Goal: Task Accomplishment & Management: Manage account settings

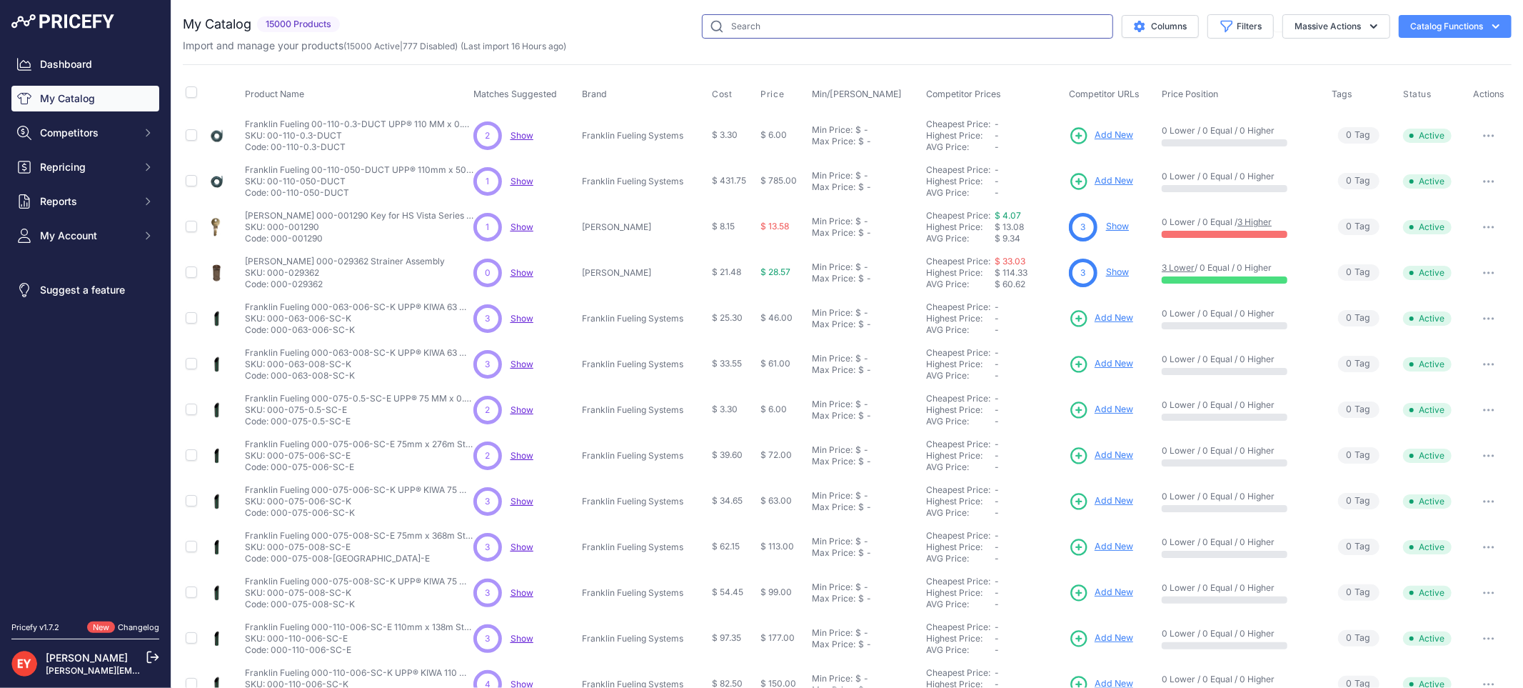
click at [736, 34] on input "text" at bounding box center [907, 26] width 411 height 24
paste input "576006-786"
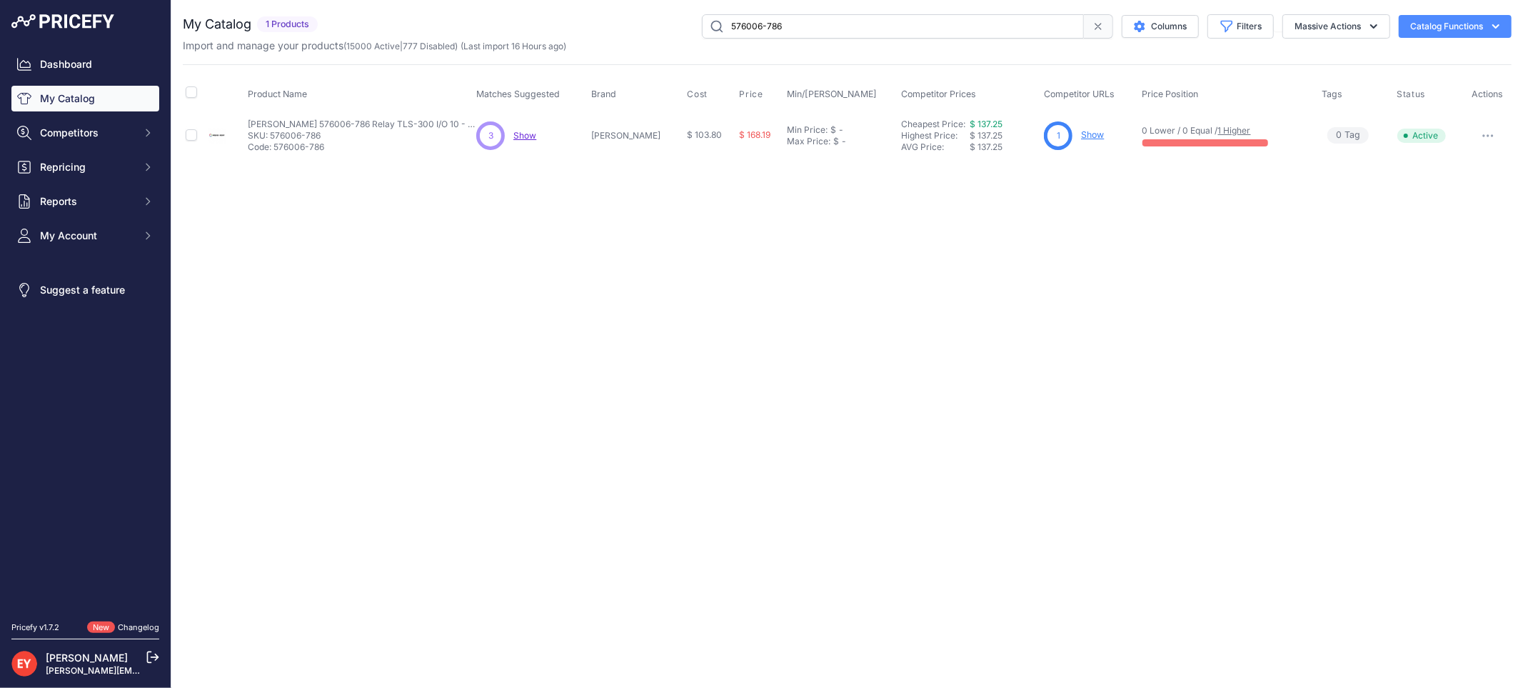
drag, startPoint x: 798, startPoint y: 23, endPoint x: 588, endPoint y: 27, distance: 210.0
click at [587, 26] on div "576006-786 Columns Filters Status All Status Only Enabled Only Disabled" at bounding box center [917, 26] width 1188 height 24
paste input "23V-2350"
drag, startPoint x: 843, startPoint y: 31, endPoint x: 658, endPoint y: 29, distance: 185.0
click at [658, 29] on div "523V-2350 Columns Filters Status All Status Only Enabled Only Disabled" at bounding box center [917, 26] width 1188 height 24
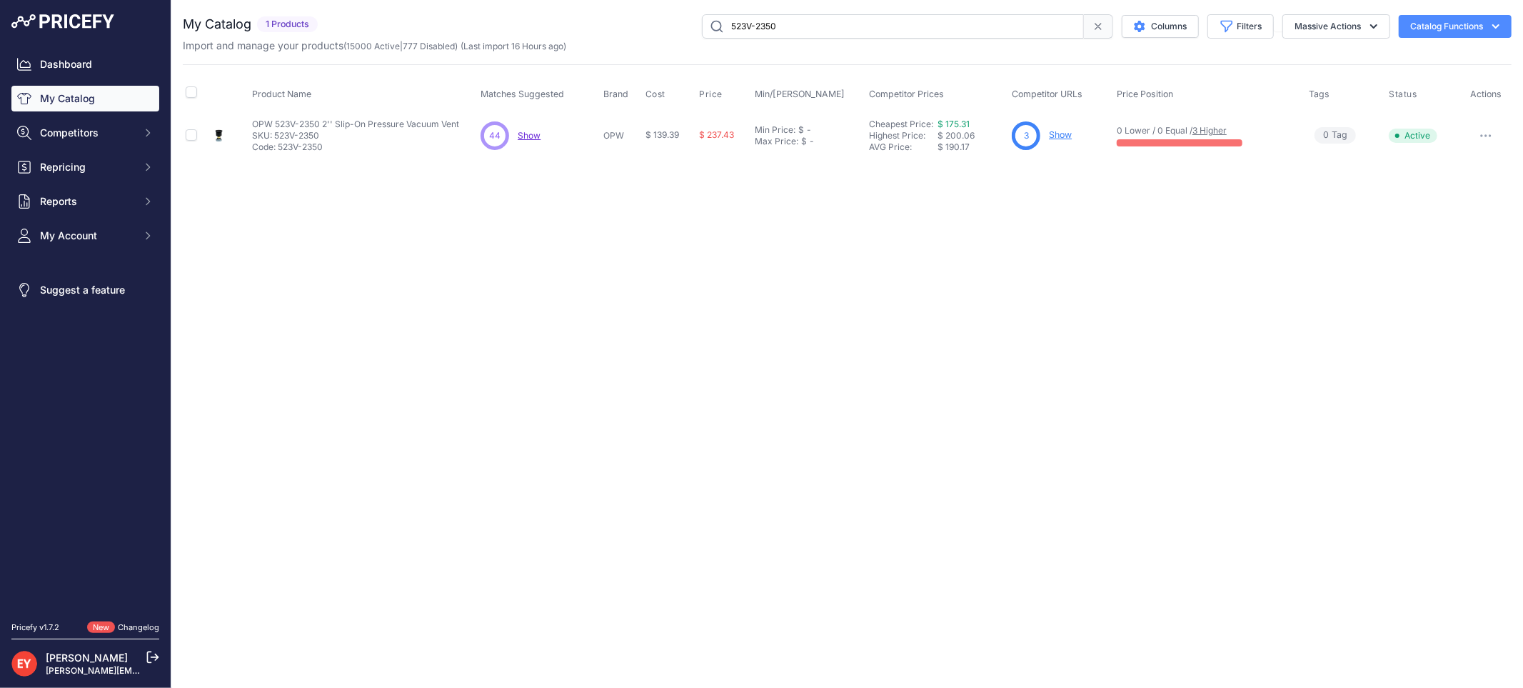
paste input "SCR-RED"
paste input "6000P-CFB"
drag, startPoint x: 791, startPoint y: 26, endPoint x: 607, endPoint y: 31, distance: 183.6
click at [607, 31] on div "SCR-RED Columns Filters Status All Status Only Enabled Only Disabled" at bounding box center [917, 26] width 1188 height 24
drag, startPoint x: 808, startPoint y: 27, endPoint x: 643, endPoint y: 34, distance: 164.4
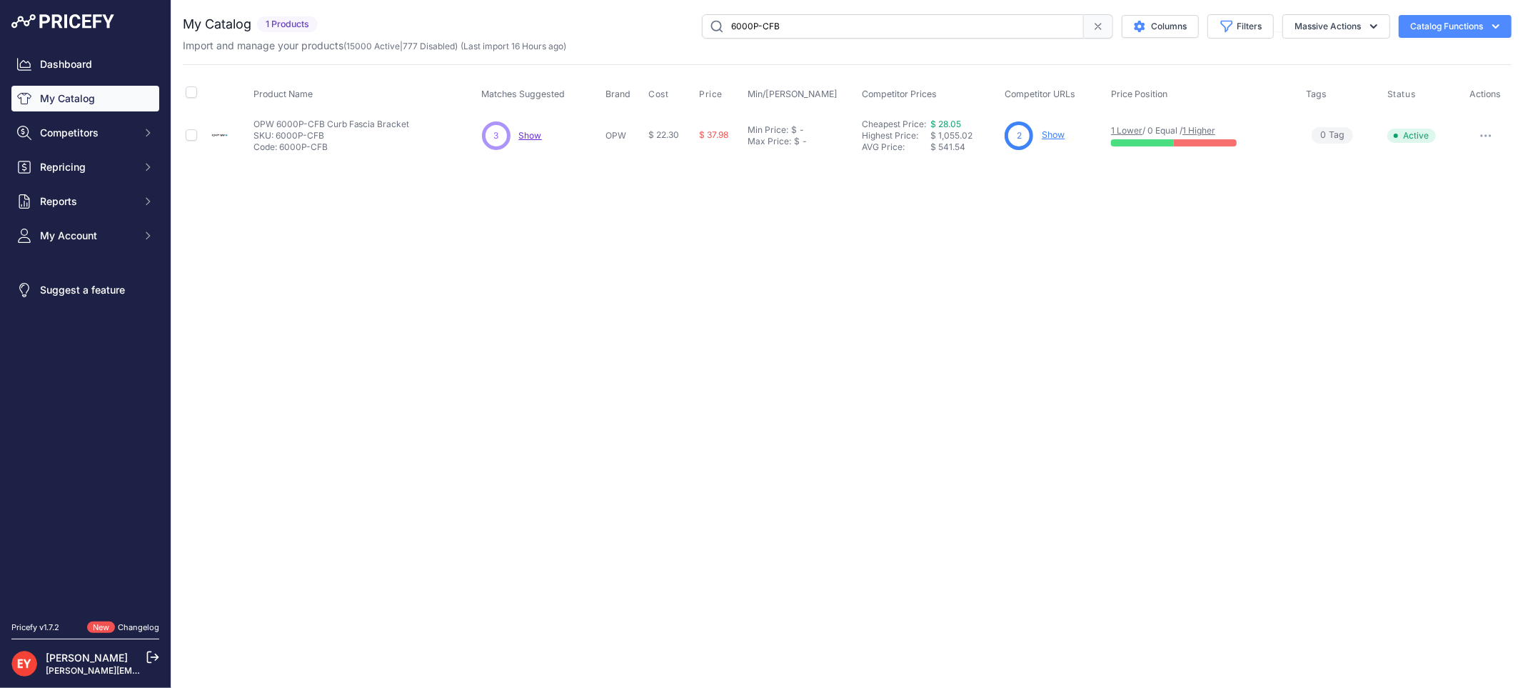
click at [643, 34] on div "6000P-CFB Columns Filters Status All Status Only Enabled Only Disabled" at bounding box center [917, 26] width 1188 height 24
click at [641, 34] on div "6000P-CFB Columns Filters Status All Status Only Enabled Only Disabled" at bounding box center [917, 26] width 1188 height 24
paste input "201567"
drag, startPoint x: 803, startPoint y: 24, endPoint x: 704, endPoint y: 39, distance: 99.7
click at [704, 39] on div "My Catalog 1 Products" at bounding box center [847, 33] width 1329 height 39
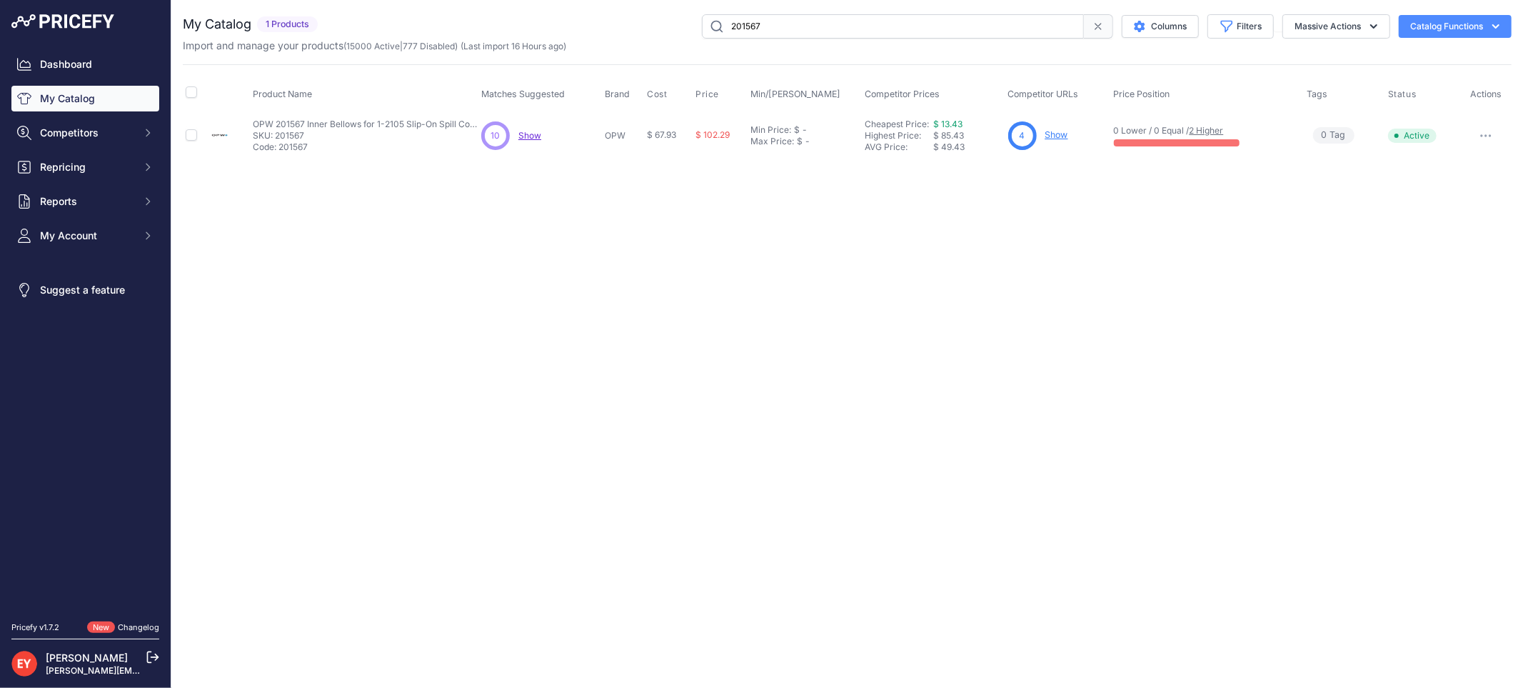
paste input "4E-0100"
drag, startPoint x: 800, startPoint y: 24, endPoint x: 621, endPoint y: 21, distance: 178.5
click at [621, 21] on div "4E-0100 Columns Filters Status All Status Only Enabled Only Disabled" at bounding box center [917, 26] width 1188 height 24
drag, startPoint x: 621, startPoint y: 21, endPoint x: 631, endPoint y: 23, distance: 9.4
click at [621, 21] on div "4E-0100 Columns Filters Status All Status Only Enabled Only Disabled" at bounding box center [917, 26] width 1188 height 24
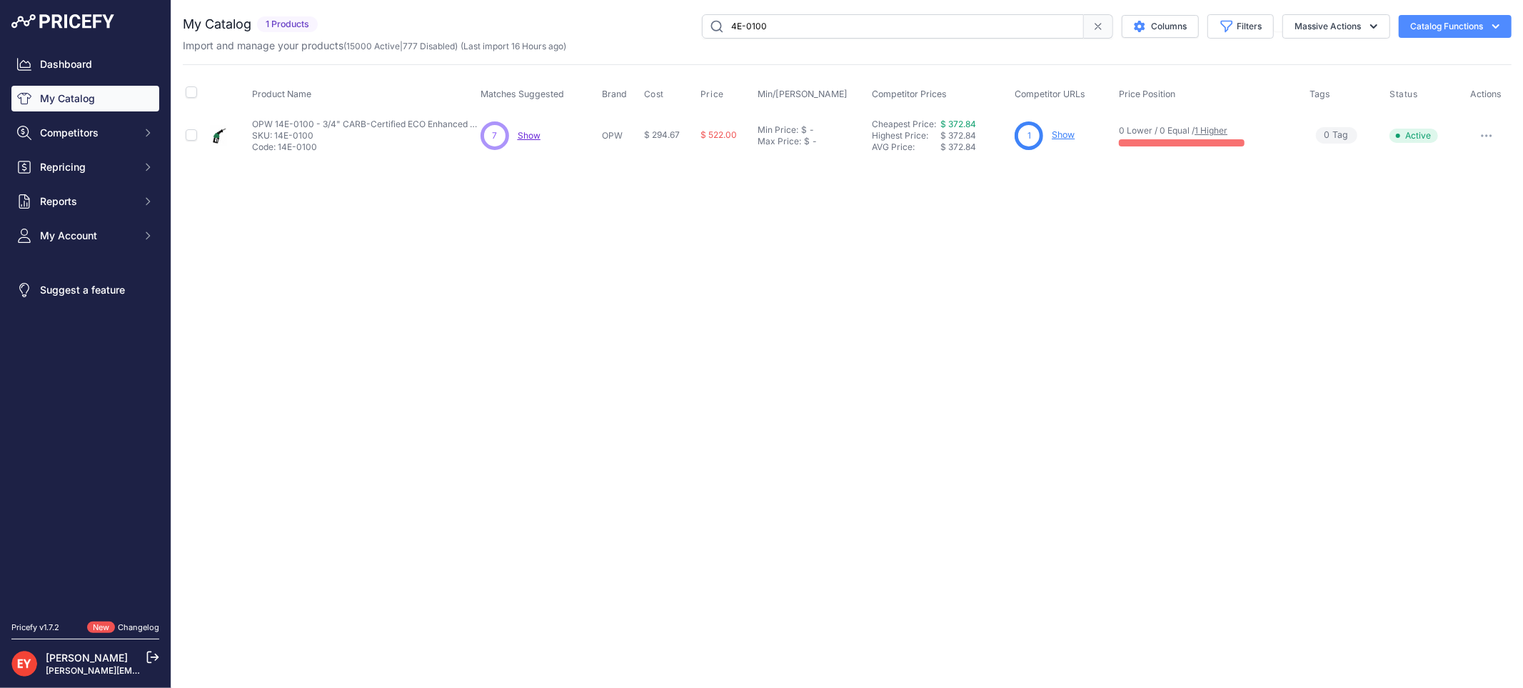
drag, startPoint x: 840, startPoint y: 21, endPoint x: 646, endPoint y: 24, distance: 194.2
click at [646, 24] on div "4E-0100 Columns Filters Status All Status Only Enabled Only Disabled" at bounding box center [917, 26] width 1188 height 24
paste input "333530-012"
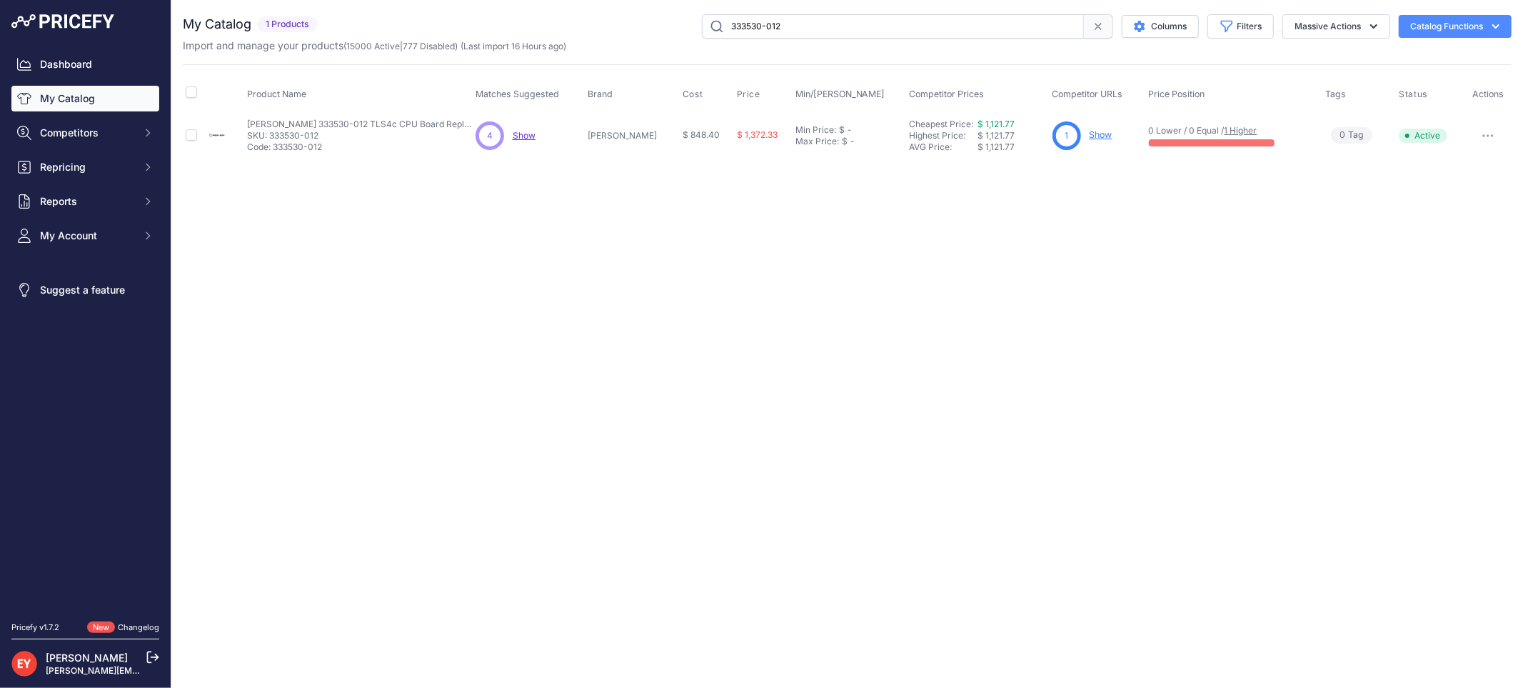
drag, startPoint x: 823, startPoint y: 25, endPoint x: 633, endPoint y: 21, distance: 190.7
click at [633, 21] on div "333530-012 Columns Filters Status All Status Only Enabled Only Disabled" at bounding box center [917, 26] width 1188 height 24
drag, startPoint x: 814, startPoint y: 32, endPoint x: 668, endPoint y: 32, distance: 146.4
click at [668, 32] on div "333530-012 Columns Filters Status All Status Only Enabled Only Disabled" at bounding box center [917, 26] width 1188 height 24
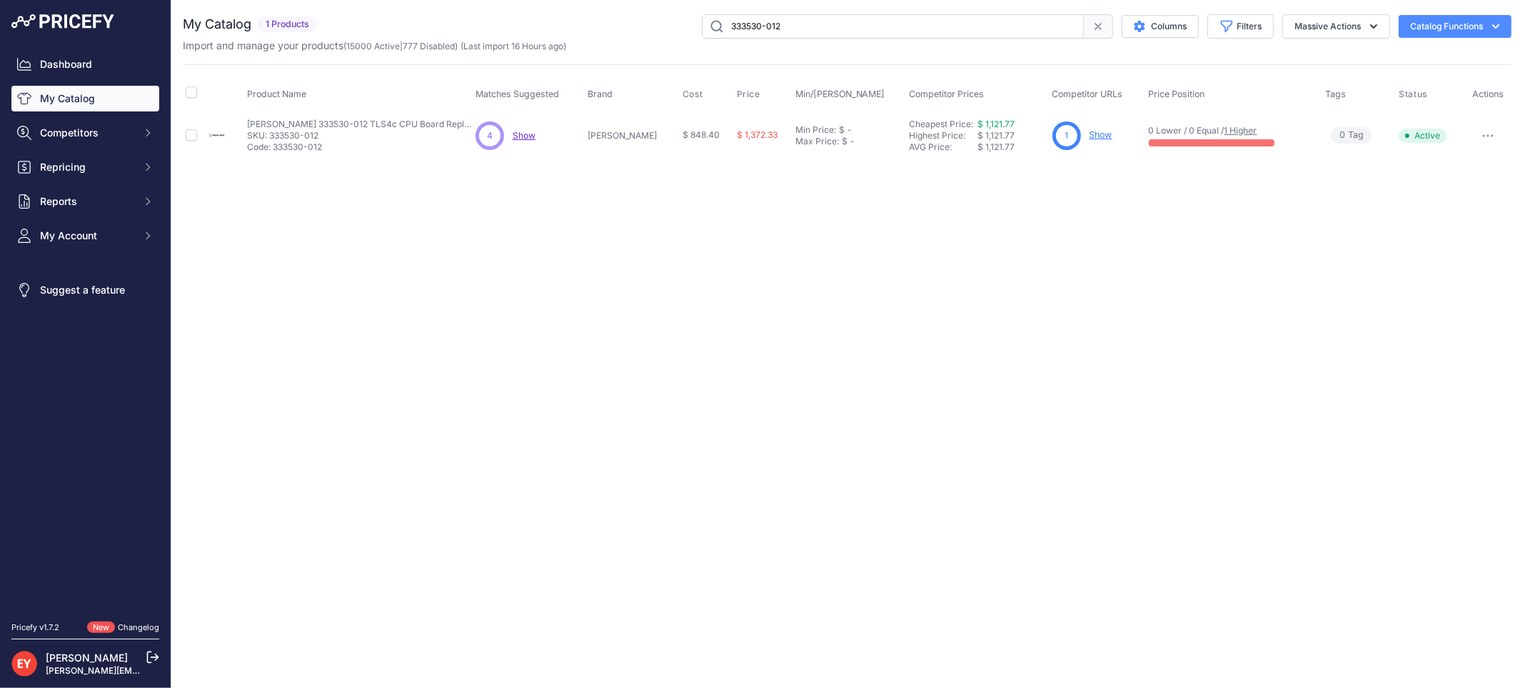
paste input "0020-089"
drag, startPoint x: 804, startPoint y: 32, endPoint x: 704, endPoint y: 38, distance: 100.1
click at [704, 38] on input "330020-089" at bounding box center [893, 26] width 382 height 24
paste input "80230301"
drag, startPoint x: 793, startPoint y: 20, endPoint x: 511, endPoint y: 20, distance: 282.1
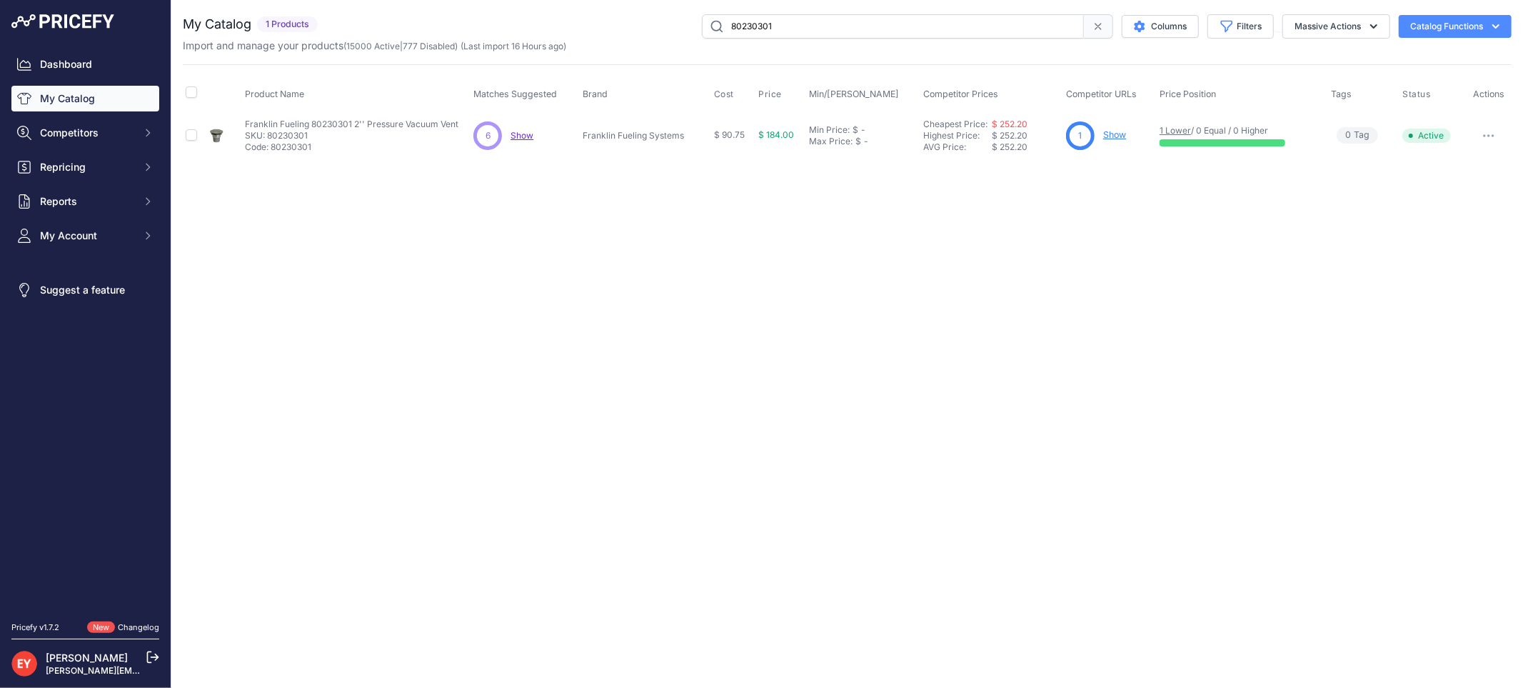
click at [511, 20] on div "80230301 Columns Filters Status All Status Only Enabled Only Disabled" at bounding box center [917, 26] width 1188 height 24
paste input "0846000-106"
drag, startPoint x: 820, startPoint y: 33, endPoint x: 675, endPoint y: 34, distance: 145.0
click at [675, 34] on div "0846000-106 Columns Filters Status All Status Only Enabled Only Disabled" at bounding box center [917, 26] width 1188 height 24
paste input "DEB-4015A"
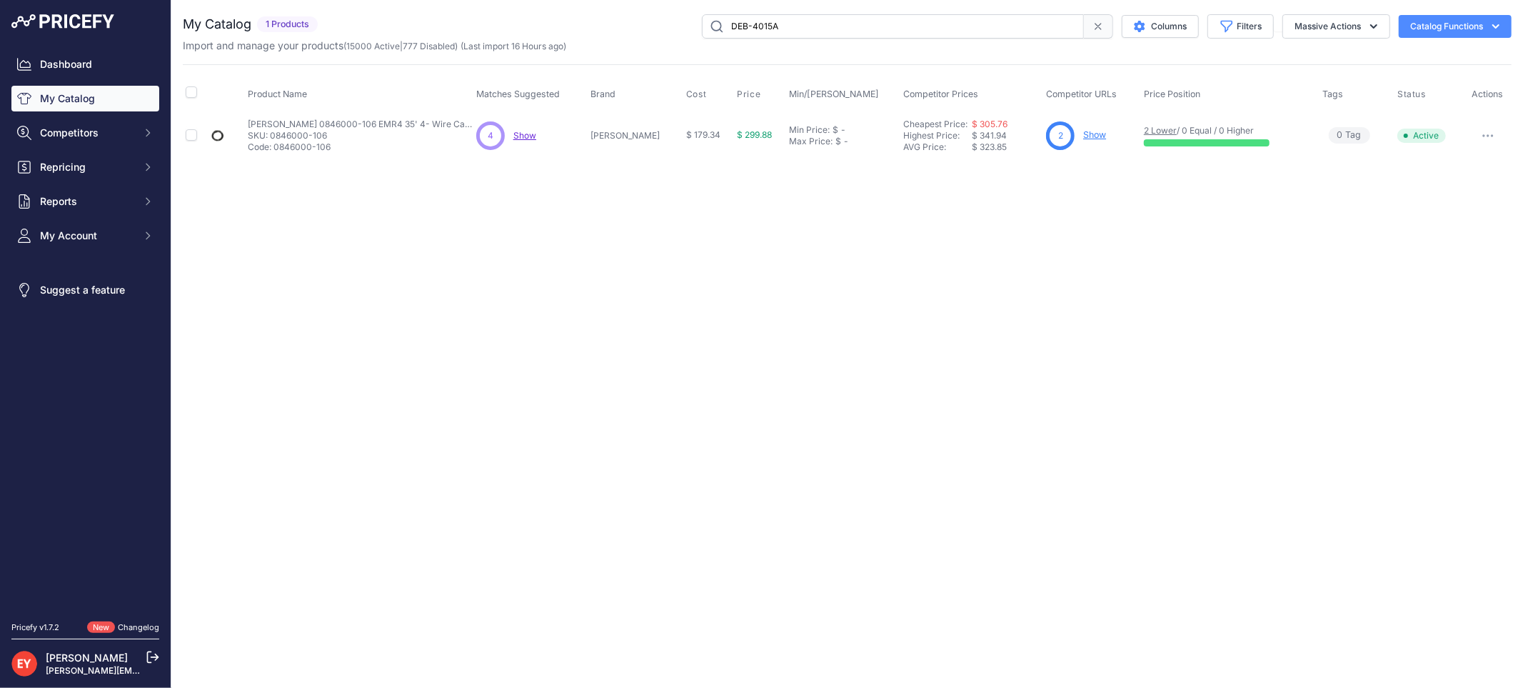
type input "DEB-4015A"
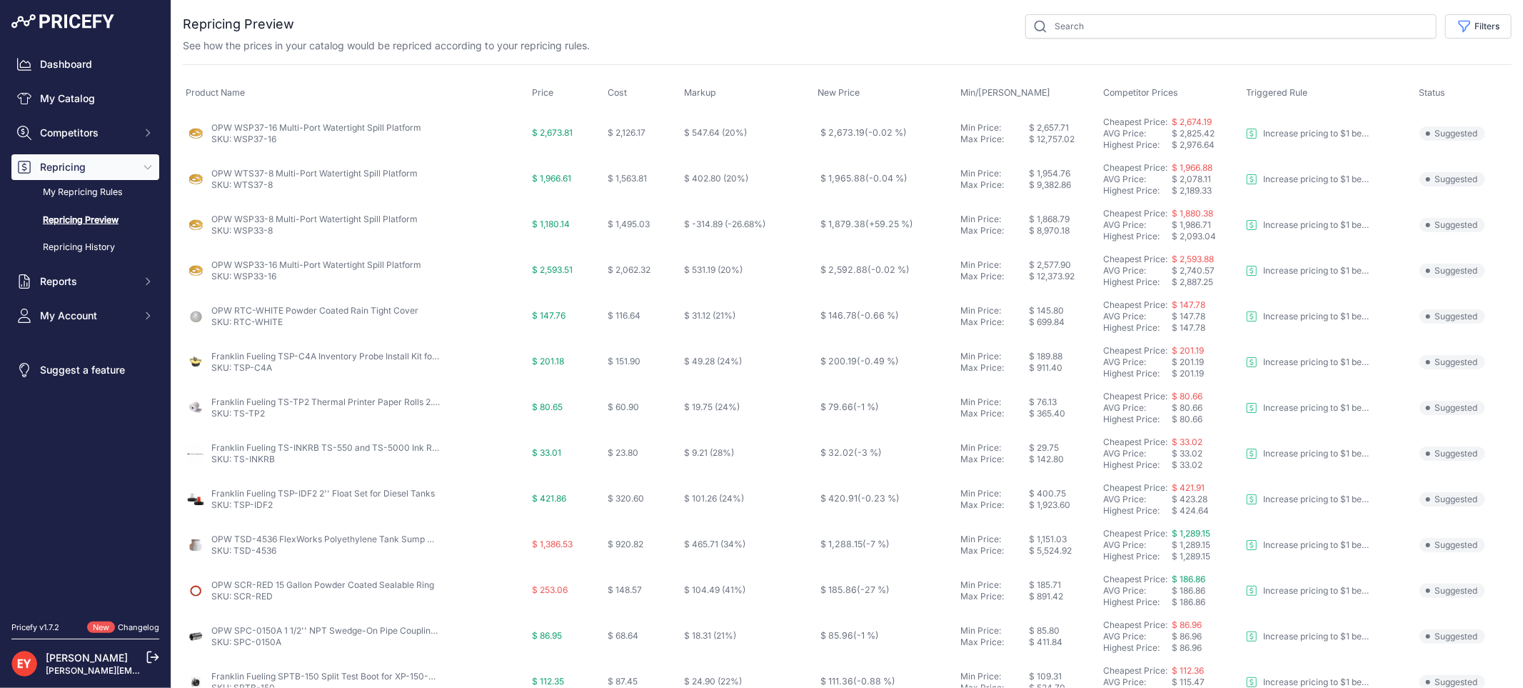
click at [753, 140] on td "$ 547.64 (20%)" at bounding box center [748, 133] width 134 height 46
click at [1472, 31] on button "Filters" at bounding box center [1478, 26] width 66 height 24
click at [1465, 25] on button "Filters" at bounding box center [1478, 26] width 66 height 24
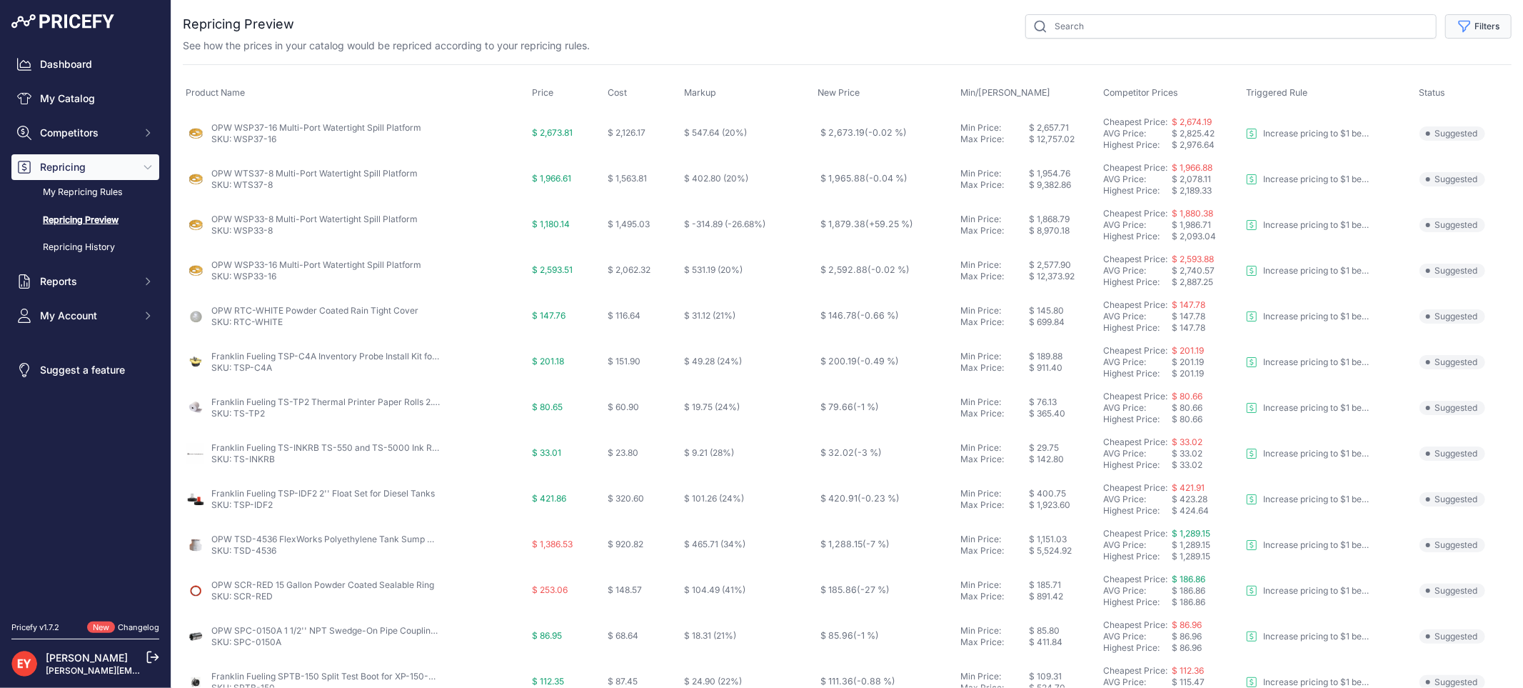
click at [1458, 36] on button "Filters" at bounding box center [1478, 26] width 66 height 24
click at [1422, 84] on select "Select an option Reprice 1 cent below my cheapest competitor Increase pricing t…" at bounding box center [1431, 82] width 137 height 24
select select "3390"
click at [1363, 70] on select "Select an option Reprice 1 cent below my cheapest competitor Increase pricing t…" at bounding box center [1431, 82] width 137 height 24
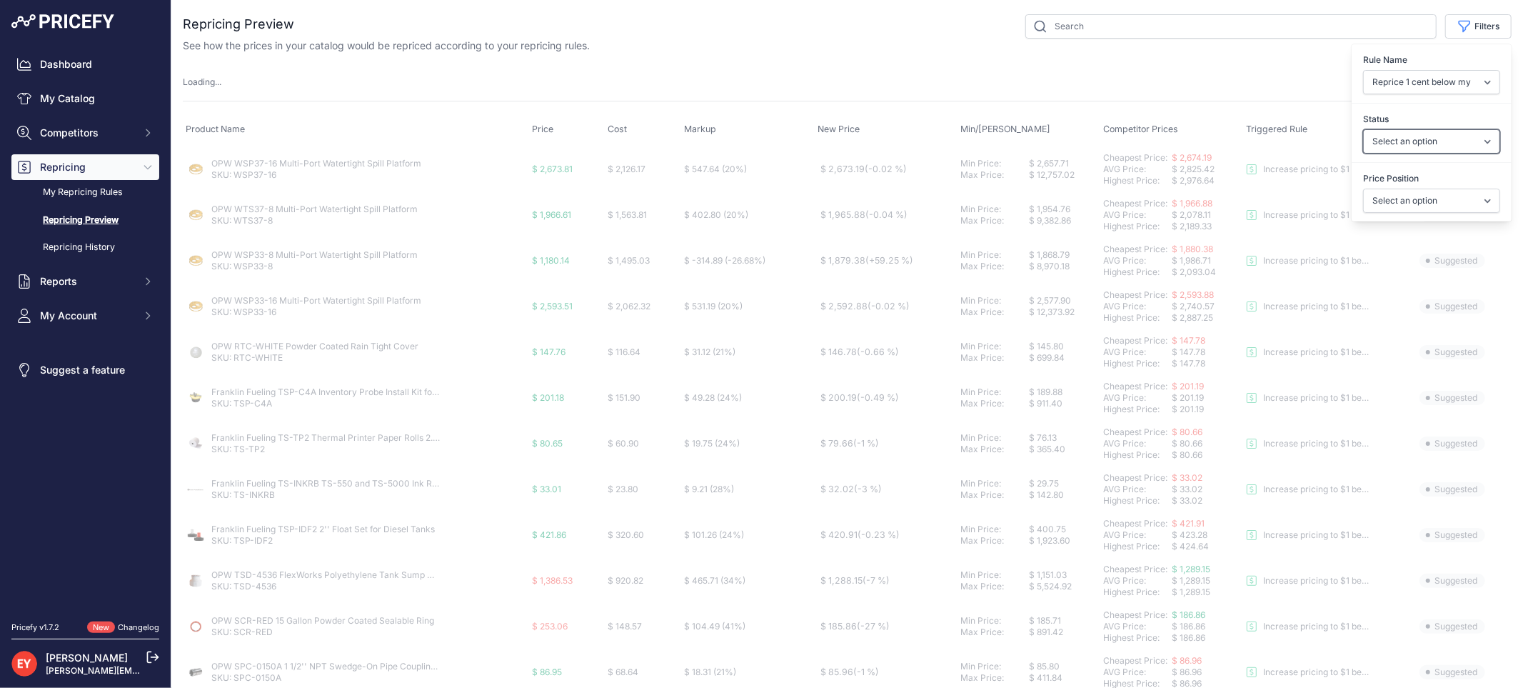
click at [1417, 134] on select "Select an option Skipped Repriced Suggested In Error" at bounding box center [1431, 141] width 137 height 24
select select "suggested"
click at [1363, 129] on select "Select an option Skipped Repriced Suggested In Error" at bounding box center [1431, 141] width 137 height 24
click at [1410, 197] on select "Select an option I am higher Same price I am lower" at bounding box center [1431, 201] width 137 height 24
select select "1"
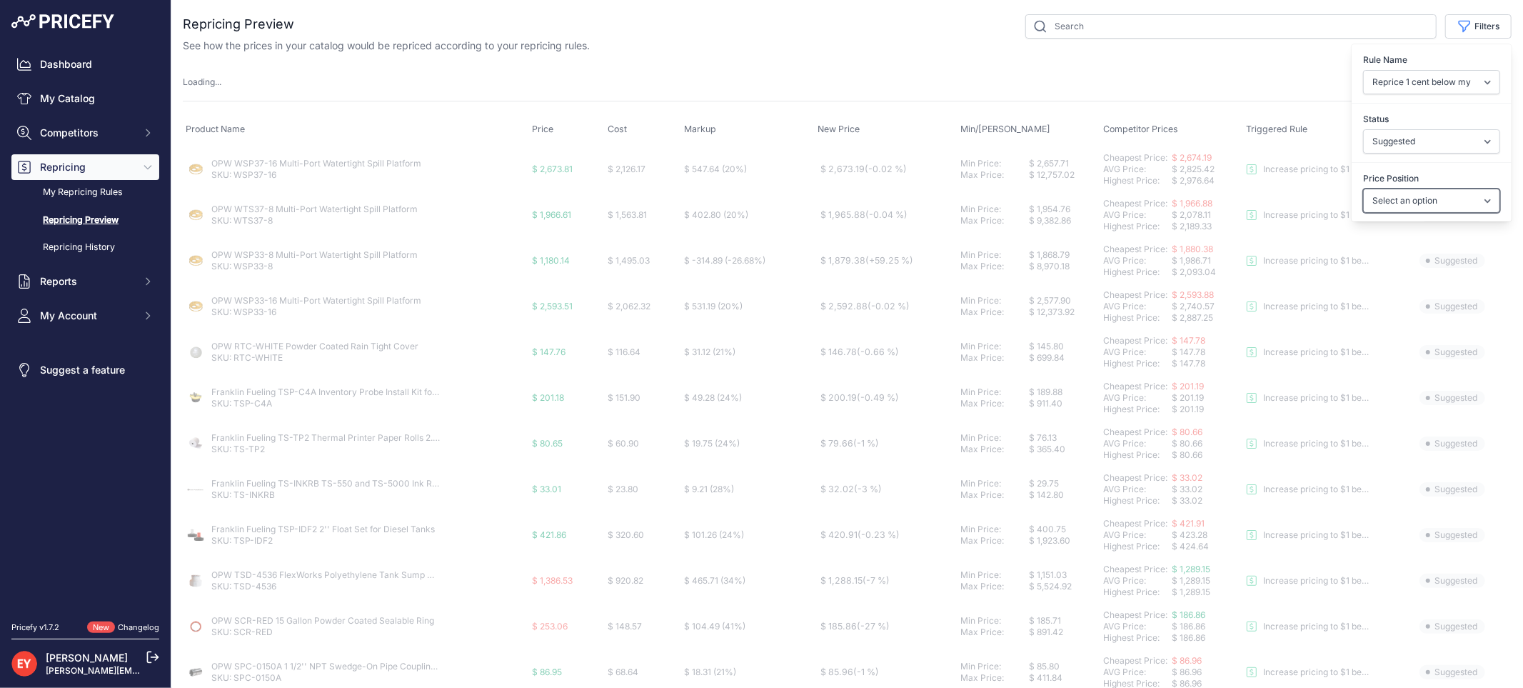
click at [1363, 189] on select "Select an option I am higher Same price I am lower" at bounding box center [1431, 201] width 137 height 24
drag, startPoint x: 1423, startPoint y: 211, endPoint x: 1430, endPoint y: 243, distance: 32.1
click at [1429, 244] on td "Suggested This product has not been automatically repriced because you don't ha…" at bounding box center [1464, 261] width 95 height 46
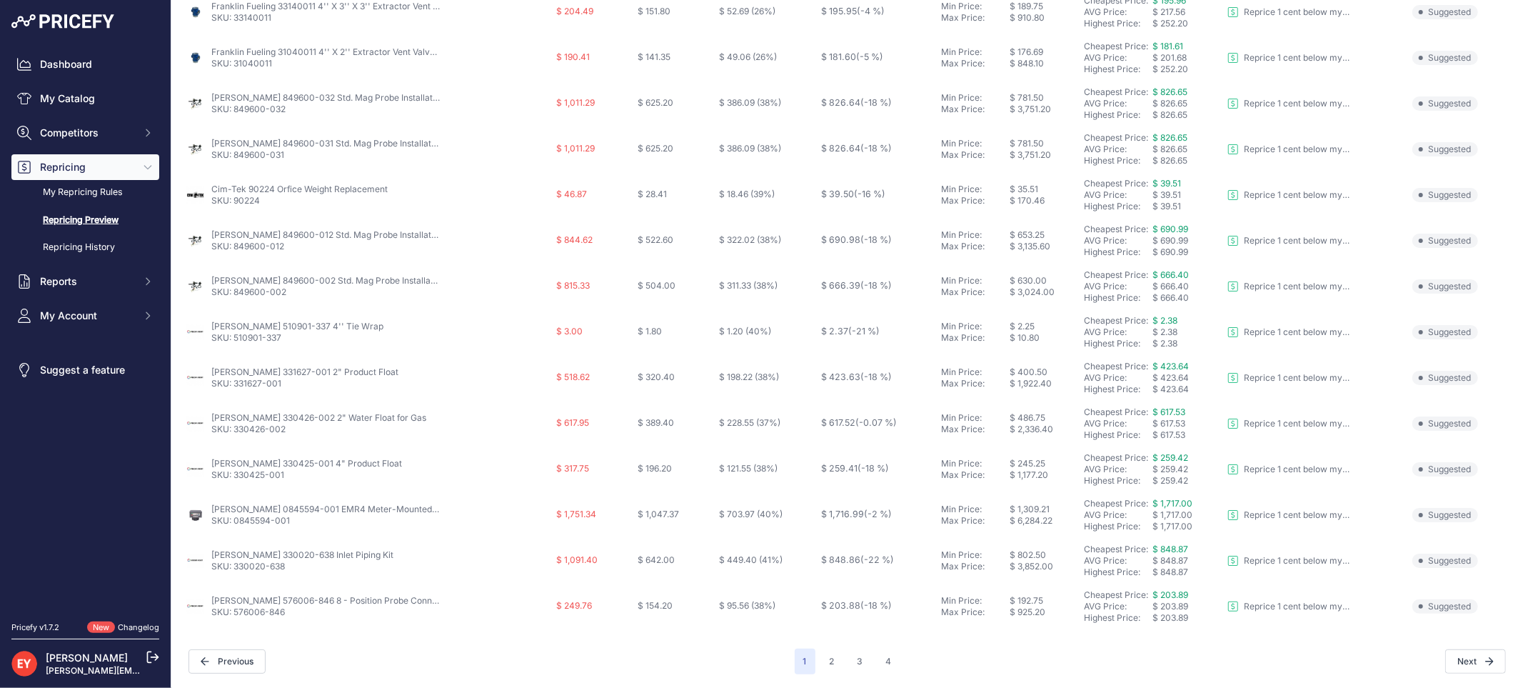
scroll to position [66, 0]
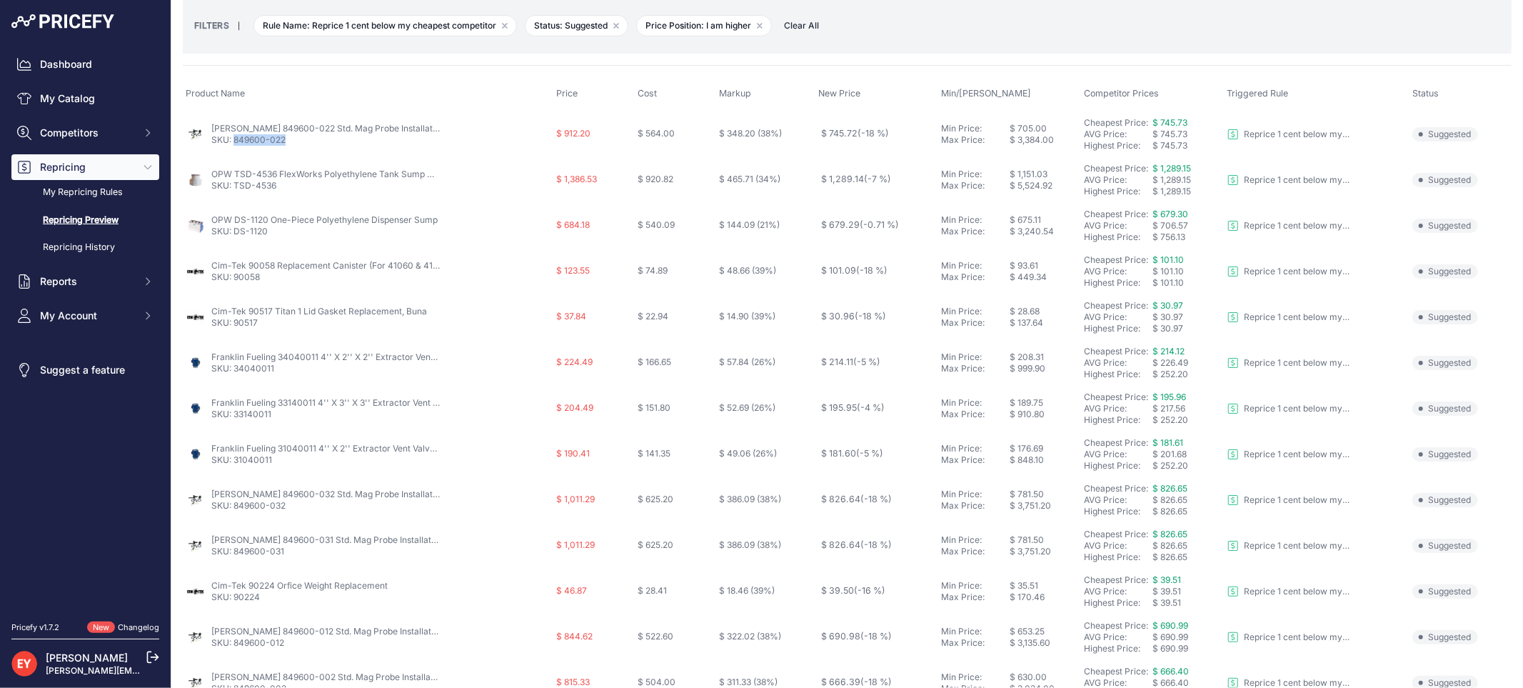
drag, startPoint x: 290, startPoint y: 148, endPoint x: 233, endPoint y: 146, distance: 57.2
click at [233, 146] on td "Veeder-Root 849600-022 Std. Mag Probe Installation Kit w/ 4" Float & 20' Cable …" at bounding box center [368, 134] width 371 height 46
copy link "849600-022"
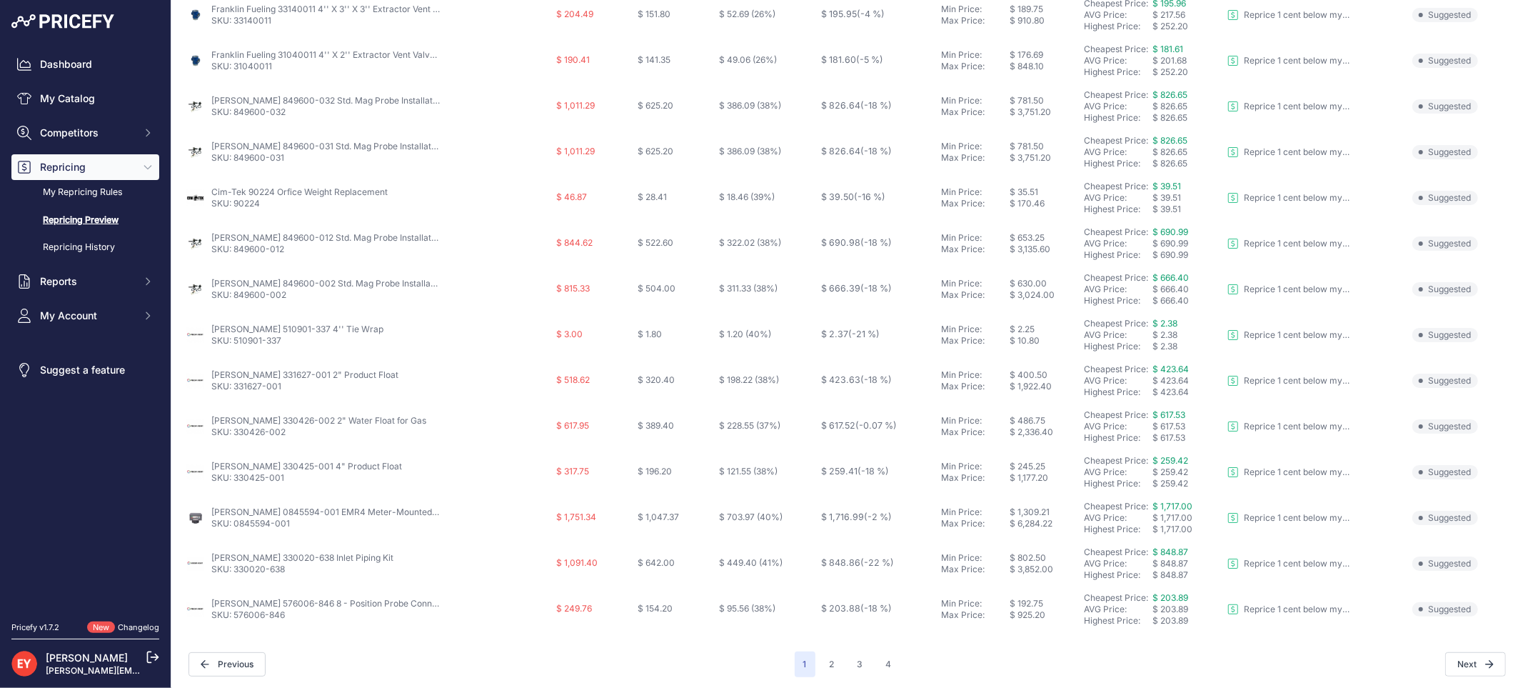
scroll to position [463, 0]
drag, startPoint x: 286, startPoint y: 338, endPoint x: 233, endPoint y: 344, distance: 53.9
click at [233, 344] on td "Veeder-Root 510901-337 4'' Tie Wrap SKU: 510901-337" at bounding box center [368, 332] width 371 height 46
copy link "510901-337"
drag, startPoint x: 283, startPoint y: 387, endPoint x: 234, endPoint y: 383, distance: 49.4
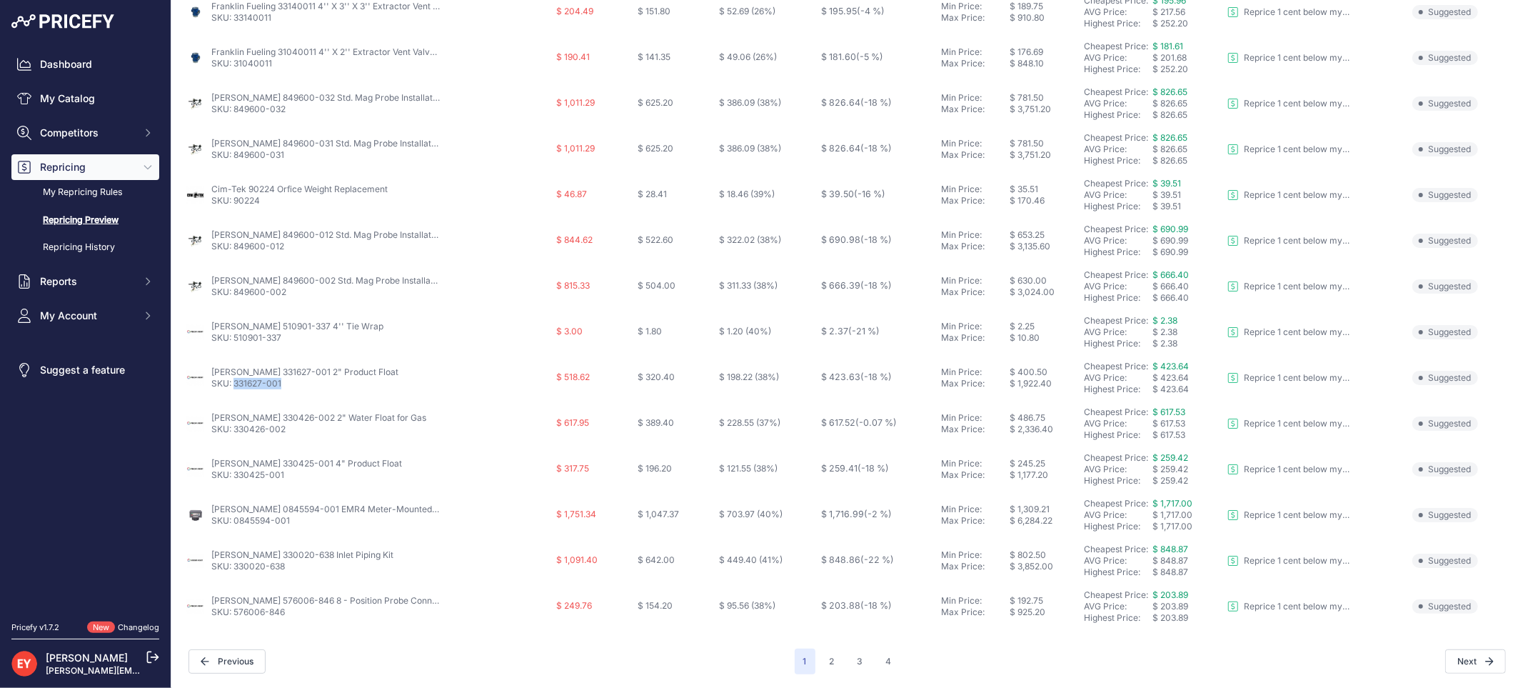
click at [234, 383] on p "SKU: 331627-001" at bounding box center [304, 383] width 187 height 11
copy link "331627-001"
drag, startPoint x: 287, startPoint y: 613, endPoint x: 236, endPoint y: 616, distance: 51.5
click at [236, 616] on p "SKU: 576006-846" at bounding box center [325, 611] width 229 height 11
copy link "576006-846"
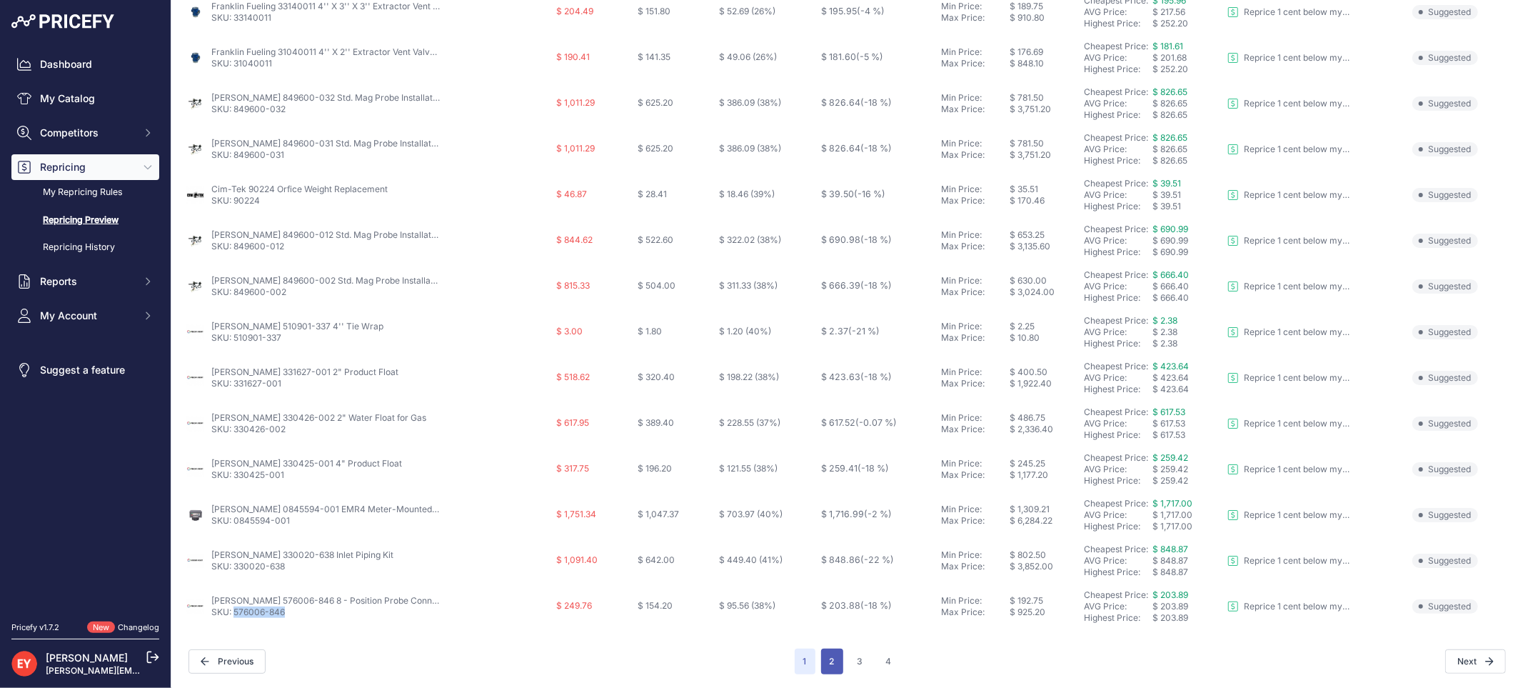
click at [823, 663] on button "2" at bounding box center [832, 661] width 22 height 26
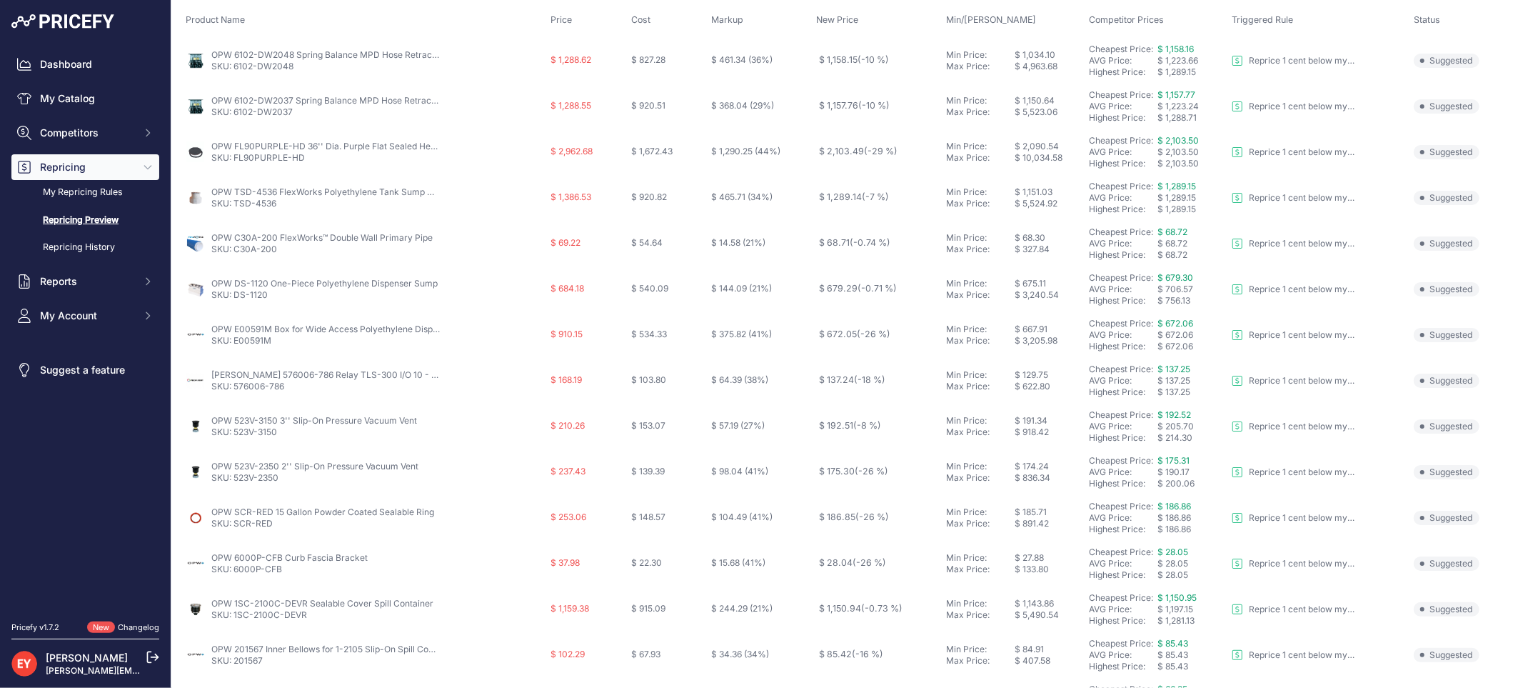
scroll to position [159, 0]
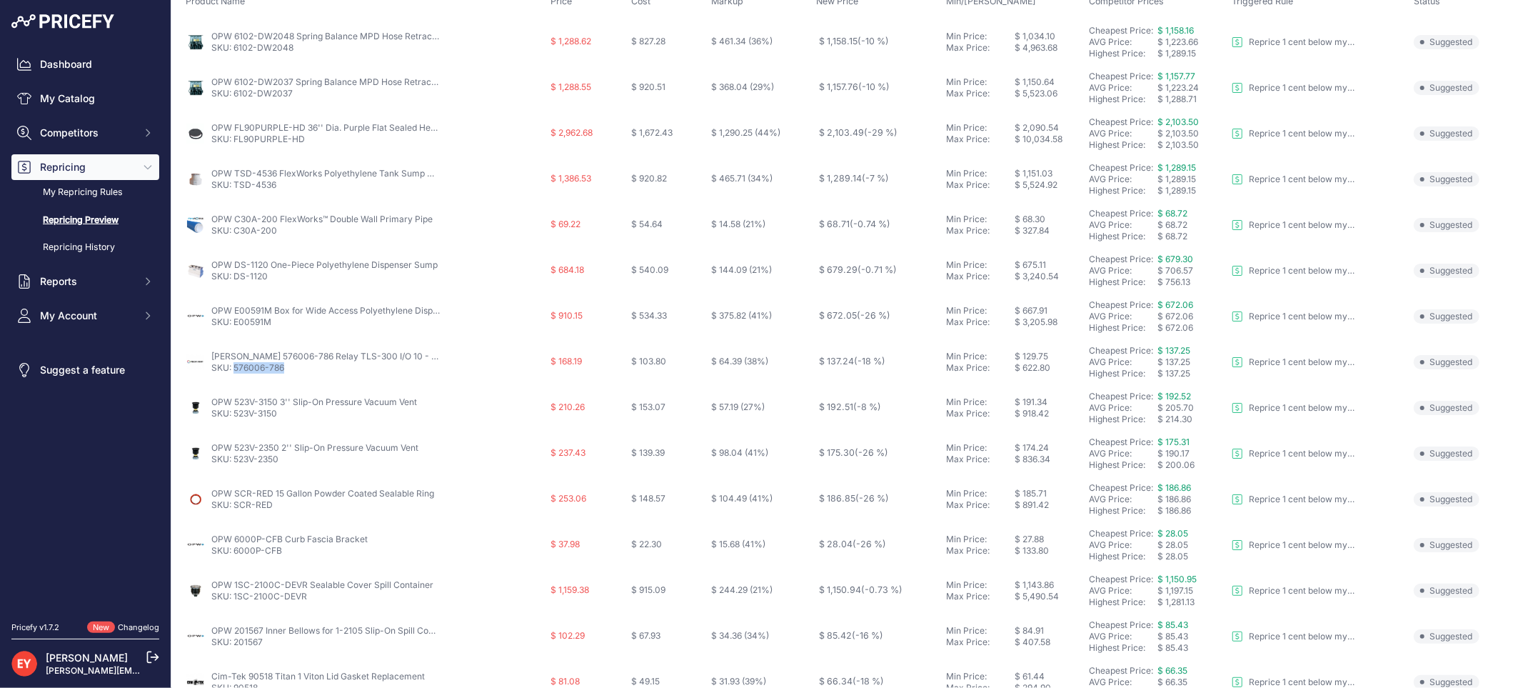
drag, startPoint x: 283, startPoint y: 373, endPoint x: 236, endPoint y: 377, distance: 48.0
click at [236, 377] on td "Veeder-Root 576006-786 Relay TLS-300 I/O 10 - Position Module SKU: 576006-786" at bounding box center [365, 362] width 365 height 46
copy link "576006-786"
drag, startPoint x: 271, startPoint y: 422, endPoint x: 234, endPoint y: 418, distance: 37.4
click at [234, 418] on td "OPW 523V-3150 3'' Slip-On Pressure Vacuum Vent SKU: 523V-3150" at bounding box center [365, 408] width 365 height 46
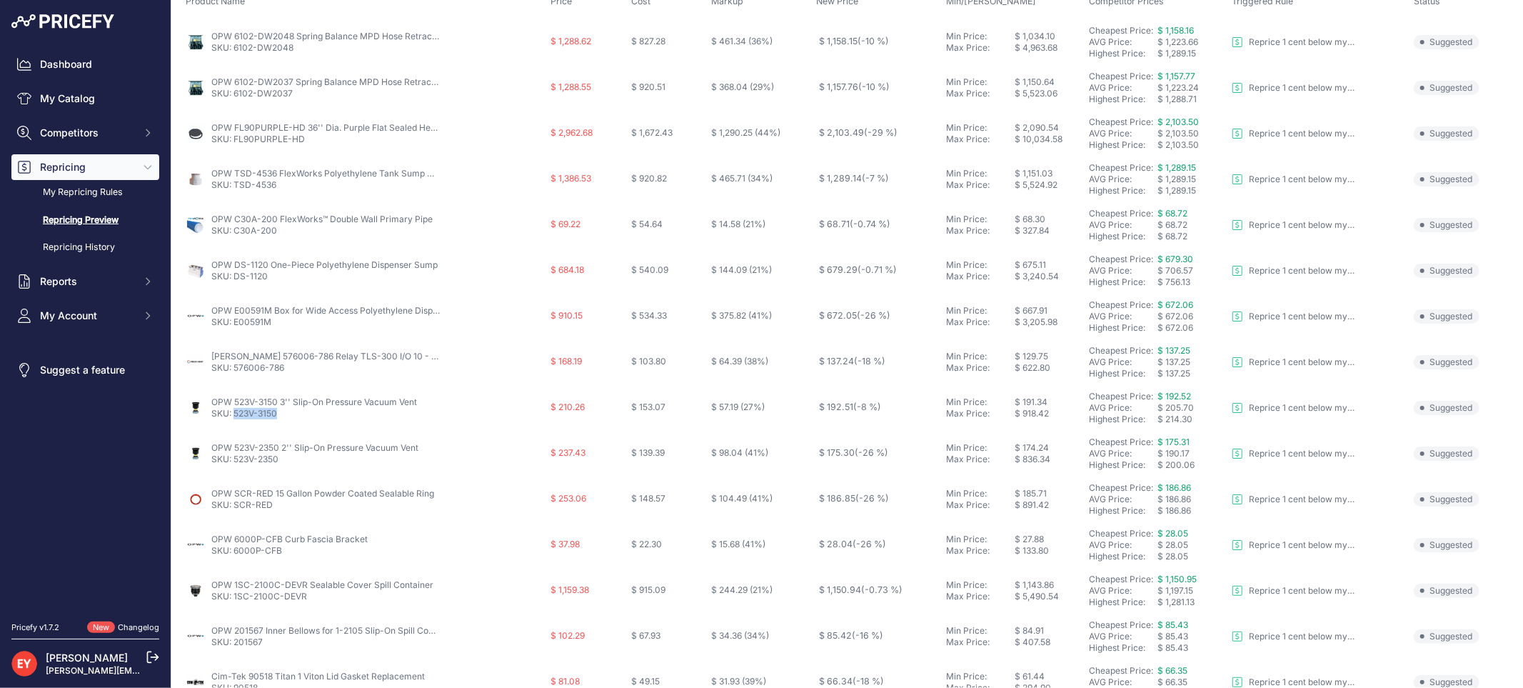
copy link "523V-3150"
drag, startPoint x: 281, startPoint y: 467, endPoint x: 234, endPoint y: 469, distance: 47.2
click td "OPW 523V-2350 2'' Slip-On Pressure Vacuum Vent SKU: 523V-2350"
copy link "523V-2350"
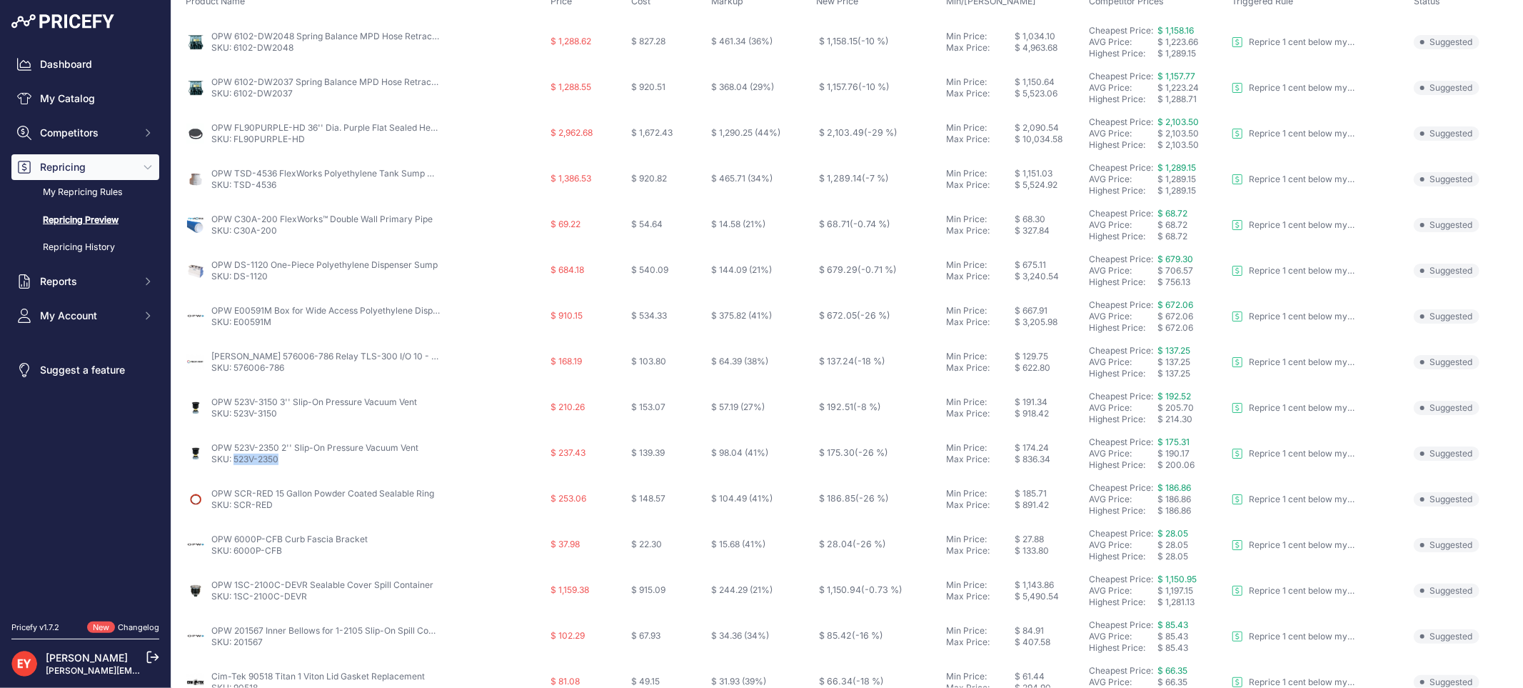
drag, startPoint x: 283, startPoint y: 461, endPoint x: 234, endPoint y: 461, distance: 50.0
click p "SKU: 523V-2350"
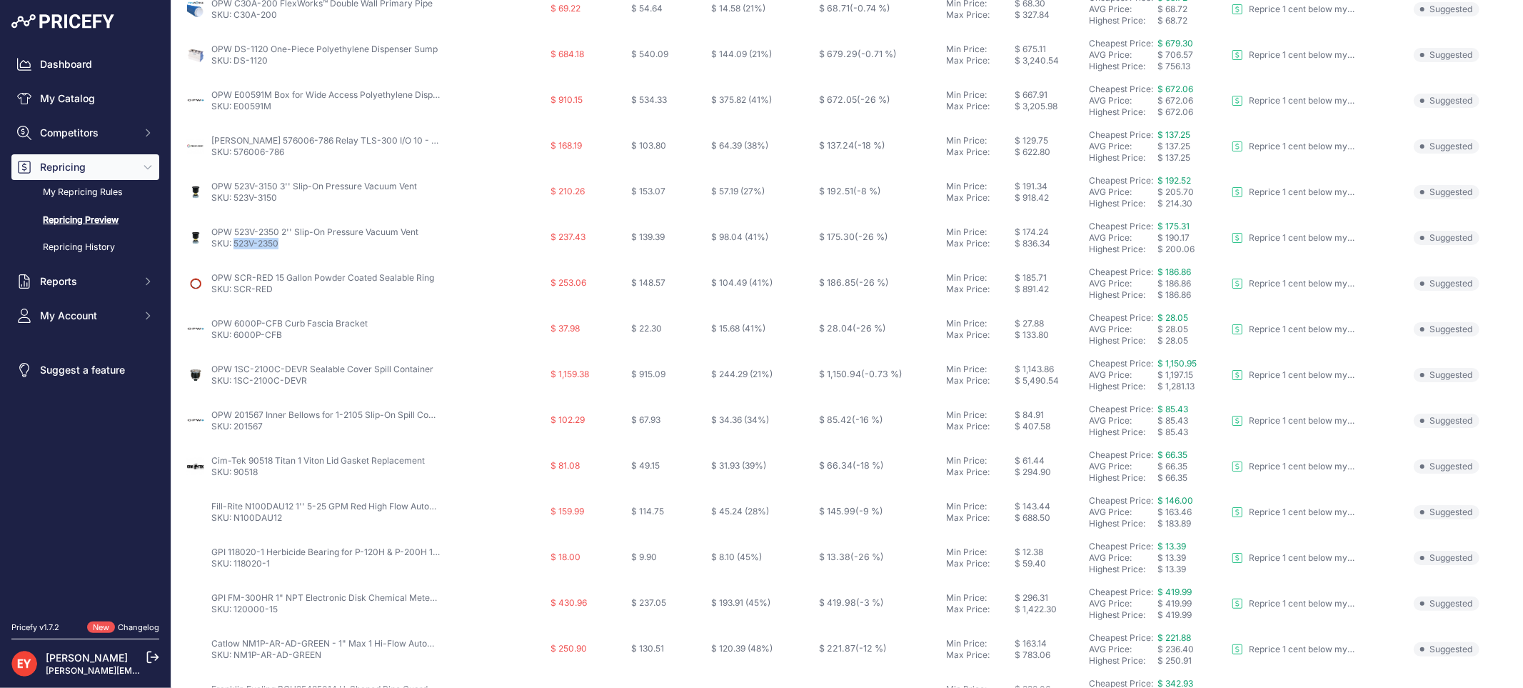
scroll to position [396, 0]
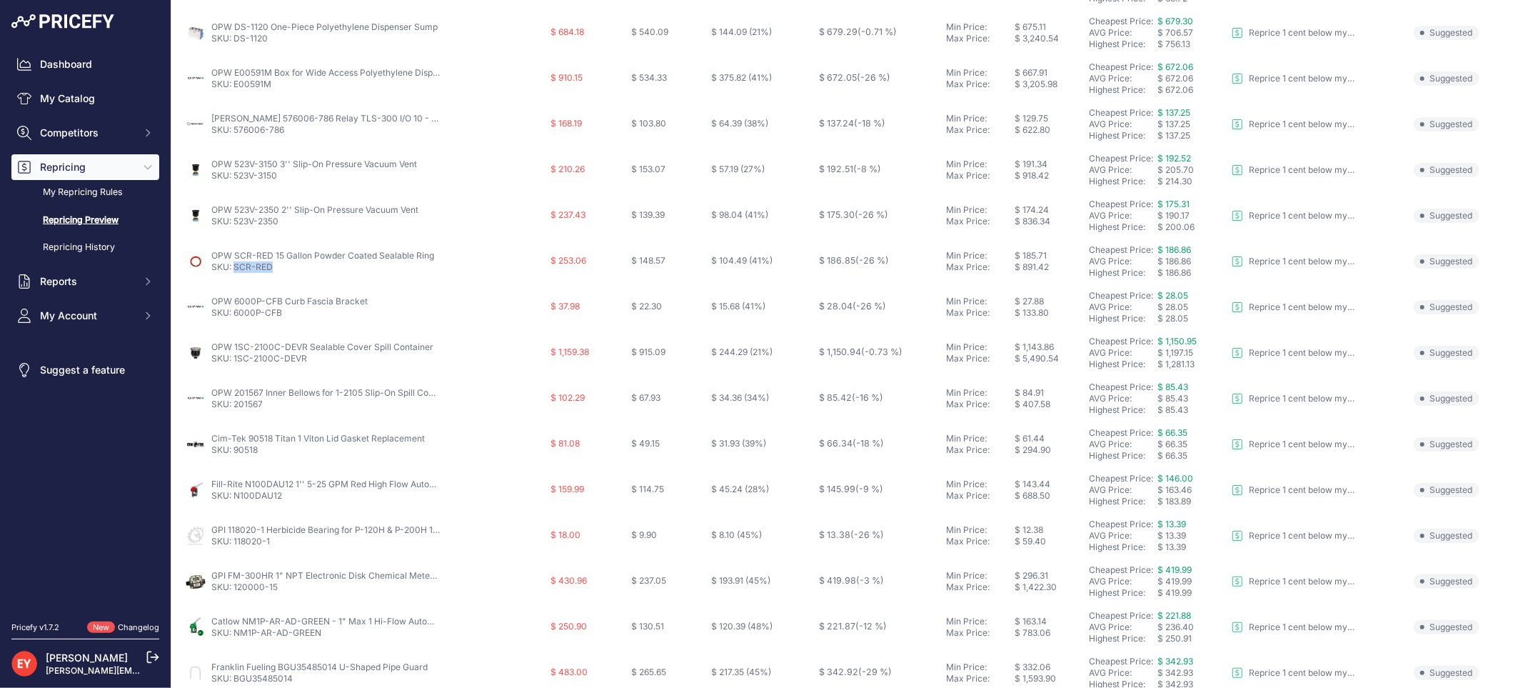
drag, startPoint x: 278, startPoint y: 269, endPoint x: 234, endPoint y: 269, distance: 45.0
click p "SKU: SCR-RED"
copy link "SCR-RED"
drag, startPoint x: 283, startPoint y: 223, endPoint x: 234, endPoint y: 227, distance: 48.7
click td "OPW 523V-2350 2'' Slip-On Pressure Vacuum Vent SKU: 523V-2350"
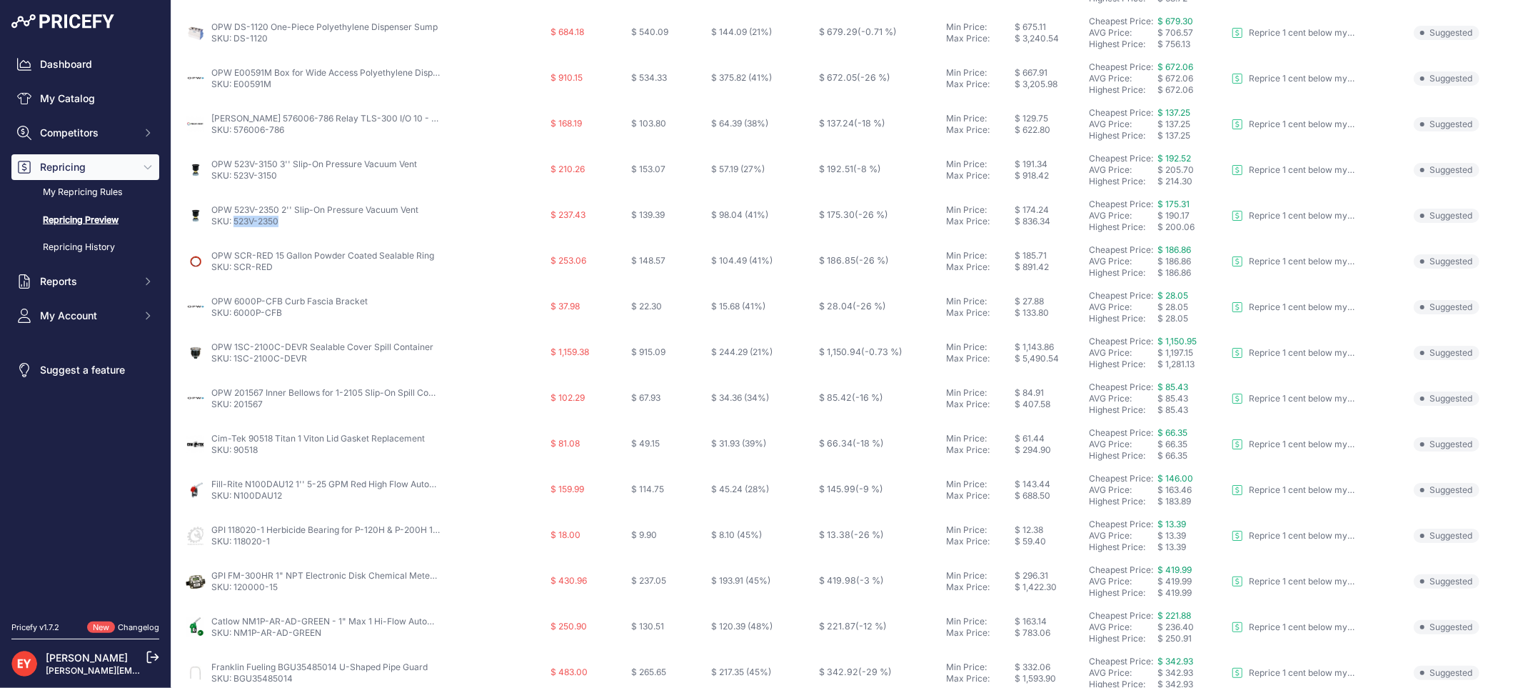
copy link "523V-2350"
drag, startPoint x: 283, startPoint y: 266, endPoint x: 236, endPoint y: 262, distance: 48.0
click p "SKU: SCR-RED"
copy link "SCR-RED"
drag, startPoint x: 288, startPoint y: 318, endPoint x: 234, endPoint y: 318, distance: 54.3
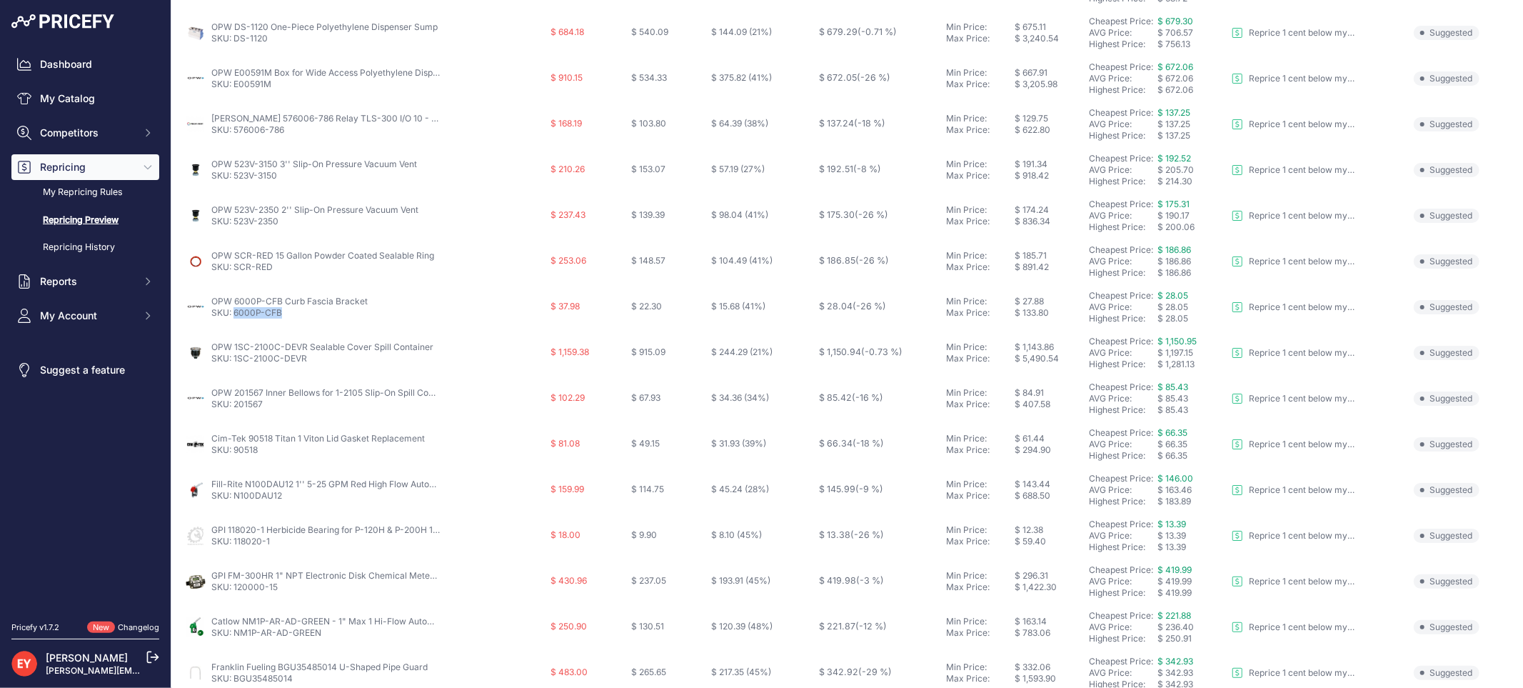
click td "OPW 6000P-CFB Curb Fascia Bracket SKU: 6000P-CFB"
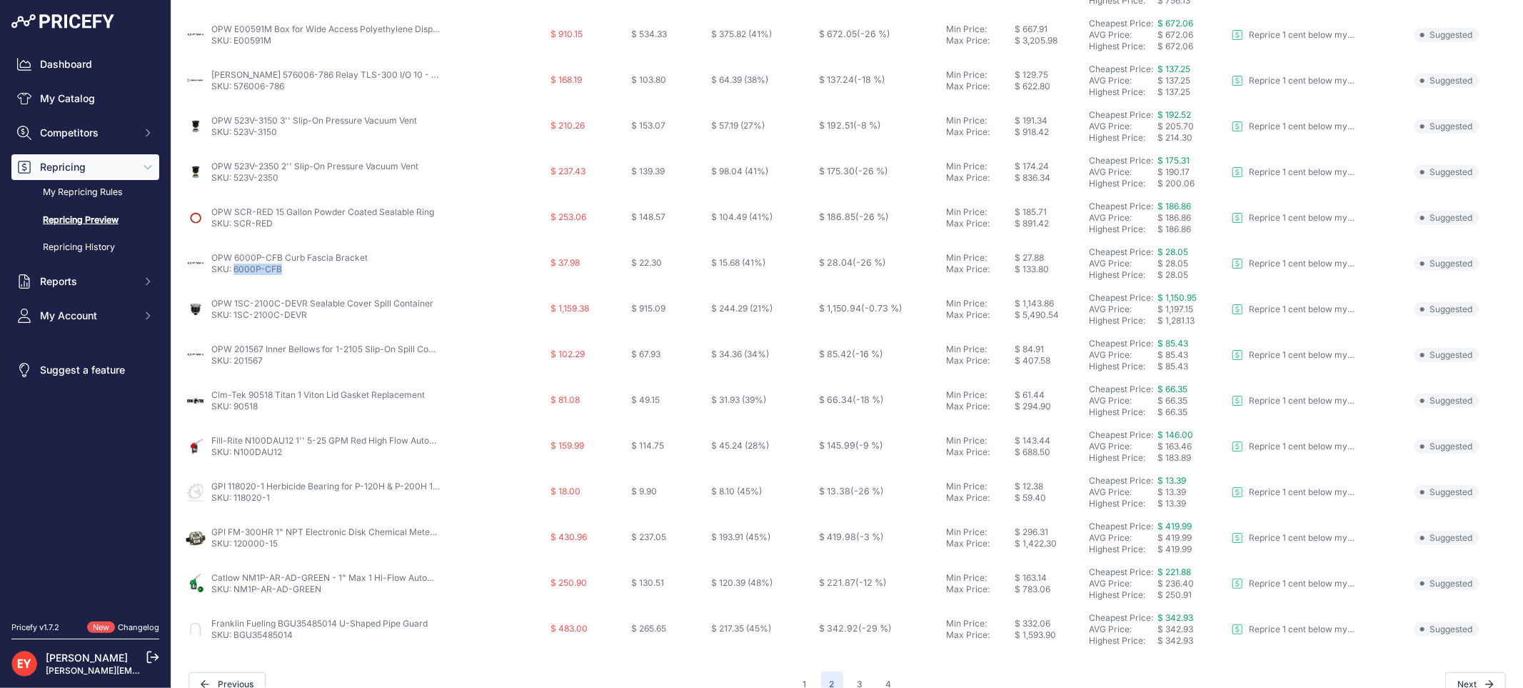
scroll to position [463, 0]
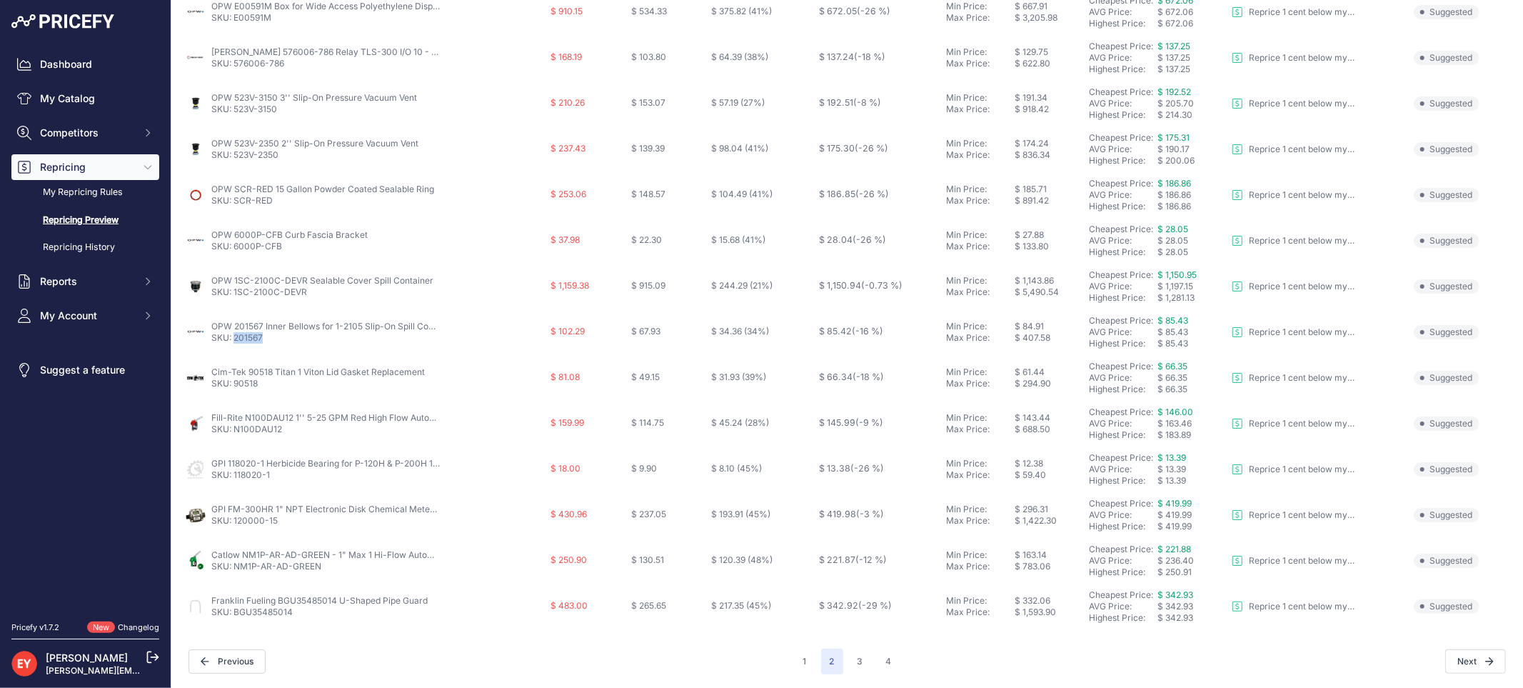
drag, startPoint x: 265, startPoint y: 341, endPoint x: 236, endPoint y: 343, distance: 29.3
click p "SKU: 201567"
click div "1 2 3 4"
click button "3"
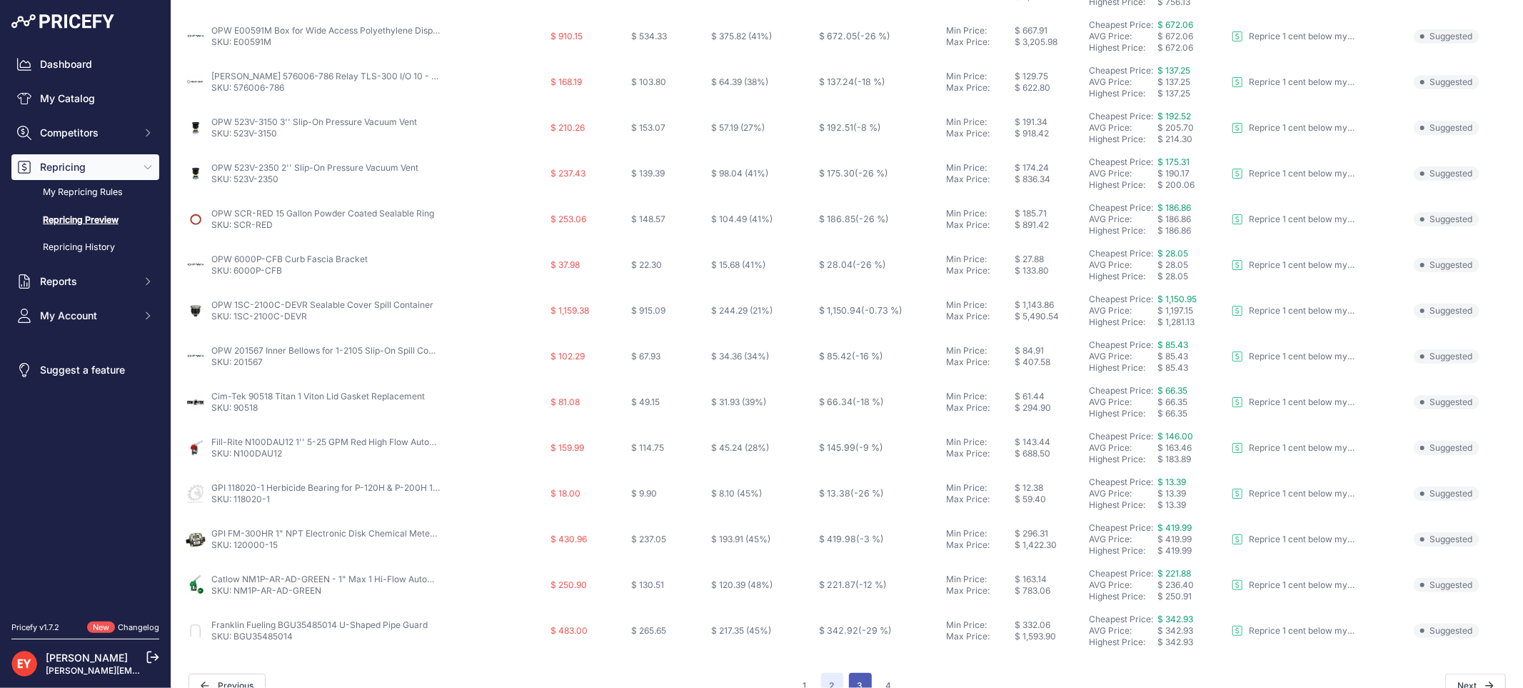
scroll to position [488, 0]
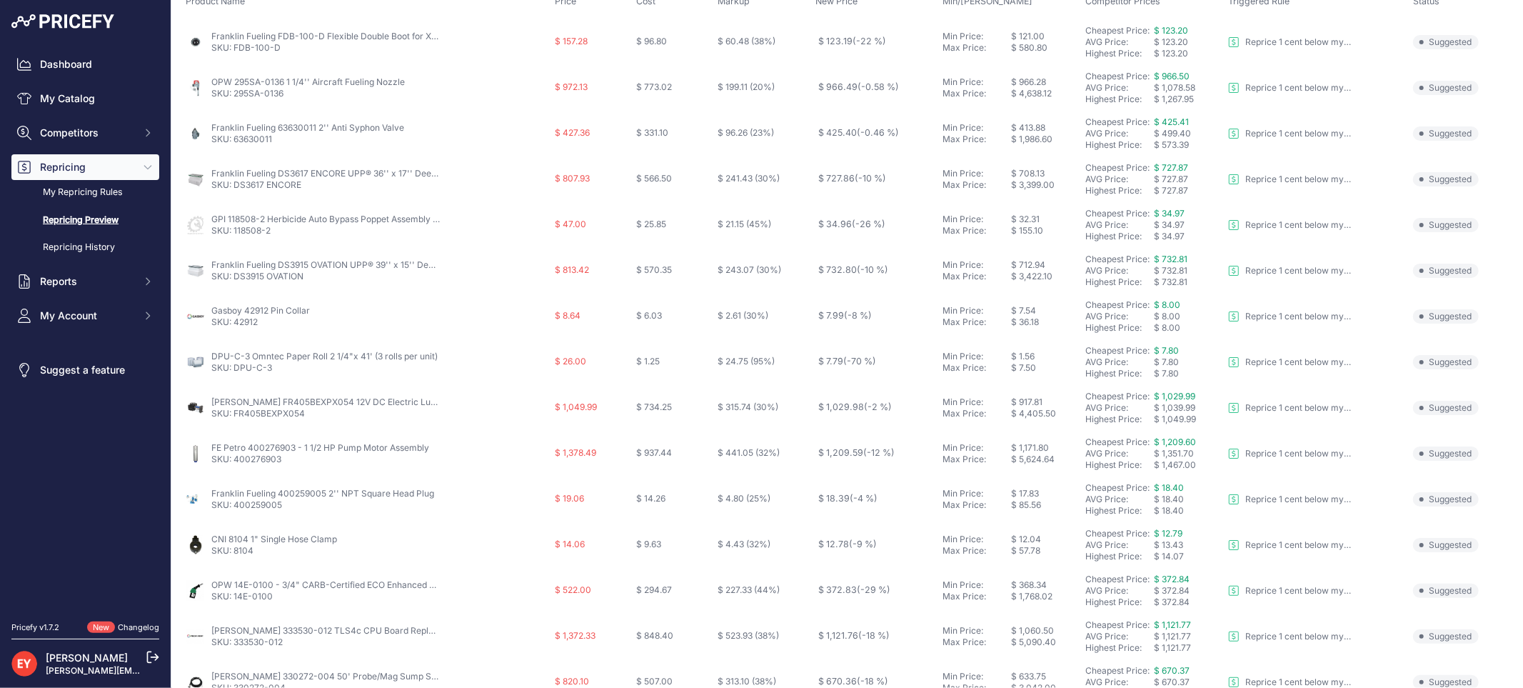
scroll to position [238, 0]
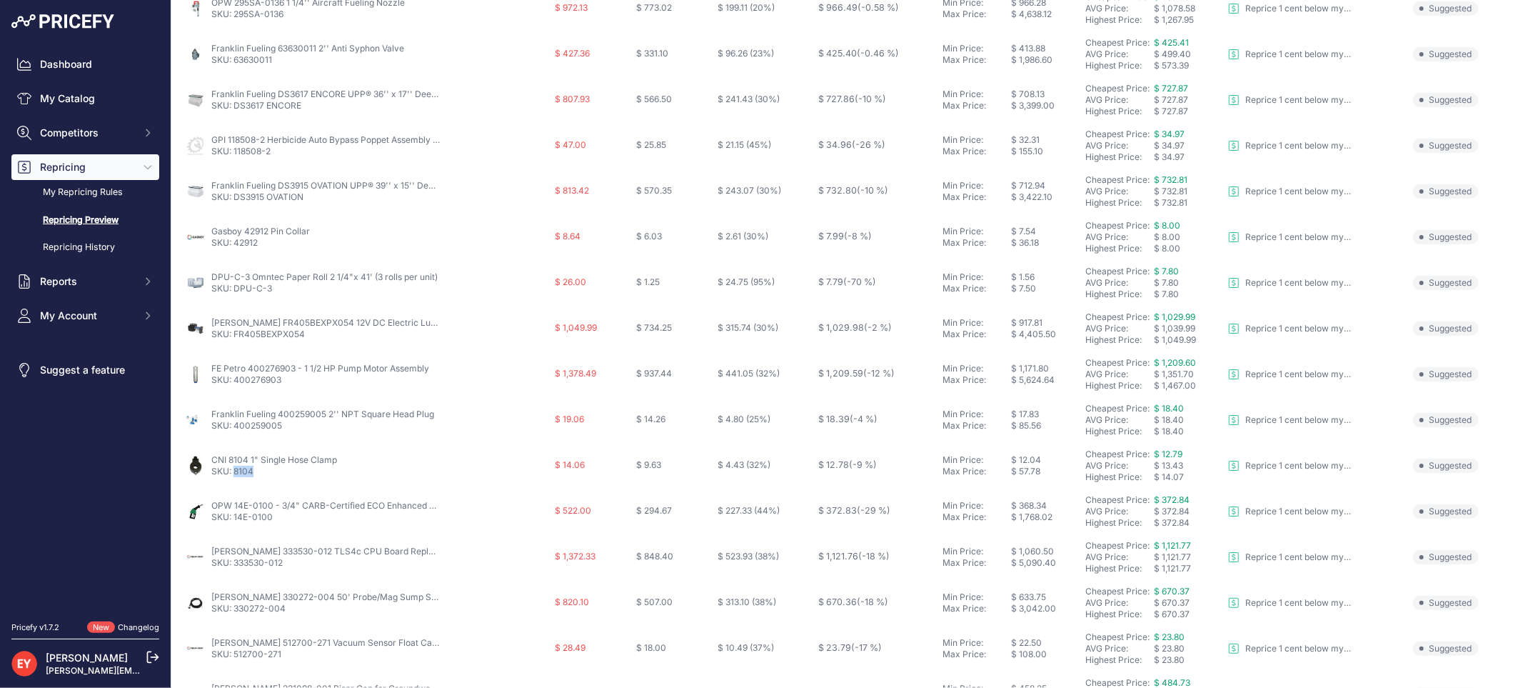
drag, startPoint x: 260, startPoint y: 480, endPoint x: 236, endPoint y: 473, distance: 24.4
click td "CNI 8104 1" Single Hose Clamp SKU: 8104"
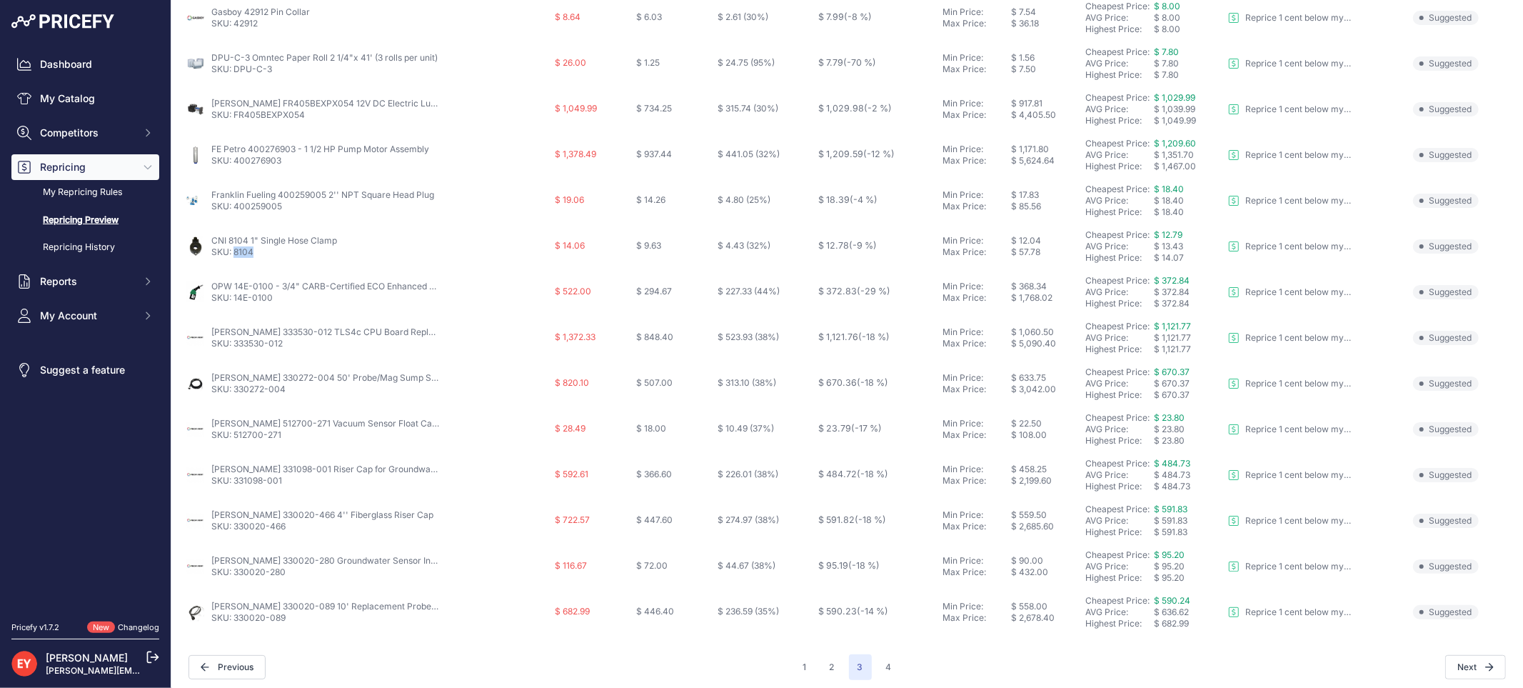
scroll to position [463, 0]
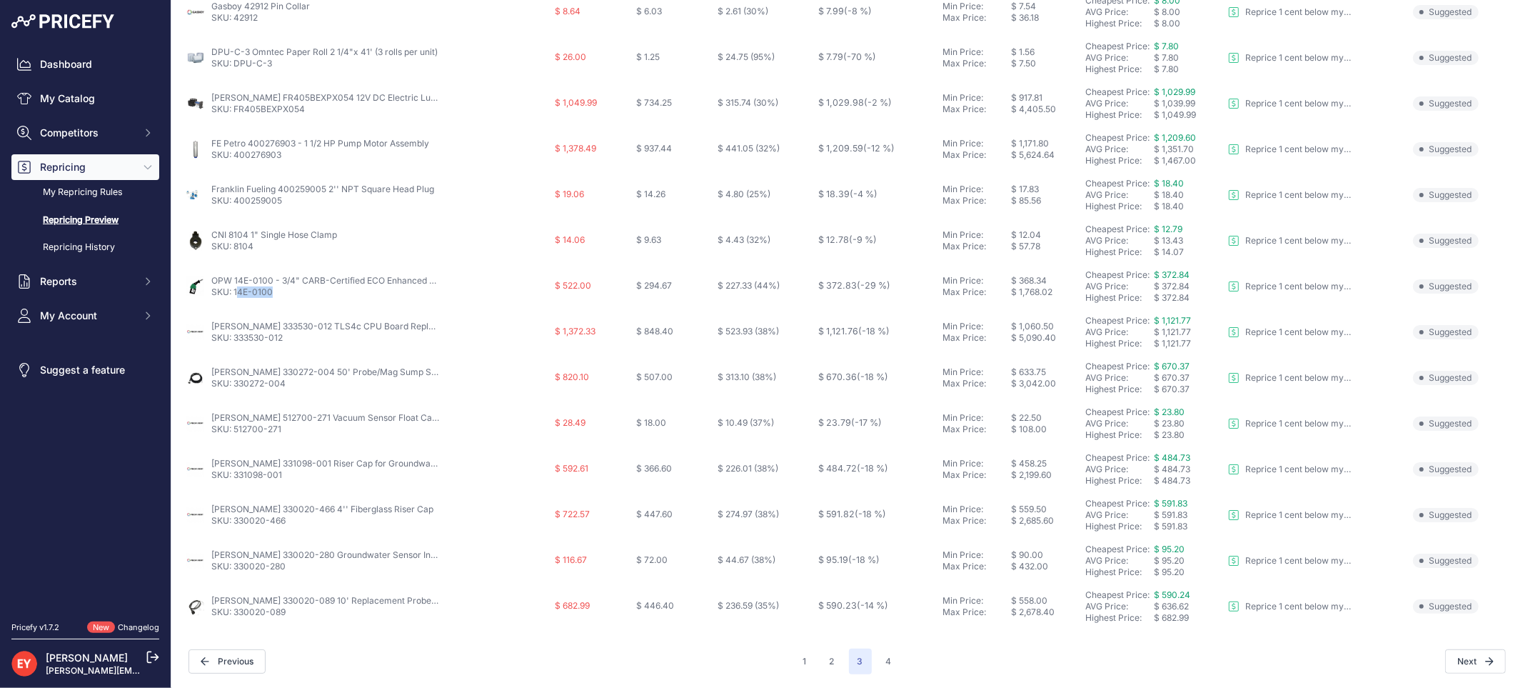
drag, startPoint x: 278, startPoint y: 295, endPoint x: 236, endPoint y: 298, distance: 42.2
click td "OPW 14E-0100 - 3/4" CARB-Certified ECO Enhanced Conventional Gasoline Nozzle SK…"
drag, startPoint x: 288, startPoint y: 339, endPoint x: 234, endPoint y: 341, distance: 53.6
click p "SKU: 333530-012"
click link "SKU: 333530-012"
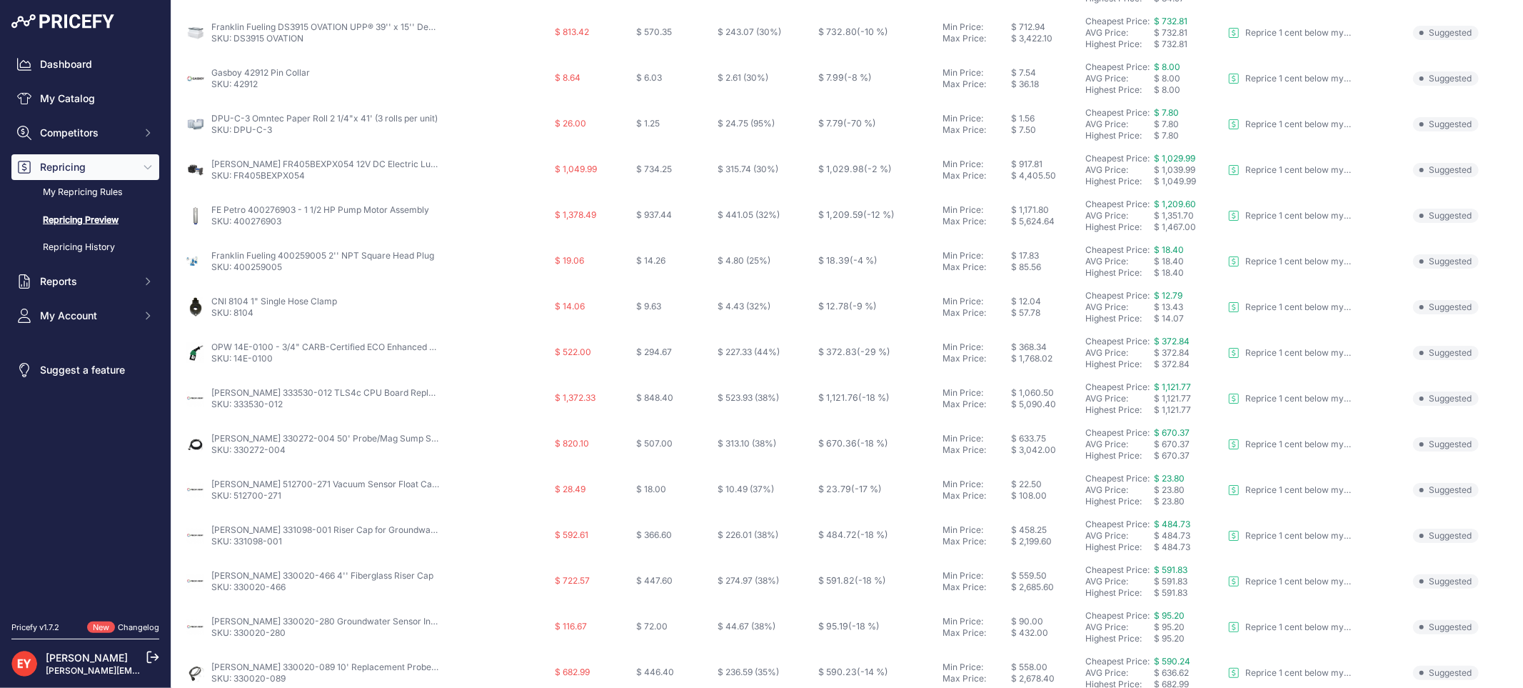
scroll to position [463, 0]
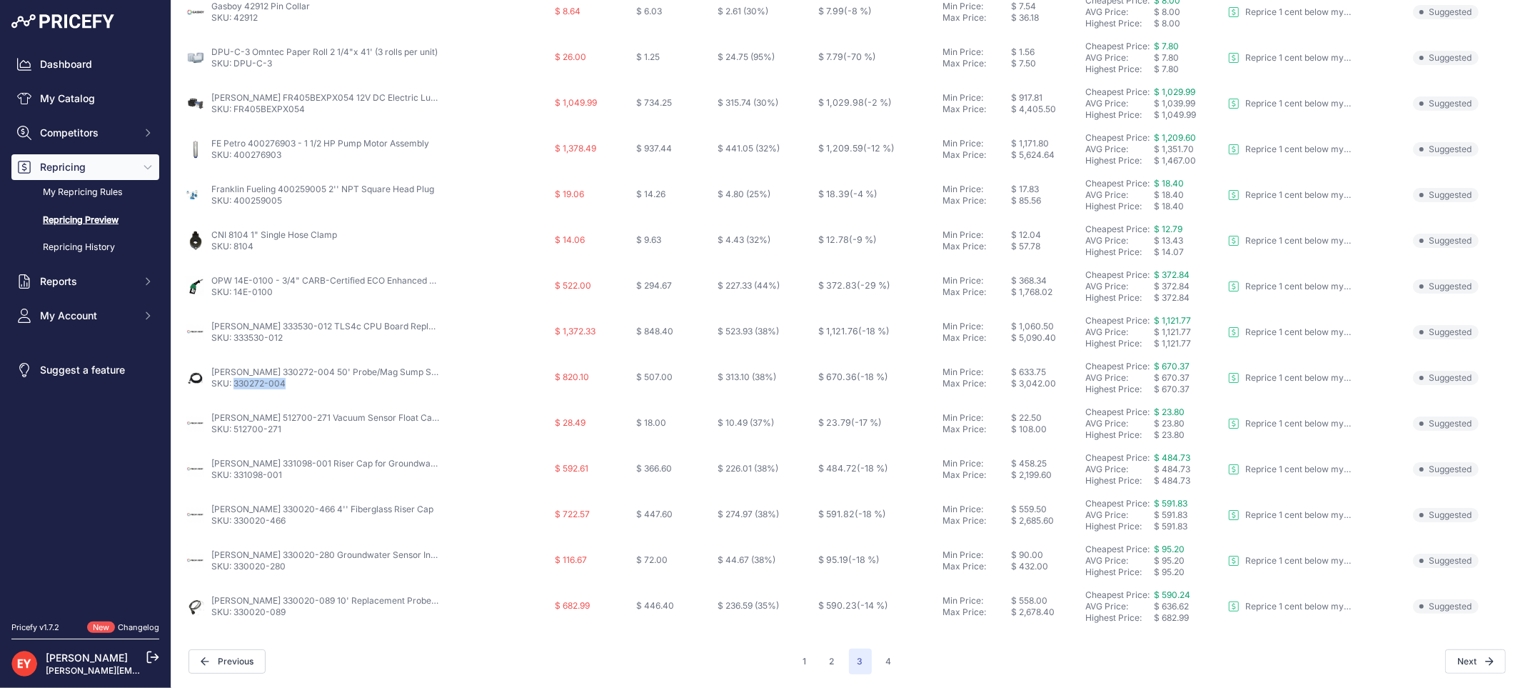
drag, startPoint x: 283, startPoint y: 388, endPoint x: 236, endPoint y: 388, distance: 47.8
click at [236, 388] on p "SKU: 330272-004" at bounding box center [325, 383] width 229 height 11
drag, startPoint x: 291, startPoint y: 388, endPoint x: 233, endPoint y: 390, distance: 58.6
click at [233, 390] on td "Veeder-Root 330272-004 50' Probe/Mag Sump Sensor Cable SKU: 330272-004" at bounding box center [367, 378] width 369 height 46
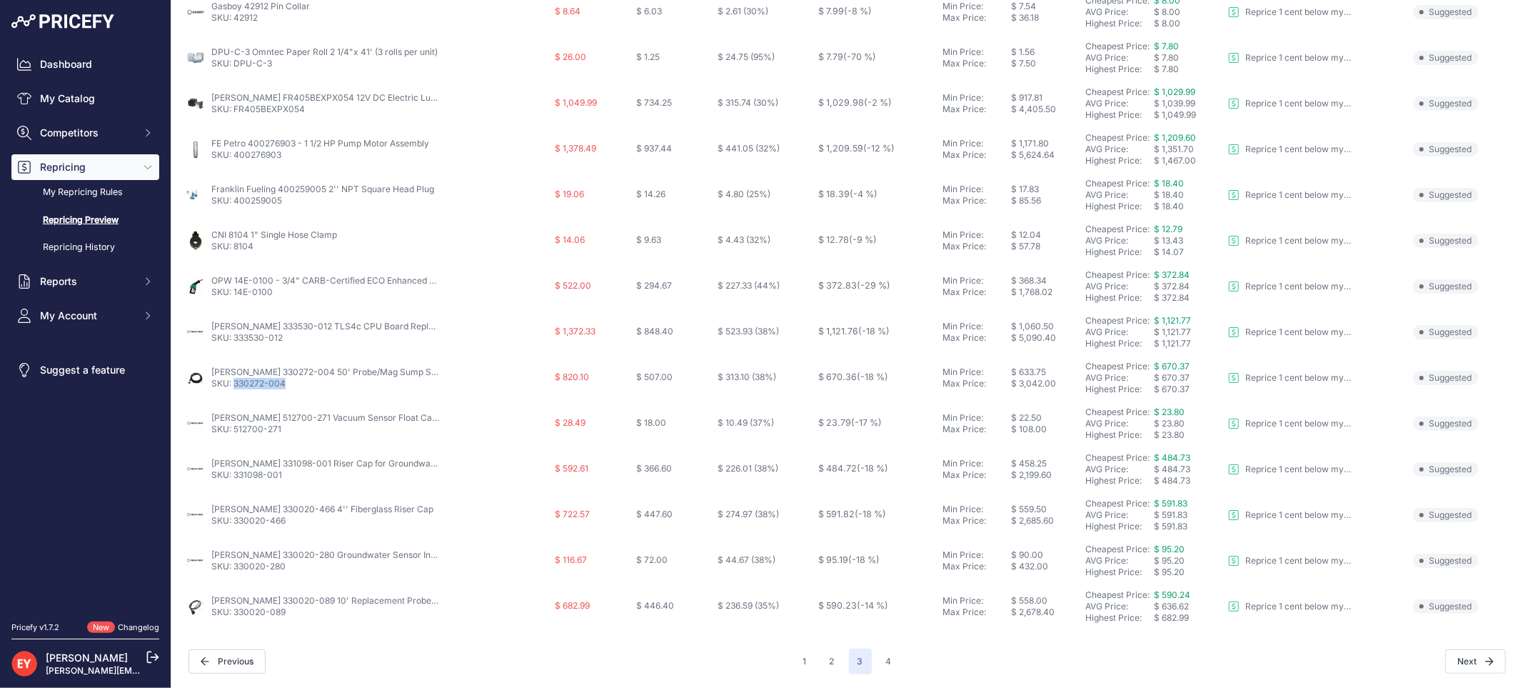
copy link "330272-004"
drag, startPoint x: 297, startPoint y: 617, endPoint x: 234, endPoint y: 618, distance: 63.6
click at [234, 618] on td "Veeder-Root 330020-089 10' Replacement Probe Cable Kit SKU: 330020-089" at bounding box center [367, 606] width 369 height 46
copy link "330020-089"
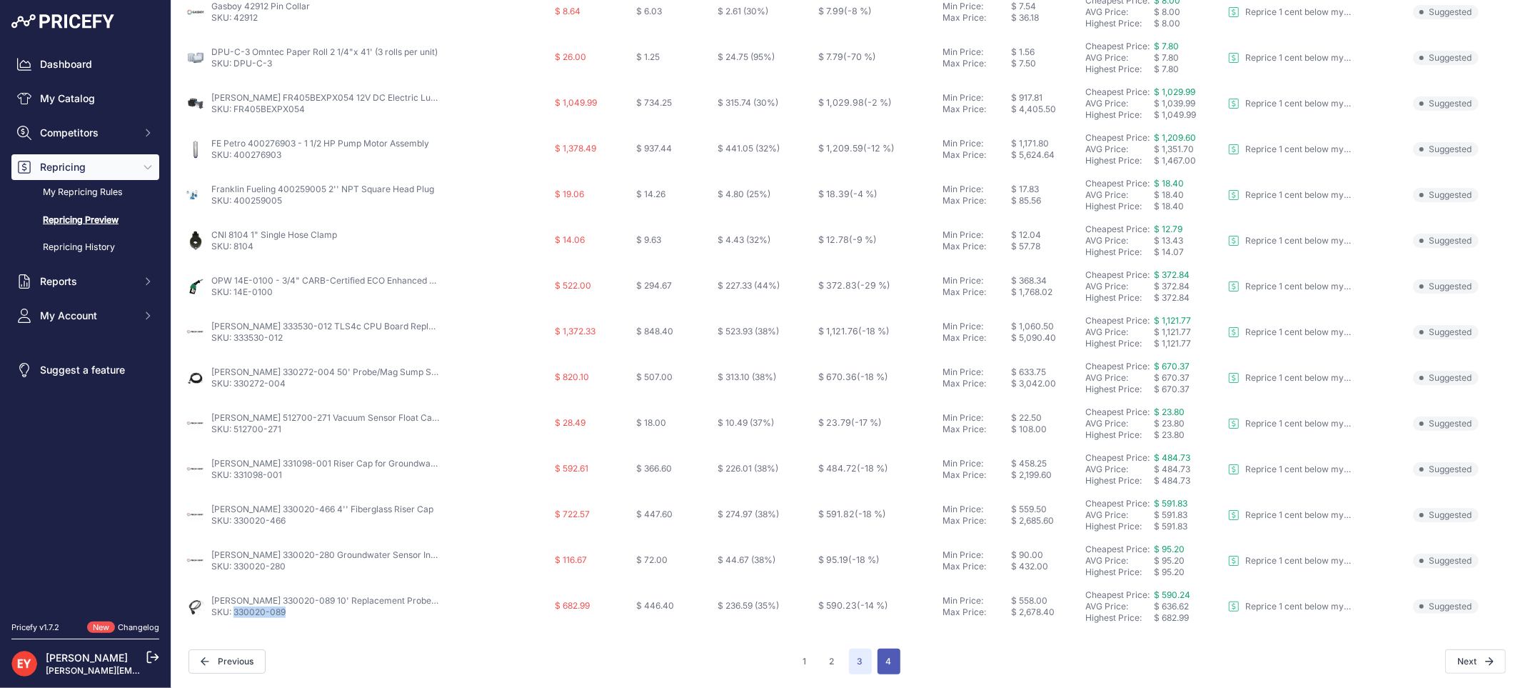
click at [885, 658] on button "4" at bounding box center [889, 661] width 23 height 26
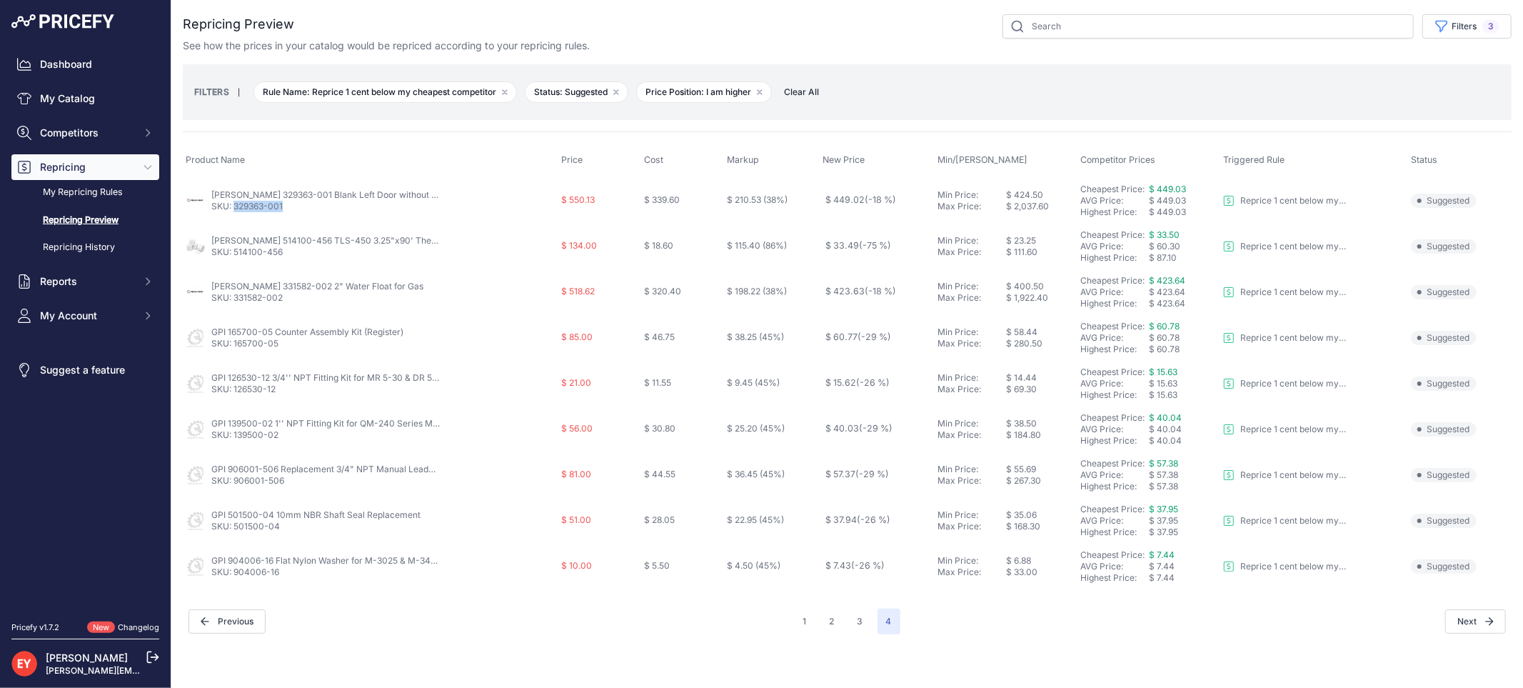
drag, startPoint x: 284, startPoint y: 213, endPoint x: 234, endPoint y: 213, distance: 50.7
click at [234, 213] on td "Veeder-Root 329363-001 Blank Left Door without Printer SKU: 329363-001" at bounding box center [371, 200] width 376 height 46
copy link "329363-001"
drag, startPoint x: 286, startPoint y: 211, endPoint x: 236, endPoint y: 211, distance: 50.7
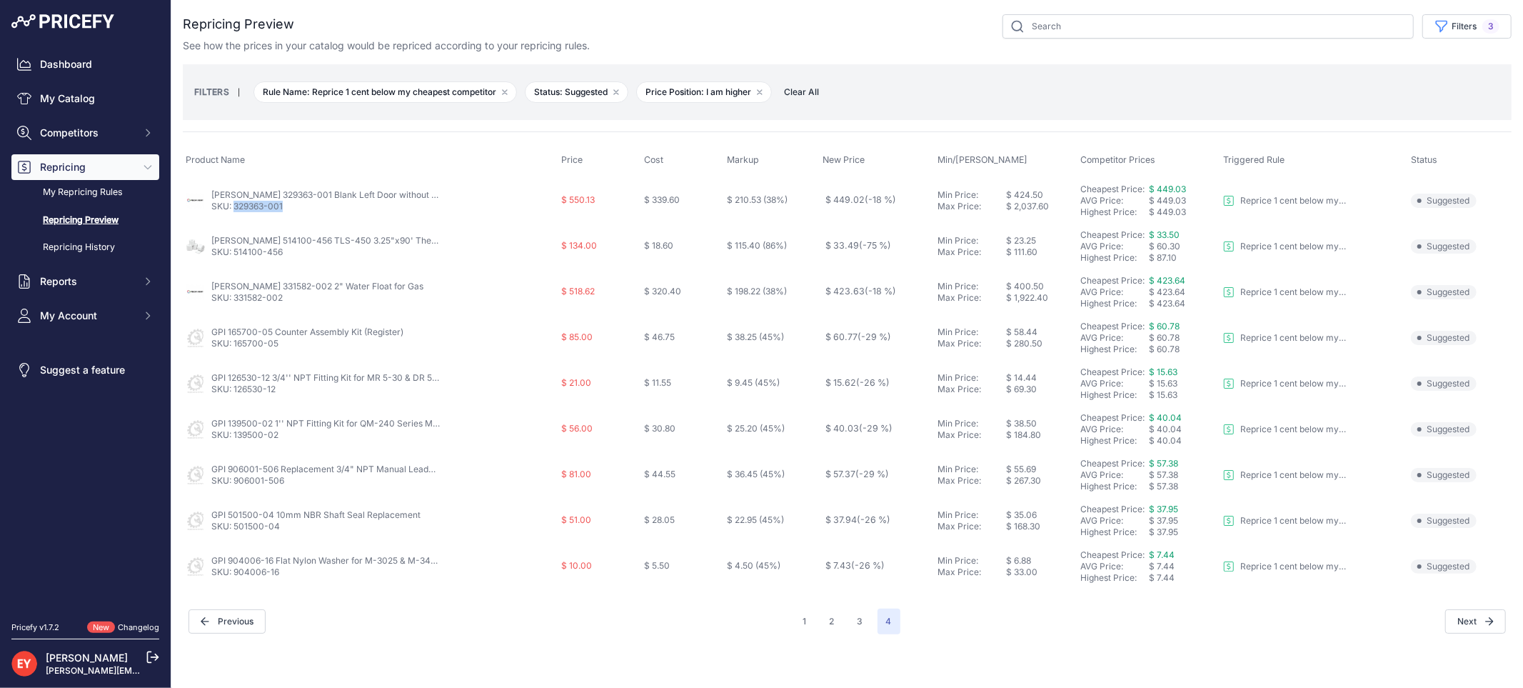
click at [236, 211] on p "SKU: 329363-001" at bounding box center [325, 206] width 229 height 11
drag, startPoint x: 282, startPoint y: 254, endPoint x: 233, endPoint y: 257, distance: 49.4
click at [233, 257] on p "SKU: 514100-456" at bounding box center [325, 251] width 229 height 11
copy link "514100-456"
drag, startPoint x: 286, startPoint y: 301, endPoint x: 236, endPoint y: 300, distance: 50.0
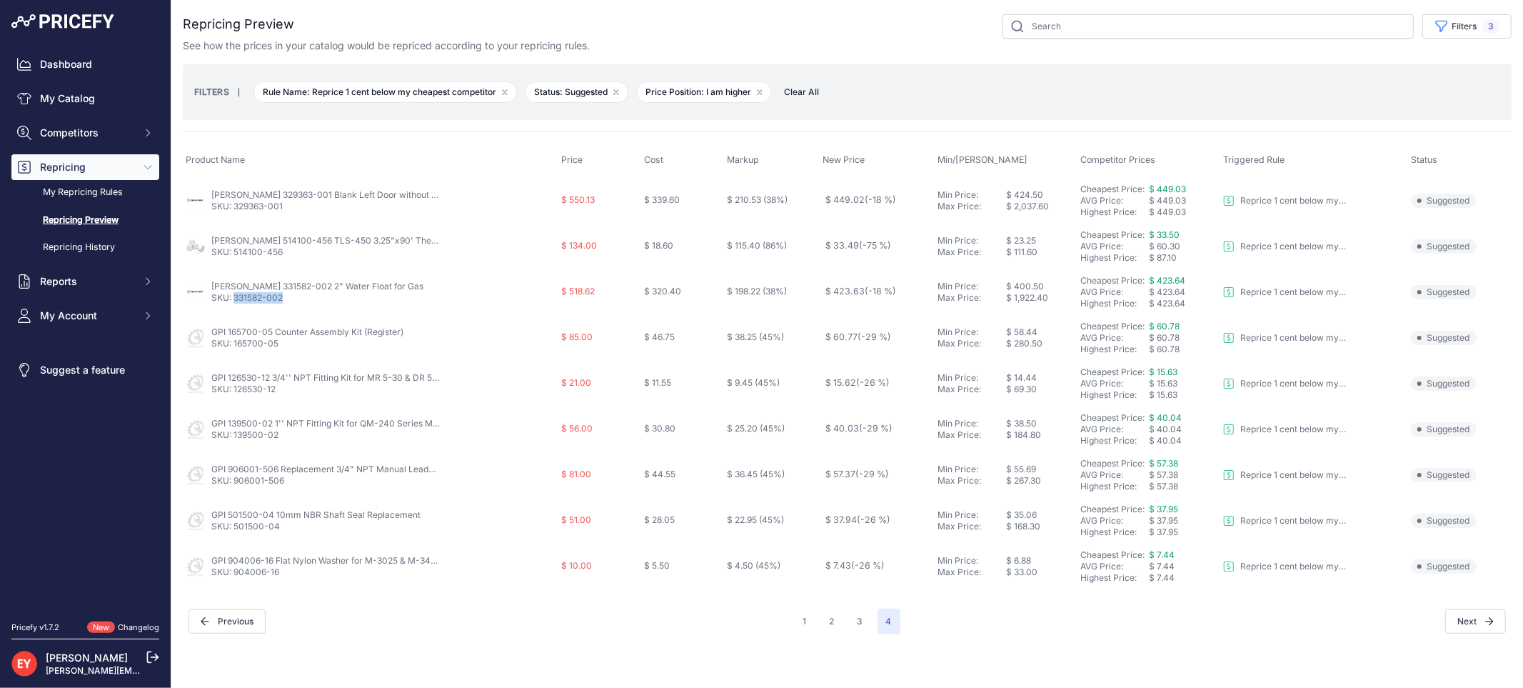
click at [236, 300] on p "SKU: 331582-002" at bounding box center [317, 297] width 212 height 11
copy link "331582-002"
drag, startPoint x: 283, startPoint y: 532, endPoint x: 233, endPoint y: 529, distance: 50.1
click at [233, 529] on td "GPI 501500-04 10mm NBR Shaft Seal Replacement SKU: 501500-04" at bounding box center [371, 521] width 376 height 46
copy link "501500-04"
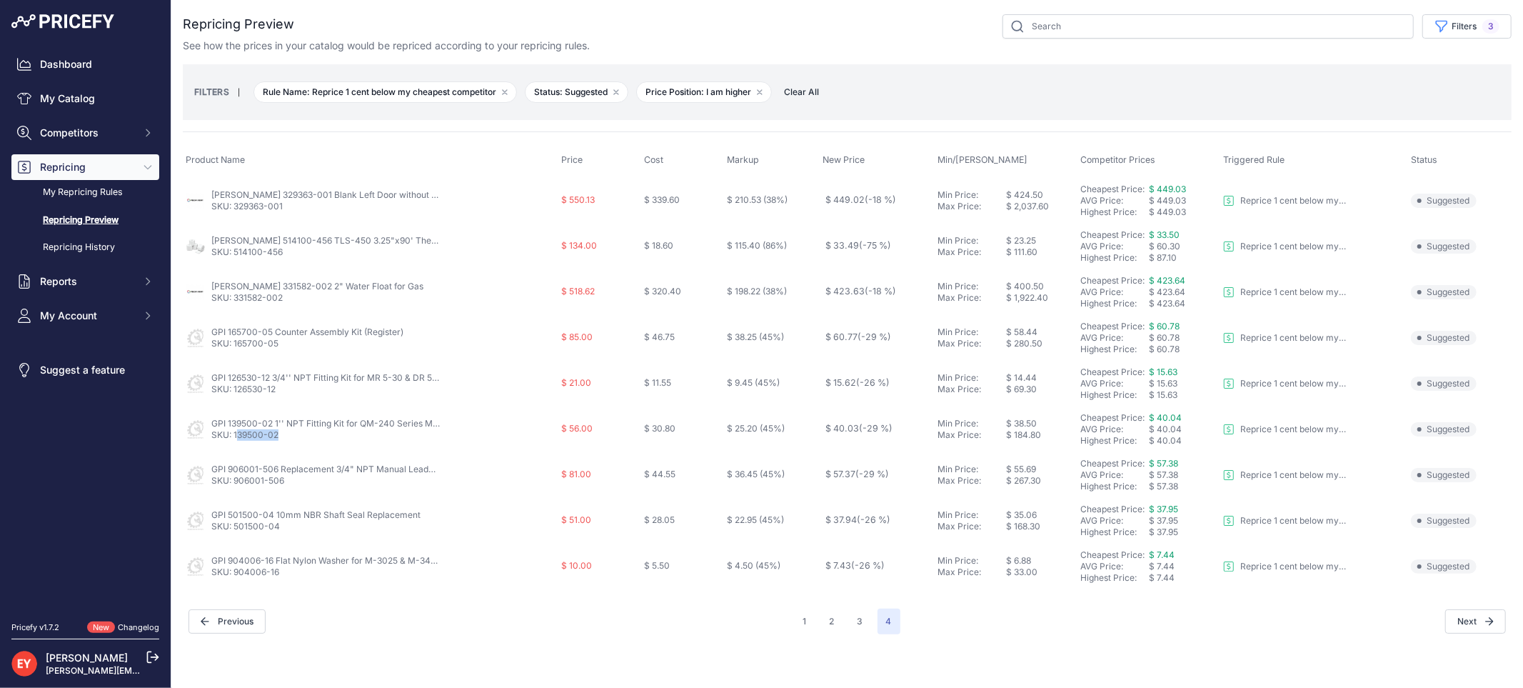
drag, startPoint x: 283, startPoint y: 436, endPoint x: 236, endPoint y: 437, distance: 47.9
click at [236, 437] on p "SKU: 139500-02" at bounding box center [325, 434] width 229 height 11
copy link "39500-02"
click at [808, 93] on span "Clear All" at bounding box center [801, 92] width 49 height 14
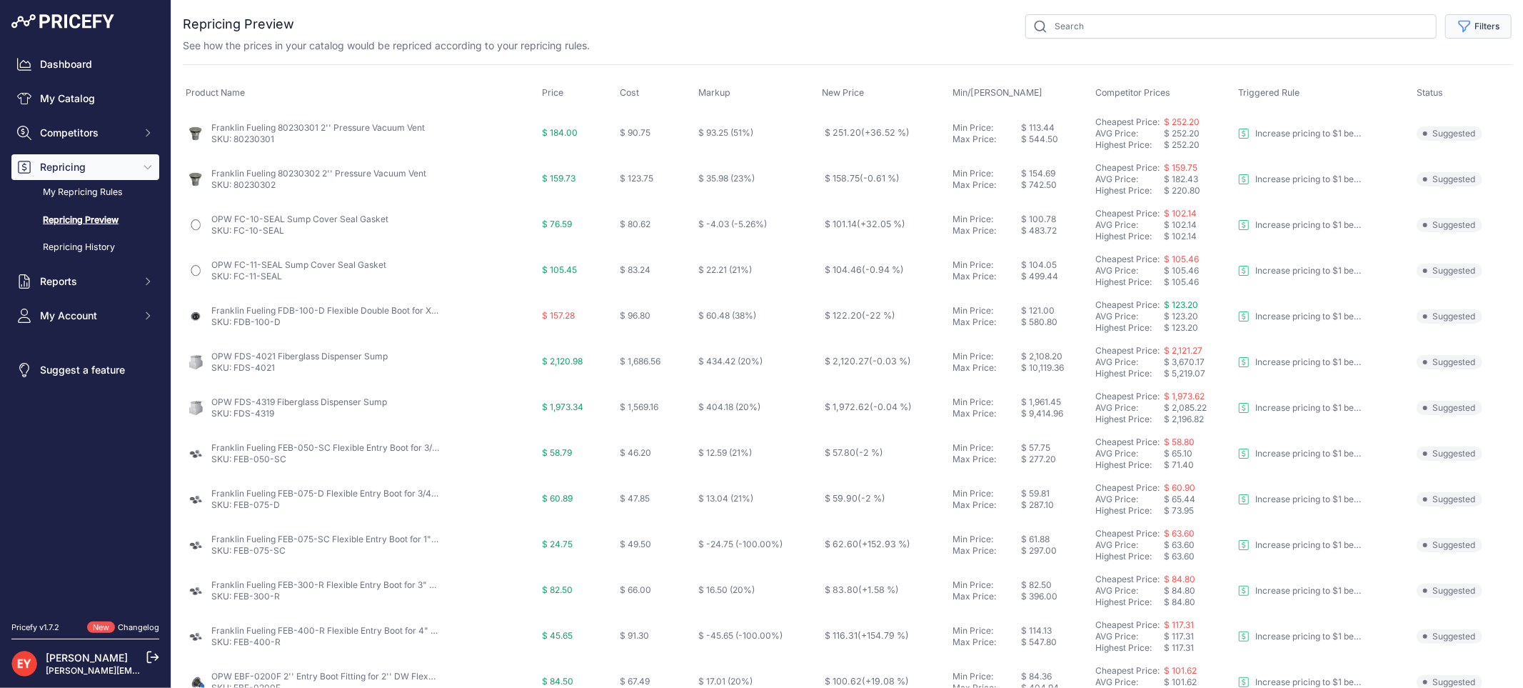
click at [1482, 19] on button "Filters" at bounding box center [1478, 26] width 66 height 24
click at [1412, 79] on select "Select an option Reprice 1 cent below my cheapest competitor Increase pricing t…" at bounding box center [1431, 82] width 137 height 24
select select "6699"
click at [1363, 70] on select "Select an option Reprice 1 cent below my cheapest competitor Increase pricing t…" at bounding box center [1431, 82] width 137 height 24
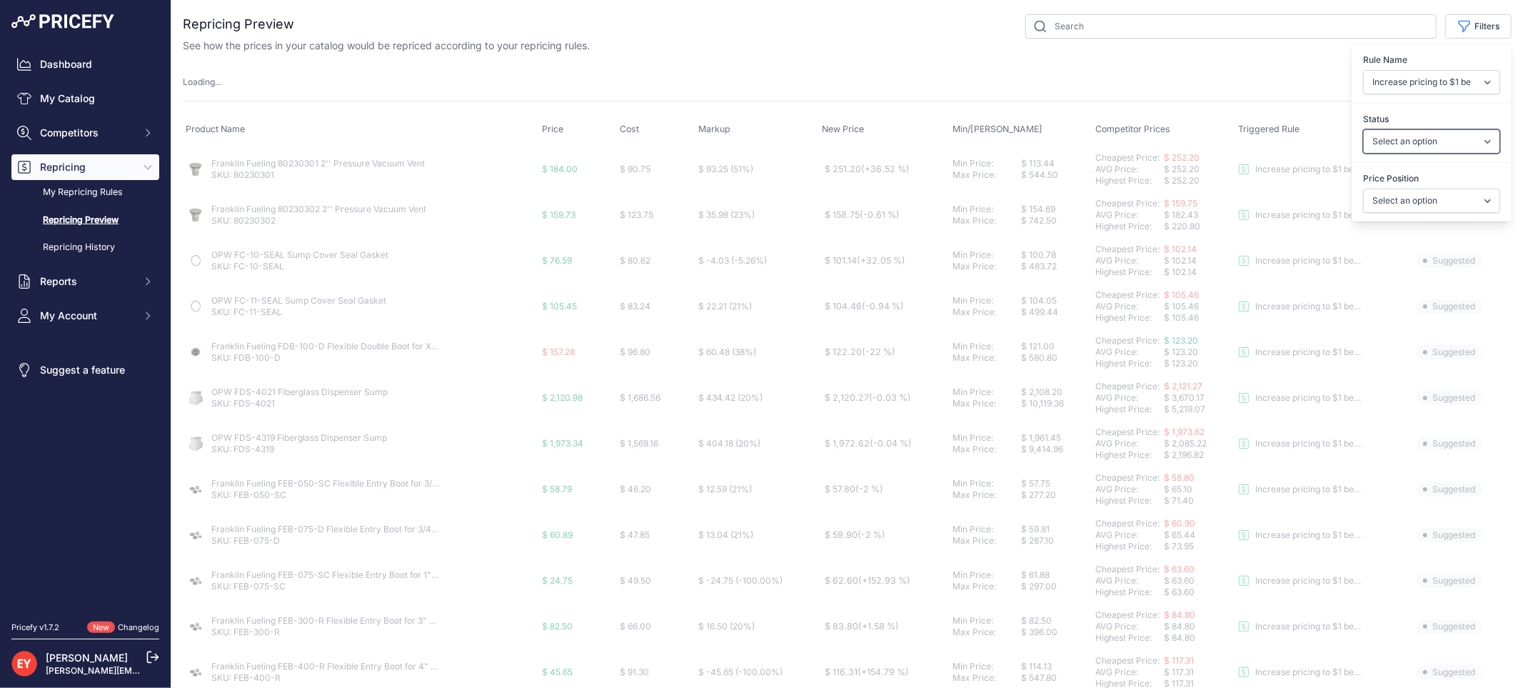
click at [1390, 146] on select "Select an option Skipped Repriced Suggested In Error" at bounding box center [1431, 141] width 137 height 24
select select "suggested"
click at [1363, 129] on select "Select an option Skipped Repriced Suggested In Error" at bounding box center [1431, 141] width 137 height 24
click at [1410, 199] on select "Select an option I am higher Same price I am lower" at bounding box center [1431, 201] width 137 height 24
select select
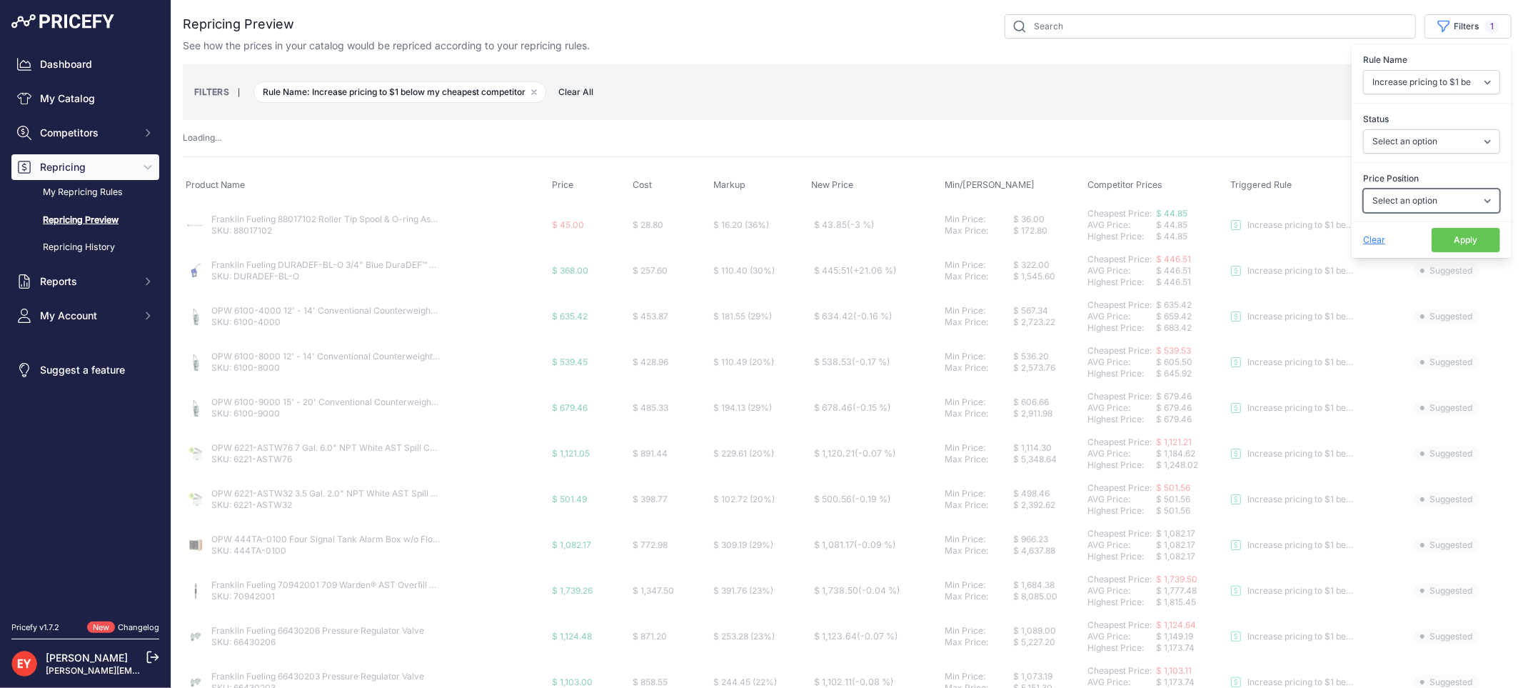
select select "0"
click at [1363, 189] on select "Select an option I am higher Same price I am lower" at bounding box center [1431, 201] width 137 height 24
drag, startPoint x: 1415, startPoint y: 211, endPoint x: 1425, endPoint y: 281, distance: 70.6
click at [1425, 281] on td "Suggested This product has not been automatically repriced because you don't ha…" at bounding box center [1461, 271] width 101 height 46
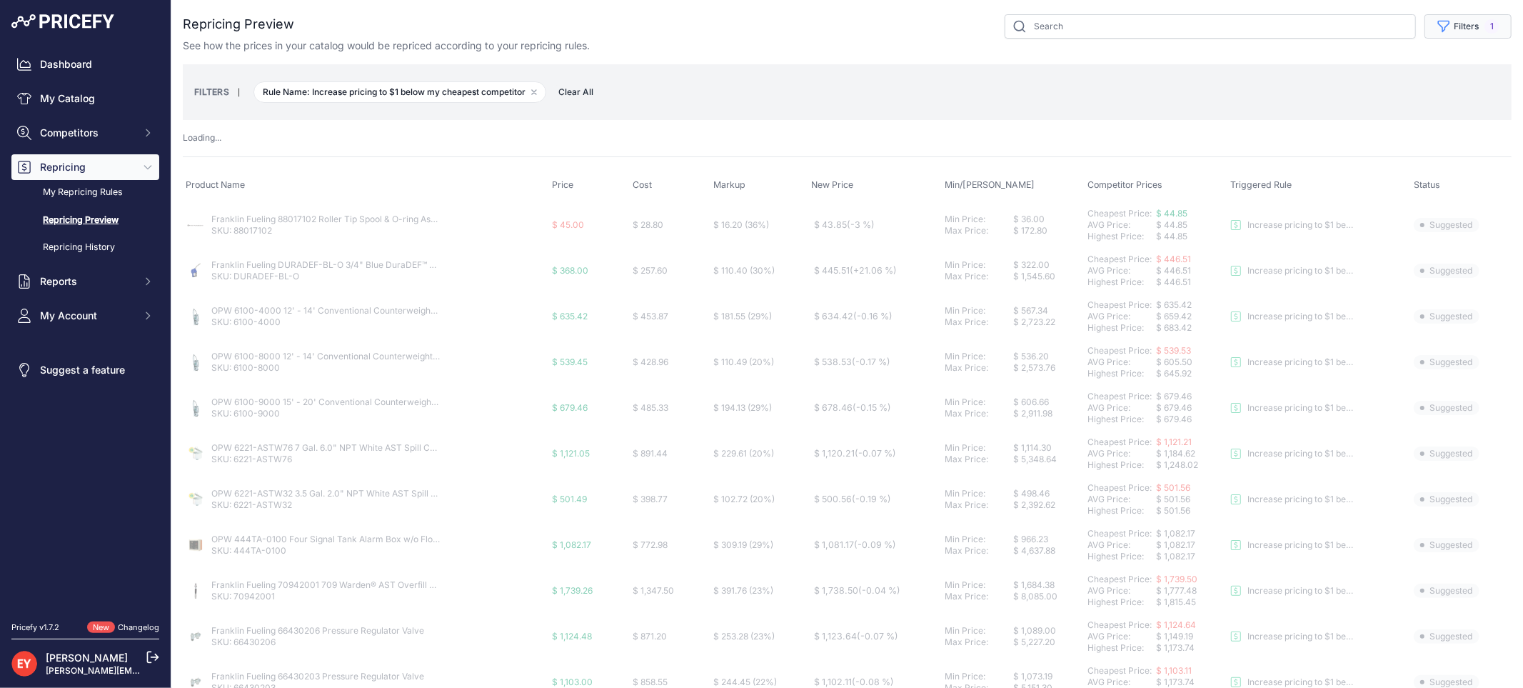
click at [1454, 29] on button "Filters 1" at bounding box center [1468, 26] width 87 height 24
select select "suggested"
select select
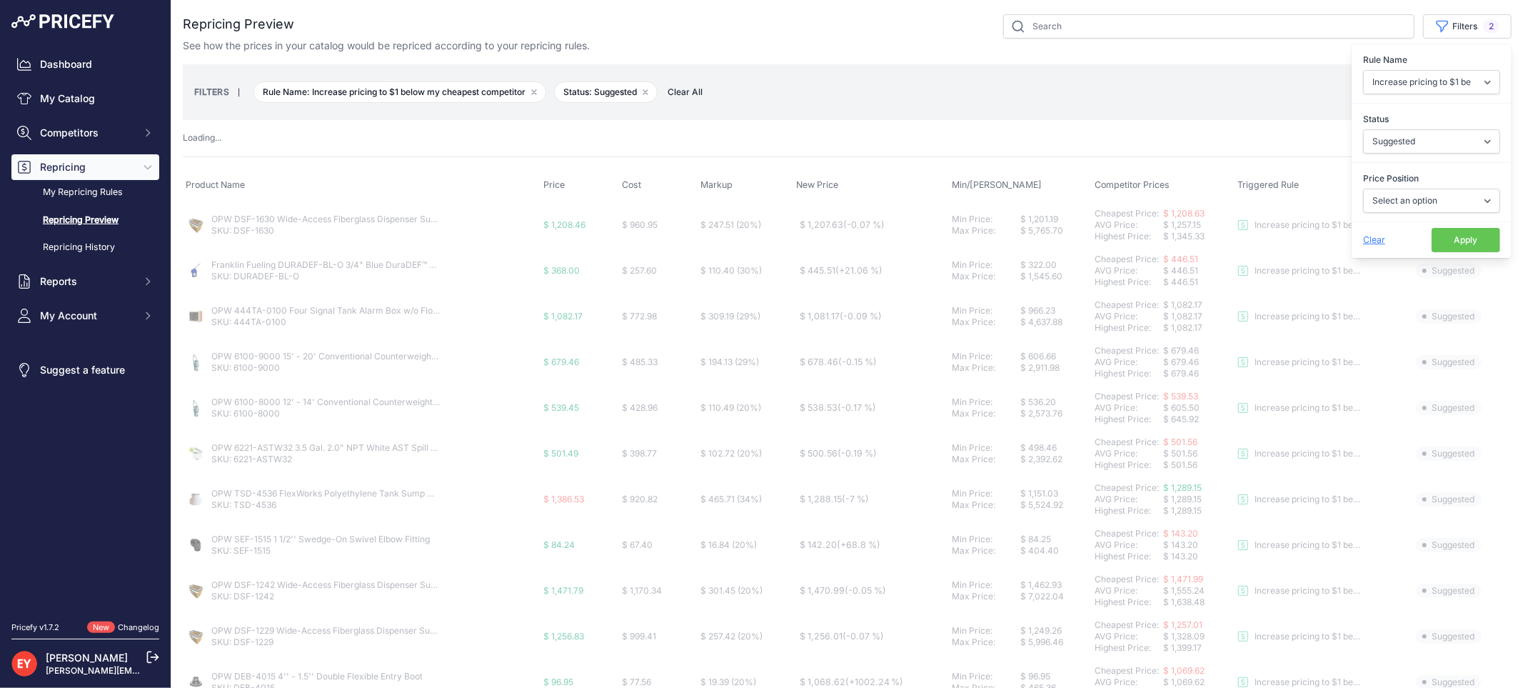
select select "0"
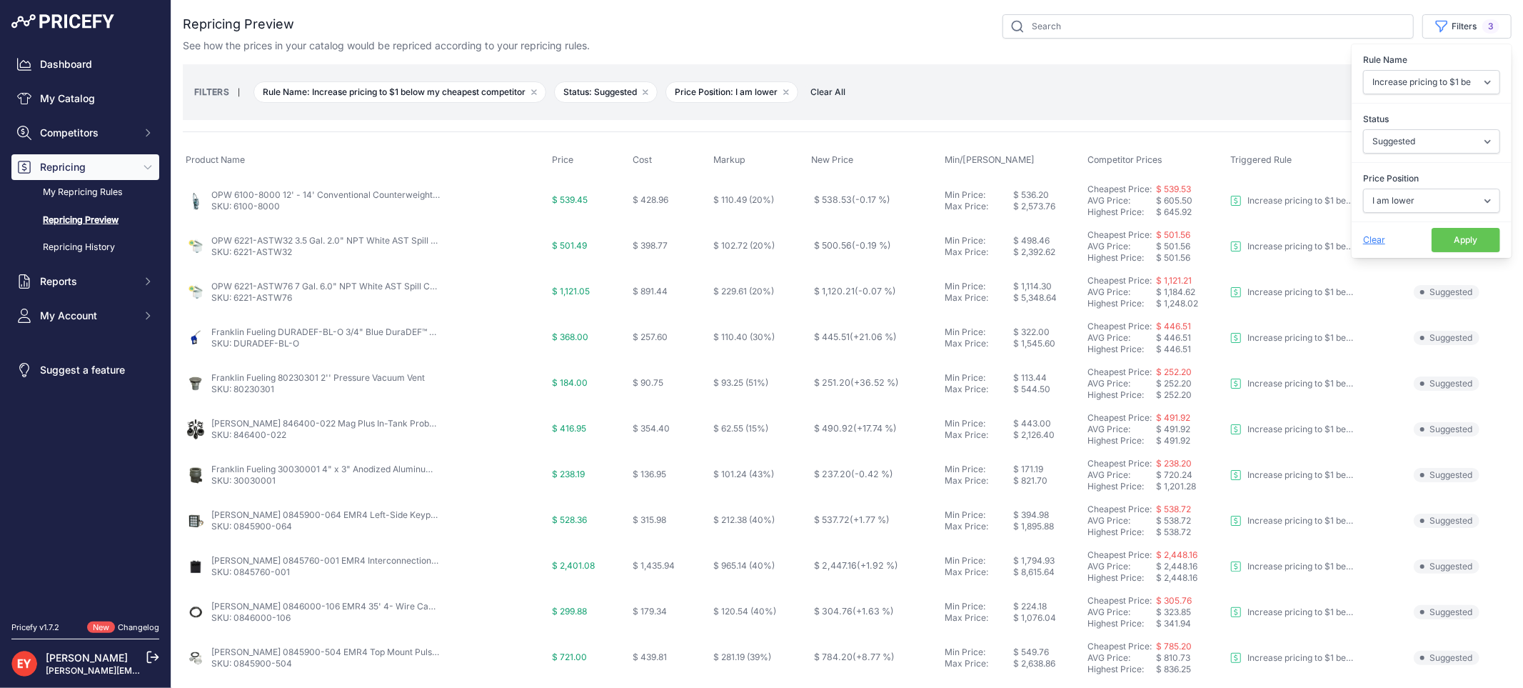
click at [1461, 234] on button "Apply" at bounding box center [1466, 240] width 69 height 24
drag, startPoint x: 273, startPoint y: 393, endPoint x: 233, endPoint y: 393, distance: 40.7
click at [233, 393] on p "SKU: 80230301" at bounding box center [318, 388] width 214 height 11
click at [233, 393] on link "SKU: 80230301" at bounding box center [242, 388] width 63 height 11
copy link "80230301"
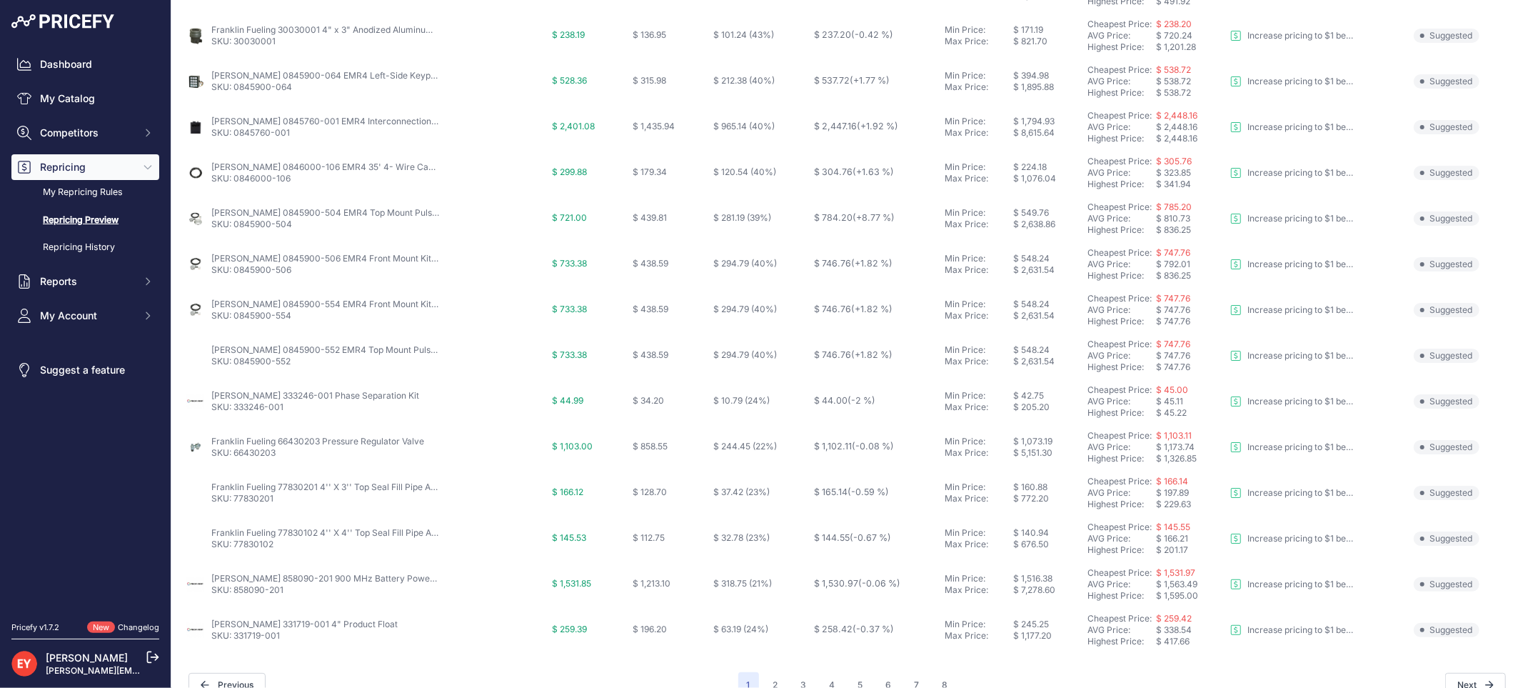
scroll to position [463, 0]
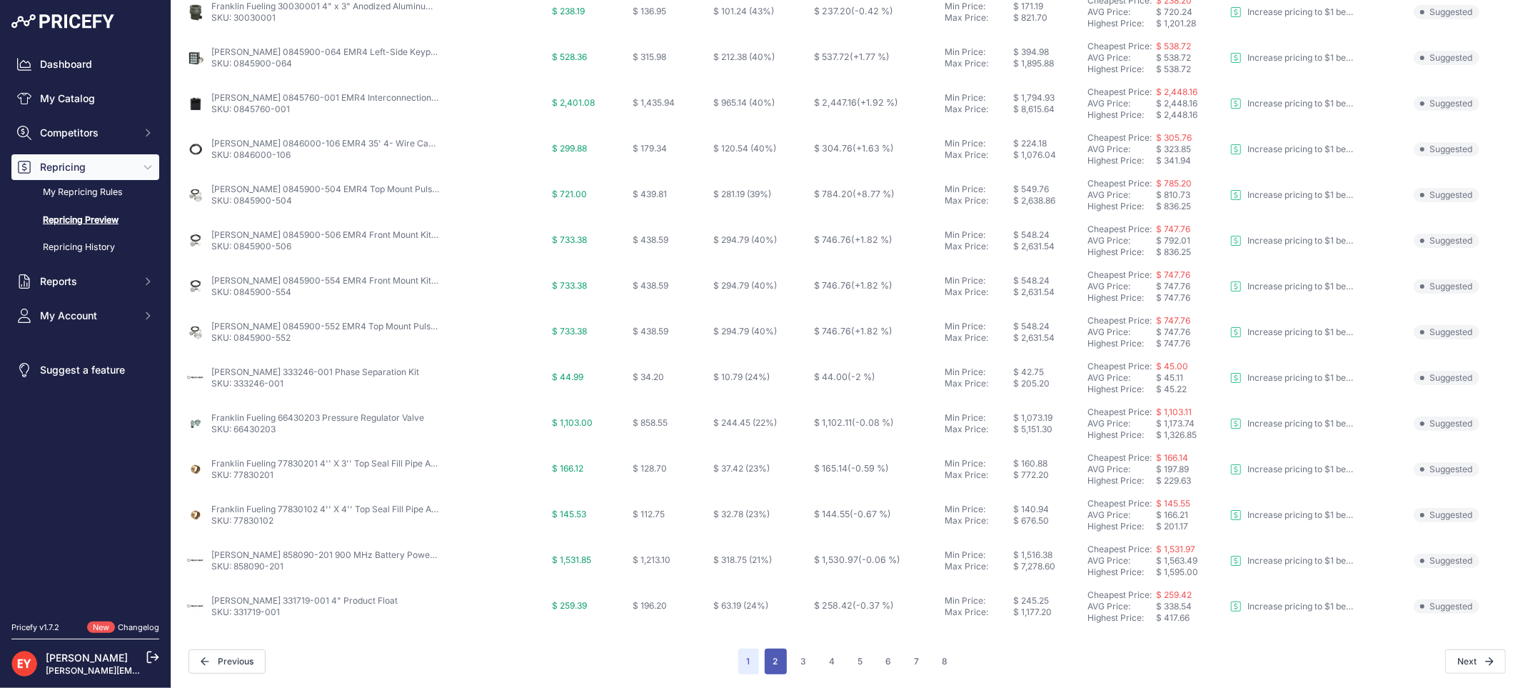
click at [777, 659] on button "2" at bounding box center [776, 661] width 22 height 26
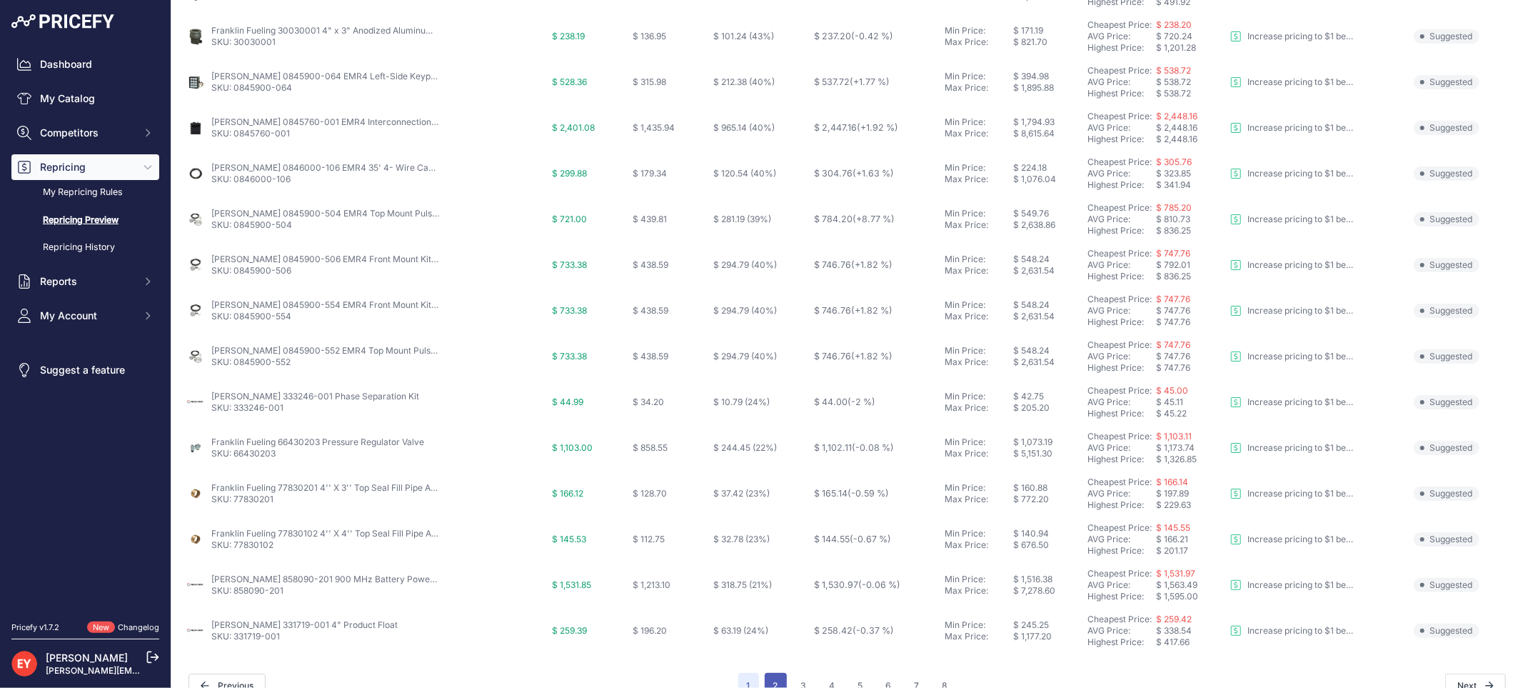
scroll to position [488, 0]
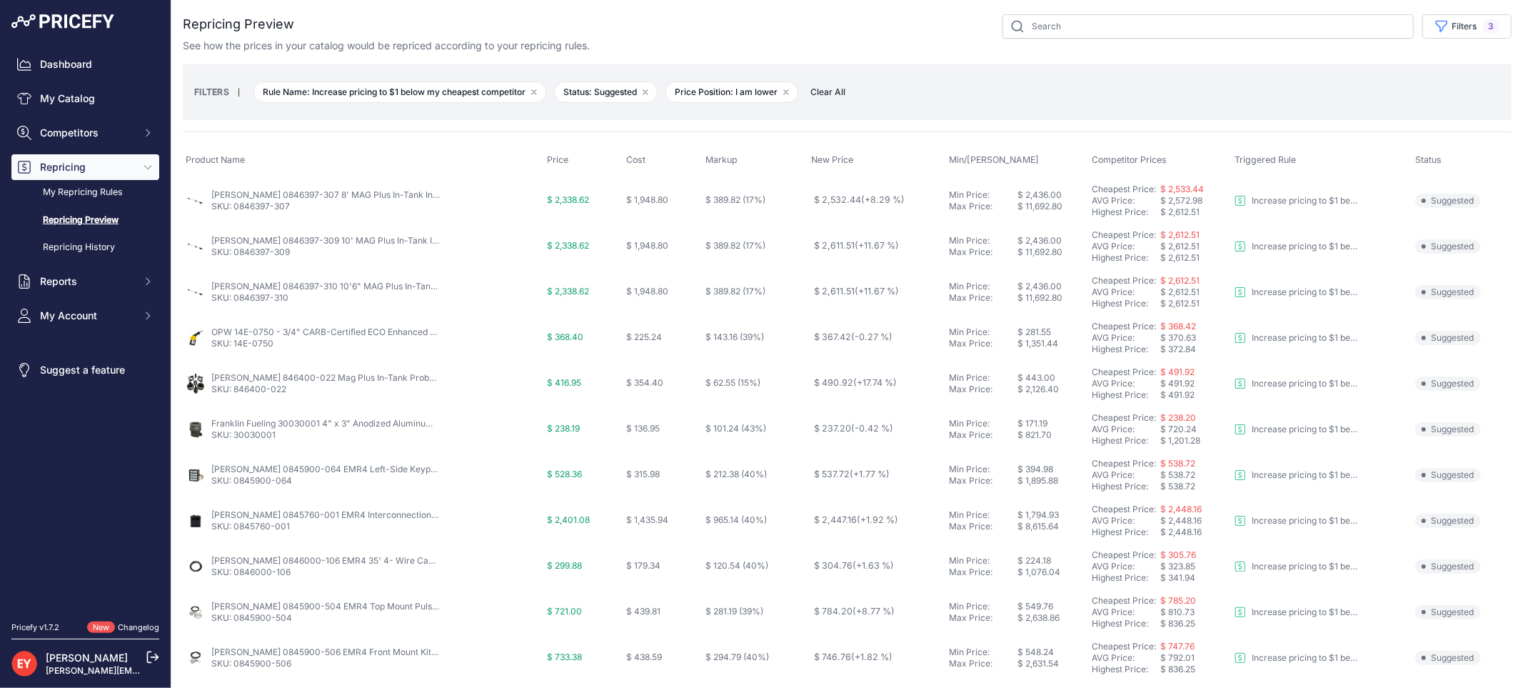
scroll to position [79, 0]
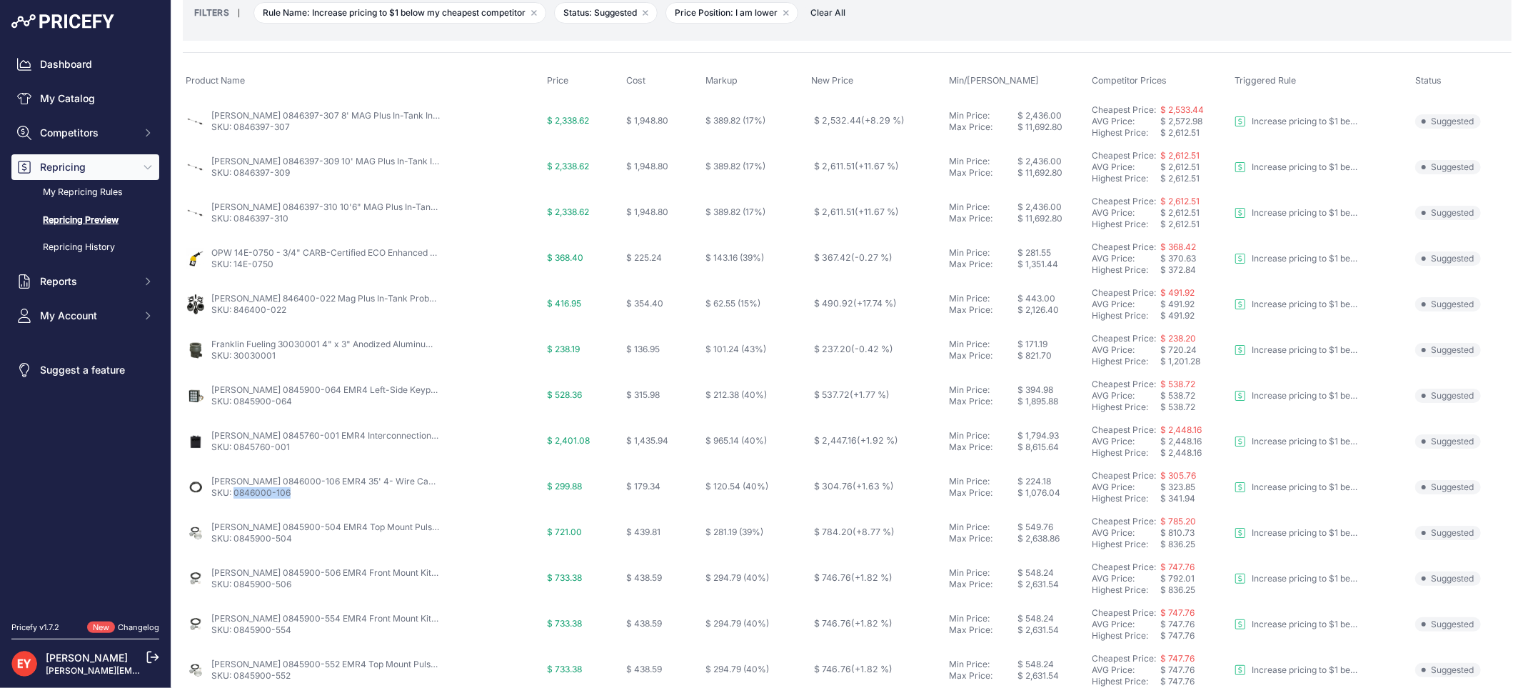
drag, startPoint x: 293, startPoint y: 502, endPoint x: 233, endPoint y: 501, distance: 60.7
click at [233, 501] on td "Veeder-Root 0846000-106 EMR4 35' 4- Wire Cable with Drain and Armored SKU: 0846…" at bounding box center [363, 487] width 361 height 46
copy link "0846000-106"
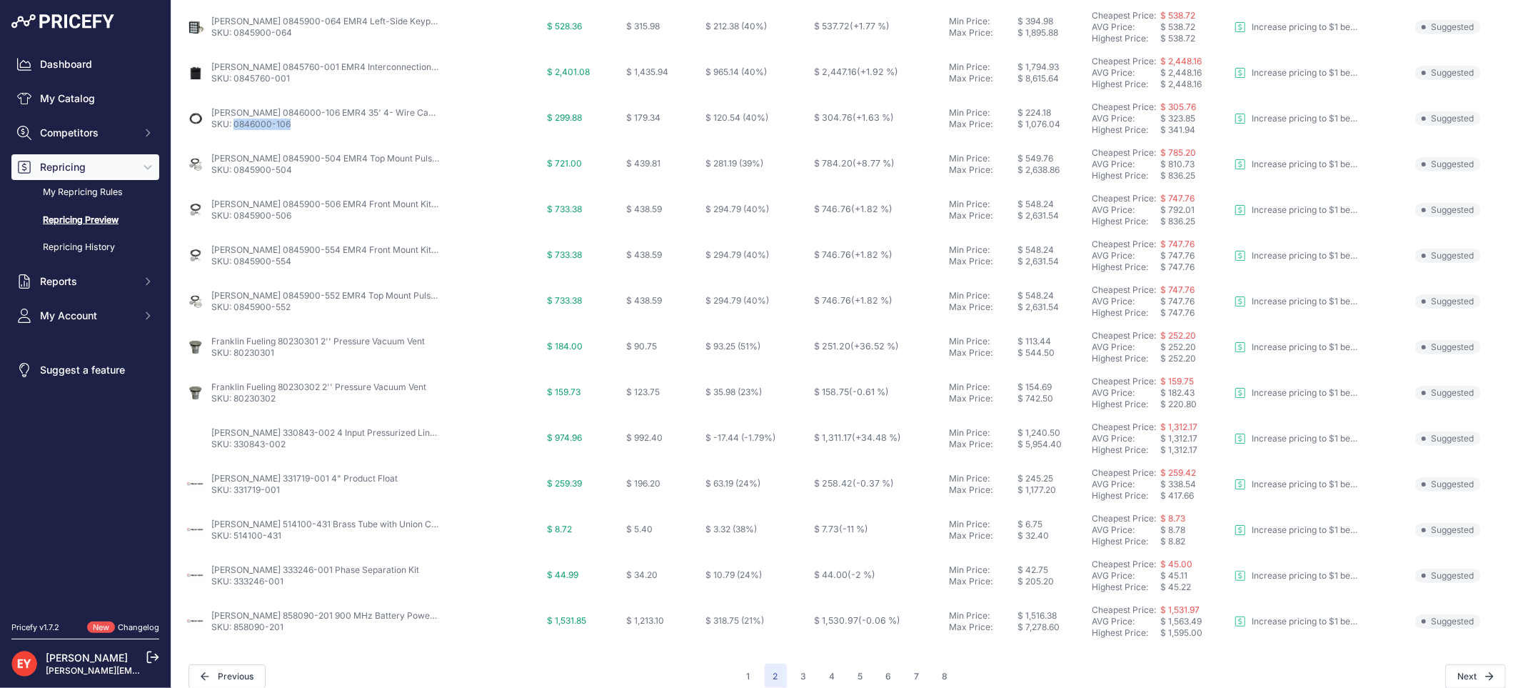
scroll to position [463, 0]
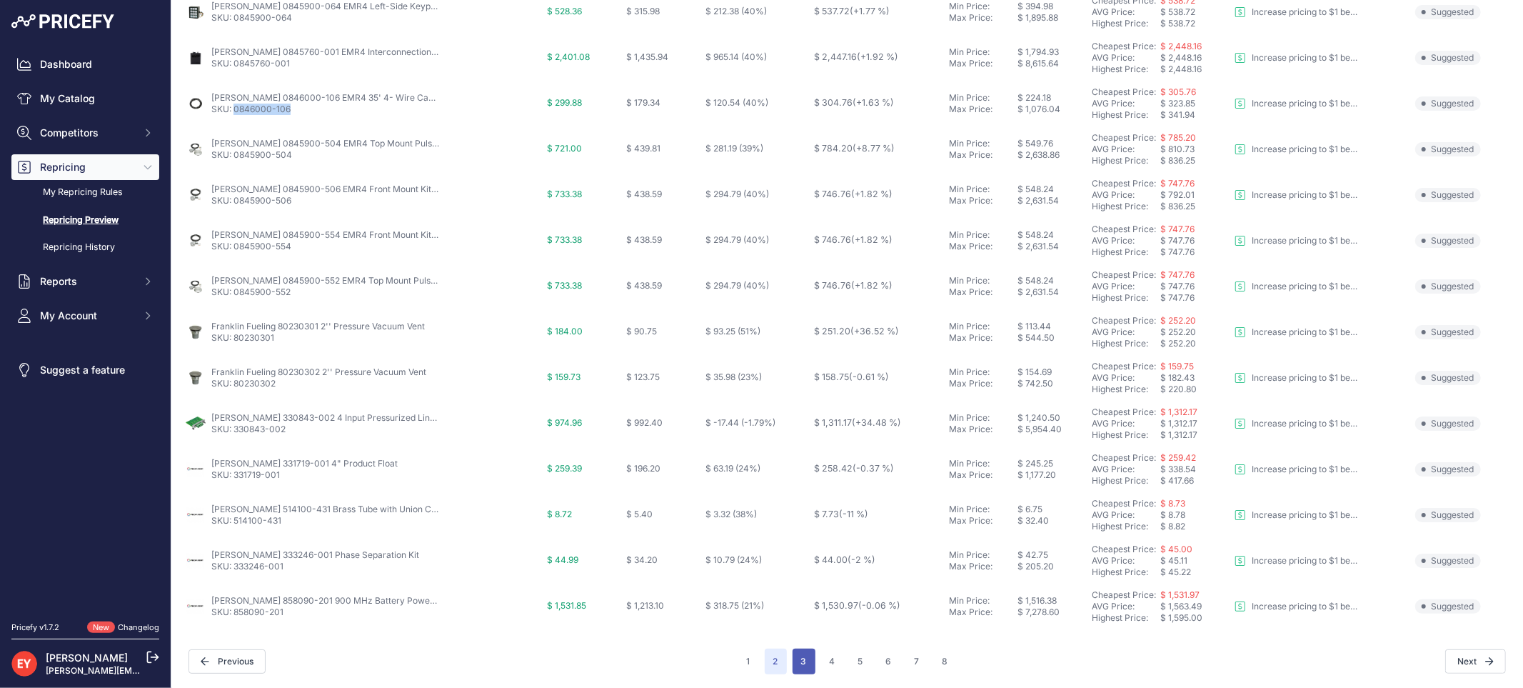
click at [793, 661] on button "3" at bounding box center [804, 661] width 23 height 26
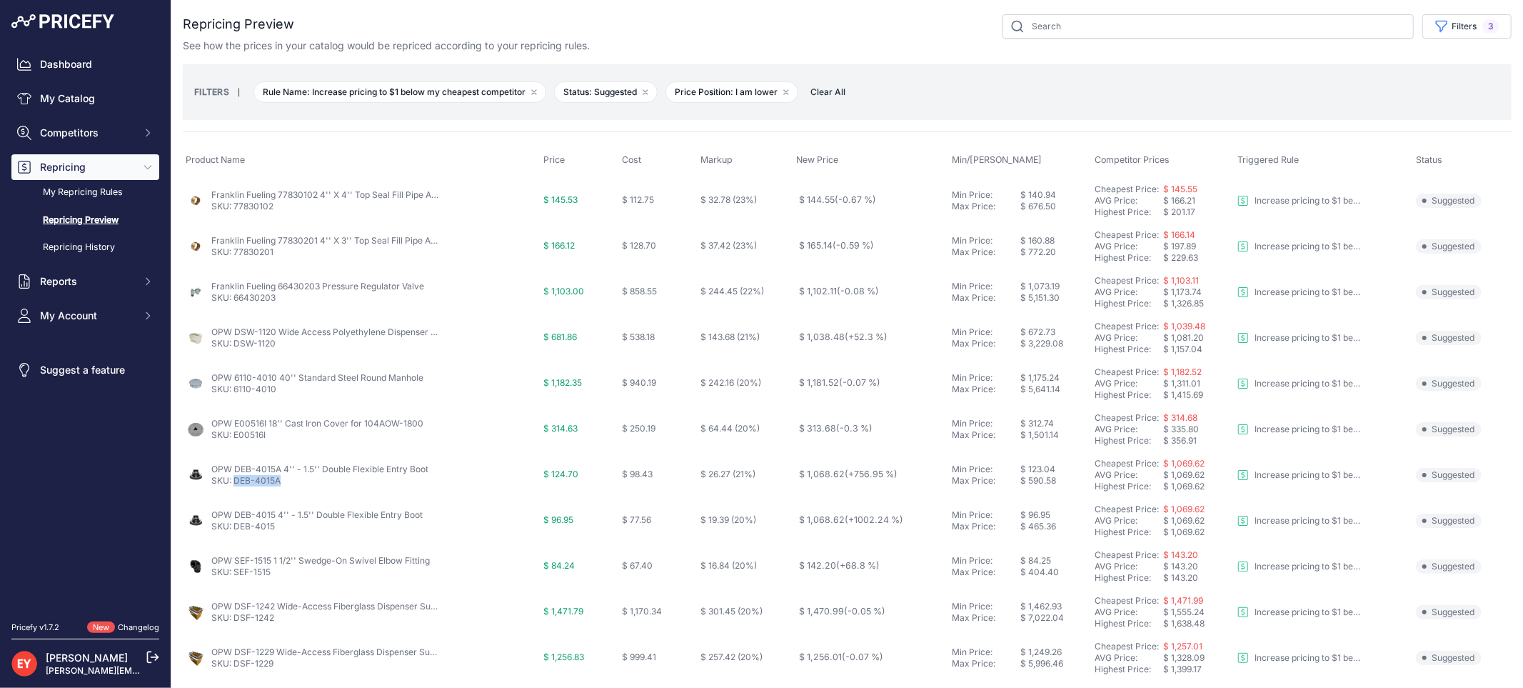
drag, startPoint x: 280, startPoint y: 483, endPoint x: 236, endPoint y: 483, distance: 44.3
click at [236, 483] on p "SKU: DEB-4015A" at bounding box center [319, 480] width 217 height 11
click at [236, 483] on link "SKU: DEB-4015A" at bounding box center [245, 480] width 69 height 11
drag, startPoint x: 283, startPoint y: 486, endPoint x: 236, endPoint y: 481, distance: 48.1
click at [236, 481] on p "SKU: DEB-4015A" at bounding box center [319, 480] width 217 height 11
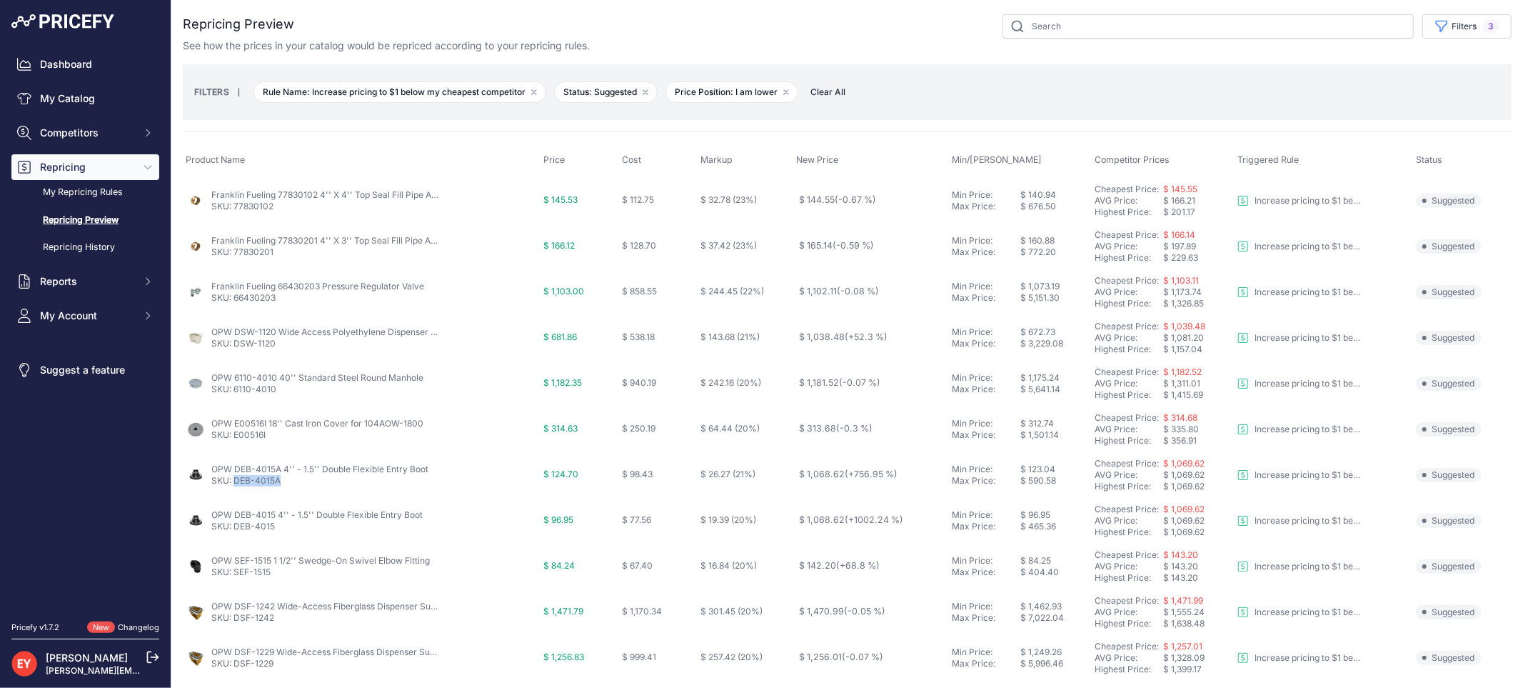
copy link "DEB-4015A"
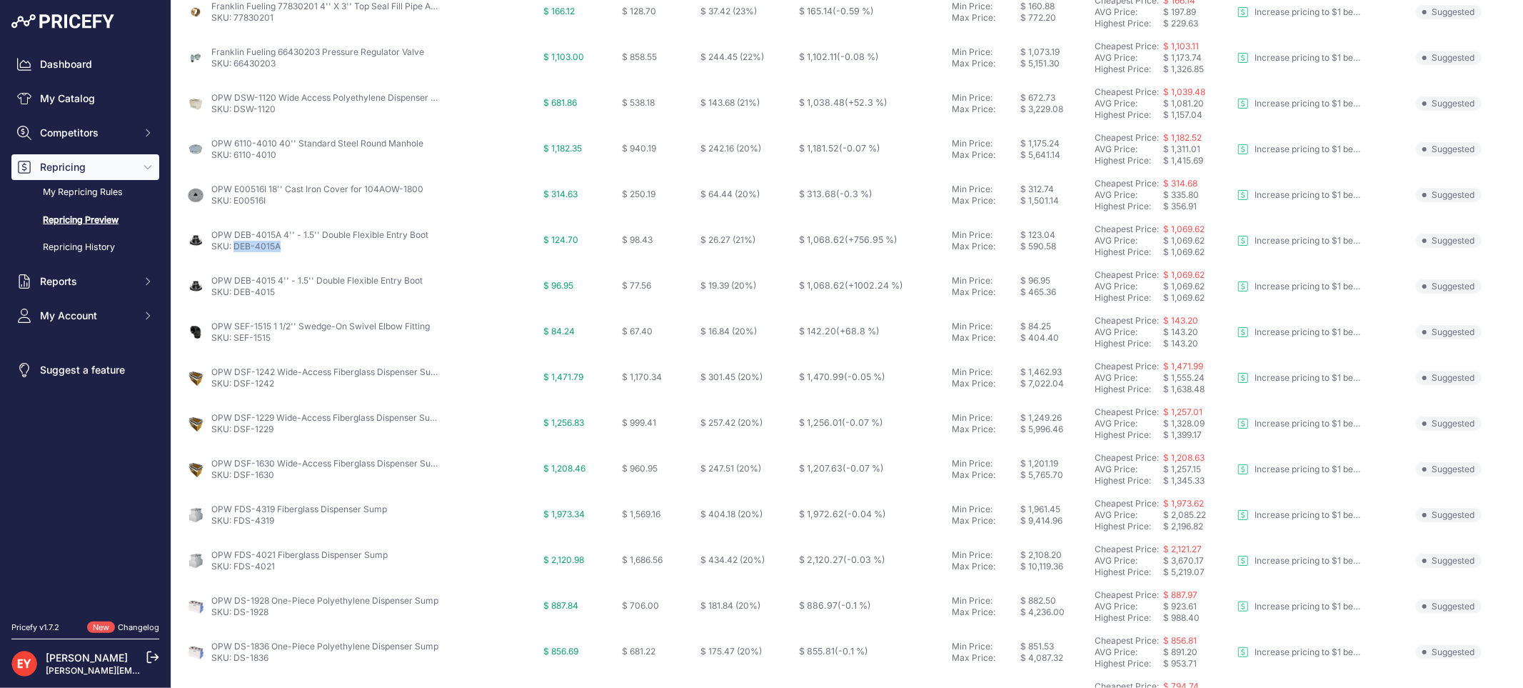
scroll to position [238, 0]
drag, startPoint x: 277, startPoint y: 297, endPoint x: 236, endPoint y: 293, distance: 41.6
click at [236, 293] on td "OPW DEB-4015 4'' - 1.5'' Double Flexible Entry Boot SKU: DEB-4015" at bounding box center [362, 283] width 358 height 46
copy link "DEB-4015"
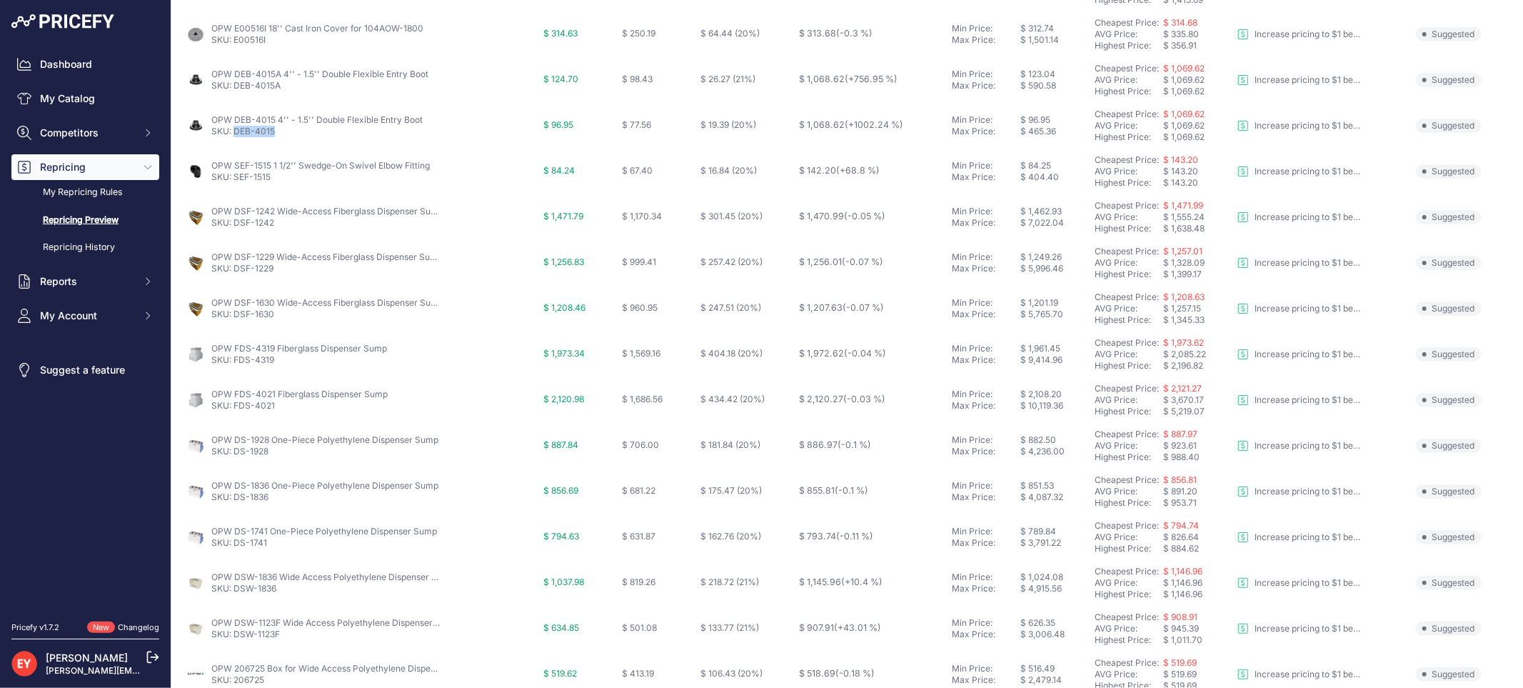
scroll to position [396, 0]
drag, startPoint x: 276, startPoint y: 183, endPoint x: 236, endPoint y: 181, distance: 40.0
click at [236, 181] on td "OPW SEF-1515 1 1/2'' Swedge-On Swivel Elbow Fitting SKU: SEF-1515" at bounding box center [362, 170] width 358 height 46
copy link "SEF-1515"
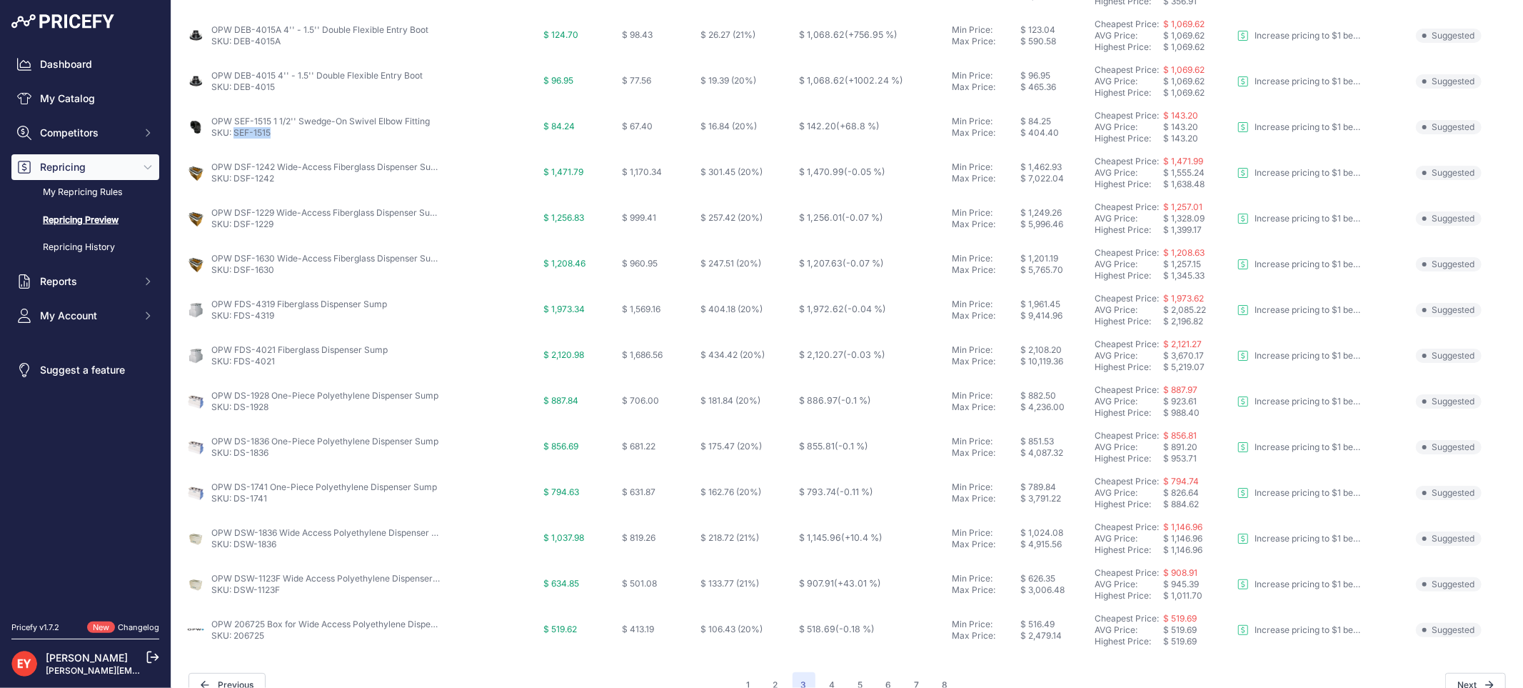
scroll to position [463, 0]
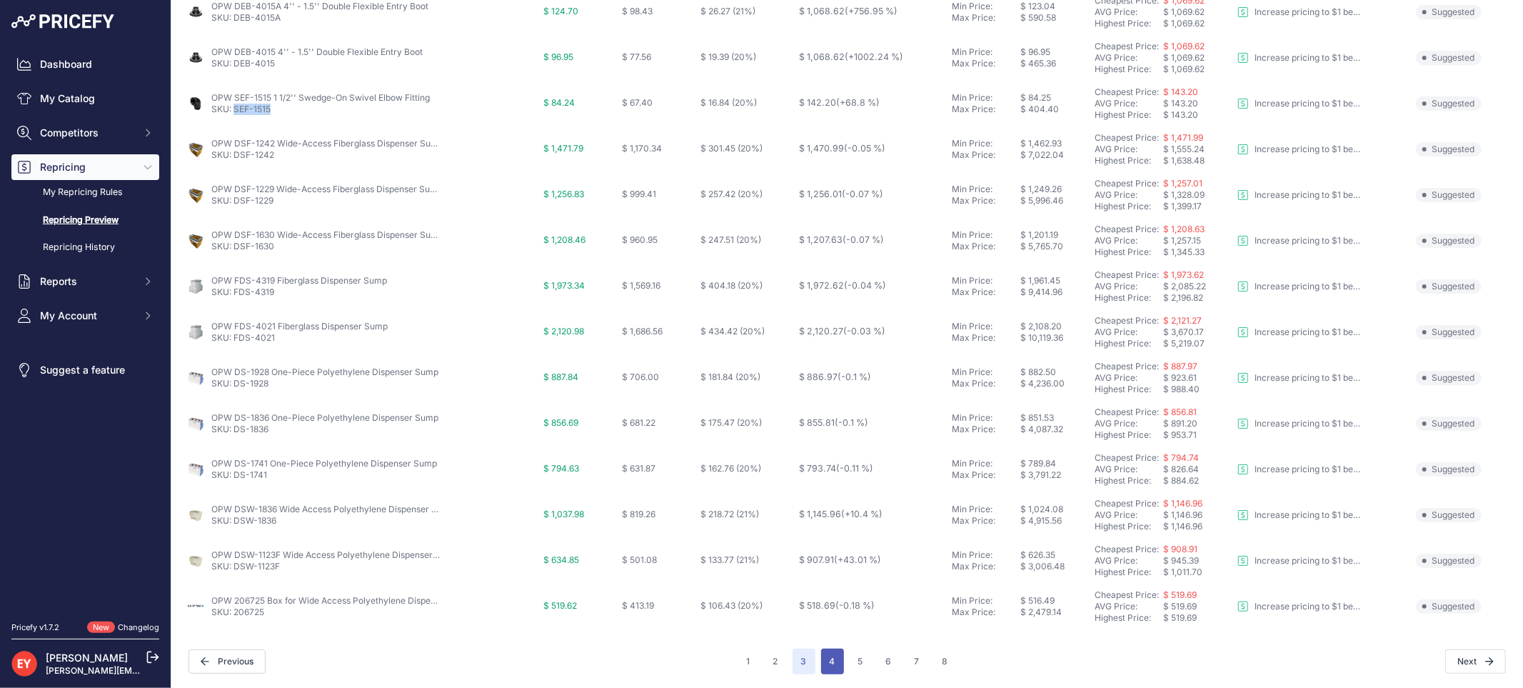
click at [821, 661] on button "4" at bounding box center [832, 661] width 23 height 26
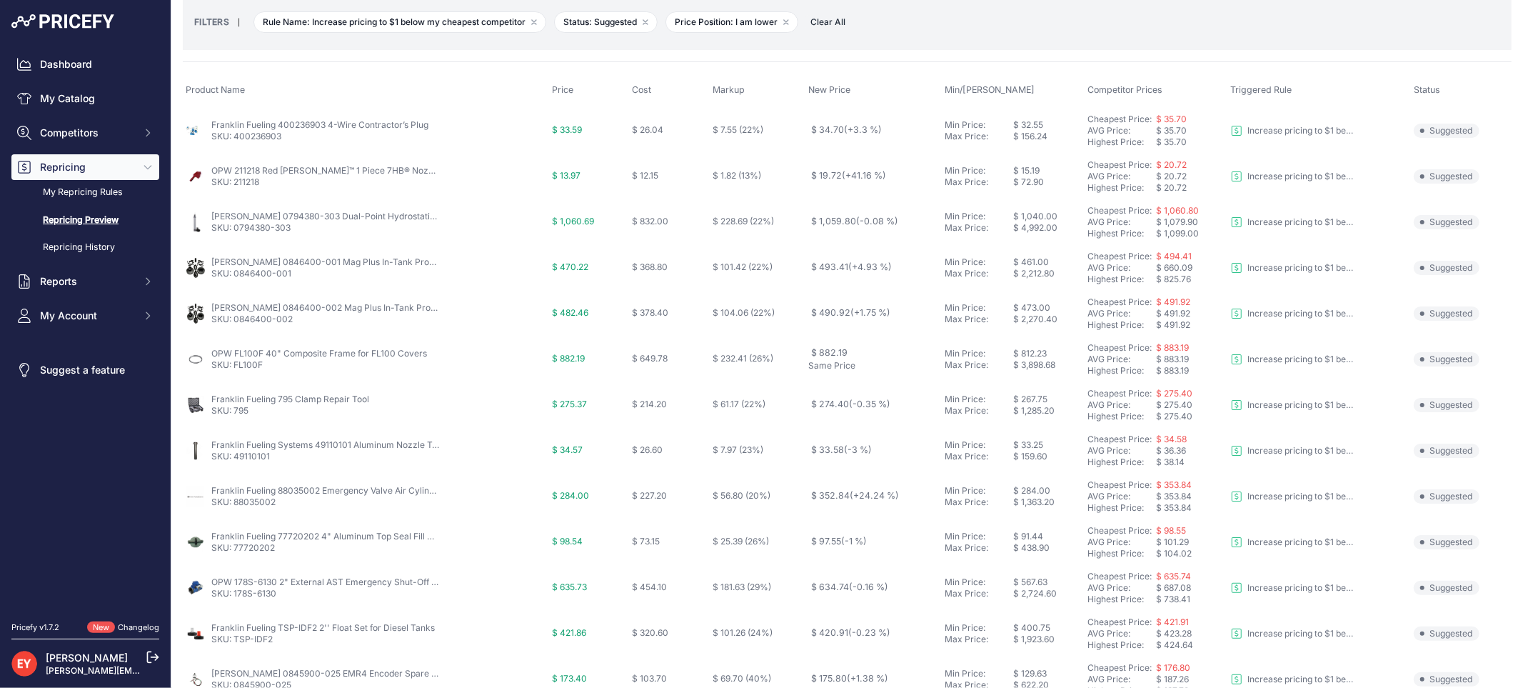
scroll to position [66, 0]
drag, startPoint x: 293, startPoint y: 234, endPoint x: 236, endPoint y: 236, distance: 57.2
click at [236, 236] on p "SKU: 0794380-303" at bounding box center [325, 231] width 229 height 11
click at [236, 236] on link "SKU: 0794380-303" at bounding box center [250, 231] width 79 height 11
copy link "0794380-303"
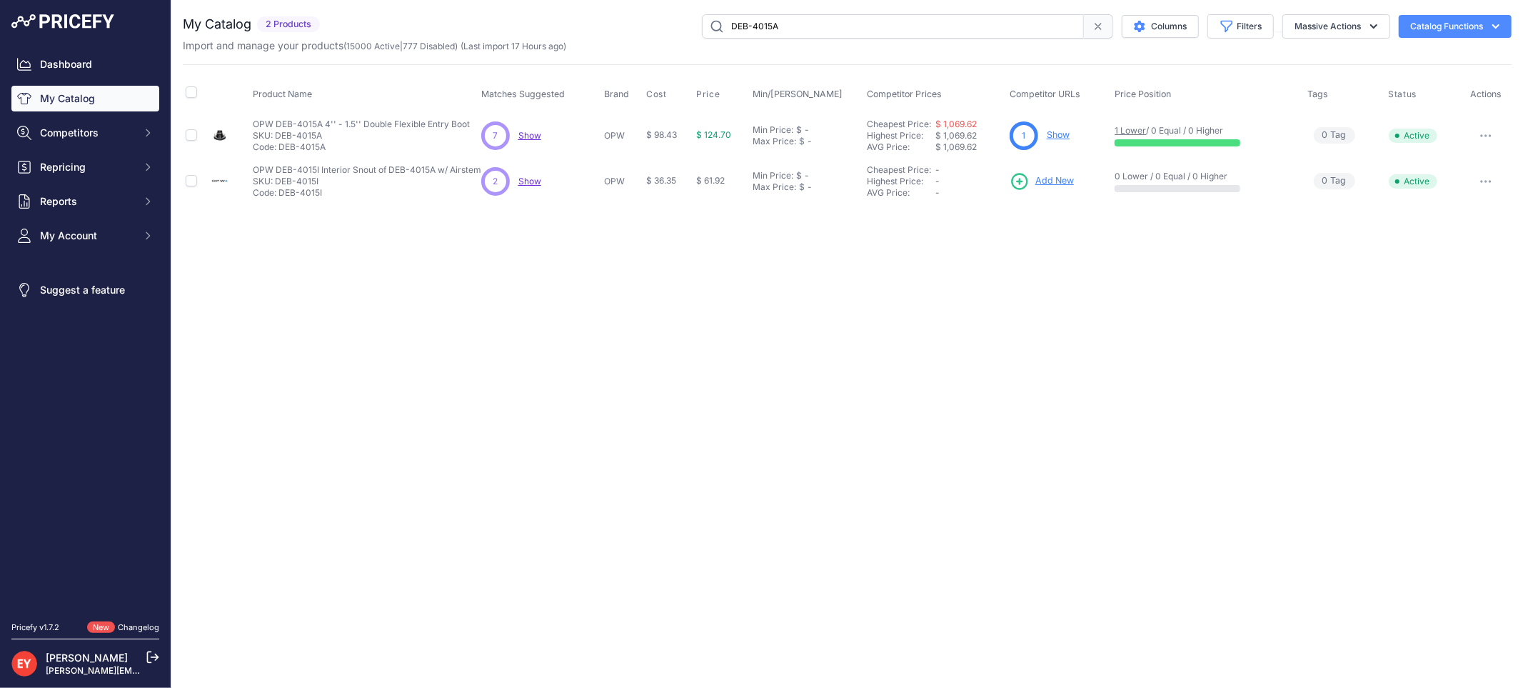
click at [1476, 134] on button "button" at bounding box center [1486, 136] width 29 height 20
click at [1465, 163] on button "Disable" at bounding box center [1462, 165] width 91 height 23
drag, startPoint x: 825, startPoint y: 18, endPoint x: 618, endPoint y: 21, distance: 206.4
click at [618, 21] on div "DEB-4015A Columns Filters Status All Status Only Enabled Only Disabled" at bounding box center [919, 26] width 1186 height 24
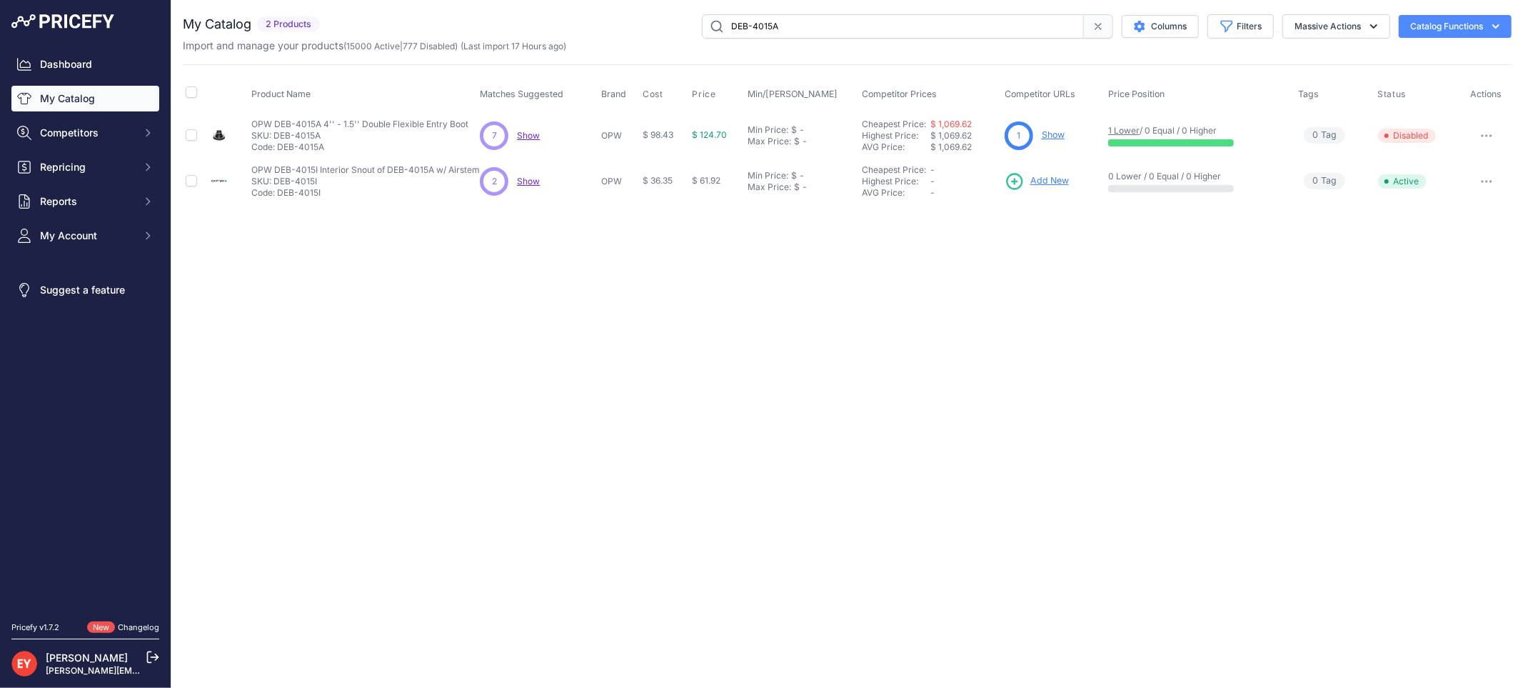
click at [816, 27] on input "DEB-4015A" at bounding box center [893, 26] width 382 height 24
drag, startPoint x: 844, startPoint y: 36, endPoint x: 691, endPoint y: 36, distance: 153.5
click at [691, 36] on div "DEB-4015A Columns Filters Status All Status Only Enabled Only Disabled" at bounding box center [919, 26] width 1186 height 24
drag, startPoint x: 795, startPoint y: 26, endPoint x: 672, endPoint y: 30, distance: 122.9
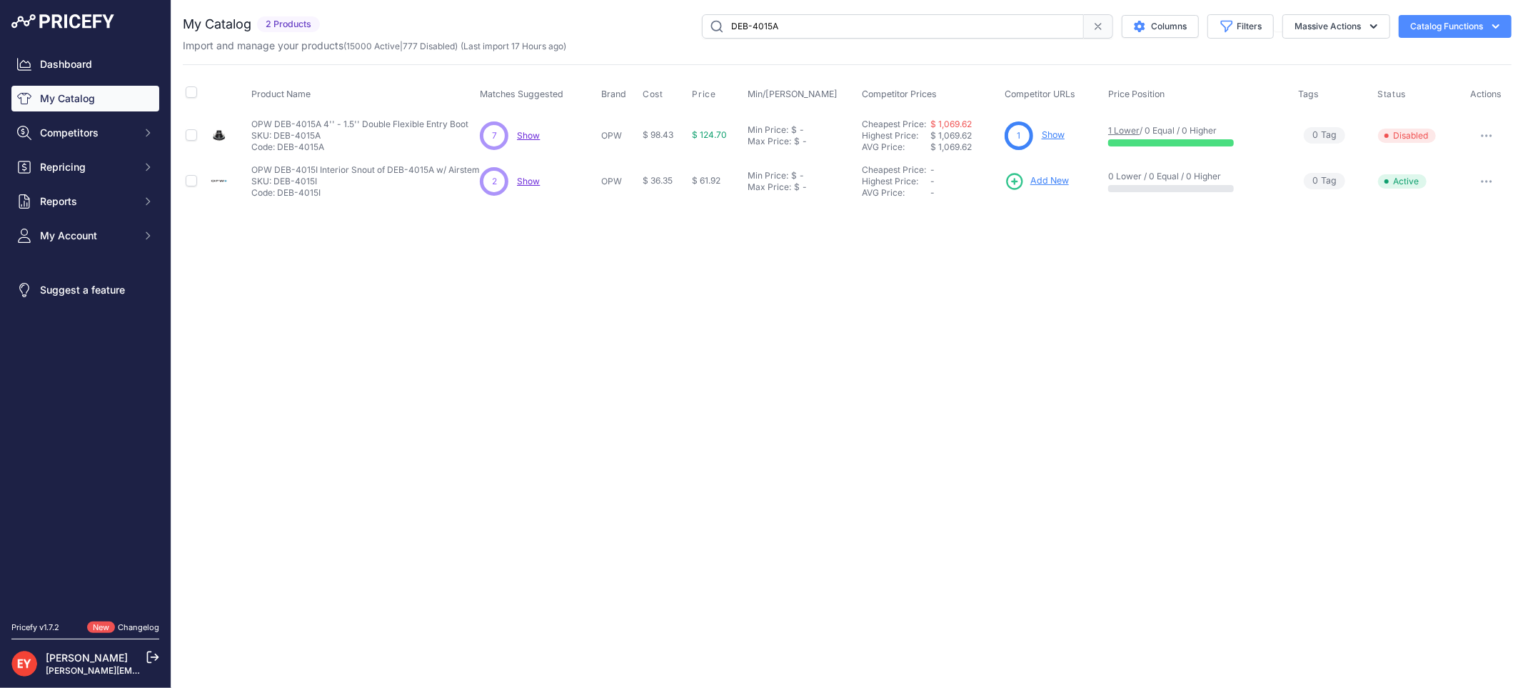
click at [672, 30] on div "DEB-4015A Columns Filters Status All Status Only Enabled Only Disabled" at bounding box center [919, 26] width 1186 height 24
paste input "text"
type input "DEB-4015"
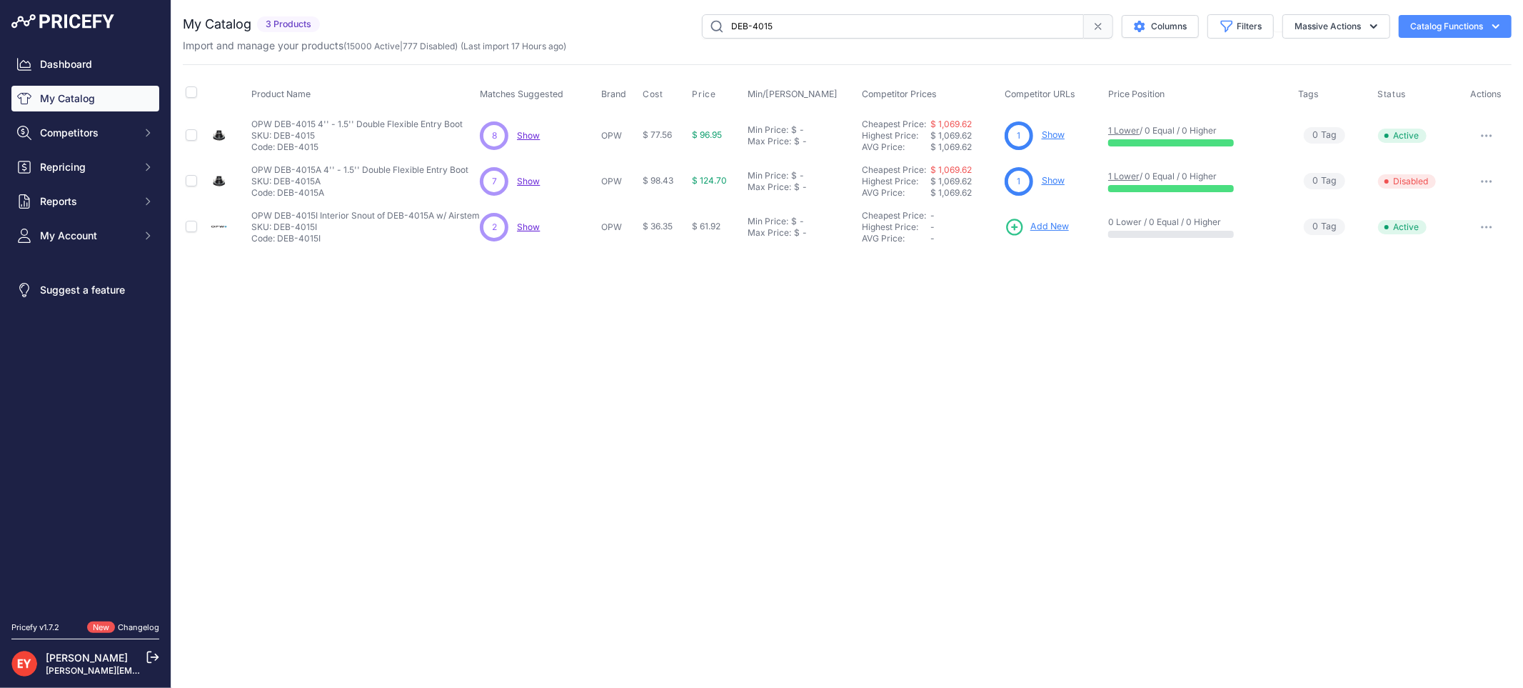
click at [1487, 139] on button "button" at bounding box center [1486, 136] width 29 height 20
click at [1472, 161] on button "Disable" at bounding box center [1462, 165] width 91 height 23
click at [1465, 161] on button "Disable" at bounding box center [1462, 165] width 91 height 23
drag, startPoint x: 838, startPoint y: 19, endPoint x: 681, endPoint y: 19, distance: 156.4
click at [681, 19] on div "DEB-4015 Columns Filters Status All Status Only Enabled Only Disabled" at bounding box center [919, 26] width 1186 height 24
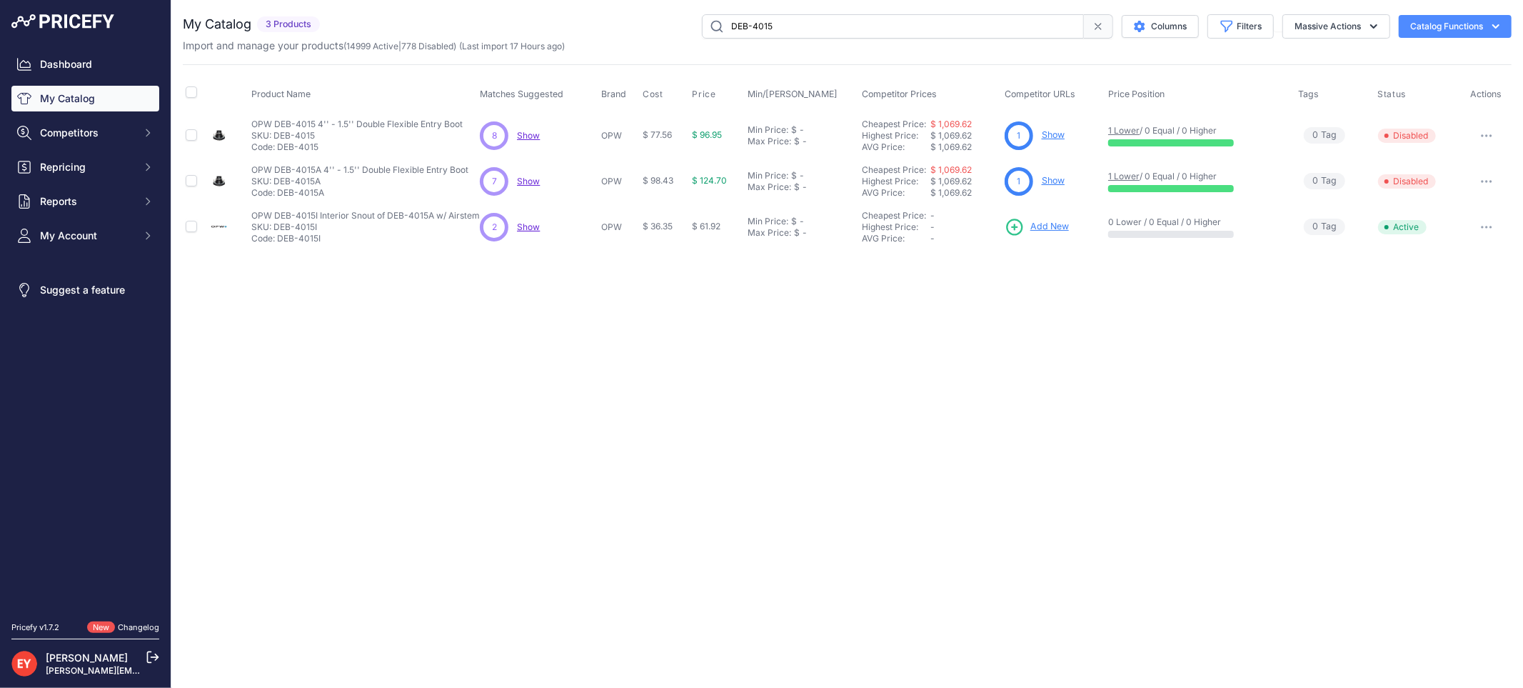
paste input "SEF-15"
type input "SEF-1515"
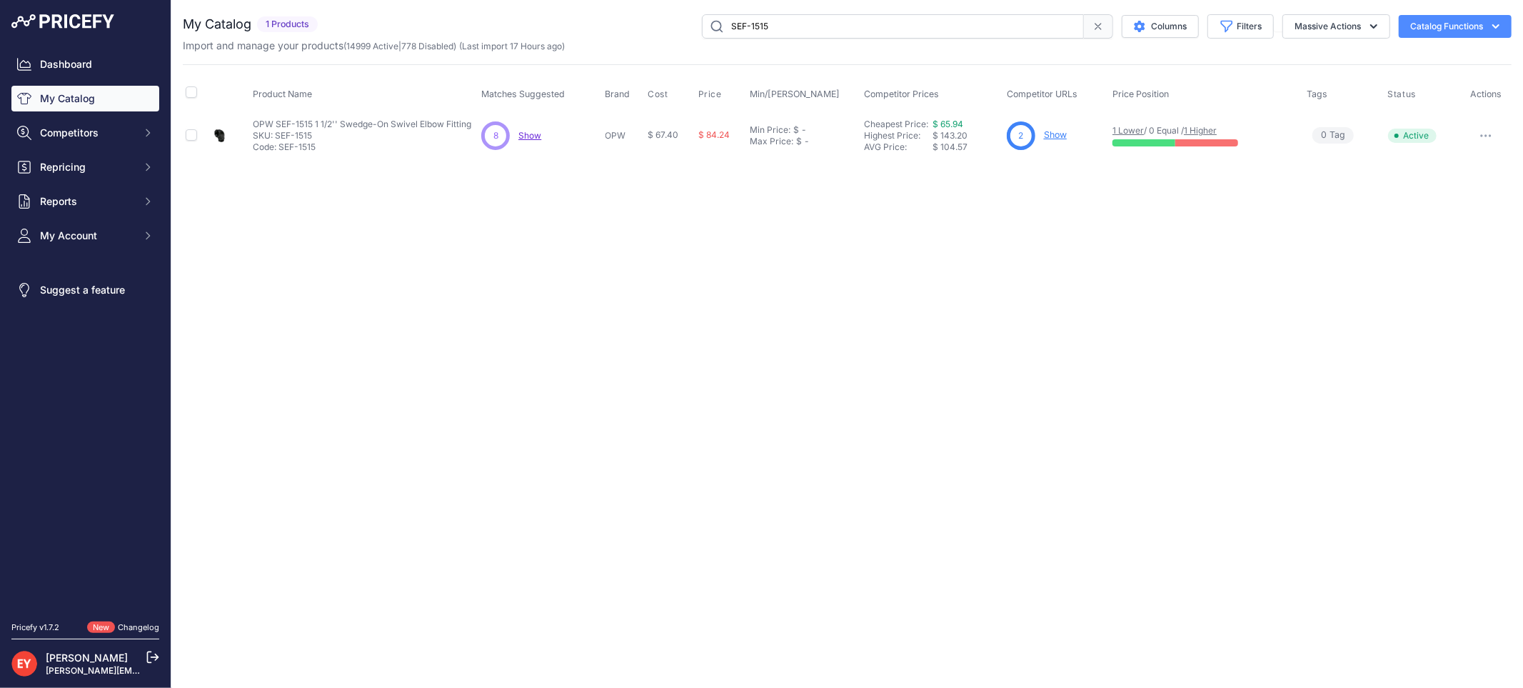
click at [1048, 132] on link "Show" at bounding box center [1055, 134] width 23 height 11
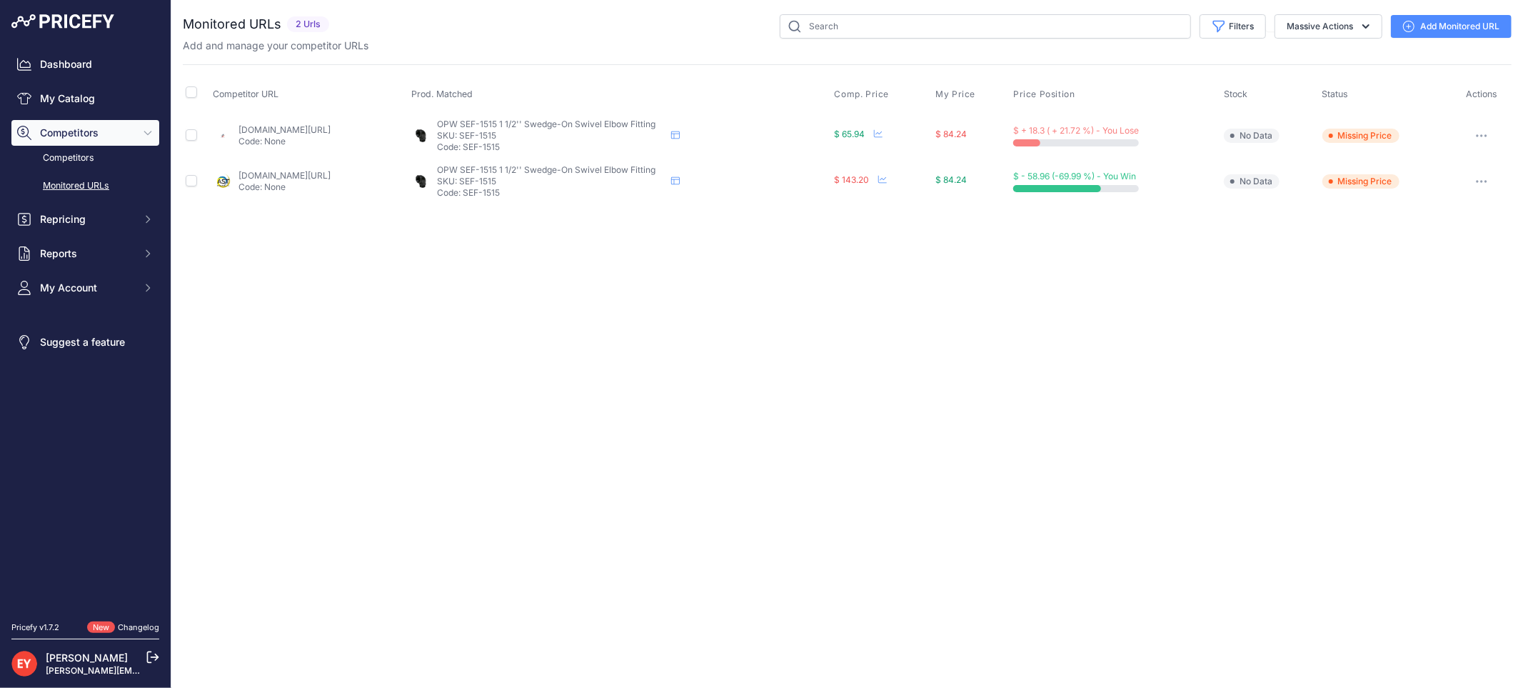
click at [1487, 139] on button "button" at bounding box center [1481, 136] width 29 height 20
click at [1483, 139] on button "button" at bounding box center [1481, 136] width 29 height 20
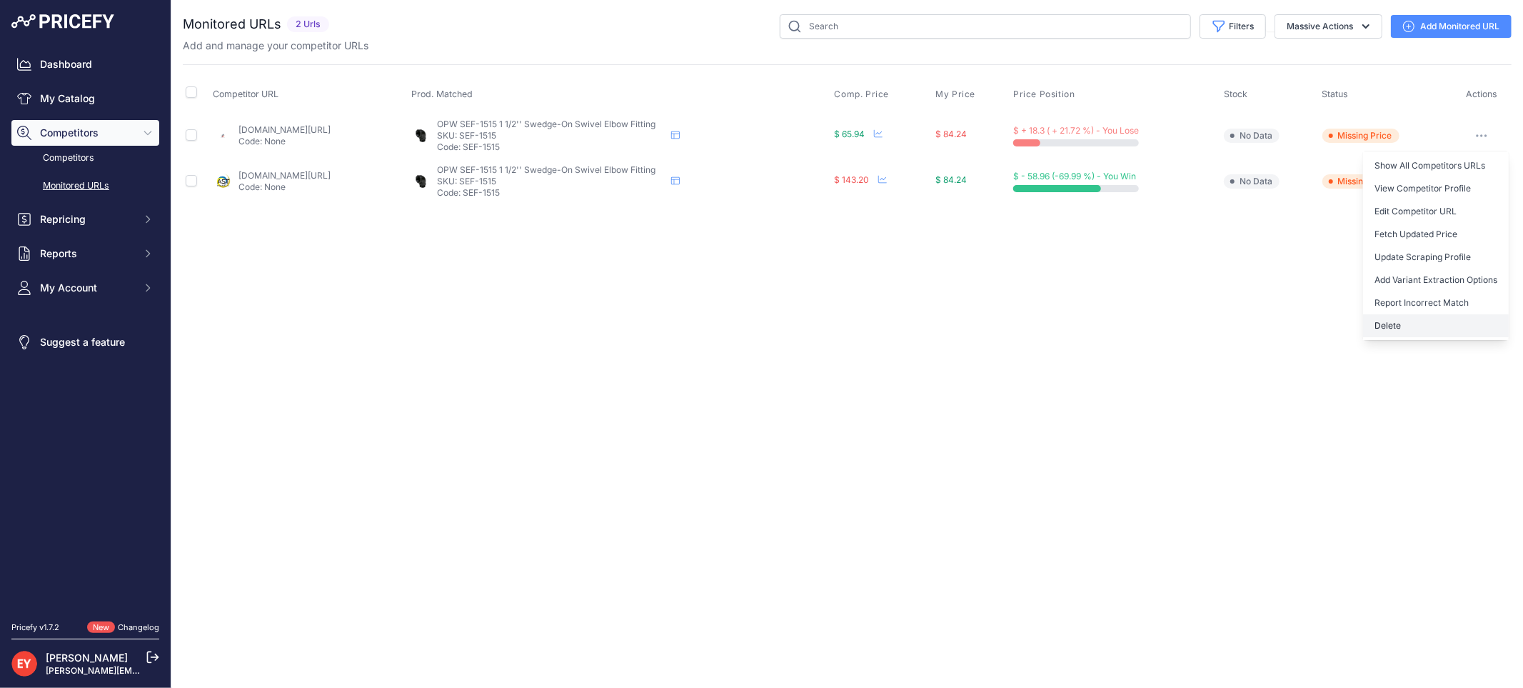
click at [1432, 318] on button "Delete" at bounding box center [1436, 325] width 146 height 23
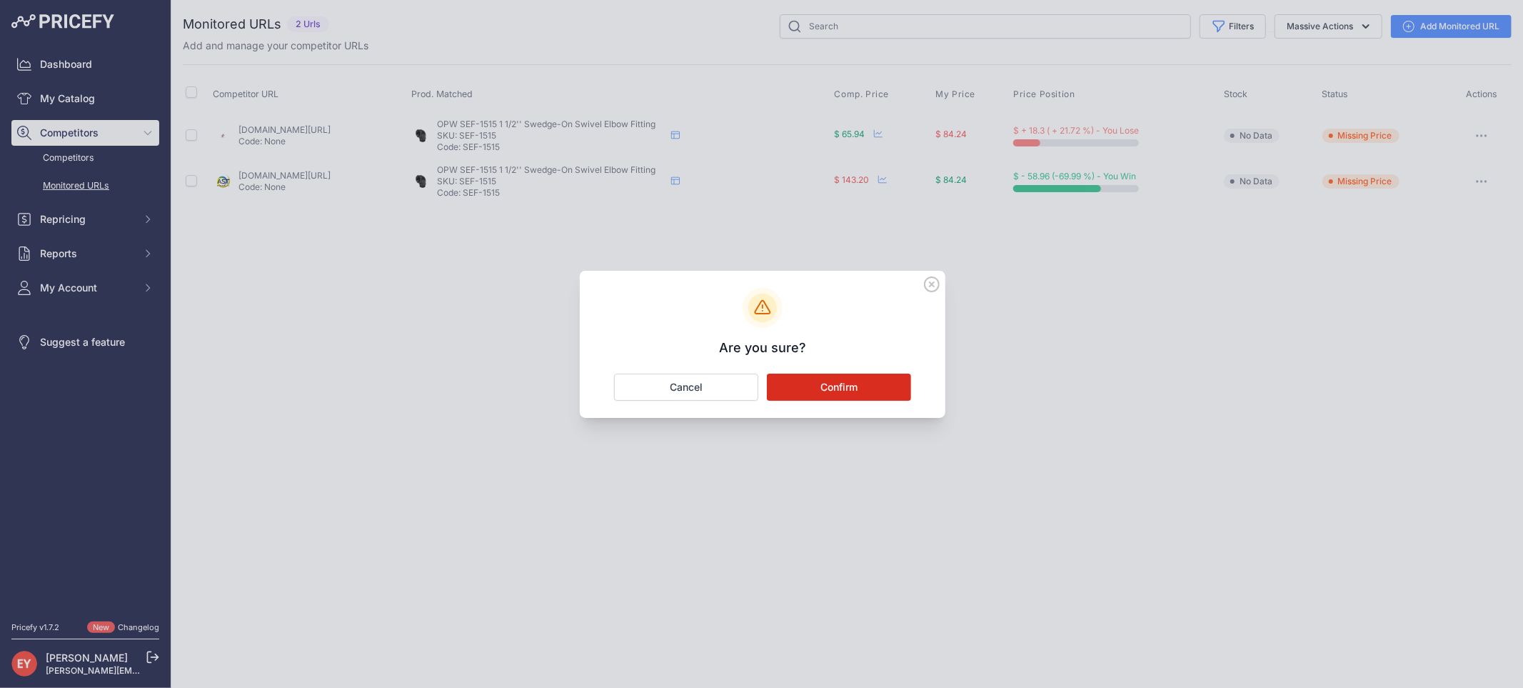
click at [848, 377] on button "Confirm" at bounding box center [839, 386] width 144 height 27
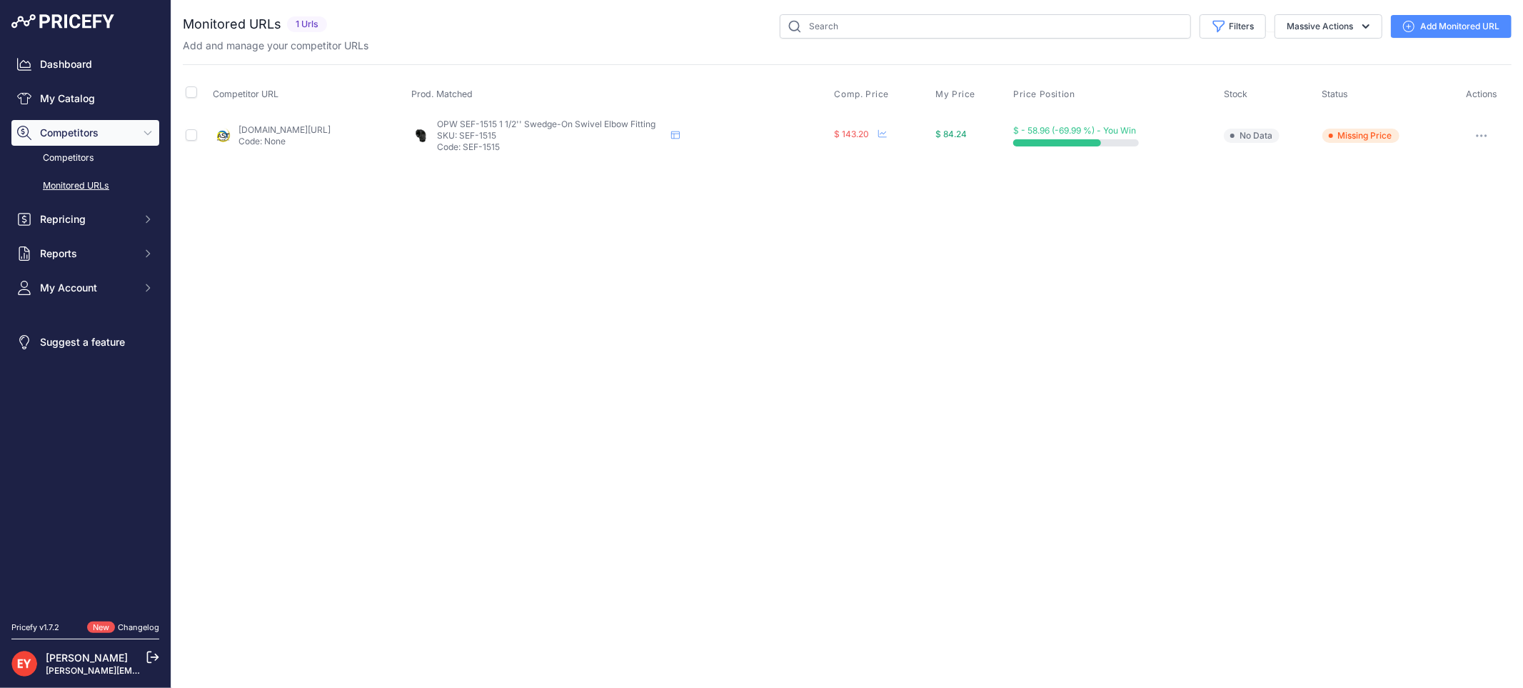
click at [1482, 134] on icon "button" at bounding box center [1481, 135] width 11 height 3
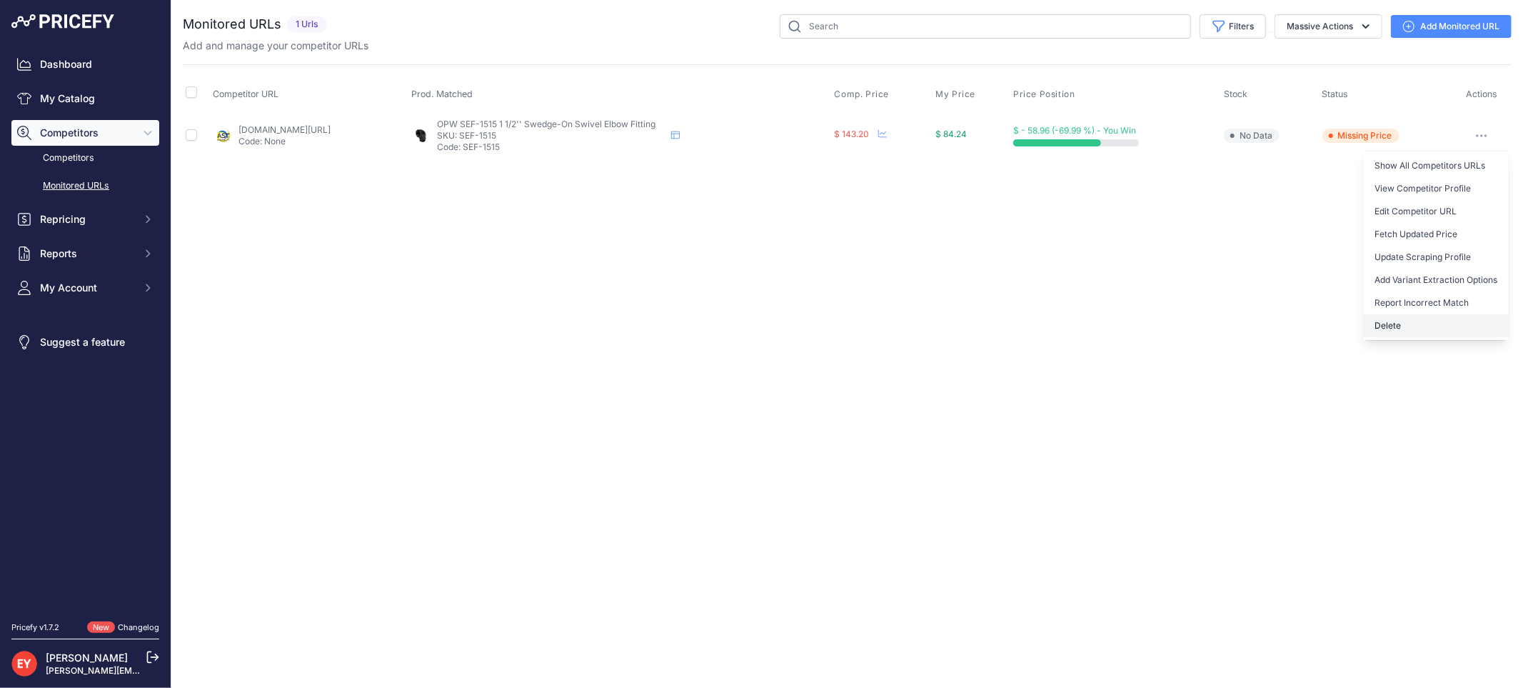
click at [1439, 319] on button "Delete" at bounding box center [1436, 325] width 146 height 23
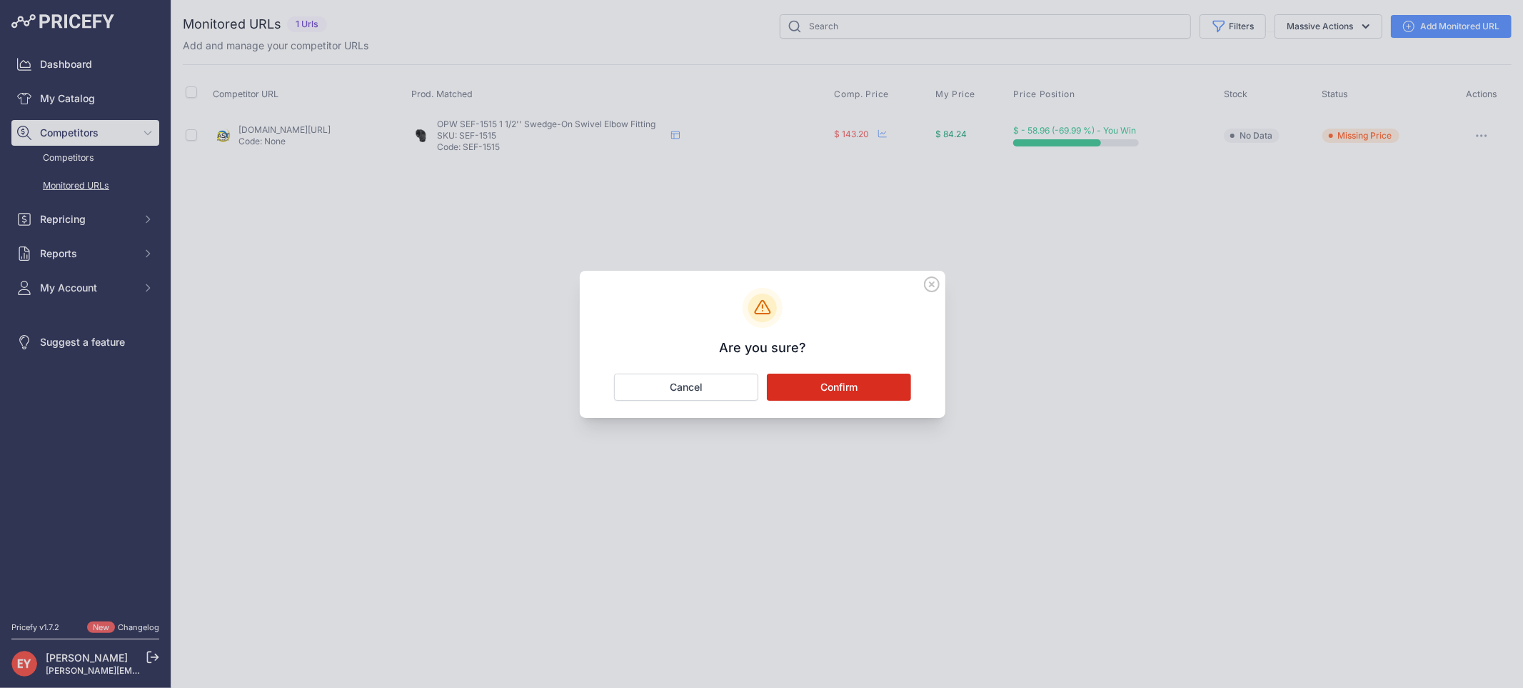
click at [824, 391] on button "Confirm" at bounding box center [839, 386] width 144 height 27
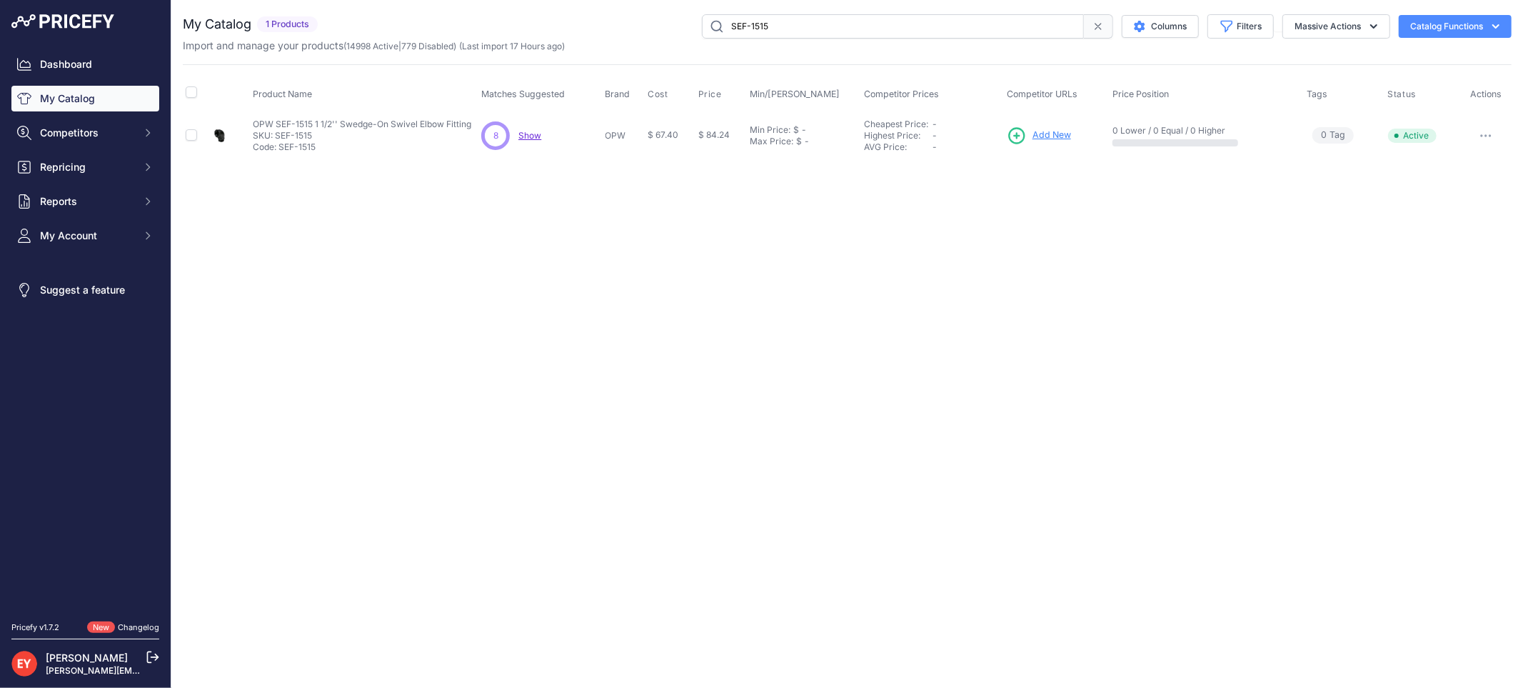
click at [1037, 132] on span "Add New" at bounding box center [1052, 136] width 39 height 14
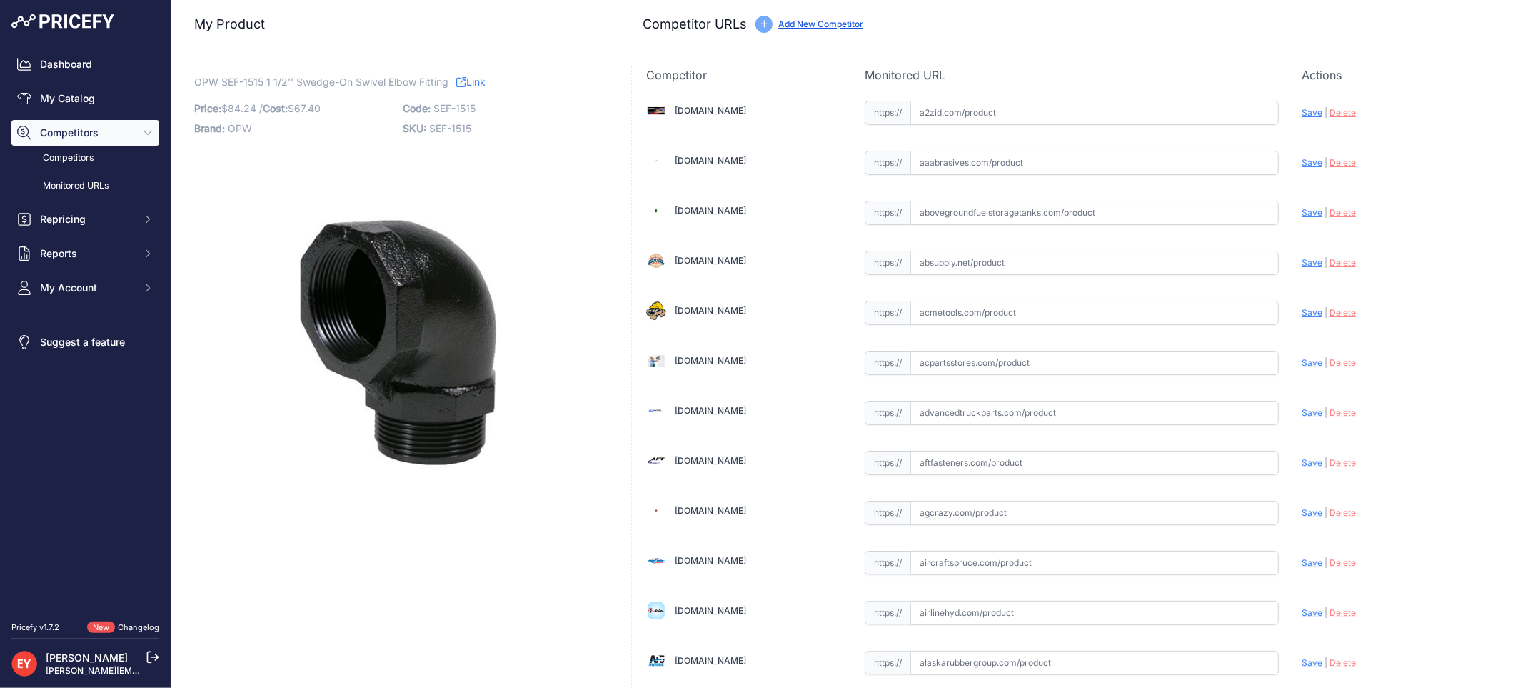
scroll to position [418, 0]
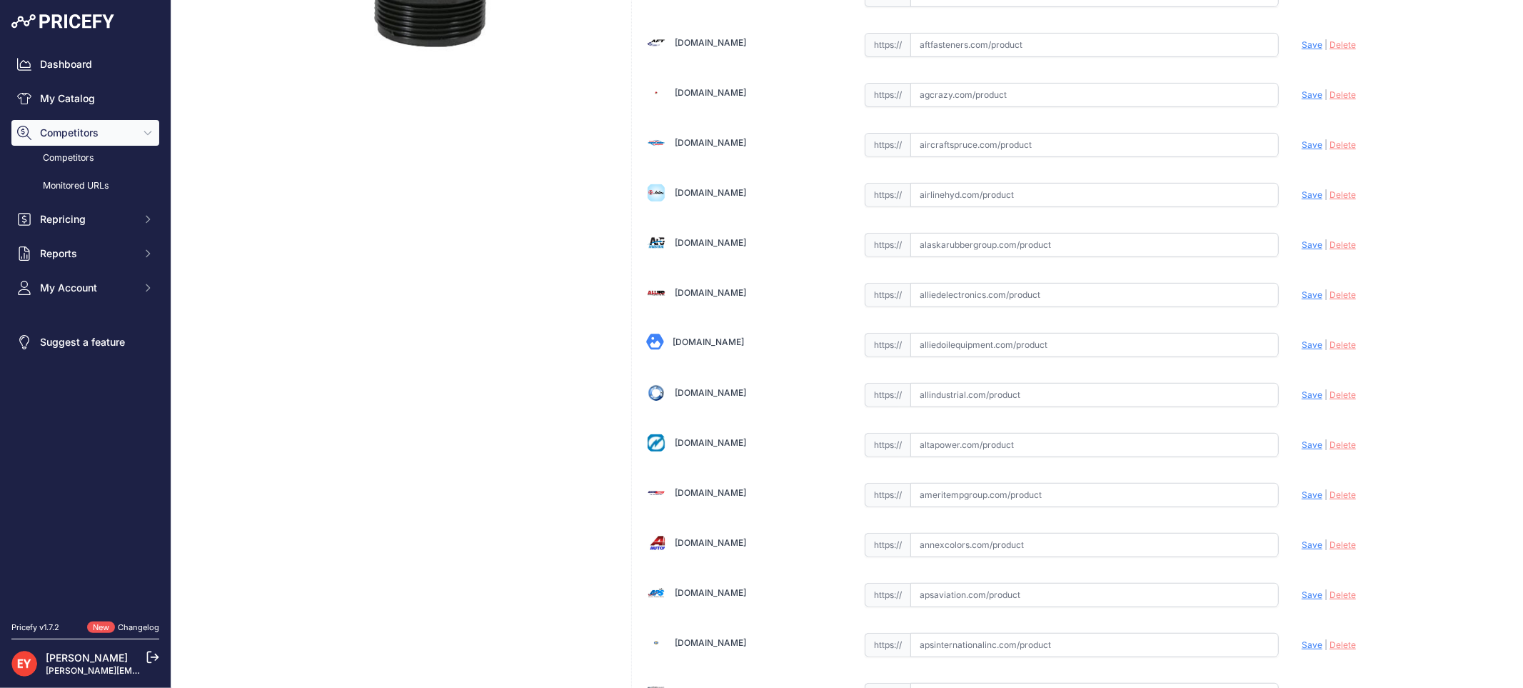
click at [943, 351] on input "text" at bounding box center [1094, 345] width 368 height 24
paste input "[URL][DOMAIN_NAME]"
click at [1302, 346] on span "Save" at bounding box center [1312, 344] width 21 height 11
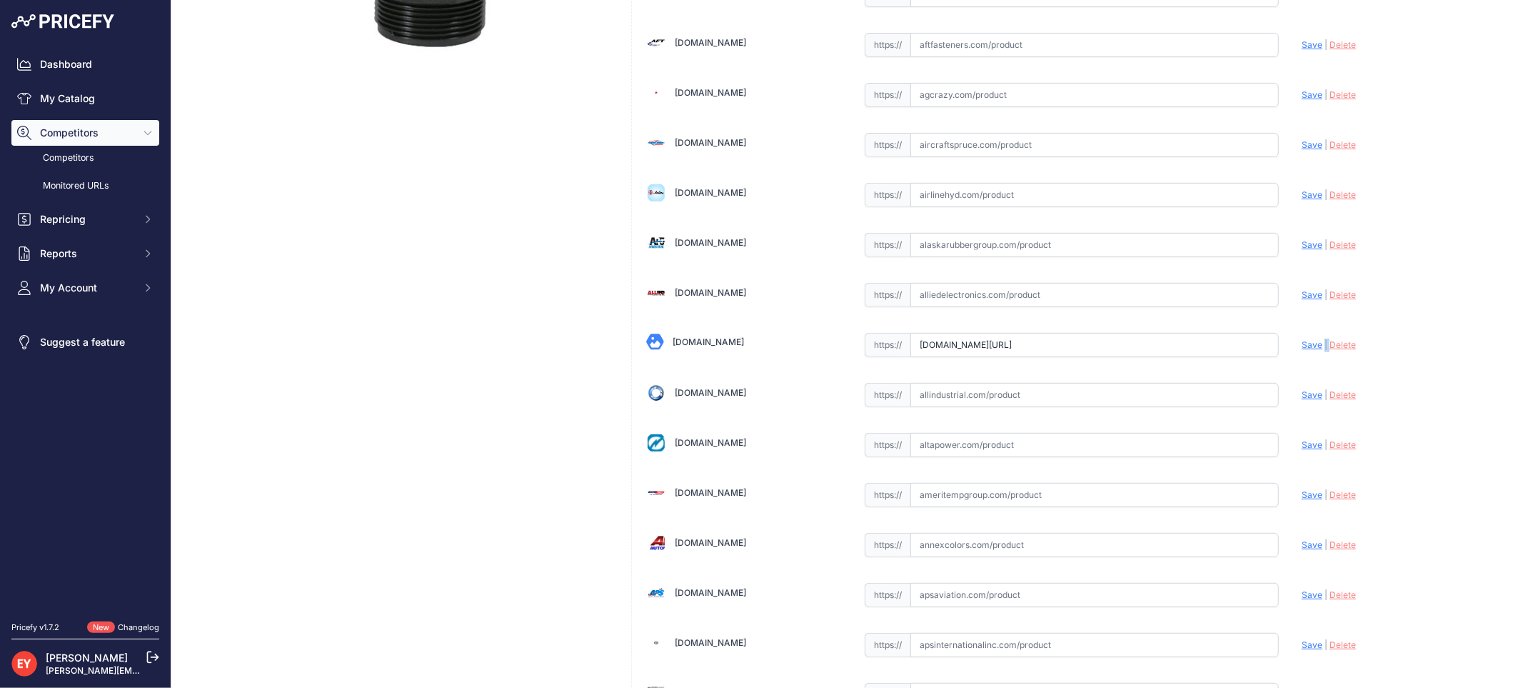
click at [1325, 346] on span "|" at bounding box center [1326, 344] width 3 height 11
type input "https://alliedoilequipment.com/shop/opw-fueling-components/sef-1515-1-1-2-elbow…"
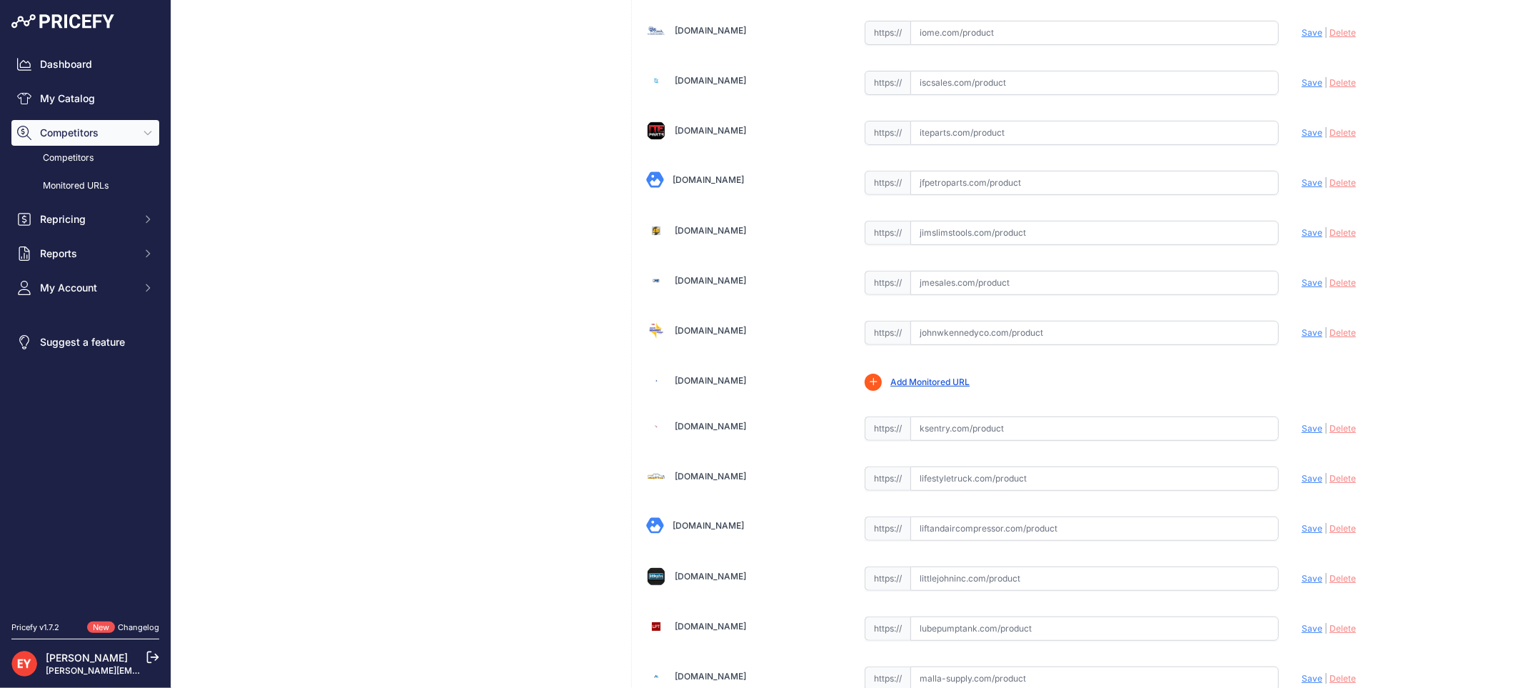
click at [982, 341] on input "text" at bounding box center [1094, 333] width 368 height 24
paste input "https://www.johnwkennedyco.com/buy/product/sef-1515-opw/20282"
click at [1302, 338] on span "Save" at bounding box center [1312, 332] width 21 height 11
type input "https://www.johnwkennedyco.com/buy/product/sef-1515-opw/20282?prirule_jdsnikfkf…"
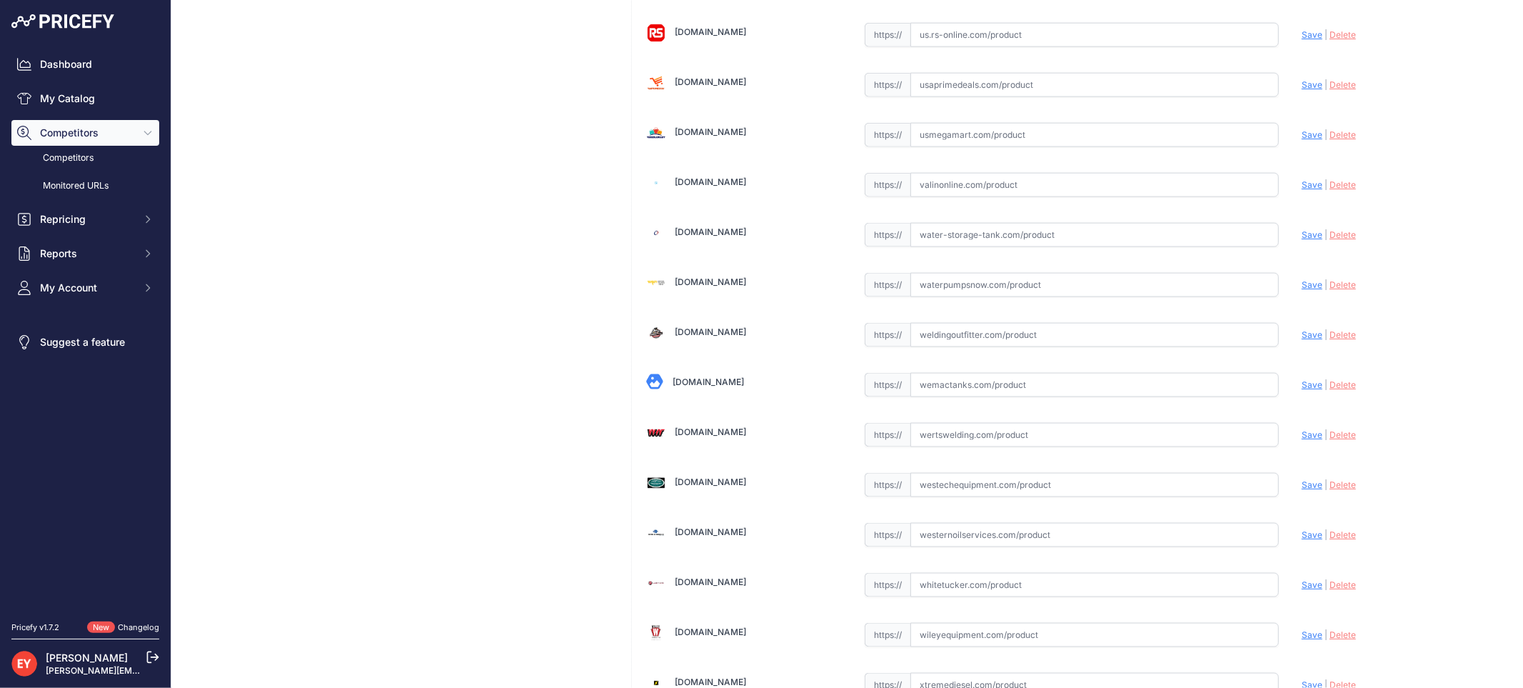
scroll to position [10793, 0]
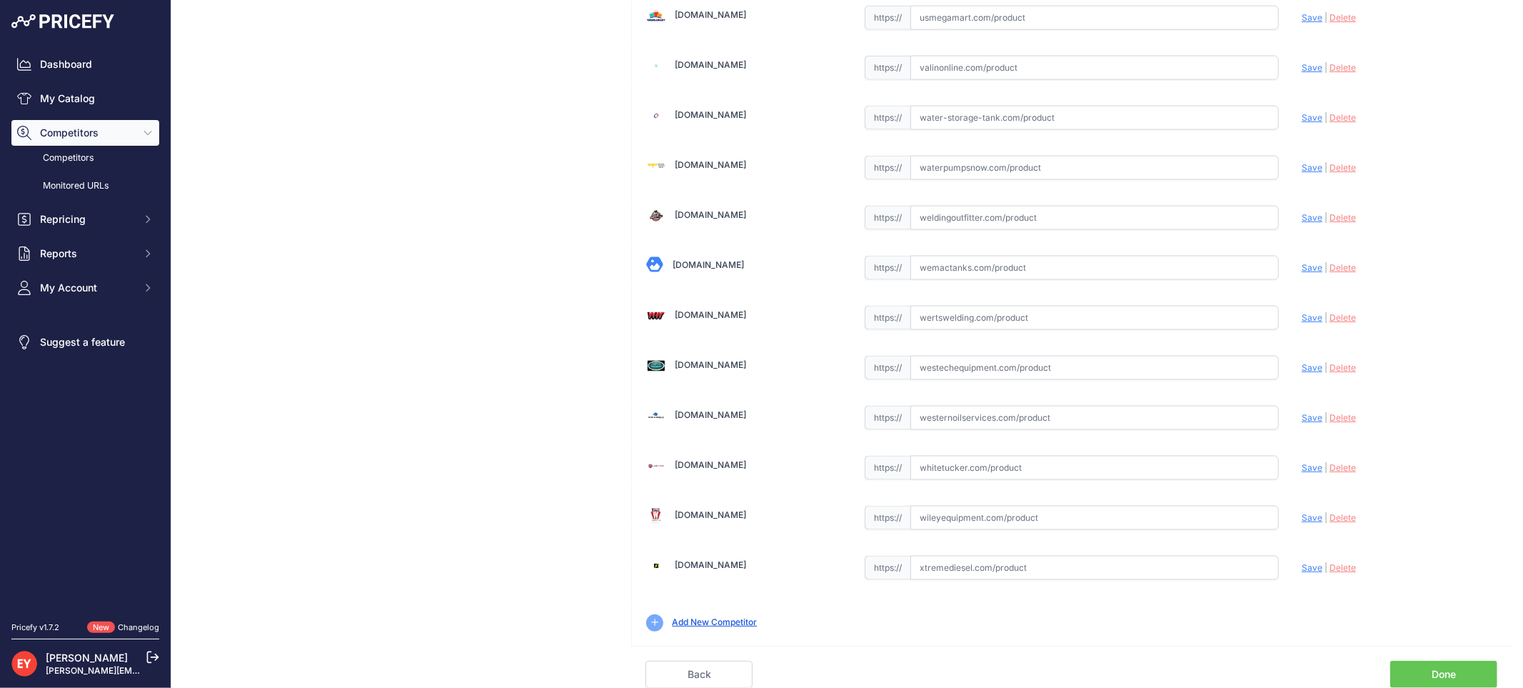
click at [1455, 672] on link "Done" at bounding box center [1443, 674] width 107 height 27
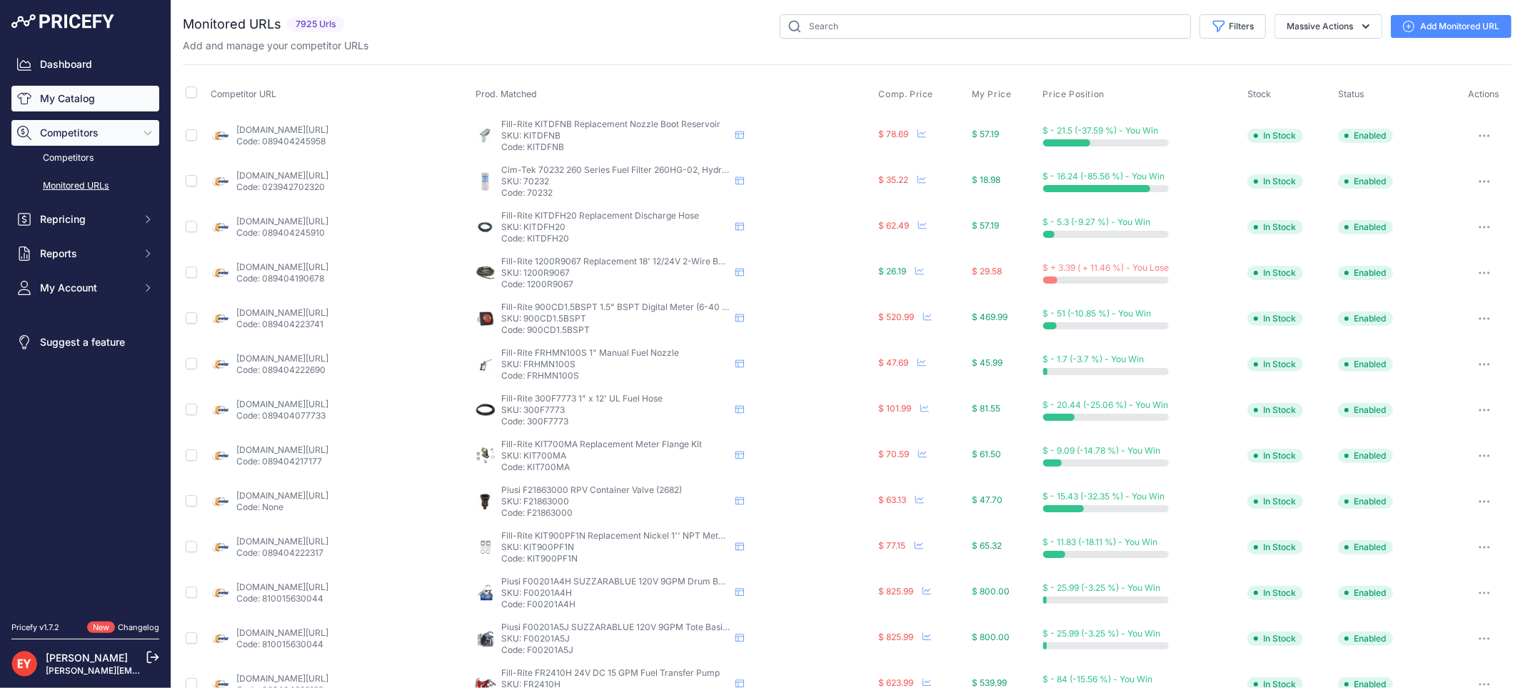
click at [26, 100] on icon "Sidebar" at bounding box center [24, 98] width 14 height 14
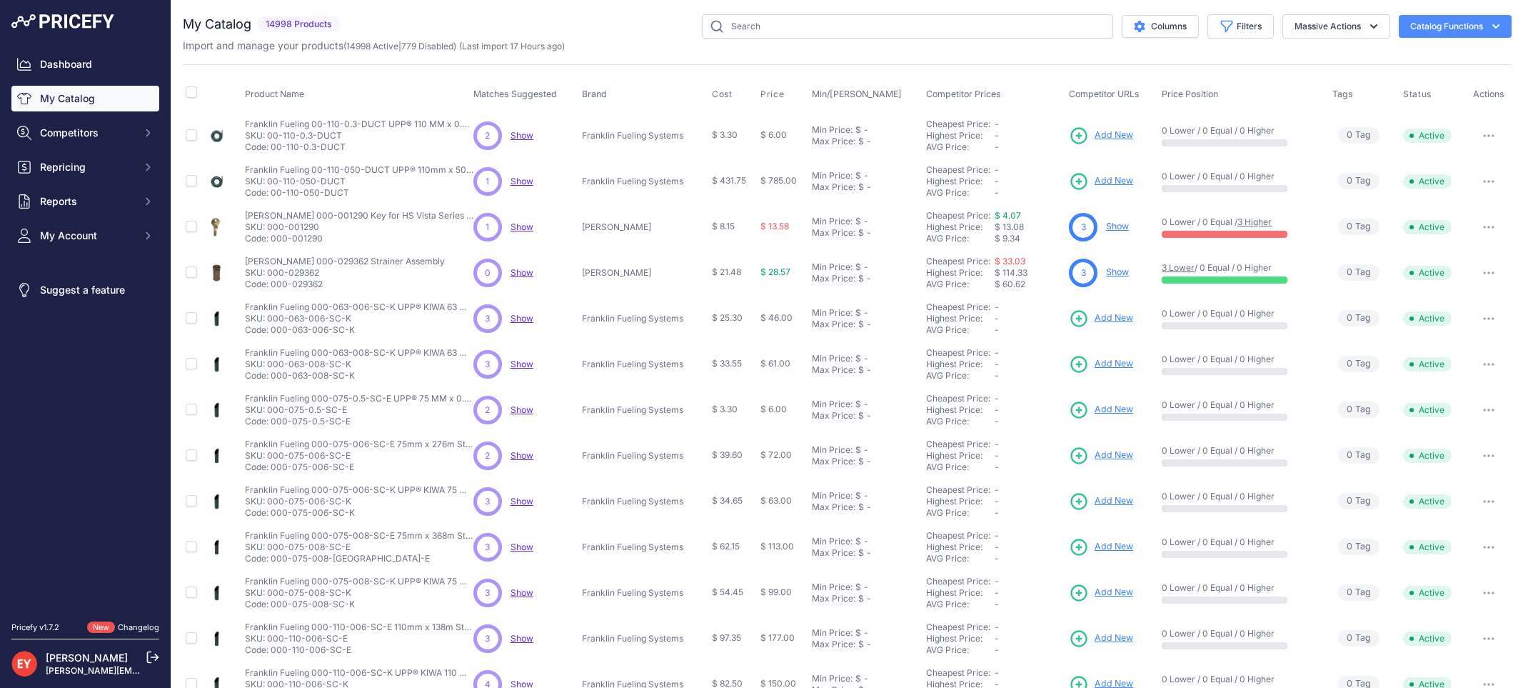
click at [800, 34] on input "text" at bounding box center [907, 26] width 411 height 24
type input "SEF-1515"
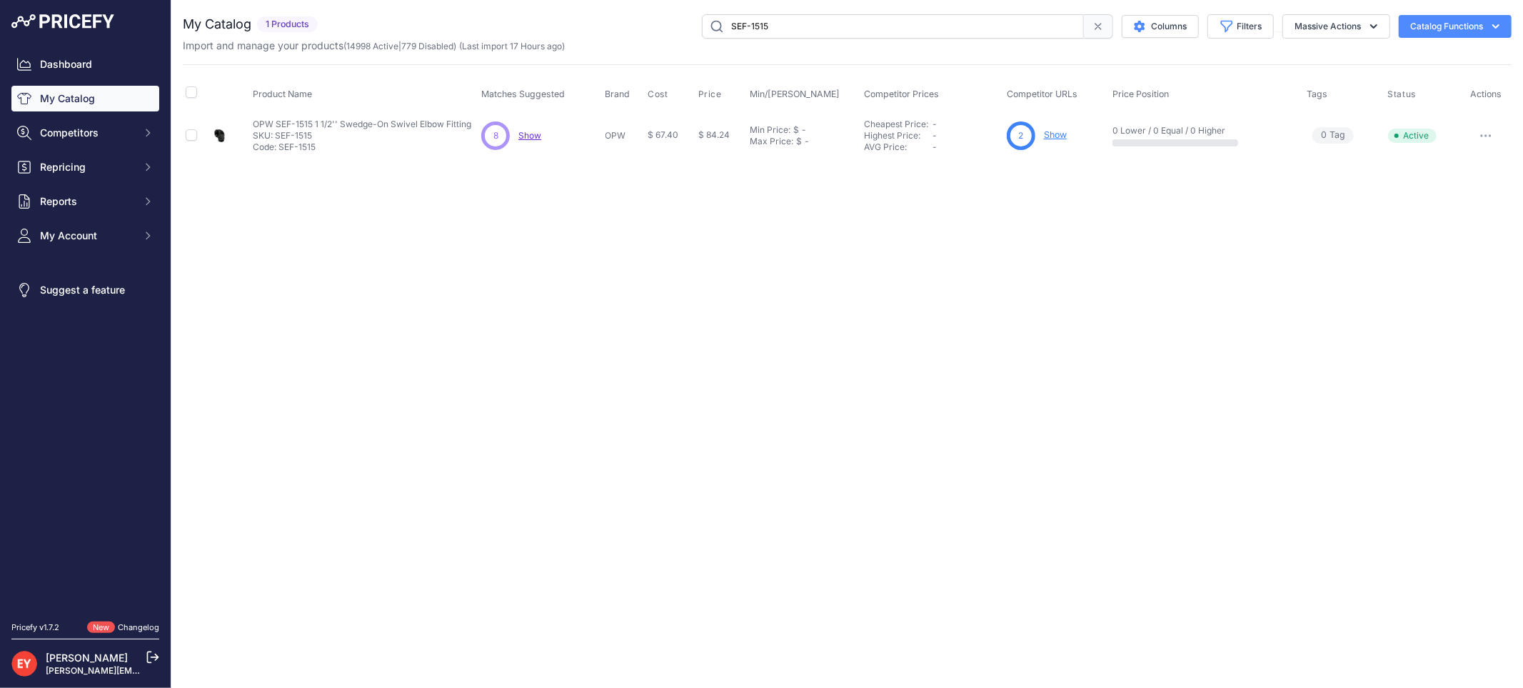
click at [1058, 139] on link "Show" at bounding box center [1055, 134] width 23 height 11
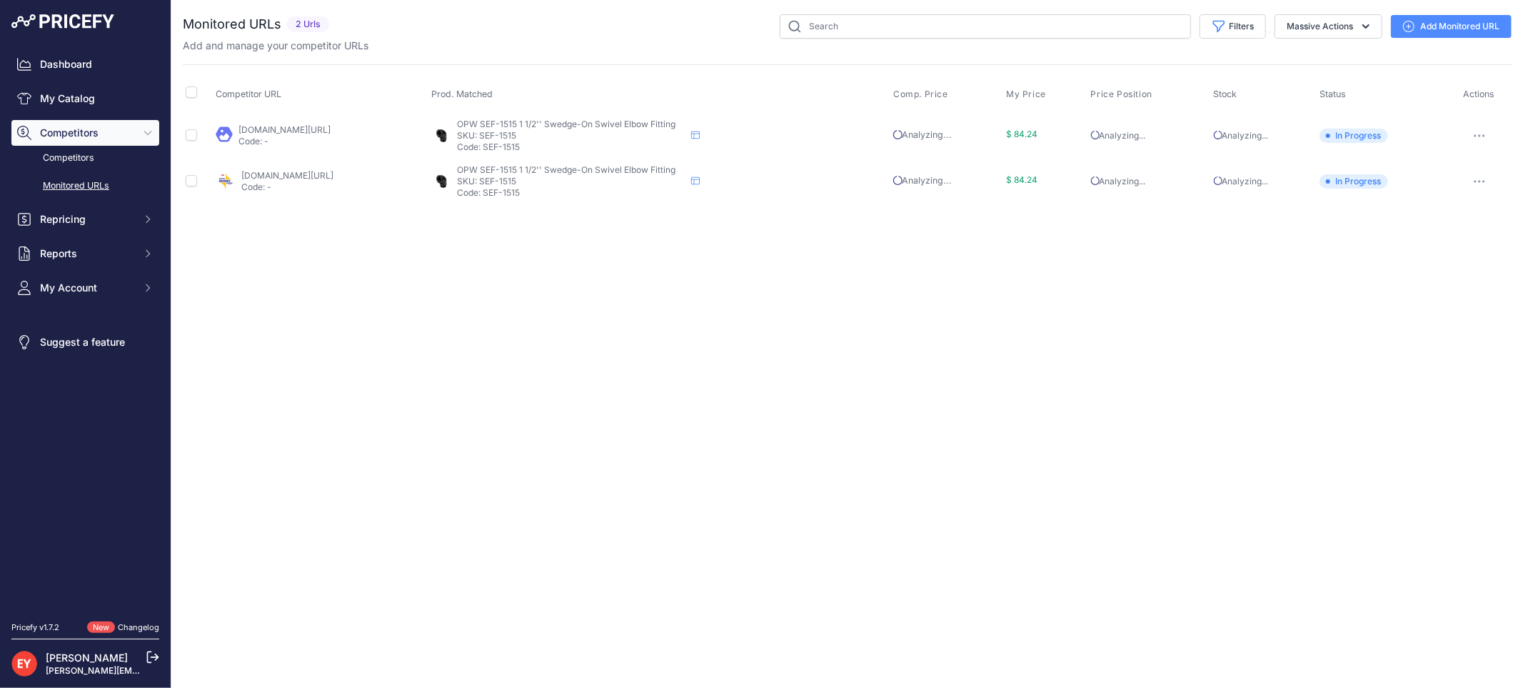
click at [1439, 26] on link "Add Monitored URL" at bounding box center [1451, 26] width 121 height 23
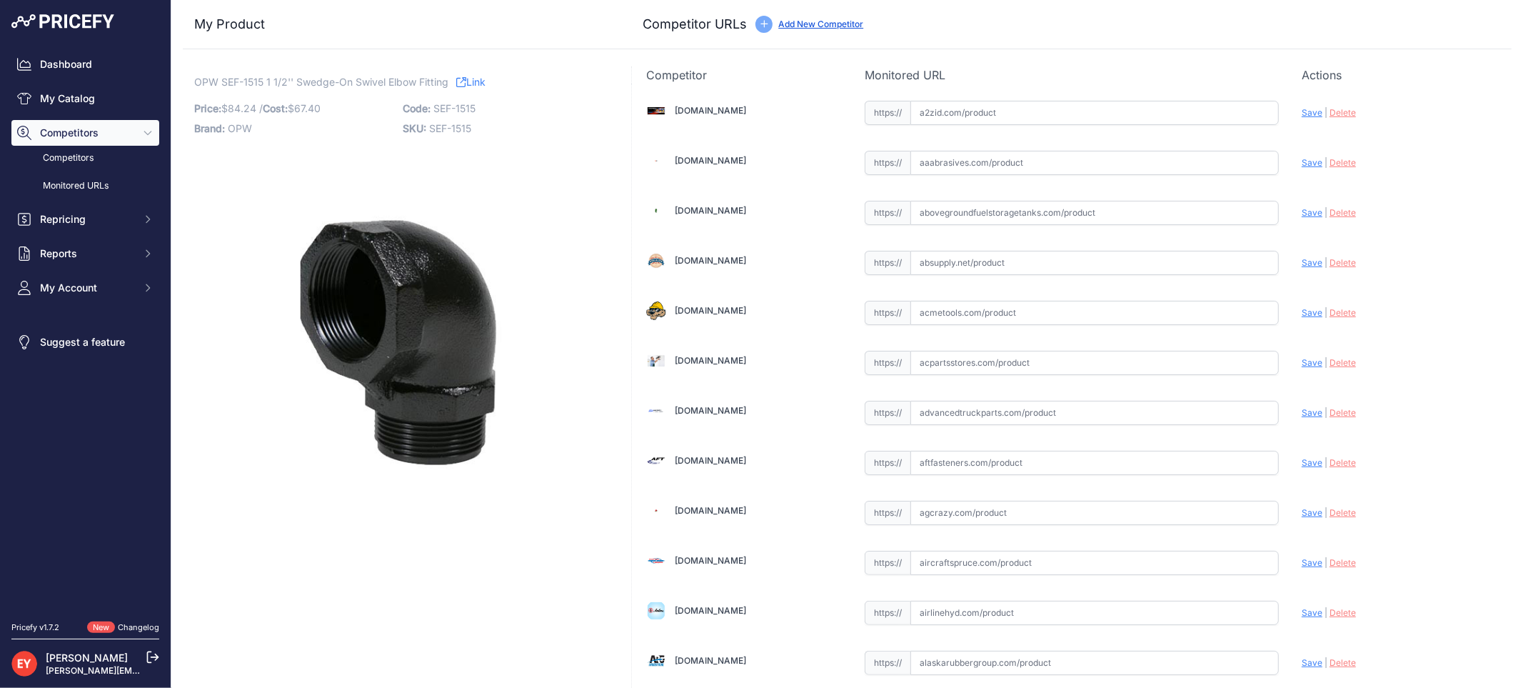
scroll to position [4277, 0]
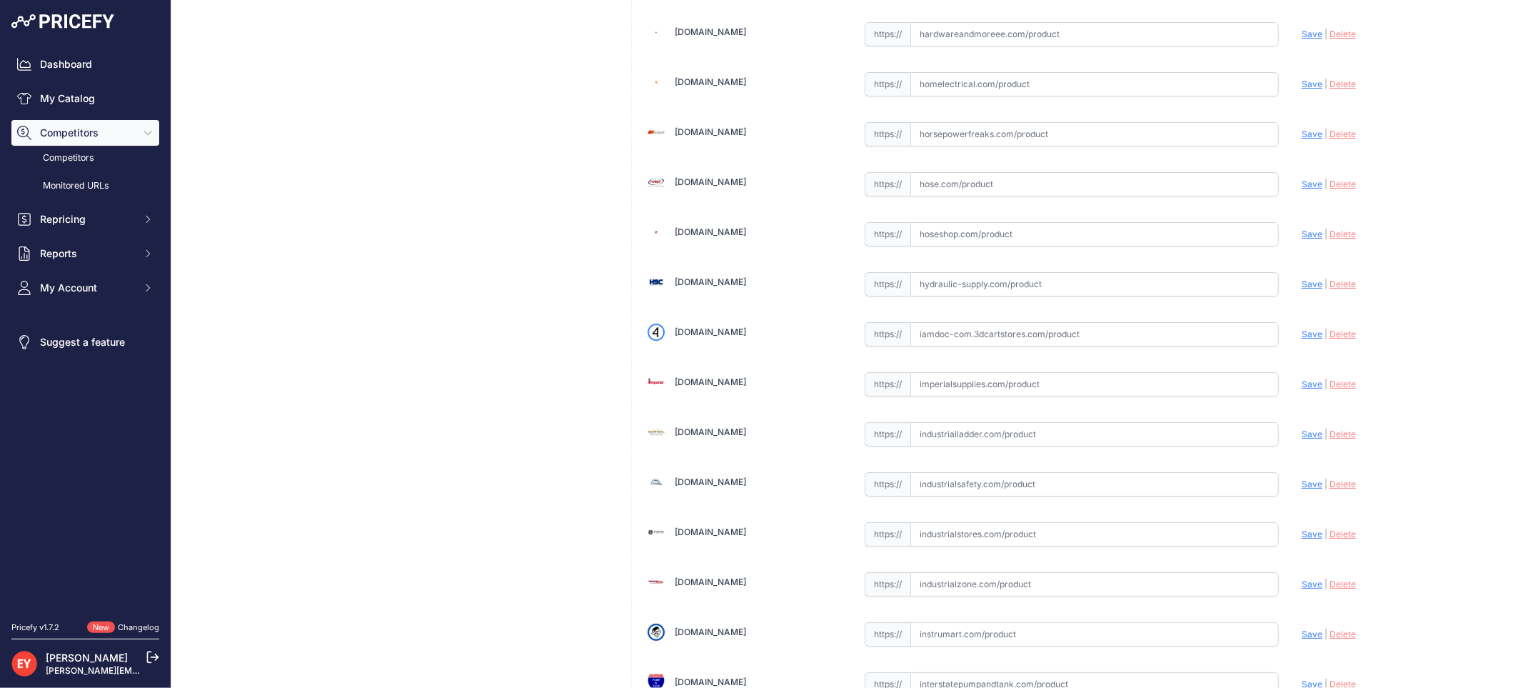
click at [979, 346] on input "text" at bounding box center [1094, 334] width 368 height 24
drag, startPoint x: 979, startPoint y: 348, endPoint x: 862, endPoint y: 308, distance: 123.5
click at [979, 346] on input "text" at bounding box center [1094, 334] width 368 height 24
paste input "https://iamdoc-com.3dcartstores.com/150-Elbow-15-NPT_p_10602937.html"
click at [1302, 339] on span "Save" at bounding box center [1312, 333] width 21 height 11
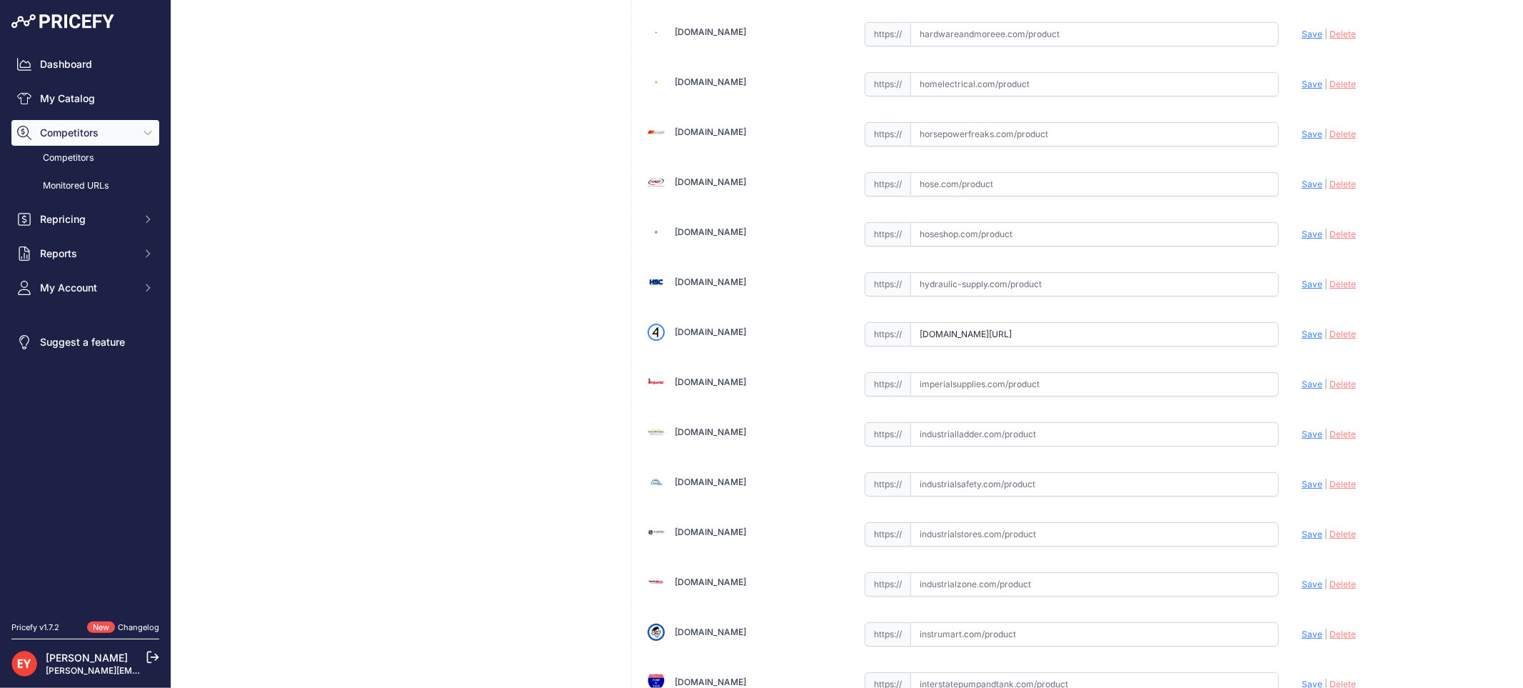
click at [0, 0] on icon at bounding box center [0, 0] width 0 height 0
type input "https://iamdoc-com.3dcartstores.com/150-Elbow-15-NPT_p_10602937.html?prirule_jd…"
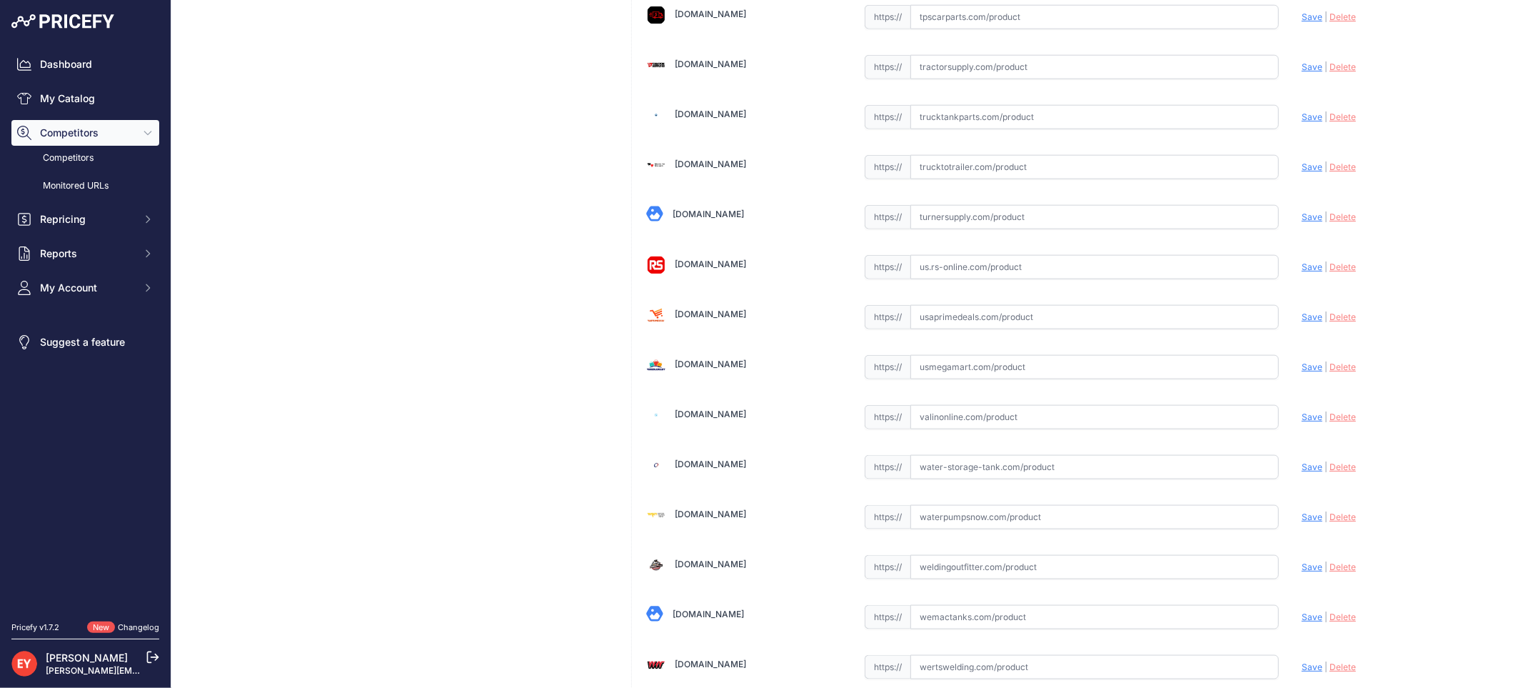
scroll to position [10793, 0]
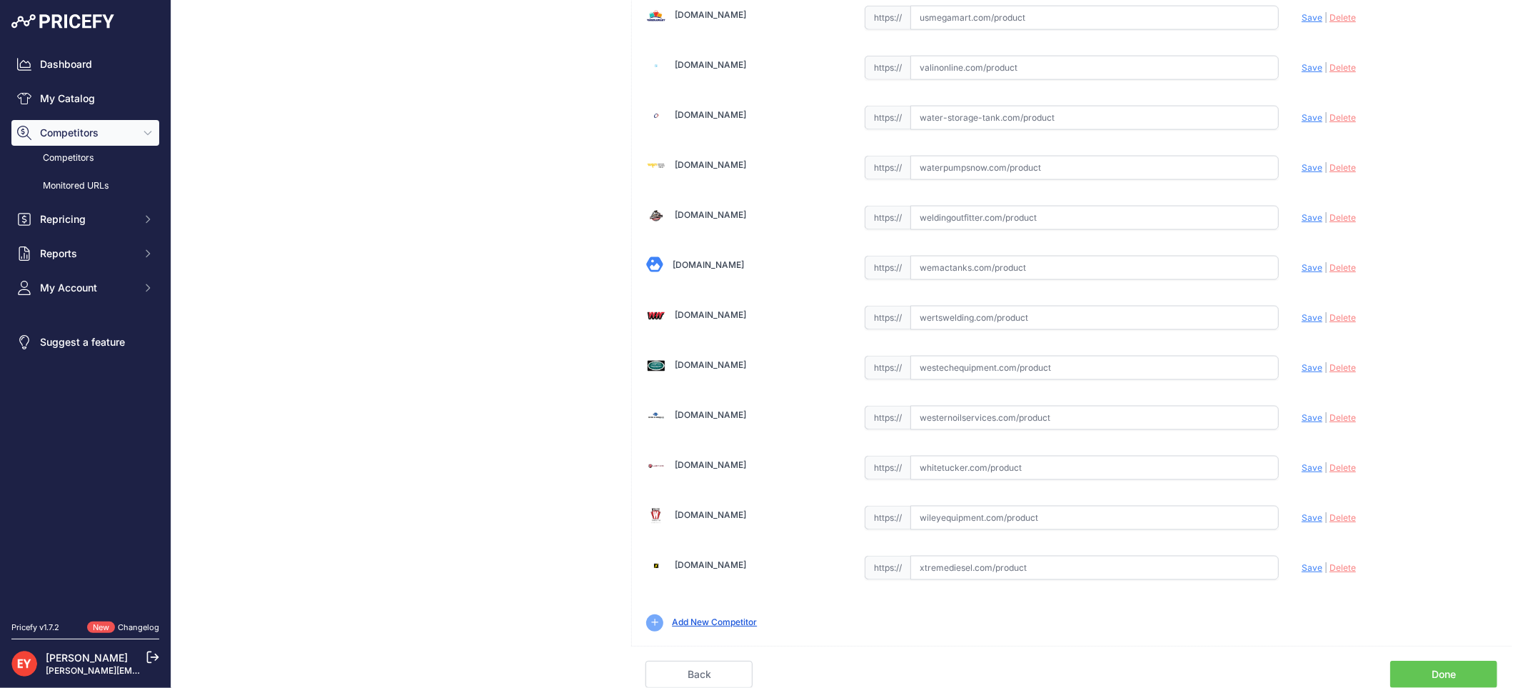
click at [1462, 663] on link "Done" at bounding box center [1443, 674] width 107 height 27
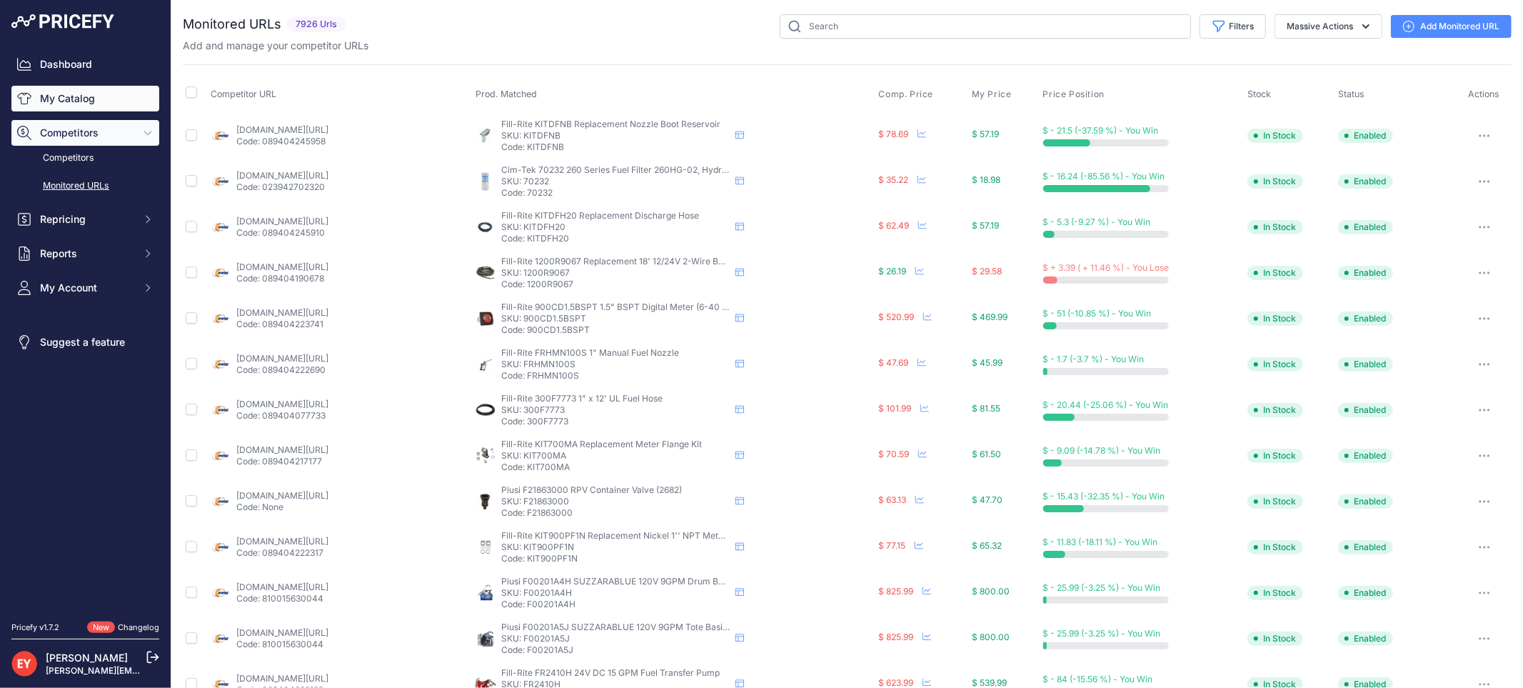
click at [114, 94] on link "My Catalog" at bounding box center [85, 99] width 148 height 26
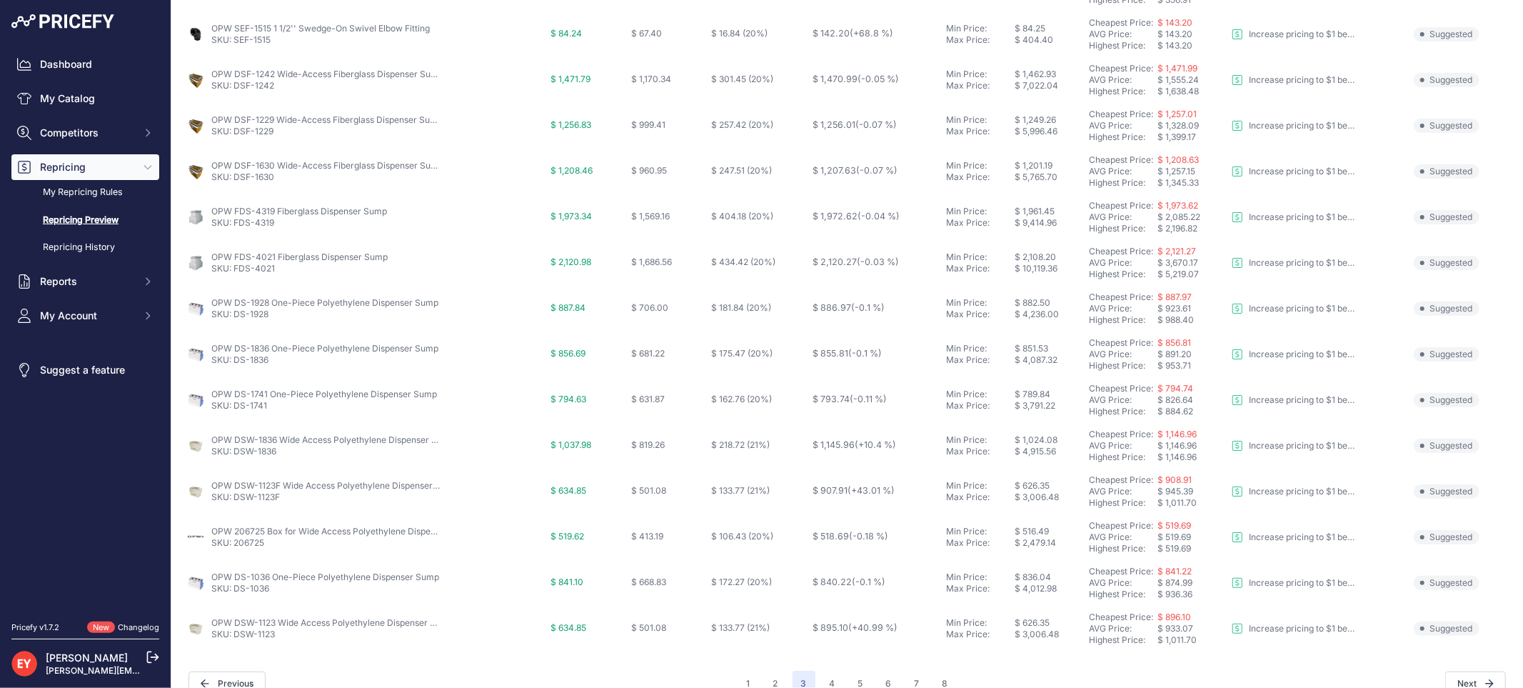
scroll to position [463, 0]
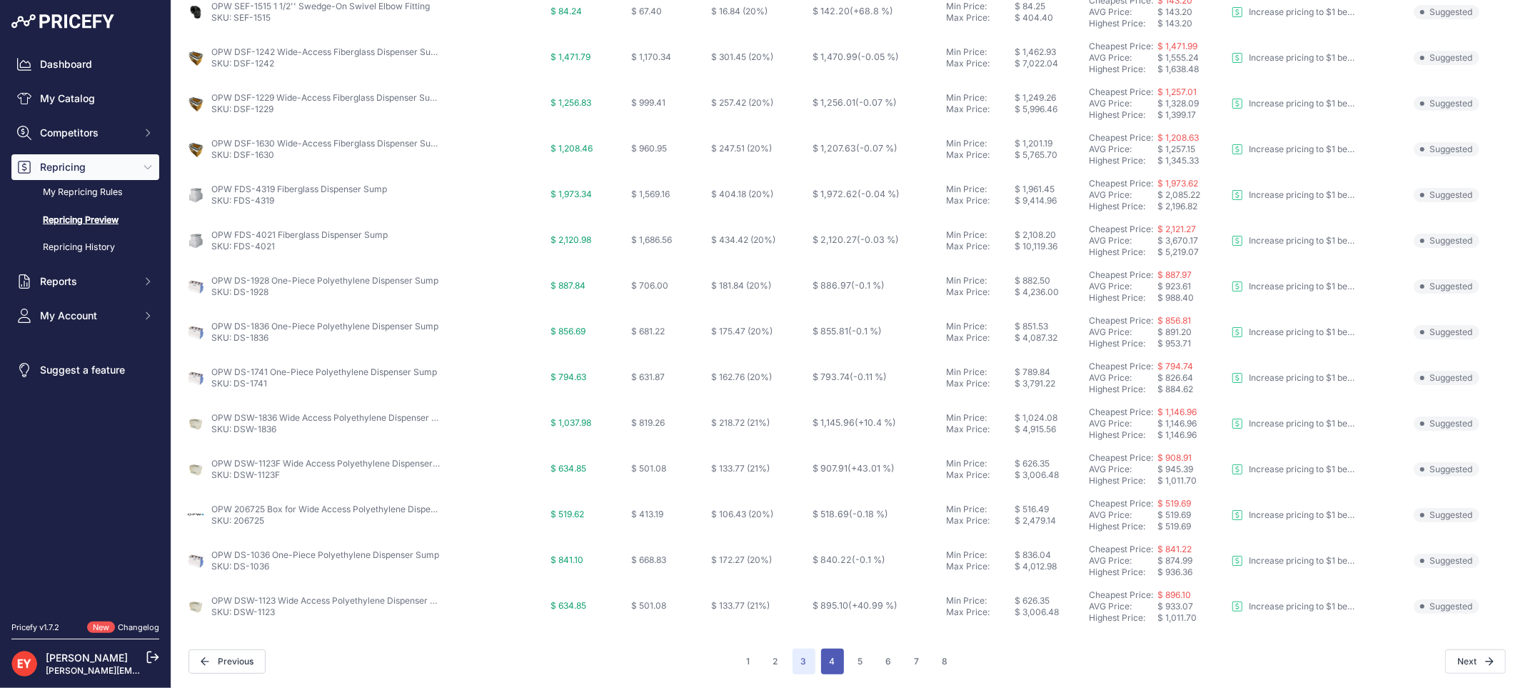
click at [821, 667] on button "4" at bounding box center [832, 661] width 23 height 26
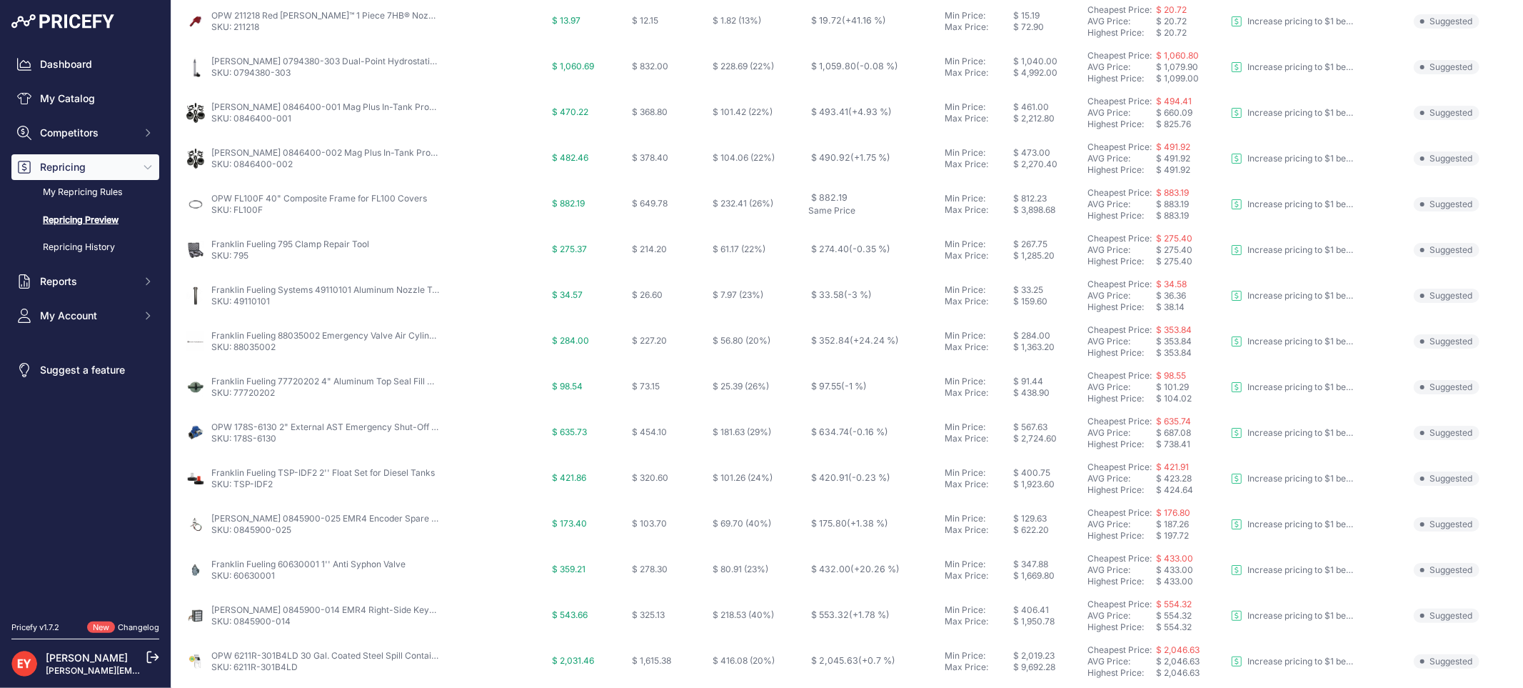
scroll to position [304, 0]
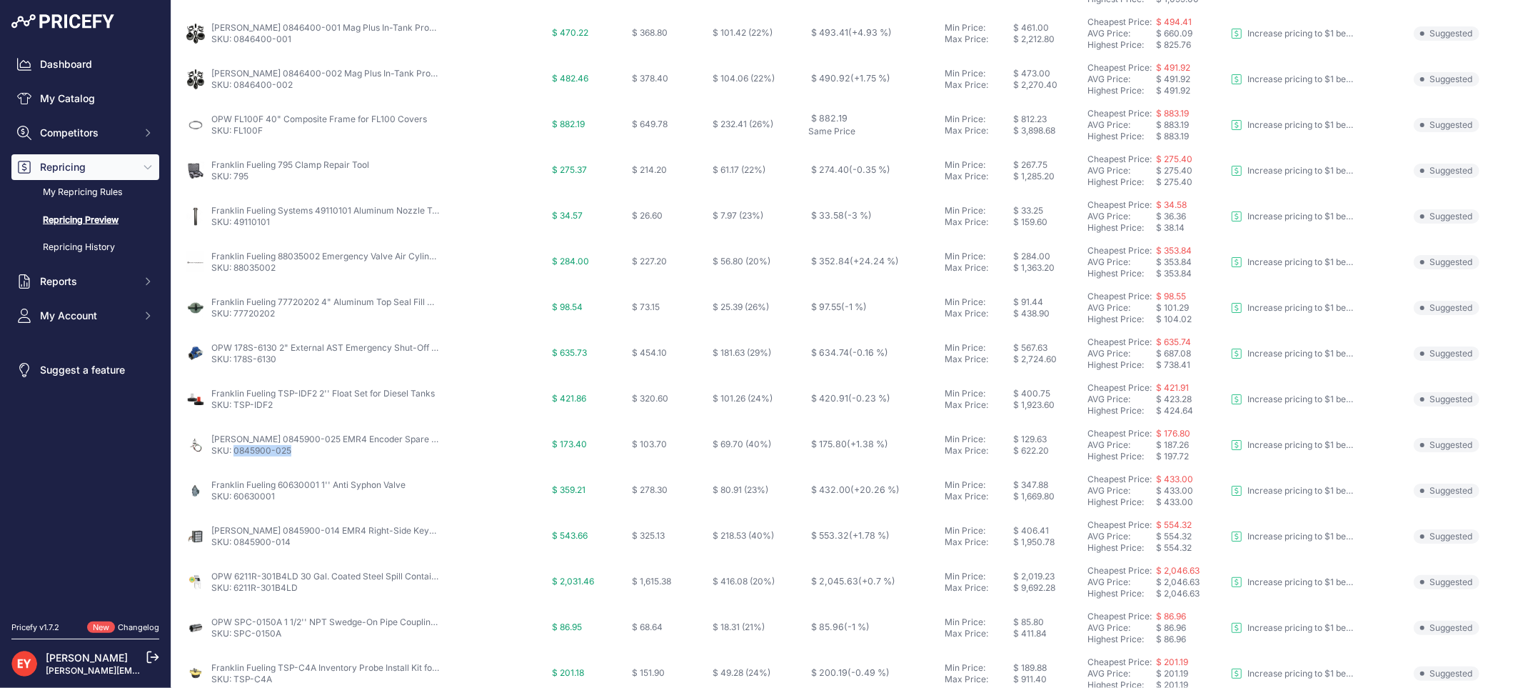
drag, startPoint x: 297, startPoint y: 453, endPoint x: 236, endPoint y: 454, distance: 61.4
click at [236, 454] on p "SKU: 0845900-025" at bounding box center [325, 450] width 229 height 11
click at [236, 454] on link "SKU: 0845900-025" at bounding box center [251, 450] width 80 height 11
copy link "0845900-025"
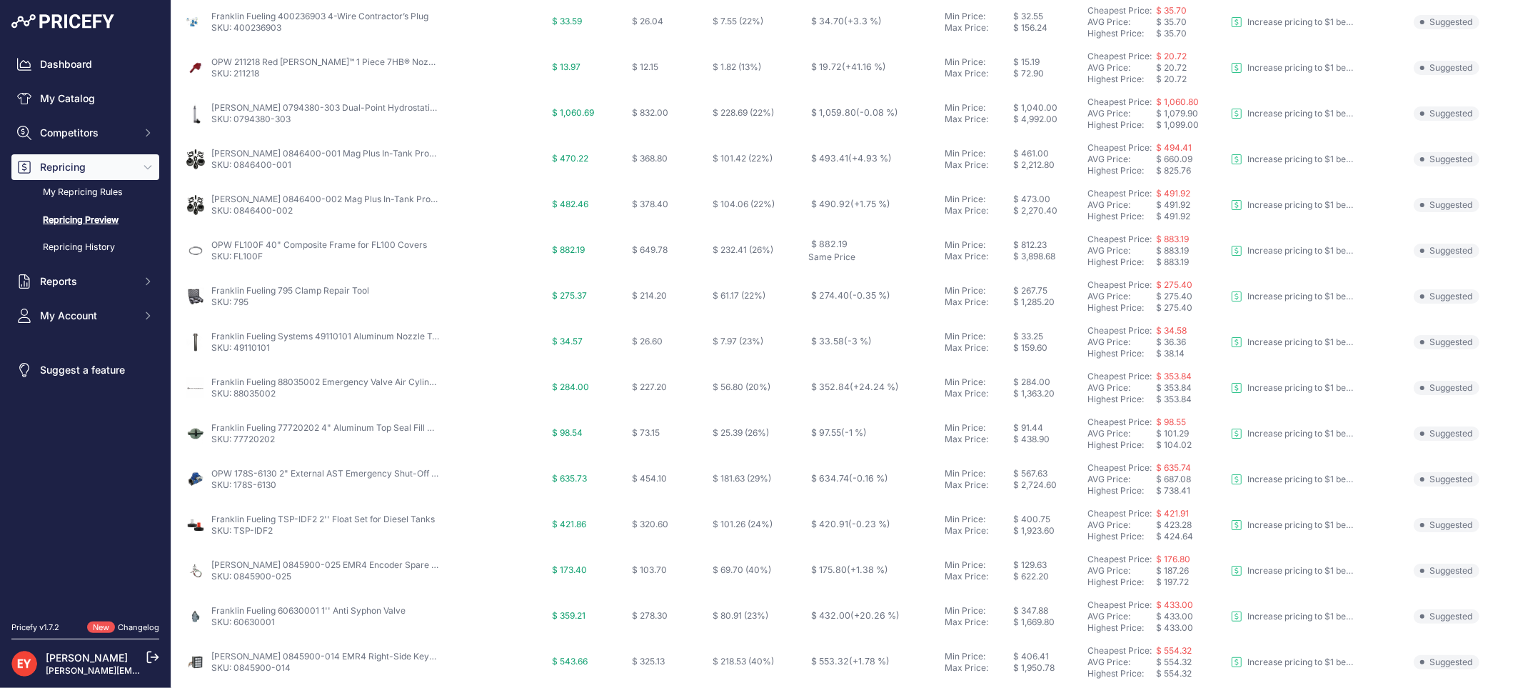
scroll to position [238, 0]
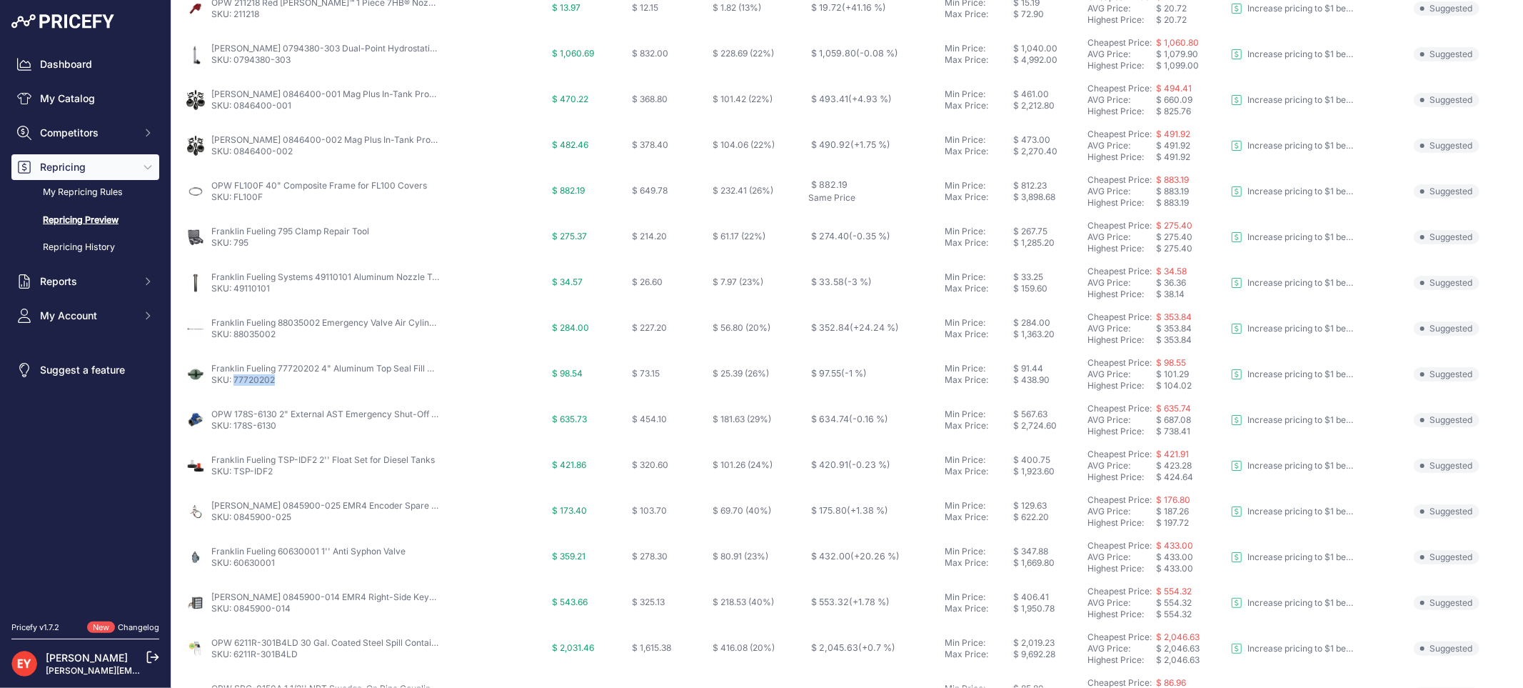
drag, startPoint x: 274, startPoint y: 384, endPoint x: 234, endPoint y: 383, distance: 40.7
click at [234, 383] on p "SKU: 77720202" at bounding box center [325, 379] width 229 height 11
click at [234, 383] on link "SKU: 77720202" at bounding box center [243, 379] width 64 height 11
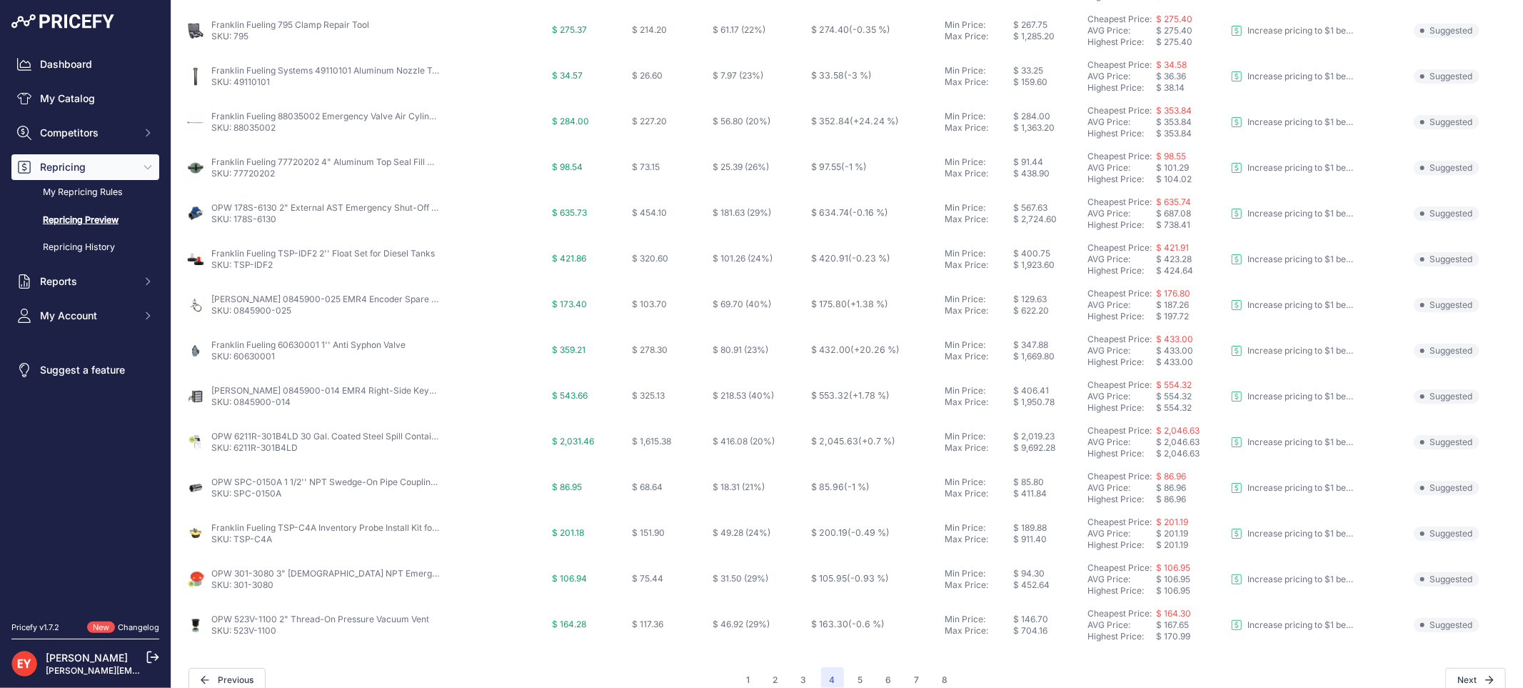
scroll to position [463, 0]
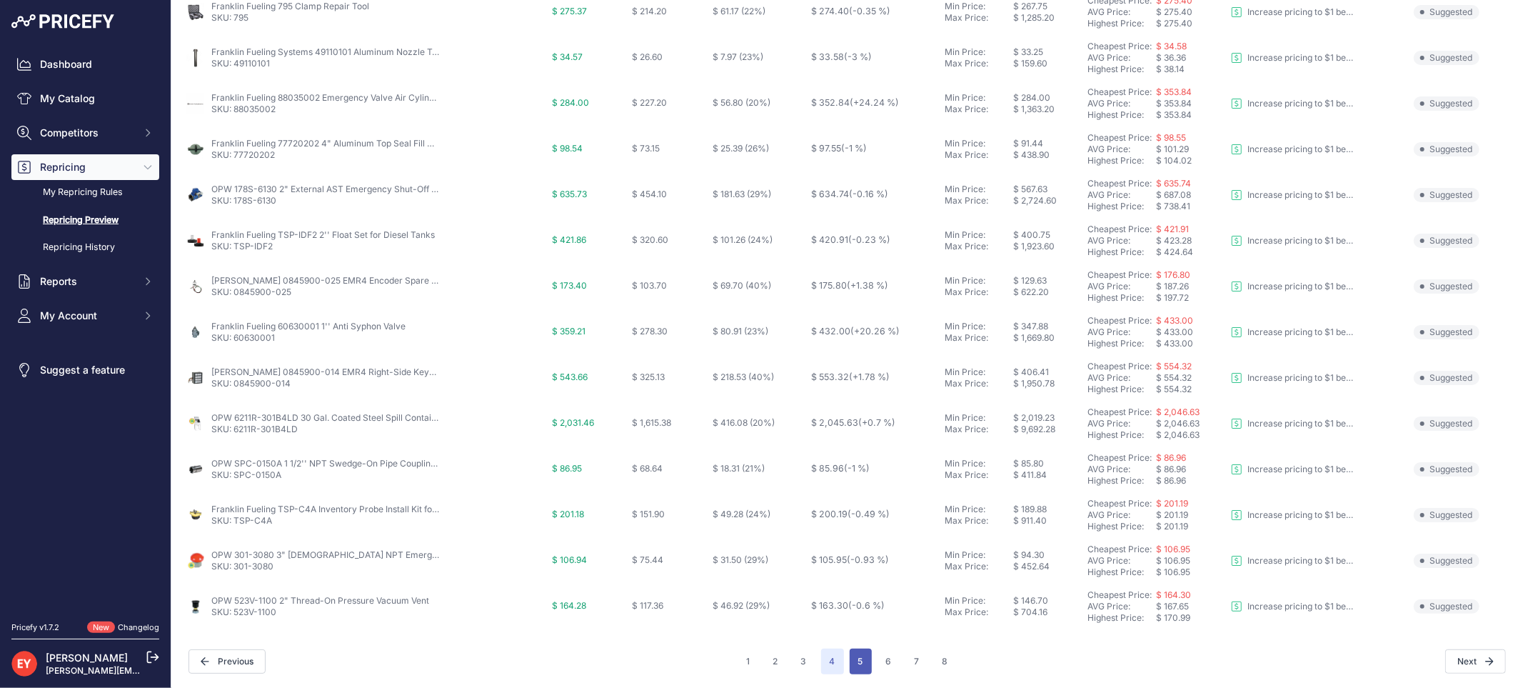
click at [855, 665] on button "5" at bounding box center [861, 661] width 22 height 26
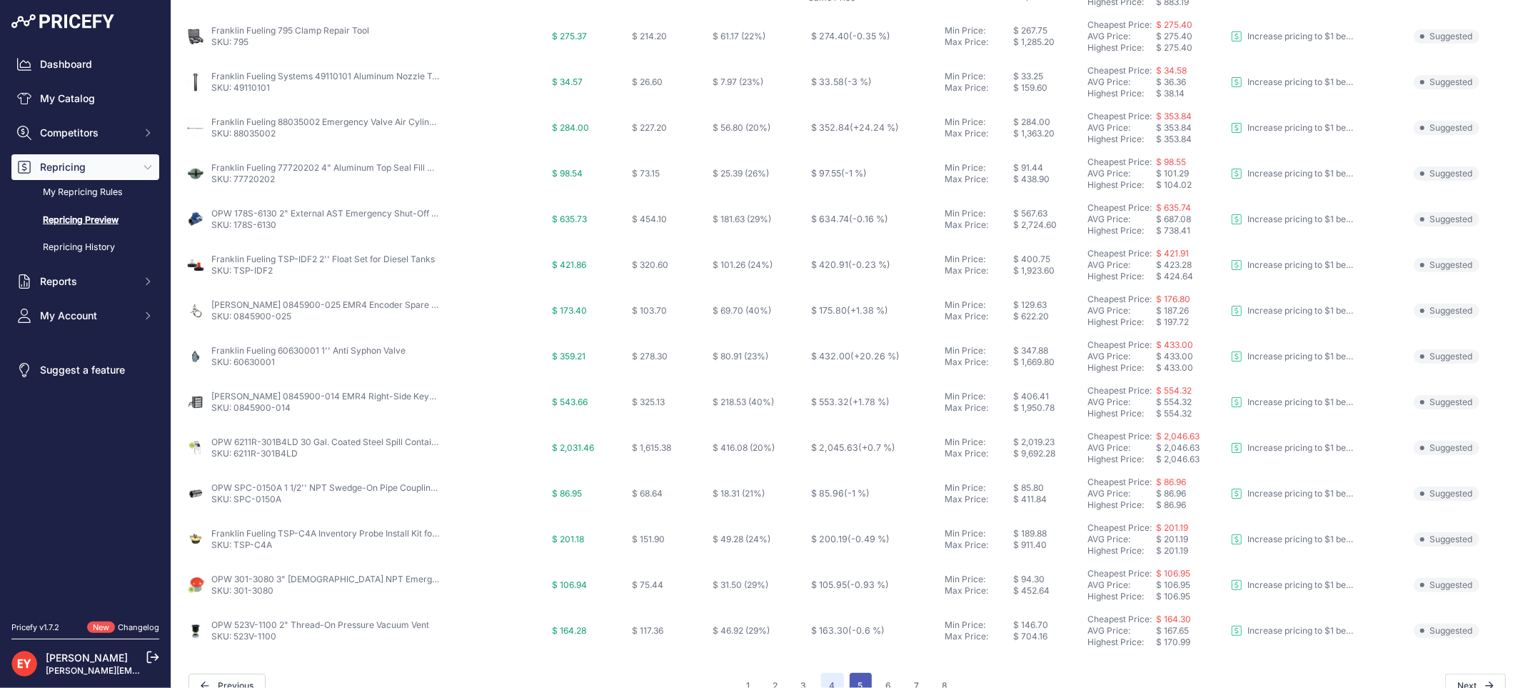
scroll to position [488, 0]
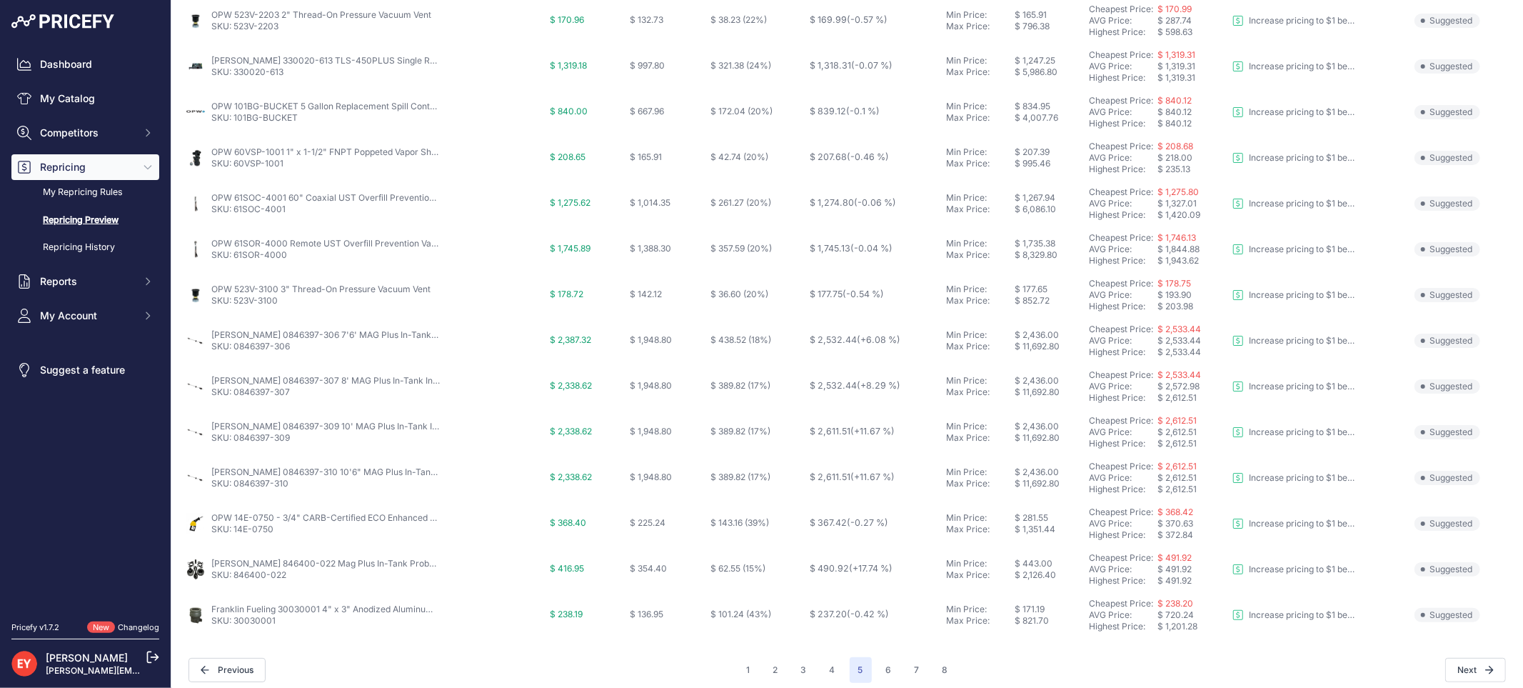
scroll to position [463, 0]
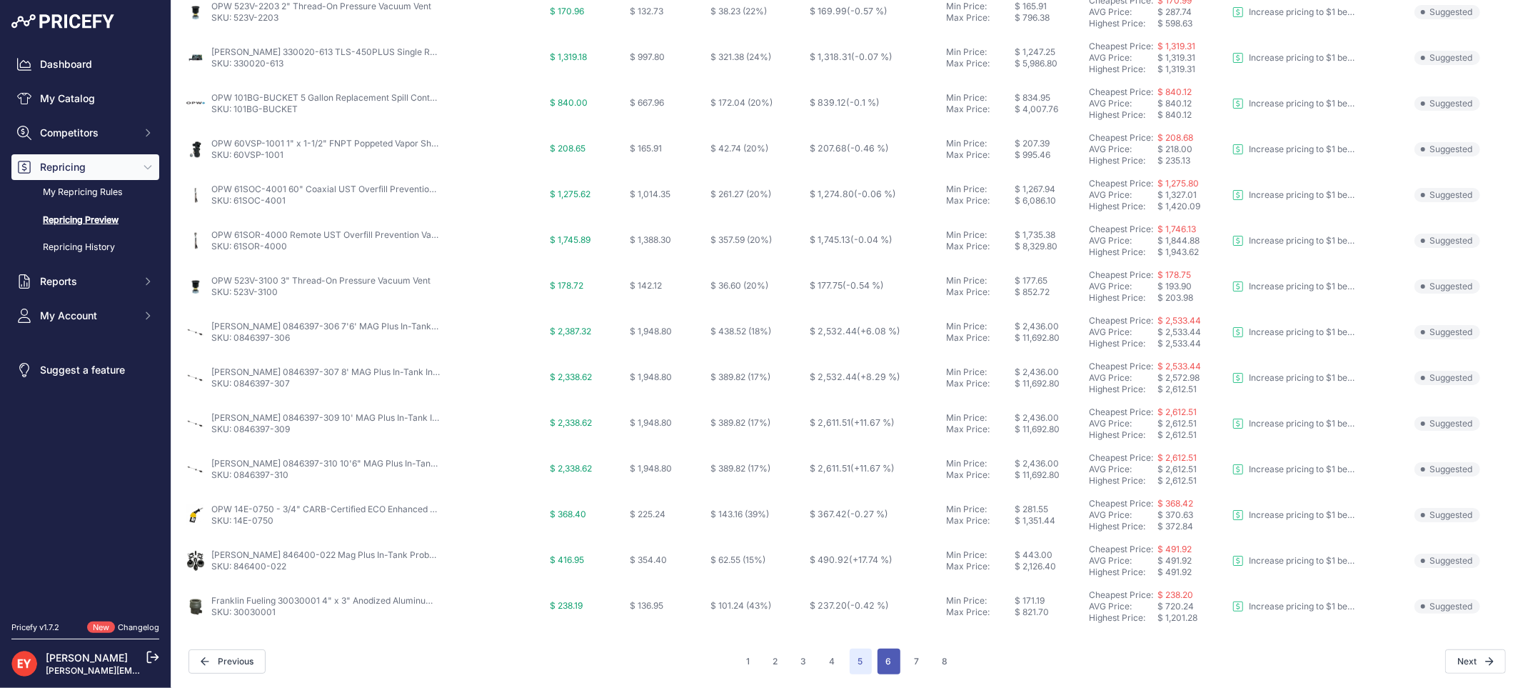
click at [882, 658] on button "6" at bounding box center [889, 661] width 23 height 26
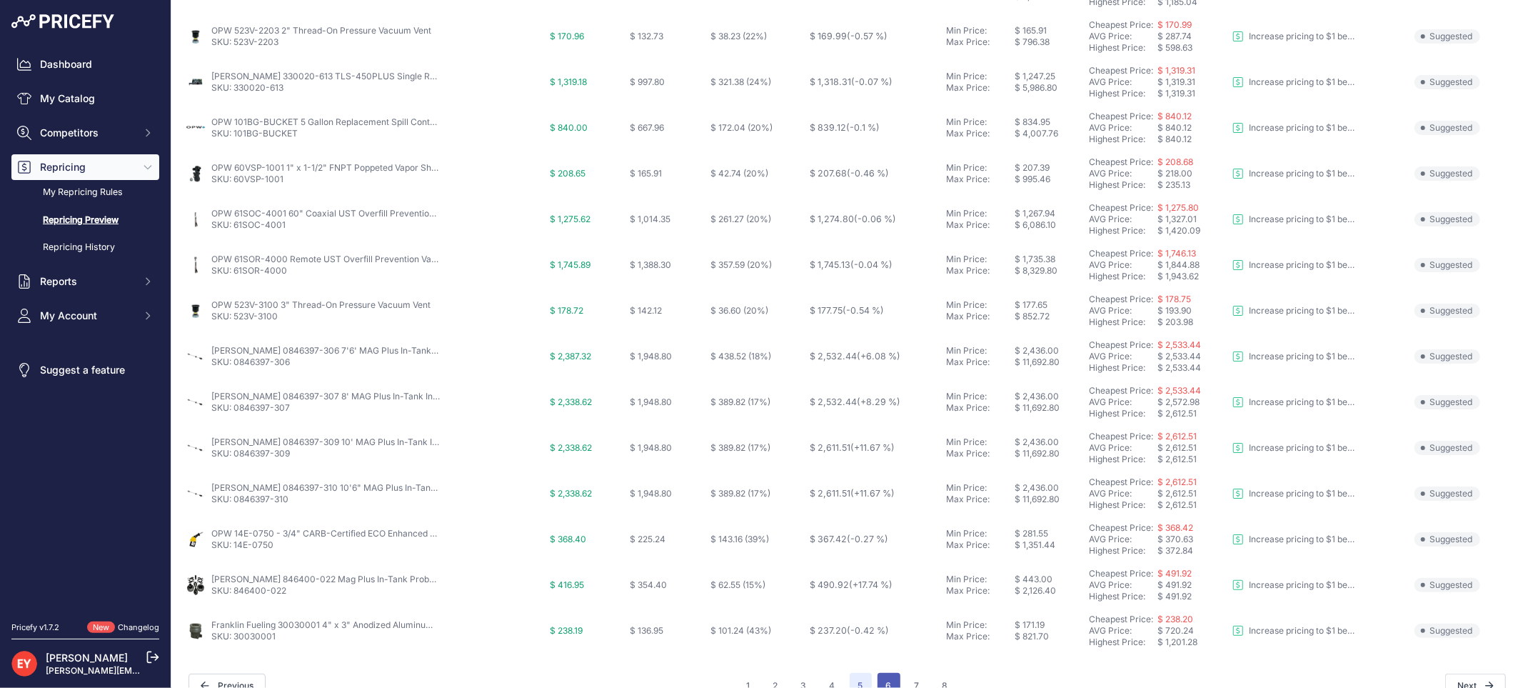
scroll to position [488, 0]
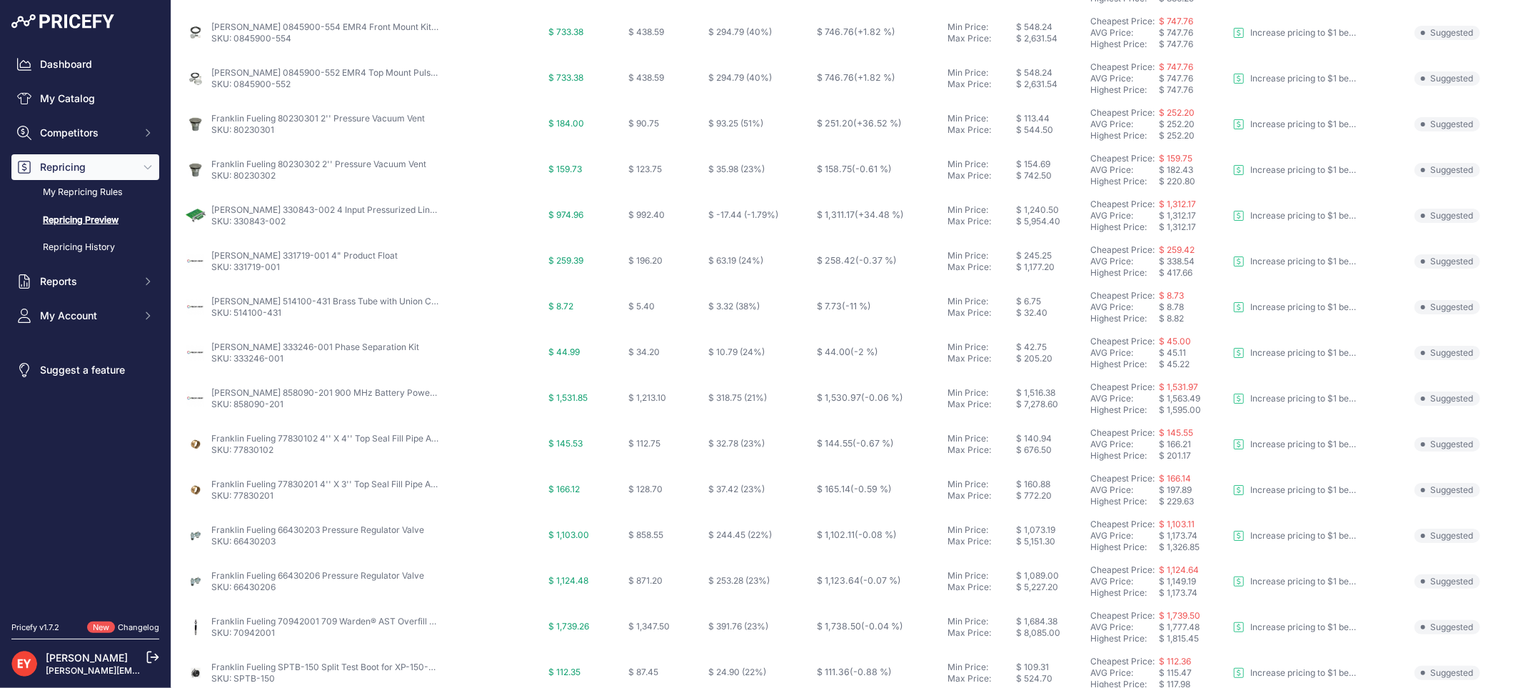
scroll to position [463, 0]
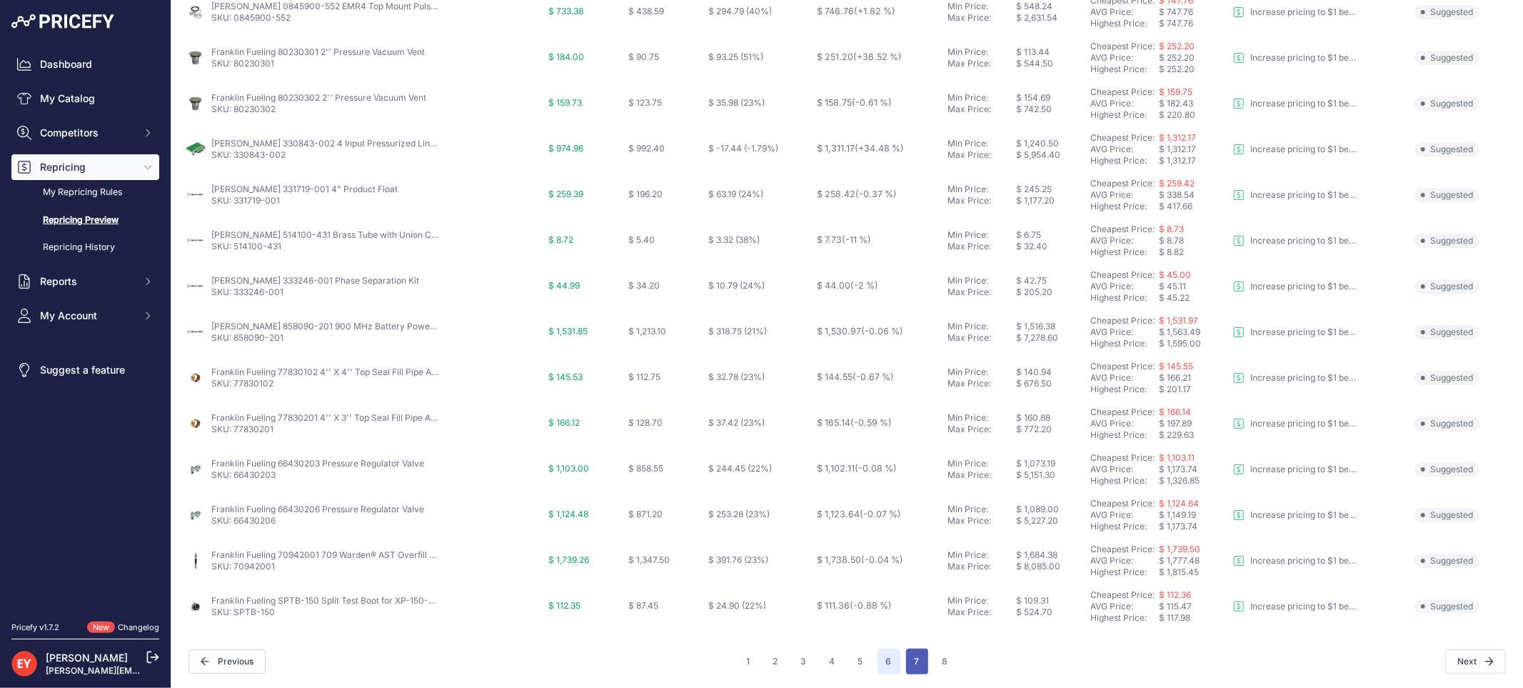
click at [919, 657] on button "7" at bounding box center [917, 661] width 22 height 26
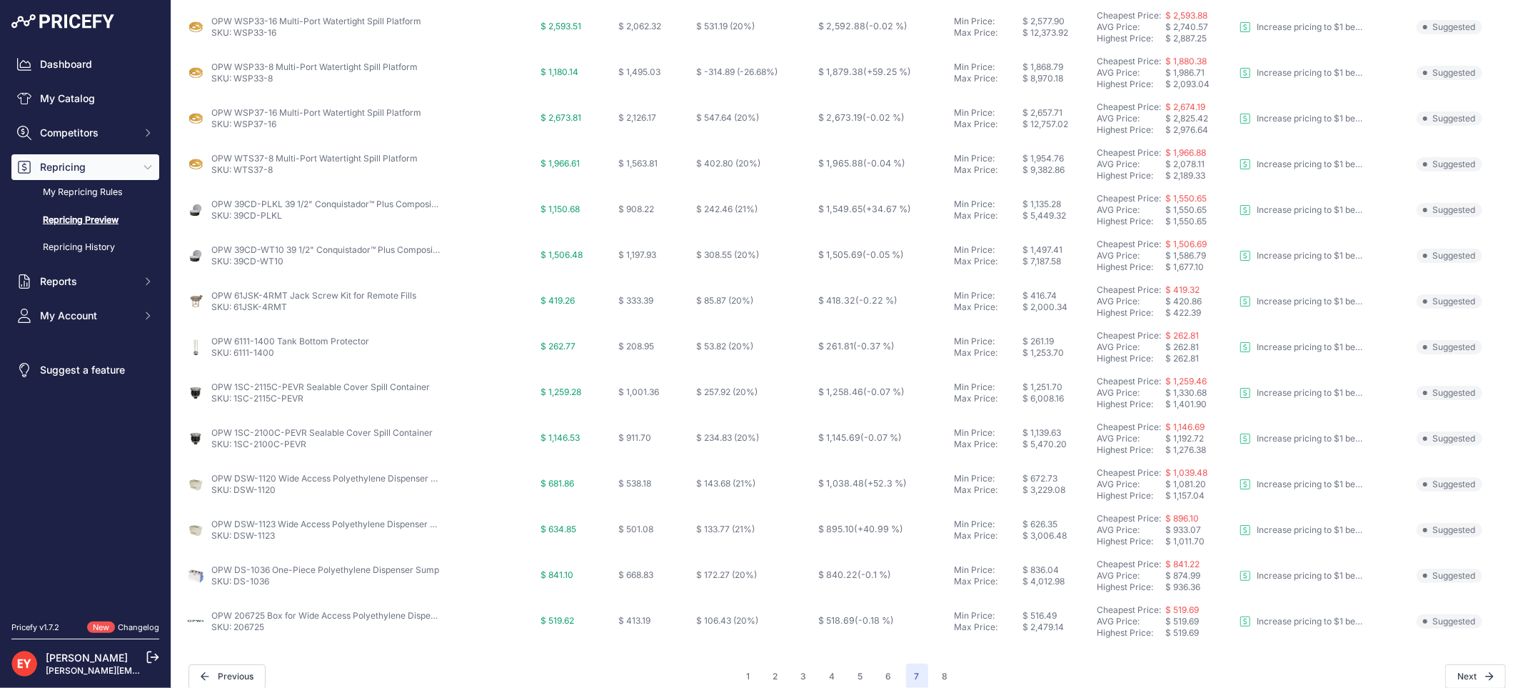
scroll to position [463, 0]
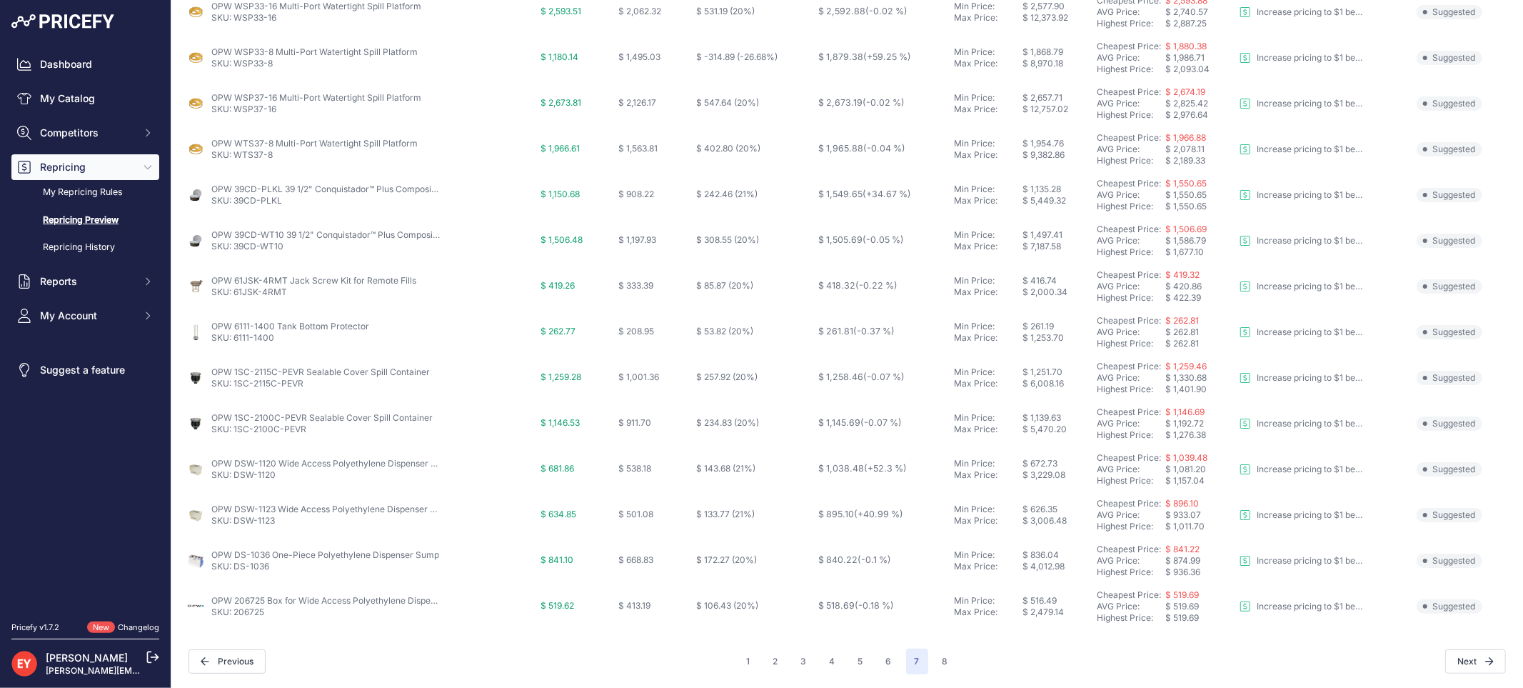
click at [926, 660] on div "1 2 3 4 5 6 7" at bounding box center [847, 661] width 219 height 26
click at [934, 660] on button "8" at bounding box center [945, 661] width 23 height 26
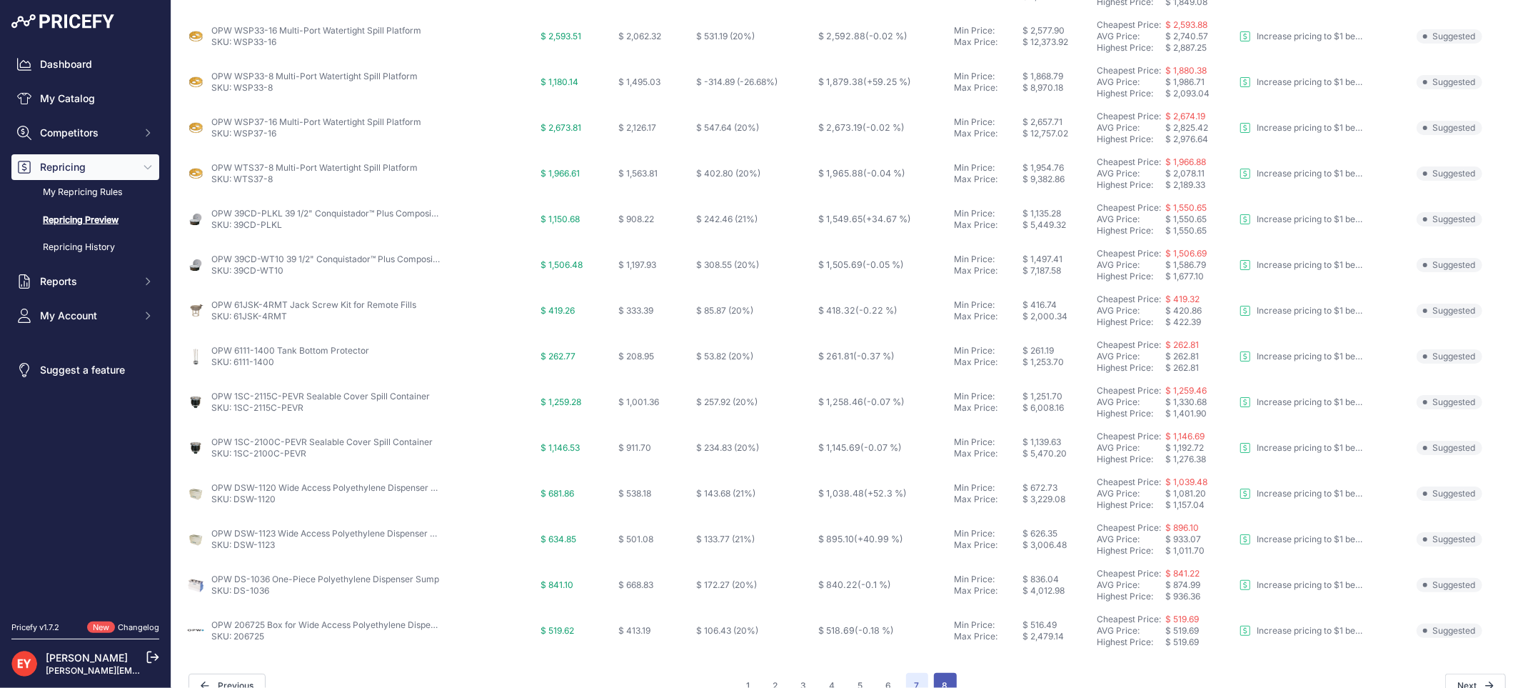
scroll to position [488, 0]
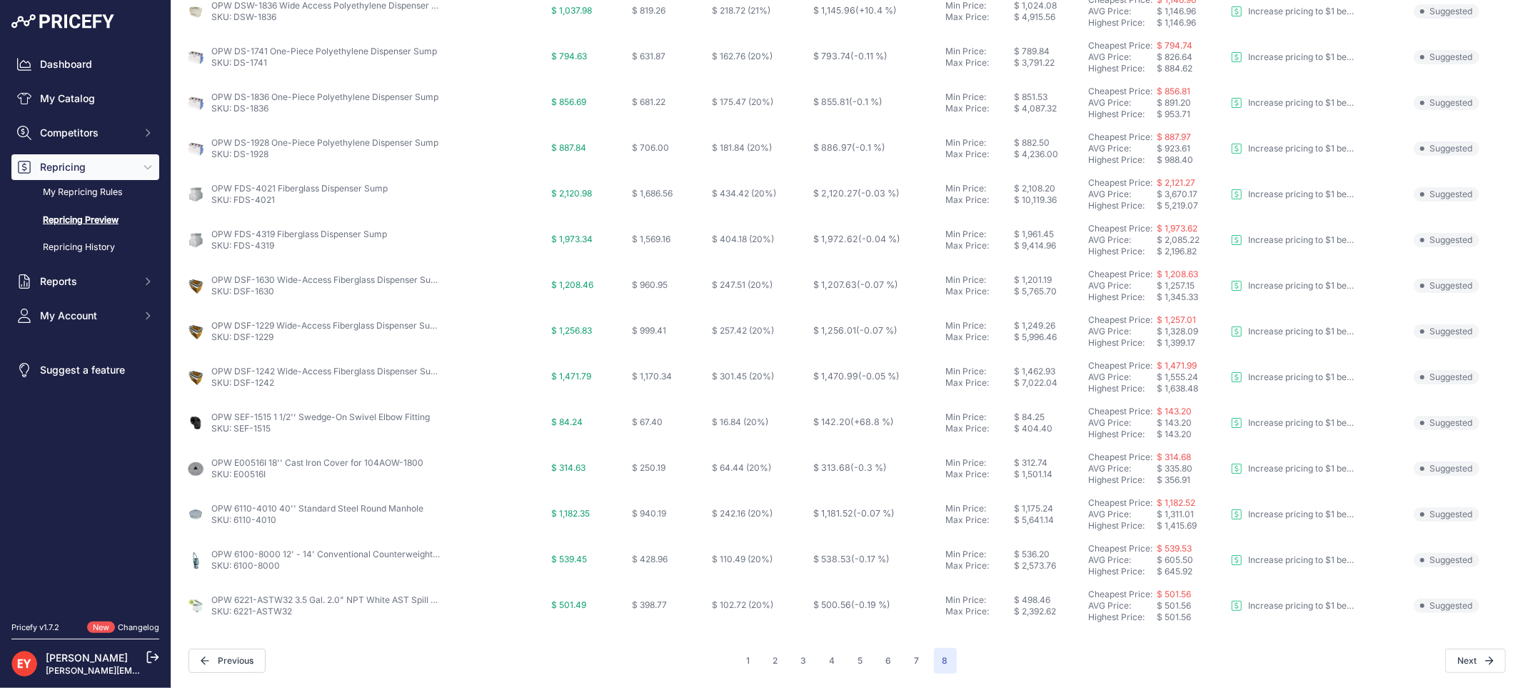
scroll to position [234, 0]
drag, startPoint x: 273, startPoint y: 426, endPoint x: 236, endPoint y: 430, distance: 37.3
click at [236, 430] on p "SKU: SEF-1515" at bounding box center [320, 428] width 219 height 11
copy link "SEF-1515"
drag, startPoint x: 254, startPoint y: 297, endPoint x: 275, endPoint y: 81, distance: 217.4
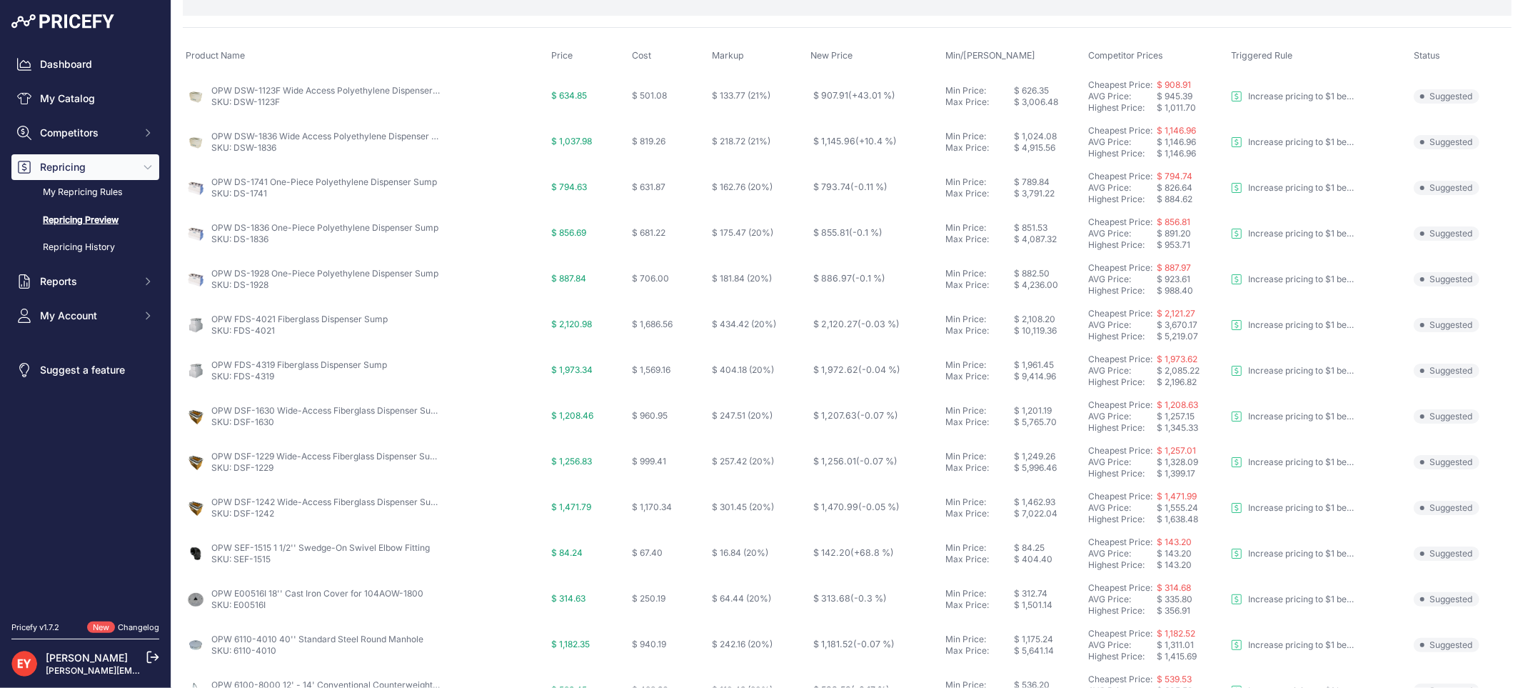
scroll to position [0, 0]
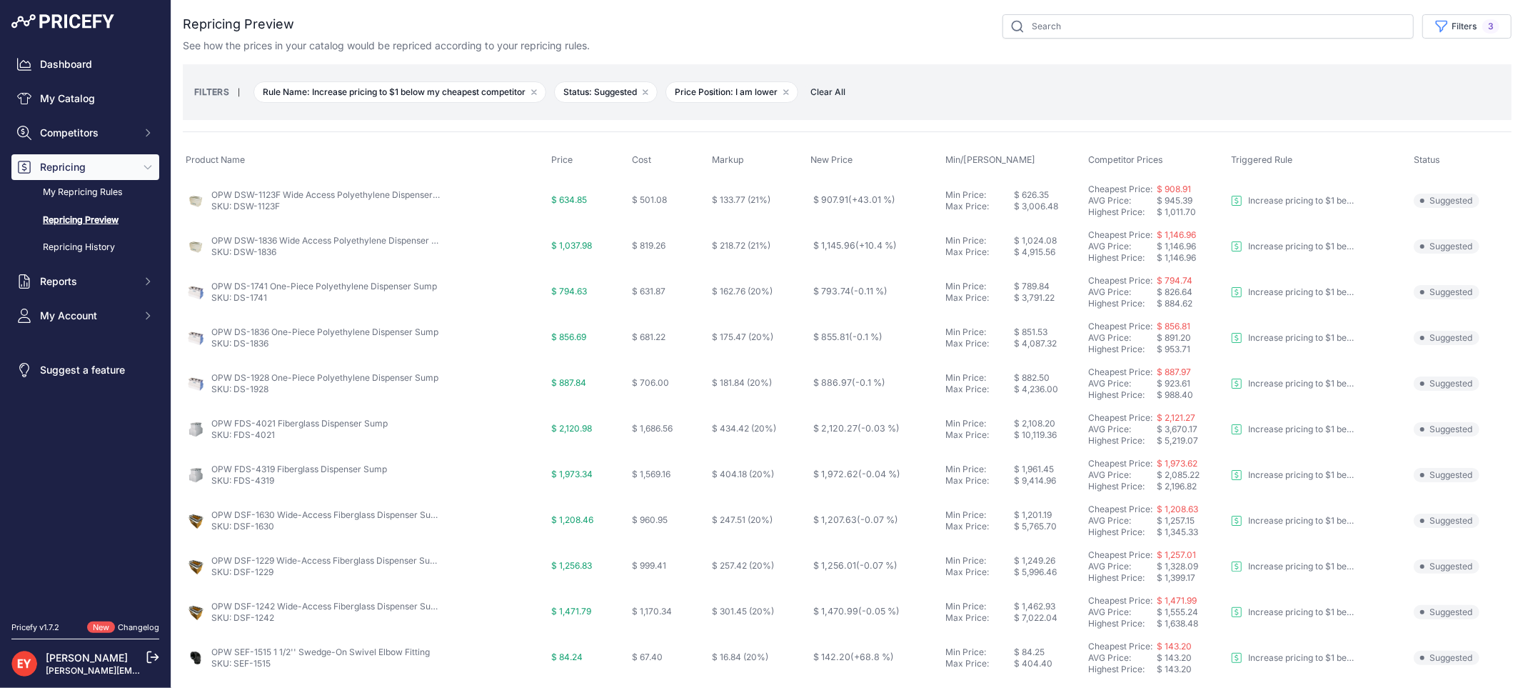
click at [827, 95] on span "Clear All" at bounding box center [827, 92] width 49 height 14
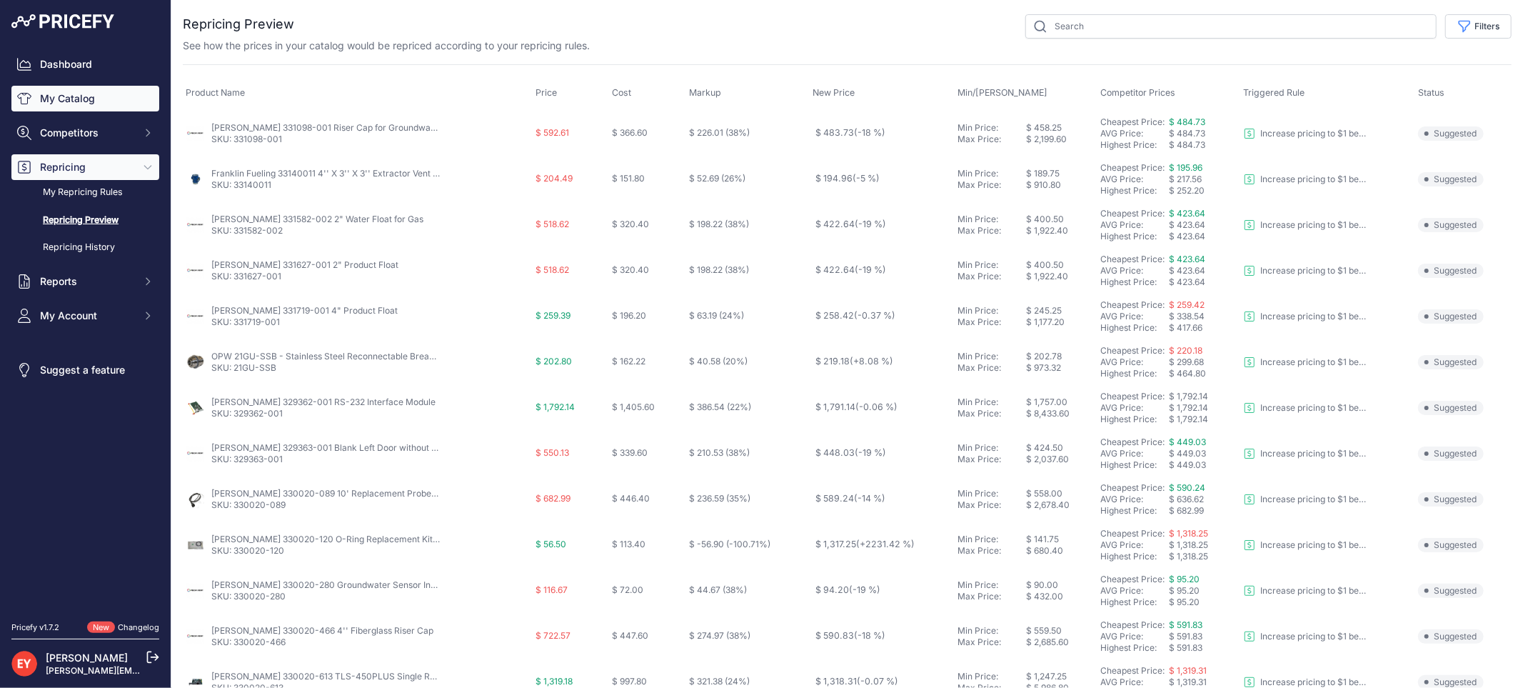
click at [81, 102] on link "My Catalog" at bounding box center [85, 99] width 148 height 26
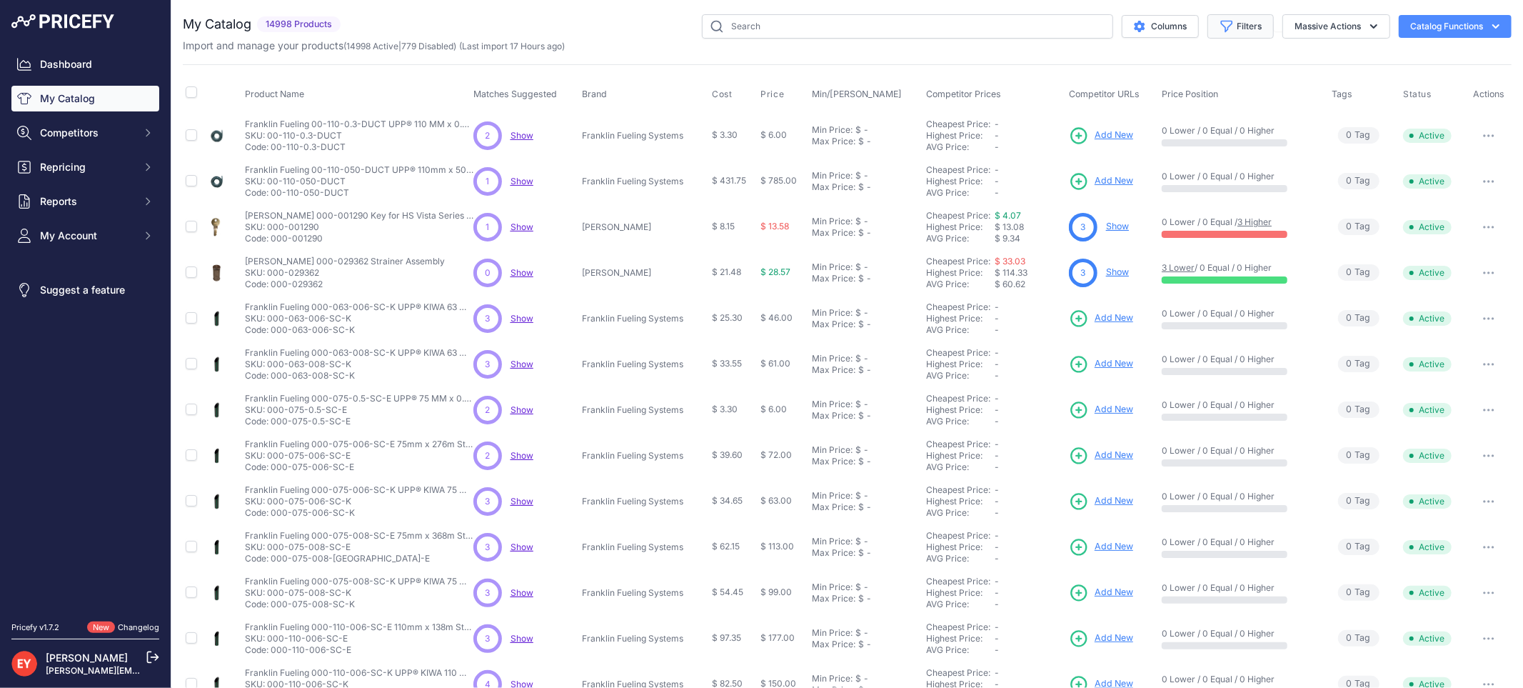
click at [1237, 24] on button "Filters" at bounding box center [1241, 26] width 66 height 24
click at [1212, 81] on select "All Status Only Enabled Only Disabled" at bounding box center [1193, 82] width 137 height 24
select select "1"
click at [1125, 70] on select "All Status Only Enabled Only Disabled" at bounding box center [1193, 82] width 137 height 24
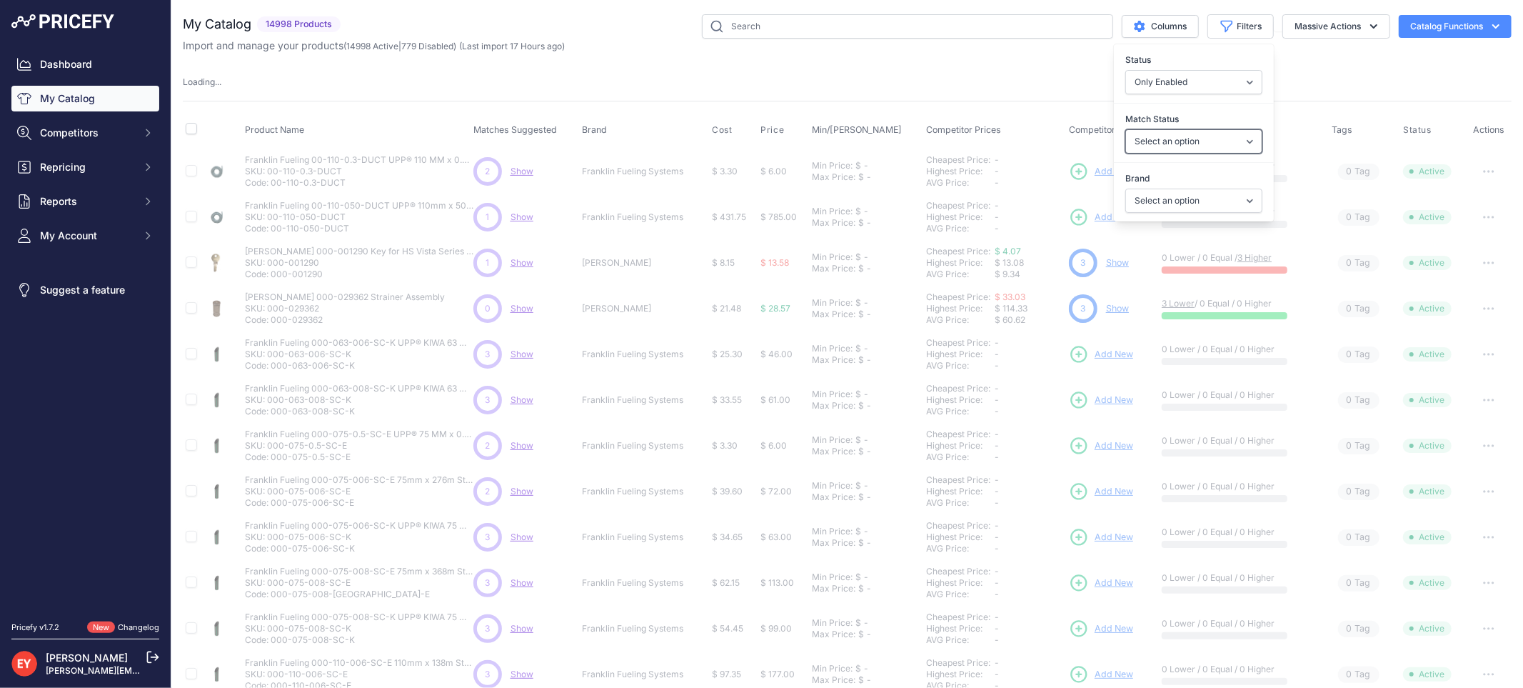
click at [1188, 147] on select "Select an option Matched Unmatched" at bounding box center [1193, 141] width 137 height 24
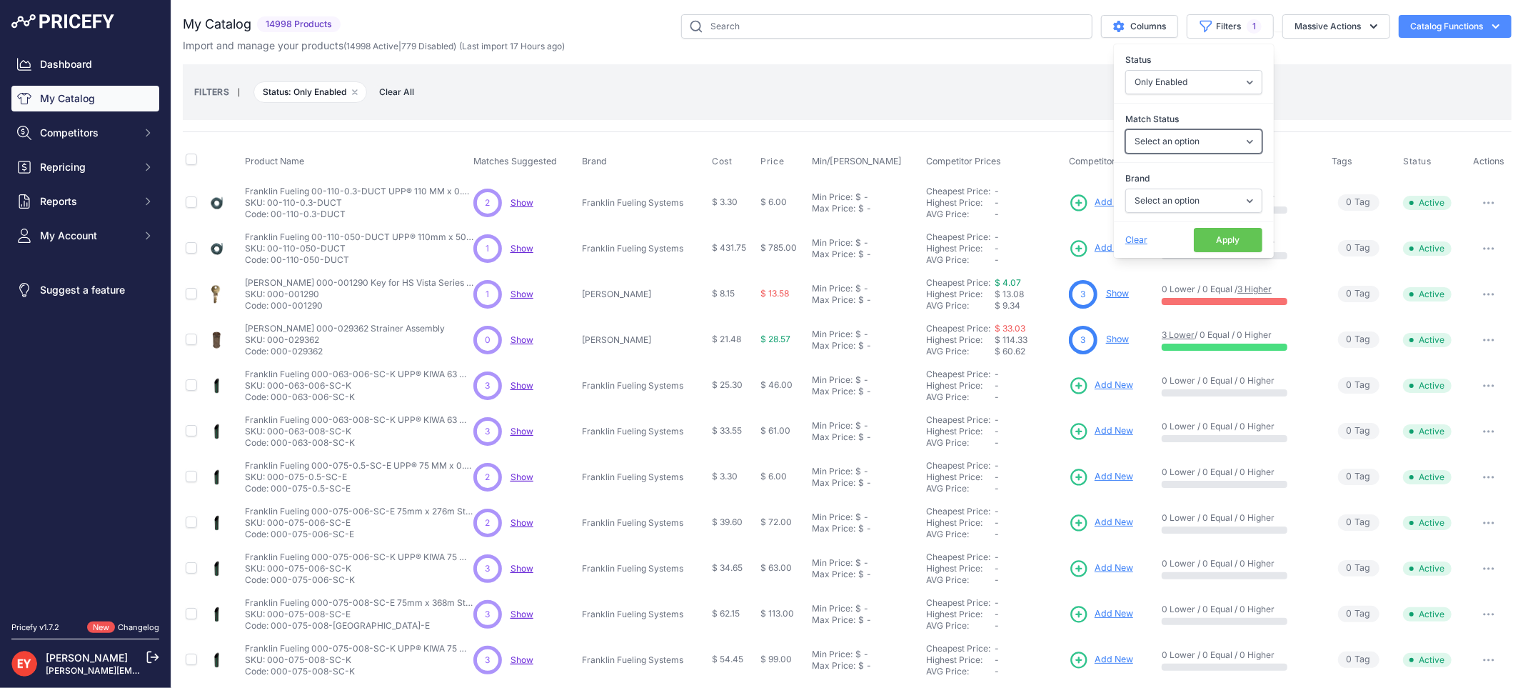
select select "0"
click at [1125, 129] on select "Select an option Matched Unmatched" at bounding box center [1193, 141] width 137 height 24
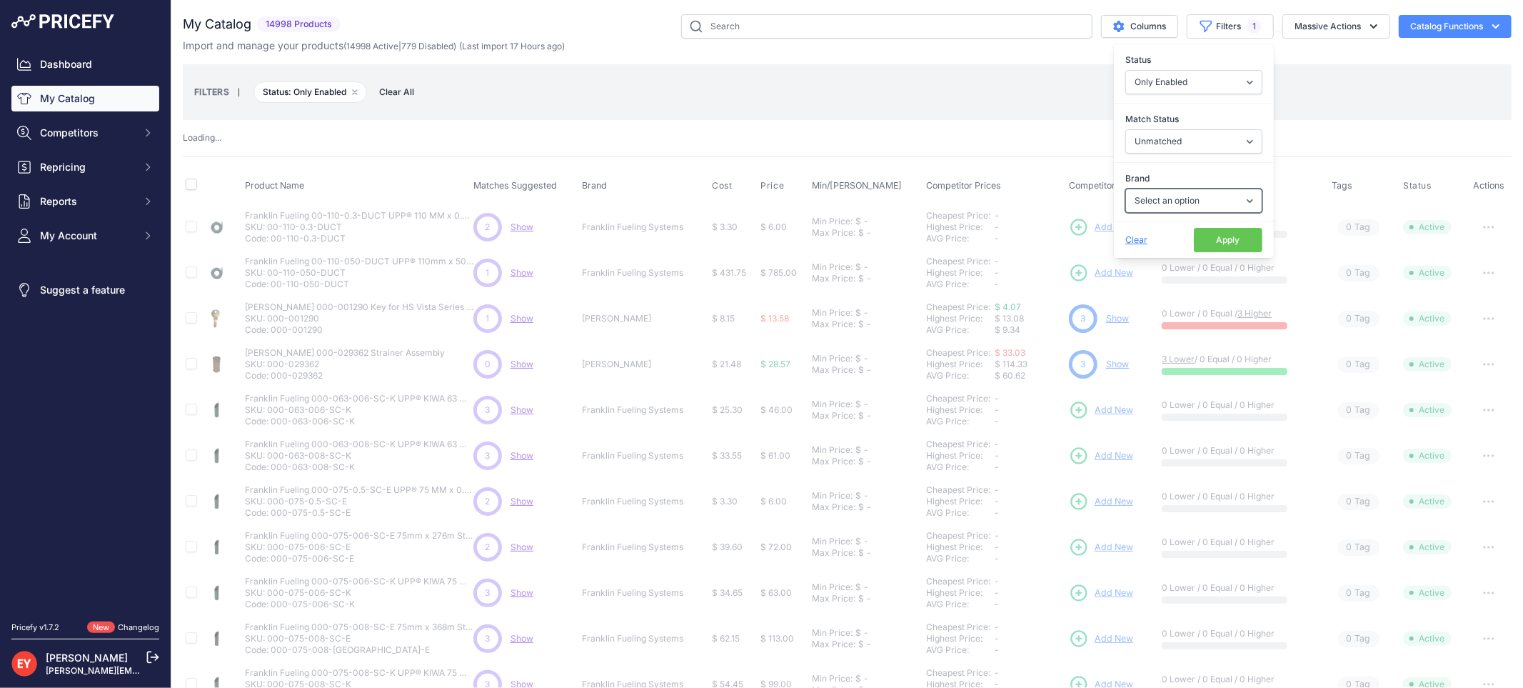
click at [1191, 199] on select "Select an option Ameron ATI B&K Balcrank [PERSON_NAME] Catlow Cimtek CNI Manufa…" at bounding box center [1193, 201] width 137 height 24
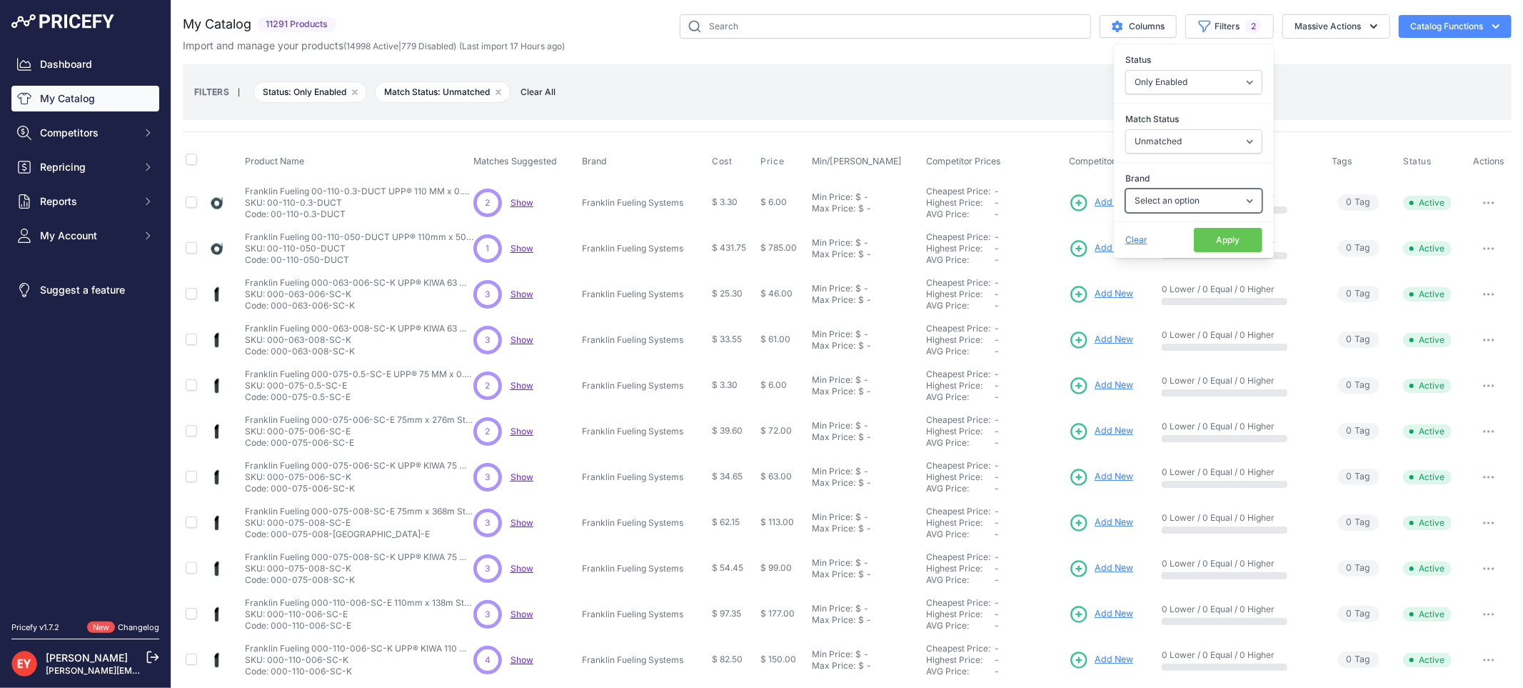
select select "[PERSON_NAME]"
click at [1125, 189] on select "Select an option Ameron ATI B&K Balcrank [PERSON_NAME] Catlow Cimtek CNI Manufa…" at bounding box center [1193, 201] width 137 height 24
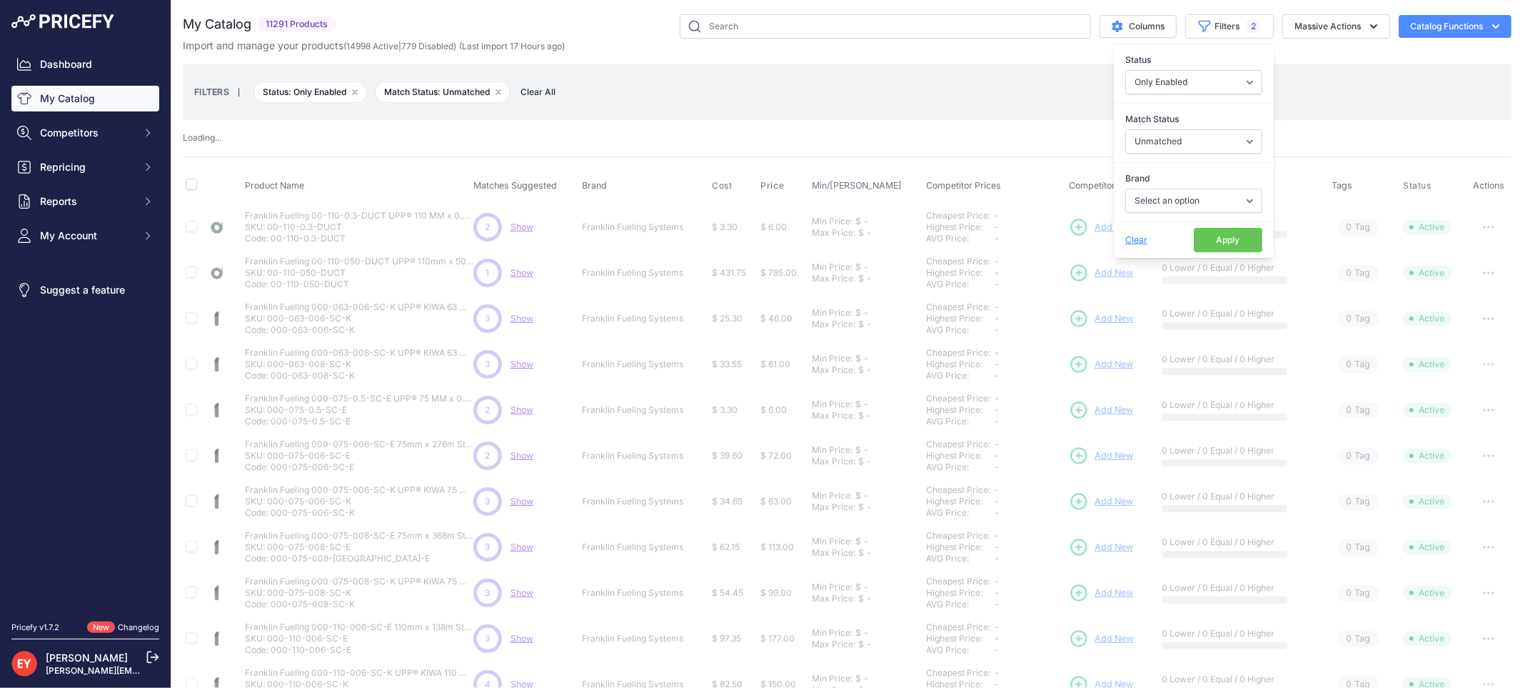
click at [1207, 248] on button "Apply" at bounding box center [1228, 240] width 69 height 24
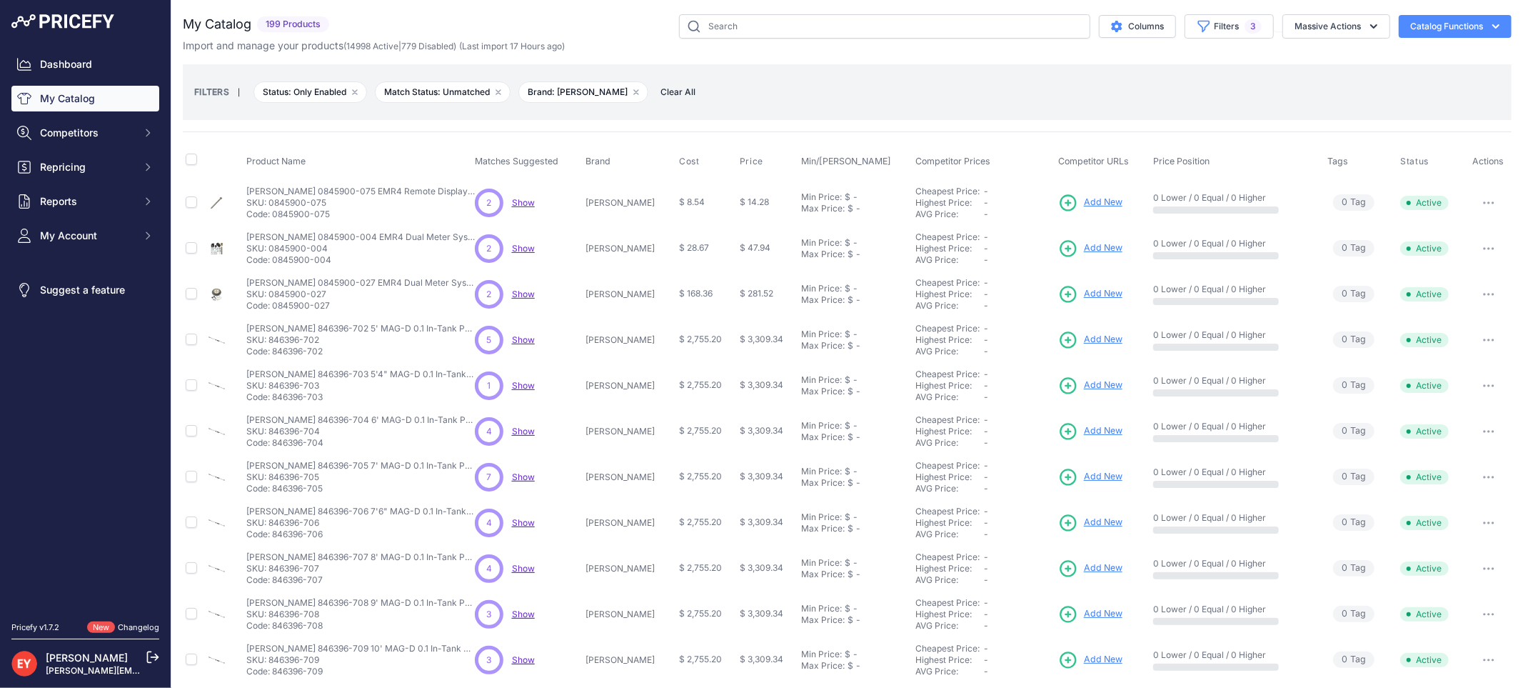
click at [984, 54] on div "My Catalog 199 Products" at bounding box center [847, 462] width 1329 height 896
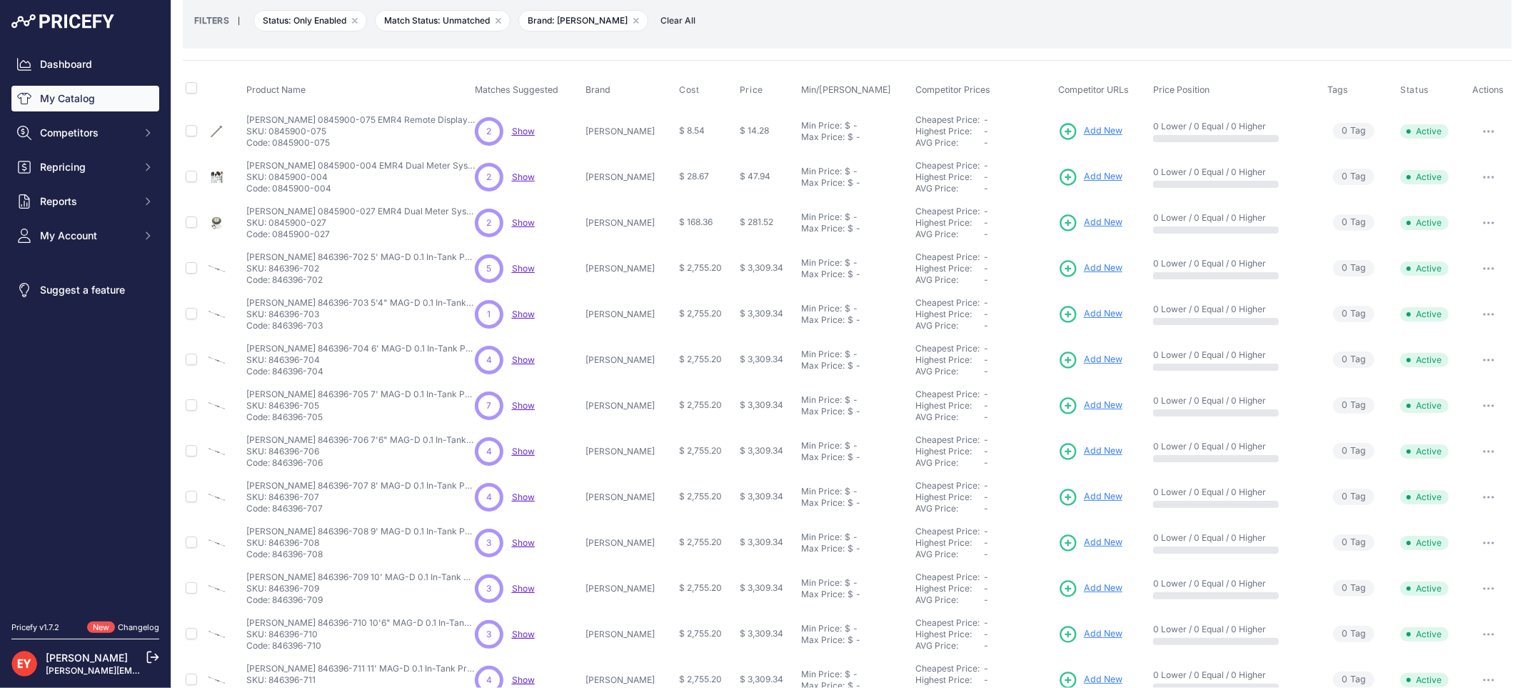
scroll to position [236, 0]
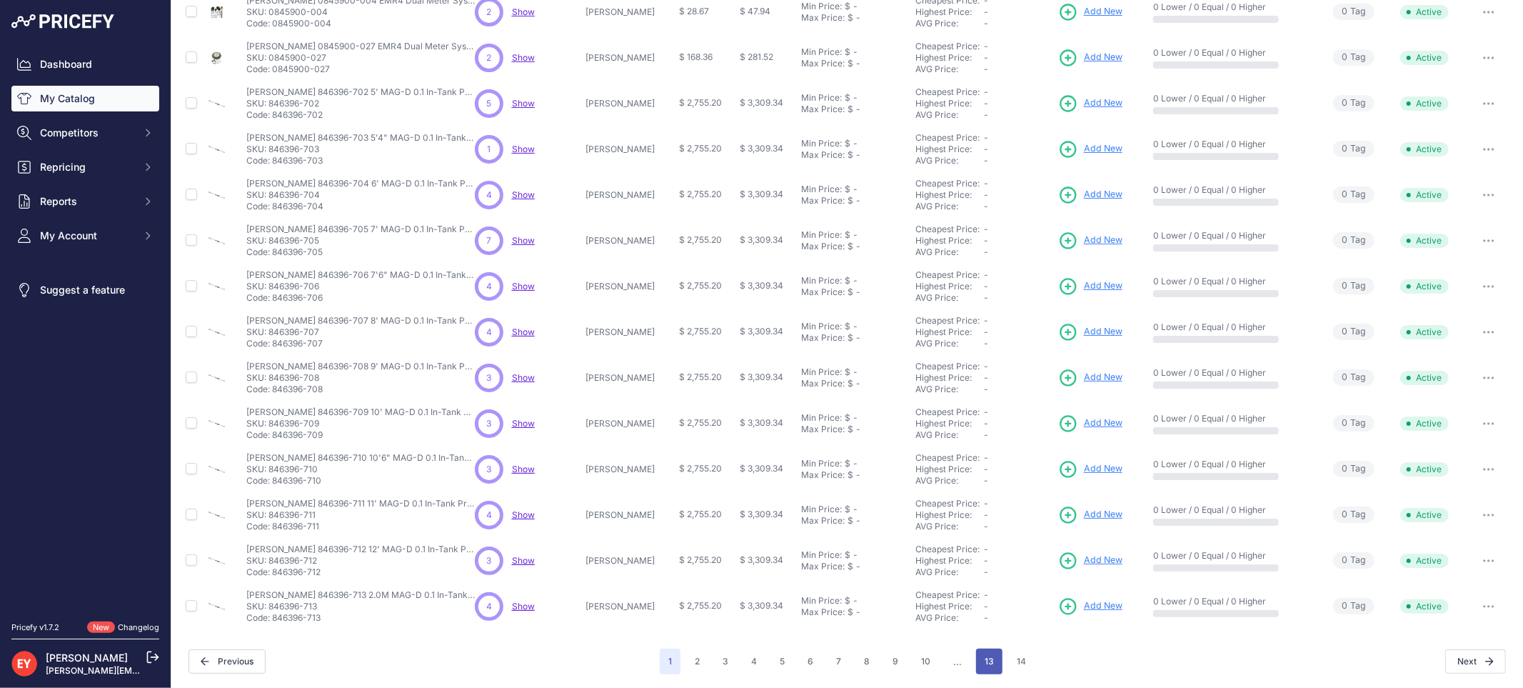
click at [982, 663] on button "13" at bounding box center [989, 661] width 26 height 26
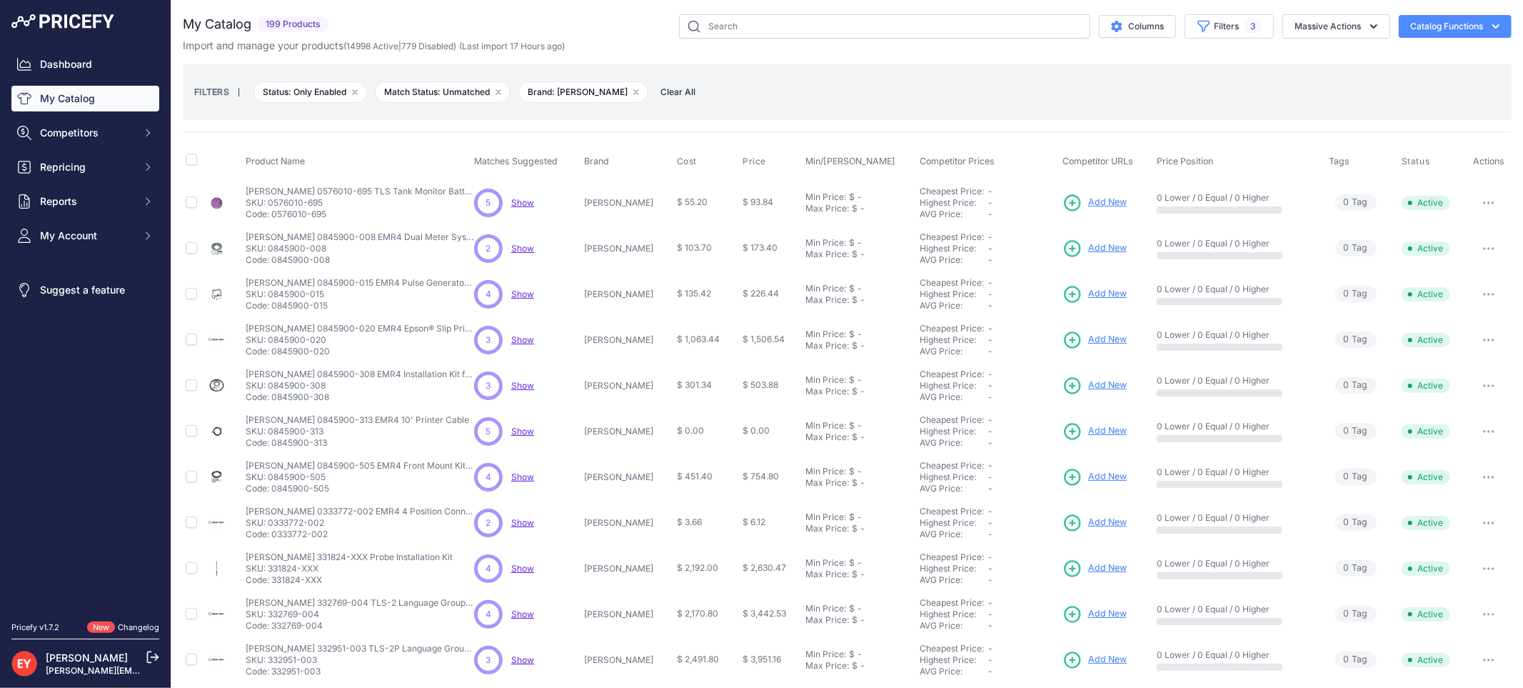
drag, startPoint x: 330, startPoint y: 216, endPoint x: 271, endPoint y: 215, distance: 58.6
click at [271, 215] on p "Code: 0576010-695" at bounding box center [360, 214] width 229 height 11
copy p "0576010-695"
drag, startPoint x: 272, startPoint y: 213, endPoint x: 333, endPoint y: 213, distance: 61.4
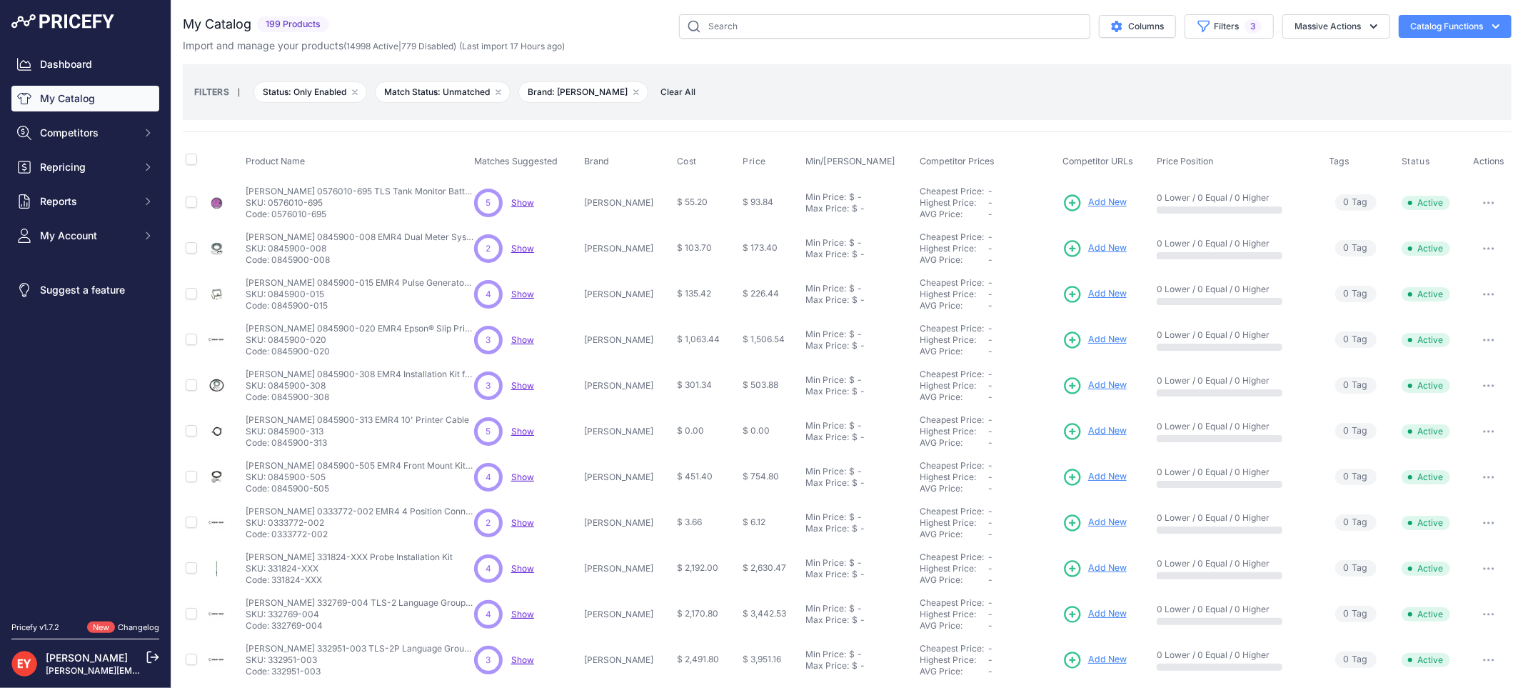
click at [333, 213] on p "Code: 0576010-695" at bounding box center [360, 214] width 229 height 11
copy p "0576010-695"
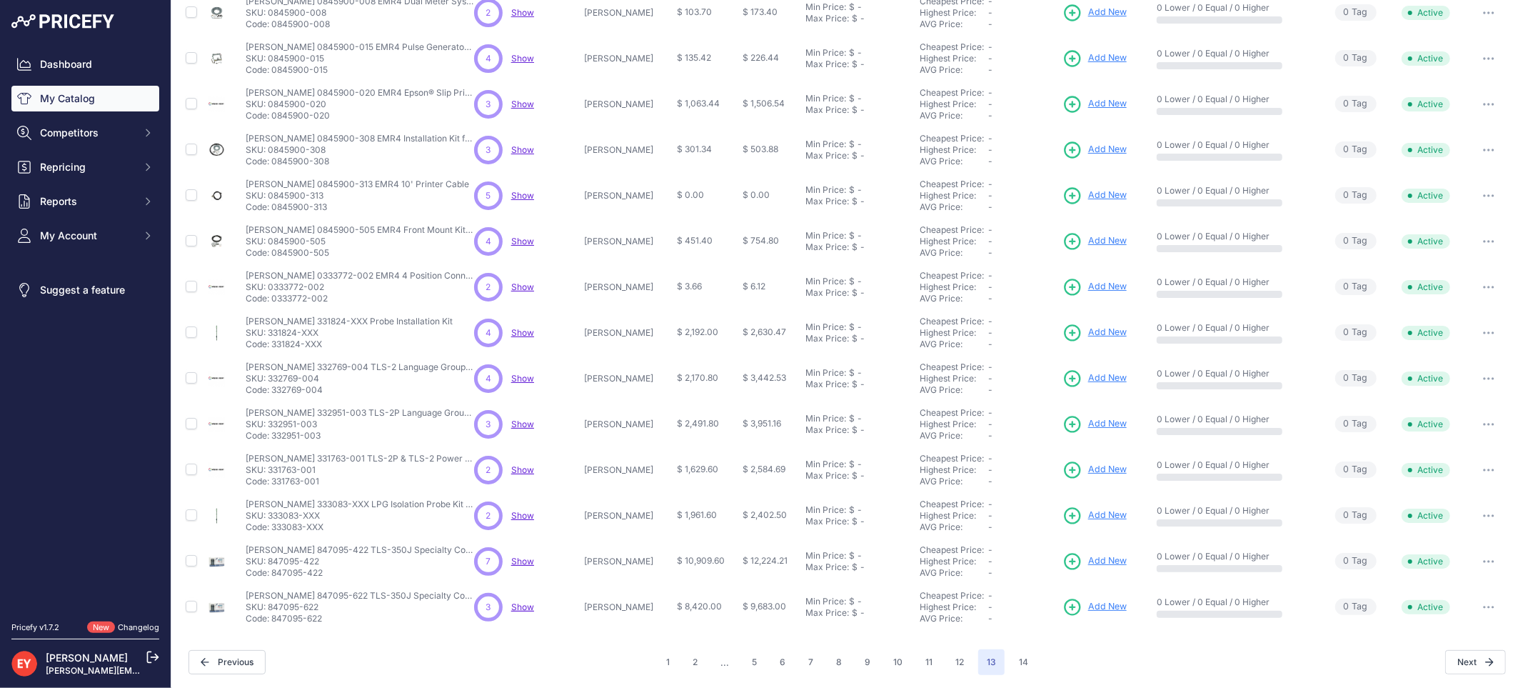
scroll to position [236, 0]
click at [957, 657] on button "12" at bounding box center [960, 661] width 26 height 26
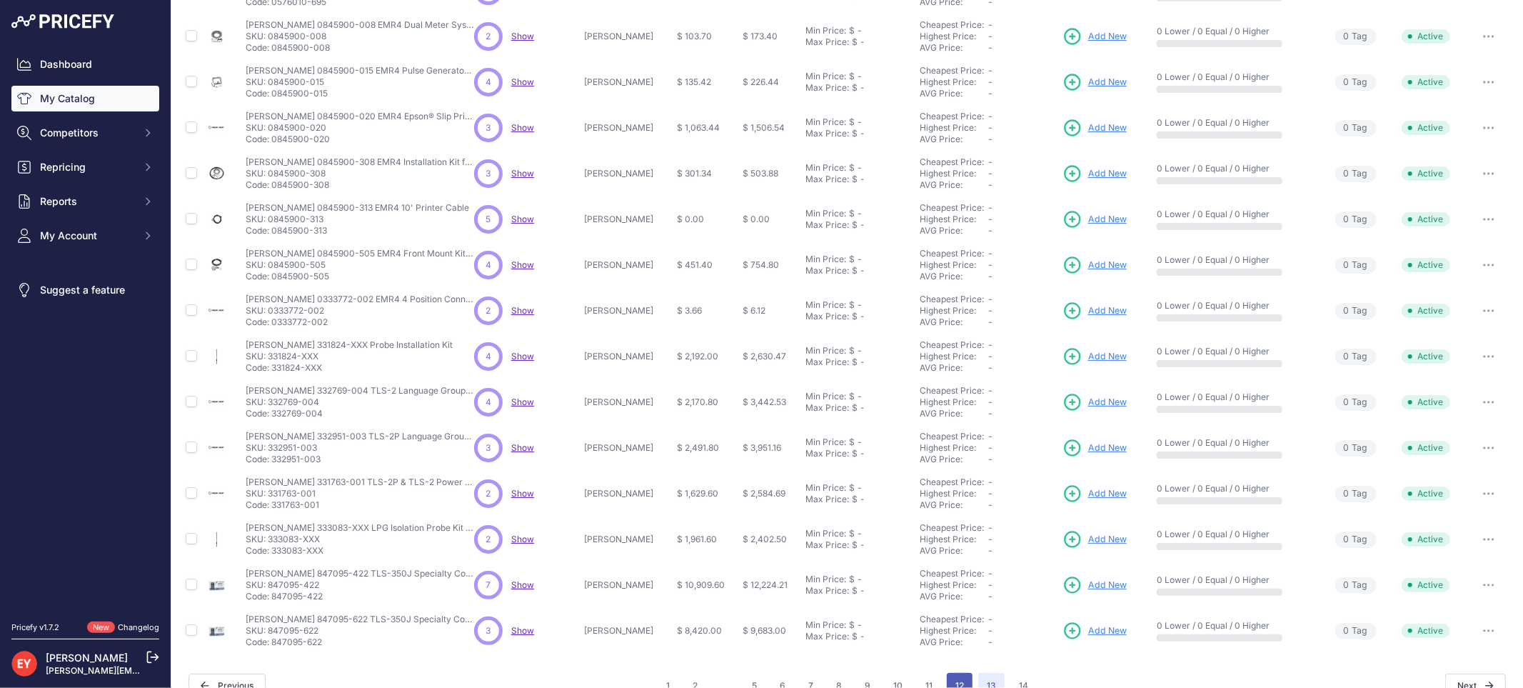
scroll to position [261, 0]
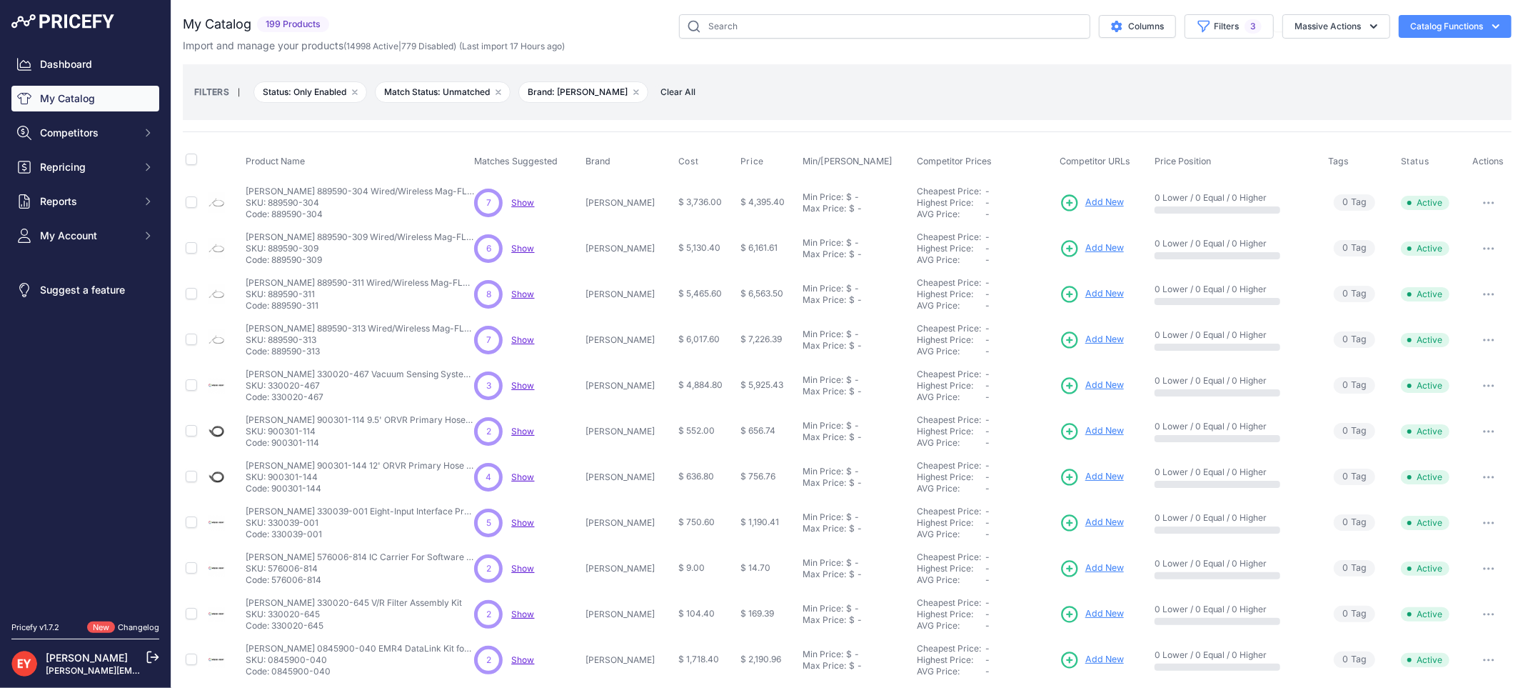
drag, startPoint x: 325, startPoint y: 216, endPoint x: 273, endPoint y: 216, distance: 51.4
click at [273, 216] on p "Code: 889590-304" at bounding box center [360, 214] width 229 height 11
drag, startPoint x: 273, startPoint y: 213, endPoint x: 333, endPoint y: 214, distance: 60.7
click at [333, 214] on p "Code: 889590-304" at bounding box center [360, 214] width 229 height 11
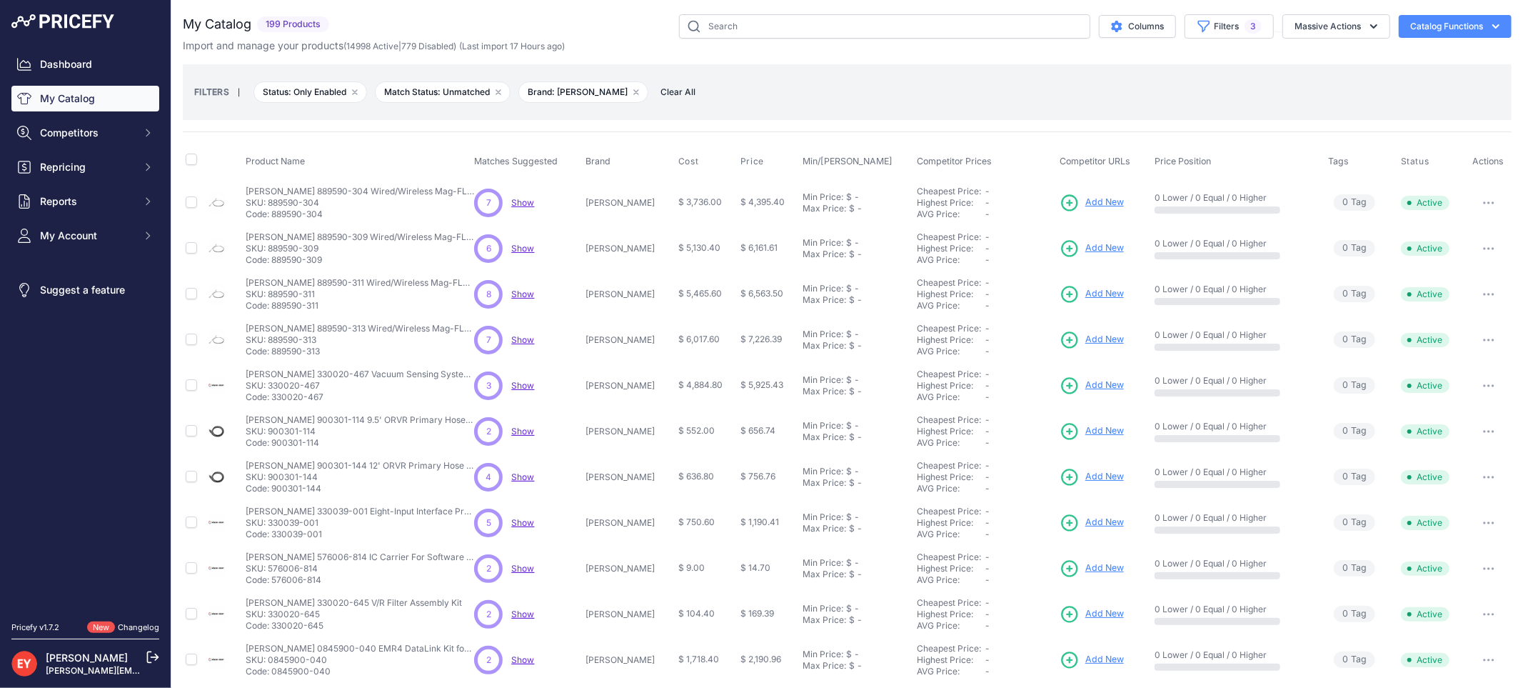
copy p "889590-304"
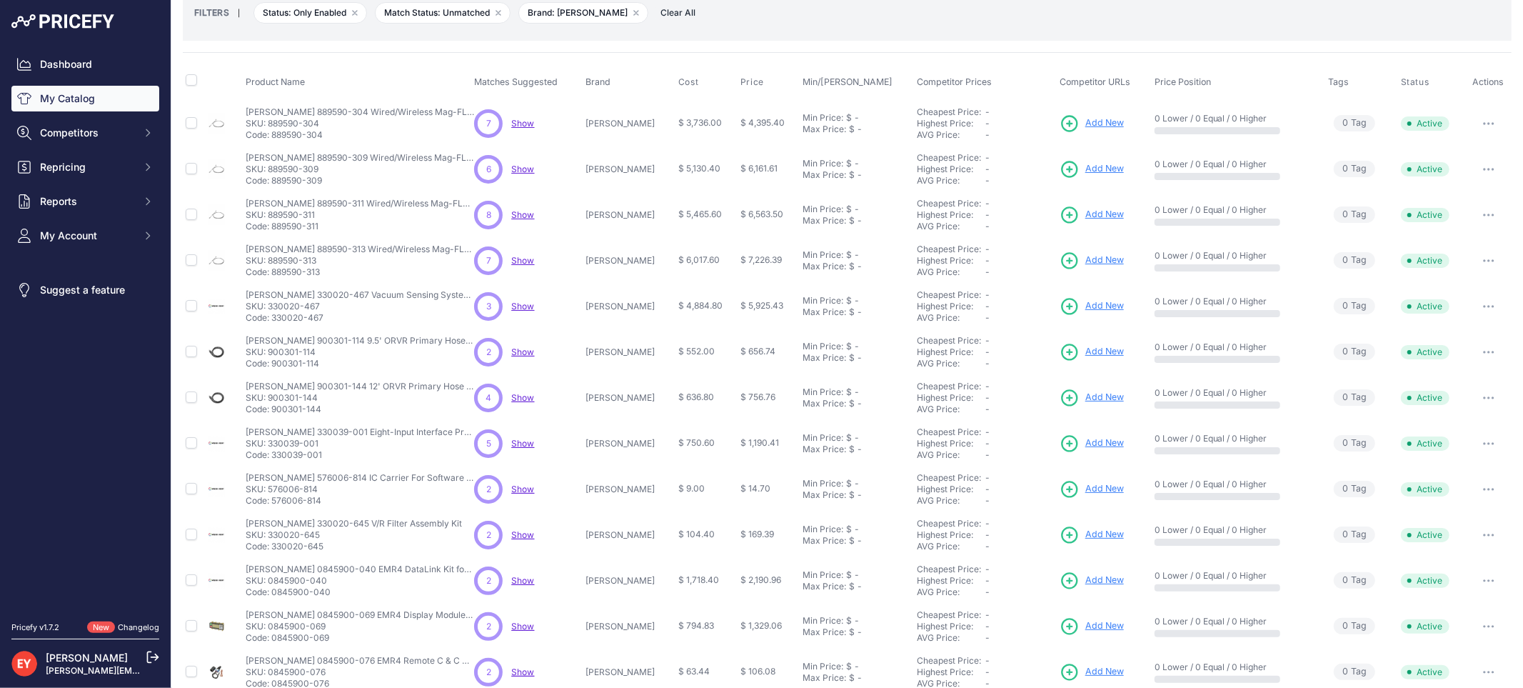
drag, startPoint x: 321, startPoint y: 275, endPoint x: 275, endPoint y: 281, distance: 46.9
click at [275, 281] on td "[PERSON_NAME] 889590-313 Wired/Wireless Mag-FLEX SS Probe with SS Product Float…" at bounding box center [357, 261] width 229 height 46
copy p "889590-313"
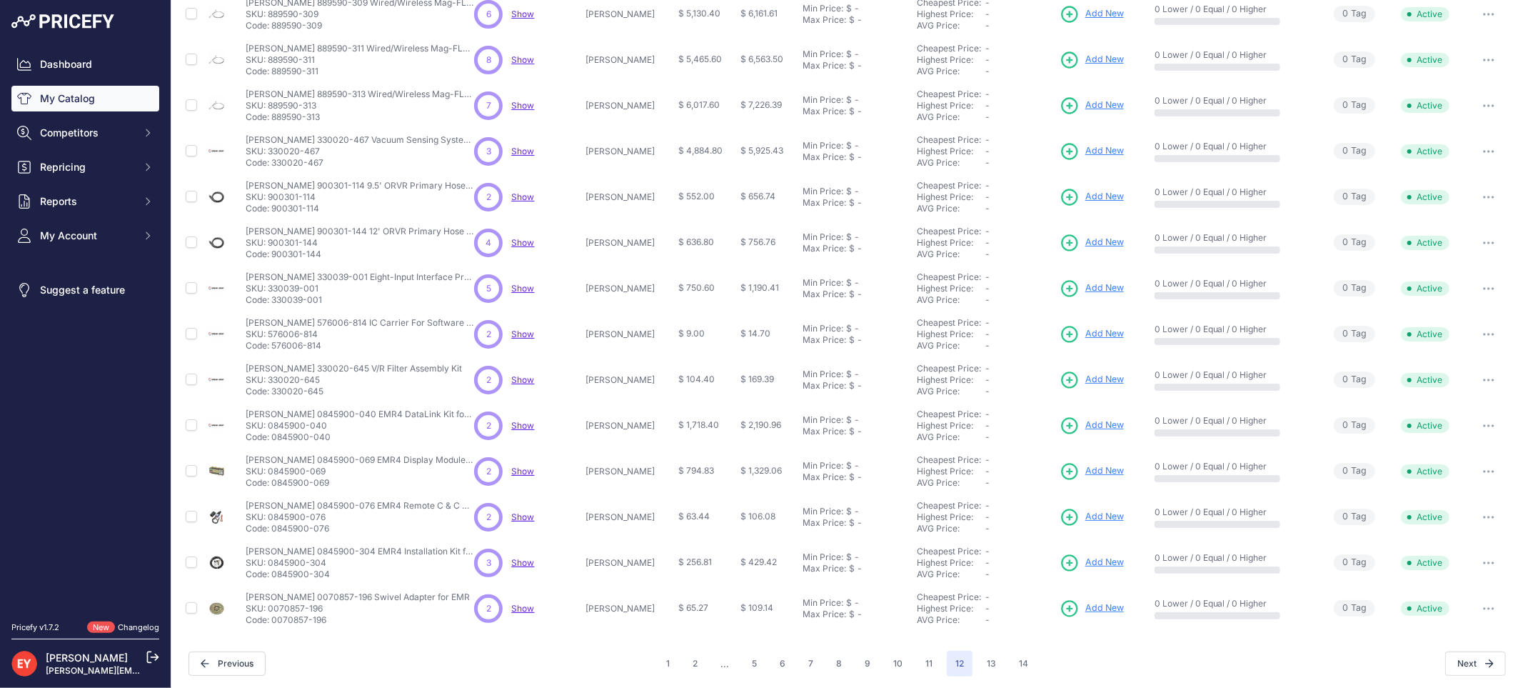
scroll to position [236, 0]
drag, startPoint x: 322, startPoint y: 165, endPoint x: 274, endPoint y: 159, distance: 48.3
click at [274, 159] on p "Code: 330020-467" at bounding box center [360, 160] width 229 height 11
copy p "330020-467"
click at [928, 660] on button "11" at bounding box center [929, 661] width 24 height 26
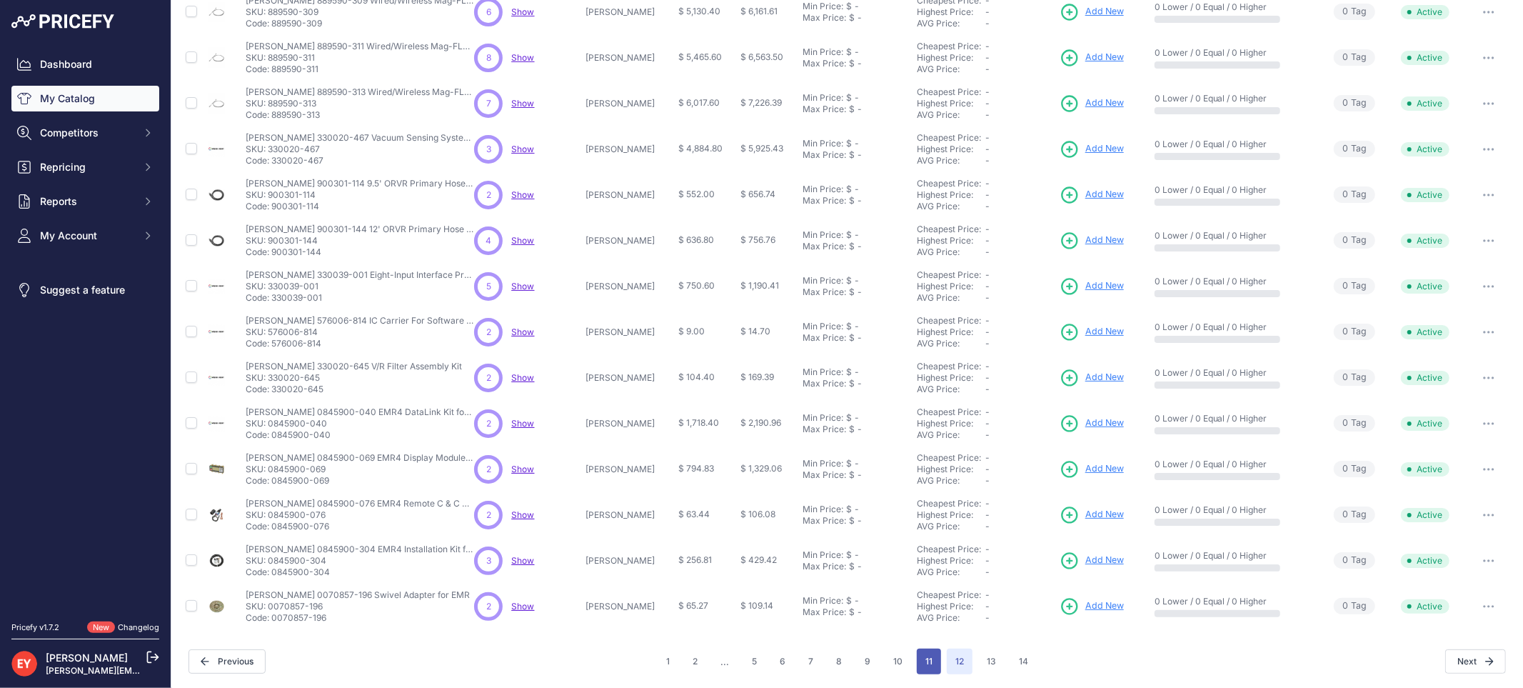
scroll to position [261, 0]
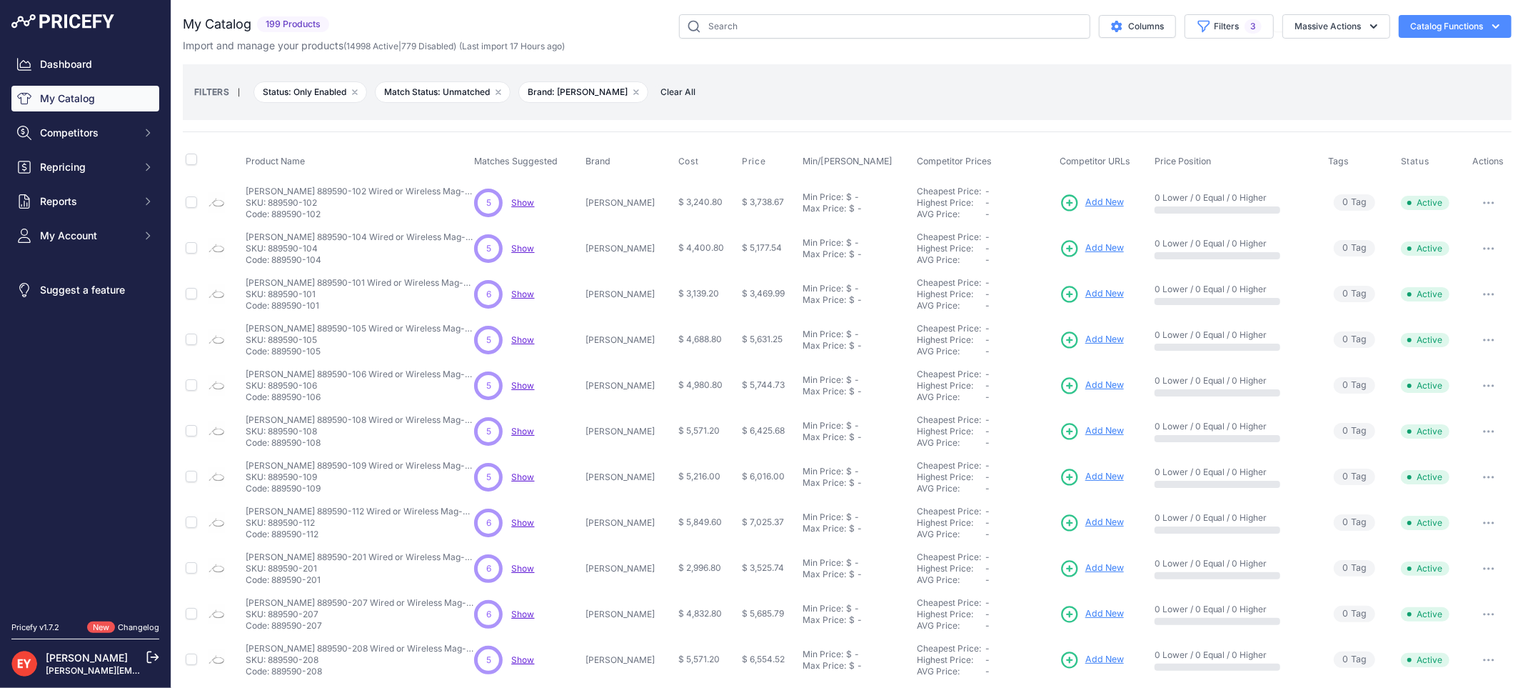
drag, startPoint x: 322, startPoint y: 219, endPoint x: 273, endPoint y: 219, distance: 48.6
click at [273, 219] on p "Code: 889590-102" at bounding box center [360, 214] width 229 height 11
drag, startPoint x: 274, startPoint y: 216, endPoint x: 332, endPoint y: 216, distance: 57.8
click at [332, 216] on p "Code: 889590-102" at bounding box center [360, 214] width 229 height 11
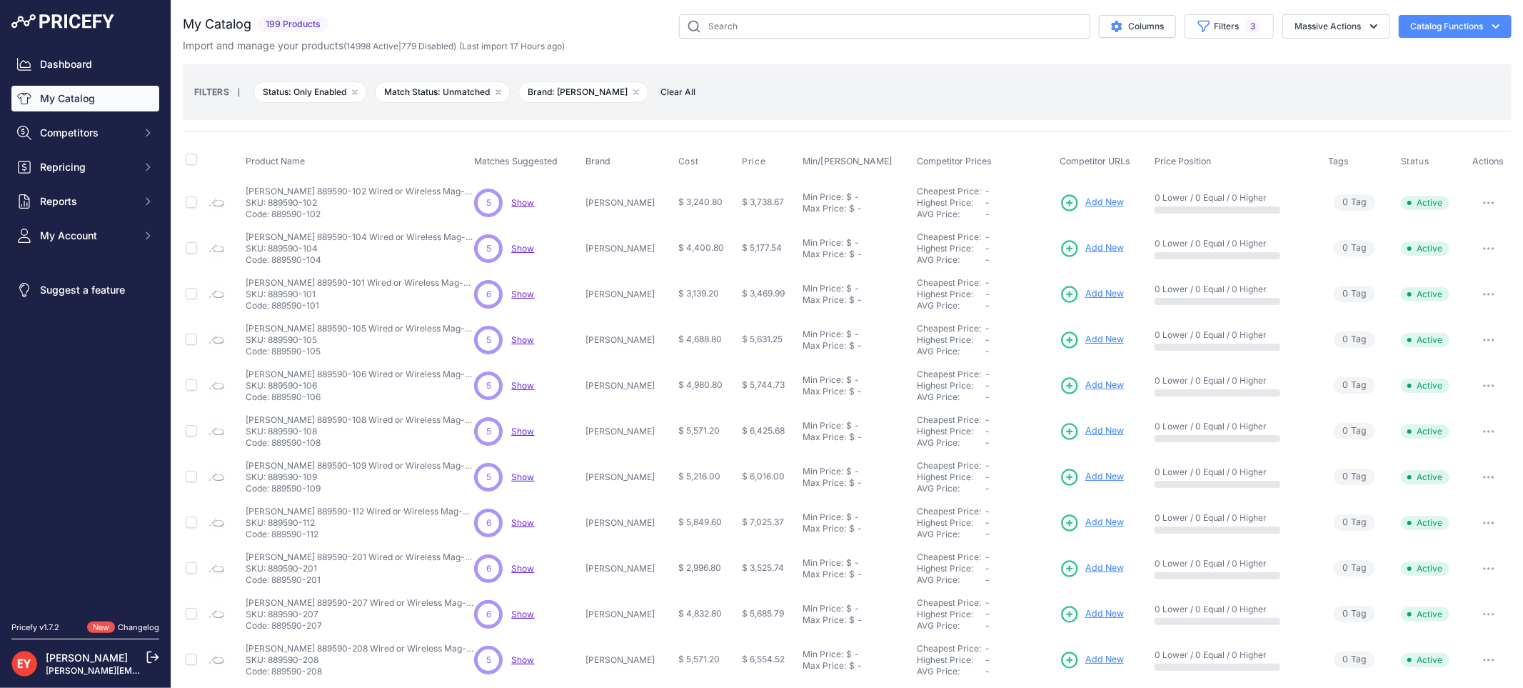
copy p "889590-102"
drag, startPoint x: 326, startPoint y: 265, endPoint x: 274, endPoint y: 267, distance: 52.2
click at [274, 267] on td "[PERSON_NAME] 889590-104 Wired or Wireless Mag-FLEX SS Probe with SS Water & Pr…" at bounding box center [357, 249] width 229 height 46
copy p "889590-104"
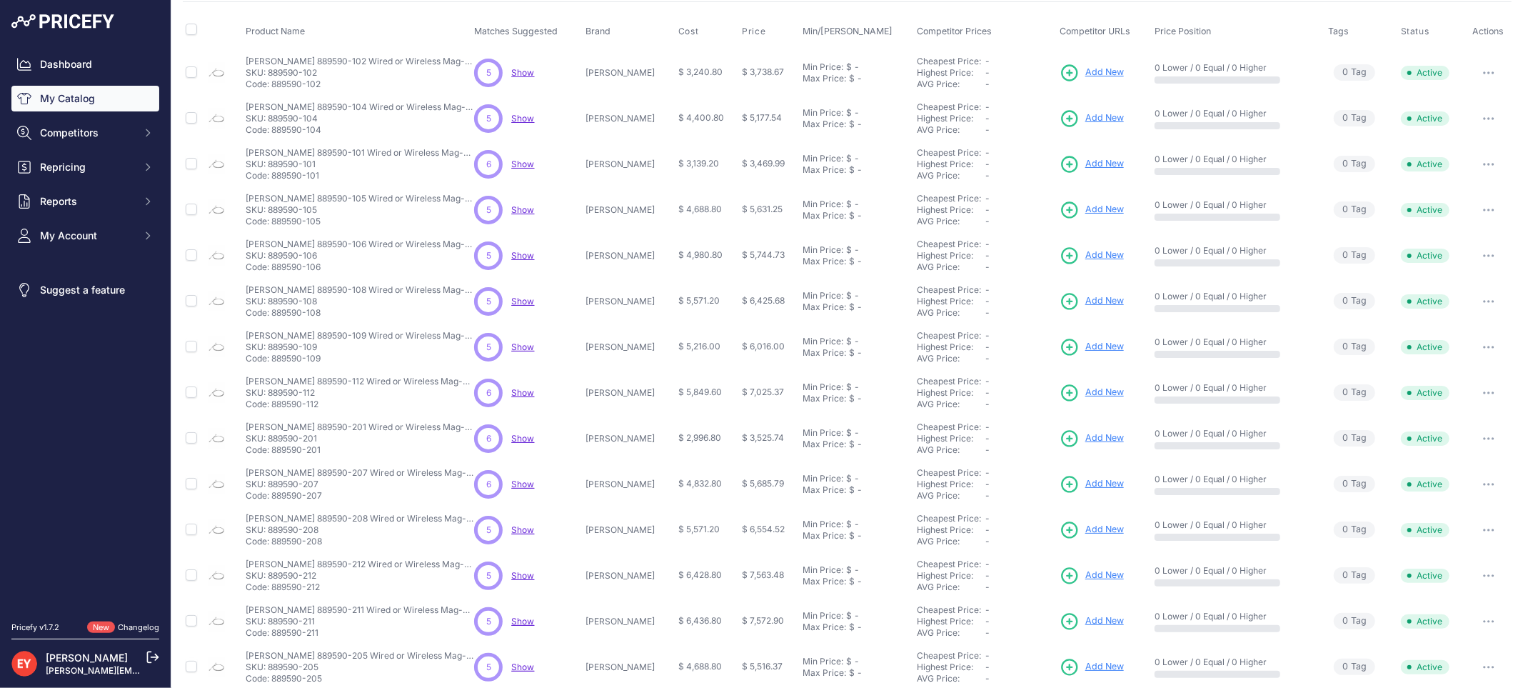
scroll to position [159, 0]
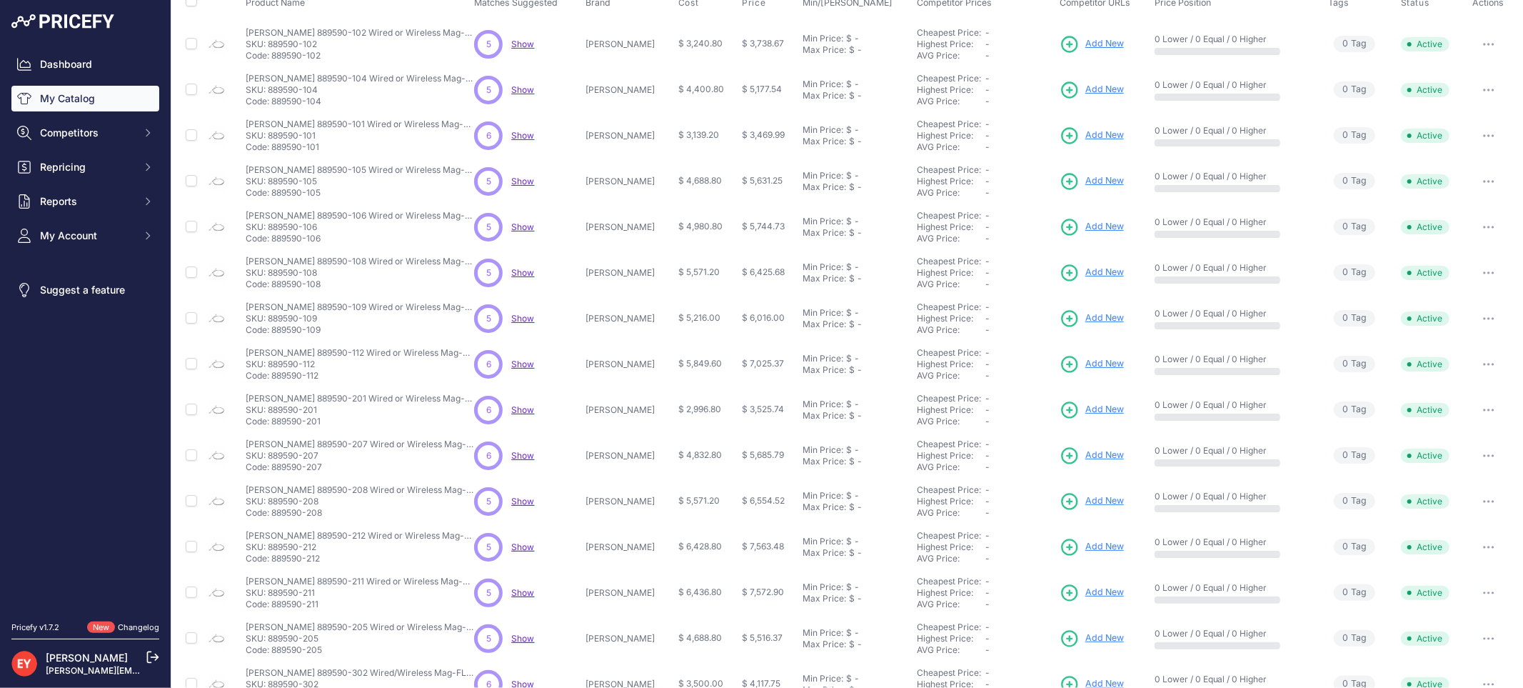
drag, startPoint x: 325, startPoint y: 381, endPoint x: 273, endPoint y: 381, distance: 51.4
click at [273, 381] on td "[PERSON_NAME] 889590-112 Wired or Wireless Mag-FLEX SS Probe with SS Water & Pr…" at bounding box center [357, 364] width 229 height 46
copy p "889590-112"
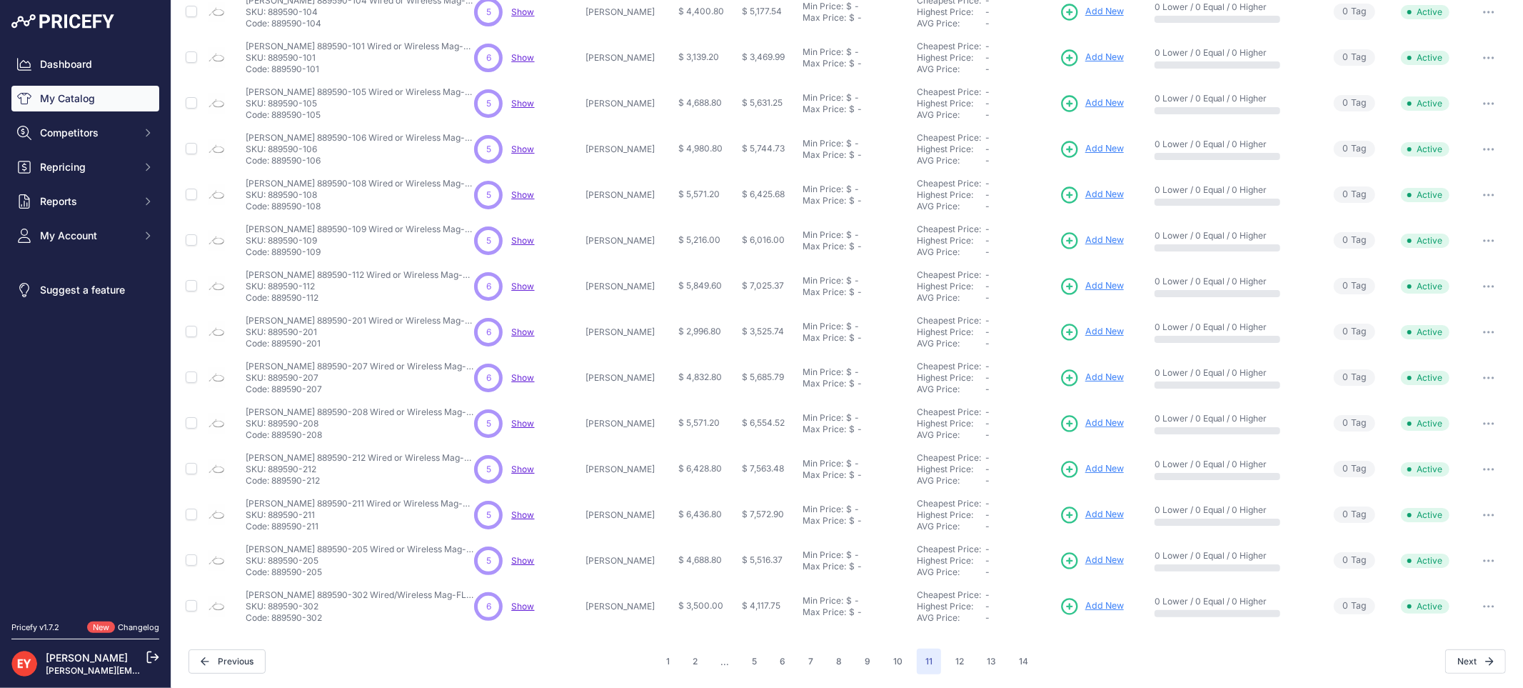
drag, startPoint x: 328, startPoint y: 574, endPoint x: 274, endPoint y: 575, distance: 54.3
click at [274, 575] on p "Code: 889590-205" at bounding box center [360, 571] width 229 height 11
copy p "889590-205"
drag, startPoint x: 326, startPoint y: 624, endPoint x: 274, endPoint y: 621, distance: 52.2
click at [274, 621] on td "Veeder-Root 889590-302 Wired/Wireless Mag-FLEX SS Probe with SS Product Float V…" at bounding box center [357, 606] width 229 height 46
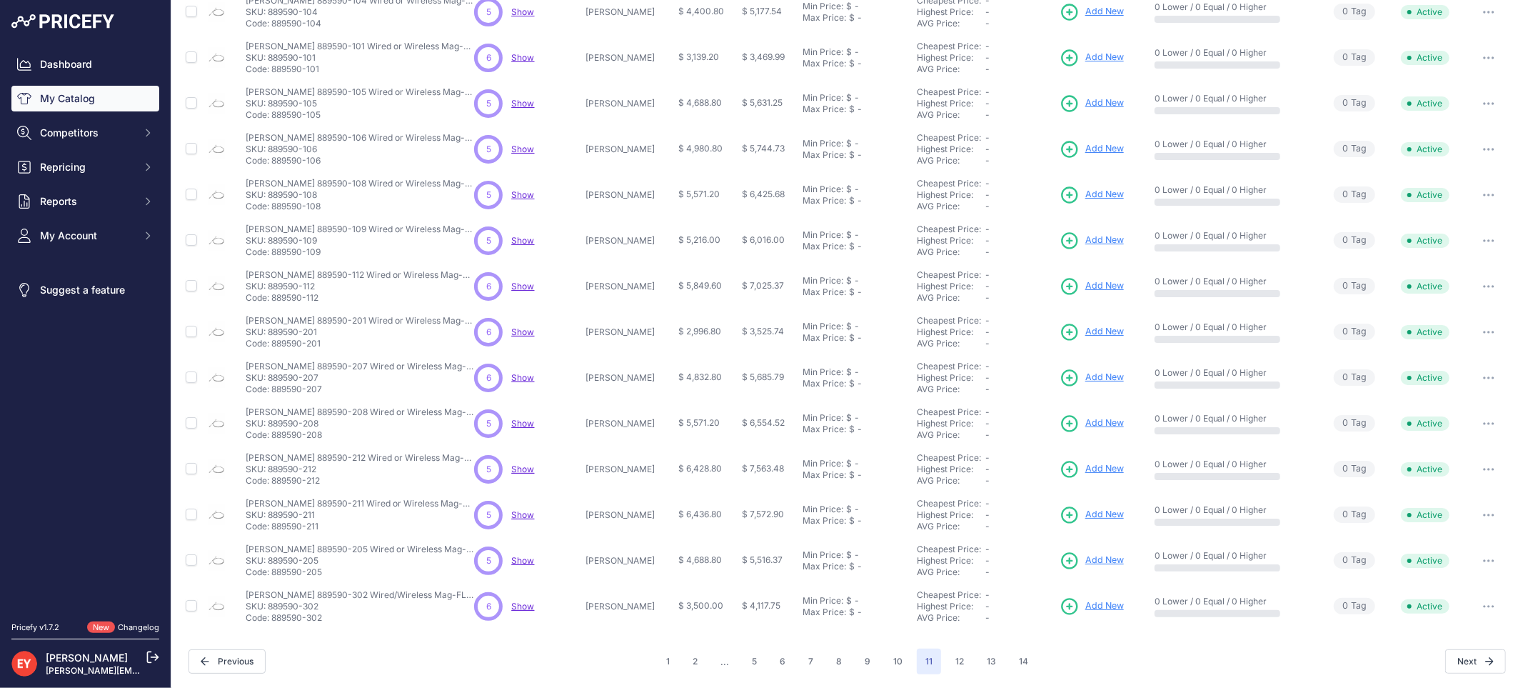
copy p "889590-302"
click at [893, 660] on button "10" at bounding box center [898, 661] width 26 height 26
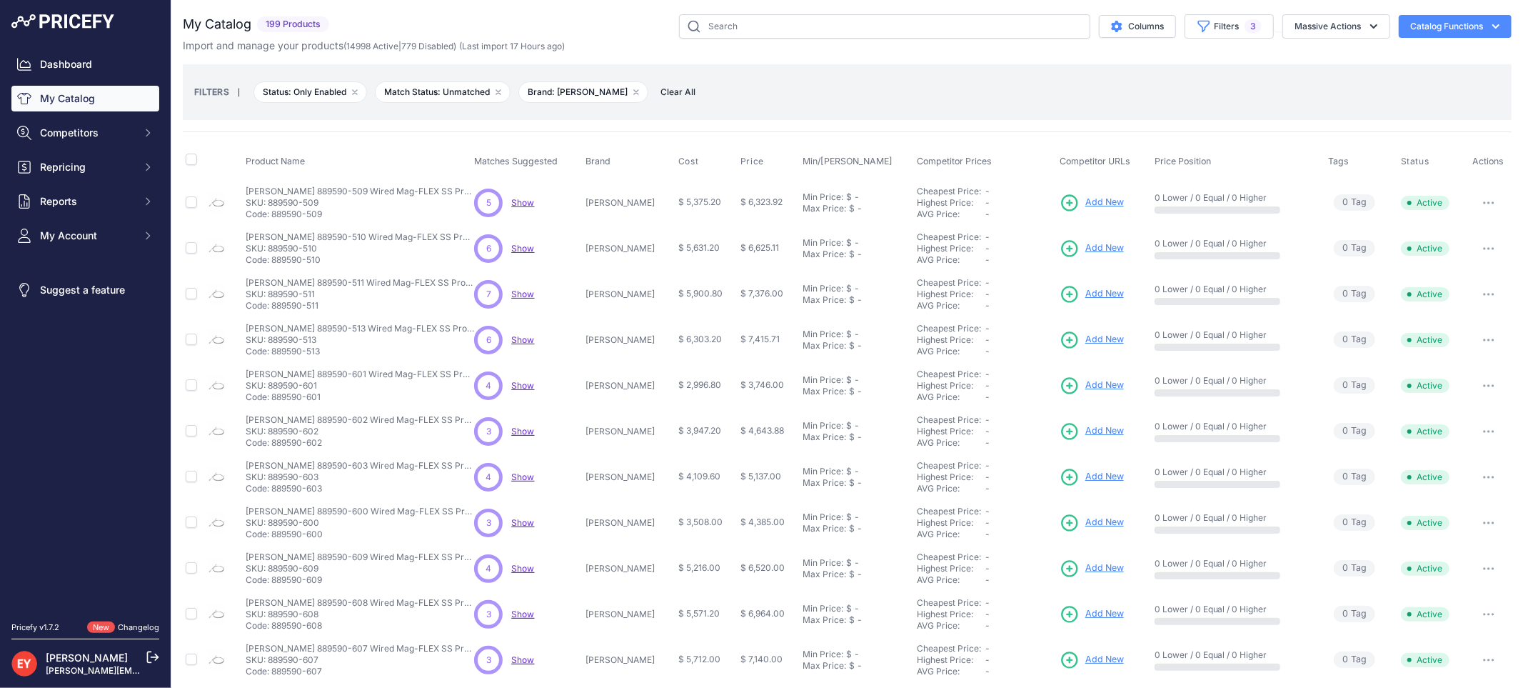
drag, startPoint x: 318, startPoint y: 218, endPoint x: 274, endPoint y: 222, distance: 43.8
click at [274, 222] on td "Veeder-Root 889590-509 Wired Mag-FLEX SS Probe with SS Water & Product Float fo…" at bounding box center [357, 202] width 229 height 46
drag, startPoint x: 273, startPoint y: 211, endPoint x: 341, endPoint y: 216, distance: 68.1
click at [341, 216] on p "Code: 889590-509" at bounding box center [360, 214] width 229 height 11
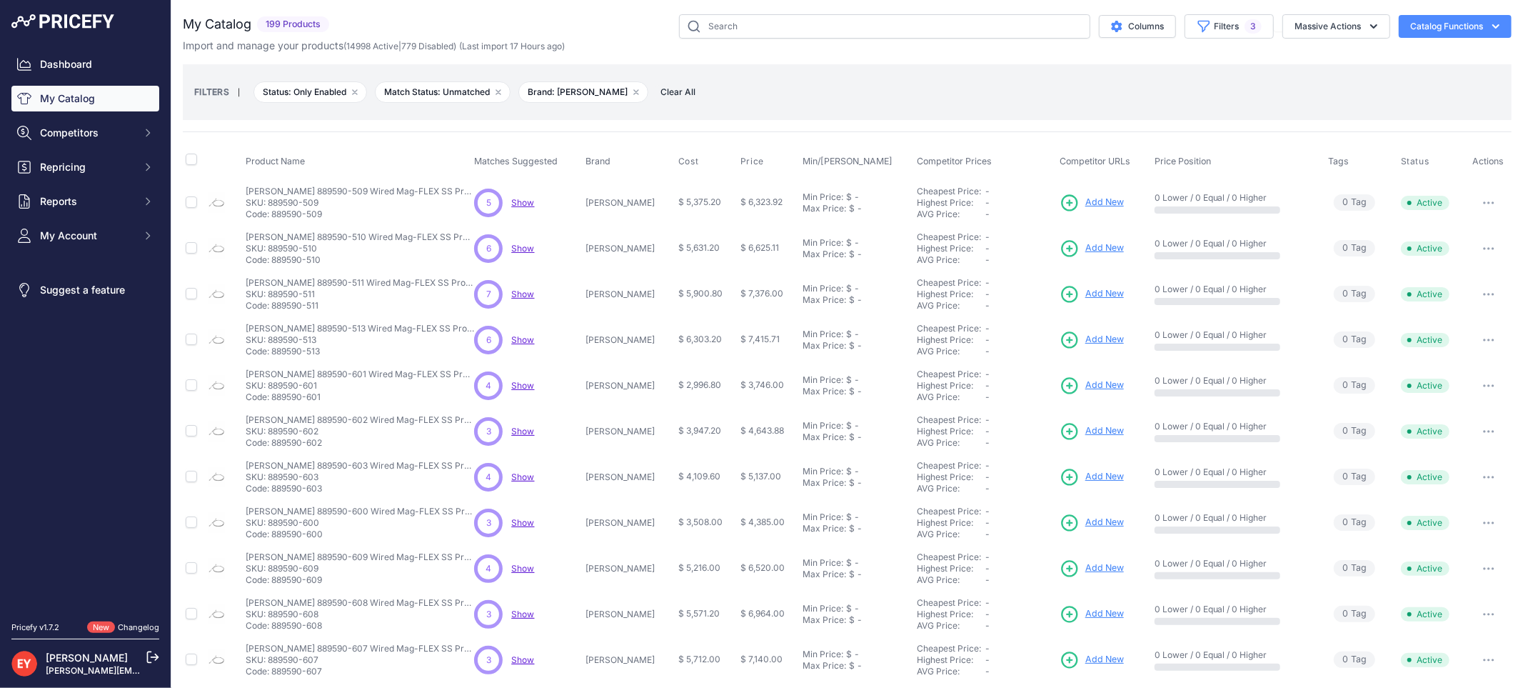
click at [341, 216] on p "Code: 889590-509" at bounding box center [360, 214] width 229 height 11
drag, startPoint x: 273, startPoint y: 217, endPoint x: 330, endPoint y: 218, distance: 56.4
click at [330, 218] on p "Code: 889590-509" at bounding box center [360, 214] width 229 height 11
drag, startPoint x: 326, startPoint y: 262, endPoint x: 274, endPoint y: 261, distance: 51.4
click at [274, 261] on p "Code: 889590-510" at bounding box center [360, 259] width 229 height 11
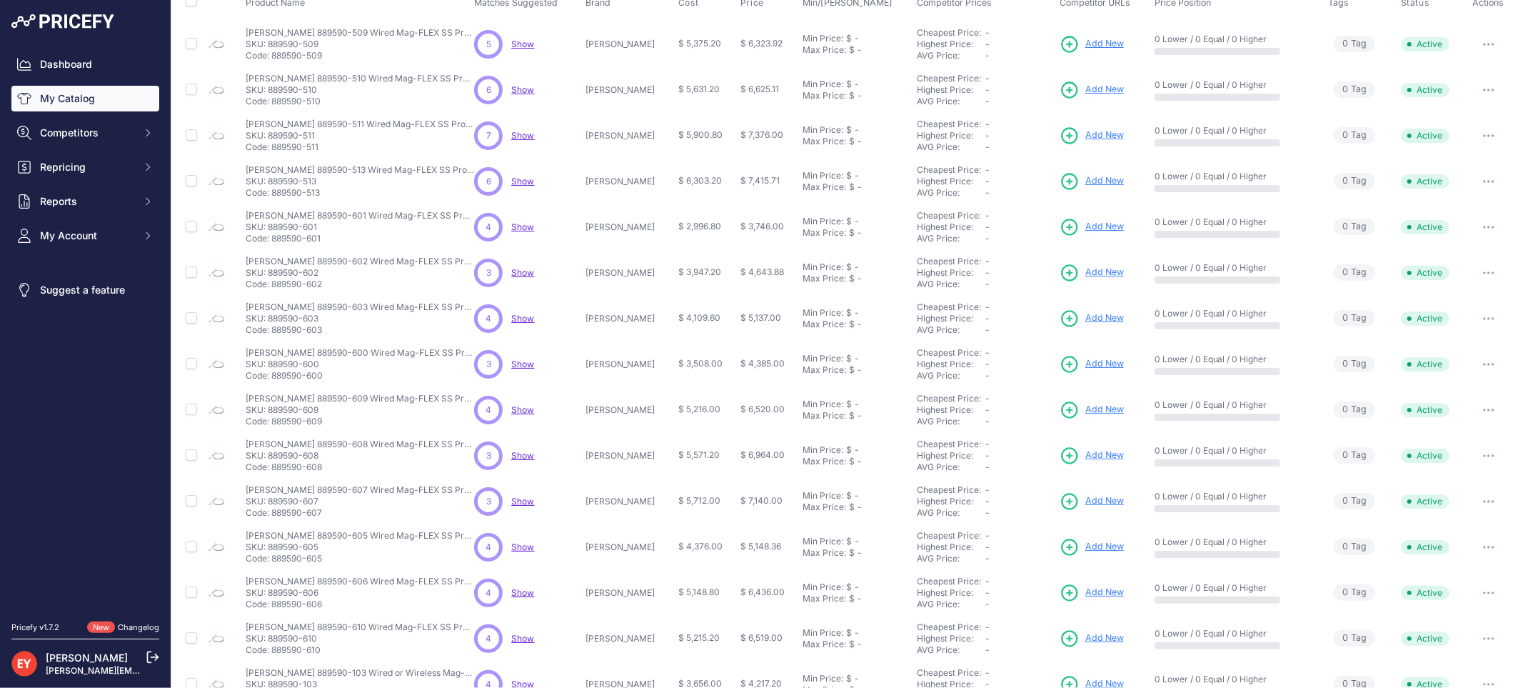
scroll to position [236, 0]
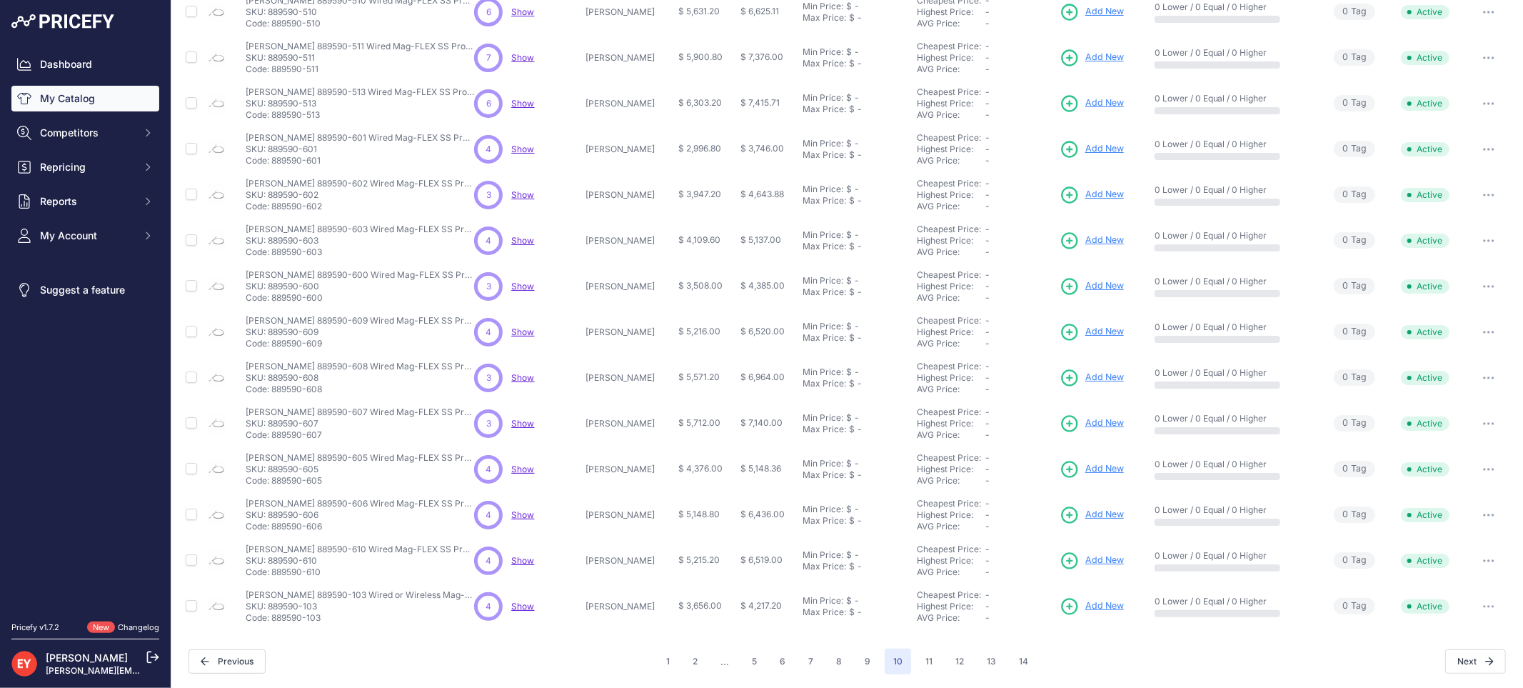
drag, startPoint x: 325, startPoint y: 487, endPoint x: 274, endPoint y: 486, distance: 50.7
click at [274, 486] on td "Veeder-Root 889590-605 Wired Mag-FLEX SS Probe with SS Product Float for Gasoli…" at bounding box center [357, 469] width 229 height 46
drag, startPoint x: 331, startPoint y: 572, endPoint x: 274, endPoint y: 579, distance: 57.6
click at [274, 579] on td "Veeder-Root 889590-610 Wired Mag-FLEX SS Probe with SS Product Float for Gasoli…" at bounding box center [357, 561] width 229 height 46
drag, startPoint x: 321, startPoint y: 630, endPoint x: 274, endPoint y: 621, distance: 47.9
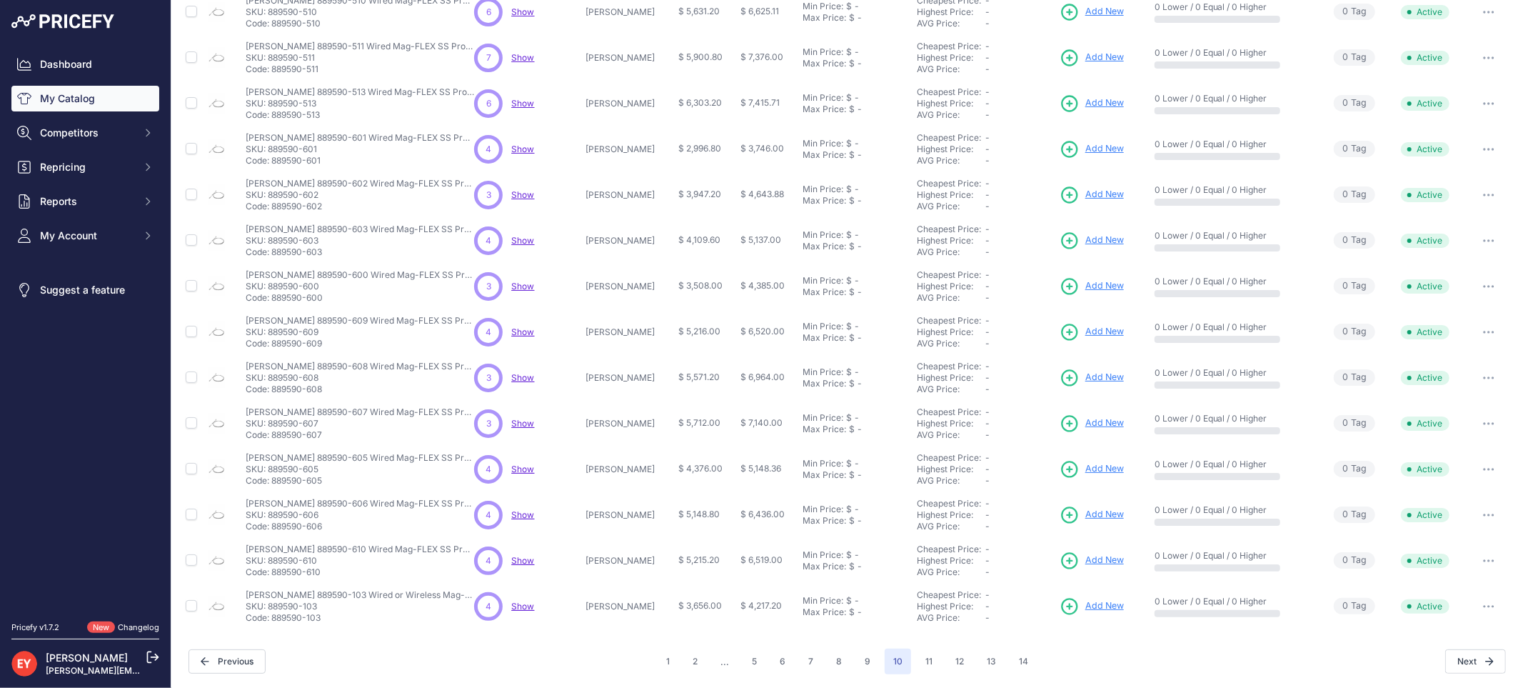
click at [274, 621] on div "My Catalog 199 Products" at bounding box center [847, 226] width 1329 height 896
drag, startPoint x: 374, startPoint y: 686, endPoint x: 341, endPoint y: 648, distance: 50.6
click at [372, 681] on div "You are not connected to the internet. My Catalog" at bounding box center [847, 226] width 1329 height 925
drag, startPoint x: 339, startPoint y: 626, endPoint x: 274, endPoint y: 625, distance: 65.0
click at [274, 625] on td "Veeder-Root 889590-103 Wired or Wireless Mag-FLEX SS Probe with SS Water & Prod…" at bounding box center [357, 606] width 229 height 46
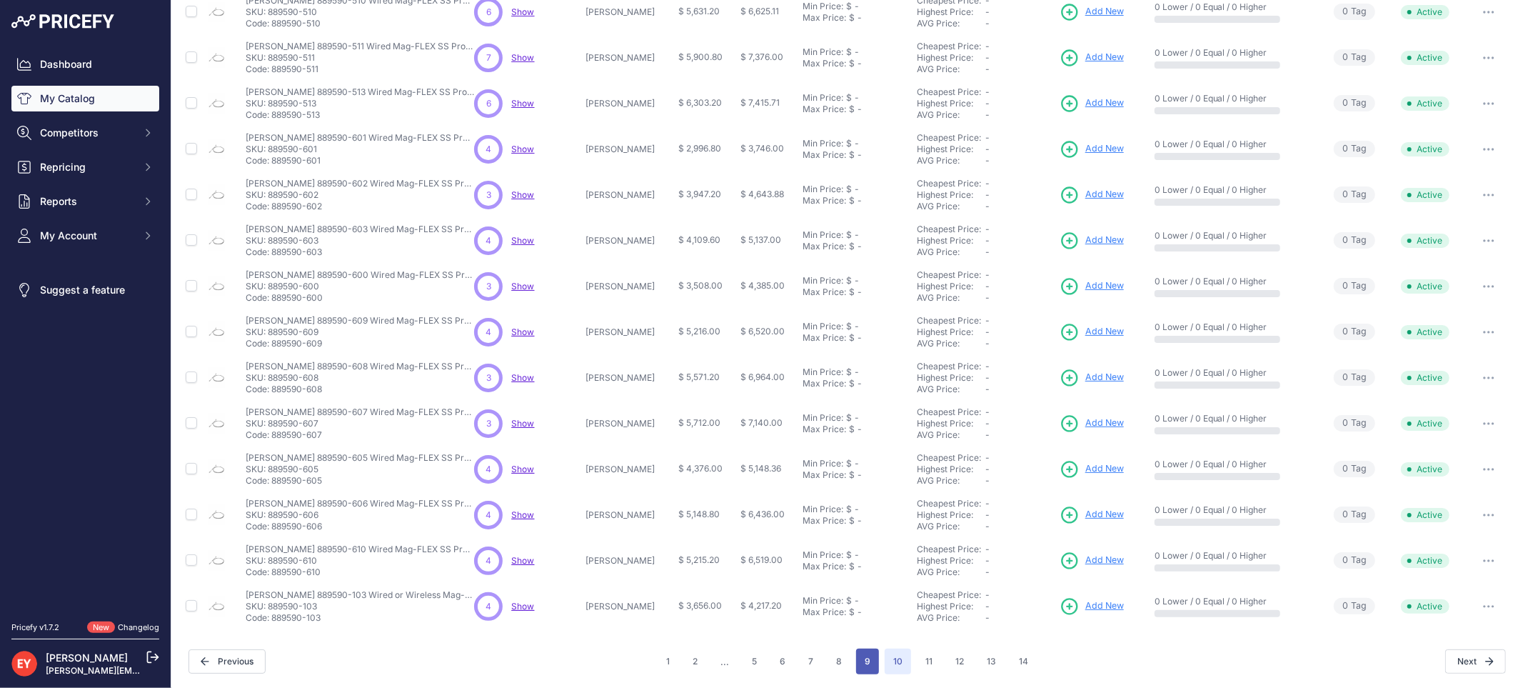
click at [865, 653] on button "9" at bounding box center [867, 661] width 23 height 26
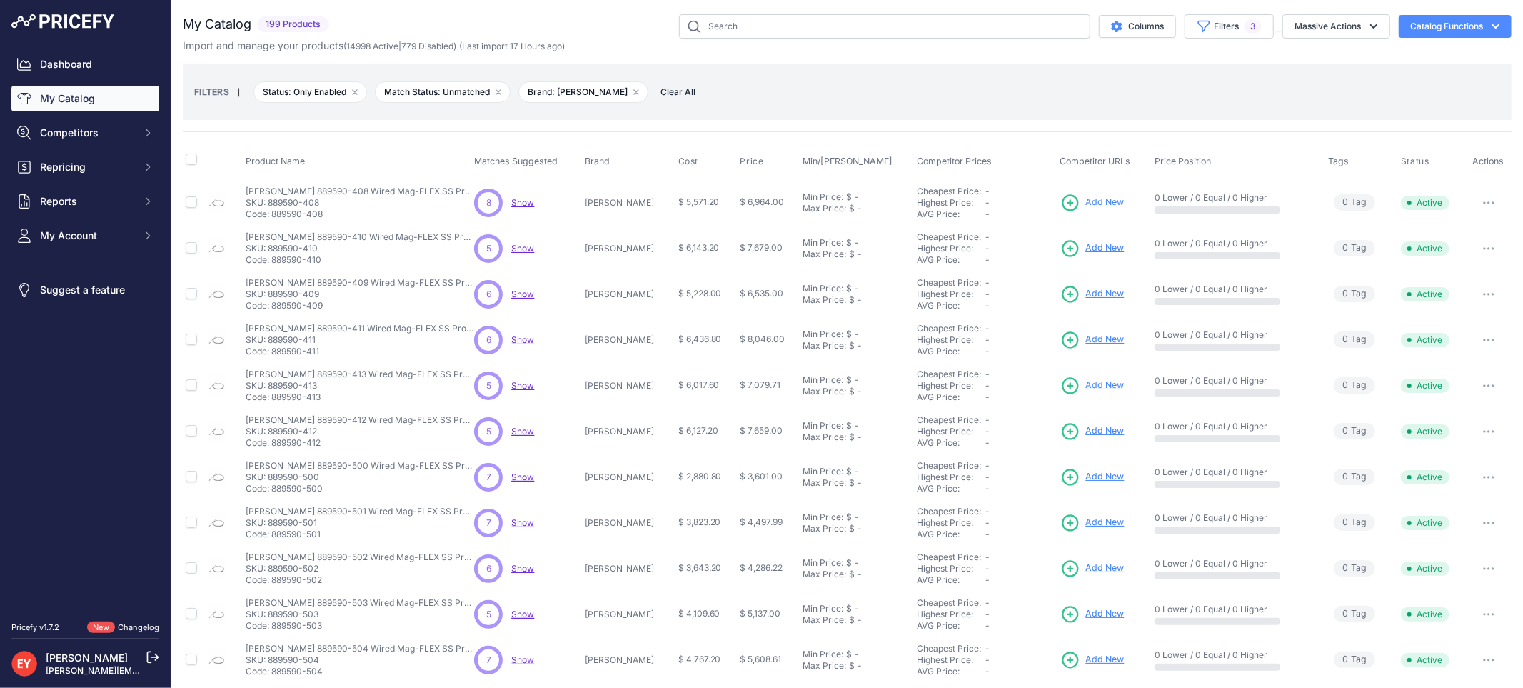
drag, startPoint x: 331, startPoint y: 212, endPoint x: 274, endPoint y: 213, distance: 56.4
click at [274, 213] on p "Code: 889590-408" at bounding box center [360, 214] width 229 height 11
click at [66, 427] on nav "Dashboard My Catalog Competitors Competitors Monitored URLs Repricing My Repric…" at bounding box center [85, 327] width 148 height 553
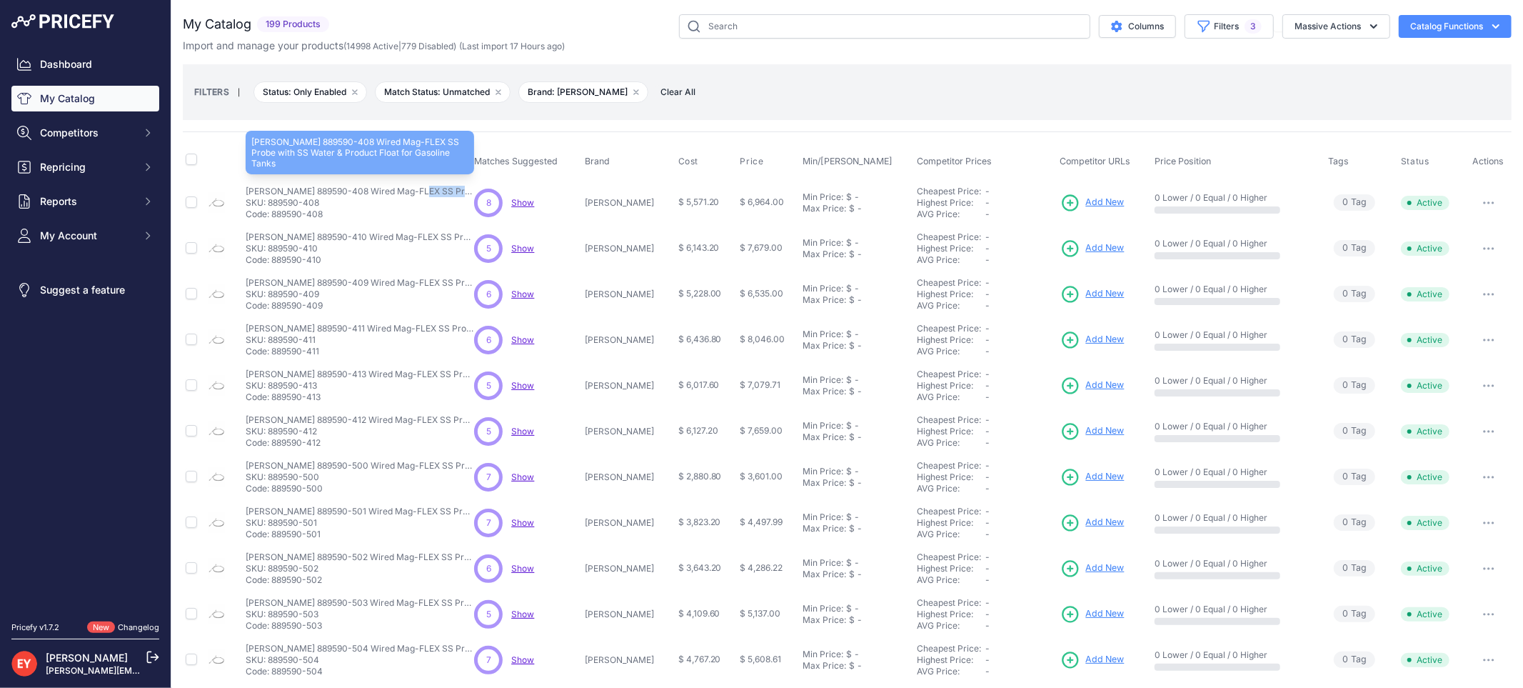
drag, startPoint x: 246, startPoint y: 187, endPoint x: 353, endPoint y: 189, distance: 107.1
click at [353, 189] on td "Veeder-Root 889590-408 Wired Mag-FLEX SS Probe with SS Water & Product Float fo…" at bounding box center [357, 202] width 229 height 46
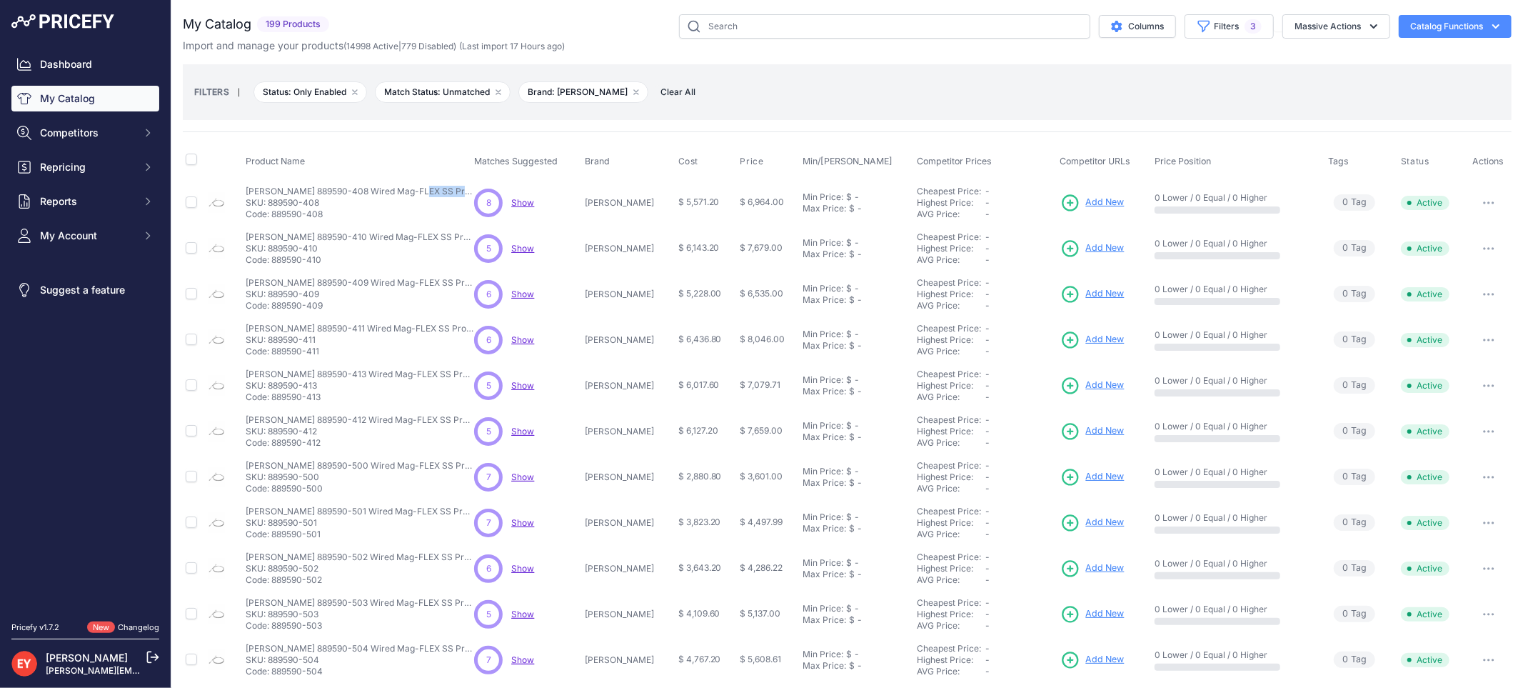
drag, startPoint x: 328, startPoint y: 261, endPoint x: 272, endPoint y: 263, distance: 56.5
click at [272, 263] on p "Code: 889590-410" at bounding box center [360, 259] width 229 height 11
drag, startPoint x: 318, startPoint y: 308, endPoint x: 274, endPoint y: 308, distance: 43.6
click at [274, 308] on p "Code: 889590-409" at bounding box center [360, 305] width 229 height 11
drag, startPoint x: 326, startPoint y: 351, endPoint x: 273, endPoint y: 355, distance: 53.0
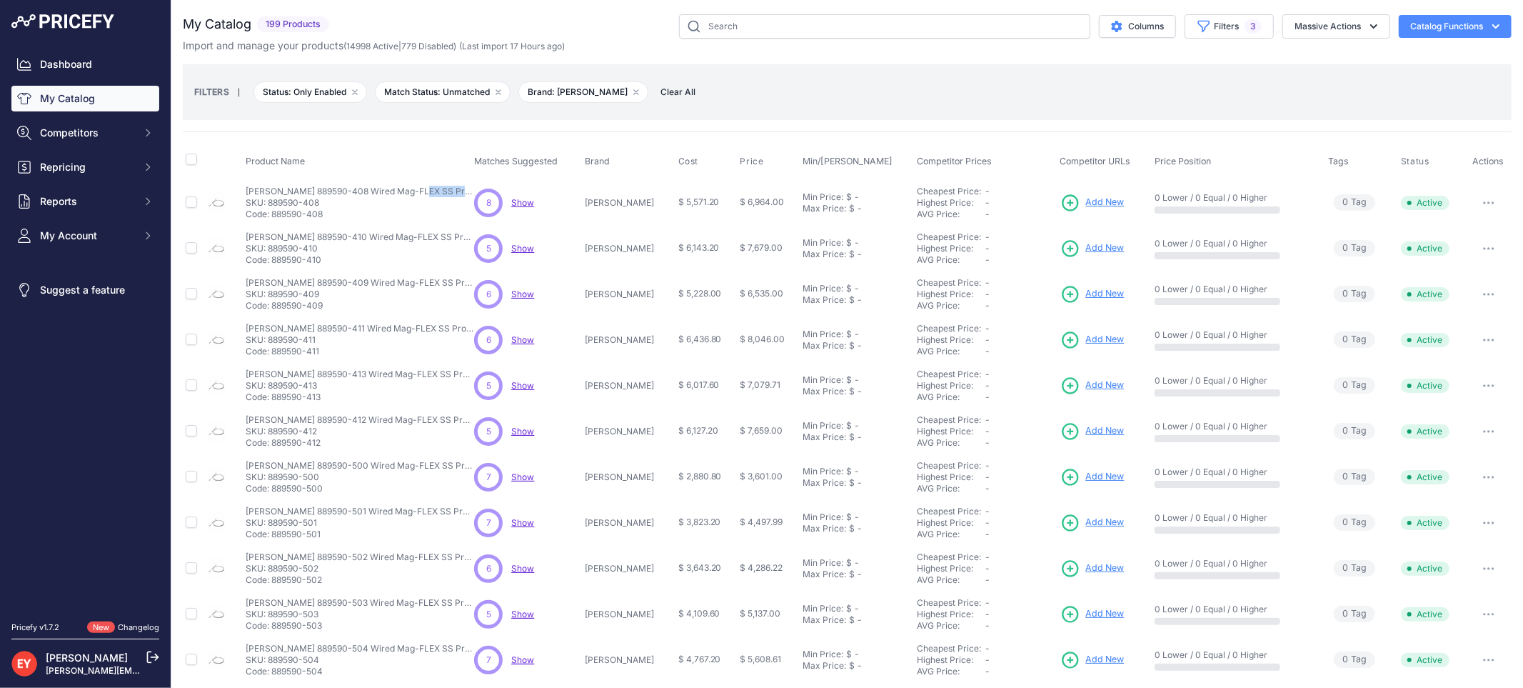
click at [273, 355] on p "Code: 889590-411" at bounding box center [360, 351] width 229 height 11
drag, startPoint x: 321, startPoint y: 402, endPoint x: 273, endPoint y: 398, distance: 48.7
click at [273, 398] on p "Code: 889590-413" at bounding box center [360, 396] width 229 height 11
drag, startPoint x: 274, startPoint y: 396, endPoint x: 347, endPoint y: 398, distance: 72.9
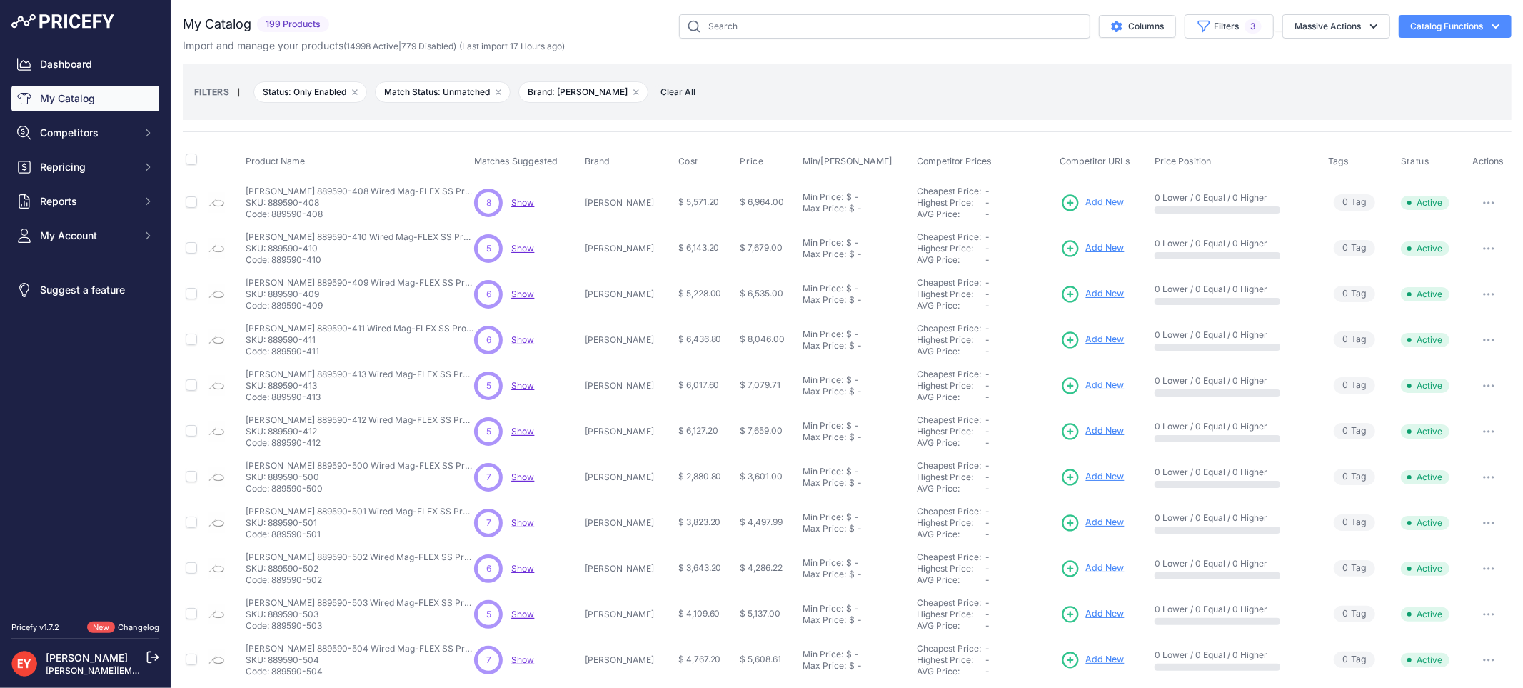
click at [347, 398] on p "Code: 889590-413" at bounding box center [360, 396] width 229 height 11
drag, startPoint x: 273, startPoint y: 397, endPoint x: 351, endPoint y: 396, distance: 78.6
click at [351, 396] on p "Code: 889590-413" at bounding box center [360, 396] width 229 height 11
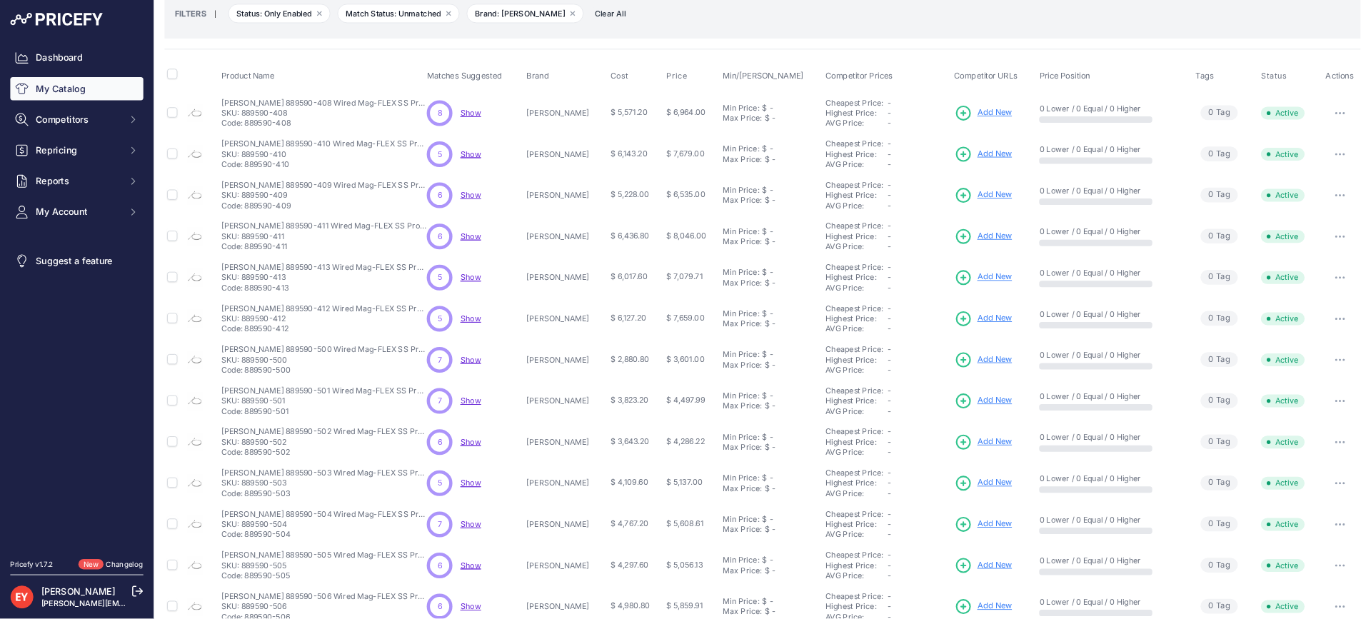
scroll to position [236, 0]
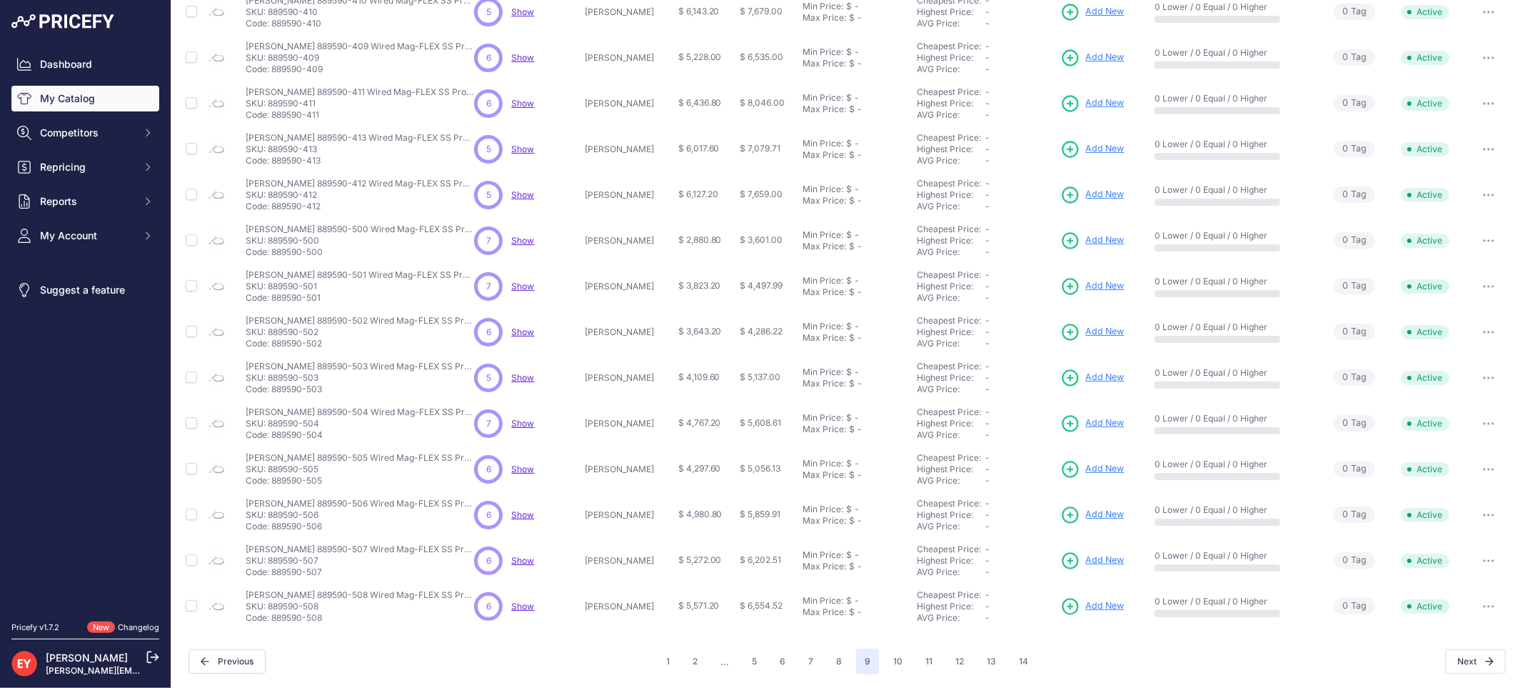
drag, startPoint x: 321, startPoint y: 208, endPoint x: 273, endPoint y: 205, distance: 48.6
click at [273, 205] on p "Code: 889590-412" at bounding box center [360, 206] width 229 height 11
drag, startPoint x: 325, startPoint y: 251, endPoint x: 273, endPoint y: 249, distance: 51.5
click at [273, 249] on p "Code: 889590-500" at bounding box center [360, 251] width 229 height 11
drag, startPoint x: 325, startPoint y: 204, endPoint x: 275, endPoint y: 206, distance: 50.0
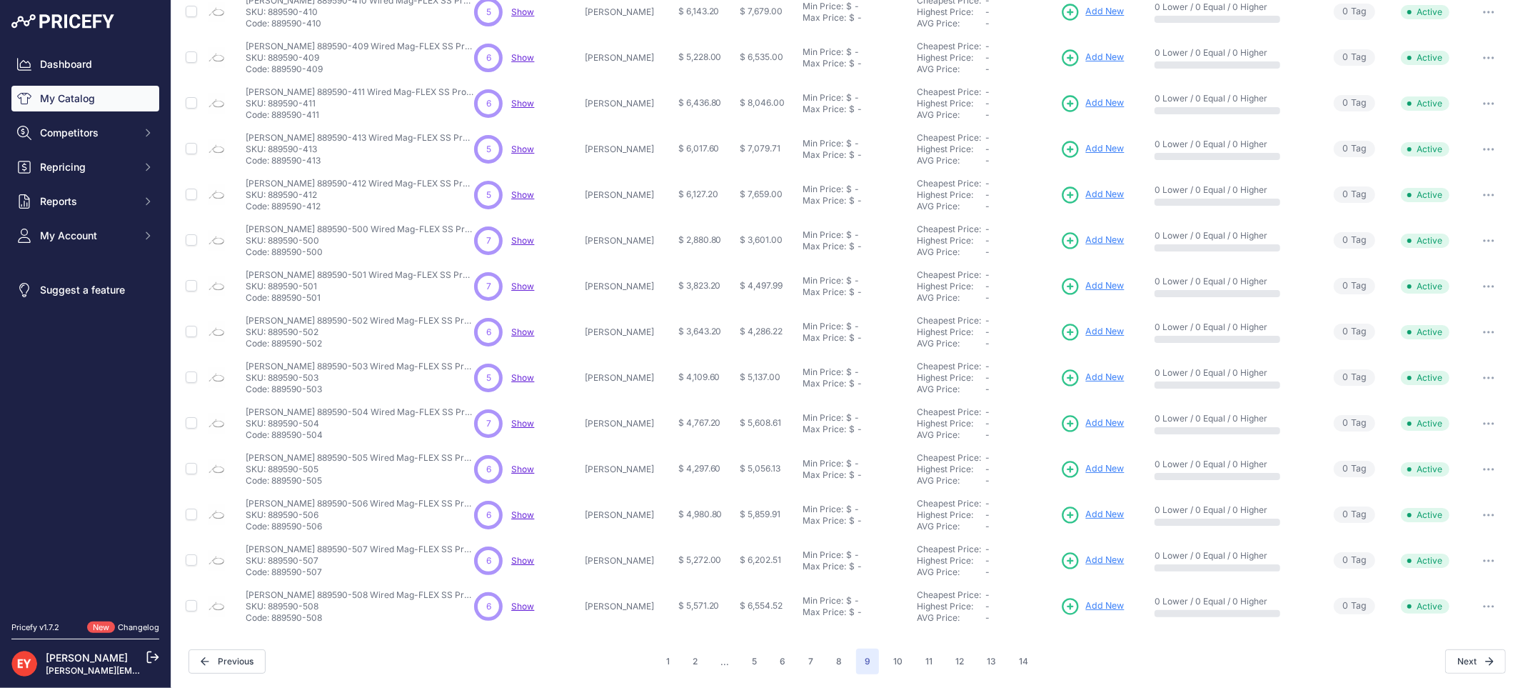
click at [275, 206] on p "Code: 889590-412" at bounding box center [360, 206] width 229 height 11
drag, startPoint x: 332, startPoint y: 206, endPoint x: 273, endPoint y: 210, distance: 58.7
click at [273, 210] on p "Code: 889590-412" at bounding box center [360, 206] width 229 height 11
drag, startPoint x: 323, startPoint y: 253, endPoint x: 273, endPoint y: 253, distance: 49.3
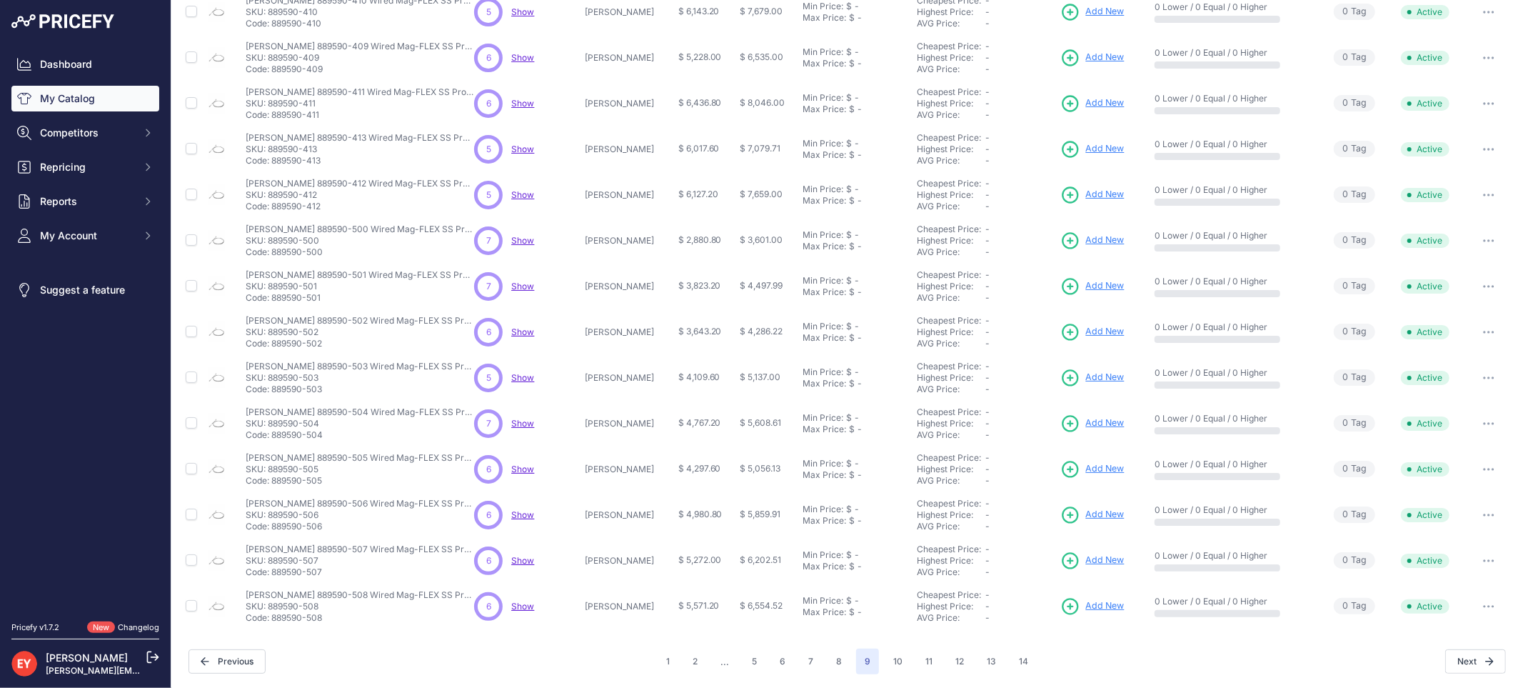
click at [273, 253] on p "Code: 889590-500" at bounding box center [360, 251] width 229 height 11
drag, startPoint x: 336, startPoint y: 303, endPoint x: 274, endPoint y: 303, distance: 62.1
click at [274, 303] on td "Veeder-Root 889590-501 Wired Mag-FLEX SS Probe with SS Water & Product Float fo…" at bounding box center [357, 287] width 229 height 46
drag, startPoint x: 275, startPoint y: 297, endPoint x: 357, endPoint y: 296, distance: 82.1
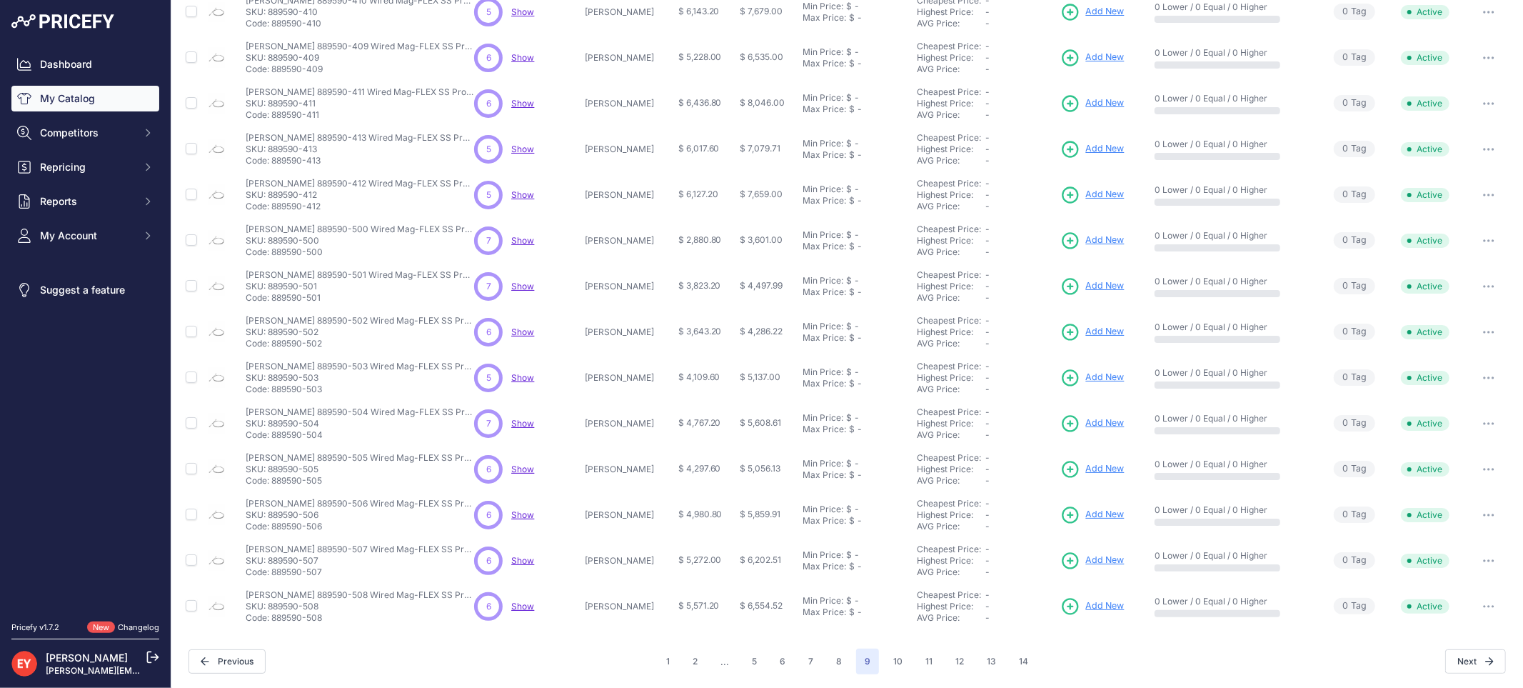
click at [357, 296] on p "Code: 889590-501" at bounding box center [360, 297] width 229 height 11
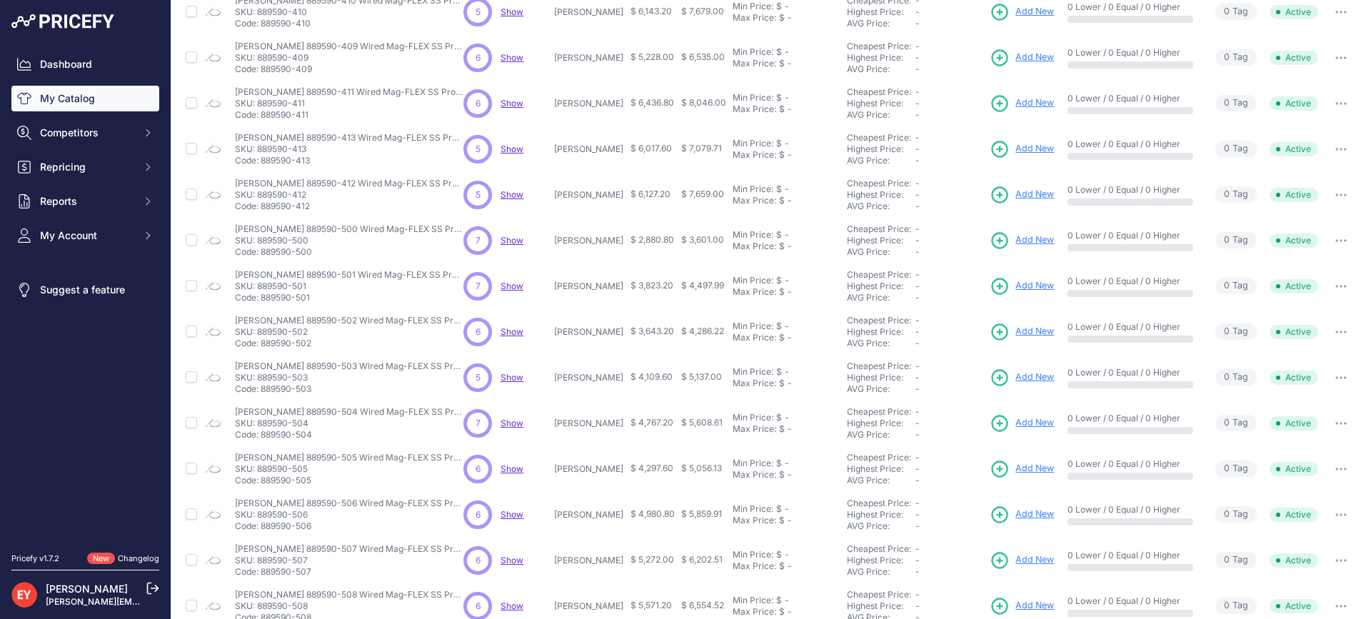
drag, startPoint x: 317, startPoint y: 347, endPoint x: 264, endPoint y: 344, distance: 52.9
click at [264, 344] on p "Code: 889590-502" at bounding box center [349, 343] width 229 height 11
drag, startPoint x: 314, startPoint y: 388, endPoint x: 264, endPoint y: 388, distance: 50.7
click at [264, 388] on p "Code: 889590-503" at bounding box center [349, 388] width 229 height 11
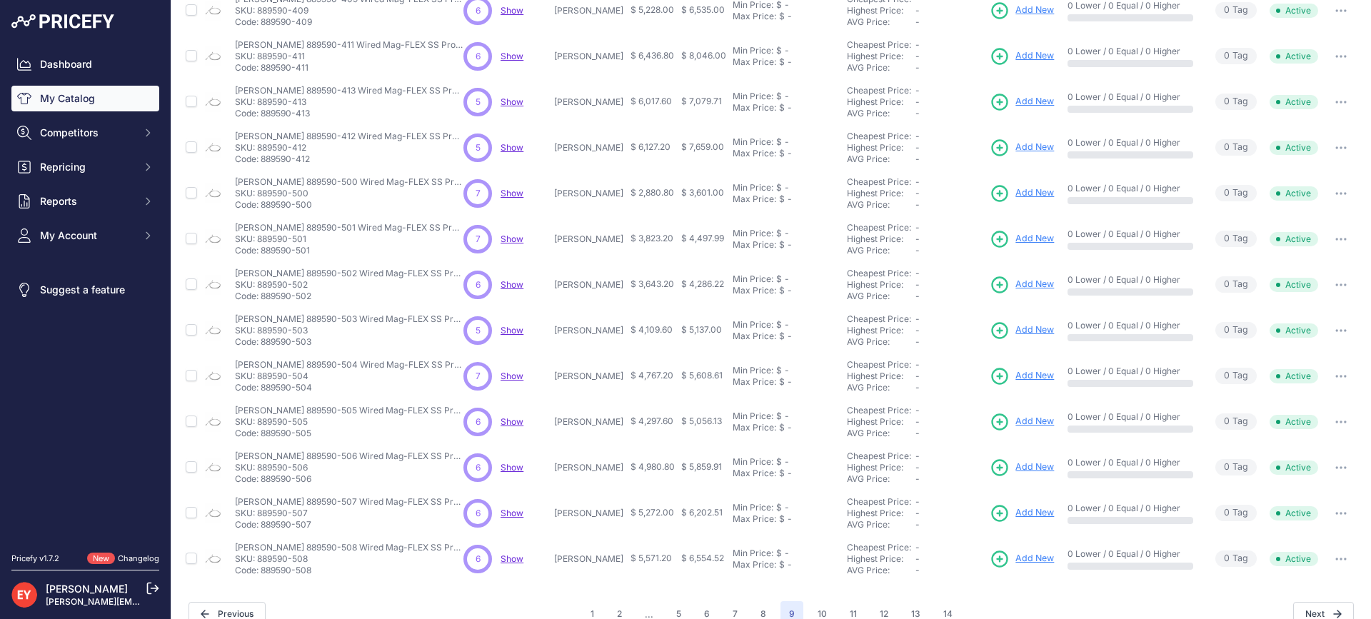
scroll to position [306, 0]
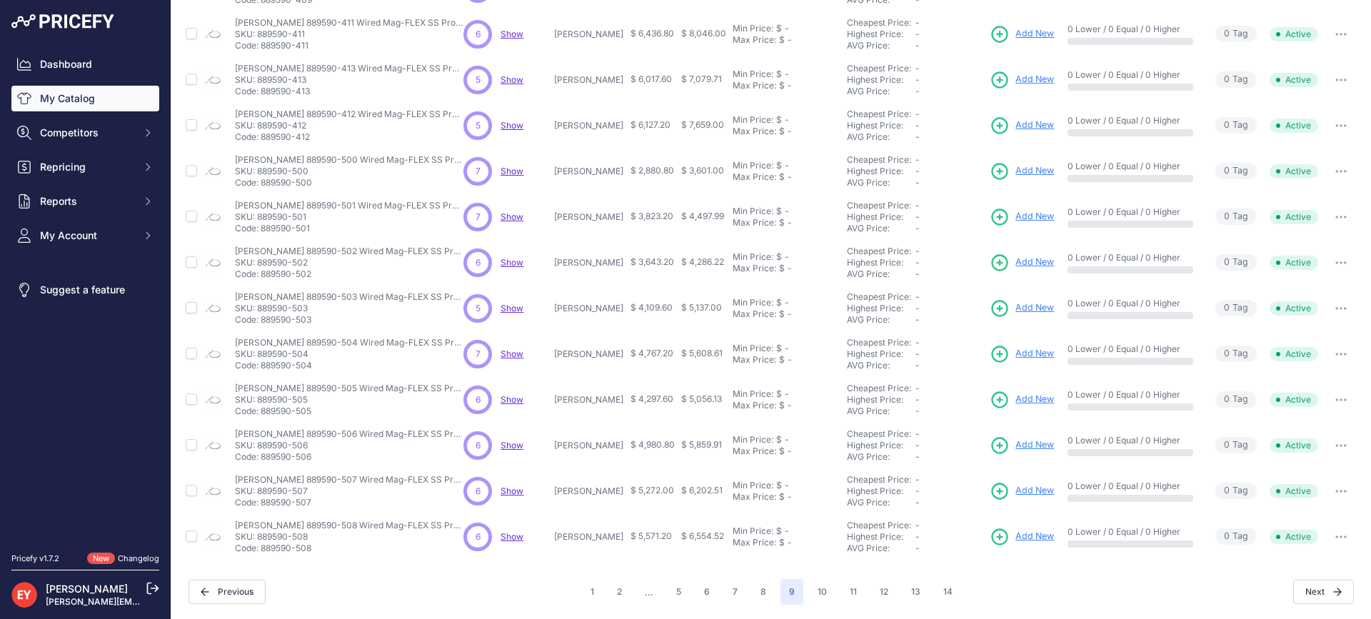
drag, startPoint x: 315, startPoint y: 371, endPoint x: 264, endPoint y: 371, distance: 51.4
click at [264, 371] on td "Veeder-Root 889590-504 Wired Mag-FLEX SS Probe with SS Water & Product Float fo…" at bounding box center [346, 354] width 229 height 46
drag, startPoint x: 316, startPoint y: 411, endPoint x: 264, endPoint y: 421, distance: 53.1
click at [264, 421] on td "Veeder-Root 889590-505 Wired Mag-FLEX SS Probe with SS Water & Product Float fo…" at bounding box center [346, 400] width 229 height 46
drag, startPoint x: 315, startPoint y: 369, endPoint x: 262, endPoint y: 371, distance: 52.9
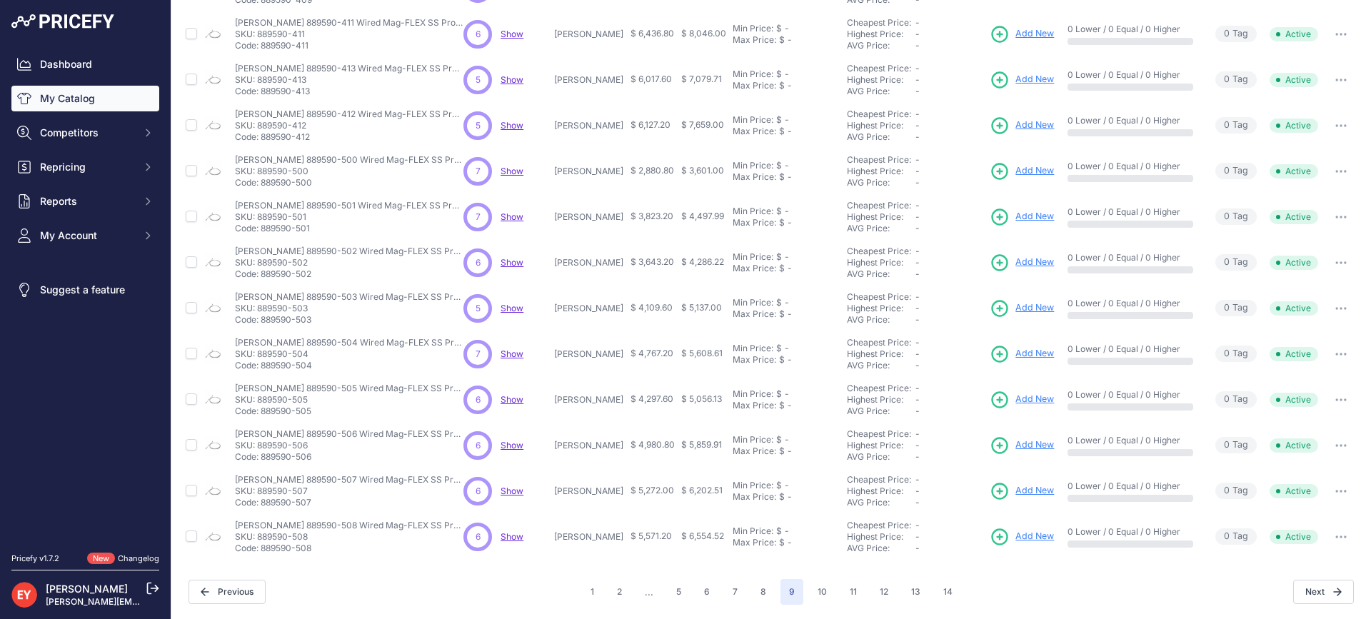
click at [262, 371] on td "Veeder-Root 889590-504 Wired Mag-FLEX SS Probe with SS Water & Product Float fo…" at bounding box center [346, 354] width 229 height 46
drag, startPoint x: 318, startPoint y: 458, endPoint x: 264, endPoint y: 457, distance: 53.6
click at [264, 457] on p "Code: 889590-506" at bounding box center [349, 456] width 229 height 11
drag, startPoint x: 315, startPoint y: 507, endPoint x: 264, endPoint y: 508, distance: 50.7
click at [264, 508] on td "Veeder-Root 889590-507 Wired Mag-FLEX SS Probe with SS Water & Product Float fo…" at bounding box center [346, 491] width 229 height 46
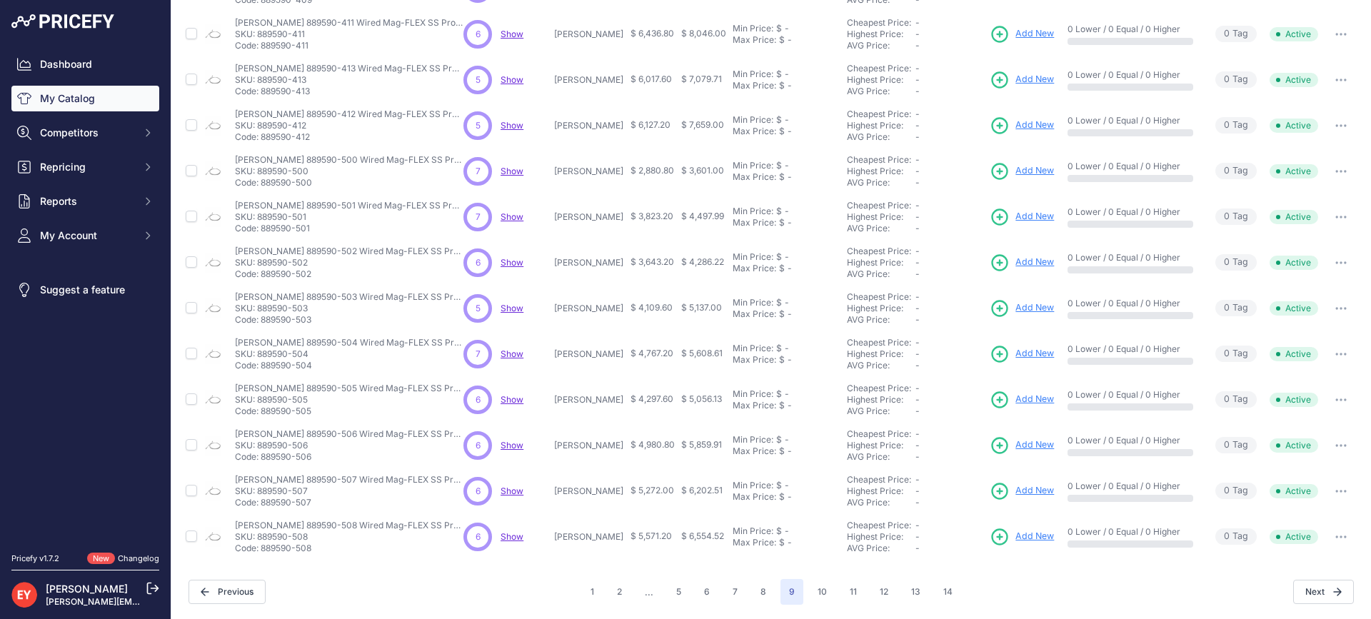
drag, startPoint x: 316, startPoint y: 555, endPoint x: 264, endPoint y: 555, distance: 51.4
click at [264, 555] on td "Veeder-Root 889590-508 Wired Mag-FLEX SS Probe with SS Water & Product Float fo…" at bounding box center [346, 537] width 229 height 46
click at [765, 594] on button "8" at bounding box center [763, 592] width 23 height 26
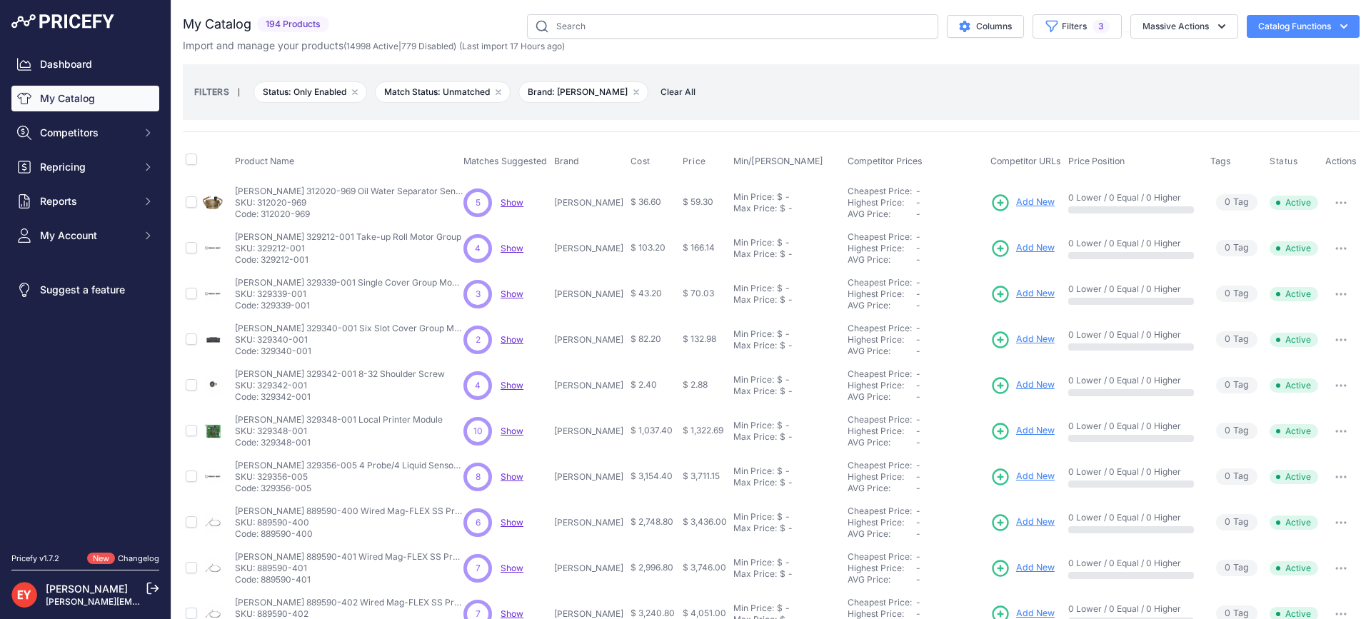
drag, startPoint x: 311, startPoint y: 216, endPoint x: 264, endPoint y: 217, distance: 47.8
click at [264, 217] on p "Code: 312020-969" at bounding box center [349, 214] width 229 height 11
drag, startPoint x: 321, startPoint y: 265, endPoint x: 264, endPoint y: 262, distance: 56.5
click at [264, 262] on p "Code: 329212-001" at bounding box center [348, 259] width 226 height 11
drag, startPoint x: 318, startPoint y: 310, endPoint x: 262, endPoint y: 311, distance: 56.4
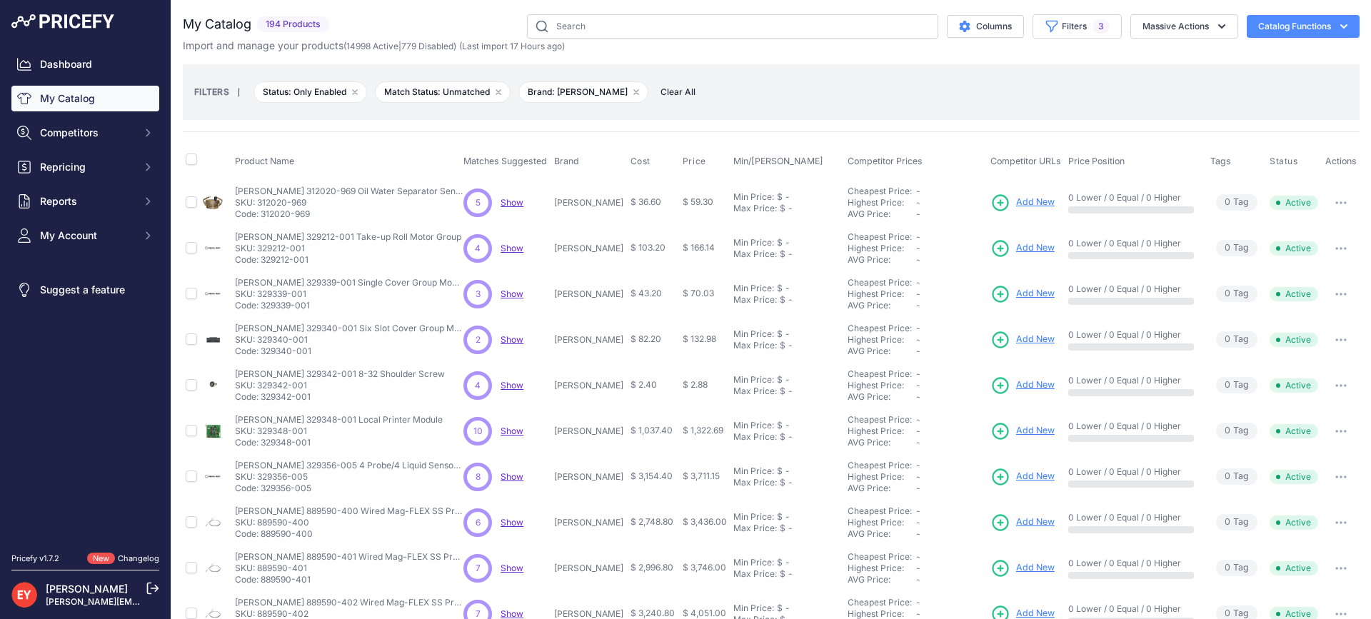
click at [262, 311] on p "Code: 329339-001" at bounding box center [349, 305] width 229 height 11
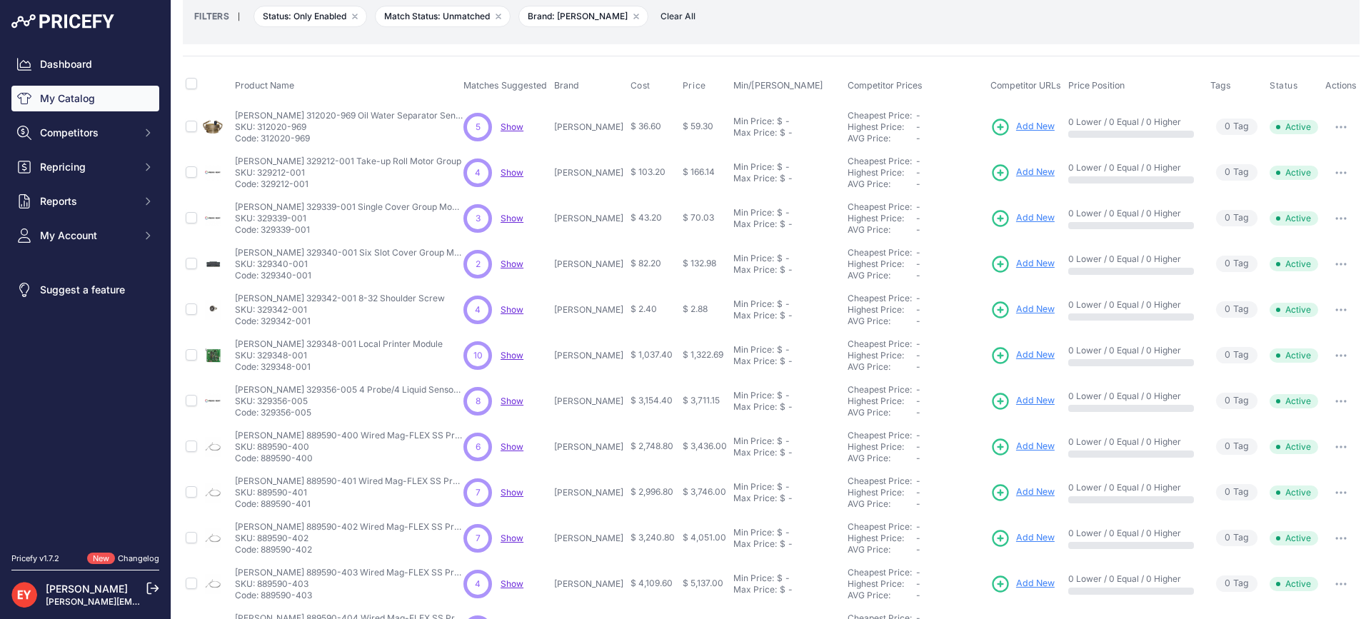
scroll to position [214, 0]
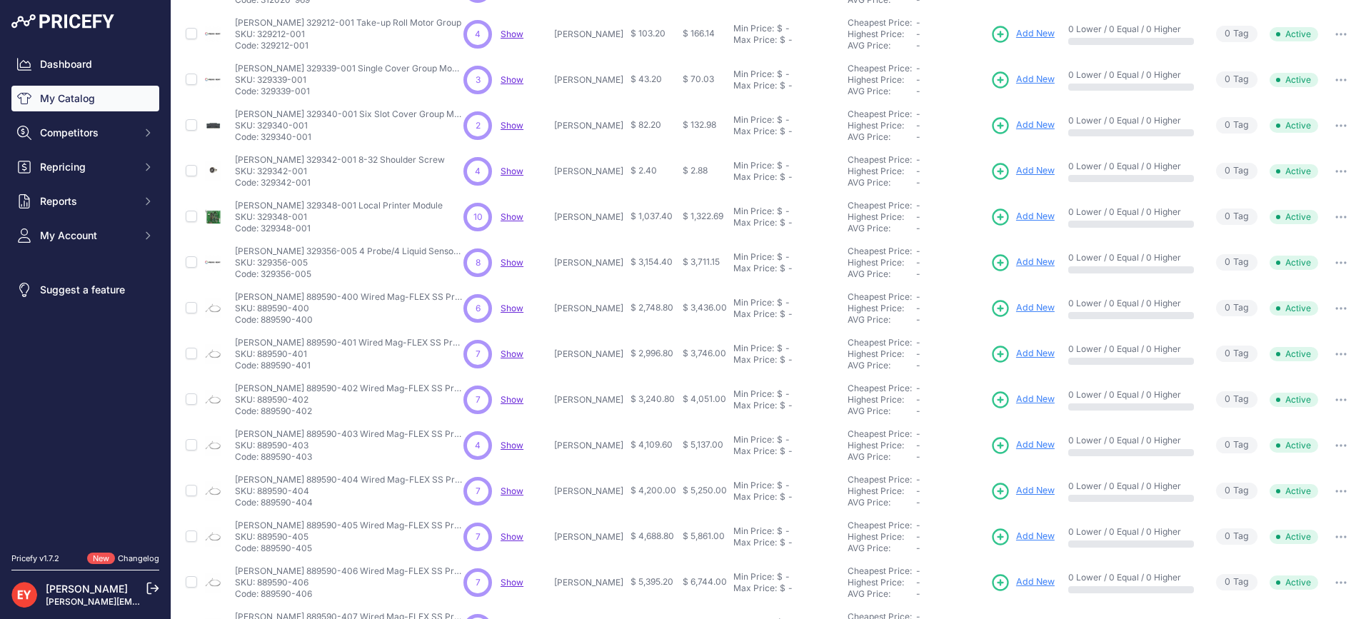
drag, startPoint x: 314, startPoint y: 134, endPoint x: 261, endPoint y: 144, distance: 53.9
click at [261, 144] on td "Veeder-Root 329340-001 Six Slot Cover Group Module Veeder-Root 329340-001 Six S…" at bounding box center [346, 126] width 229 height 46
drag, startPoint x: 318, startPoint y: 189, endPoint x: 264, endPoint y: 190, distance: 54.3
click at [264, 190] on td "Veeder-Root 329342-001 8-32 Shoulder Screw Veeder-Root 329342-001 8-32 Shoulder…" at bounding box center [346, 172] width 229 height 46
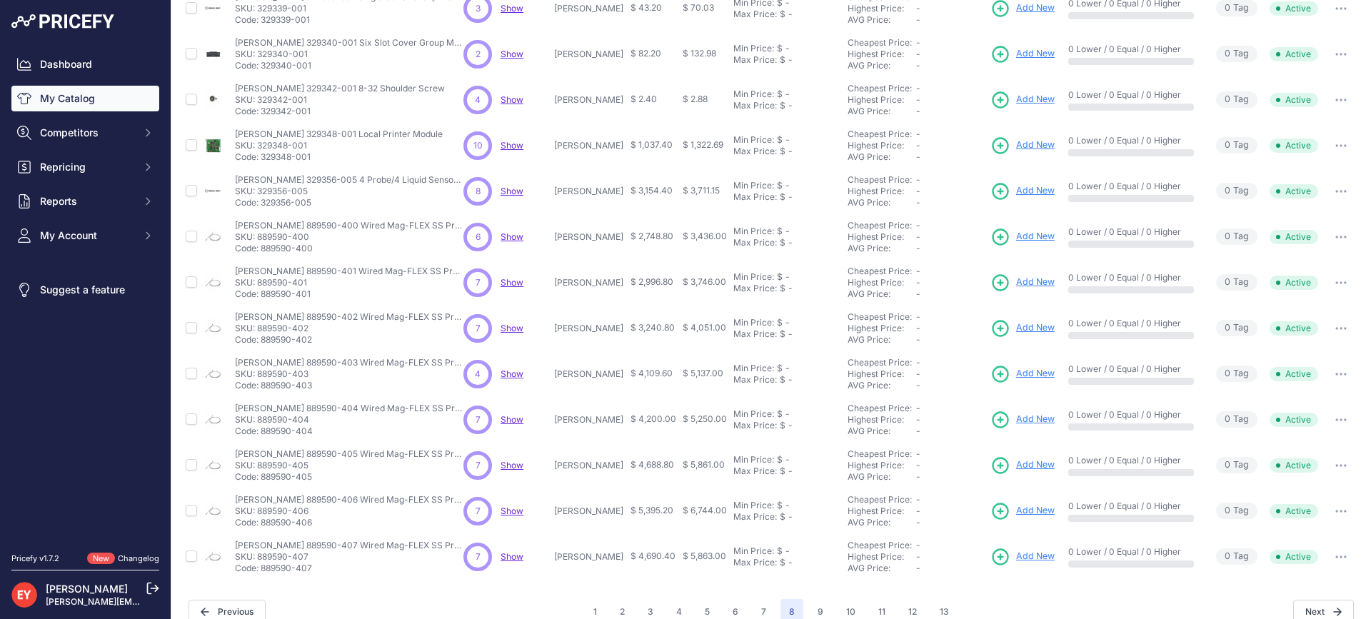
drag, startPoint x: 316, startPoint y: 164, endPoint x: 261, endPoint y: 160, distance: 55.2
click at [261, 160] on td "Veeder-Root 329348-001 Local Printer Module Veeder-Root 329348-001 Local Printe…" at bounding box center [346, 146] width 229 height 46
click at [261, 160] on p "Code: 329348-001" at bounding box center [339, 156] width 208 height 11
drag, startPoint x: 264, startPoint y: 159, endPoint x: 315, endPoint y: 163, distance: 50.9
click at [315, 163] on td "Veeder-Root 329348-001 Local Printer Module Veeder-Root 329348-001 Local Printe…" at bounding box center [346, 146] width 229 height 46
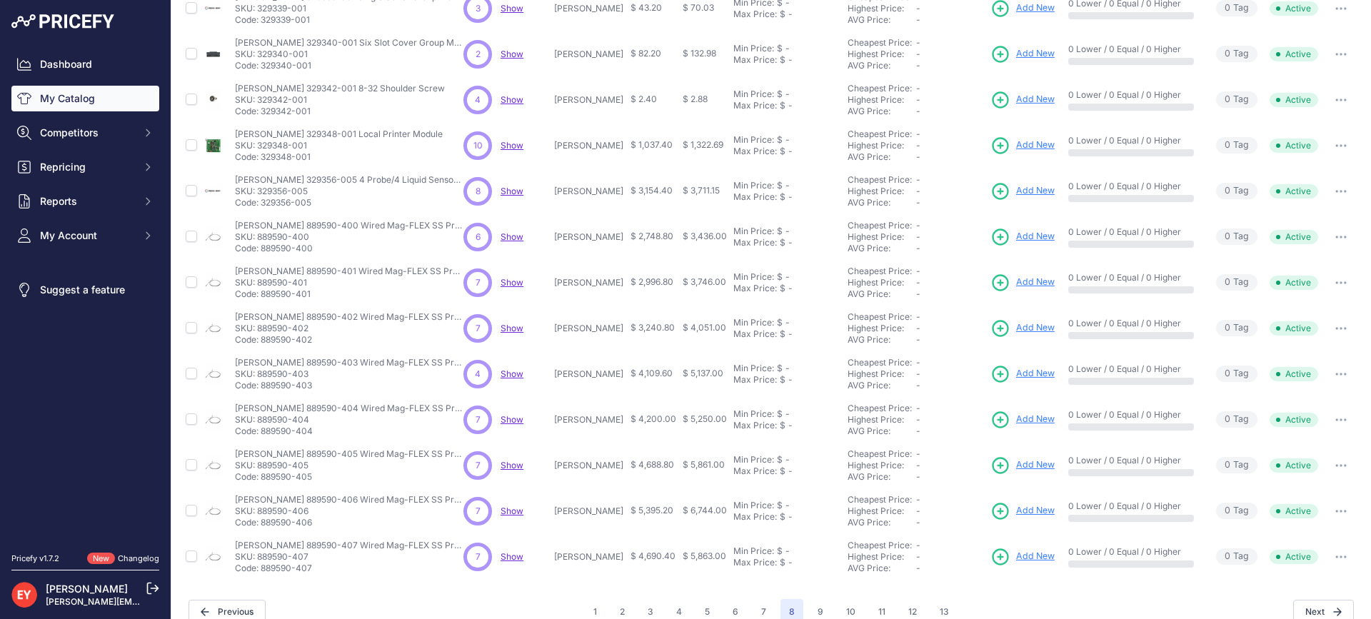
click at [315, 163] on td "Veeder-Root 329348-001 Local Printer Module Veeder-Root 329348-001 Local Printe…" at bounding box center [346, 146] width 229 height 46
drag, startPoint x: 313, startPoint y: 162, endPoint x: 264, endPoint y: 155, distance: 49.1
click at [264, 155] on p "Code: 329348-001" at bounding box center [339, 156] width 208 height 11
drag, startPoint x: 264, startPoint y: 160, endPoint x: 319, endPoint y: 162, distance: 55.7
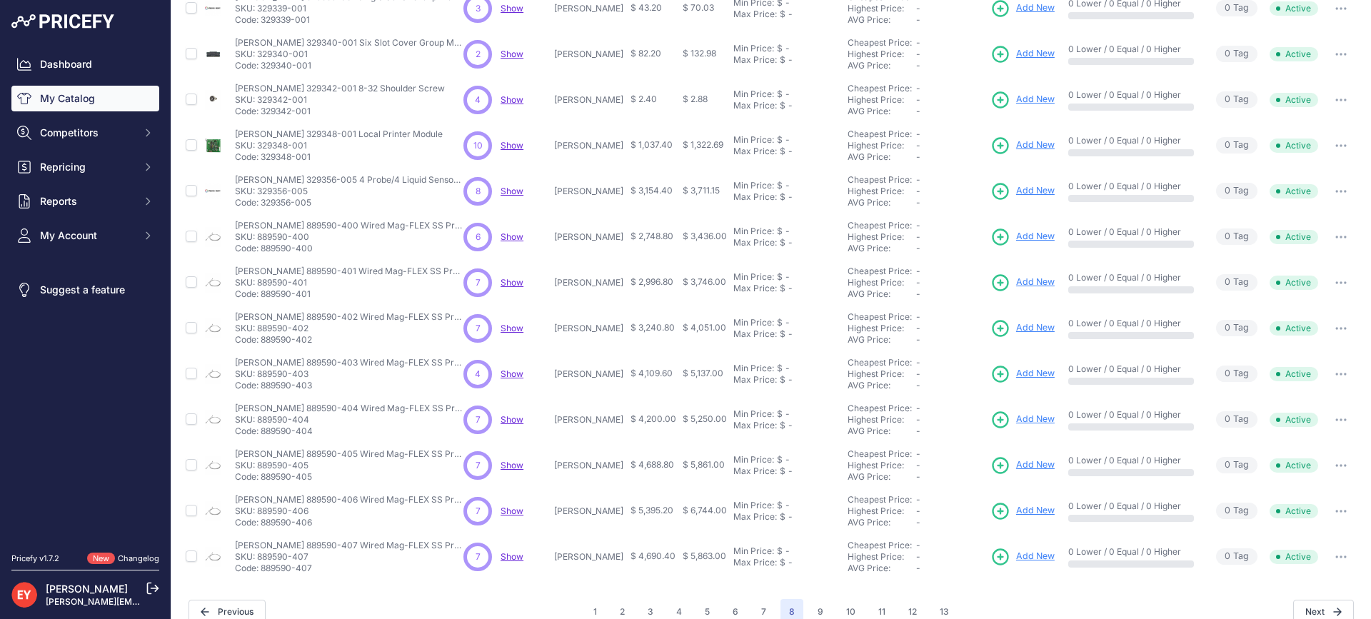
click at [319, 162] on p "Code: 329348-001" at bounding box center [339, 156] width 208 height 11
drag, startPoint x: 315, startPoint y: 209, endPoint x: 261, endPoint y: 208, distance: 53.6
click at [261, 208] on td "Veeder-Root 329356-005 4 Probe/4 Liquid Sensor Interface Module Veeder-Root 329…" at bounding box center [346, 192] width 229 height 46
drag, startPoint x: 321, startPoint y: 257, endPoint x: 262, endPoint y: 248, distance: 59.3
click at [262, 248] on td "Veeder-Root 889590-400 Wired Mag-FLEX SS Probe with SS Water & Product Float fo…" at bounding box center [346, 237] width 229 height 46
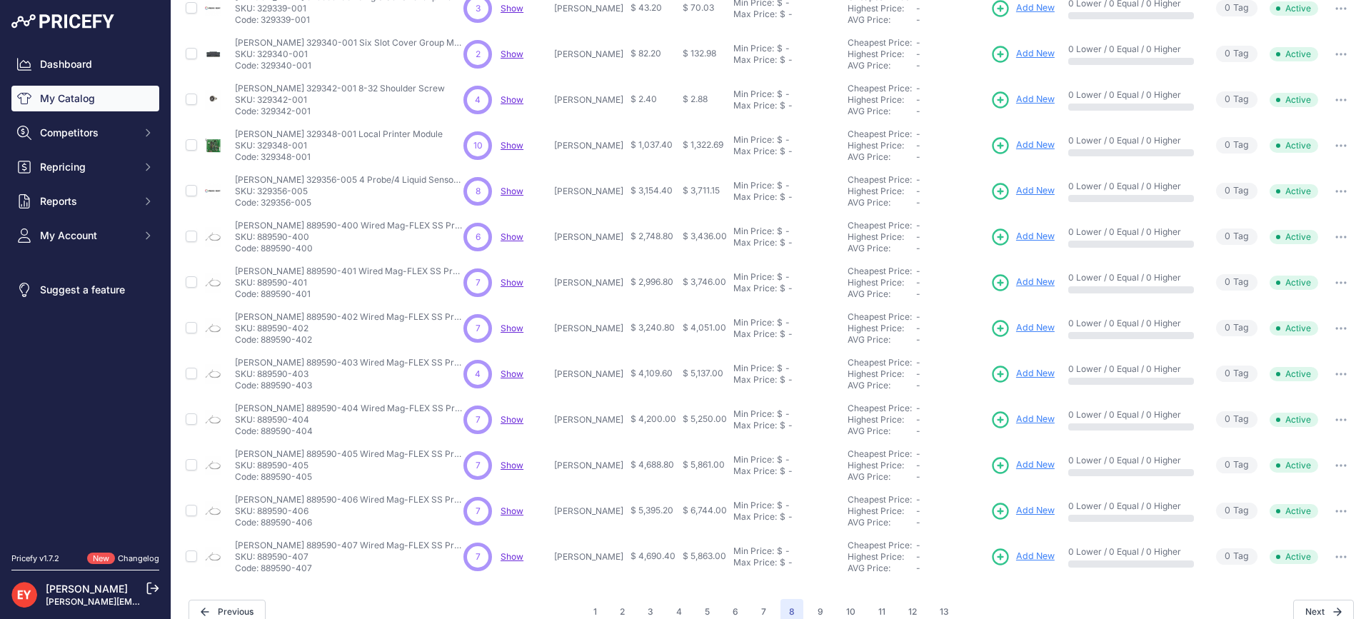
drag, startPoint x: 313, startPoint y: 292, endPoint x: 264, endPoint y: 293, distance: 49.3
click at [264, 293] on p "Code: 889590-401" at bounding box center [349, 293] width 229 height 11
drag, startPoint x: 317, startPoint y: 345, endPoint x: 264, endPoint y: 342, distance: 53.6
click at [264, 342] on p "Code: 889590-402" at bounding box center [349, 339] width 229 height 11
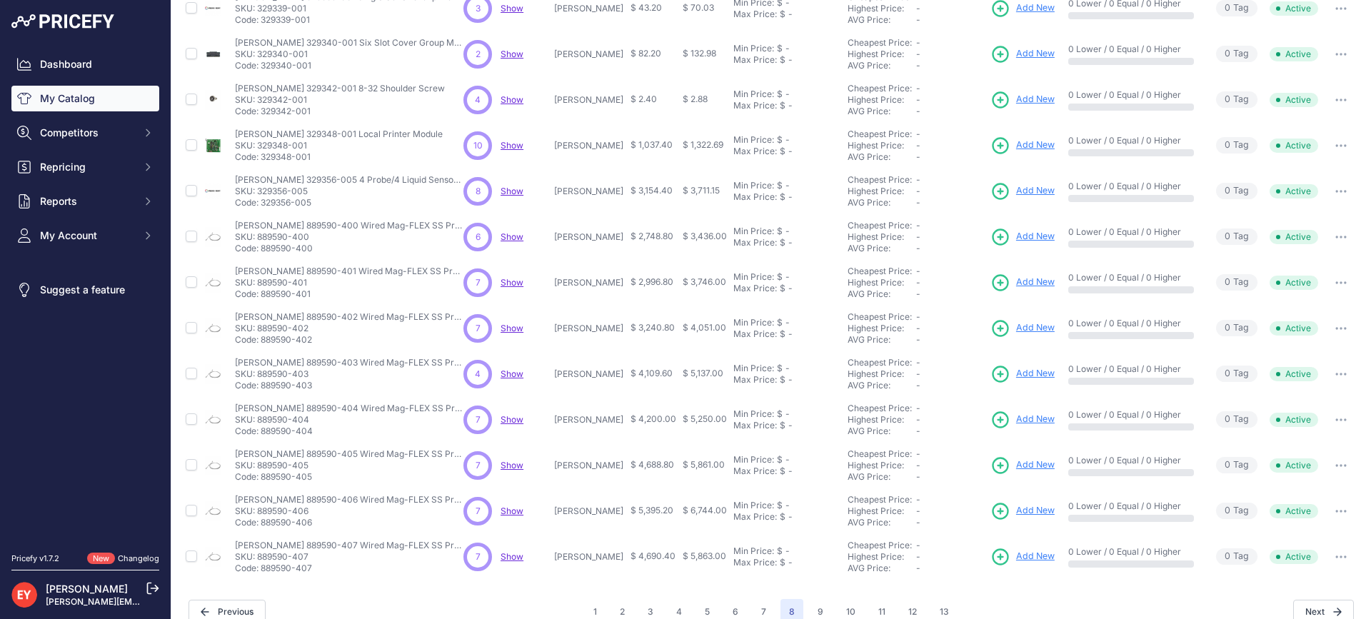
drag, startPoint x: 264, startPoint y: 342, endPoint x: 327, endPoint y: 342, distance: 63.6
click at [327, 342] on p "Code: 889590-402" at bounding box center [349, 339] width 229 height 11
drag, startPoint x: 325, startPoint y: 389, endPoint x: 262, endPoint y: 391, distance: 62.9
click at [262, 391] on p "Code: 889590-403" at bounding box center [349, 385] width 229 height 11
drag, startPoint x: 320, startPoint y: 436, endPoint x: 262, endPoint y: 436, distance: 57.8
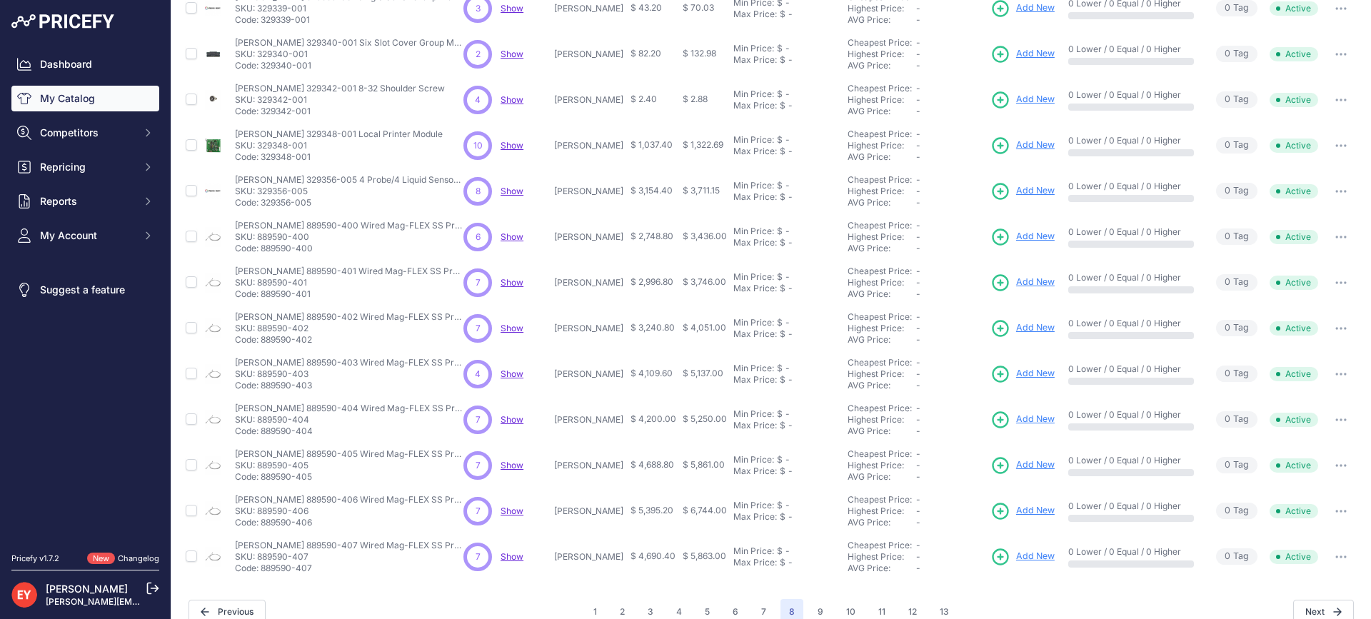
click at [262, 436] on p "Code: 889590-404" at bounding box center [349, 431] width 229 height 11
drag, startPoint x: 321, startPoint y: 483, endPoint x: 262, endPoint y: 478, distance: 58.8
click at [262, 478] on td "Veeder-Root 889590-405 Wired Mag-FLEX SS Probe with SS Water & Product Float fo…" at bounding box center [346, 466] width 229 height 46
drag, startPoint x: 310, startPoint y: 528, endPoint x: 263, endPoint y: 526, distance: 47.2
click at [263, 526] on p "Code: 889590-406" at bounding box center [349, 522] width 229 height 11
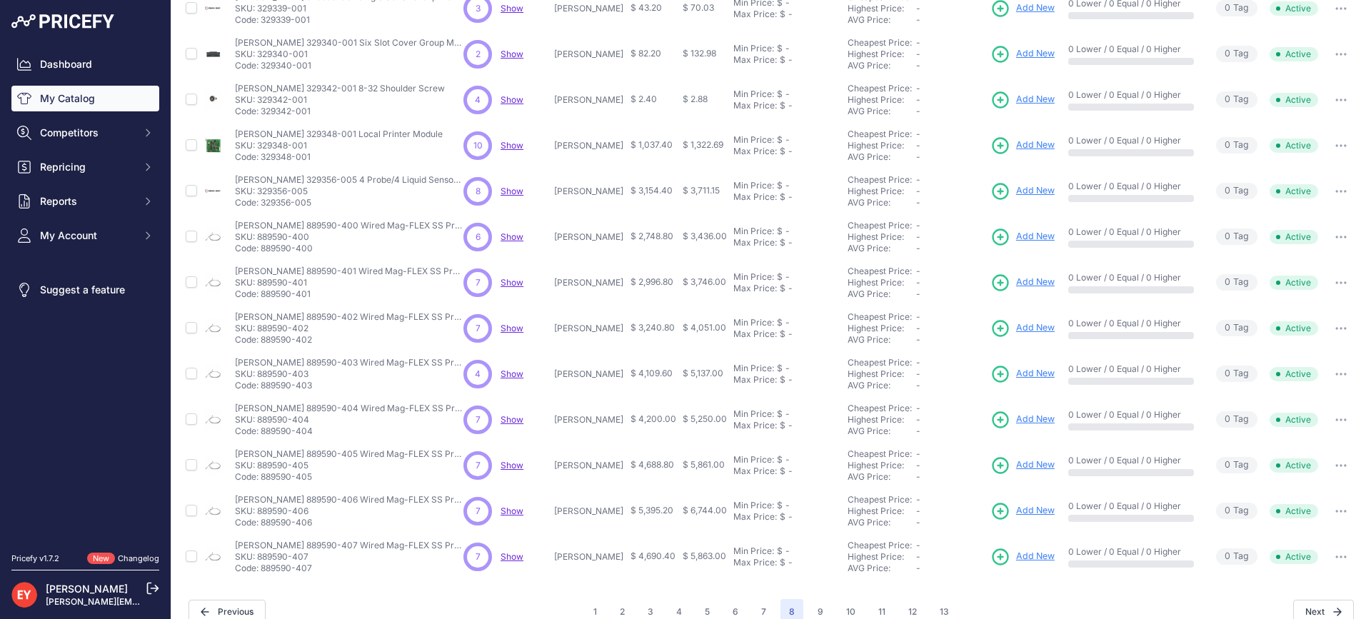
drag, startPoint x: 311, startPoint y: 570, endPoint x: 264, endPoint y: 570, distance: 47.8
click at [264, 570] on p "Code: 889590-407" at bounding box center [349, 568] width 229 height 11
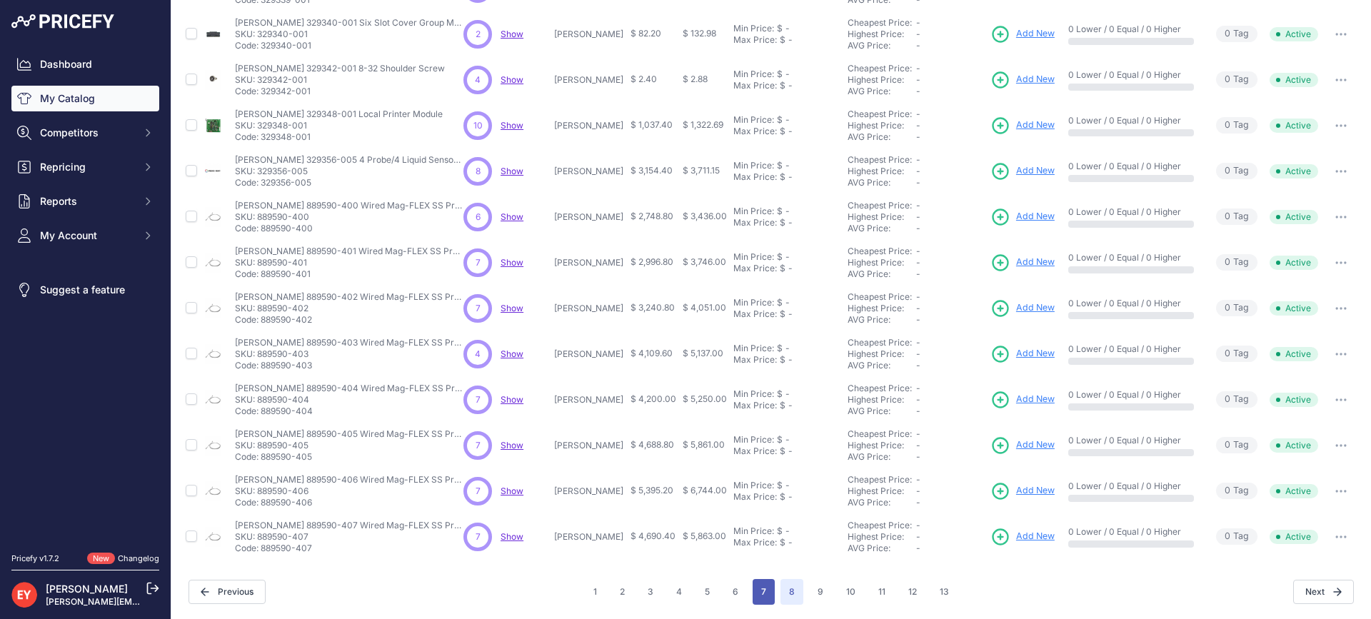
click at [763, 583] on button "7" at bounding box center [764, 592] width 22 height 26
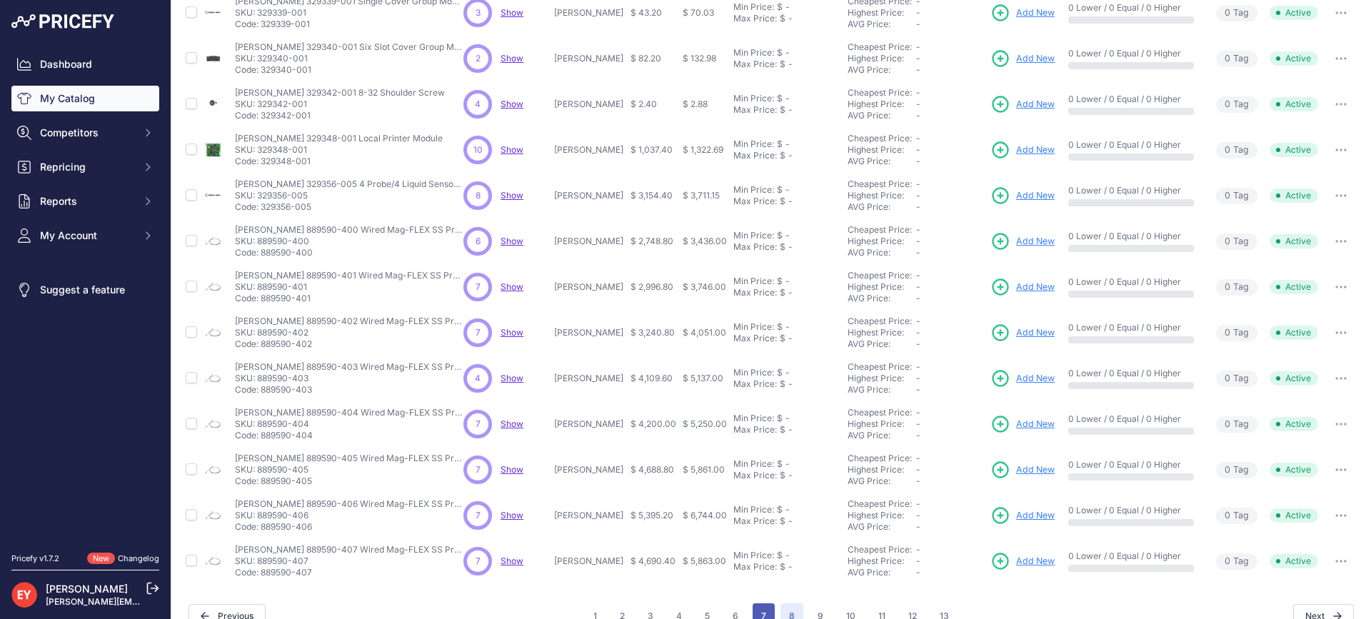
scroll to position [330, 0]
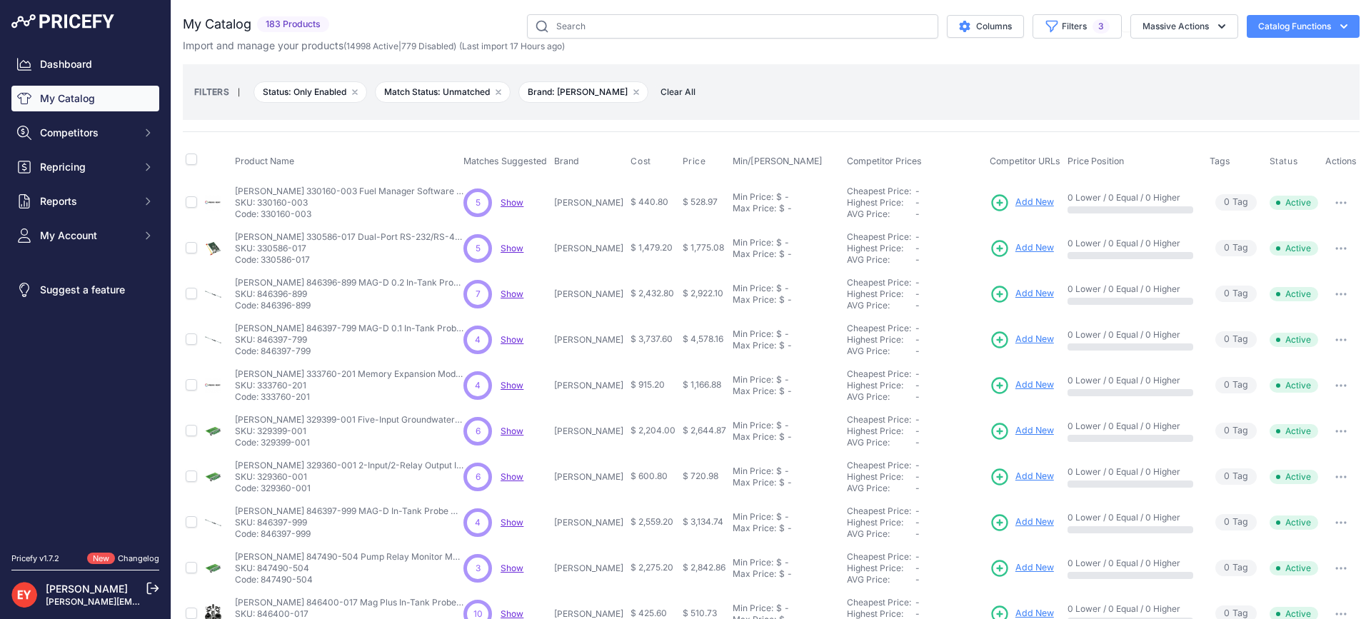
drag, startPoint x: 313, startPoint y: 210, endPoint x: 264, endPoint y: 214, distance: 50.2
click at [264, 214] on p "Code: 330160-003" at bounding box center [349, 214] width 229 height 11
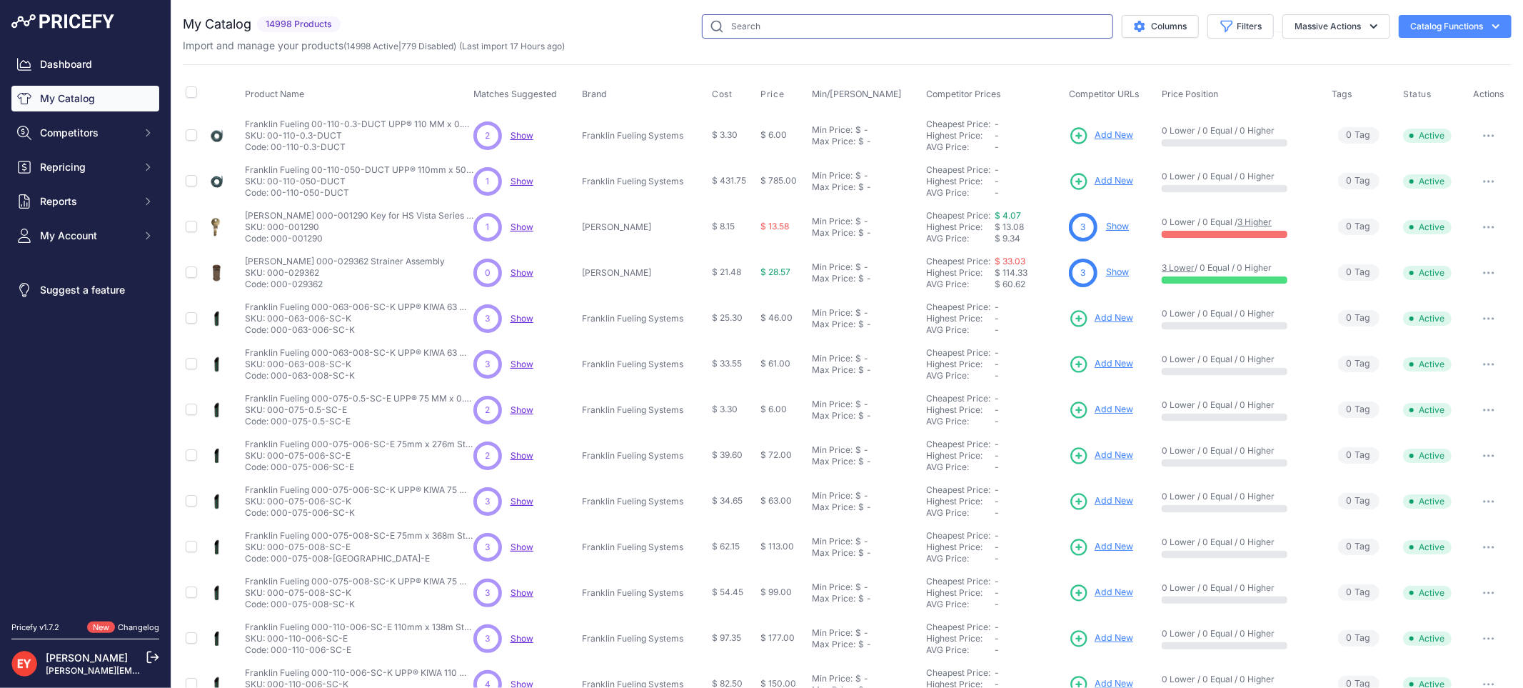
click at [738, 24] on input "text" at bounding box center [907, 26] width 411 height 24
paste input "889590-412"
type input "889590-412"
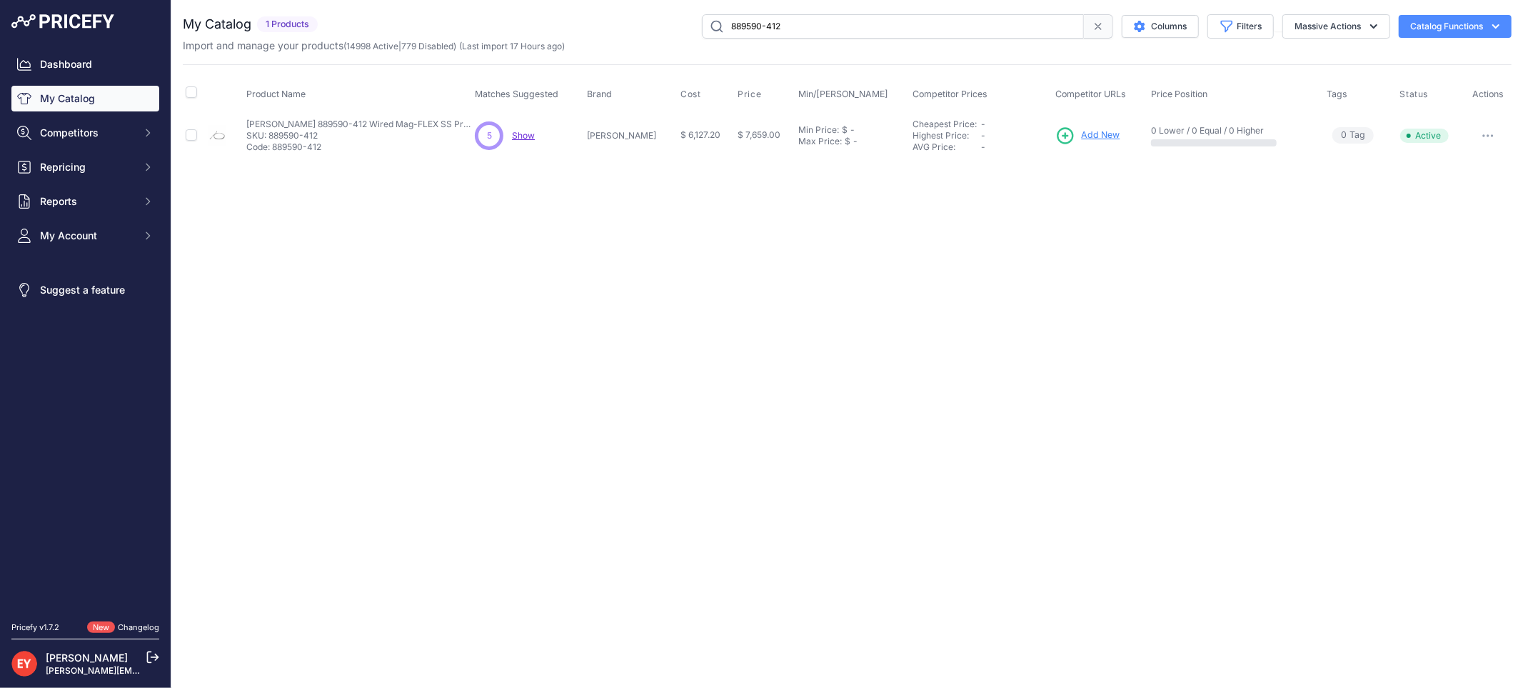
click at [1094, 132] on span "Add New" at bounding box center [1100, 136] width 39 height 14
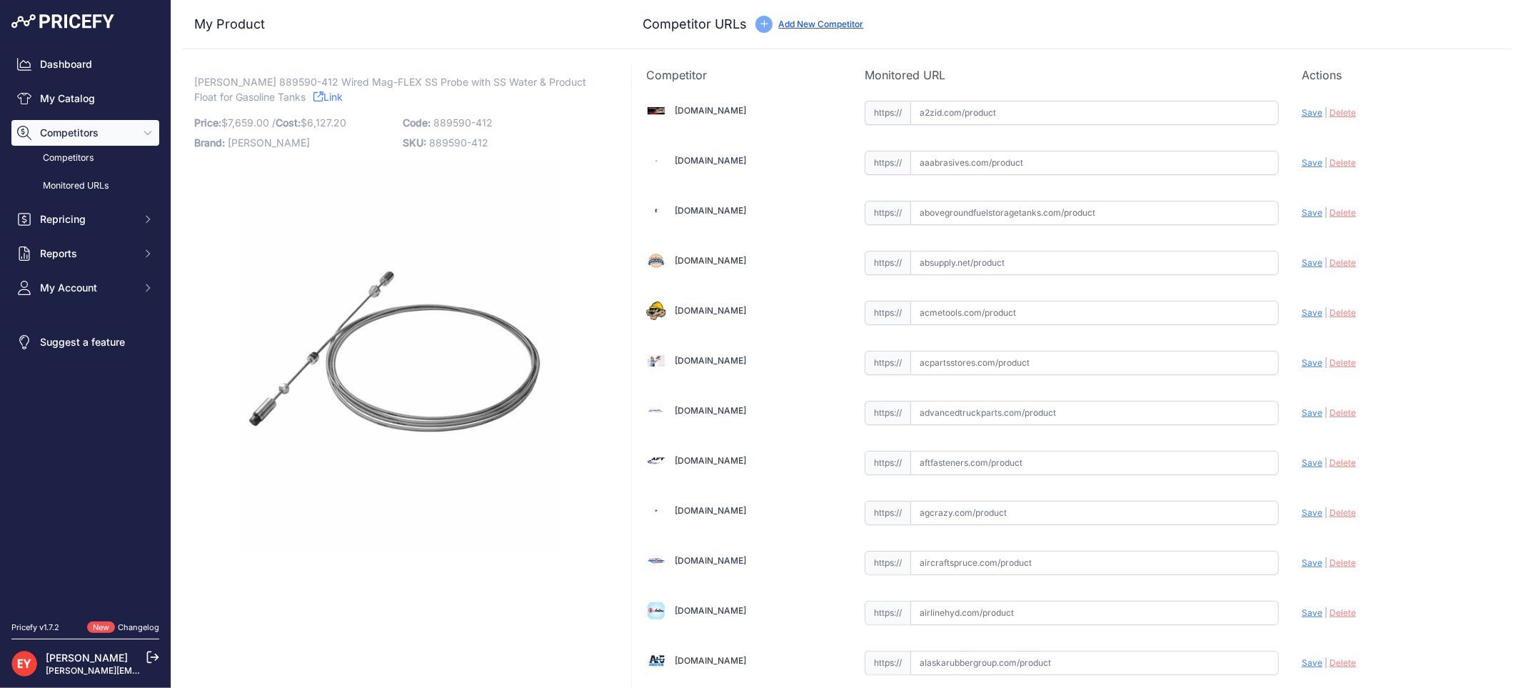
scroll to position [1321, 0]
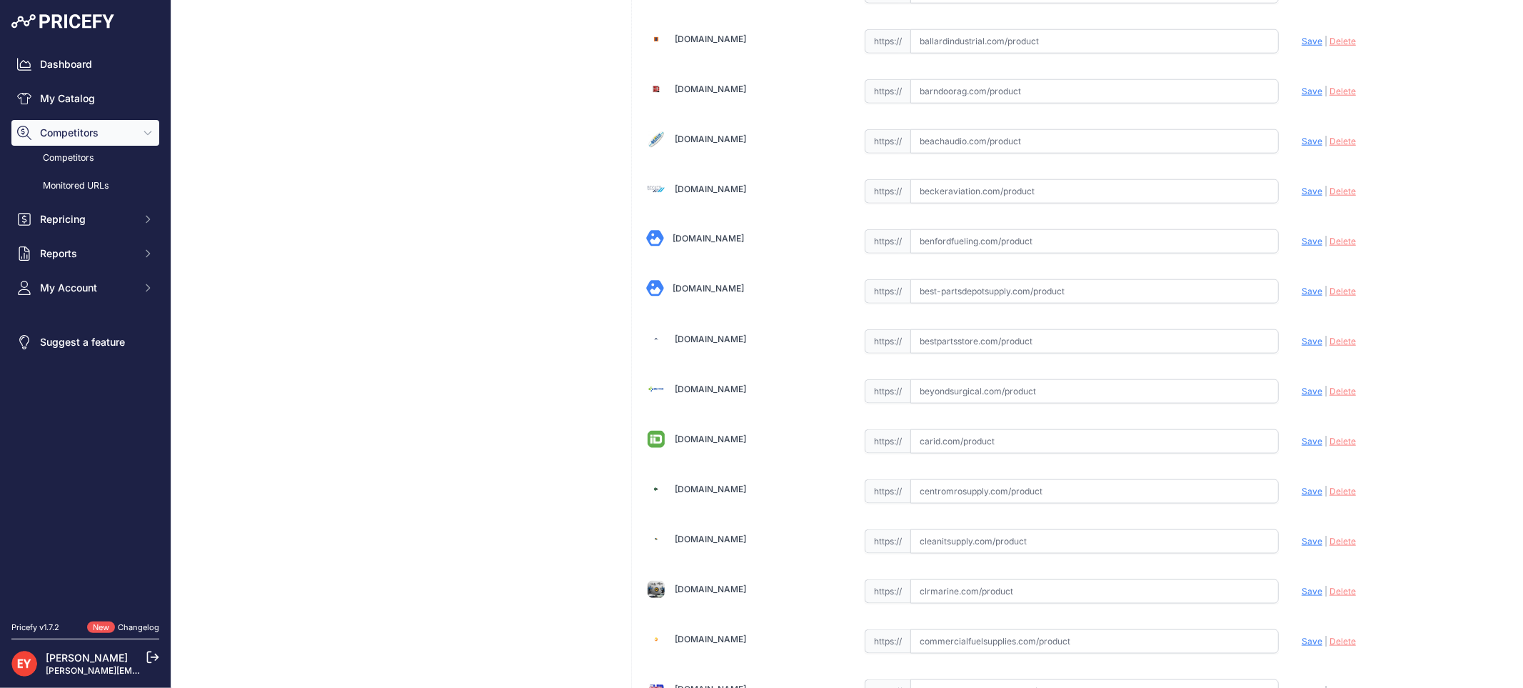
click at [940, 351] on input "text" at bounding box center [1094, 341] width 368 height 24
paste input "https://www.bestpartsstore.com/product/veeder-root-889590-412-wired-mag-flex-ss…"
click at [1302, 346] on span "Save" at bounding box center [1312, 341] width 21 height 11
type input "https://www.bestpartsstore.com/product/veeder-root-889590-412-wired-mag-flex-ss…"
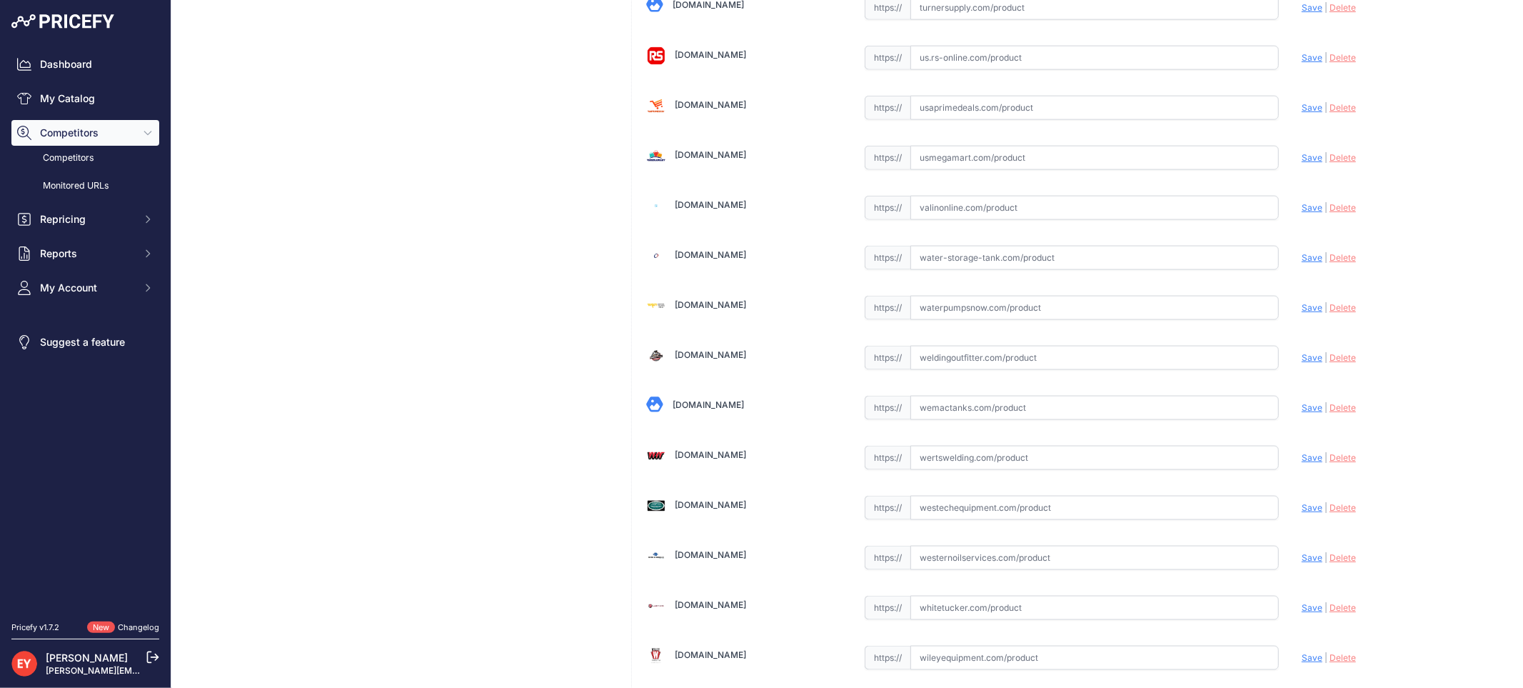
scroll to position [10793, 0]
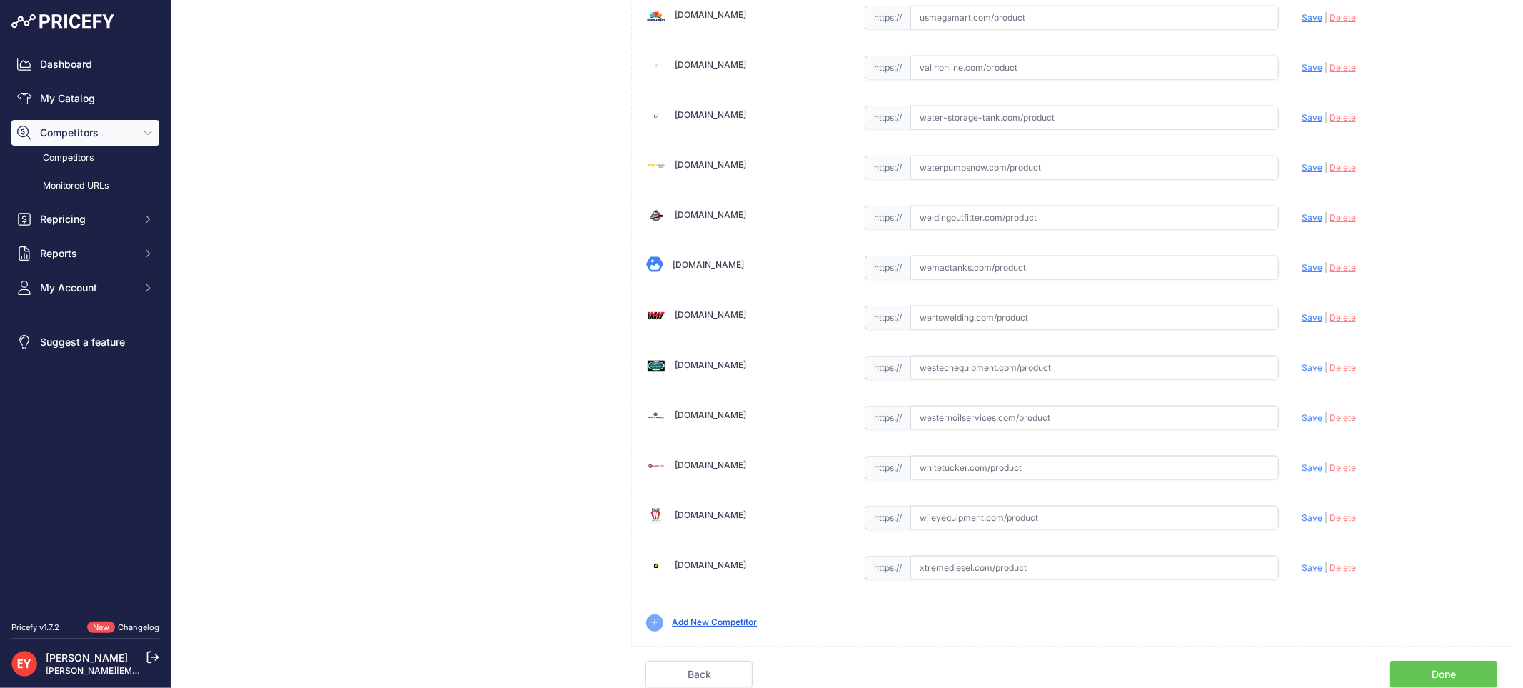
click at [1447, 667] on link "Done" at bounding box center [1443, 674] width 107 height 27
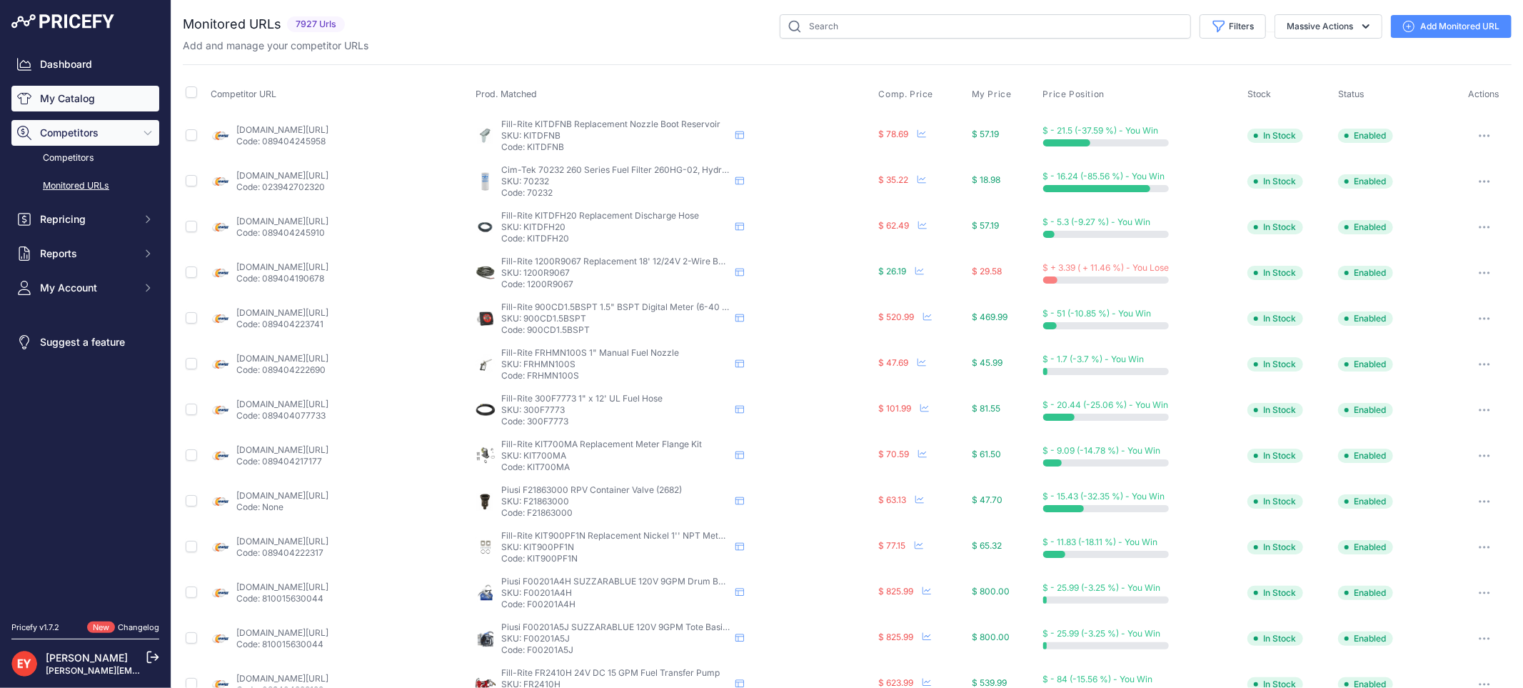
click at [69, 103] on link "My Catalog" at bounding box center [85, 99] width 148 height 26
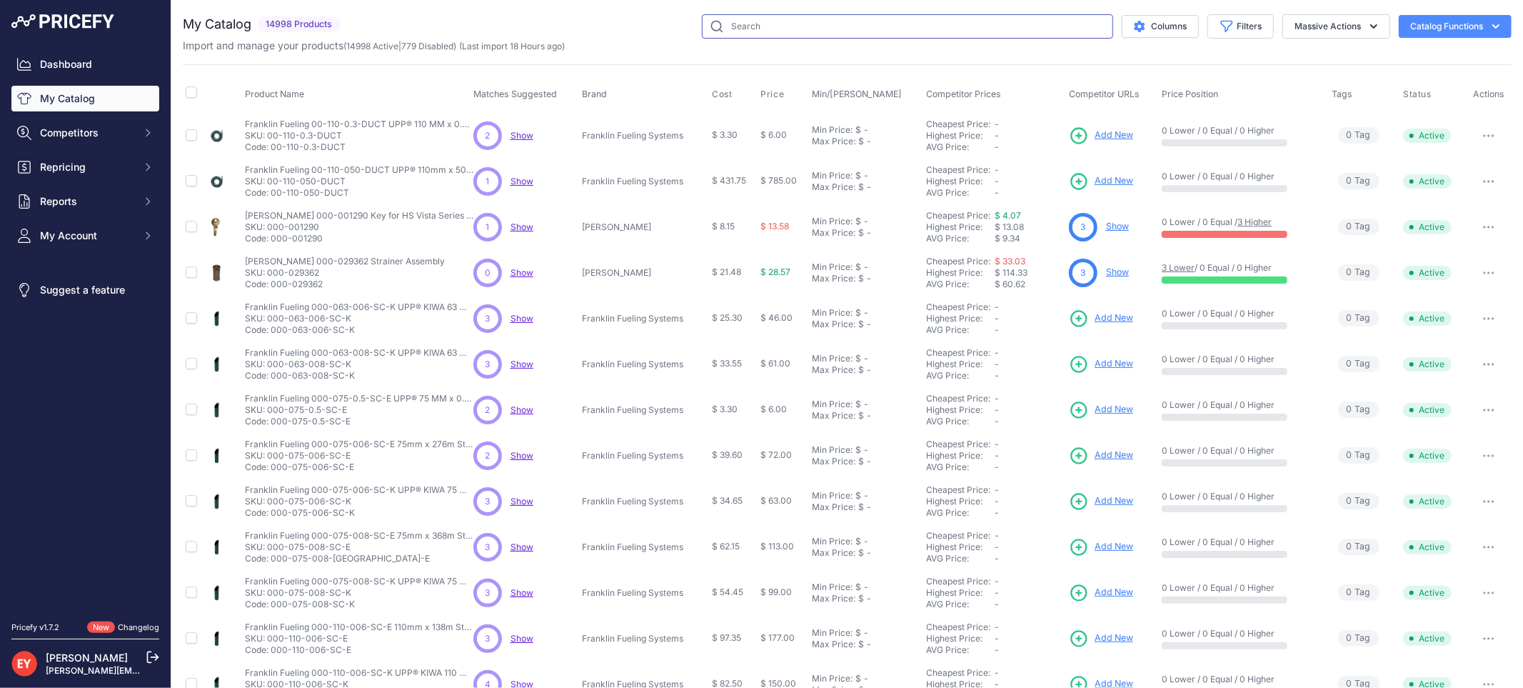
click at [751, 29] on input "text" at bounding box center [907, 26] width 411 height 24
paste input "889590-412"
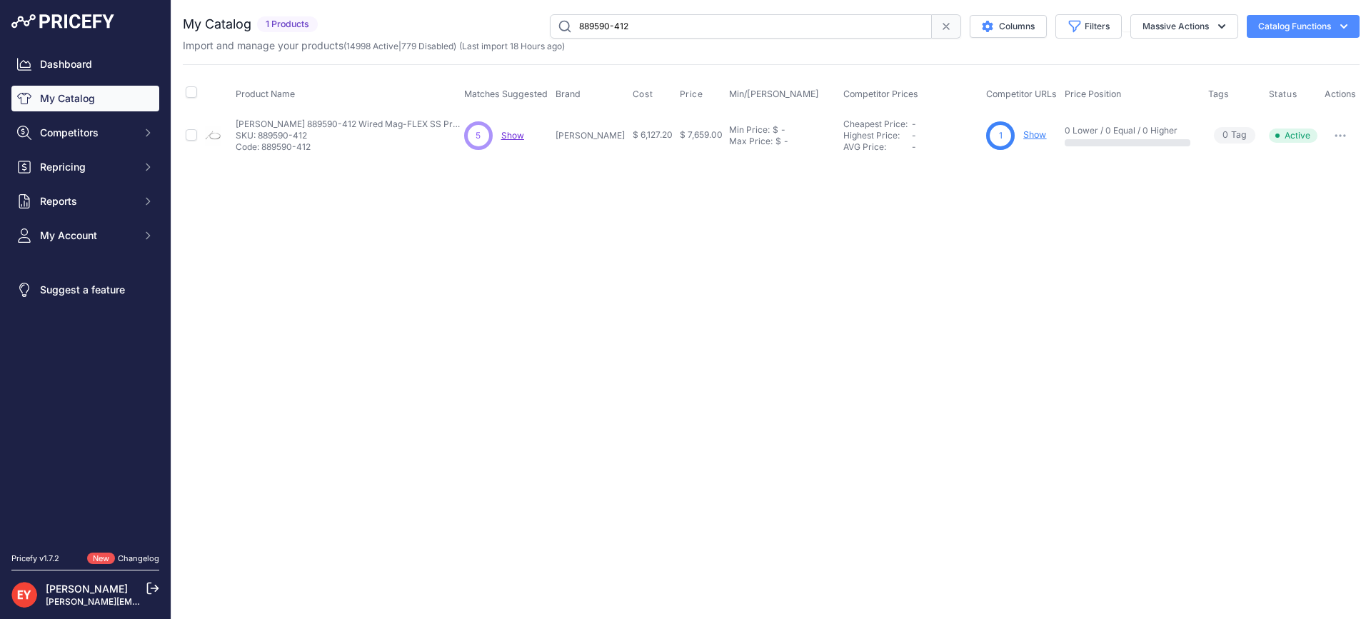
drag, startPoint x: 660, startPoint y: 31, endPoint x: 461, endPoint y: 40, distance: 199.4
click at [461, 40] on div "My Catalog 1 Products" at bounding box center [771, 33] width 1177 height 39
paste input "50"
type input "889590-502"
click at [1014, 138] on span "Add New" at bounding box center [1033, 136] width 39 height 14
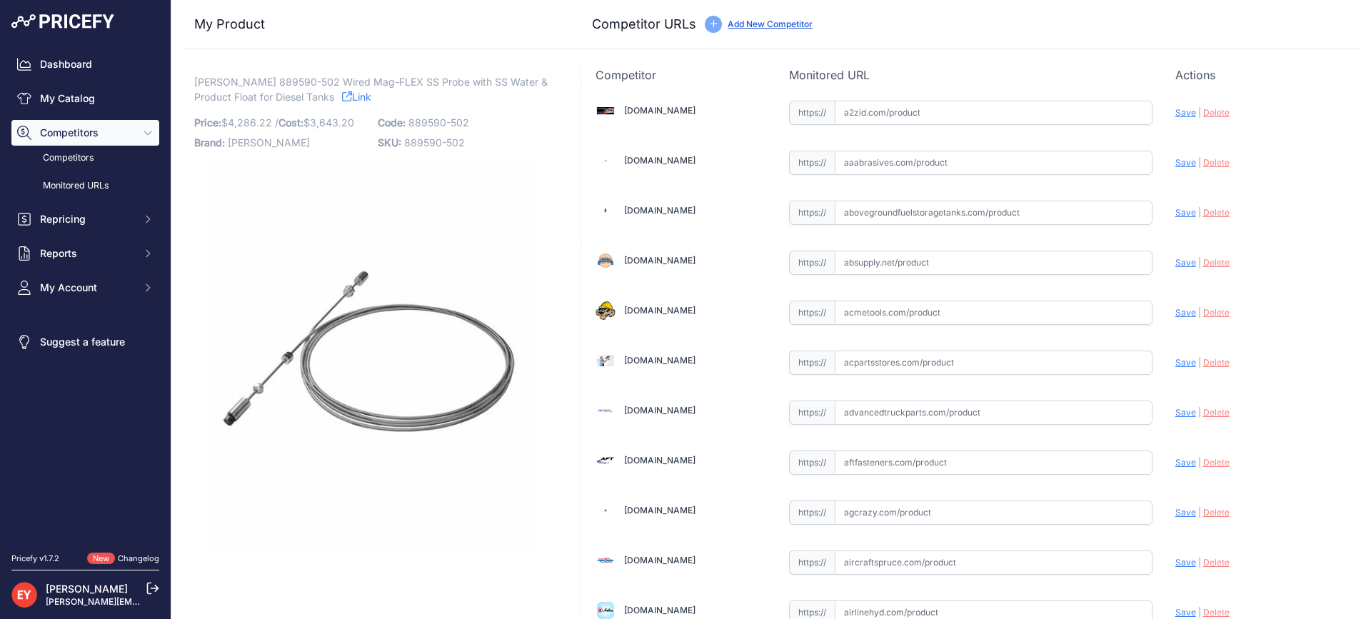
scroll to position [1350, 0]
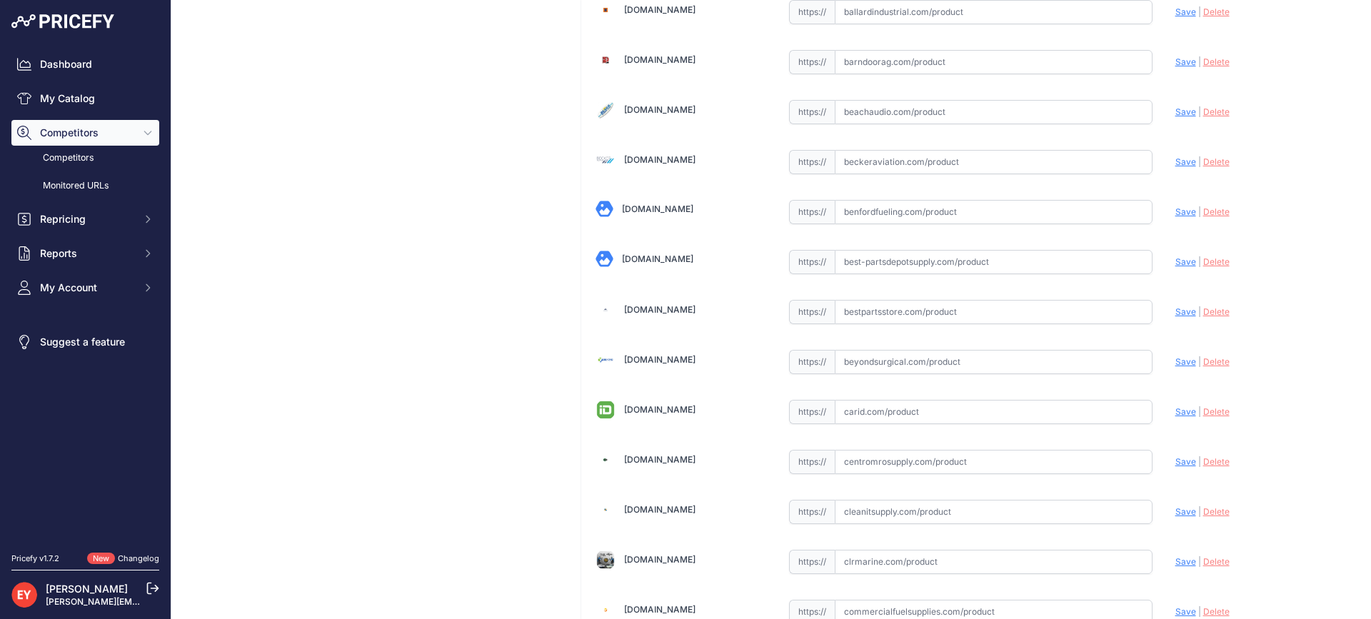
click at [874, 311] on input "text" at bounding box center [994, 312] width 318 height 24
paste input "[URL][DOMAIN_NAME][PERSON_NAME]"
click at [1175, 311] on span "Save" at bounding box center [1185, 311] width 21 height 11
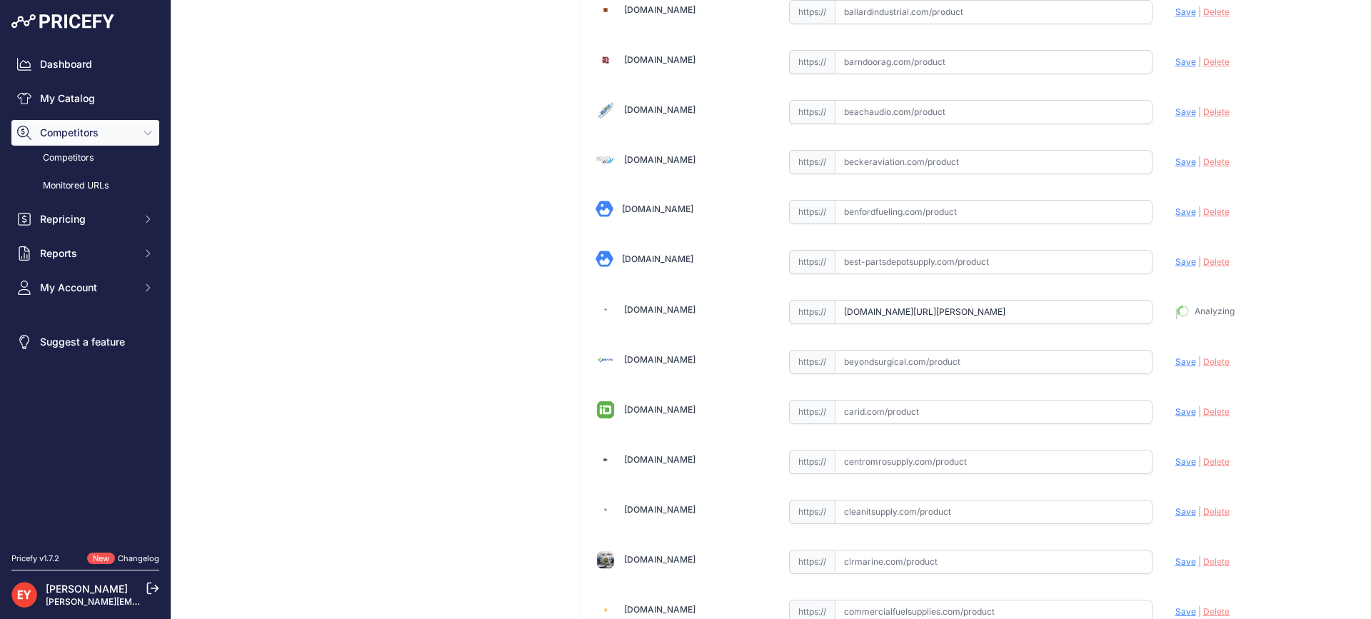
type input "[URL][DOMAIN_NAME][PERSON_NAME]"
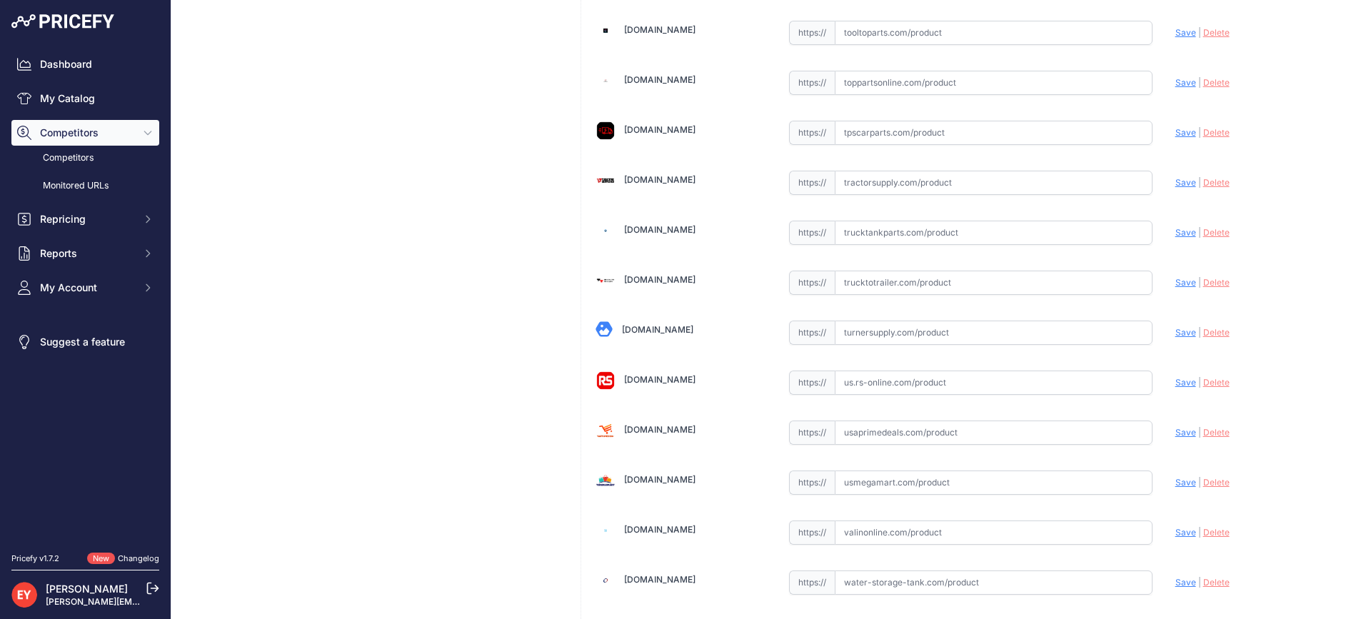
scroll to position [10835, 0]
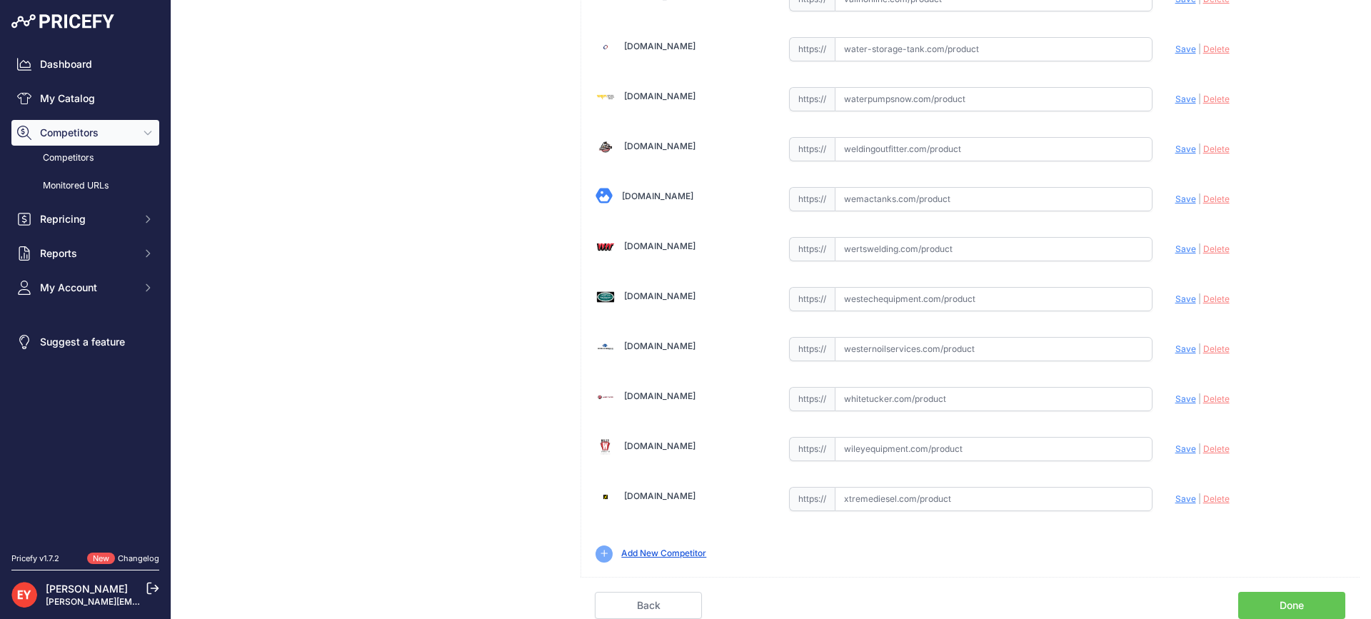
click at [1305, 606] on link "Done" at bounding box center [1291, 605] width 107 height 27
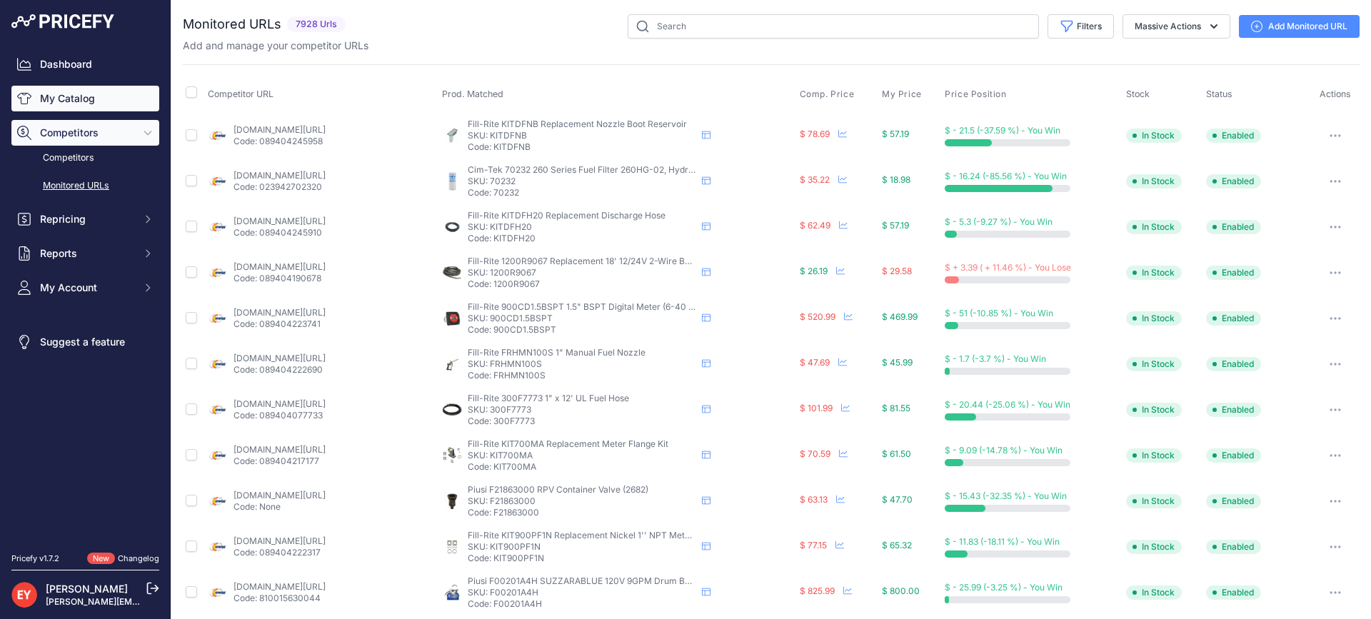
click at [46, 101] on link "My Catalog" at bounding box center [85, 99] width 148 height 26
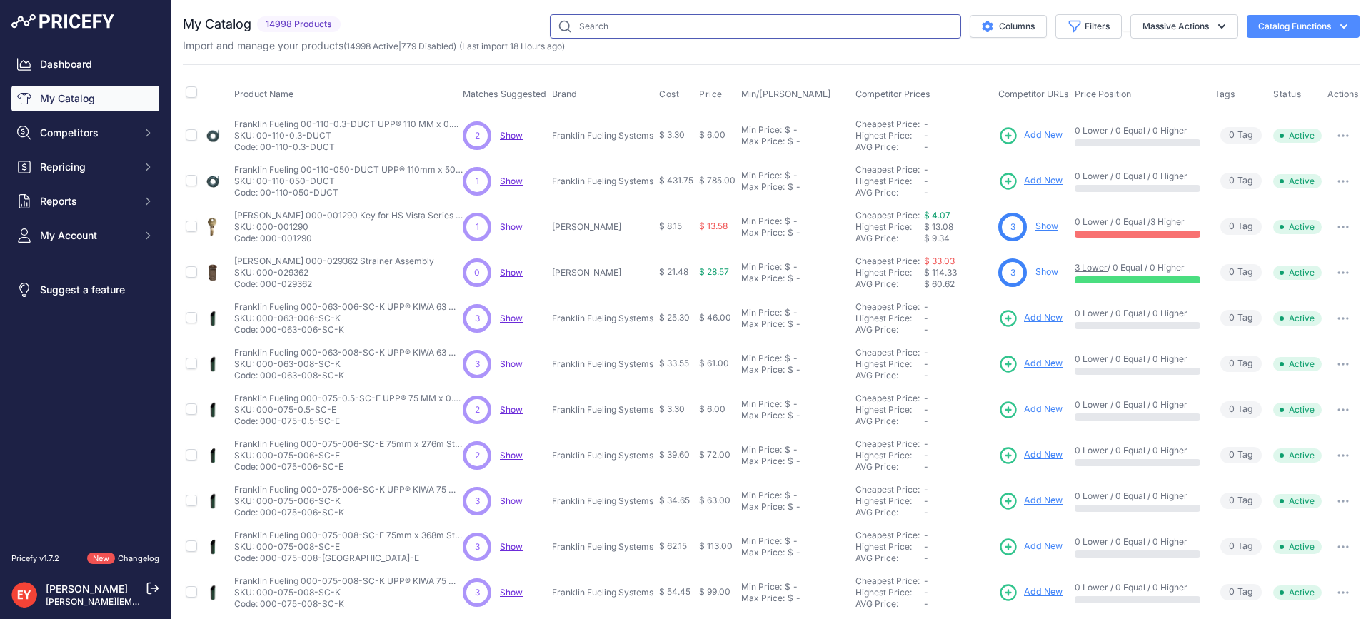
click at [711, 37] on input "text" at bounding box center [755, 26] width 411 height 24
paste input "889590-505"
type input "889590-505"
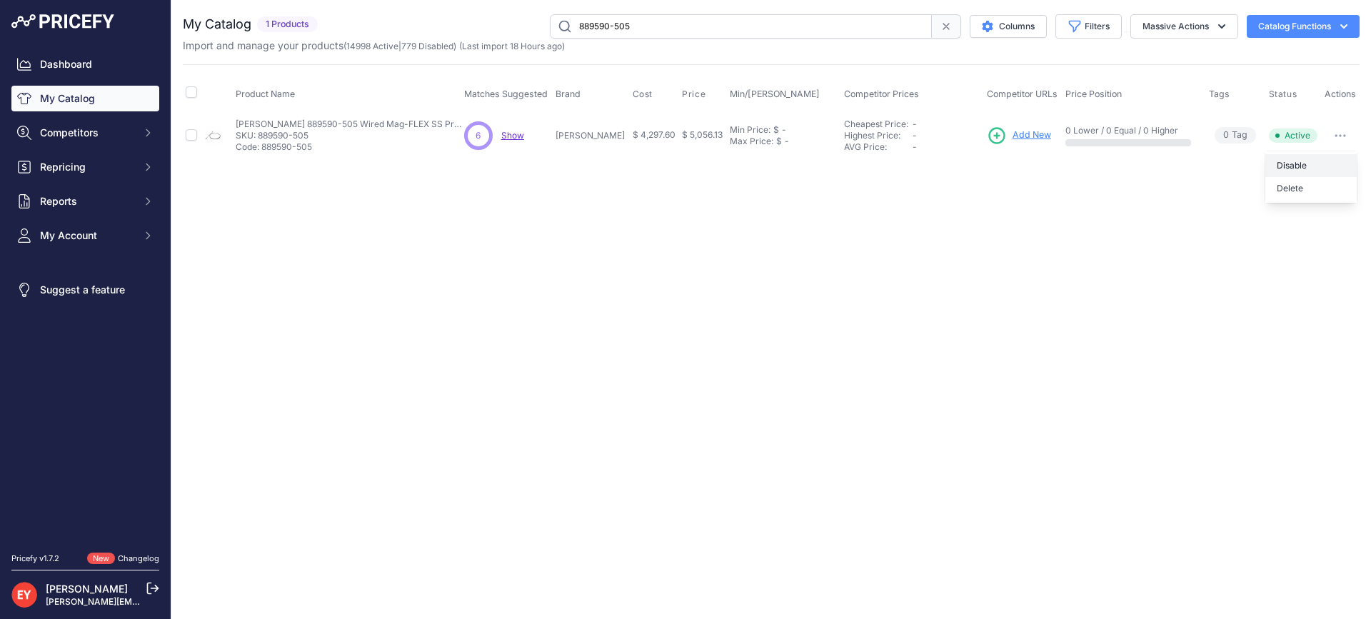
click at [1301, 169] on button "Disable" at bounding box center [1310, 165] width 91 height 23
drag, startPoint x: 688, startPoint y: 23, endPoint x: 524, endPoint y: 26, distance: 164.3
click at [524, 26] on div "889590-505 Columns Filters Status All Status Only Enabled Only Disabled" at bounding box center [841, 26] width 1036 height 24
paste input "4"
drag, startPoint x: 651, startPoint y: 26, endPoint x: 462, endPoint y: 19, distance: 189.3
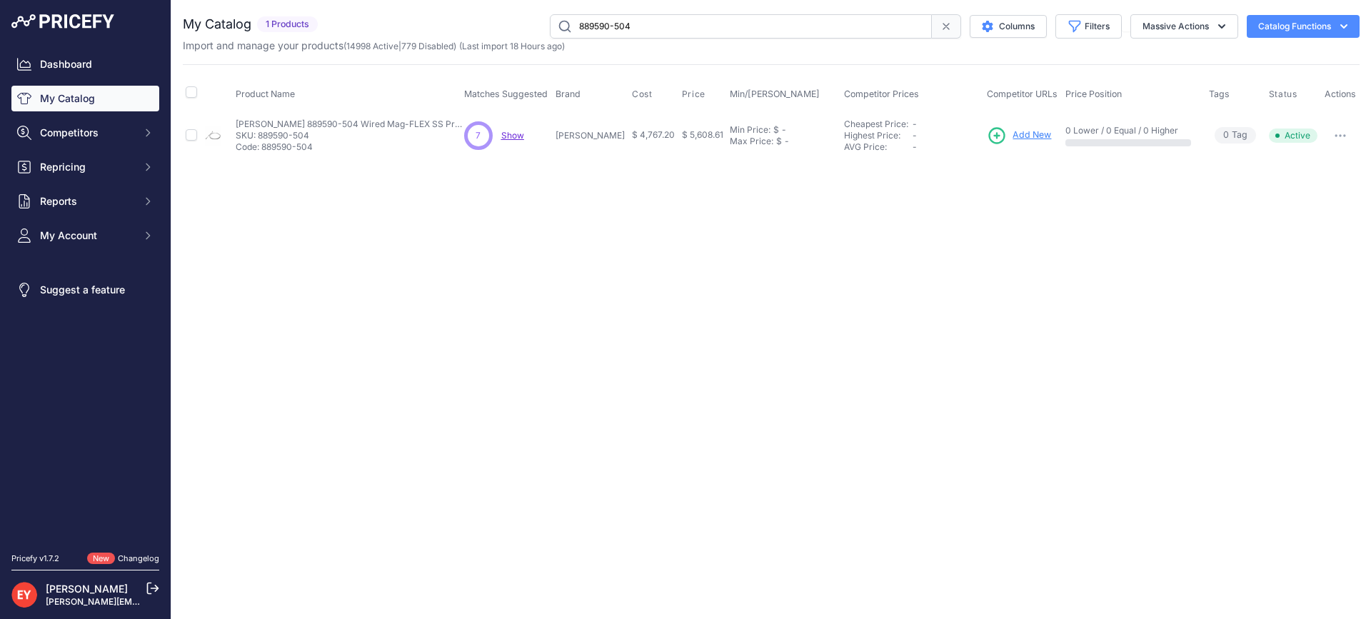
click at [450, 28] on div "889590-504 Columns Filters Status All Status Only Enabled Only Disabled" at bounding box center [841, 26] width 1036 height 24
paste input "6"
type input "889590-506"
click at [1013, 140] on span "Add New" at bounding box center [1032, 136] width 39 height 14
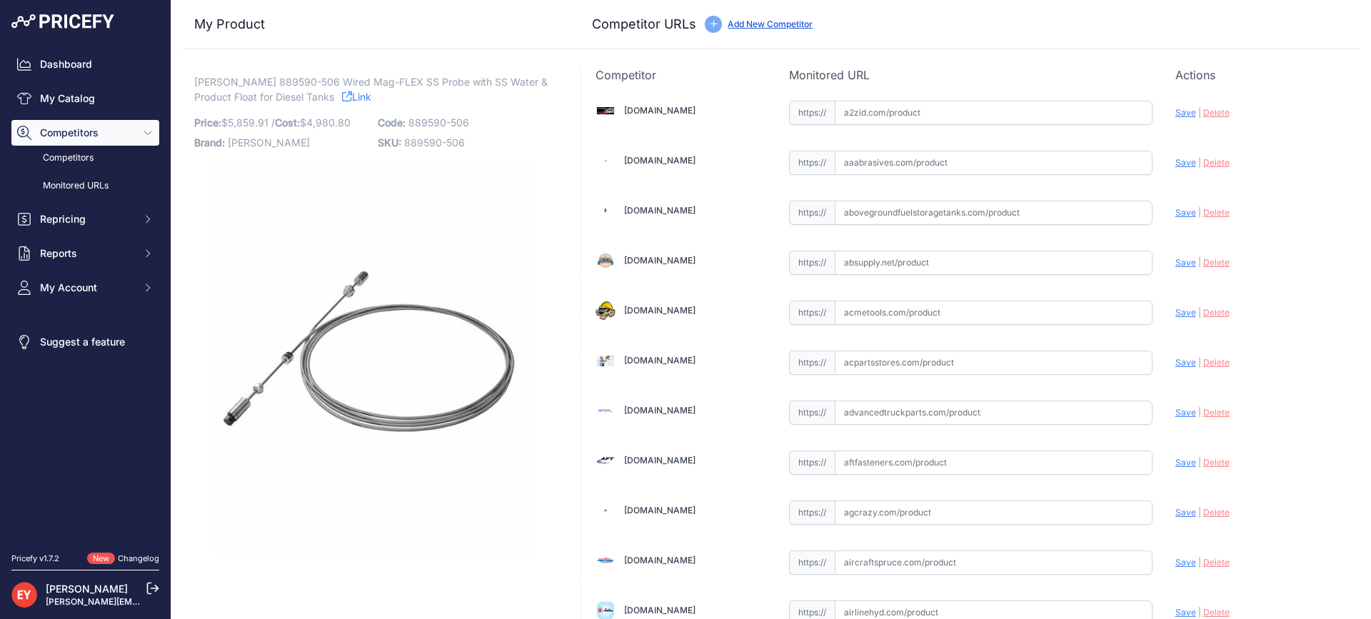
scroll to position [1350, 0]
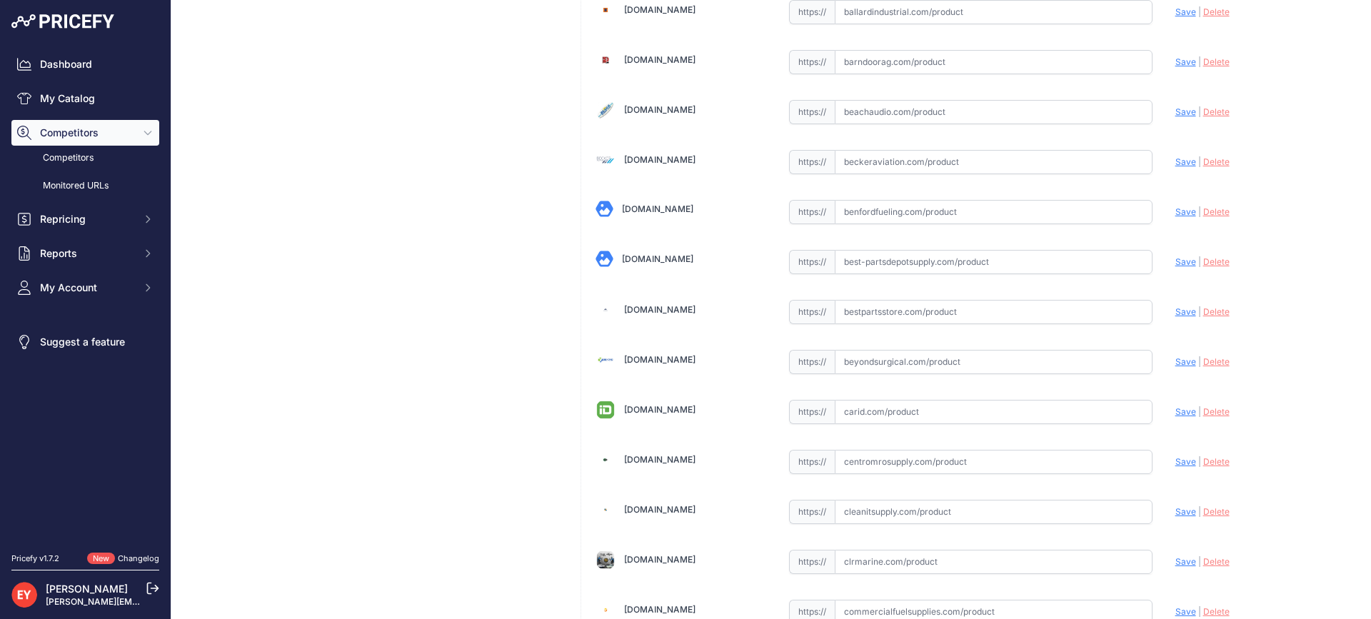
click at [871, 312] on input "text" at bounding box center [994, 312] width 318 height 24
paste input "[URL][DOMAIN_NAME][PERSON_NAME]"
click at [1175, 308] on span "Save" at bounding box center [1185, 311] width 21 height 11
type input "[URL][DOMAIN_NAME][PERSON_NAME]"
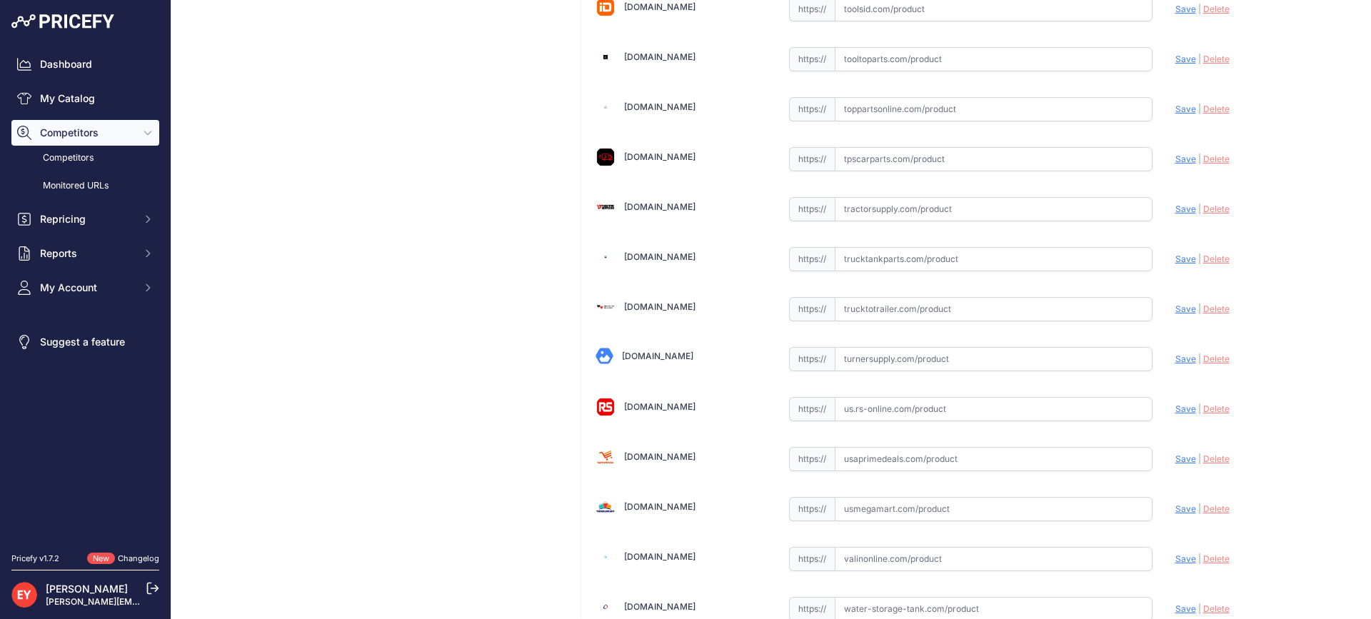
scroll to position [10802, 0]
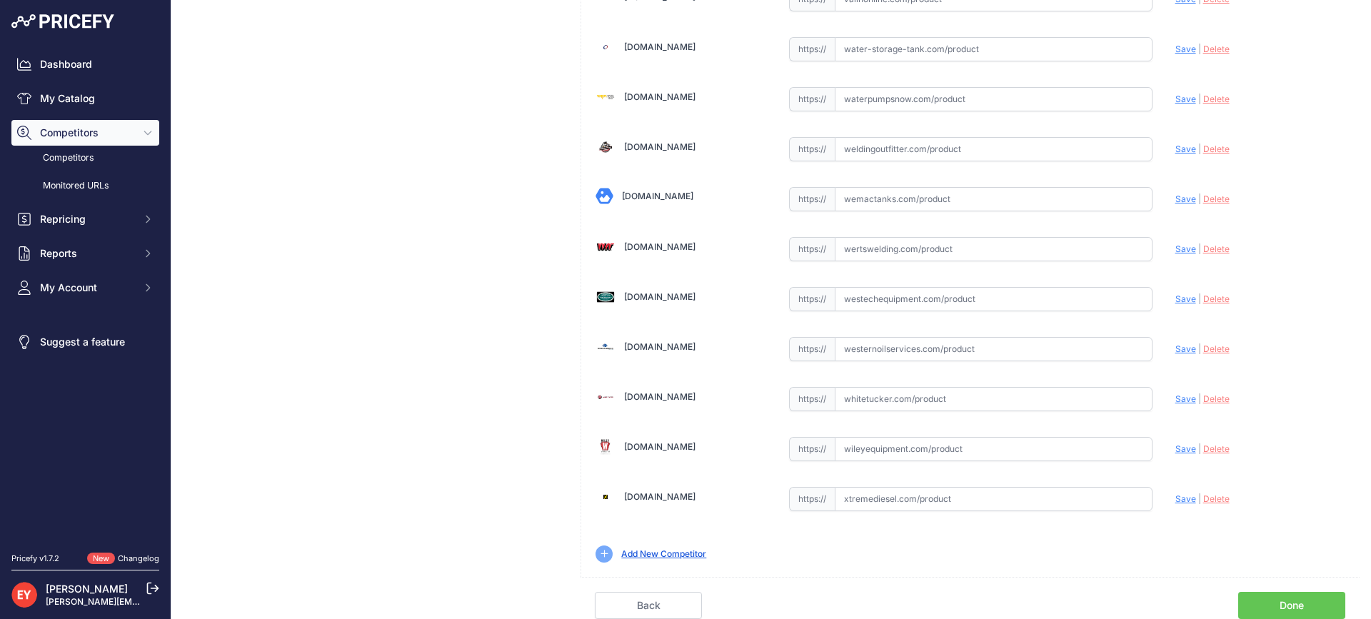
click at [1285, 602] on link "Done" at bounding box center [1291, 605] width 107 height 27
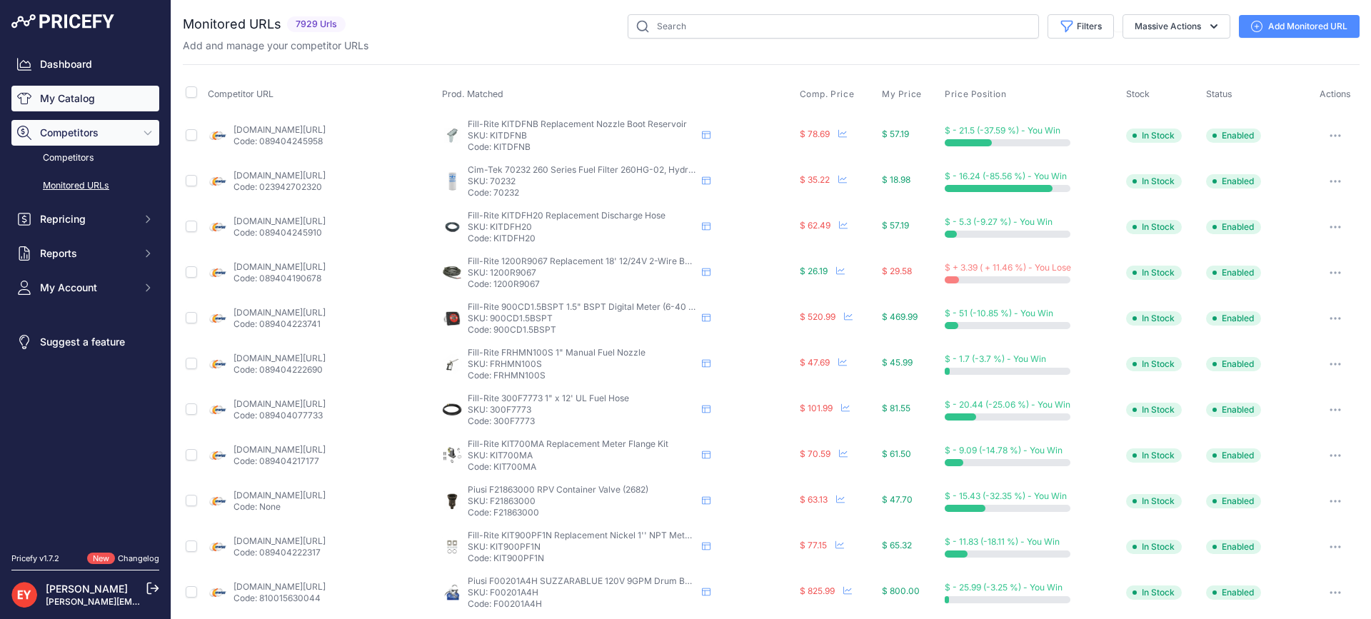
click at [71, 106] on link "My Catalog" at bounding box center [85, 99] width 148 height 26
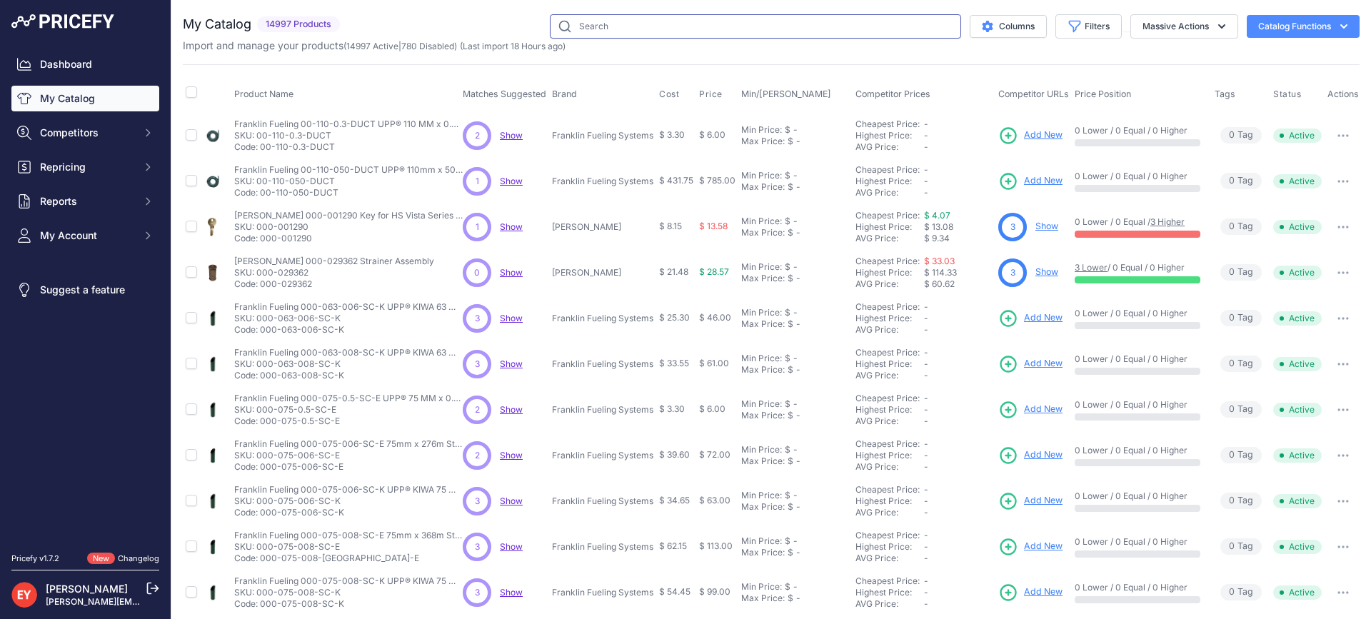
click at [609, 37] on input "text" at bounding box center [755, 26] width 411 height 24
paste input "889590-507"
type input "889590-507"
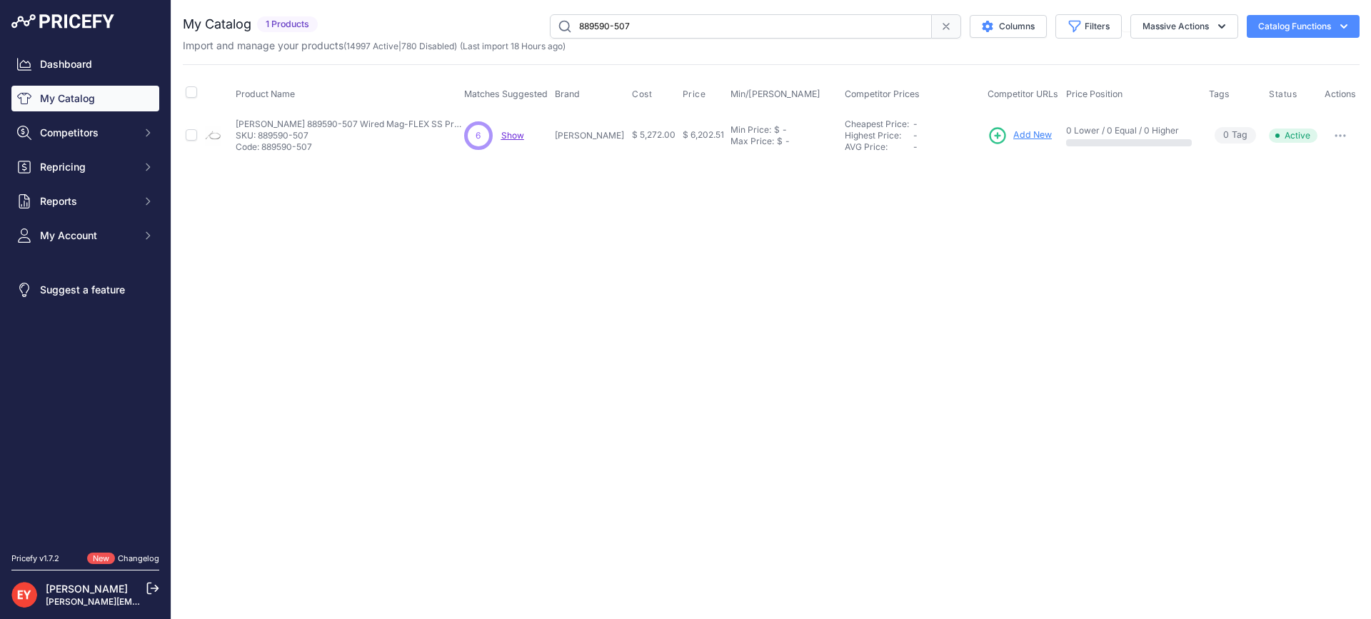
click at [1000, 139] on link "Add New" at bounding box center [1020, 136] width 64 height 20
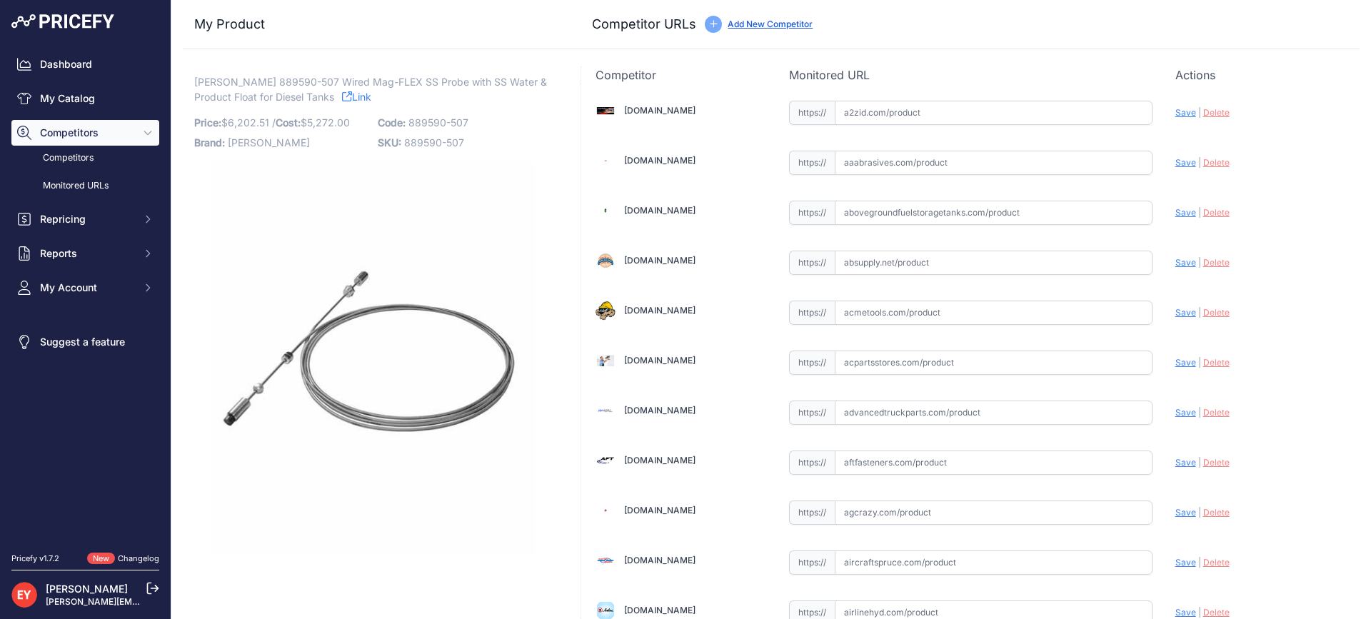
scroll to position [1350, 0]
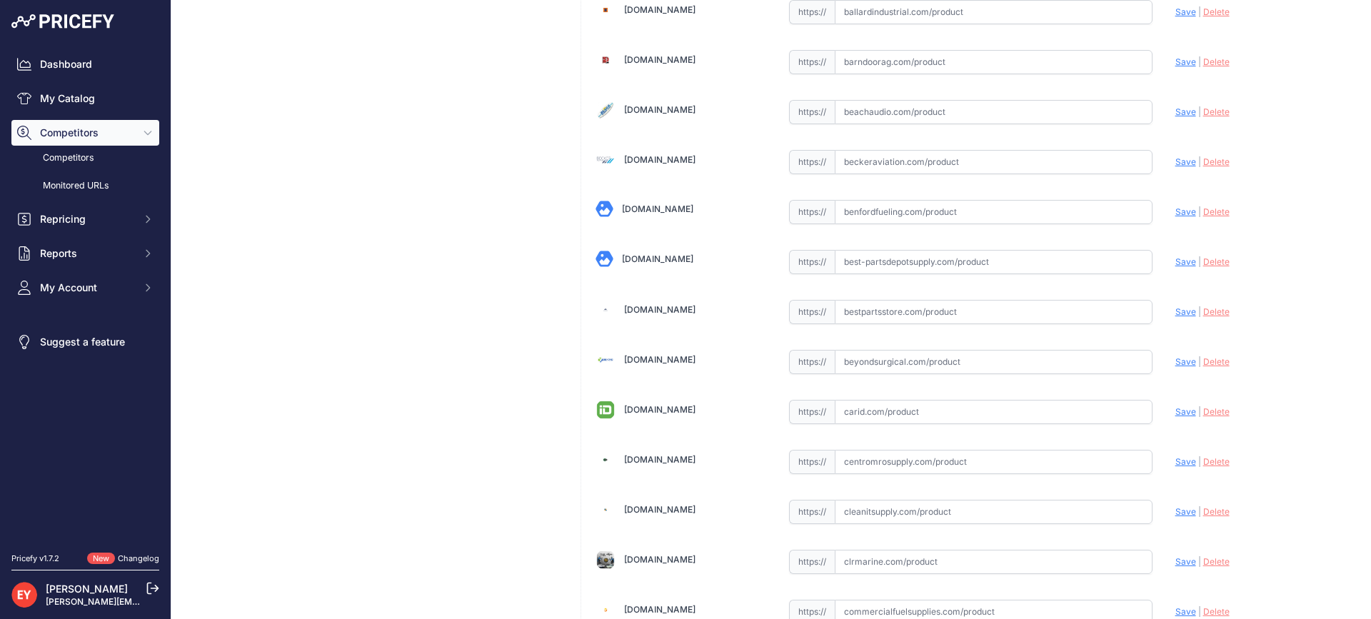
click at [868, 311] on input "text" at bounding box center [994, 312] width 318 height 24
paste input "https://www.bestpartsstore.com/product/veeder-root-889590-507-wired-mag-flex-ss…"
click at [1177, 313] on span "Save" at bounding box center [1185, 311] width 21 height 11
type input "https://www.bestpartsstore.com/product/veeder-root-889590-507-wired-mag-flex-ss…"
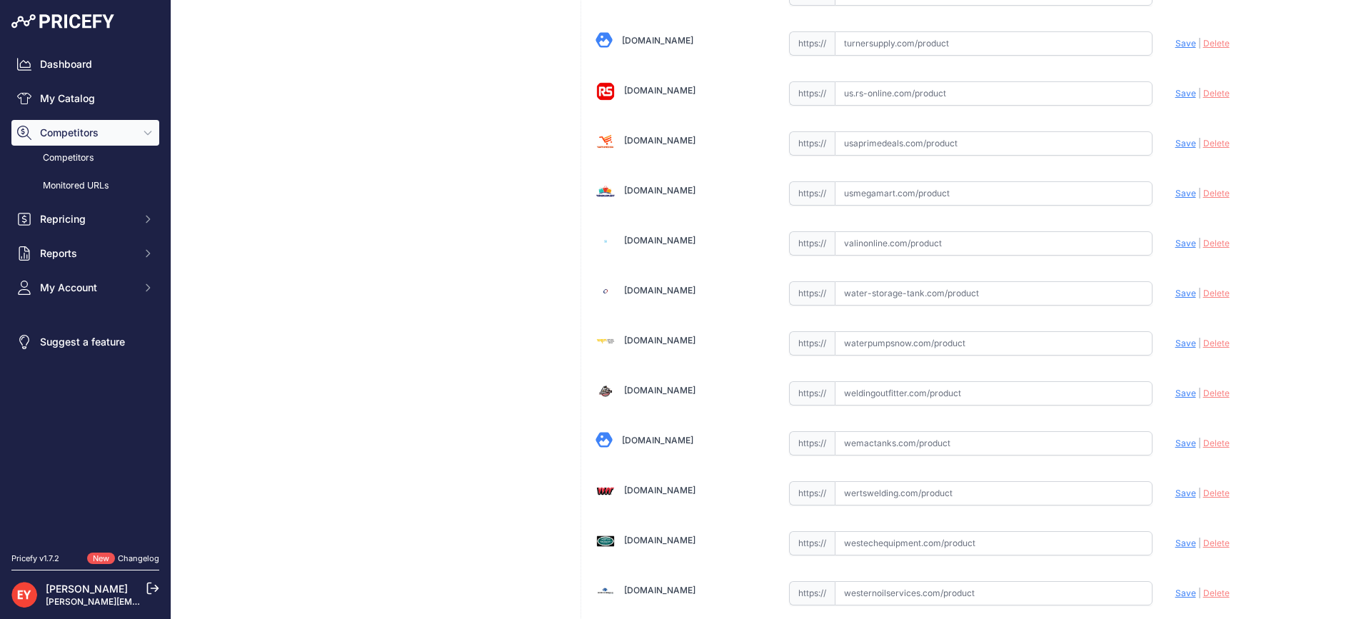
scroll to position [10835, 0]
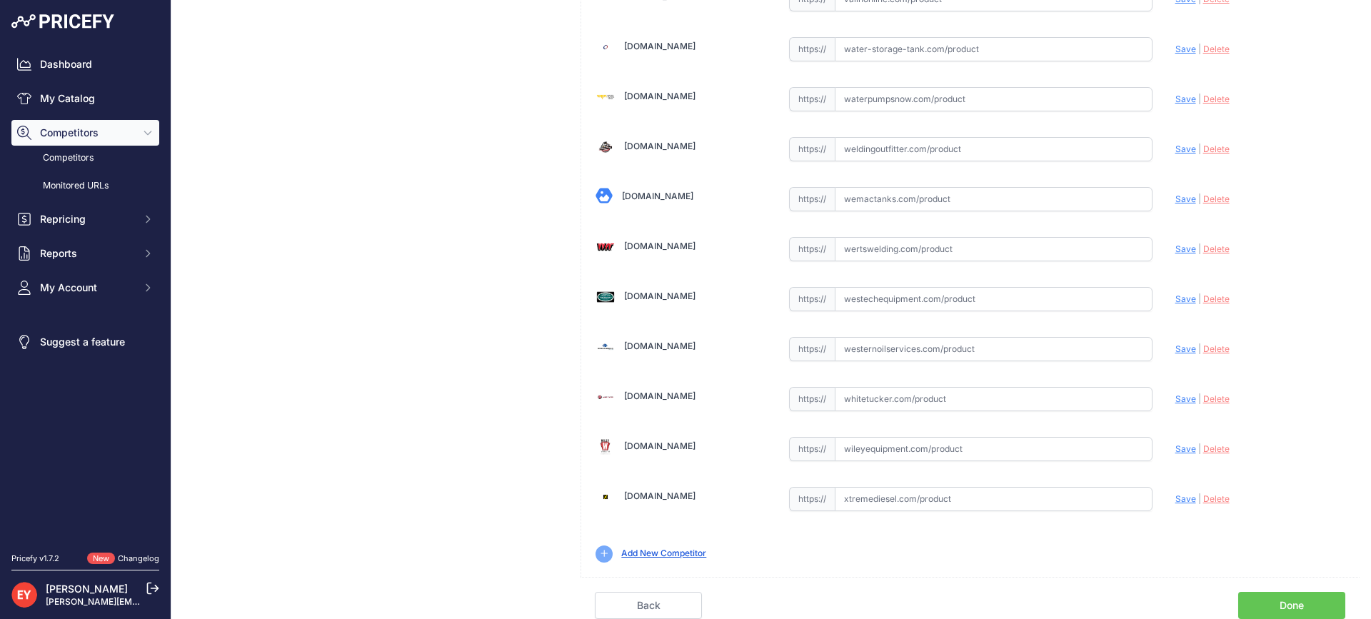
click at [1296, 601] on link "Done" at bounding box center [1291, 605] width 107 height 27
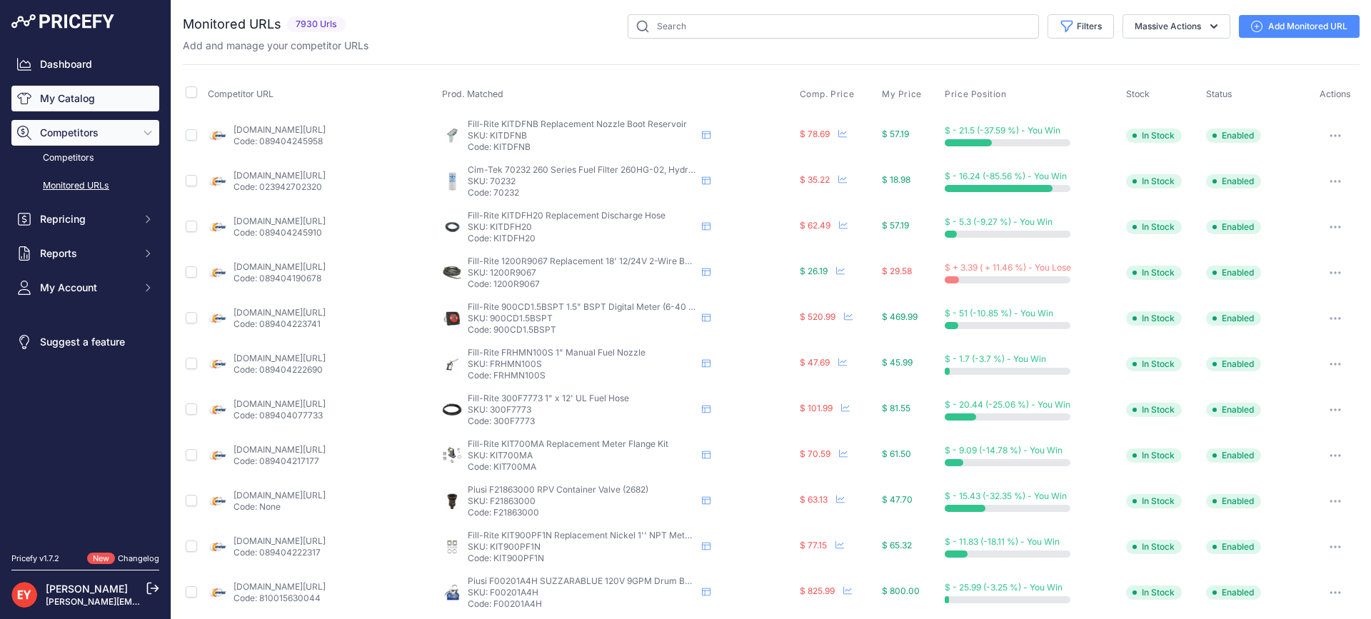
click at [91, 100] on link "My Catalog" at bounding box center [85, 99] width 148 height 26
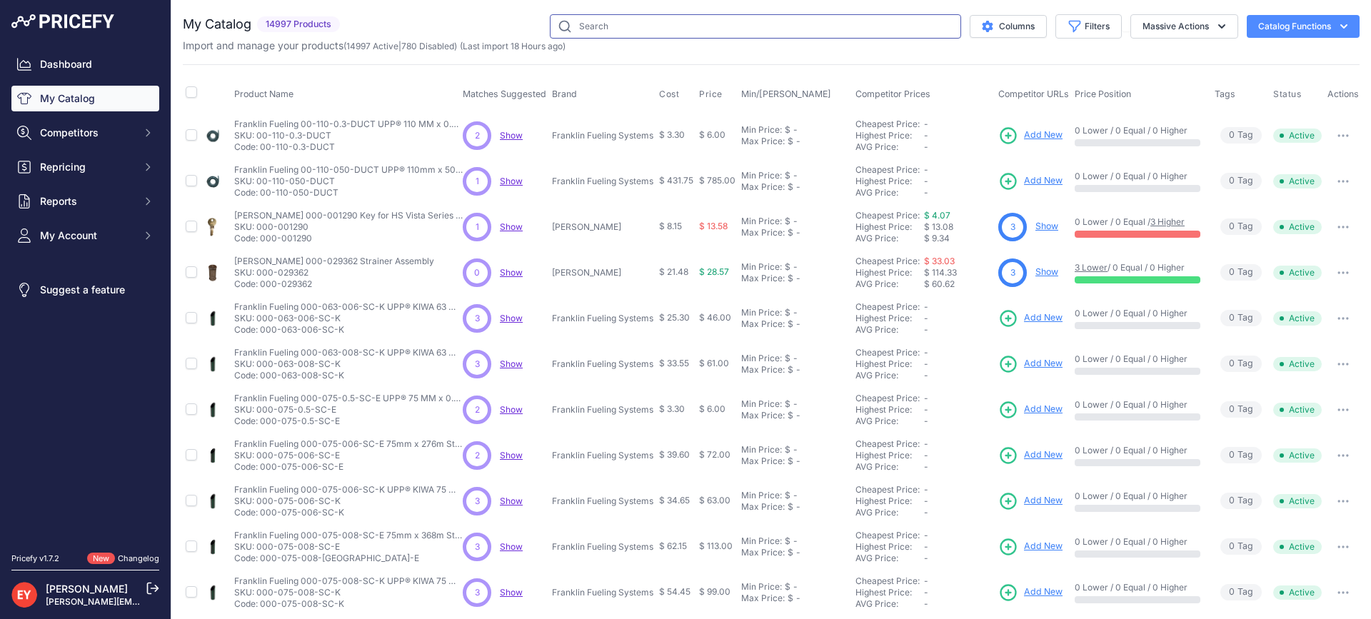
click at [608, 29] on input "text" at bounding box center [755, 26] width 411 height 24
click at [580, 16] on input "text" at bounding box center [755, 26] width 411 height 24
paste input "312020-969"
type input "312020-969"
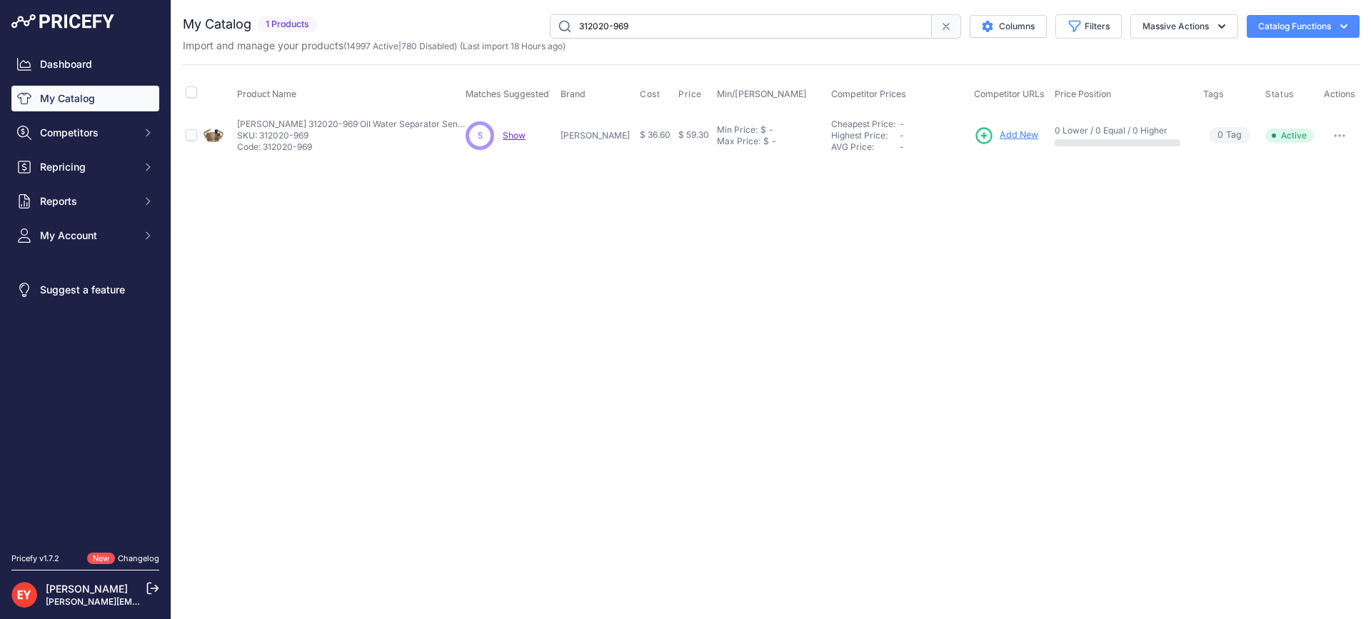
click at [1000, 133] on span "Add New" at bounding box center [1019, 136] width 39 height 14
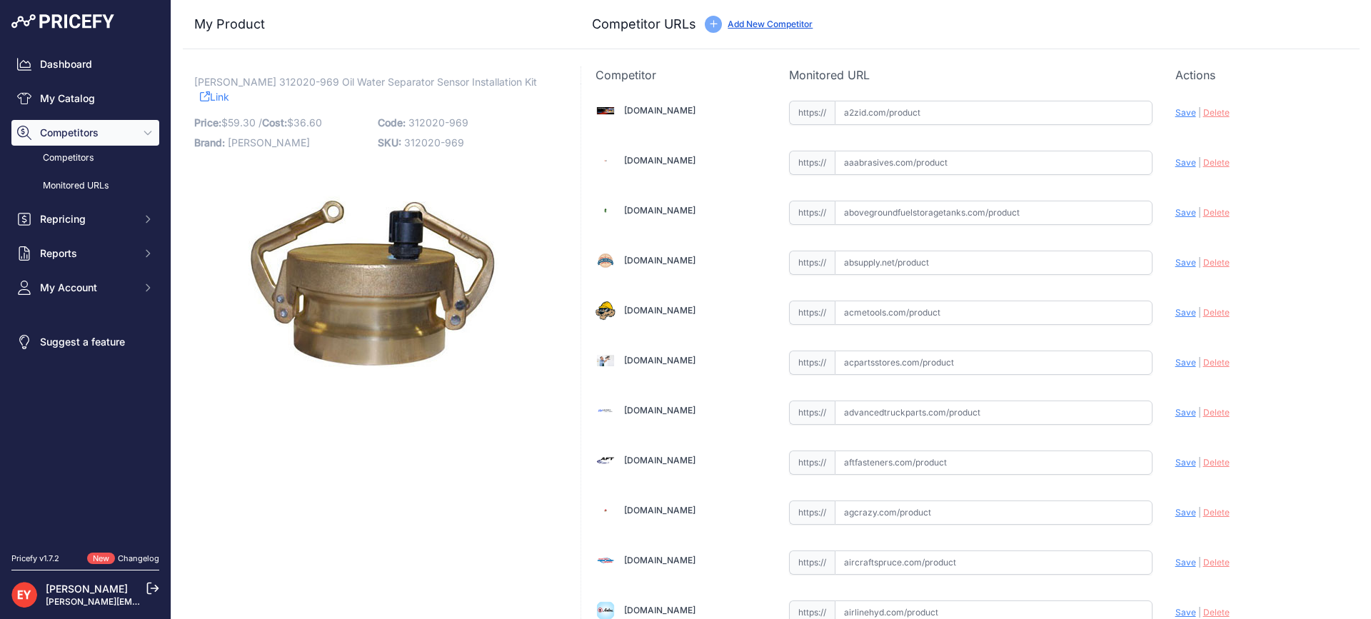
scroll to position [9989, 0]
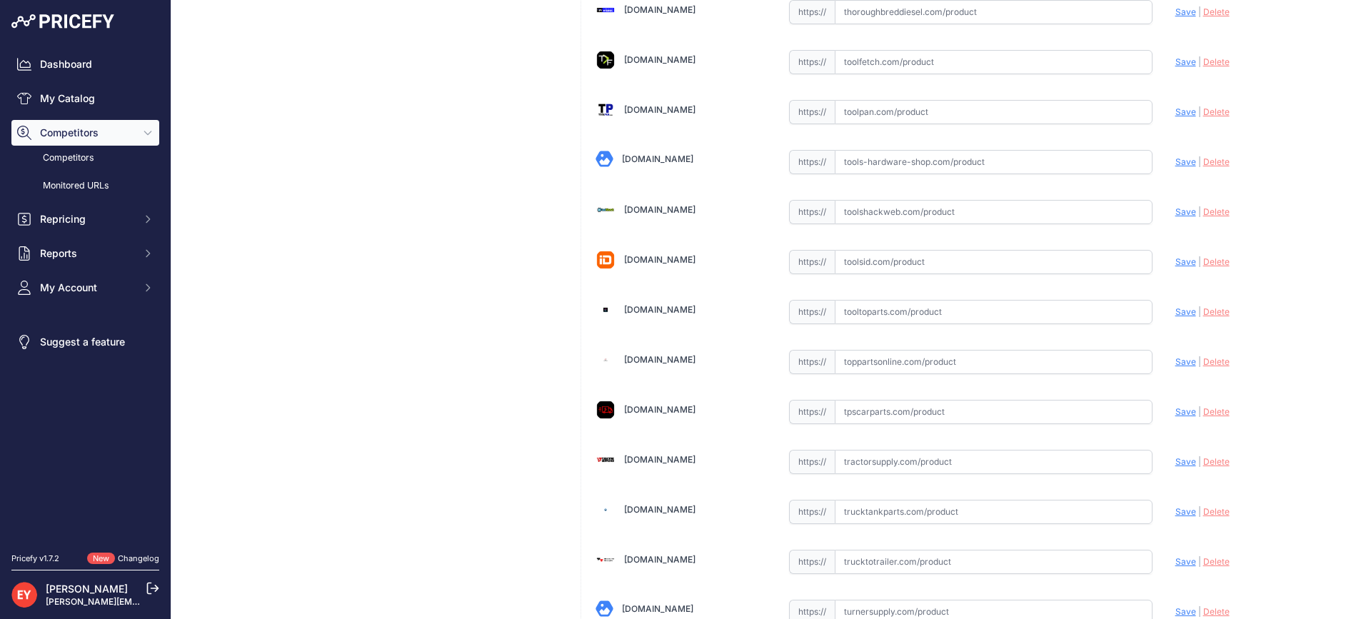
drag, startPoint x: 873, startPoint y: 317, endPoint x: 943, endPoint y: 209, distance: 128.5
click at [873, 316] on input "text" at bounding box center [994, 312] width 318 height 24
paste input "[URL][DOMAIN_NAME][PERSON_NAME]"
click at [1178, 316] on span "Save" at bounding box center [1185, 311] width 21 height 11
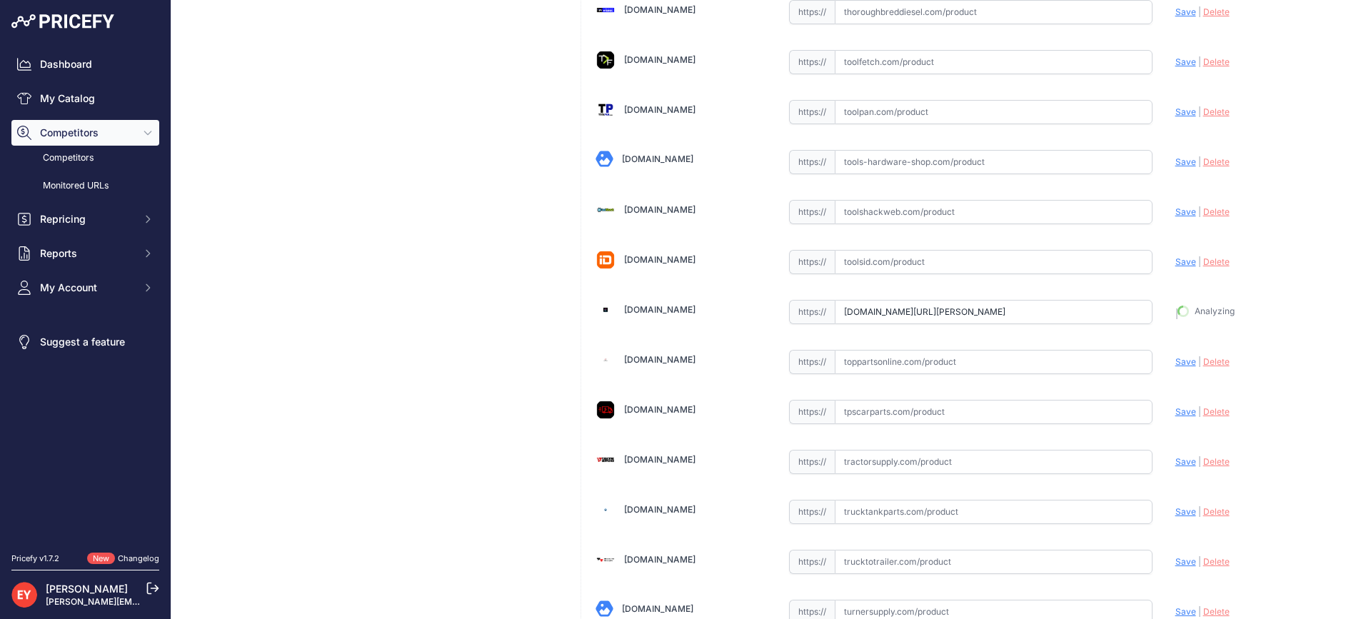
type input "[URL][DOMAIN_NAME][PERSON_NAME]"
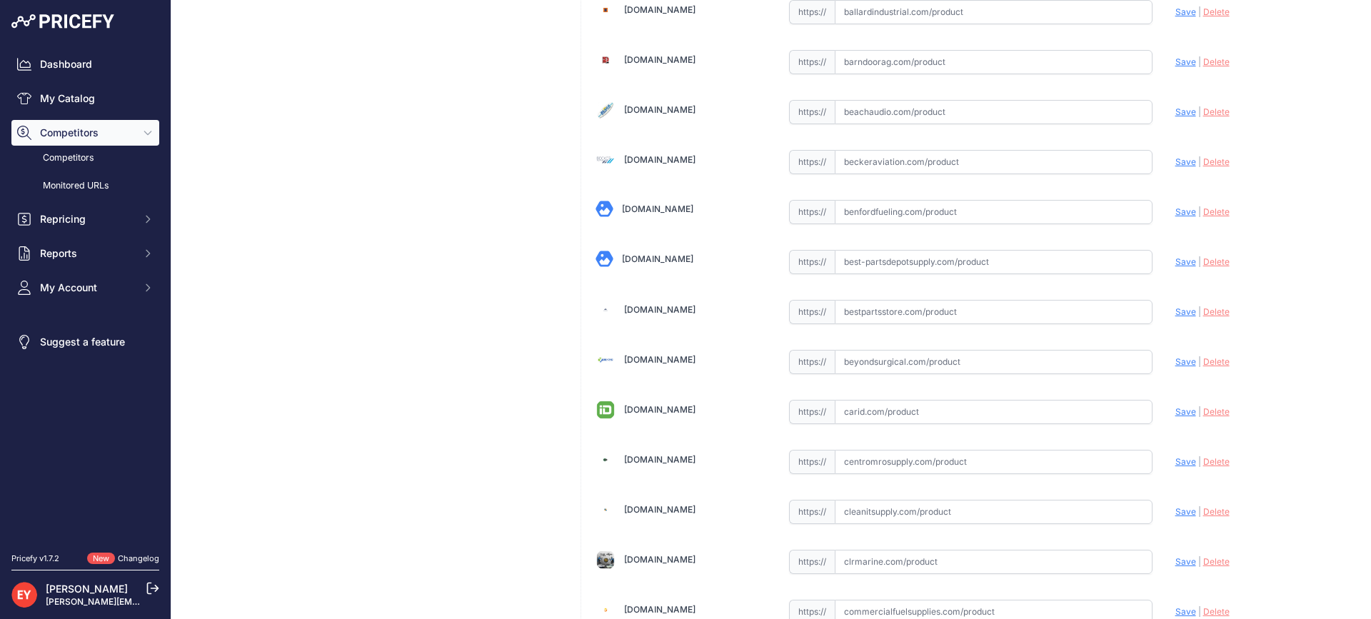
click at [878, 303] on input "text" at bounding box center [994, 312] width 318 height 24
paste input "https://www.bestpartsstore.com/product/veeder-root-312020-969-oil-water-separat…"
click at [1175, 310] on span "Save" at bounding box center [1185, 311] width 21 height 11
type input "https://www.bestpartsstore.com/product/veeder-root-312020-969-oil-water-separat…"
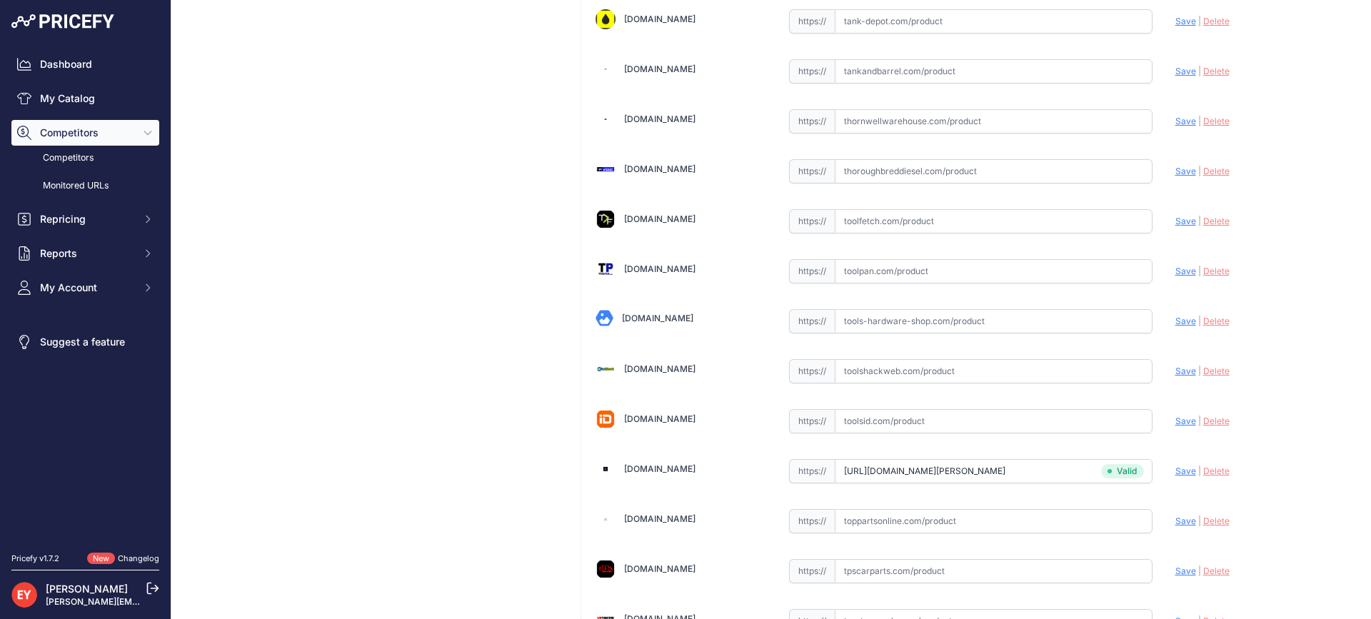
scroll to position [10802, 0]
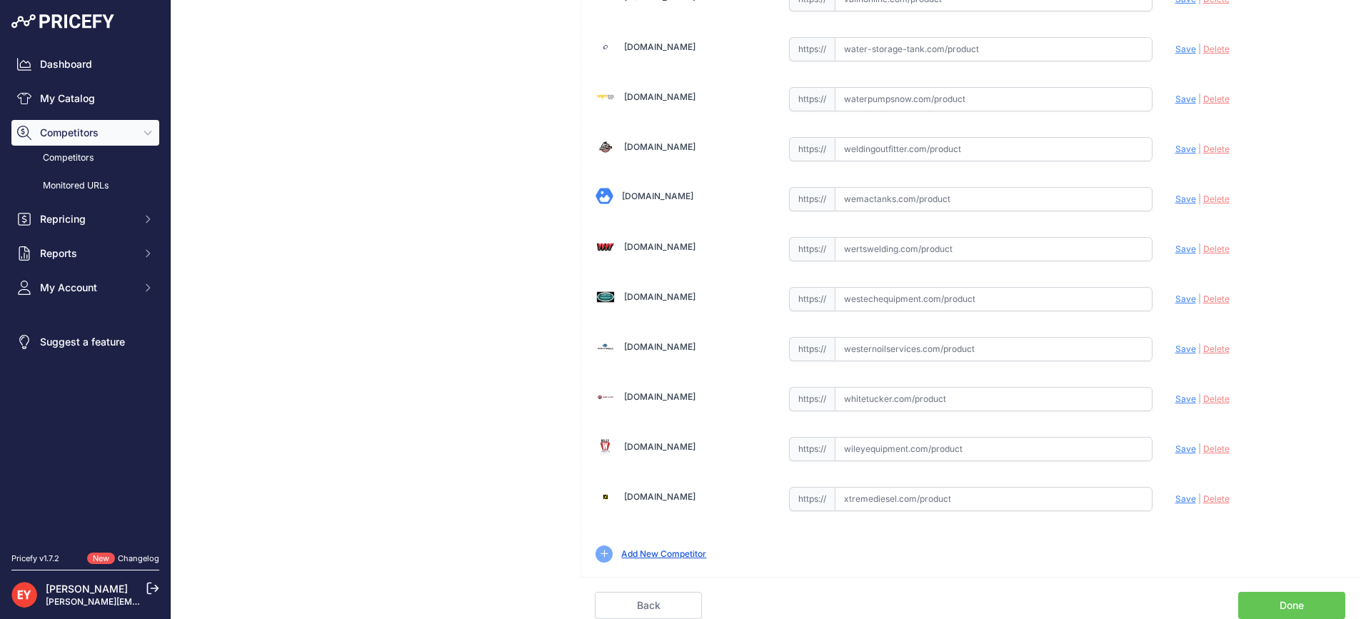
click at [1285, 606] on link "Done" at bounding box center [1291, 605] width 107 height 27
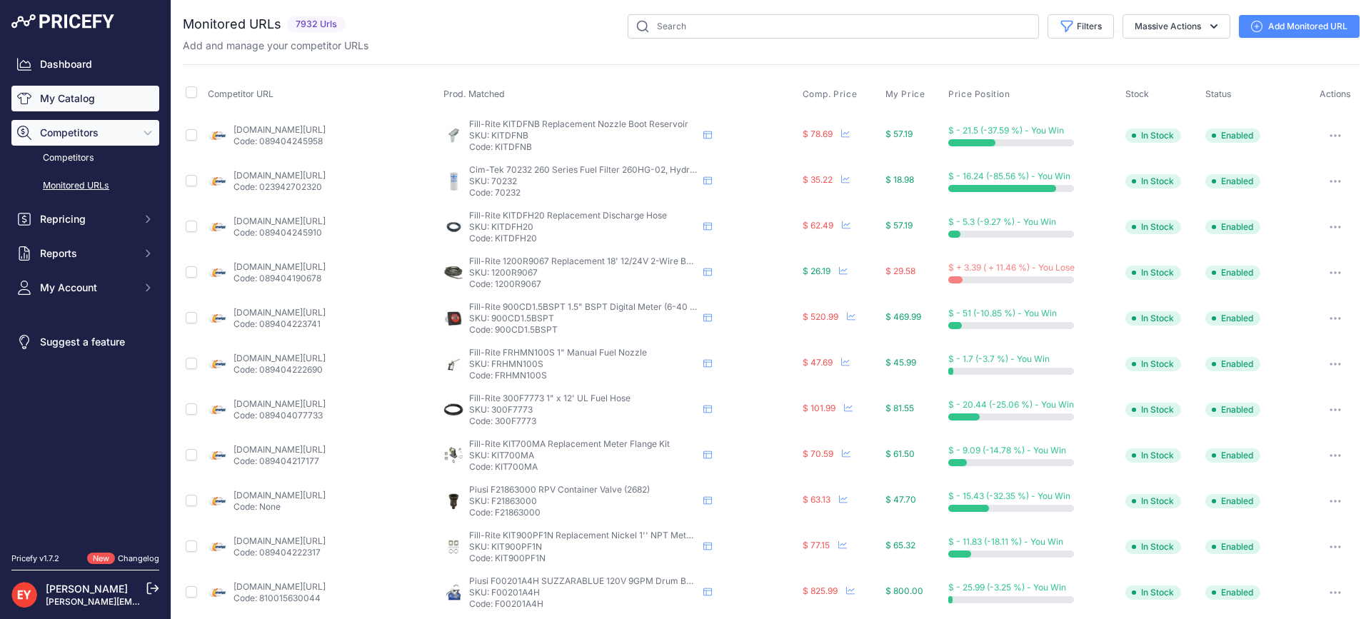
click at [125, 95] on link "My Catalog" at bounding box center [85, 99] width 148 height 26
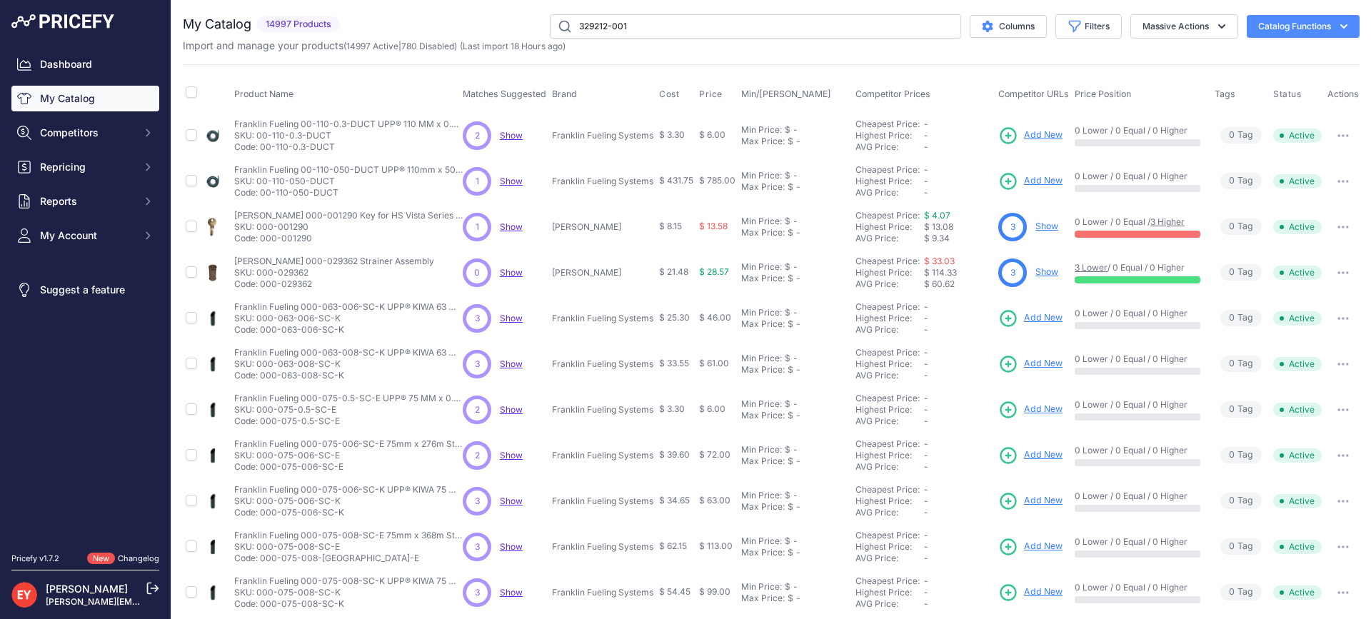
type input "329212-001"
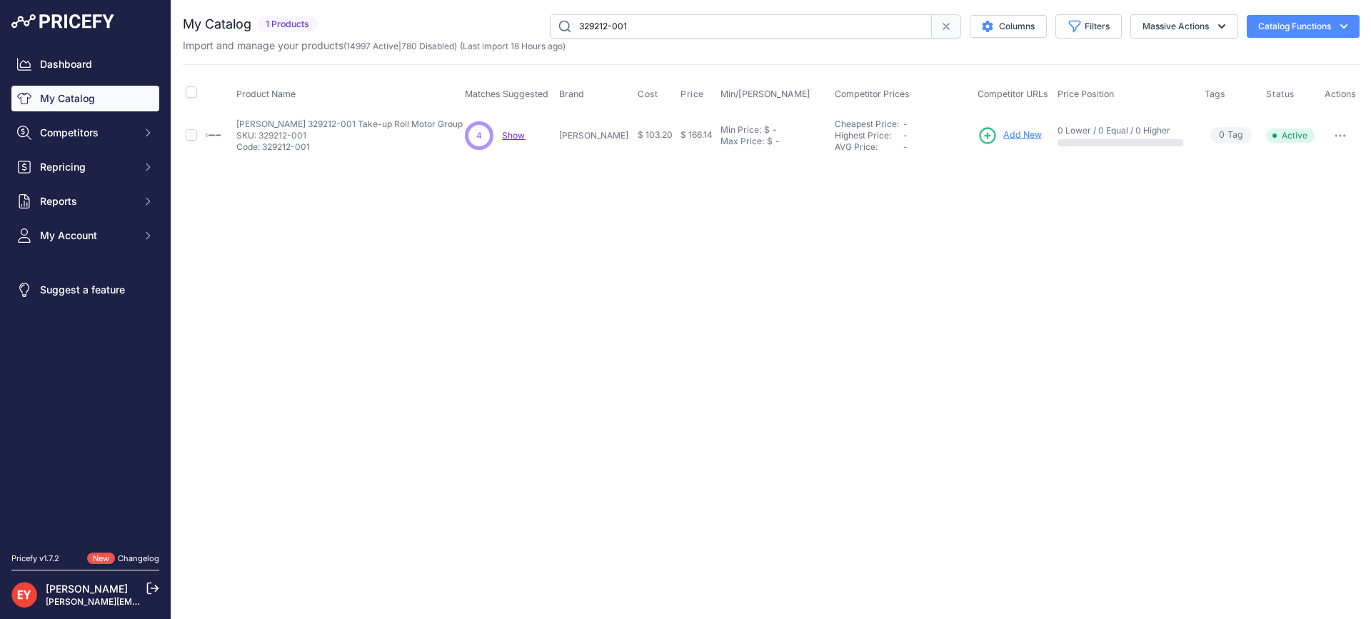
click at [1003, 130] on span "Add New" at bounding box center [1022, 136] width 39 height 14
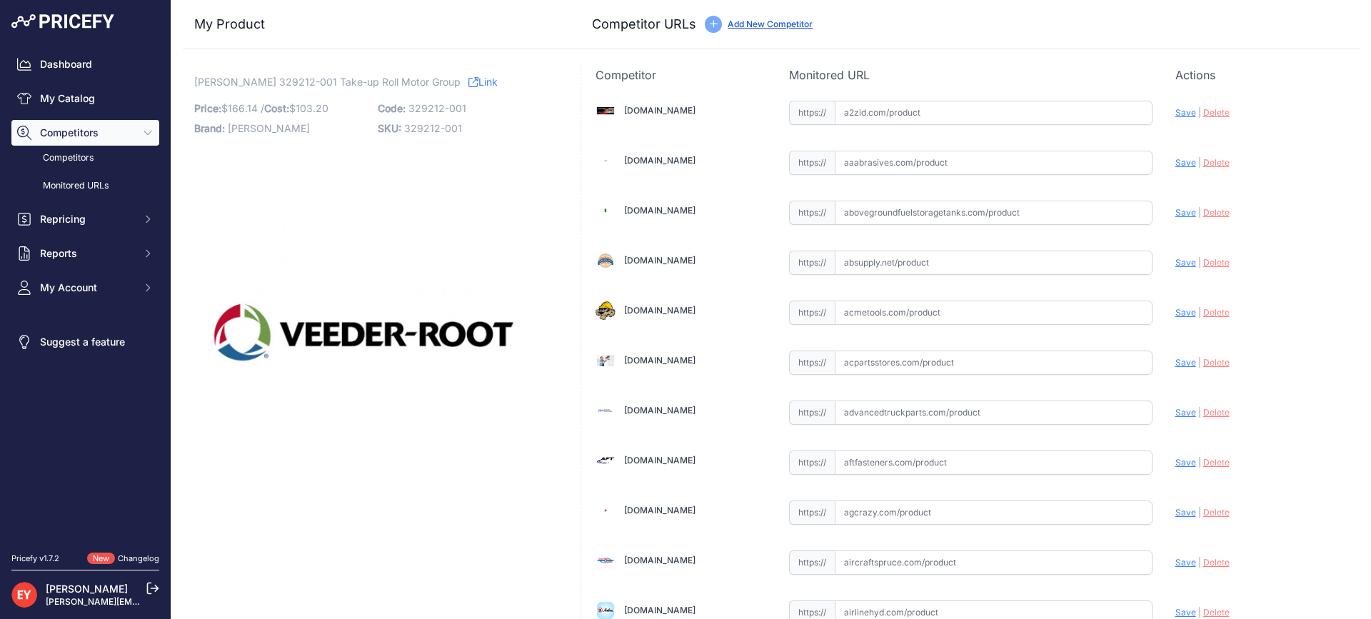
scroll to position [9989, 0]
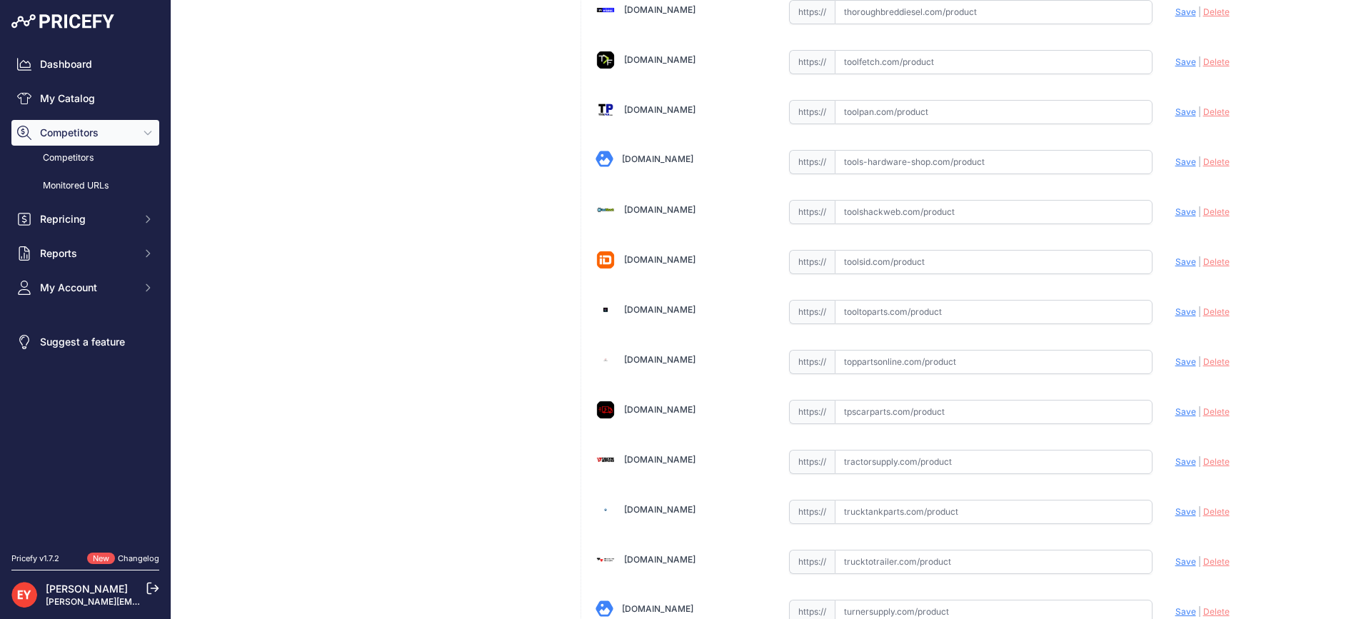
click at [867, 316] on input "text" at bounding box center [994, 312] width 318 height 24
paste input "[URL][DOMAIN_NAME][PERSON_NAME]"
click at [1175, 312] on span "Save" at bounding box center [1185, 311] width 21 height 11
type input "[URL][DOMAIN_NAME][PERSON_NAME]"
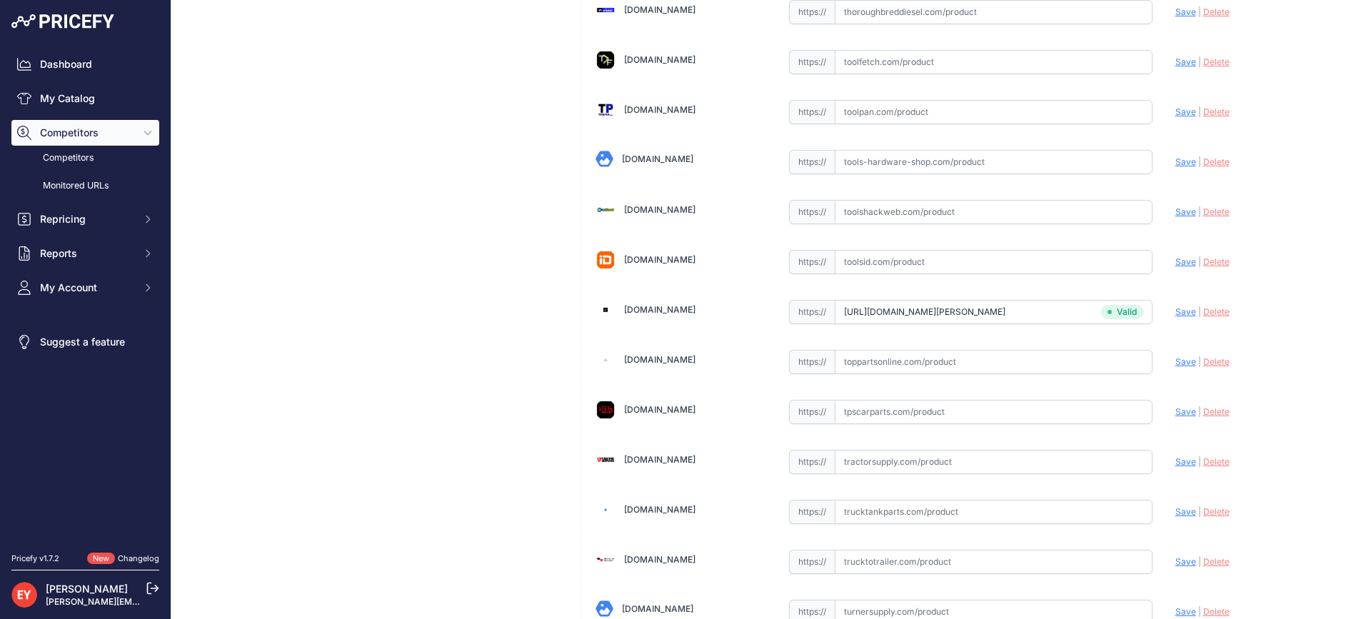
scroll to position [4300, 0]
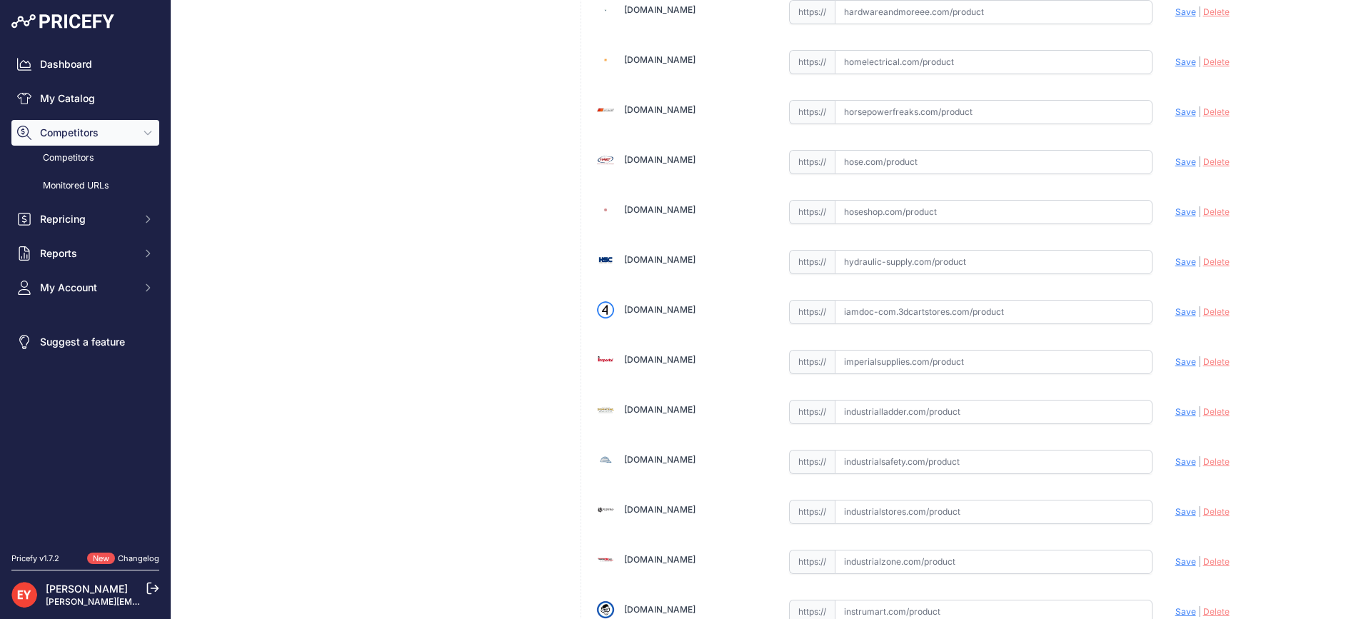
click at [879, 317] on input "text" at bounding box center [994, 312] width 318 height 24
paste input "[URL][DOMAIN_NAME]"
click at [1175, 311] on span "Save" at bounding box center [1185, 311] width 21 height 11
type input "https://iamdoc-com.3dcartstores.com/Take-Up-Roll-Motor-Group-Take-Up-Spool-Moto…"
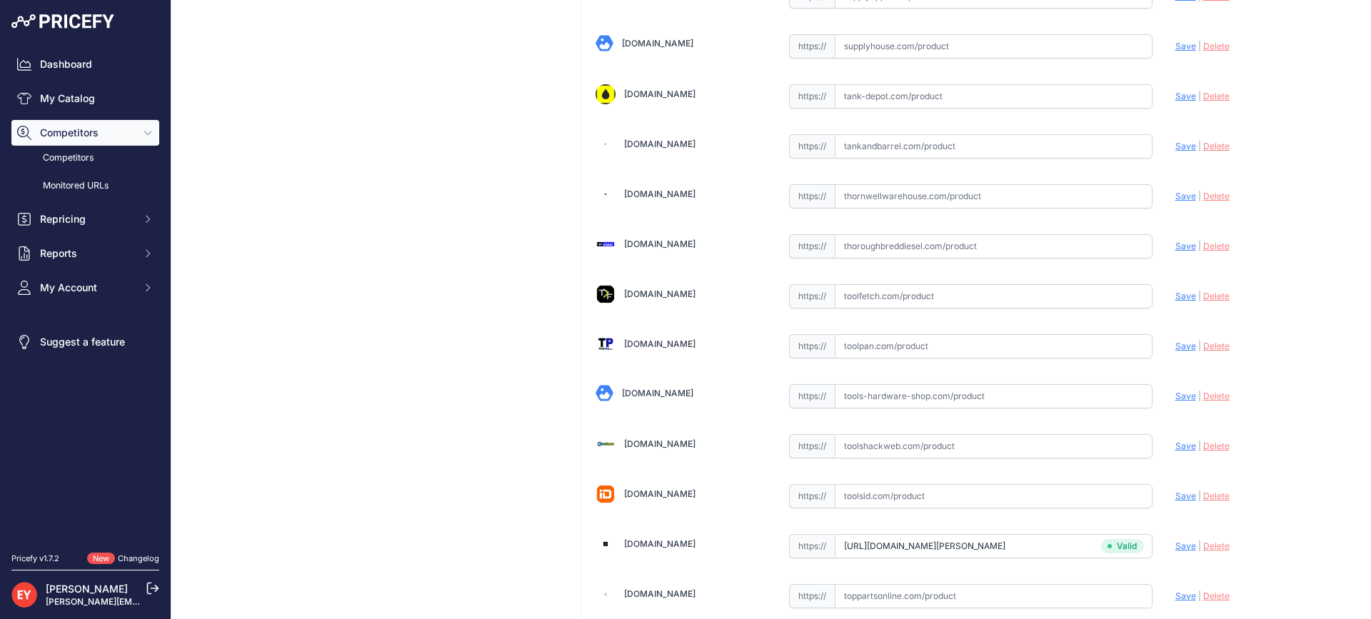
scroll to position [10802, 0]
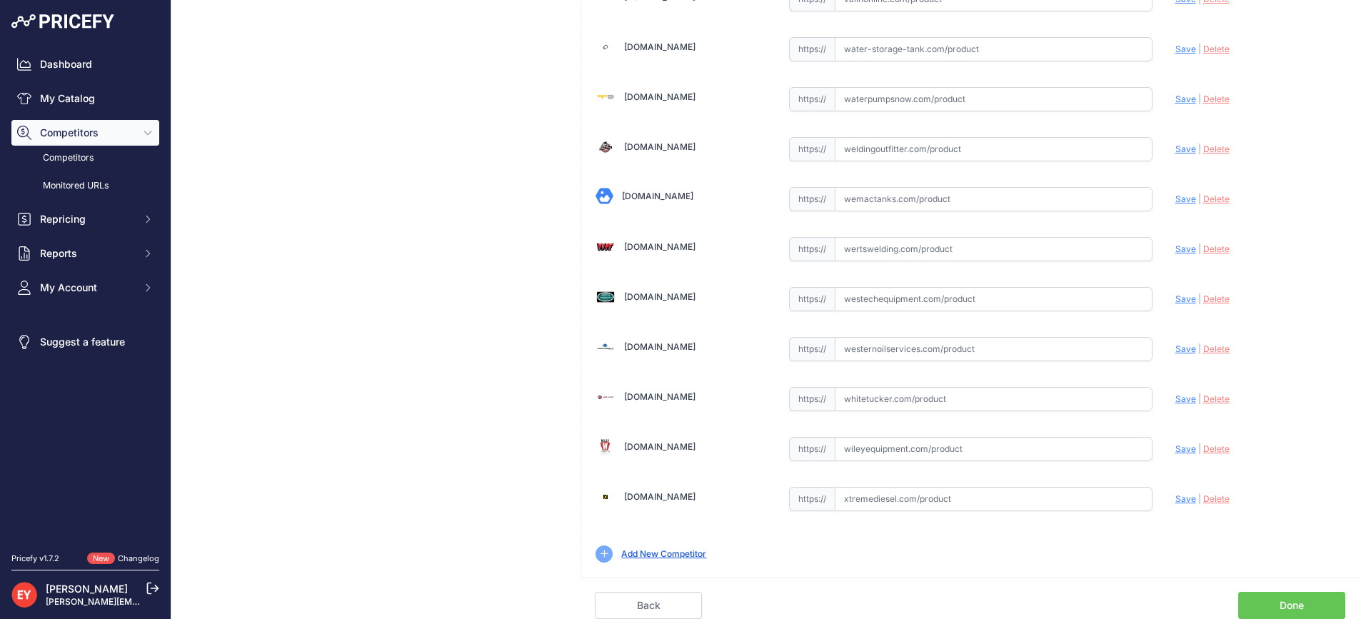
click at [1288, 606] on link "Done" at bounding box center [1291, 605] width 107 height 27
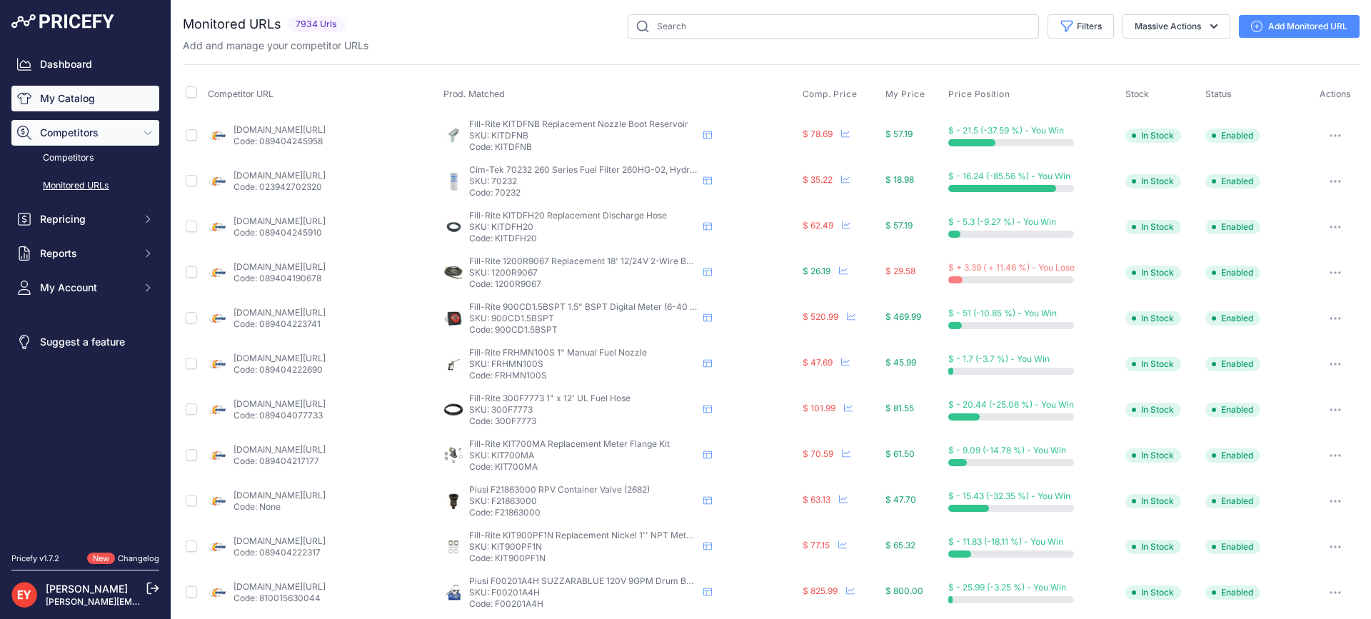
click at [81, 89] on link "My Catalog" at bounding box center [85, 99] width 148 height 26
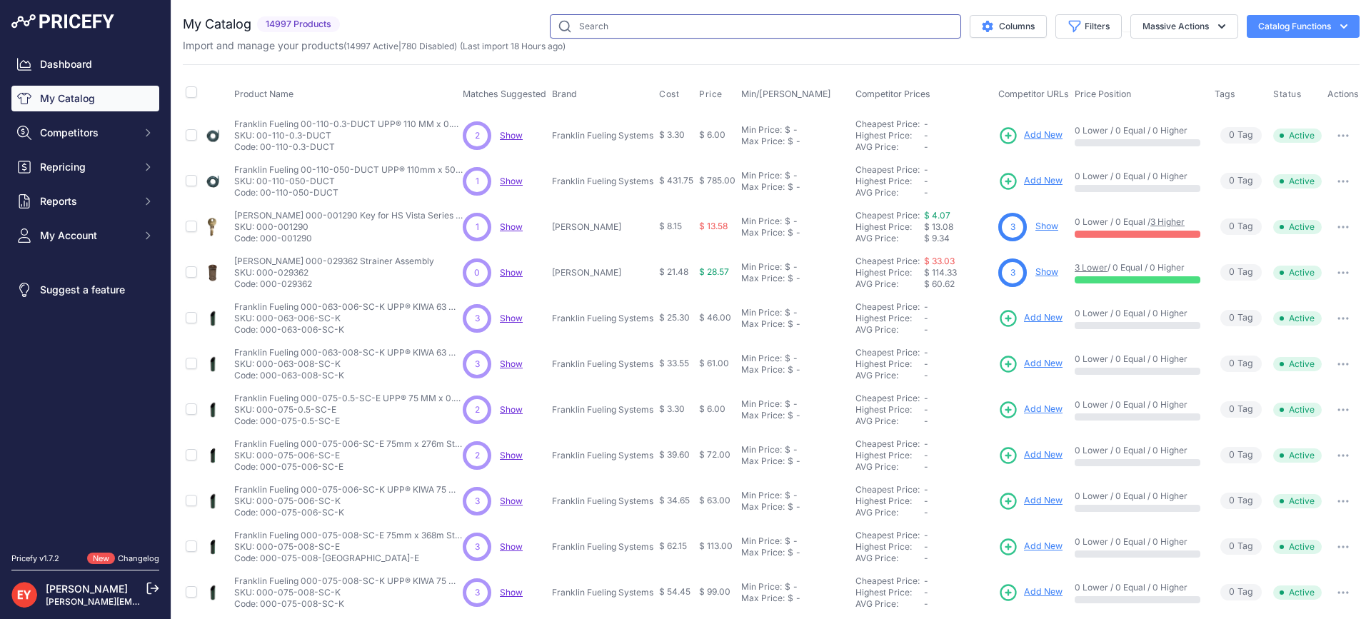
click at [598, 34] on input "text" at bounding box center [755, 26] width 411 height 24
paste input "329339-001"
type input "329339-001"
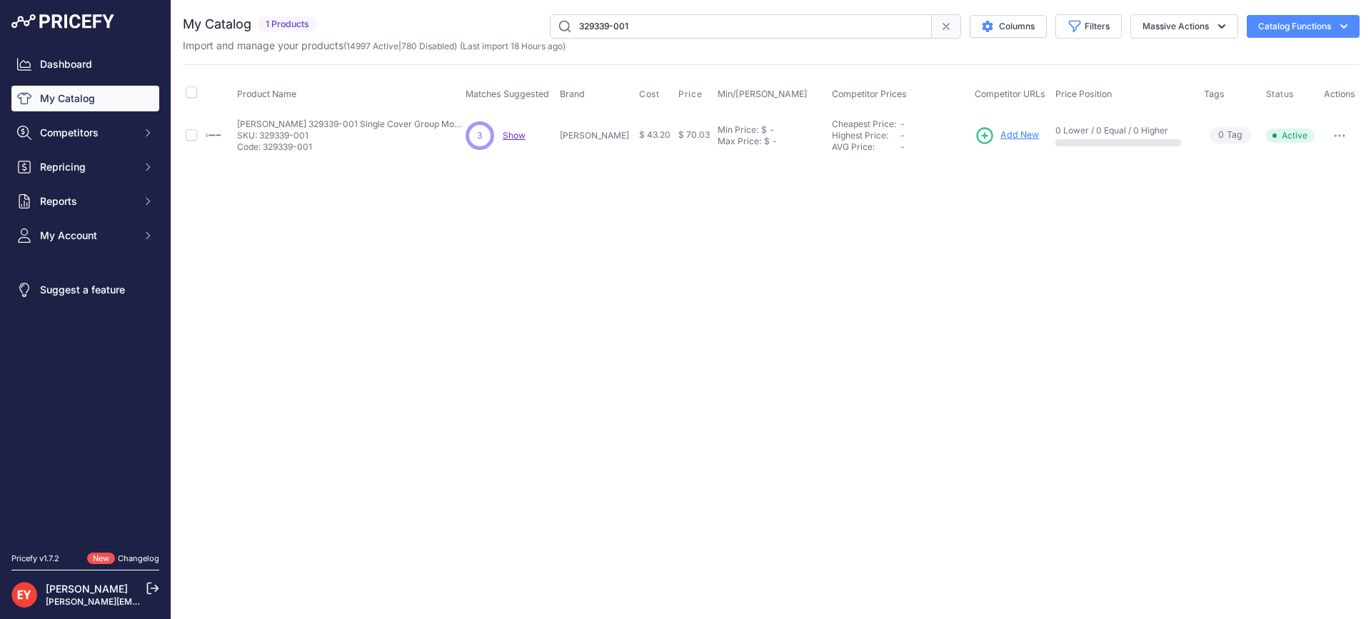
click at [1006, 139] on span "Add New" at bounding box center [1019, 136] width 39 height 14
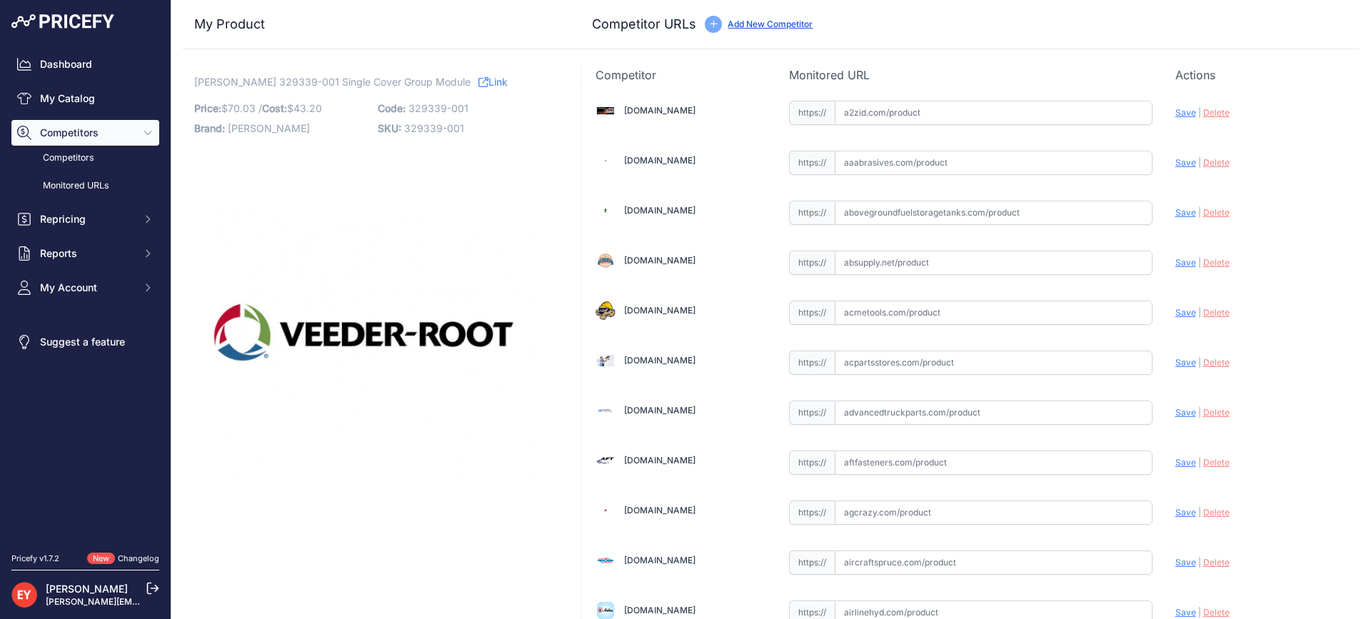
scroll to position [4300, 0]
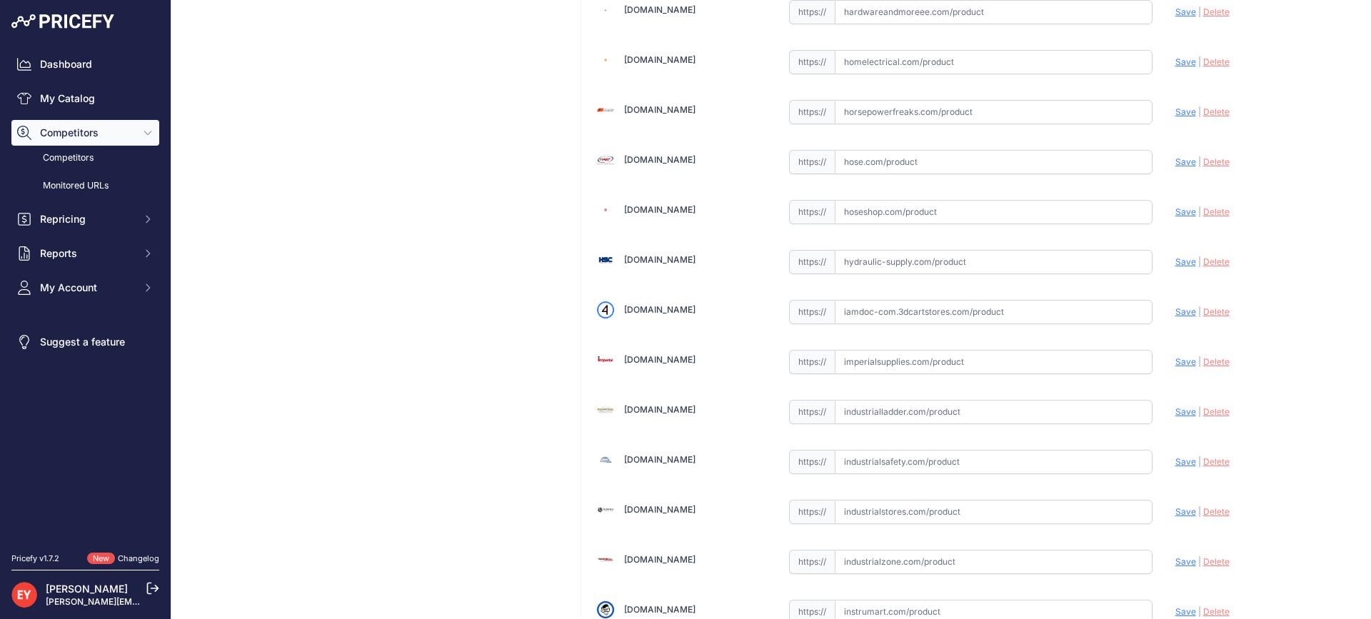
click at [900, 308] on input "text" at bounding box center [994, 312] width 318 height 24
paste input "https://iamdoc-com.3dcartstores.com/Module-Single-Cover-Group-1-Module_p_105764…"
click at [1178, 314] on span "Save" at bounding box center [1185, 311] width 21 height 11
type input "https://iamdoc-com.3dcartstores.com/Module-Single-Cover-Group-1-Module_p_105764…"
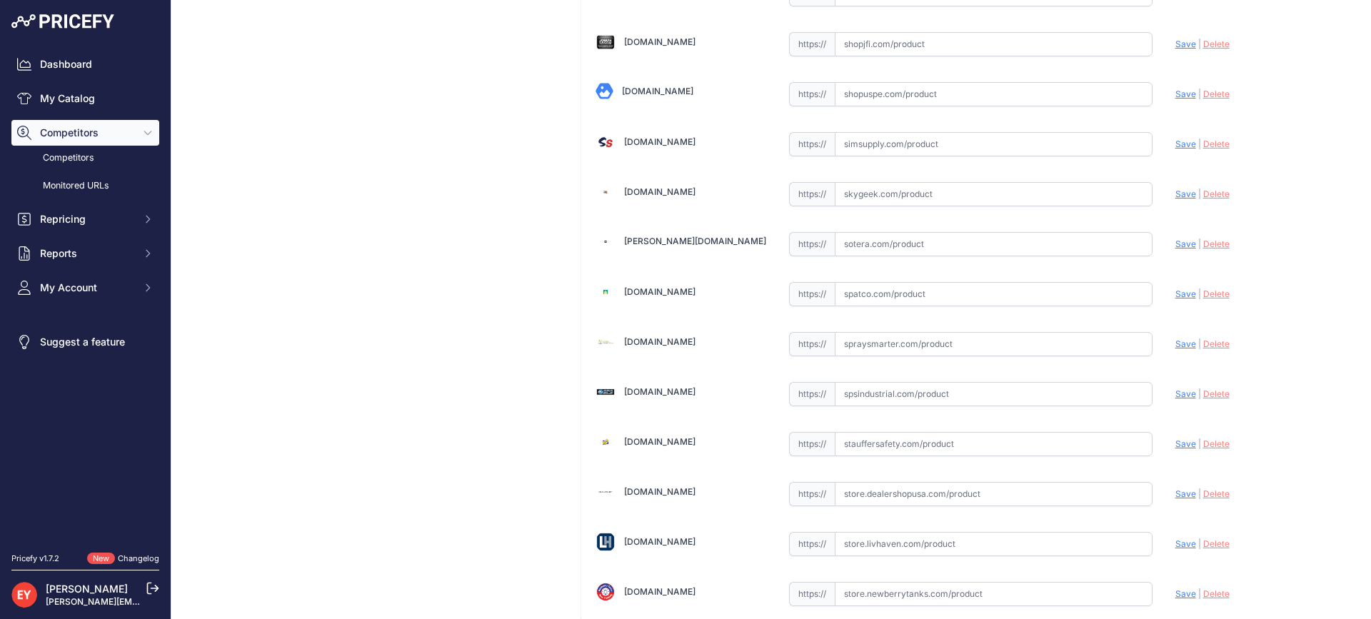
scroll to position [10802, 0]
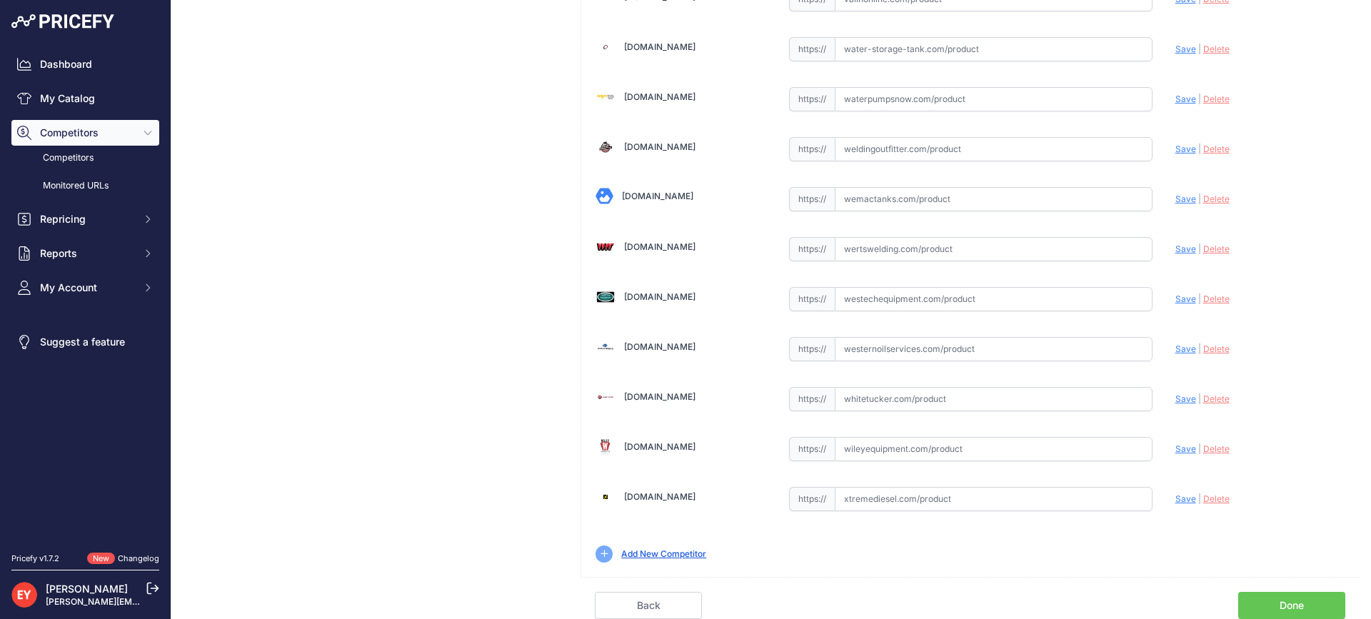
click at [1286, 601] on link "Done" at bounding box center [1291, 605] width 107 height 27
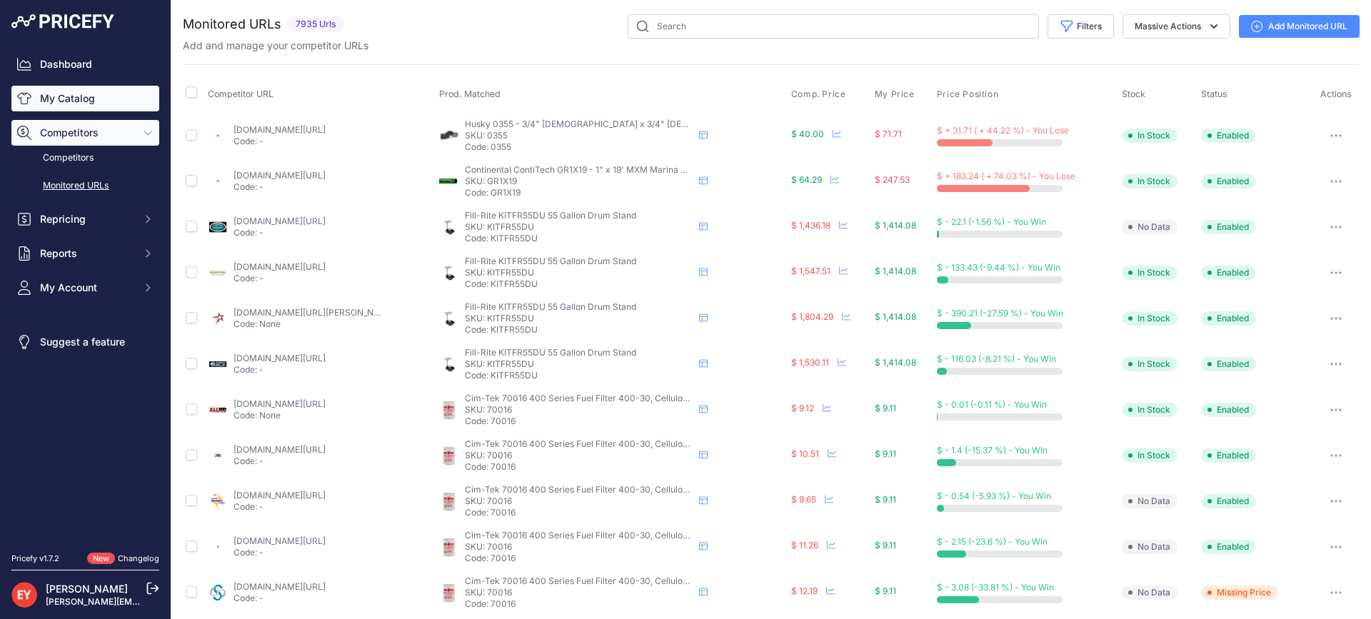
click at [79, 104] on link "My Catalog" at bounding box center [85, 99] width 148 height 26
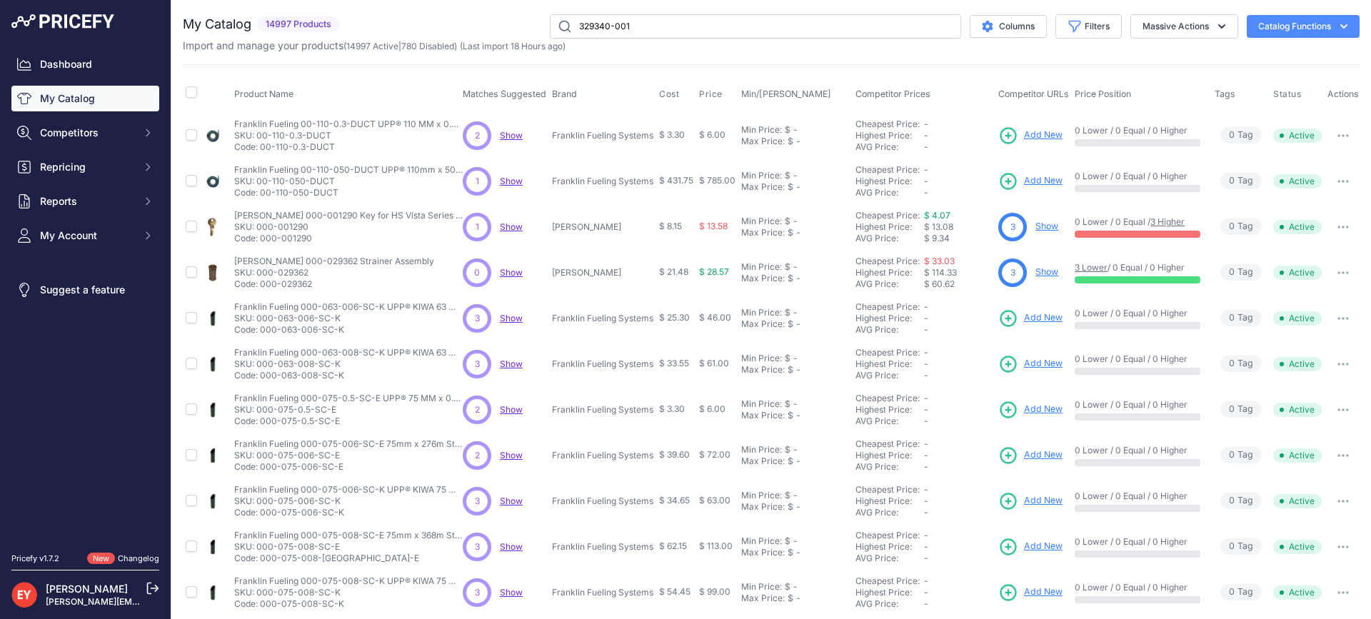
type input "329340-001"
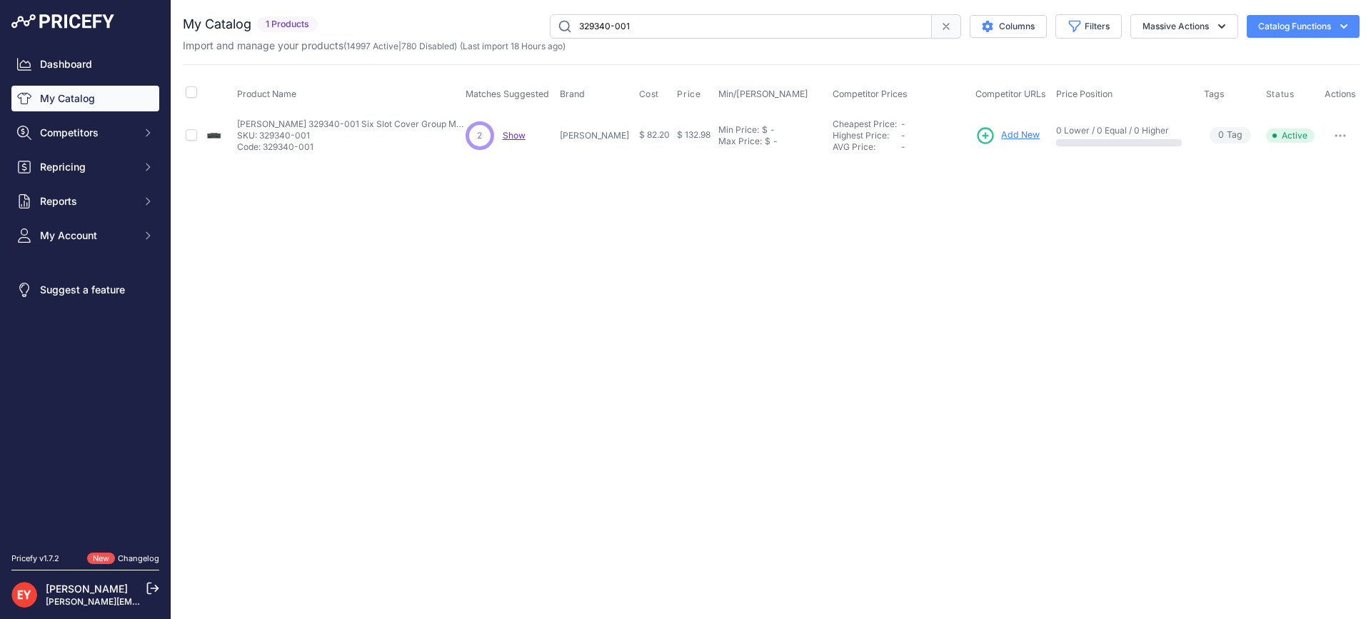
click at [1001, 135] on span "Add New" at bounding box center [1020, 136] width 39 height 14
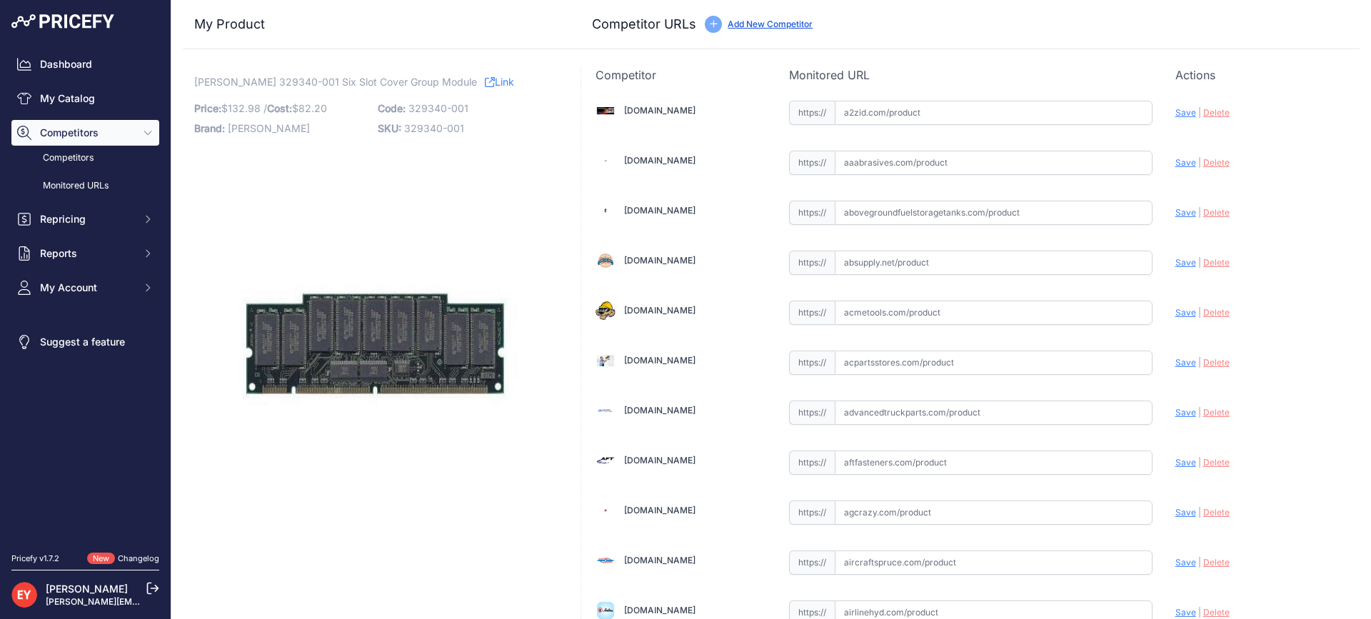
scroll to position [4549, 0]
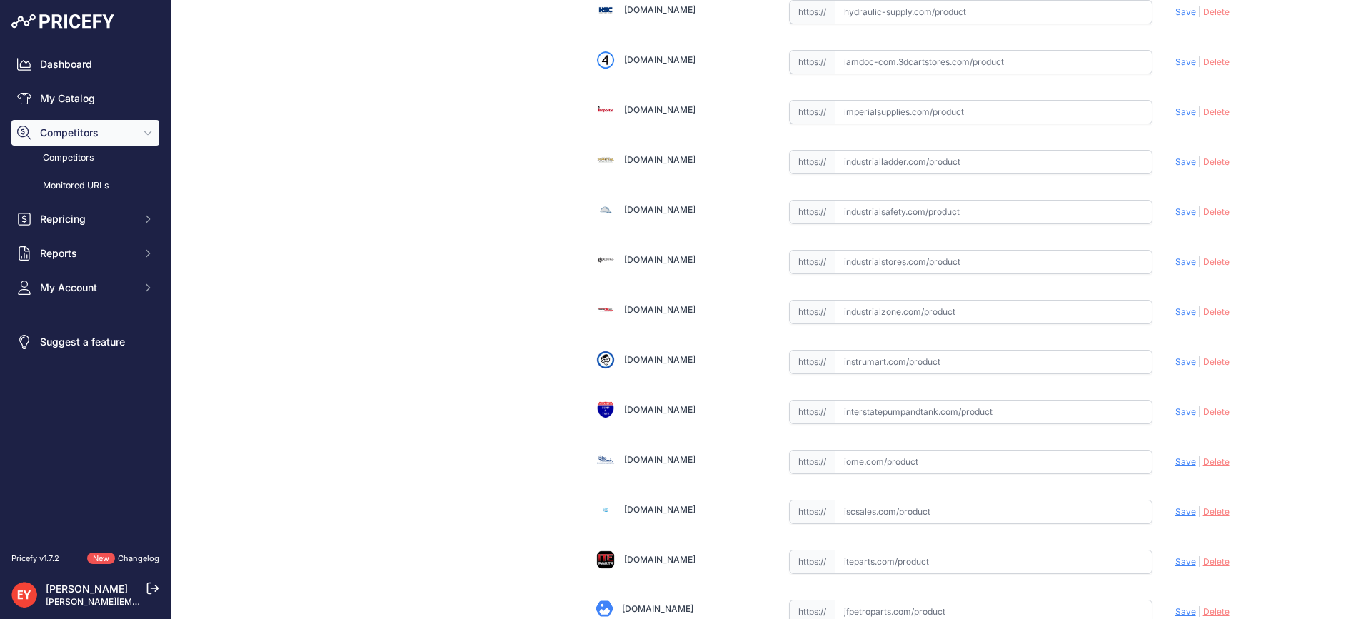
drag, startPoint x: 880, startPoint y: 323, endPoint x: 885, endPoint y: 315, distance: 10.3
click at [880, 323] on input "text" at bounding box center [994, 312] width 318 height 24
paste input "https://www.industrialzone.com/390776-veeder-root-329340-001.html?srsltid=AfmBO…"
click at [1178, 313] on span "Save" at bounding box center [1185, 311] width 21 height 11
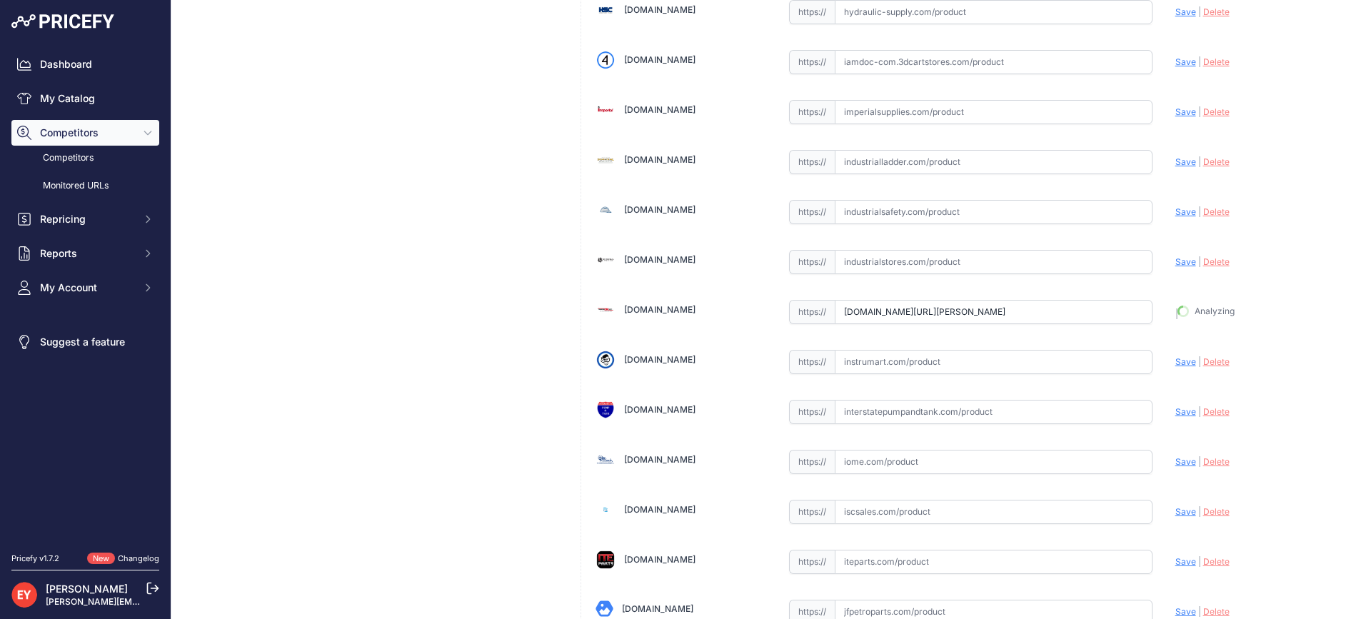
type input "https://www.industrialzone.com/390776-veeder-root-329340-001.html?prirule_jdsni…"
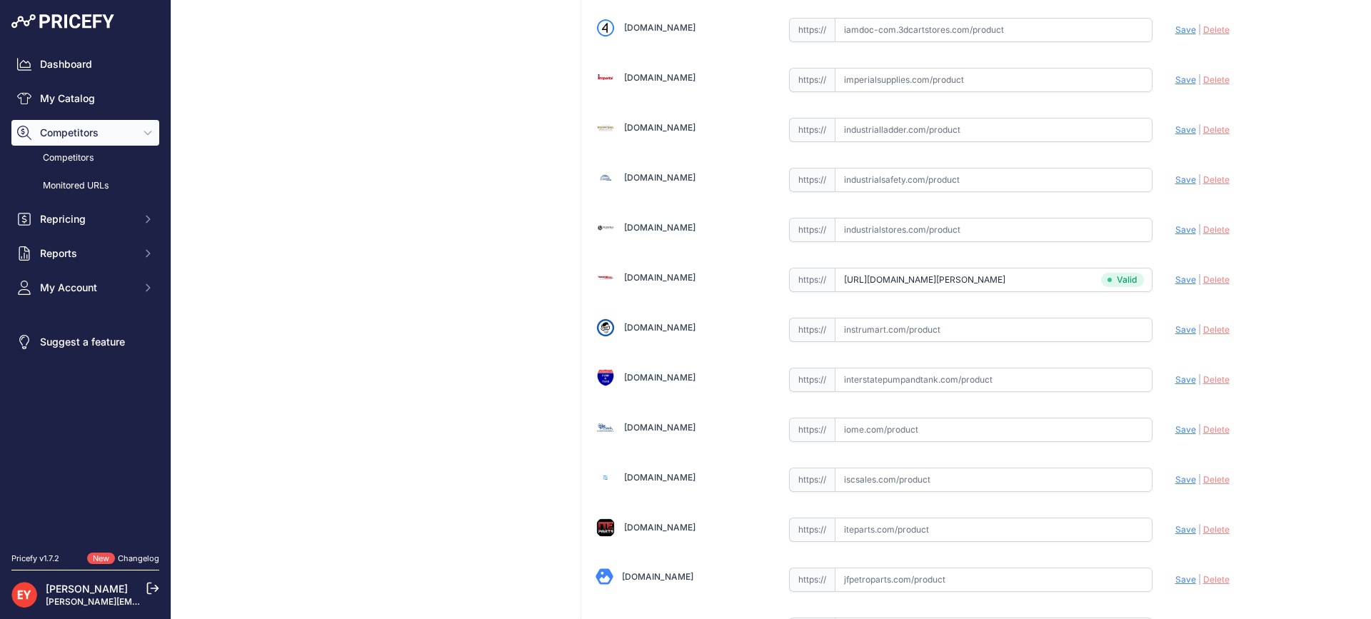
scroll to position [4549, 0]
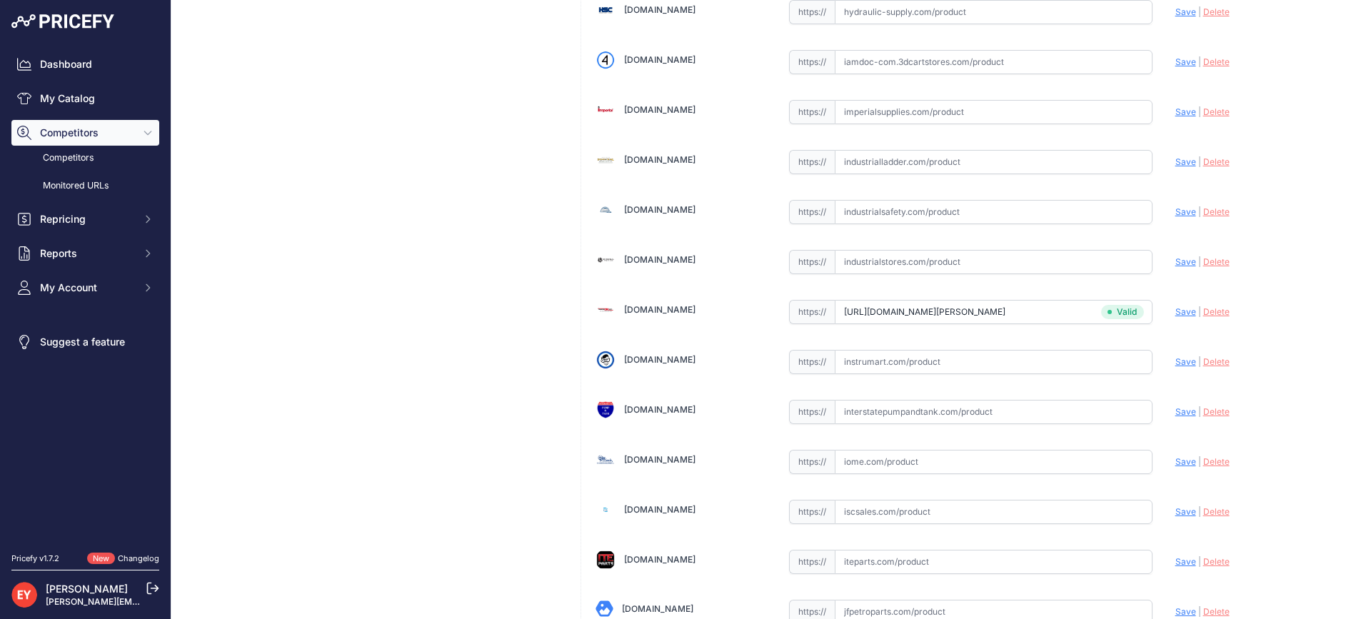
click at [918, 67] on input "text" at bounding box center [994, 62] width 318 height 24
paste input "https://iamdoc-com.3dcartstores.com/Module-Six-Slot-Cover-TLS-350-TLS-350Plus-T…"
click at [1175, 58] on span "Save" at bounding box center [1185, 61] width 21 height 11
type input "https://iamdoc-com.3dcartstores.com/Module-Six-Slot-Cover-TLS-350-TLS-350Plus-T…"
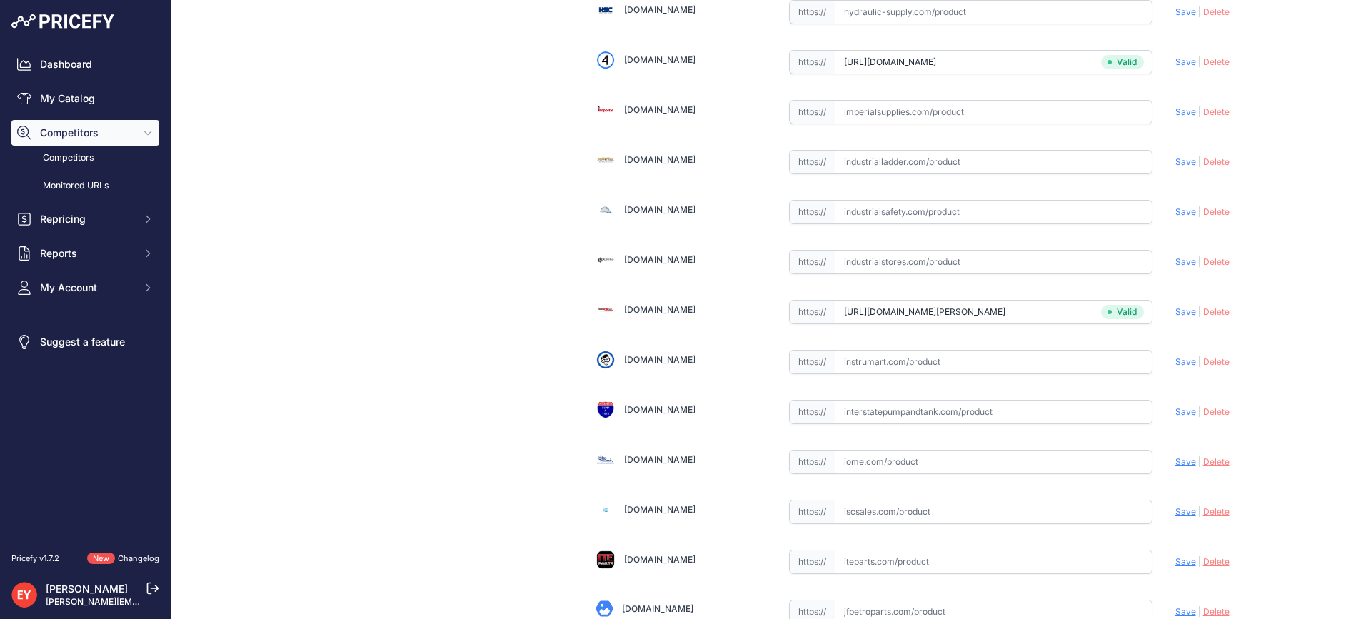
scroll to position [1350, 0]
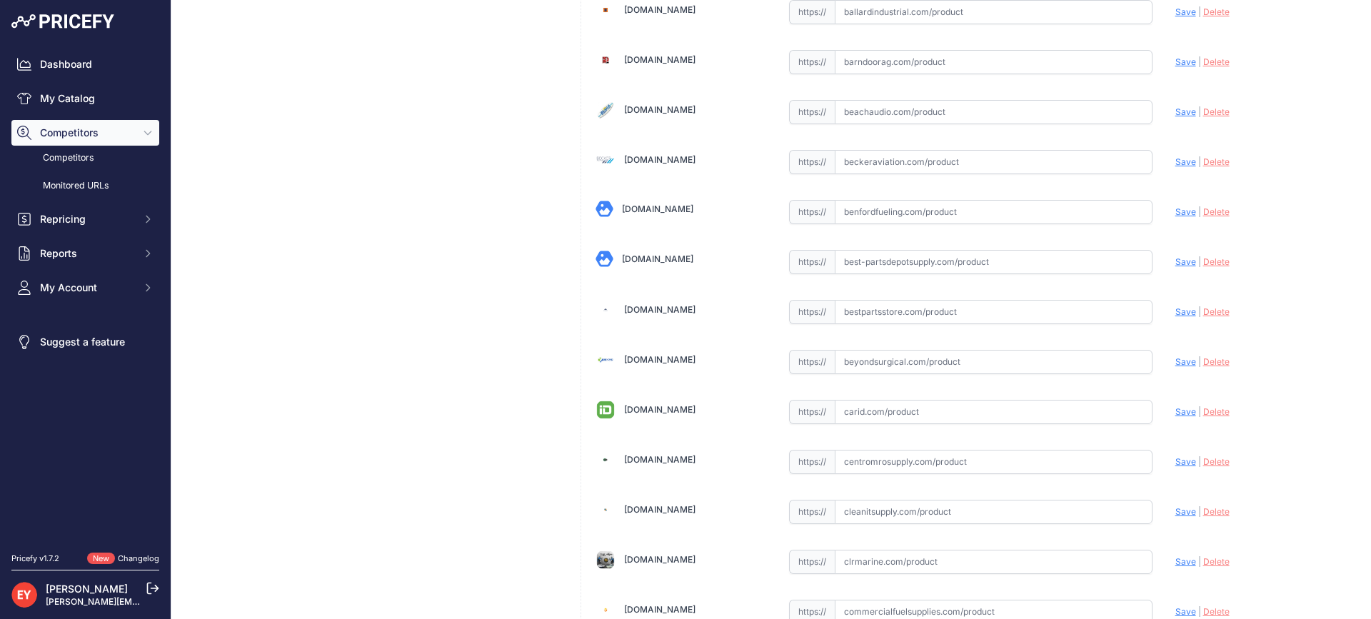
click at [893, 301] on input "text" at bounding box center [994, 312] width 318 height 24
paste input "https://www.bestpartsstore.com/product/veeder-root-329340-001-six-slot-cover-gr…"
click at [1175, 310] on span "Save" at bounding box center [1185, 311] width 21 height 11
type input "https://www.bestpartsstore.com/product/veeder-root-329340-001-six-slot-cover-gr…"
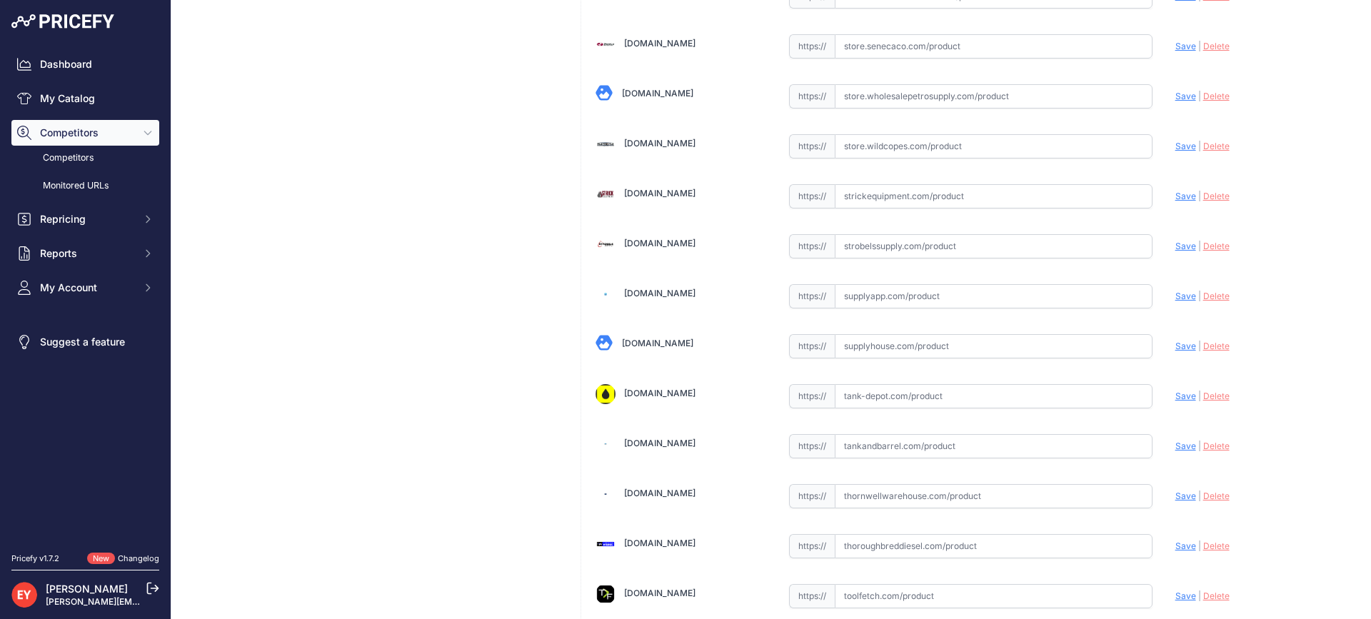
scroll to position [10835, 0]
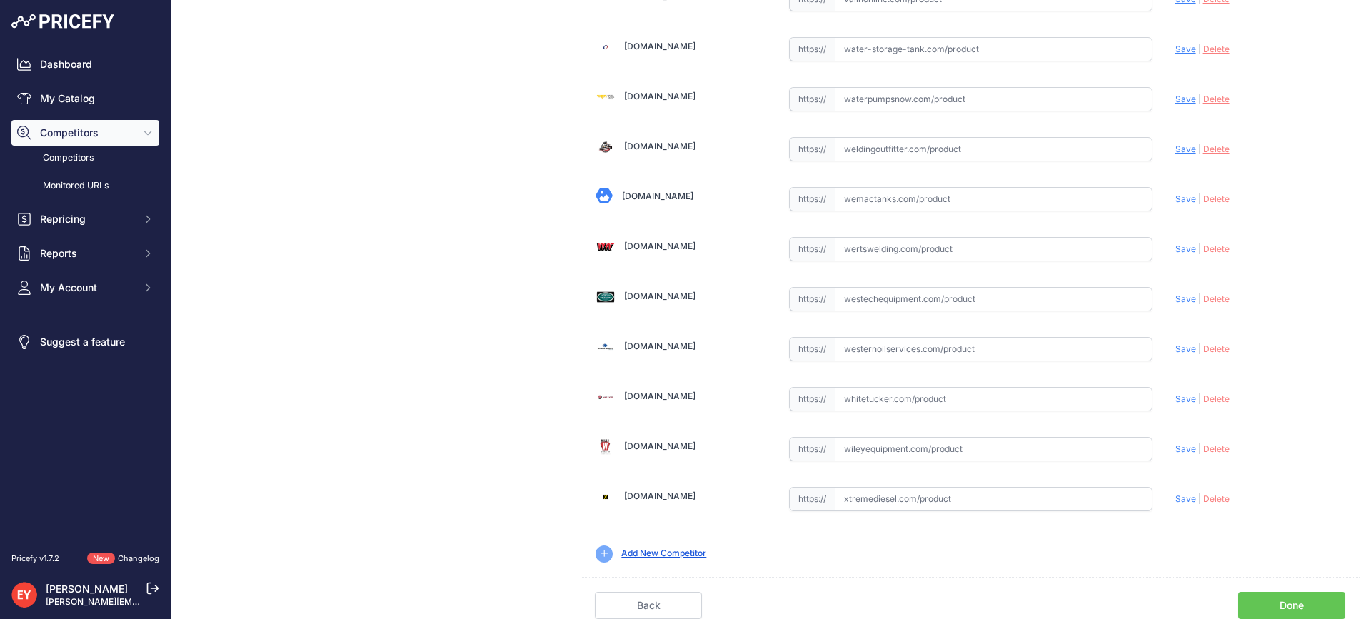
click at [1303, 598] on link "Done" at bounding box center [1291, 605] width 107 height 27
drag, startPoint x: 1303, startPoint y: 598, endPoint x: 1095, endPoint y: 490, distance: 235.1
click at [1303, 598] on link "Done" at bounding box center [1291, 605] width 107 height 27
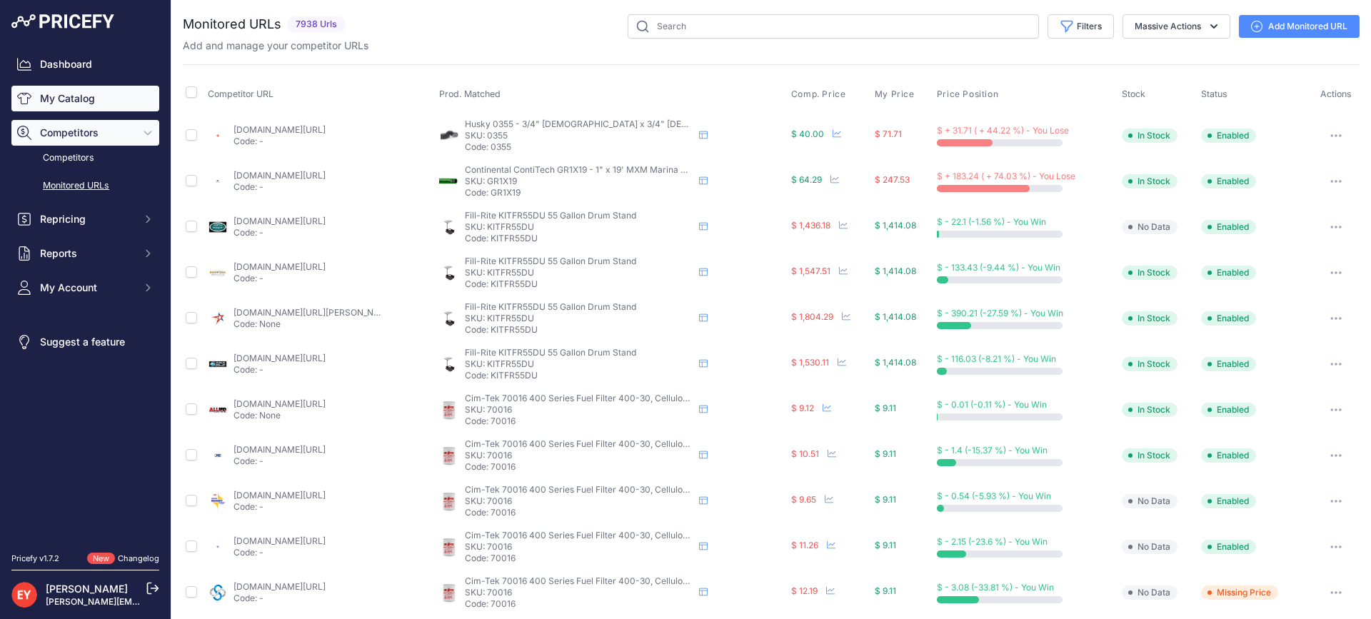
click at [54, 94] on link "My Catalog" at bounding box center [85, 99] width 148 height 26
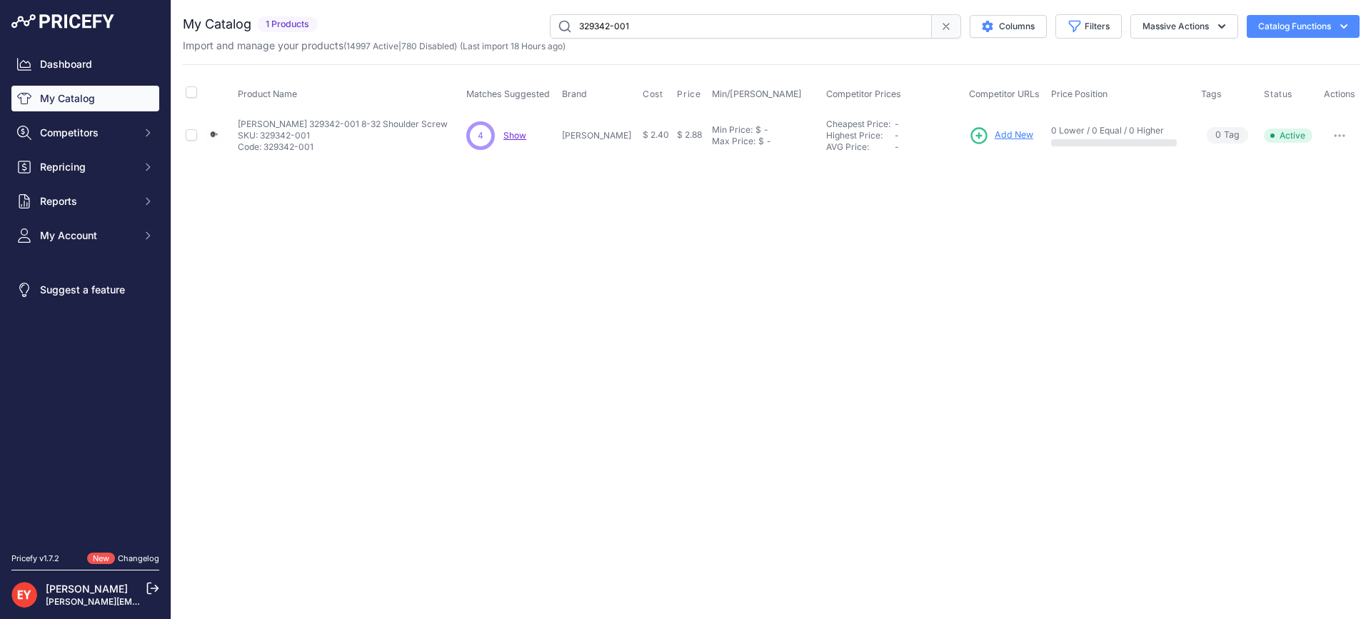
click at [1014, 134] on span "Add New" at bounding box center [1014, 136] width 39 height 14
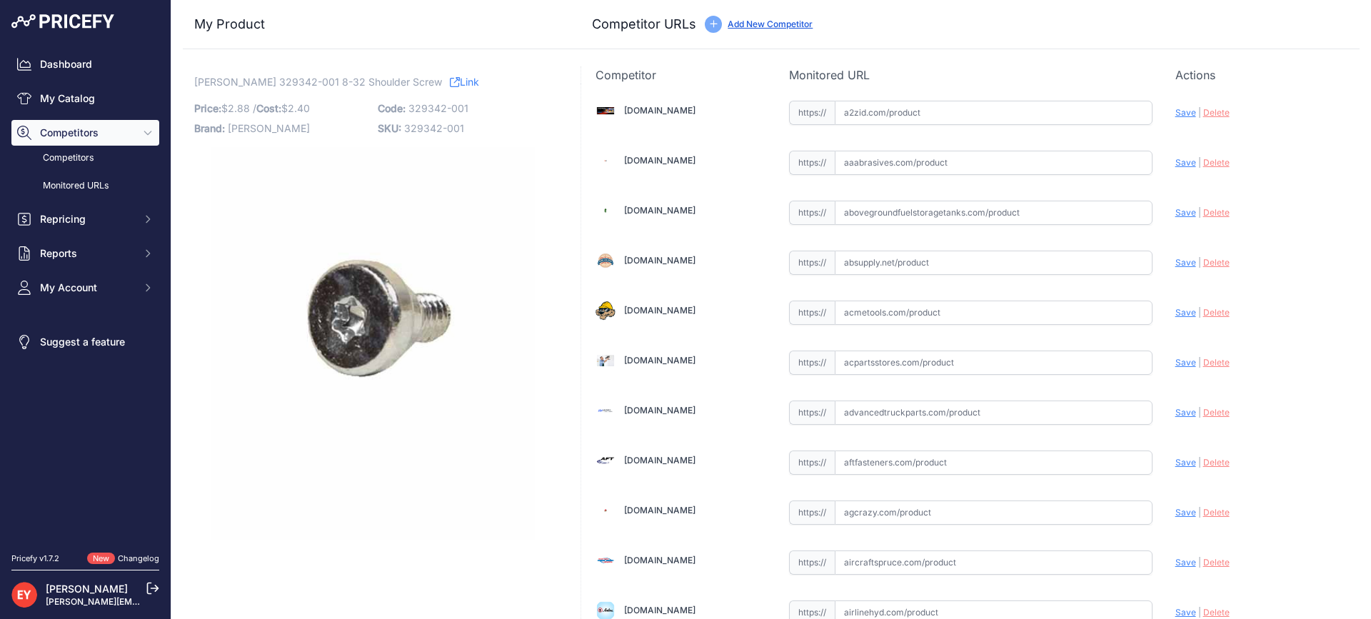
scroll to position [4300, 0]
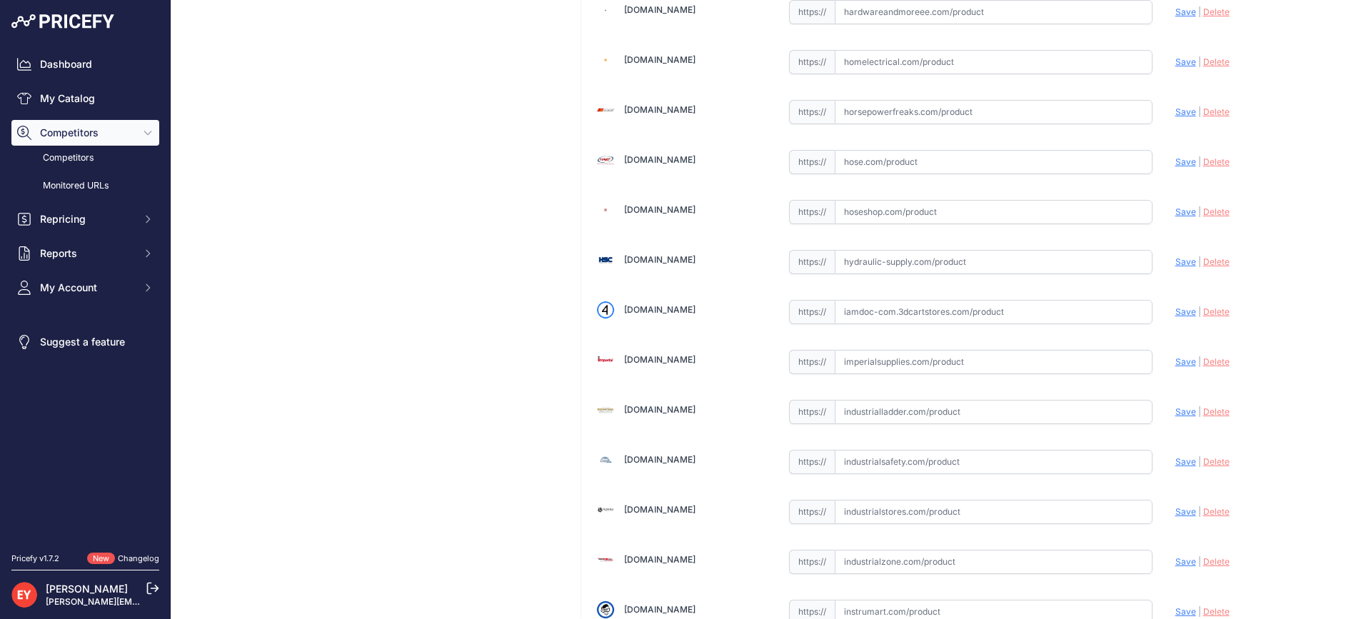
drag, startPoint x: 860, startPoint y: 323, endPoint x: 810, endPoint y: 221, distance: 114.3
click at [861, 323] on input "text" at bounding box center [994, 312] width 318 height 24
paste input "https://iamdoc-com.3dcartstores.com/Shoulder-Screw-8-32_p_10576489.html"
click at [1176, 308] on span "Save" at bounding box center [1185, 311] width 21 height 11
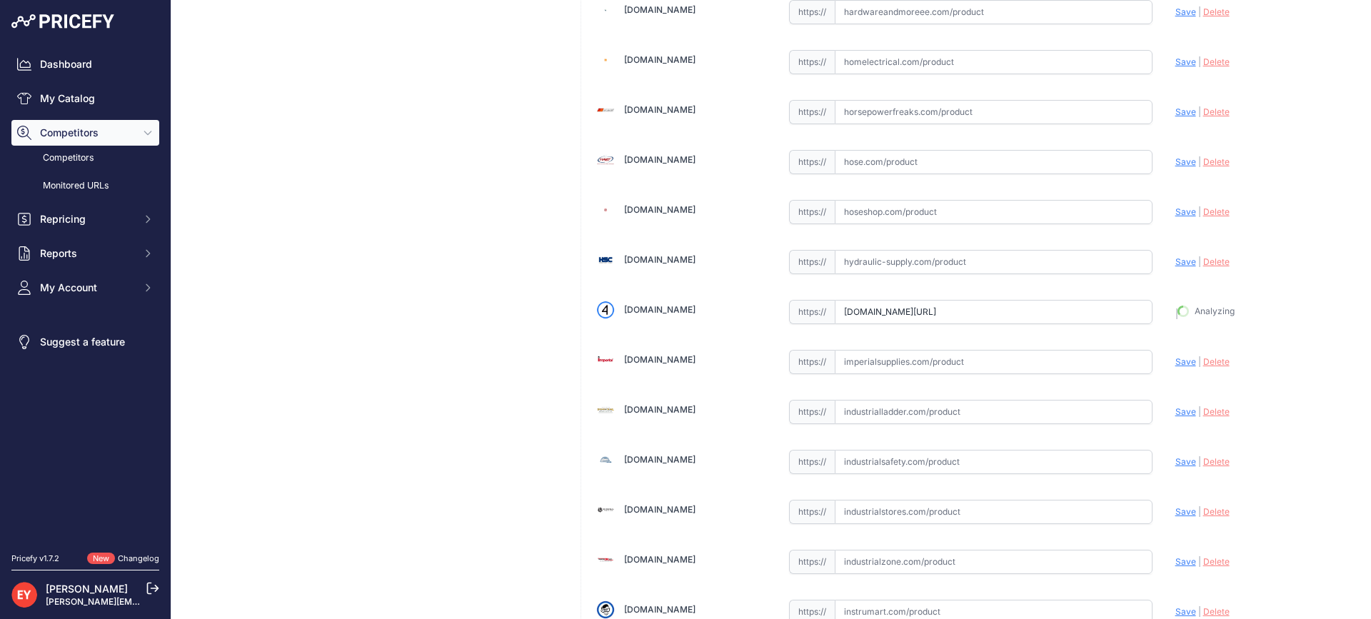
type input "https://iamdoc-com.3dcartstores.com/Shoulder-Screw-8-32_p_10576489.html?prirule…"
drag, startPoint x: 882, startPoint y: 316, endPoint x: 823, endPoint y: 189, distance: 140.2
click at [882, 316] on input "text" at bounding box center [994, 311] width 318 height 24
paste input "https://store.wildcopes.com/searchm.htm"
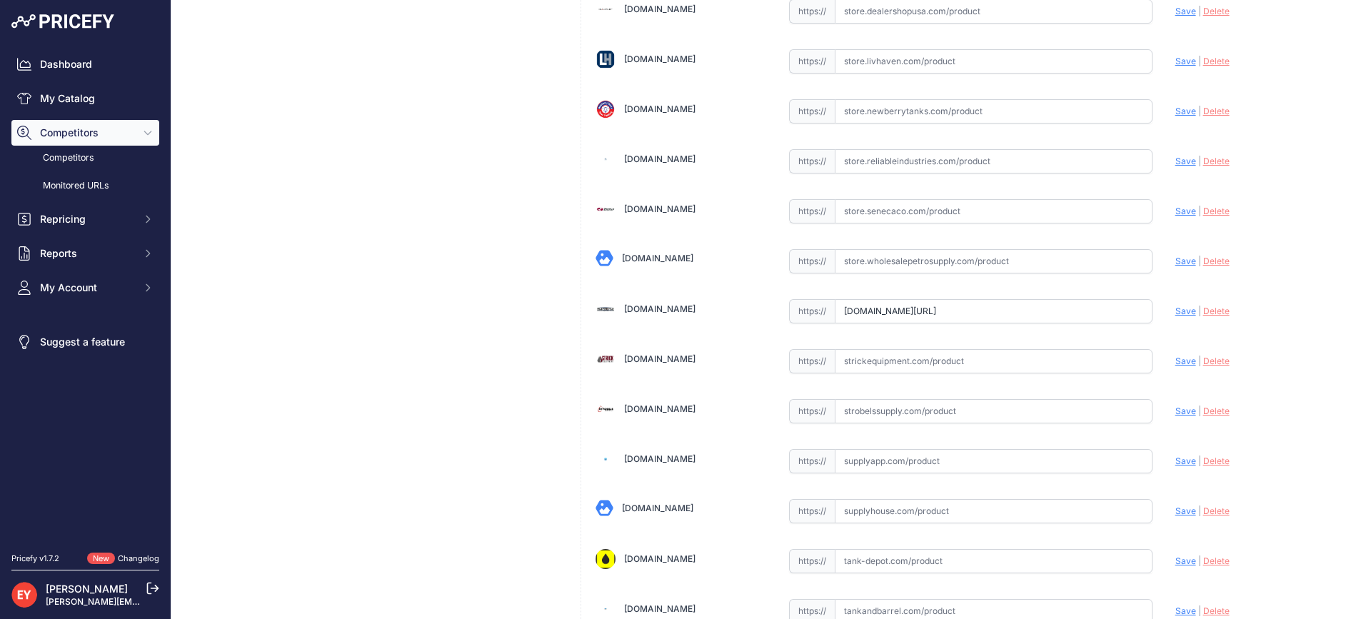
click at [1175, 315] on span "Save" at bounding box center [1185, 311] width 21 height 11
type input "https://store.wildcopes.com/searchm.htm?prirule_jdsnikfkfjsd=3888"
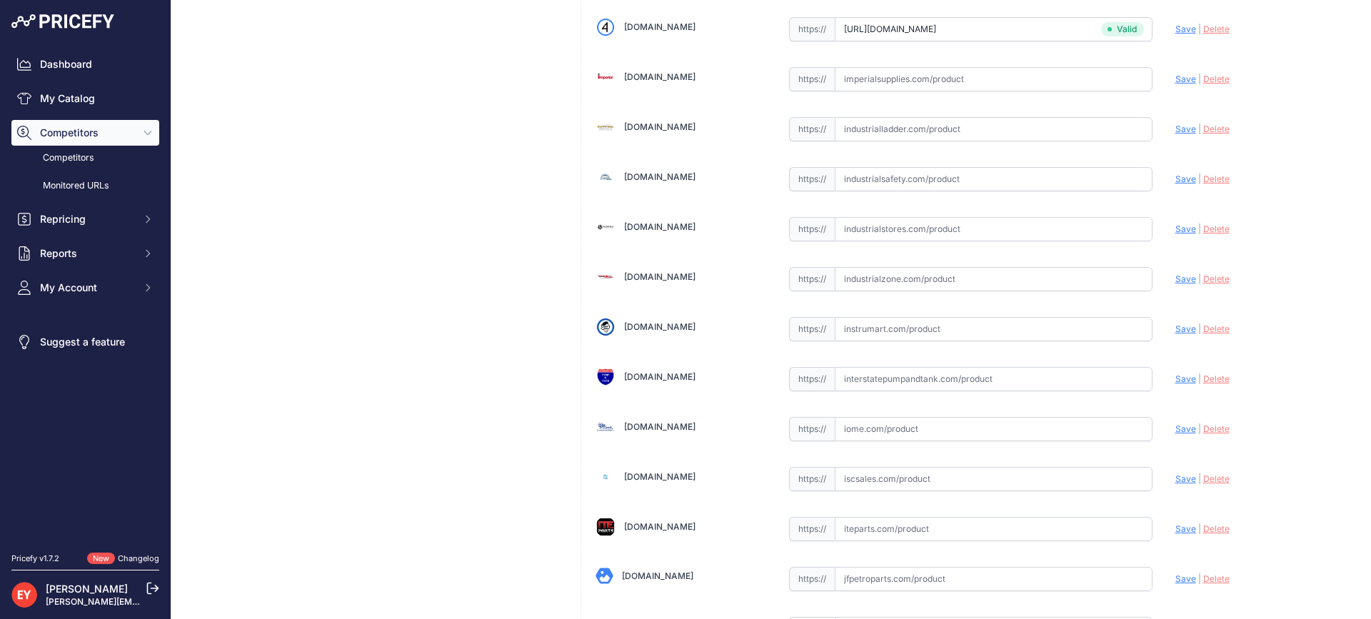
scroll to position [4550, 0]
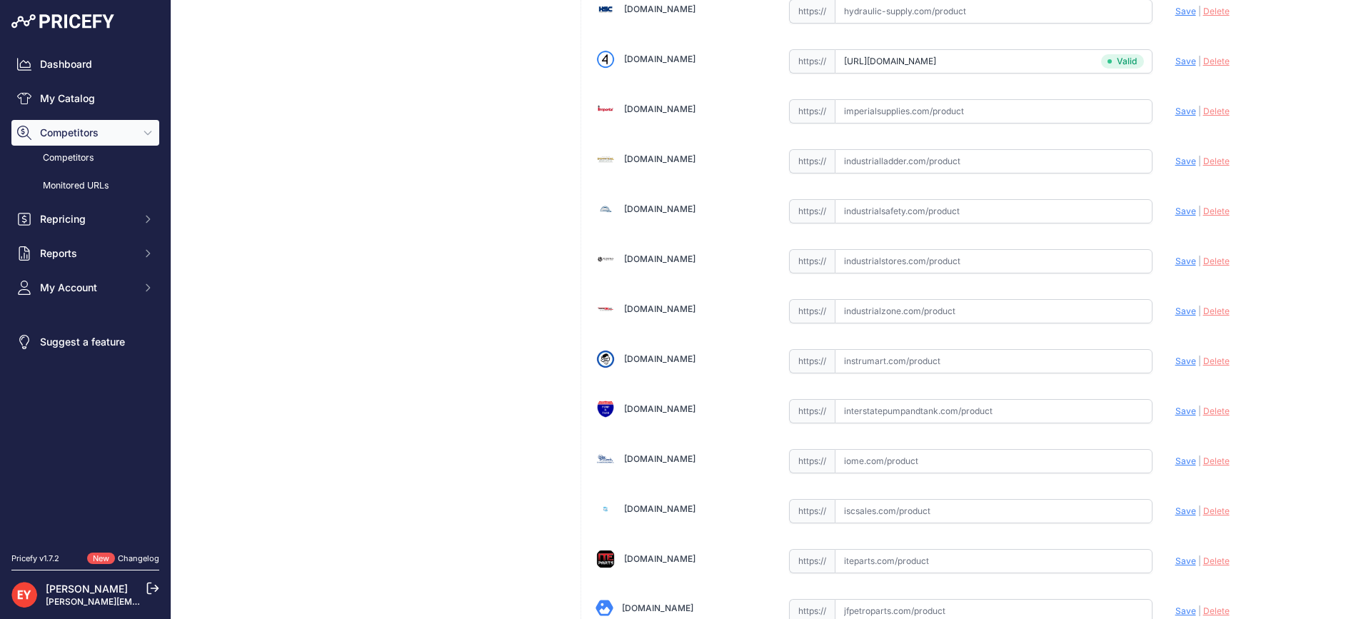
click at [908, 314] on input "text" at bounding box center [994, 311] width 318 height 24
paste input "https://www.industrialzone.com/390777-veeder-root-329342-001.html"
click at [1176, 313] on span "Save" at bounding box center [1185, 311] width 21 height 11
type input "https://www.industrialzone.com/390777-veeder-root-329342-001.html?prirule_jdsni…"
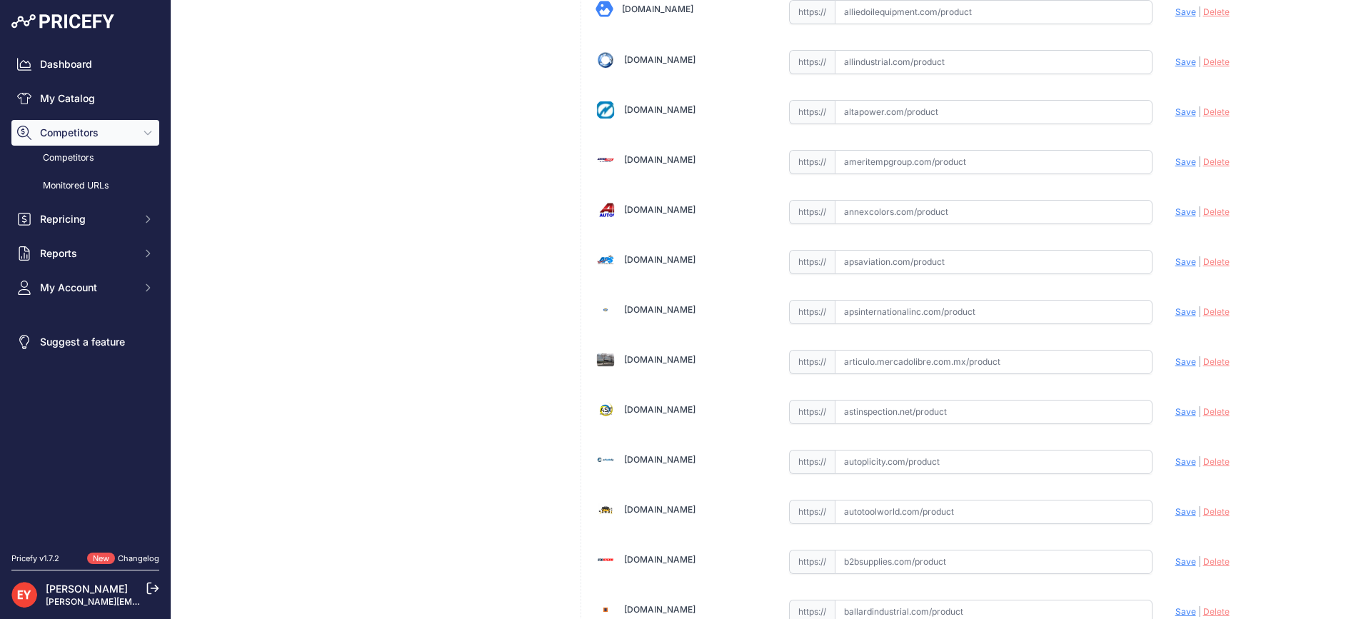
click at [933, 316] on input "text" at bounding box center [994, 312] width 318 height 24
paste input "https://apsinternationalinc.com/329342-001?srsltid=AfmBOoobJ921u1RIgnlU00tDyy2b…"
click at [1179, 312] on span "Save" at bounding box center [1185, 311] width 21 height 11
type input "https://apsinternationalinc.com/329342-001?prirule_jdsnikfkfjsd=3888"
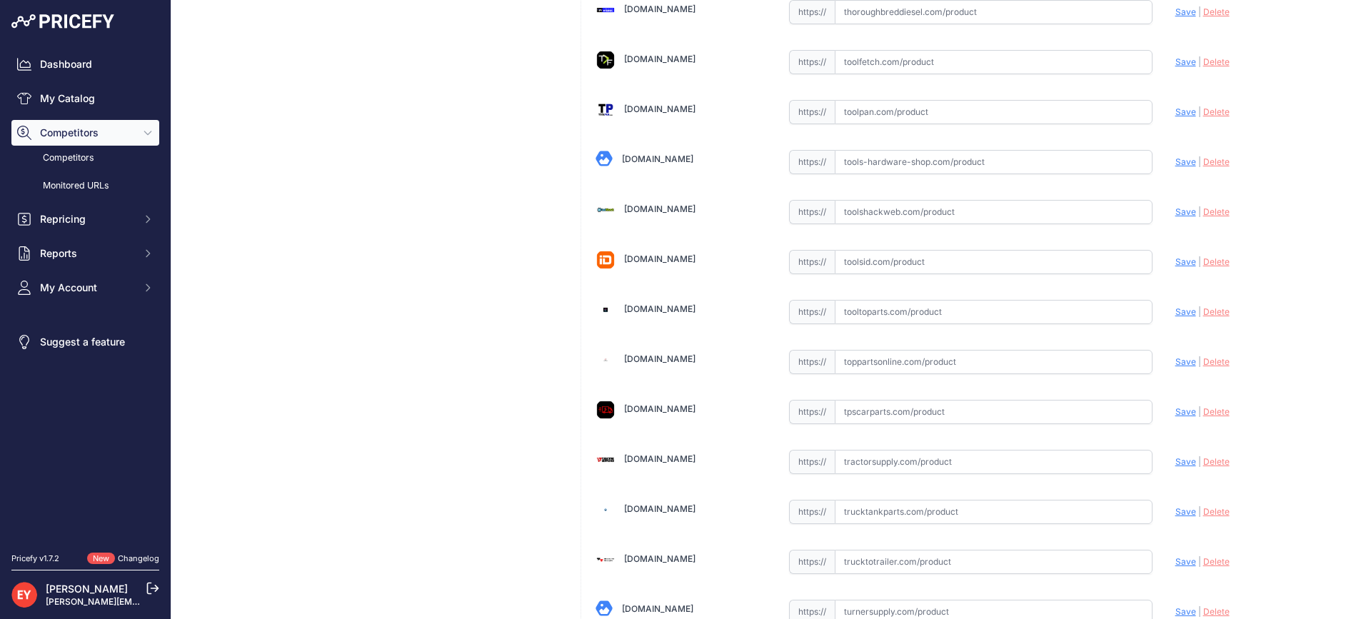
scroll to position [9990, 0]
drag, startPoint x: 853, startPoint y: 313, endPoint x: 913, endPoint y: 180, distance: 145.4
click at [854, 313] on input "text" at bounding box center [994, 311] width 318 height 24
paste input "https://www.tooltoparts.com/product/veeder-root-329342-001-8-32-shoulder-screw/"
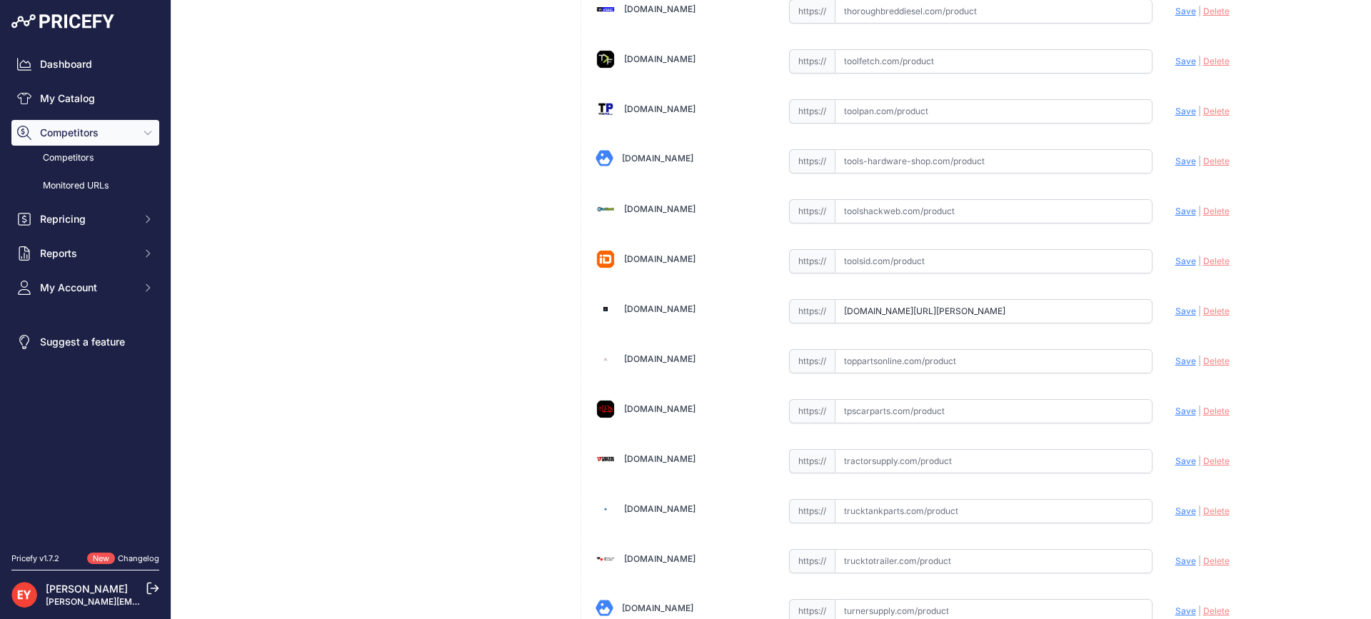
click at [1175, 314] on span "Save" at bounding box center [1185, 311] width 21 height 11
type input "https://www.tooltoparts.com/product/veeder-root-329342-001-8-32-shoulder-screw/…"
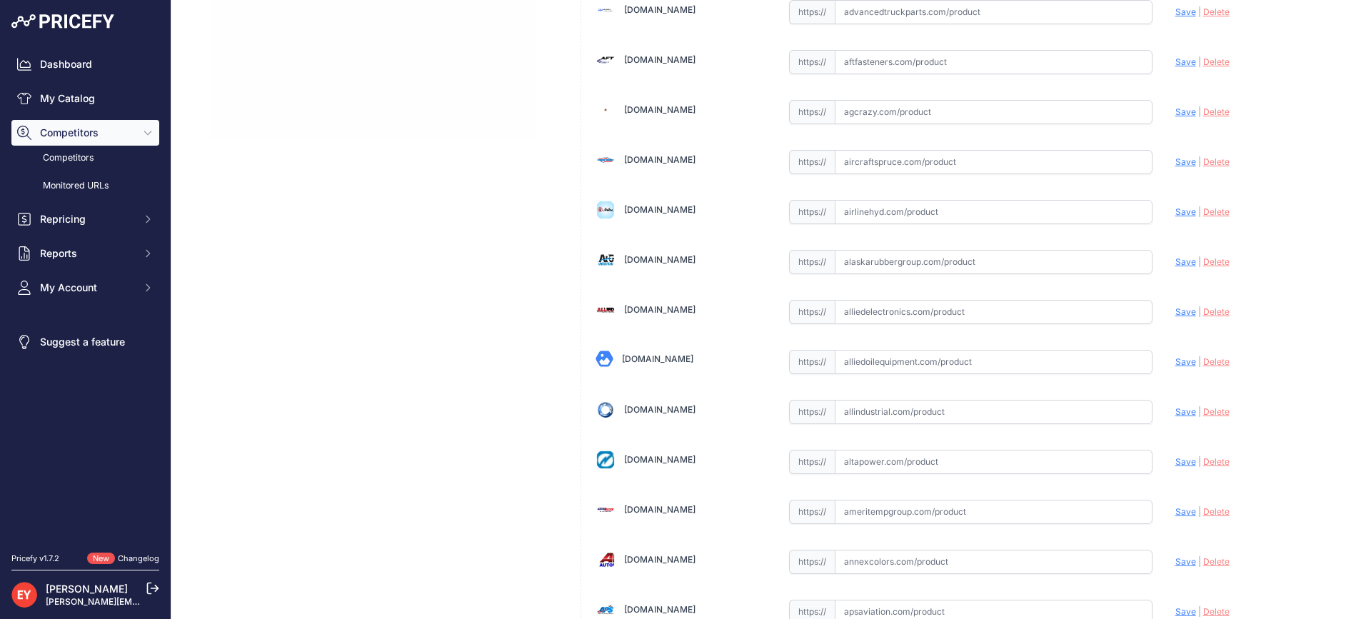
click at [944, 312] on input "text" at bounding box center [994, 312] width 318 height 24
paste input "https://www.alliedelectronics.com/329342-001-a9033.html"
click at [1175, 310] on span "Save" at bounding box center [1185, 311] width 21 height 11
type input "https://www.alliedelectronics.com/329342-001-a9033.html?prirule_jdsnikfkfjsd=38…"
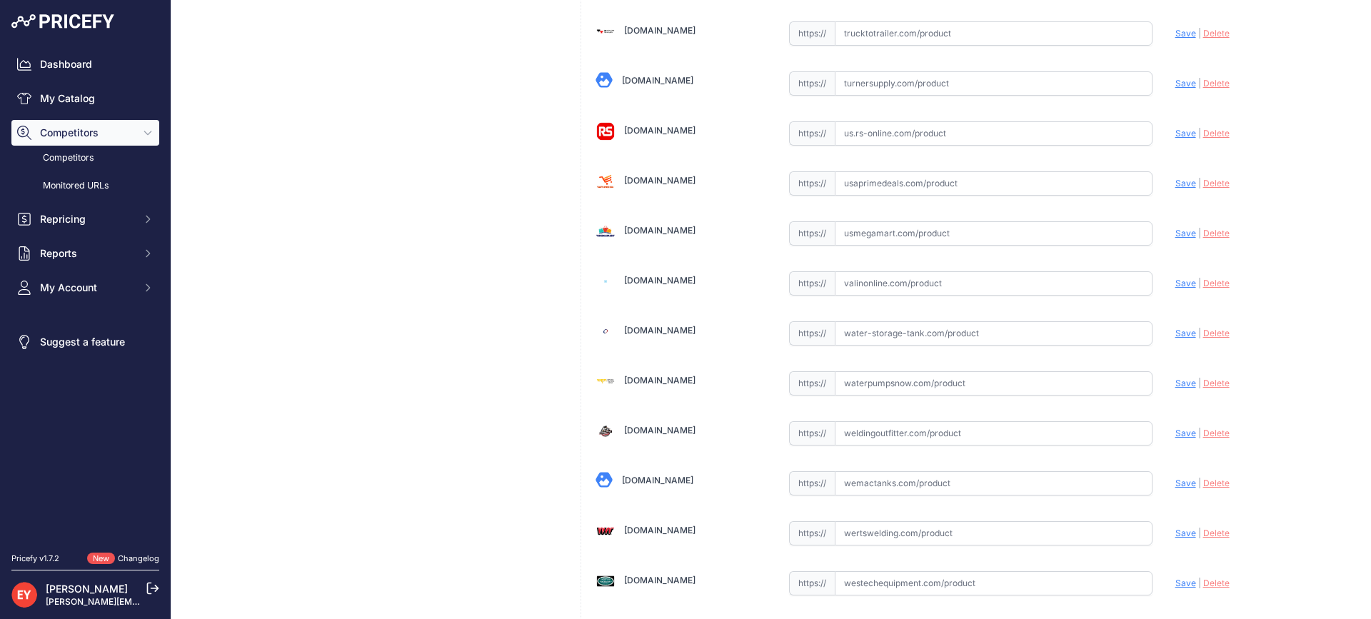
scroll to position [10835, 0]
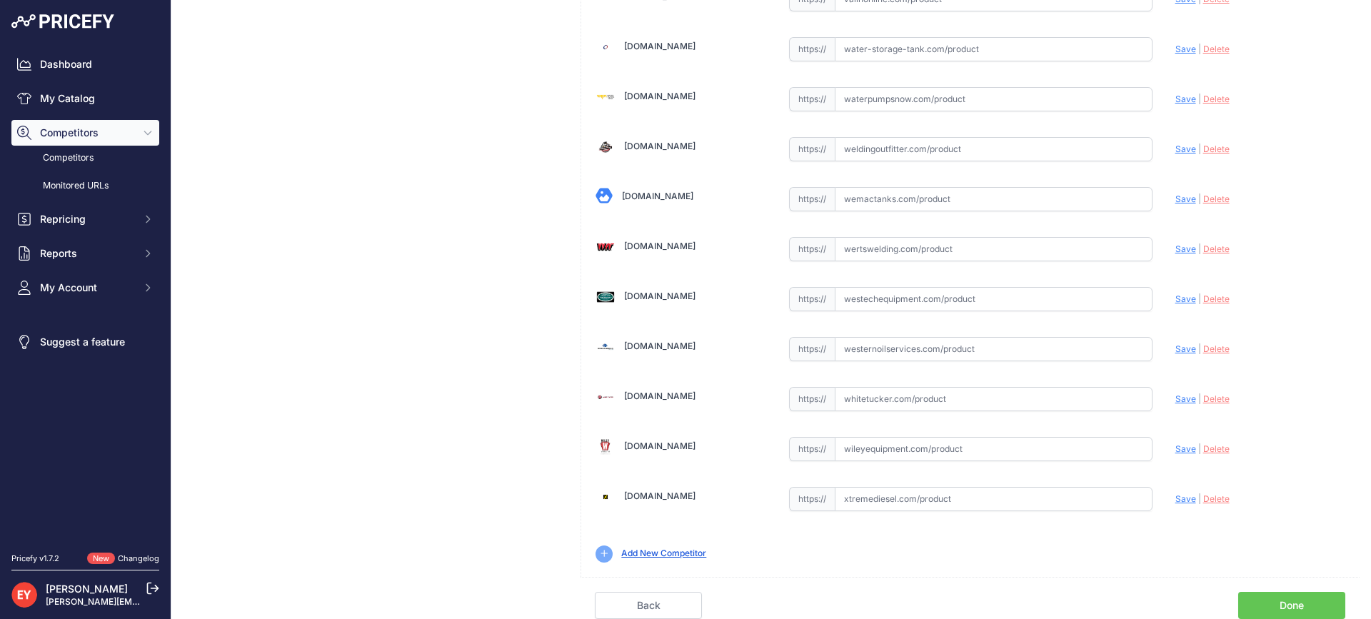
click at [1328, 600] on link "Done" at bounding box center [1291, 605] width 107 height 27
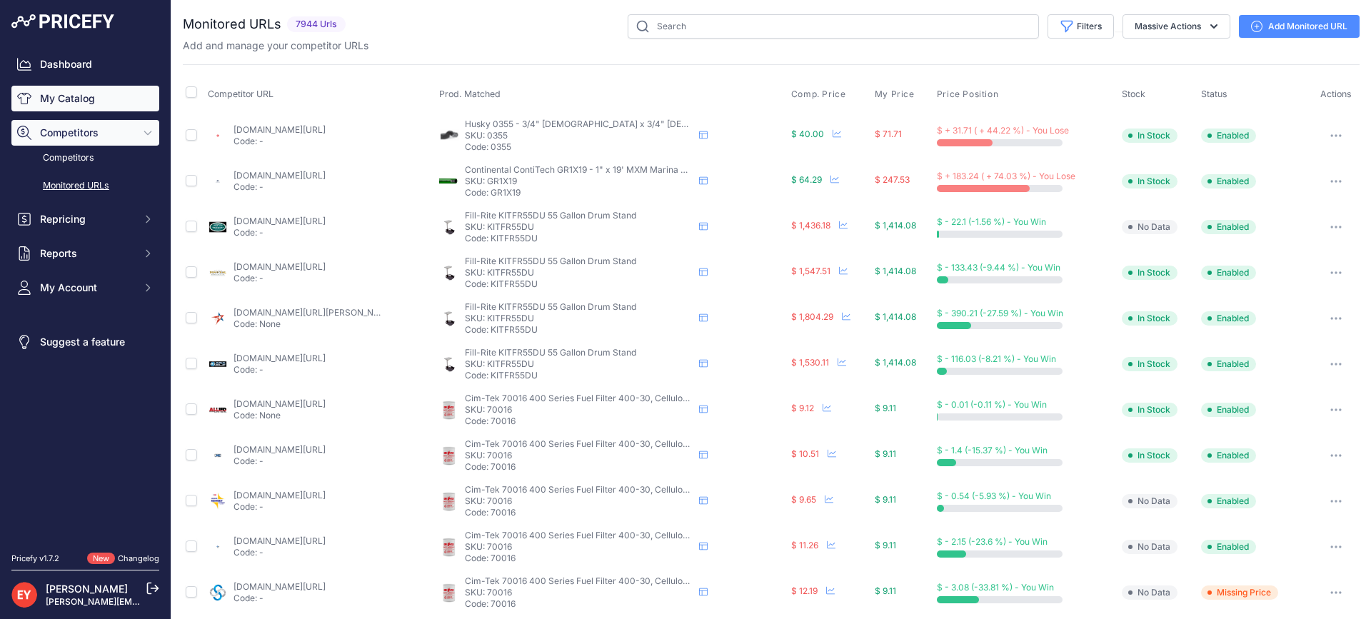
click at [67, 106] on link "My Catalog" at bounding box center [85, 99] width 148 height 26
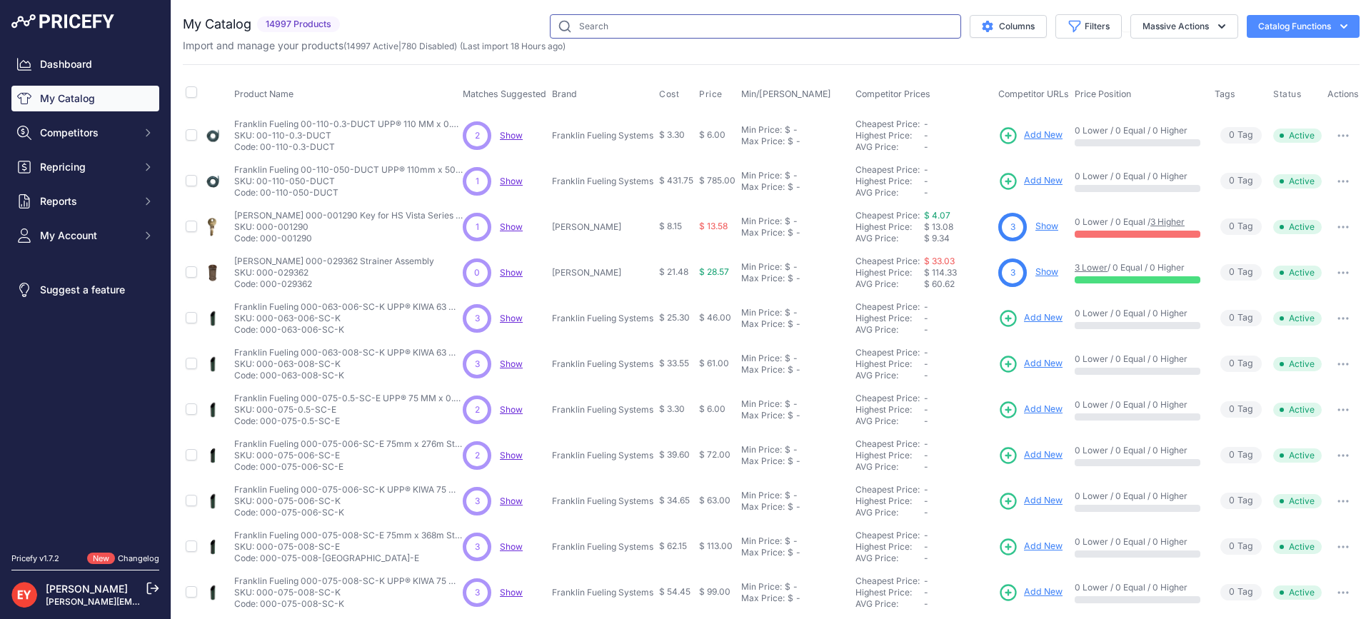
click at [657, 21] on input "text" at bounding box center [755, 26] width 411 height 24
paste input "329348-001"
type input "329348-001"
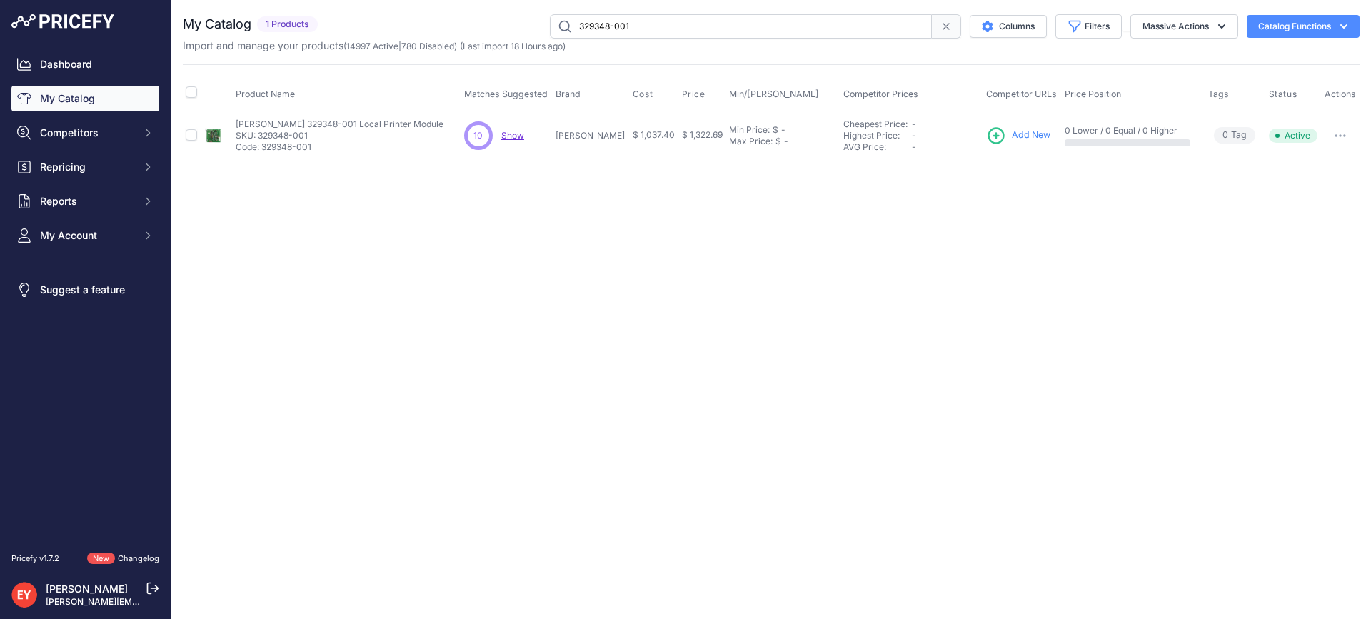
click at [1012, 137] on span "Add New" at bounding box center [1031, 136] width 39 height 14
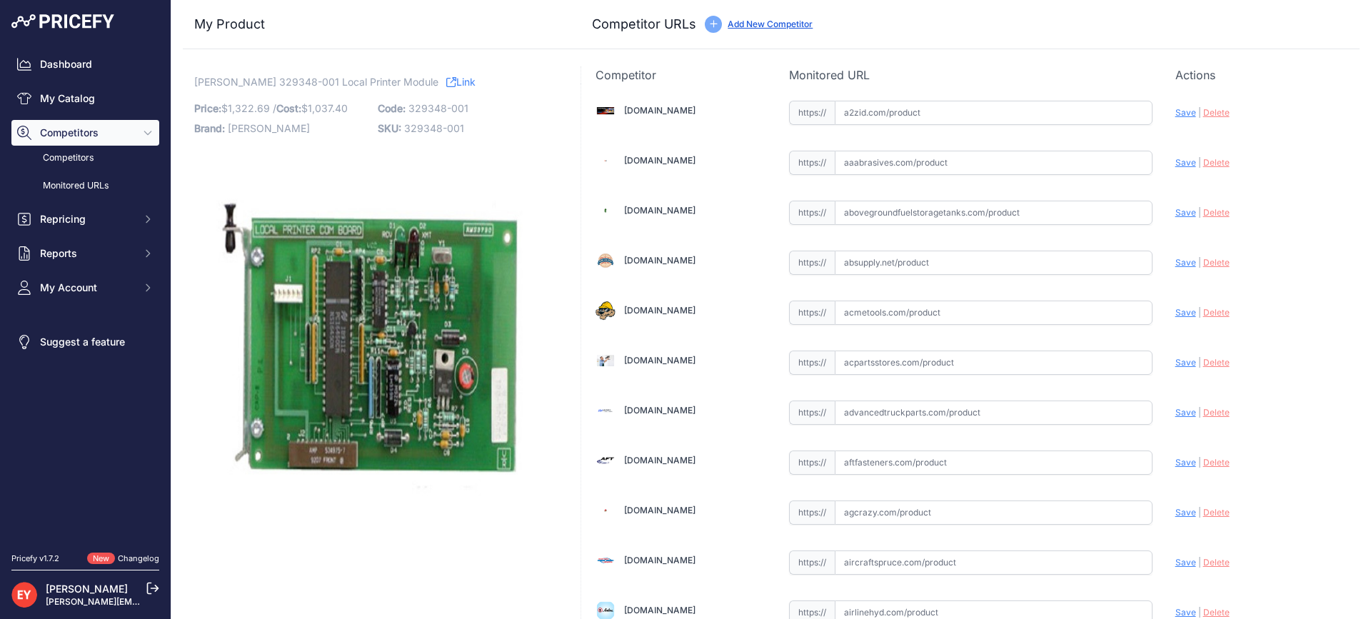
scroll to position [1350, 0]
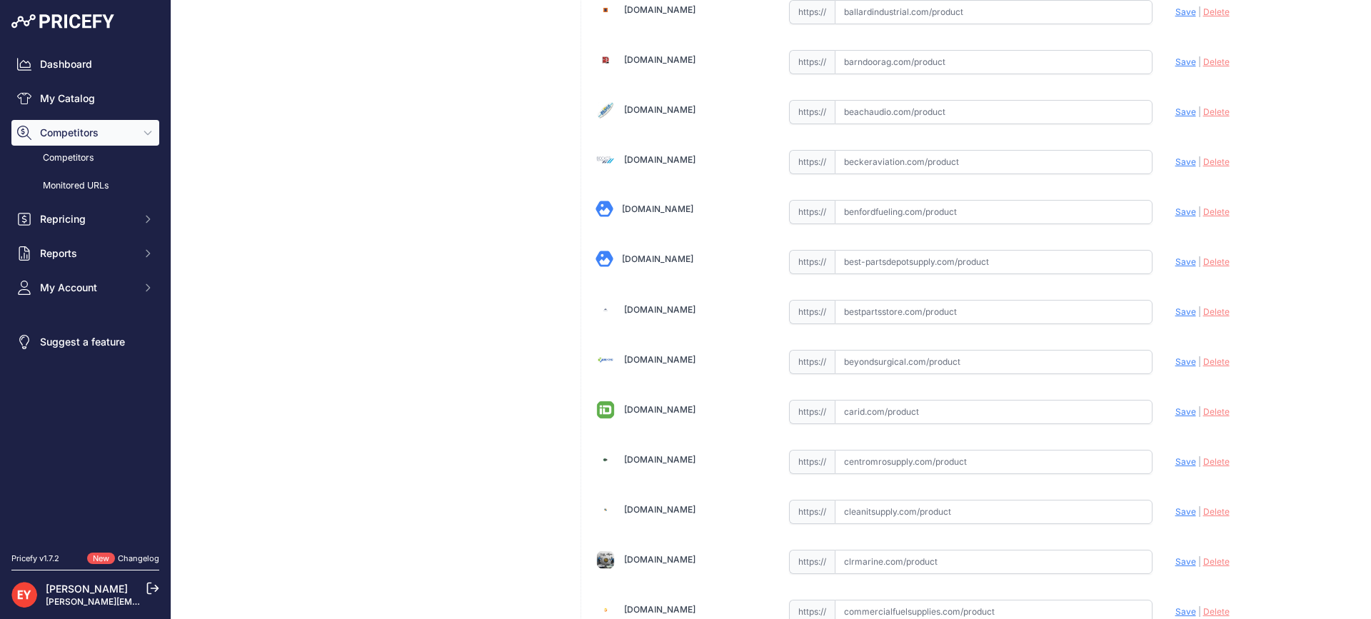
click at [853, 318] on input "text" at bounding box center [994, 312] width 318 height 24
paste input "https://www.bestpartsstore.com/product/veeder-root-329348-001-local-printer-mod…"
click at [1179, 311] on span "Save" at bounding box center [1185, 311] width 21 height 11
type input "https://www.bestpartsstore.com/product/veeder-root-329348-001-local-printer-mod…"
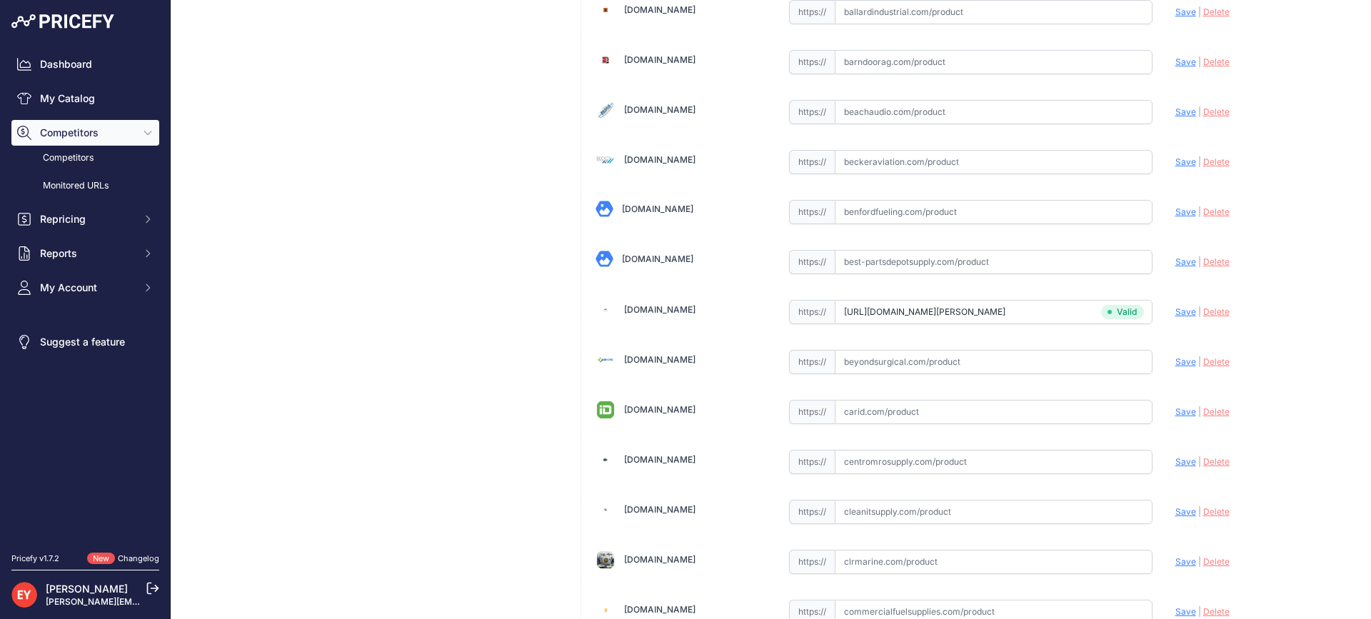
scroll to position [4300, 0]
click at [917, 318] on input "text" at bounding box center [994, 312] width 318 height 24
paste input "https://iamdoc-com.3dcartstores.com/Printer-Communications-Module-330722_p_1057…"
click at [1175, 315] on span "Save" at bounding box center [1185, 311] width 21 height 11
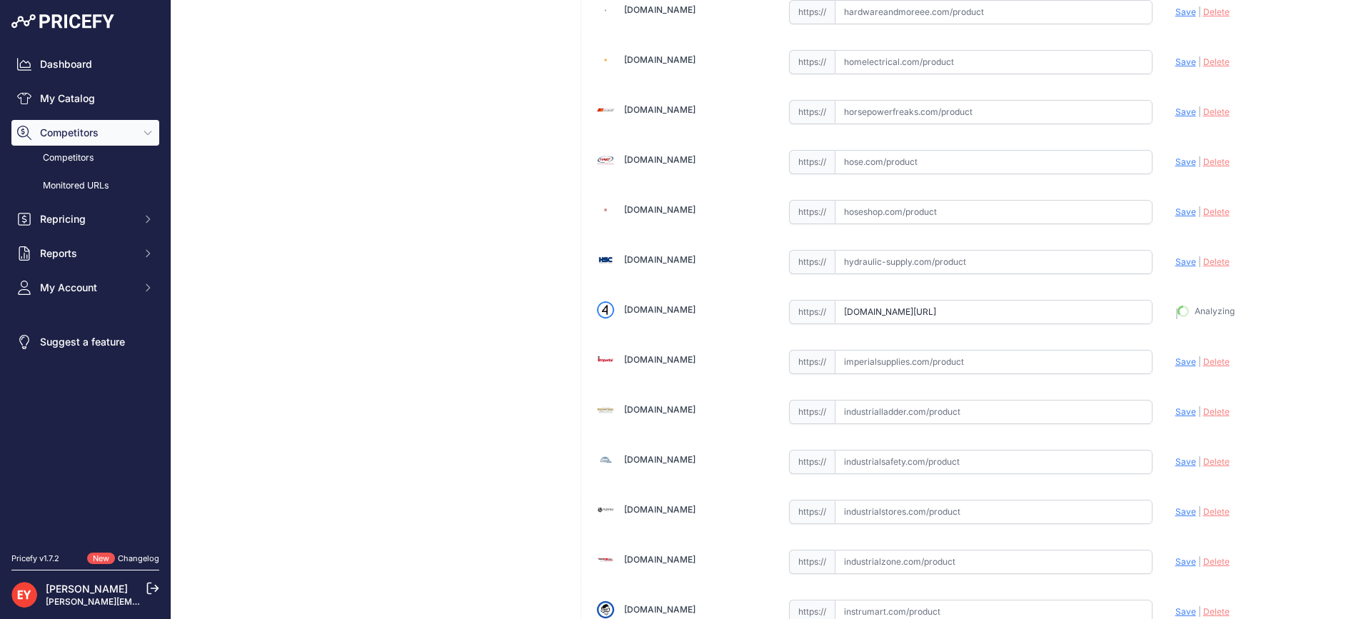
type input "https://iamdoc-com.3dcartstores.com/Printer-Communications-Module-330722_p_1057…"
click at [883, 316] on input "text" at bounding box center [994, 311] width 318 height 24
paste input "https://store.wildcopes.com/searchm.htm"
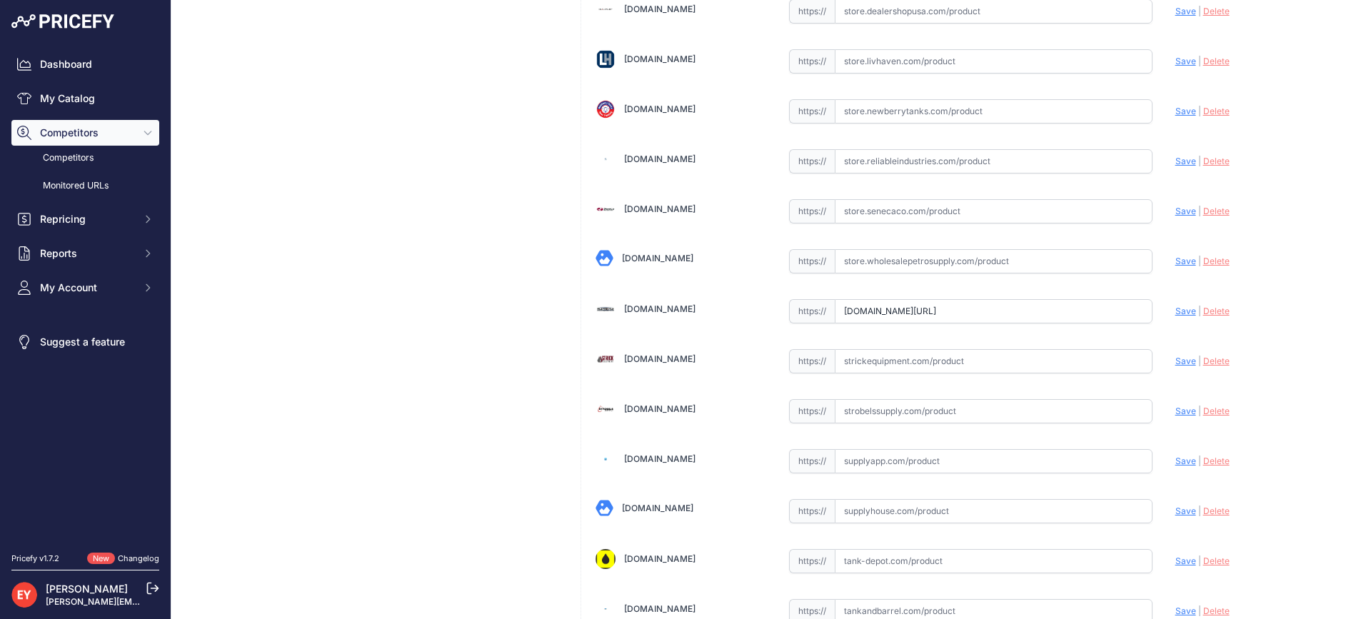
click at [1175, 308] on span "Save" at bounding box center [1185, 311] width 21 height 11
type input "https://store.wildcopes.com/searchm.htm?prirule_jdsnikfkfjsd=3888"
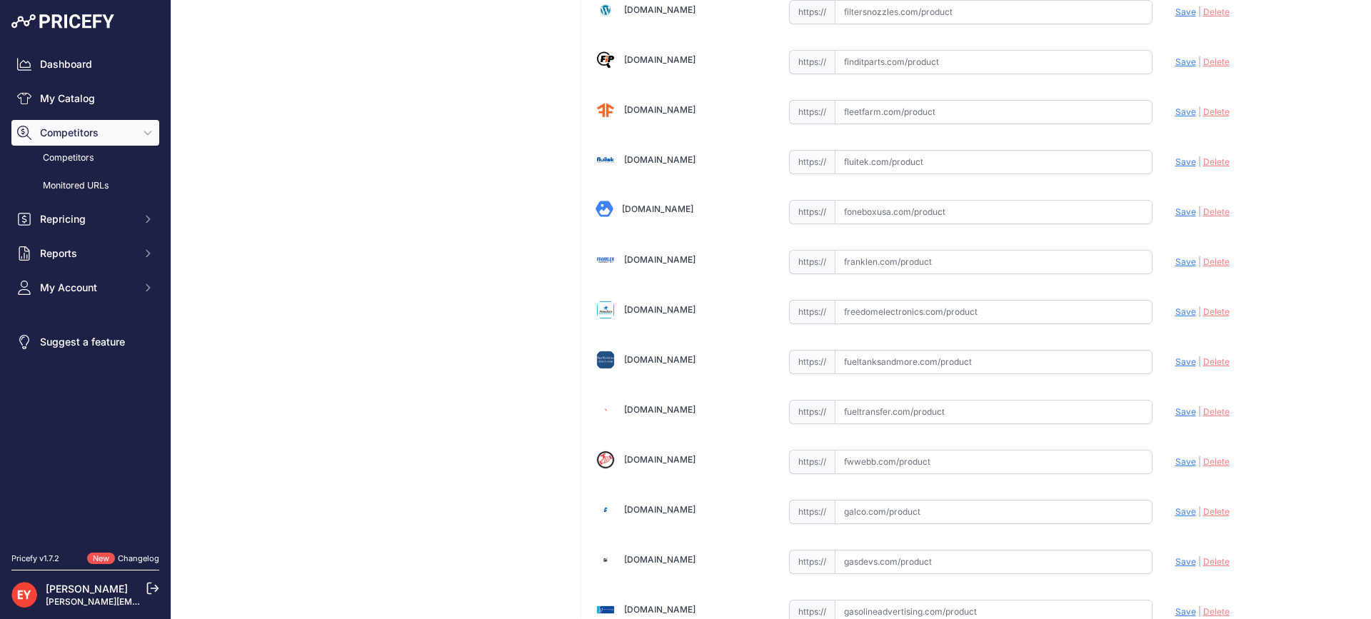
click at [886, 298] on div "https:// Valid" at bounding box center [970, 310] width 363 height 27
click at [852, 314] on input "text" at bounding box center [994, 312] width 318 height 24
paste input "https://freedomelectronics.com/product/330722-001-tls-350-local-printer-communi…"
click at [1183, 309] on span "Save" at bounding box center [1185, 311] width 21 height 11
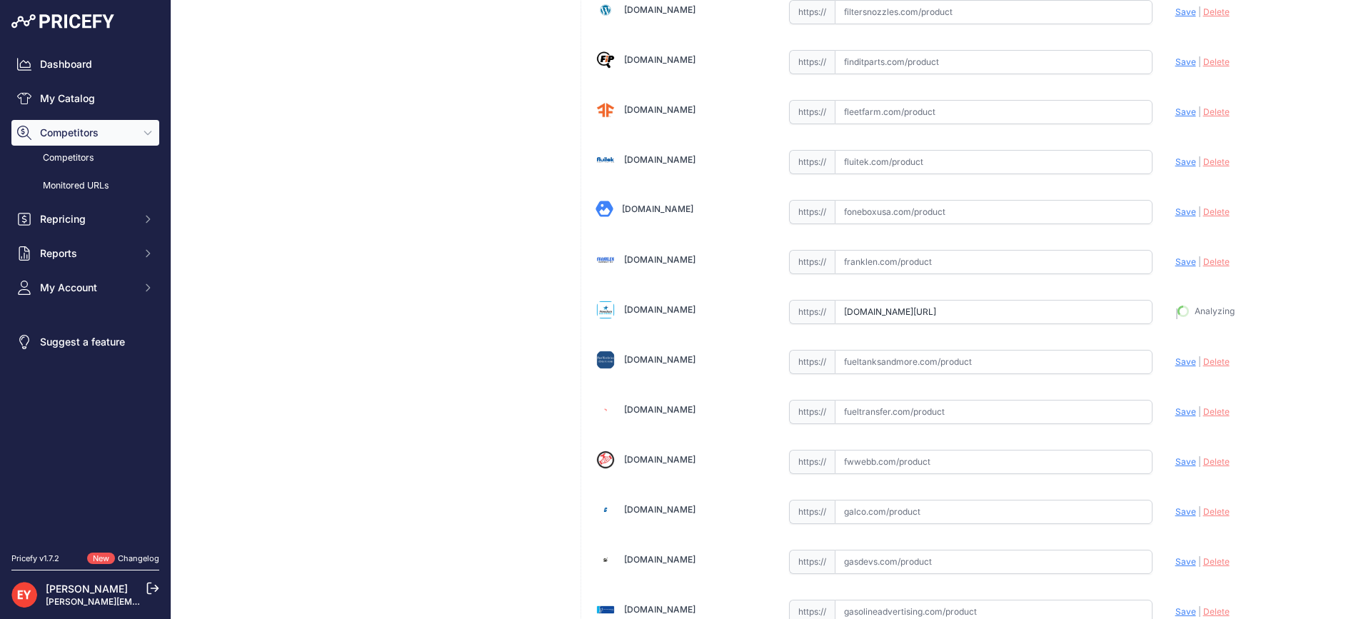
type input "https://freedomelectronics.com/product/330722-001-tls-350-local-printer-communi…"
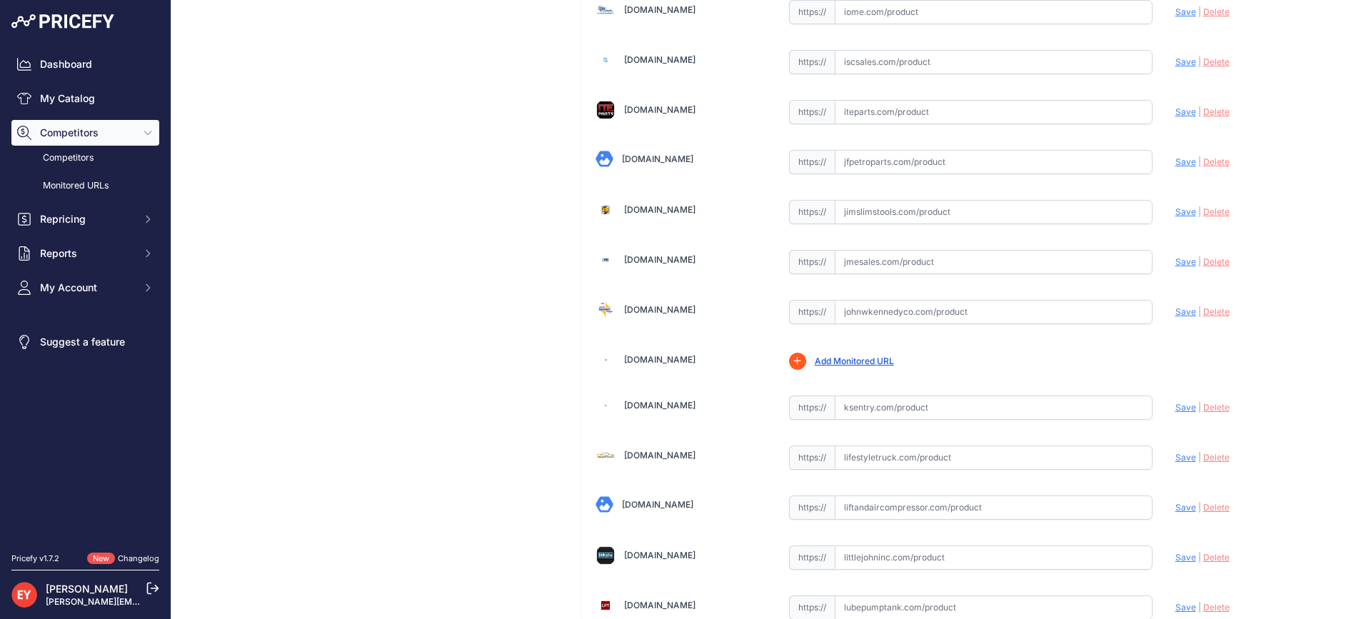
click at [858, 320] on input "text" at bounding box center [994, 312] width 318 height 24
paste input "https://www.johnwkennedyco.com/buy/product/329348-001-Veeder-1715-product-32934…"
click at [1185, 316] on span "Save" at bounding box center [1185, 311] width 21 height 11
type input "https://www.johnwkennedyco.com/buy/product/329348-001-Veeder-1715-product-32934…"
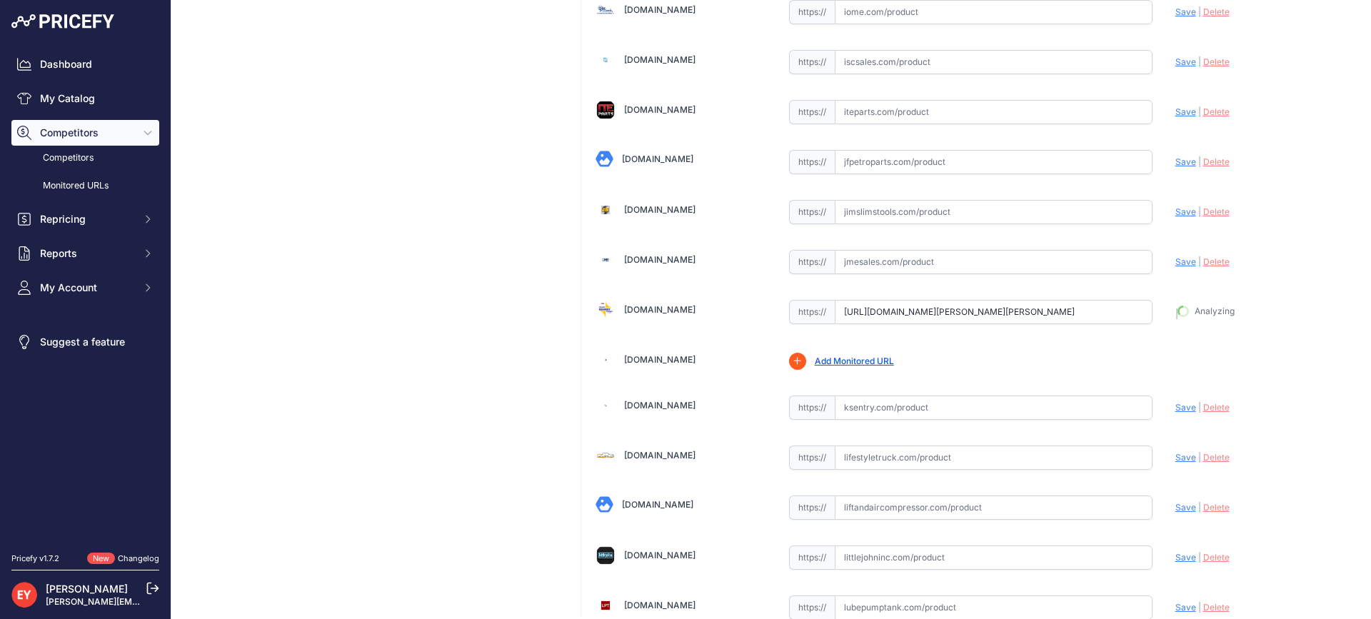
scroll to position [5031, 0]
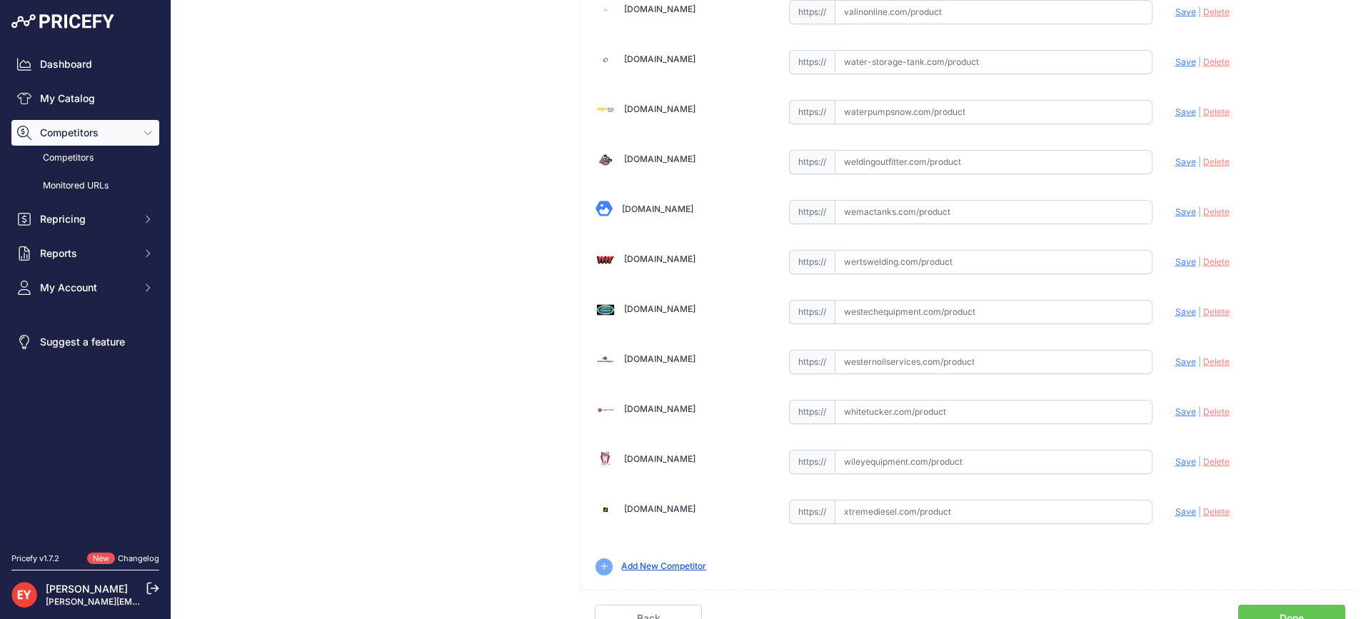
click at [911, 310] on input "text" at bounding box center [994, 312] width 318 height 24
paste input "https://westechequipment.com/product/329348-001-tls-350-local-printer-comm.-fit…"
click at [1175, 314] on span "Save" at bounding box center [1185, 311] width 21 height 11
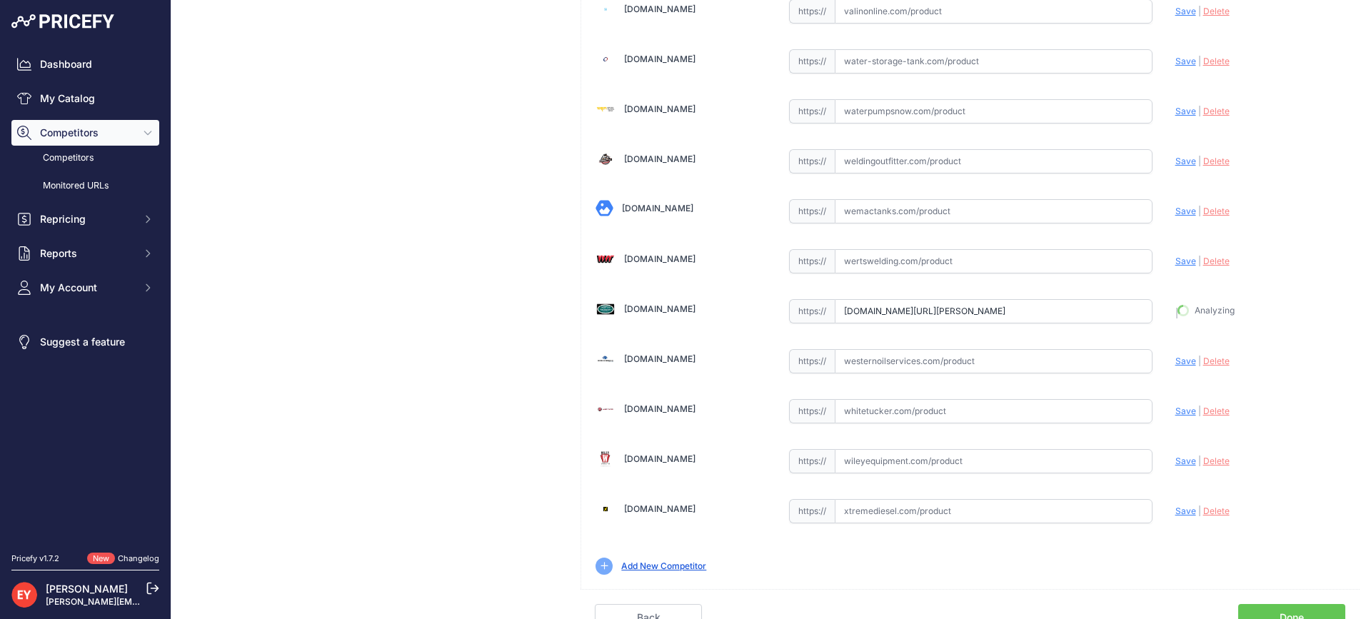
type input "https://westechequipment.com/product/329348-001-tls-350-local-printer-comm.-fit…"
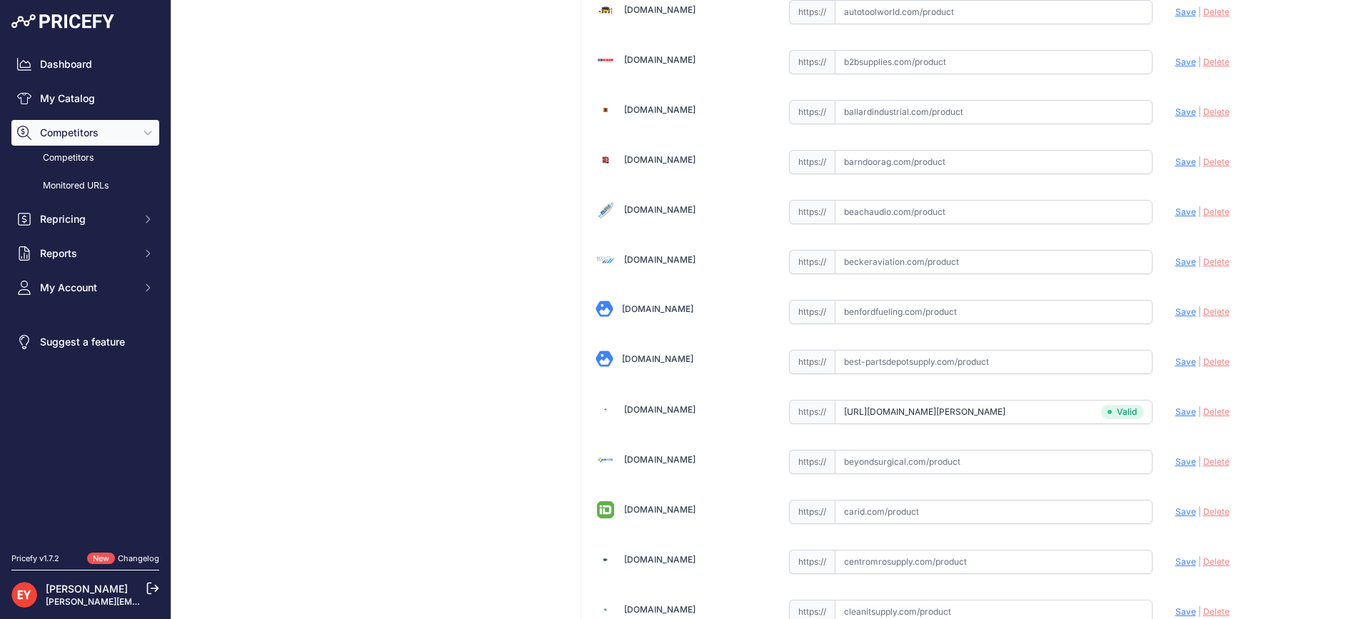
drag, startPoint x: 874, startPoint y: 316, endPoint x: 930, endPoint y: 245, distance: 91.0
click at [875, 316] on input "text" at bounding box center [994, 312] width 318 height 24
paste input "https://www.benfordfueling.com/shop/product5708.html"
click at [1175, 314] on span "Save" at bounding box center [1185, 311] width 21 height 11
type input "https://www.benfordfueling.com/shop/product5708.html?prirule_jdsnikfkfjsd=3888"
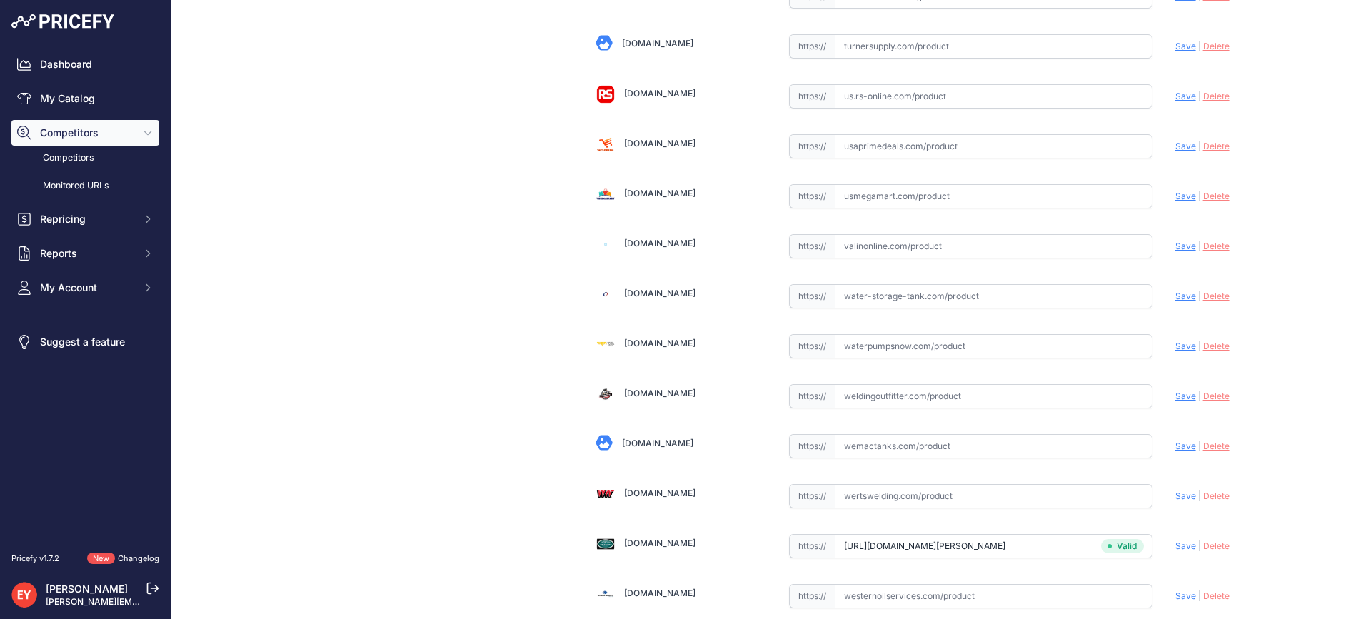
scroll to position [10835, 0]
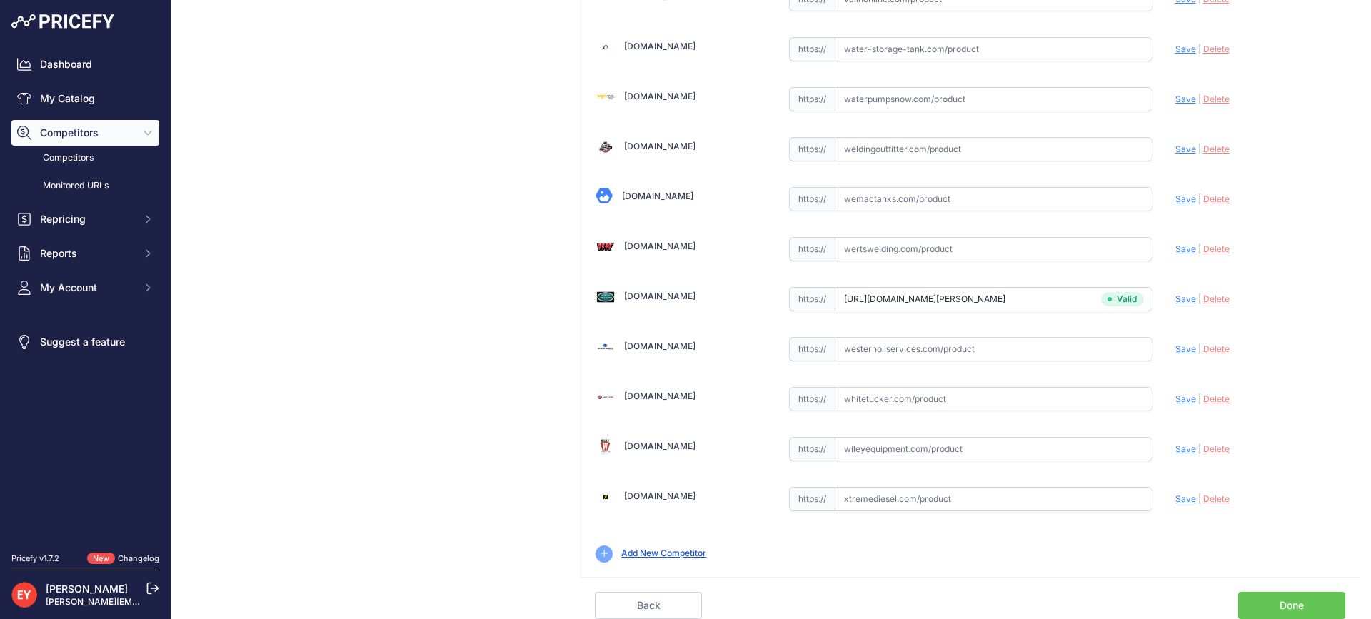
click at [1305, 600] on link "Done" at bounding box center [1291, 605] width 107 height 27
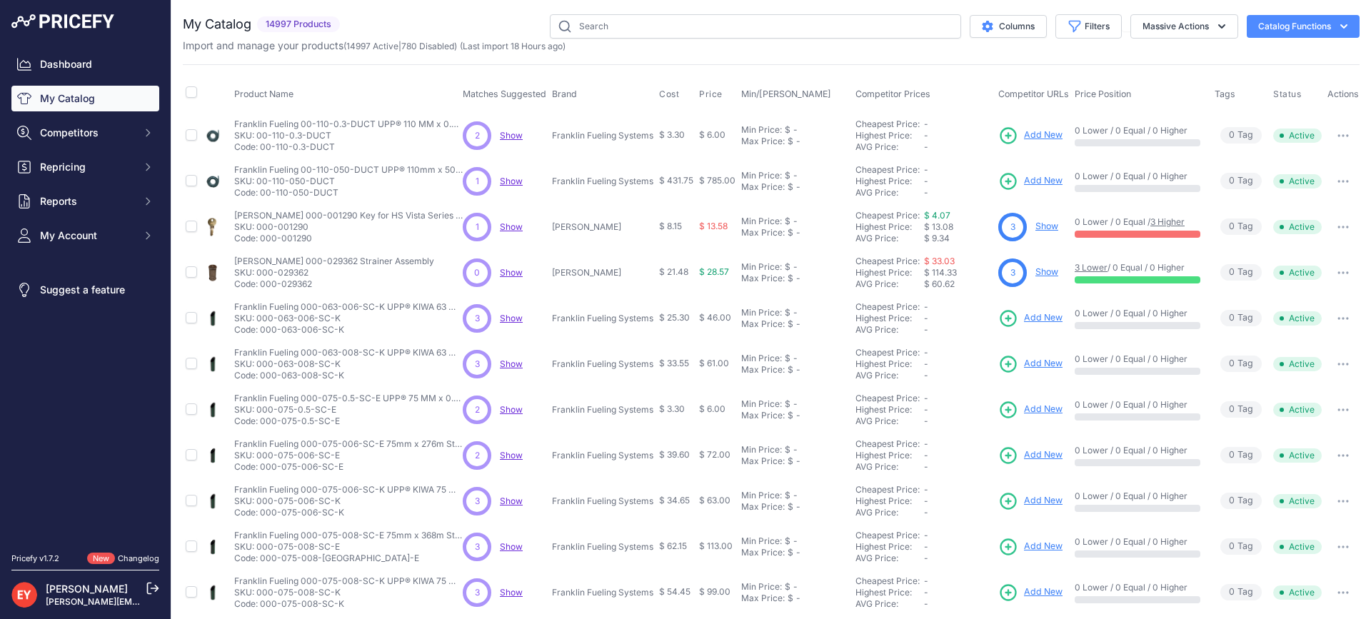
click at [678, 41] on div "Import and manage your products ( 14997 Active | 780 Disabled ) (Last import 18…" at bounding box center [771, 46] width 1177 height 14
click at [663, 21] on input "text" at bounding box center [755, 26] width 411 height 24
paste input "329356-005"
type input "329356-005"
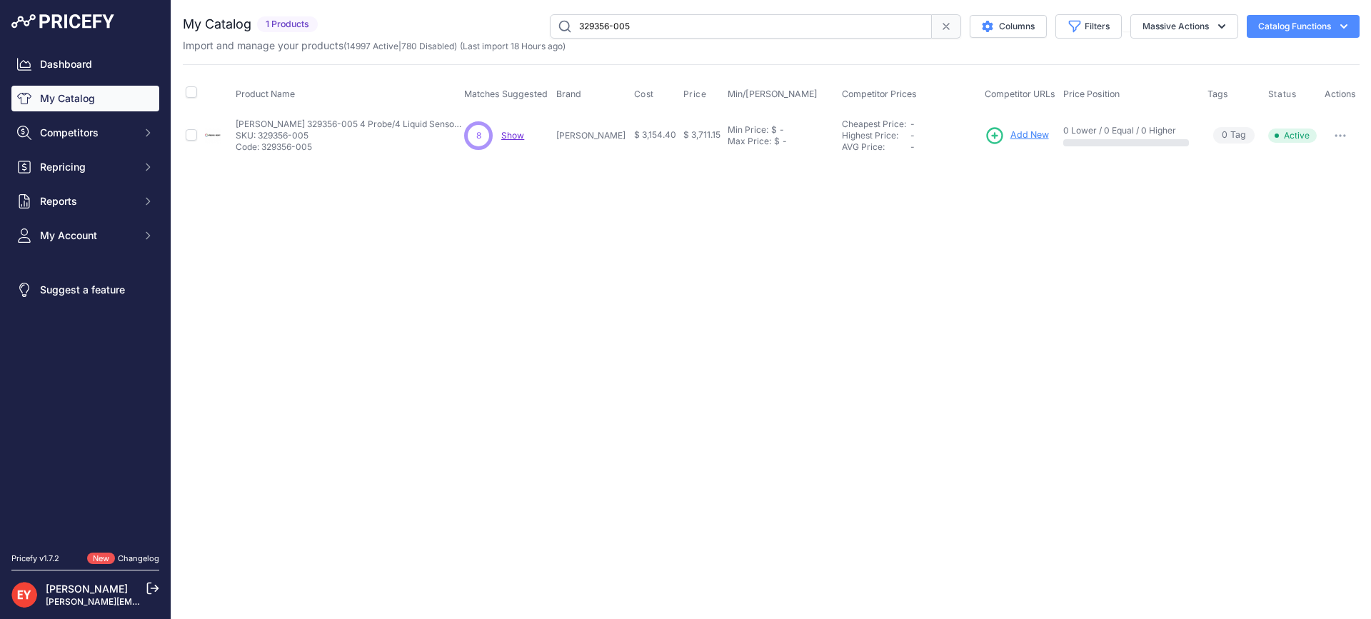
click at [1025, 139] on span "Add New" at bounding box center [1029, 136] width 39 height 14
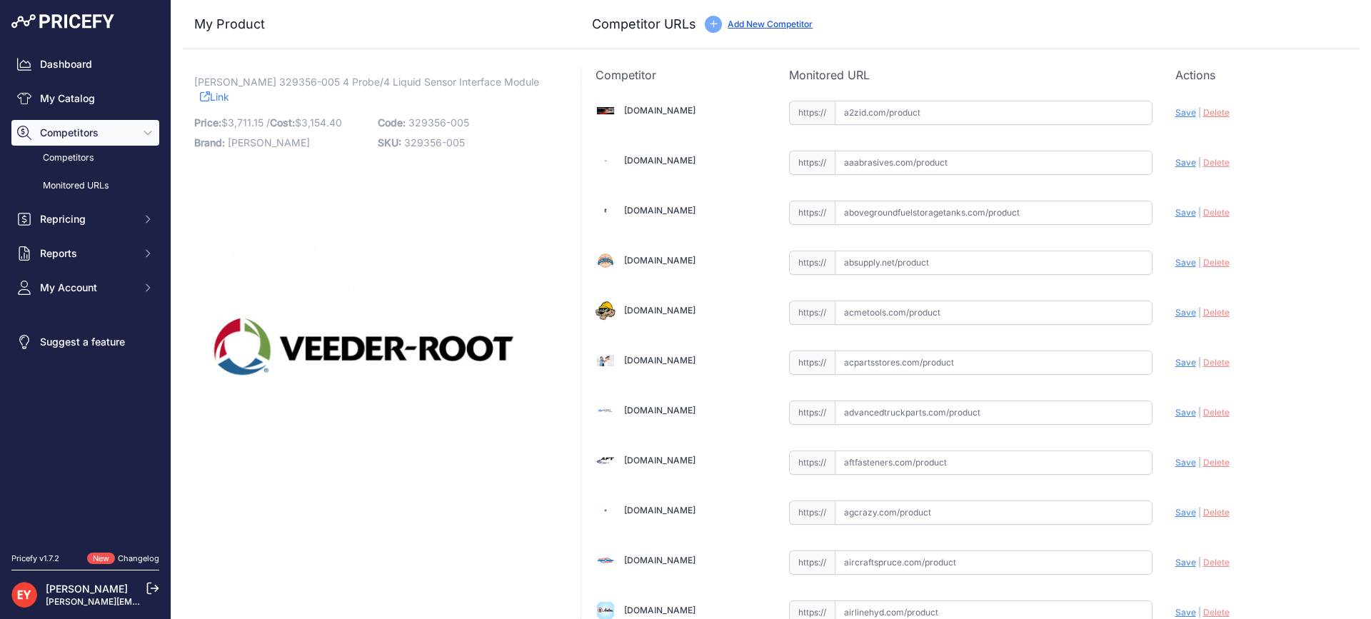
scroll to position [4549, 0]
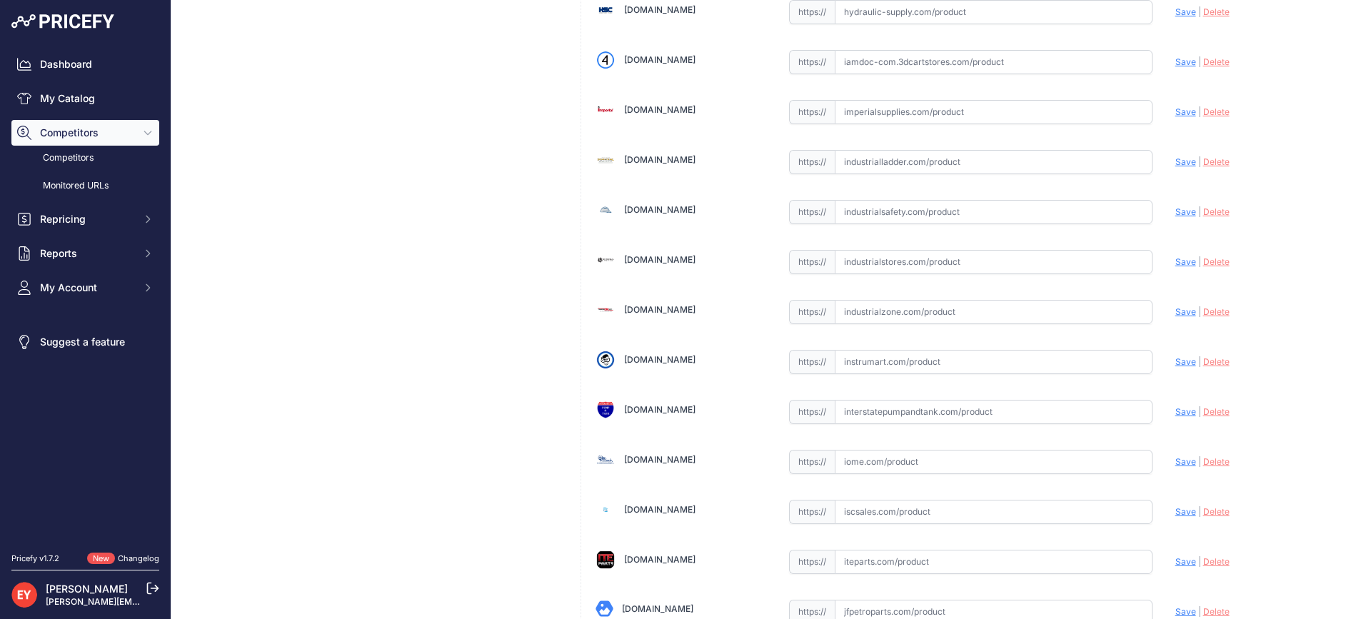
click at [873, 313] on input "text" at bounding box center [994, 312] width 318 height 24
paste input "https://www.industrialzone.com/389896-veeder-root-329356-005.html"
click at [1175, 308] on span "Save" at bounding box center [1185, 311] width 21 height 11
type input "https://www.industrialzone.com/389896-veeder-root-329356-005.html?prirule_jdsni…"
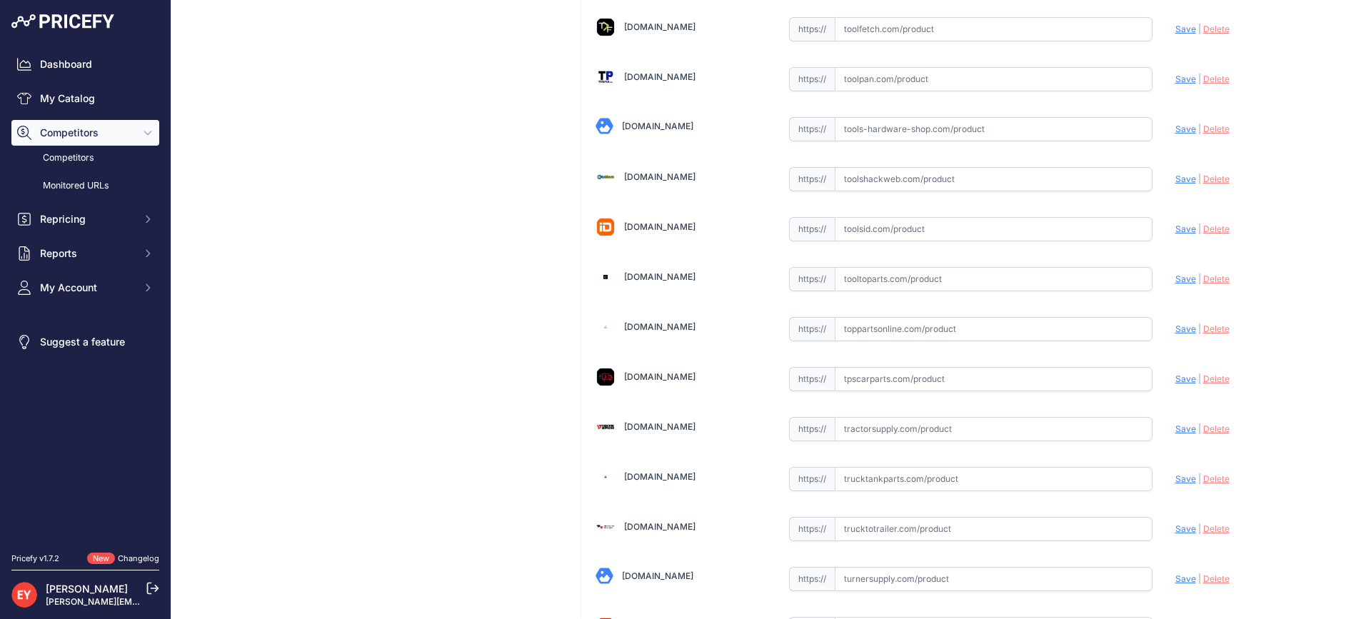
scroll to position [9990, 0]
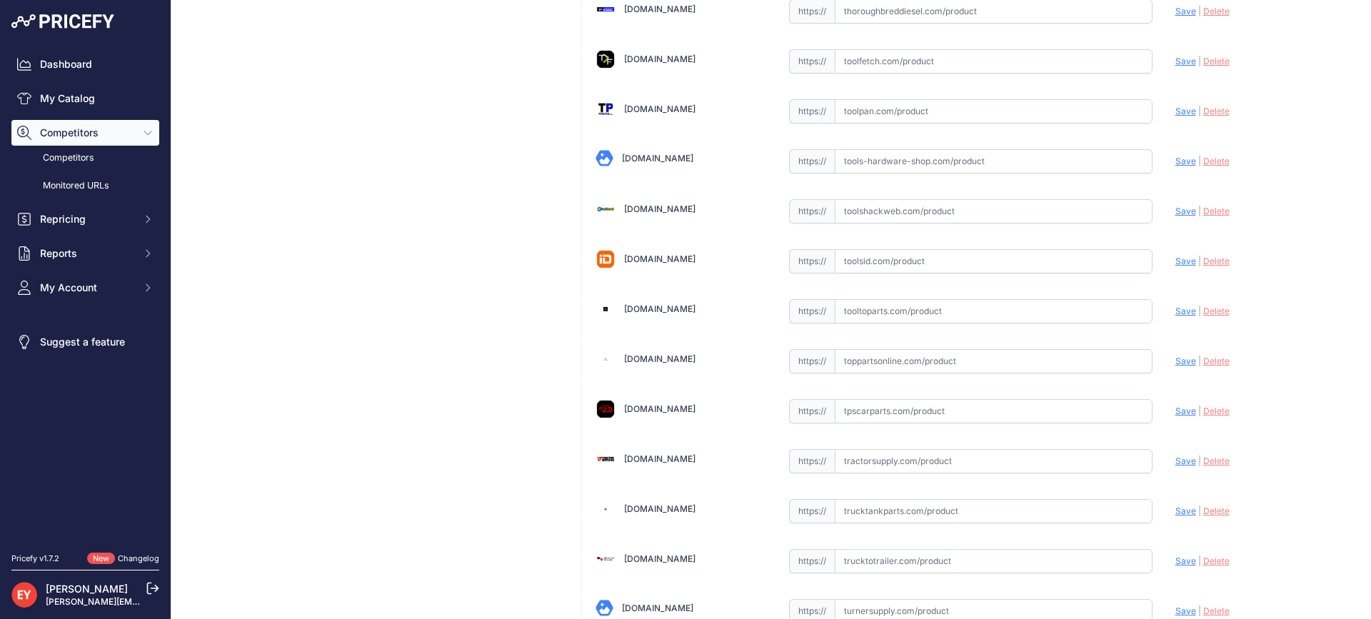
drag, startPoint x: 876, startPoint y: 321, endPoint x: 870, endPoint y: 307, distance: 14.7
click at [877, 321] on input "text" at bounding box center [994, 311] width 318 height 24
paste input "https://www.tooltoparts.com/product/veeder-root-329356-005-4-probe-4-liquid-sen…"
click at [1175, 311] on span "Save" at bounding box center [1185, 311] width 21 height 11
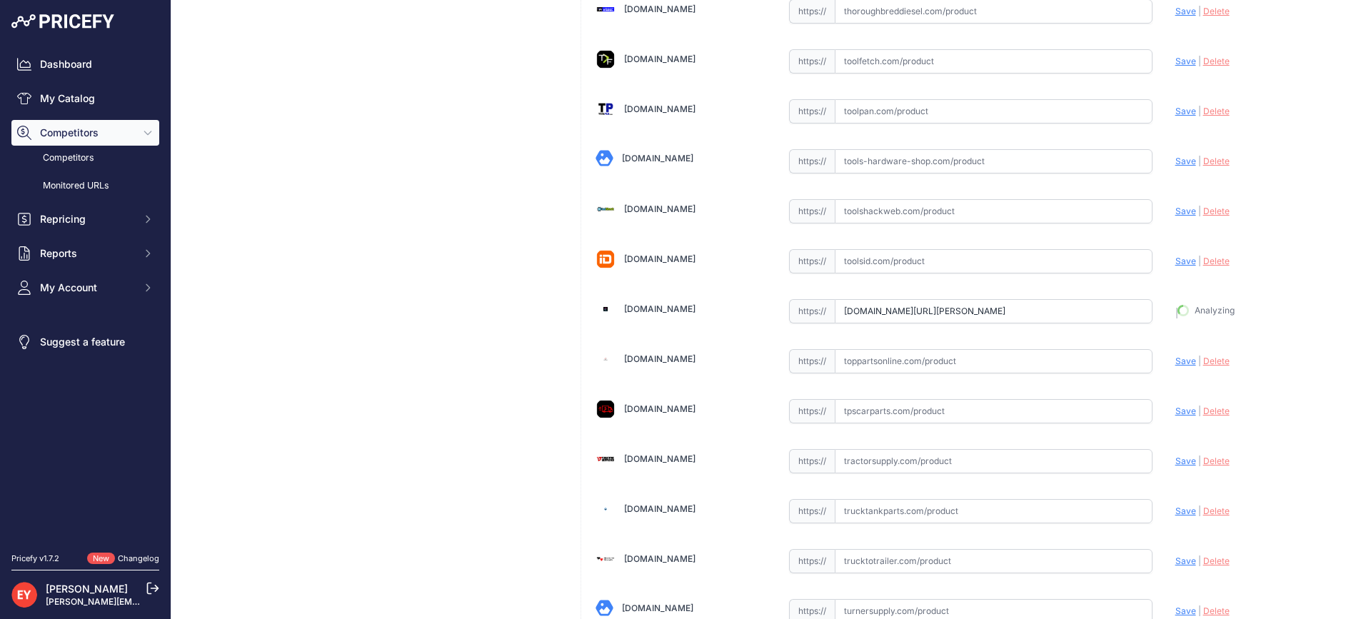
type input "https://www.tooltoparts.com/product/veeder-root-329356-005-4-probe-4-liquid-sen…"
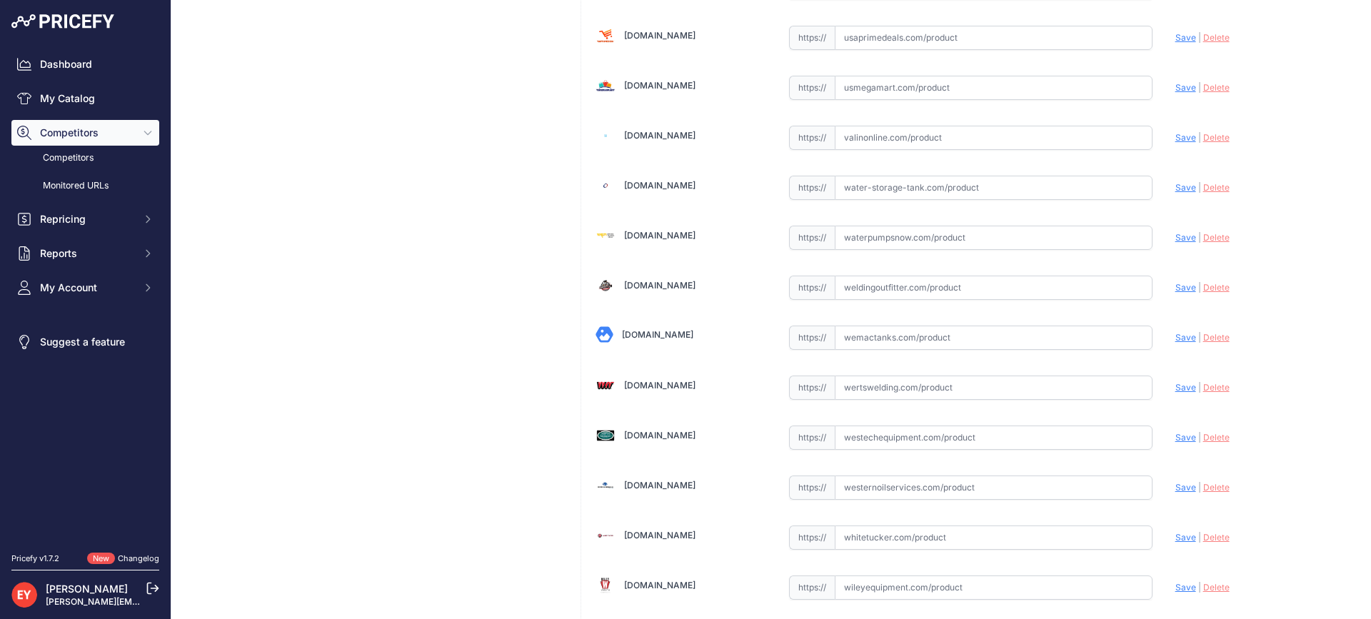
scroll to position [10802, 0]
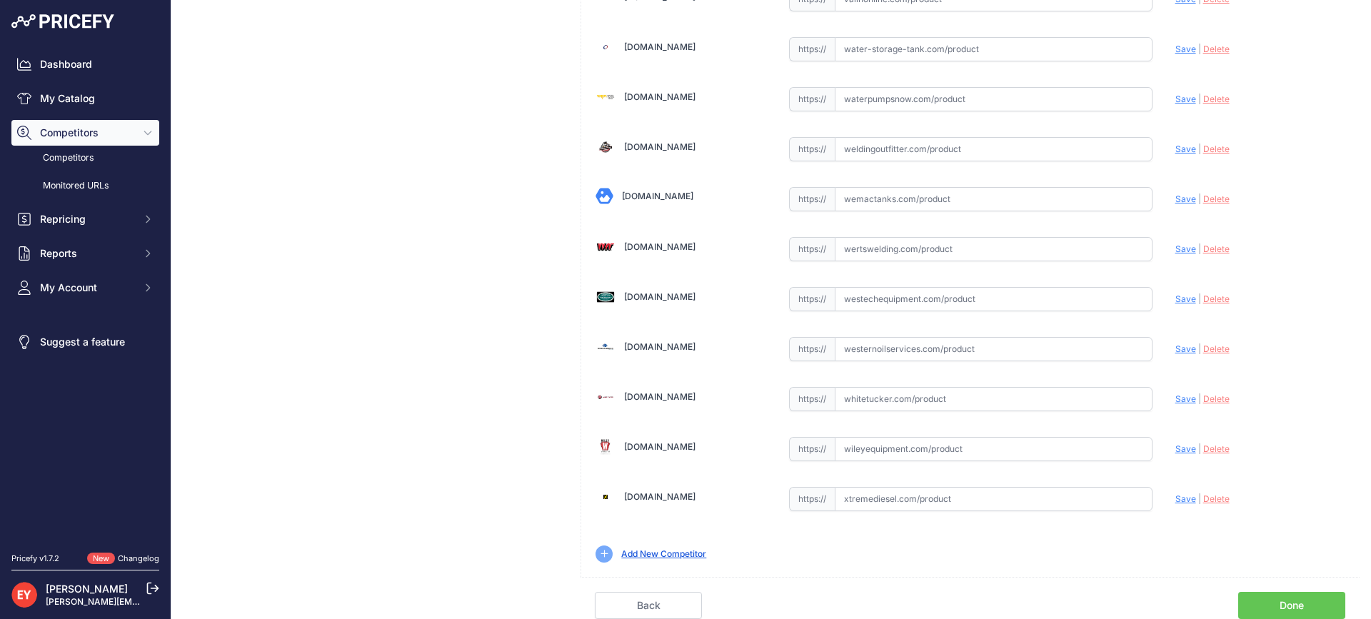
click at [1304, 606] on link "Done" at bounding box center [1291, 605] width 107 height 27
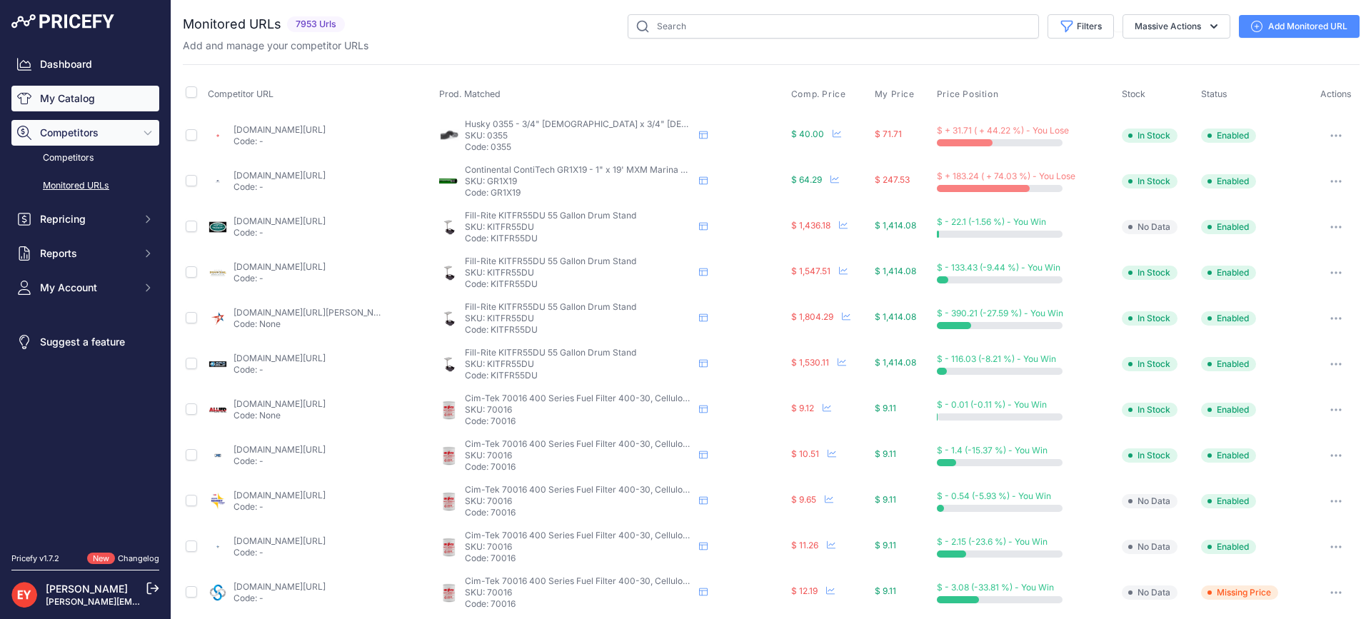
click at [115, 92] on link "My Catalog" at bounding box center [85, 99] width 148 height 26
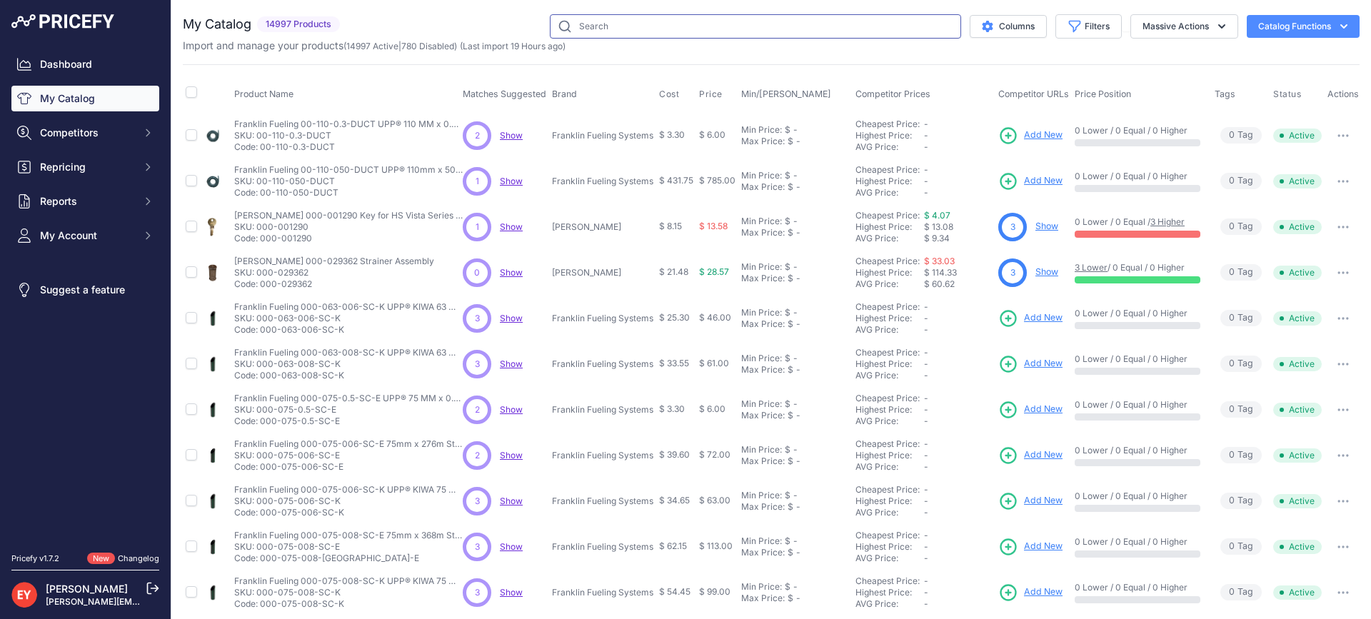
click at [593, 34] on input "text" at bounding box center [755, 26] width 411 height 24
click at [596, 23] on input "text" at bounding box center [755, 26] width 411 height 24
click at [620, 26] on input "text" at bounding box center [755, 26] width 411 height 24
paste input "889590-401"
type input "889590-401"
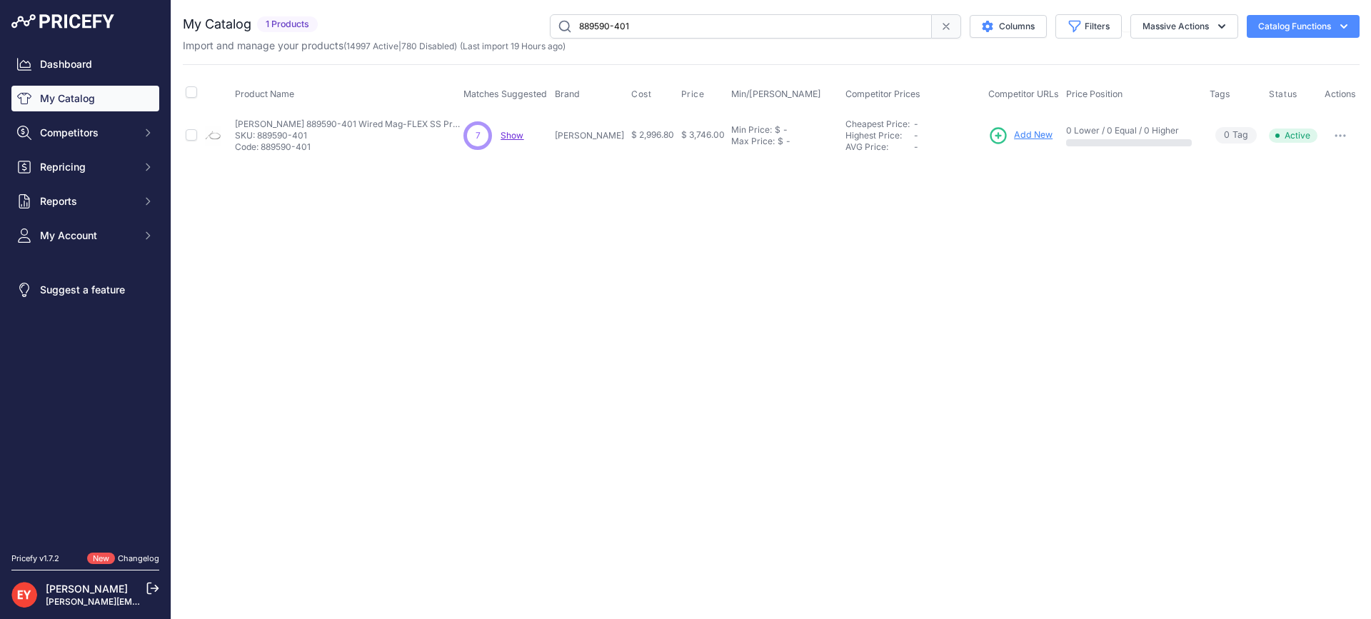
click at [1034, 124] on td "Add New" at bounding box center [1024, 135] width 78 height 46
click at [1018, 144] on link "Add New" at bounding box center [1020, 136] width 64 height 20
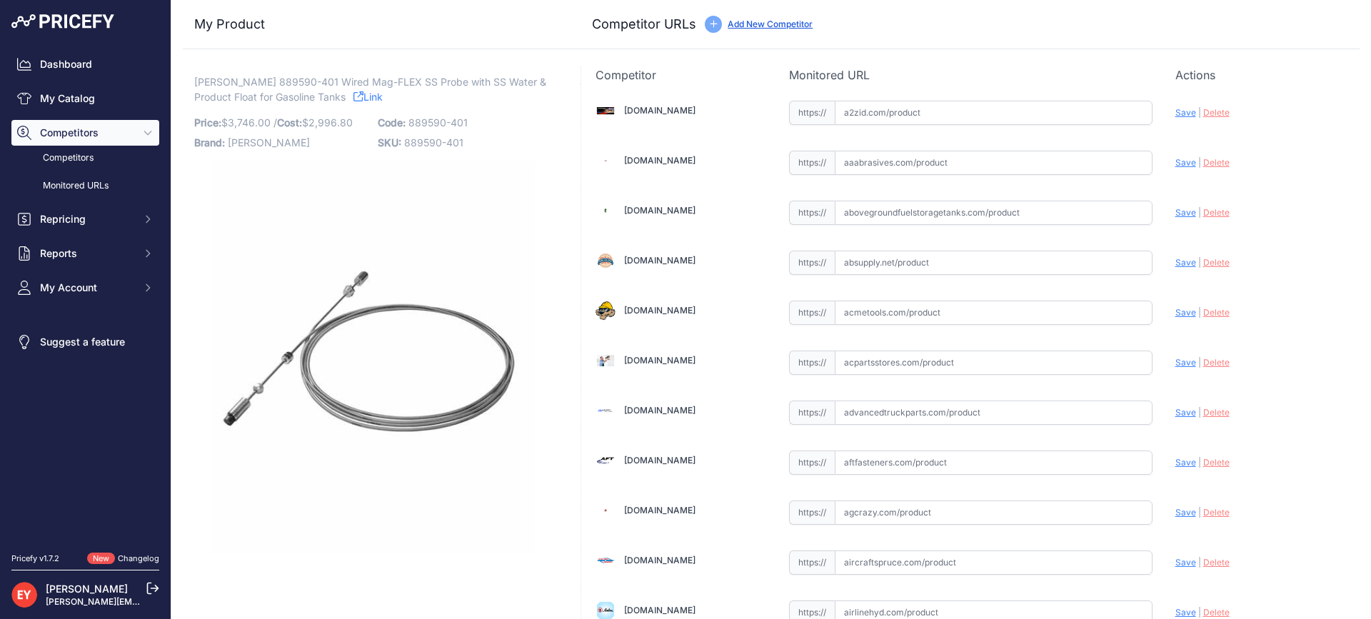
scroll to position [1350, 0]
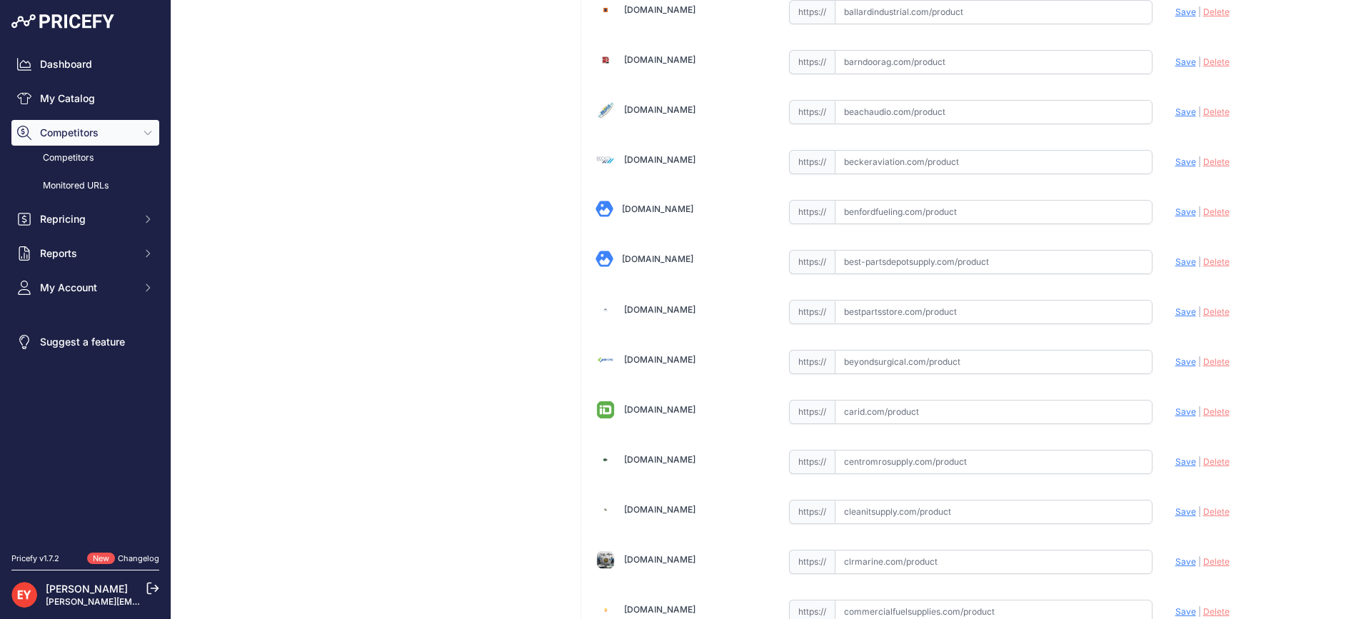
click at [878, 306] on input "text" at bounding box center [994, 312] width 318 height 24
paste input "[URL][DOMAIN_NAME][PERSON_NAME]"
click at [1175, 308] on span "Save" at bounding box center [1185, 311] width 21 height 11
type input "[URL][DOMAIN_NAME][PERSON_NAME]"
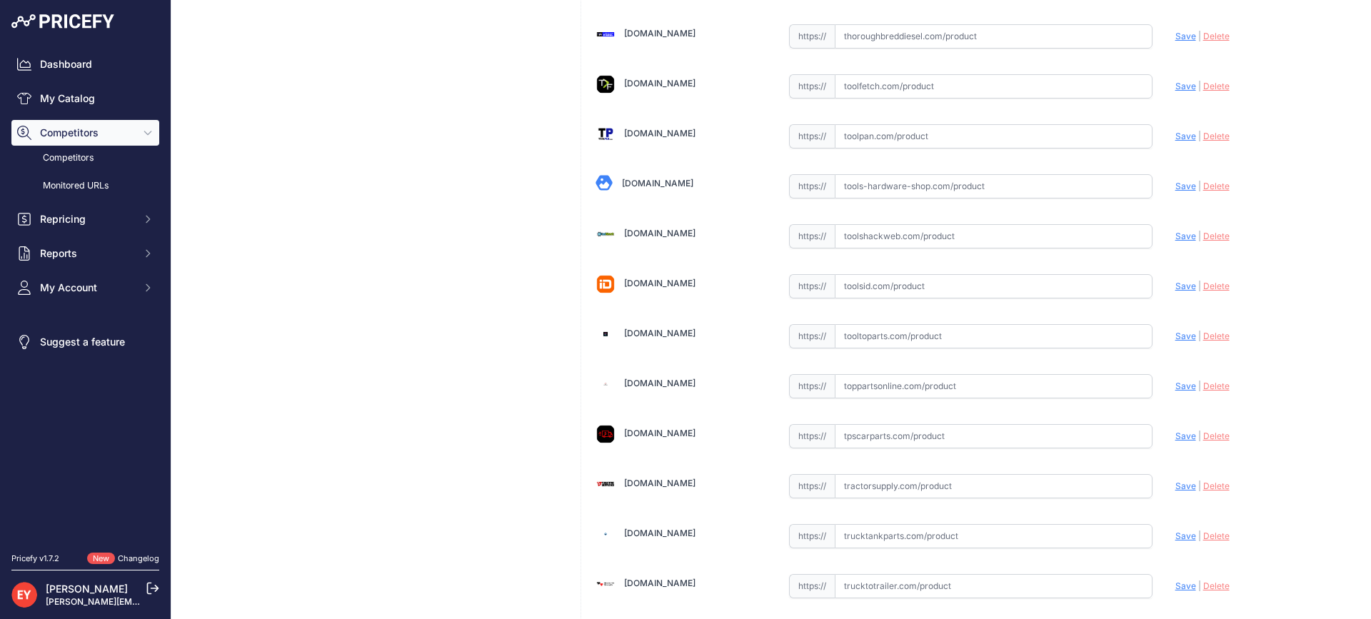
scroll to position [10835, 0]
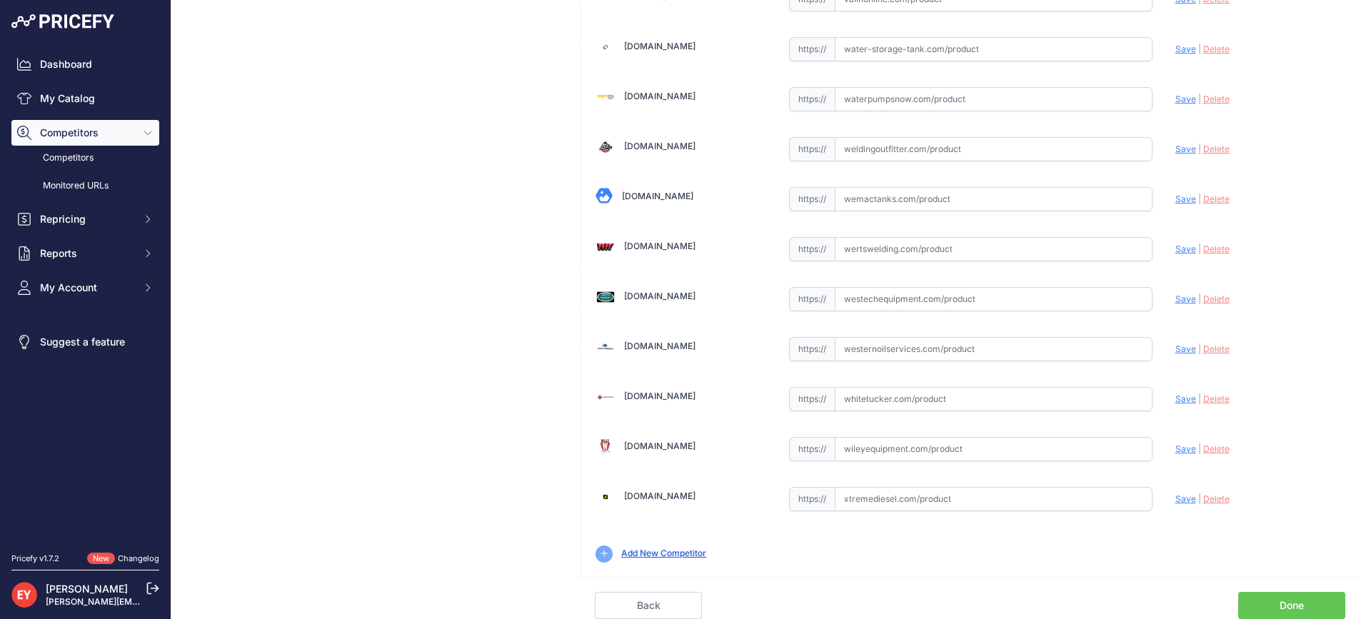
click at [1276, 611] on link "Done" at bounding box center [1291, 605] width 107 height 27
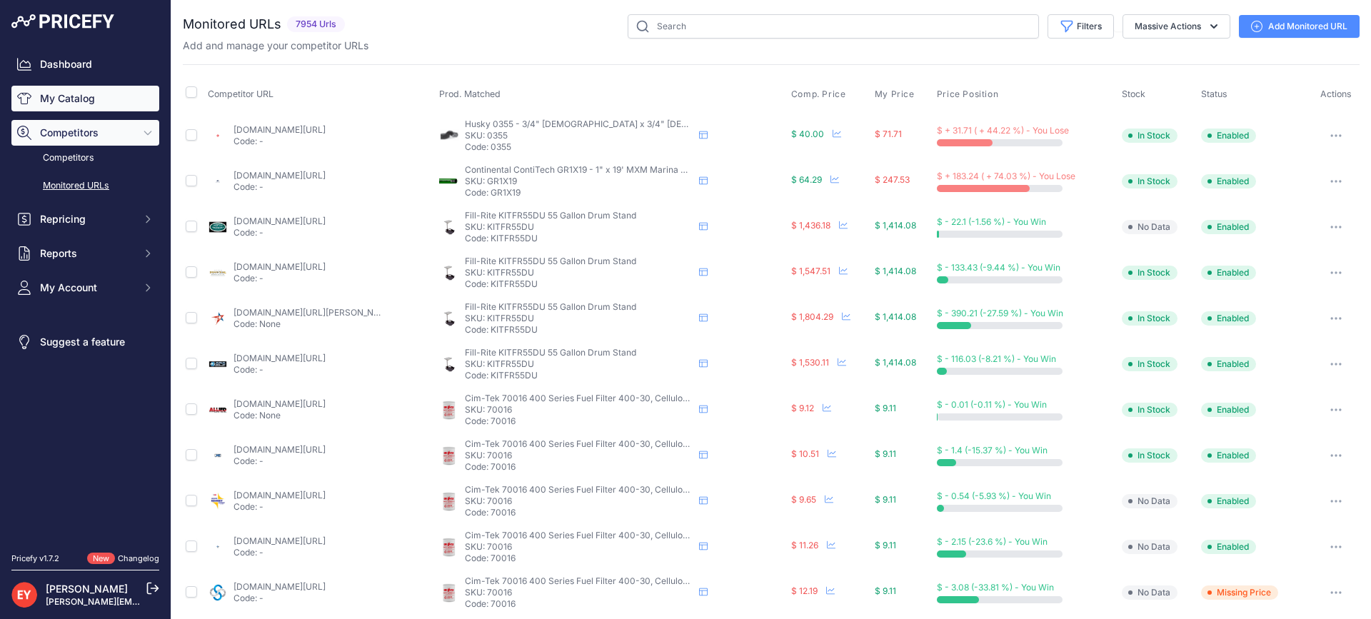
click at [71, 105] on link "My Catalog" at bounding box center [85, 99] width 148 height 26
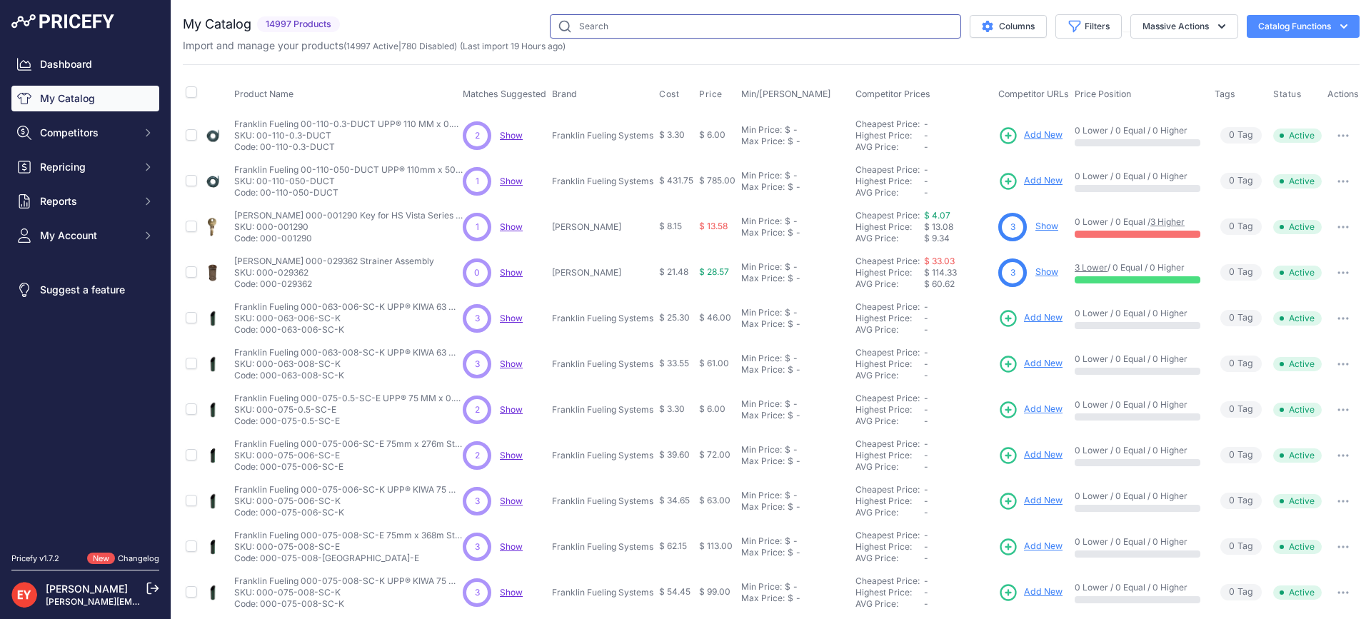
click at [606, 23] on input "text" at bounding box center [755, 26] width 411 height 24
paste input "889590-401"
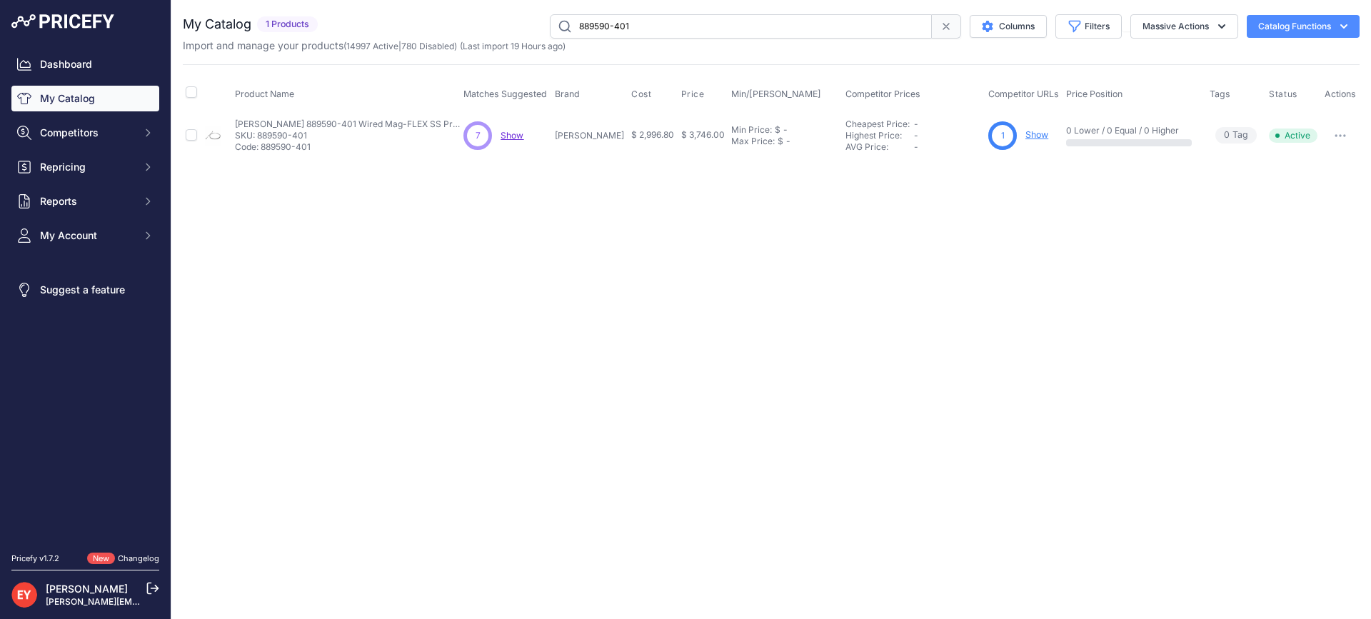
drag, startPoint x: 641, startPoint y: 25, endPoint x: 445, endPoint y: 17, distance: 195.8
click at [445, 17] on div "889590-401 Columns Filters Status All Status Only Enabled Only Disabled" at bounding box center [841, 26] width 1036 height 24
paste input "3"
type input "889590-403"
click at [1029, 133] on span "Add New" at bounding box center [1031, 136] width 39 height 14
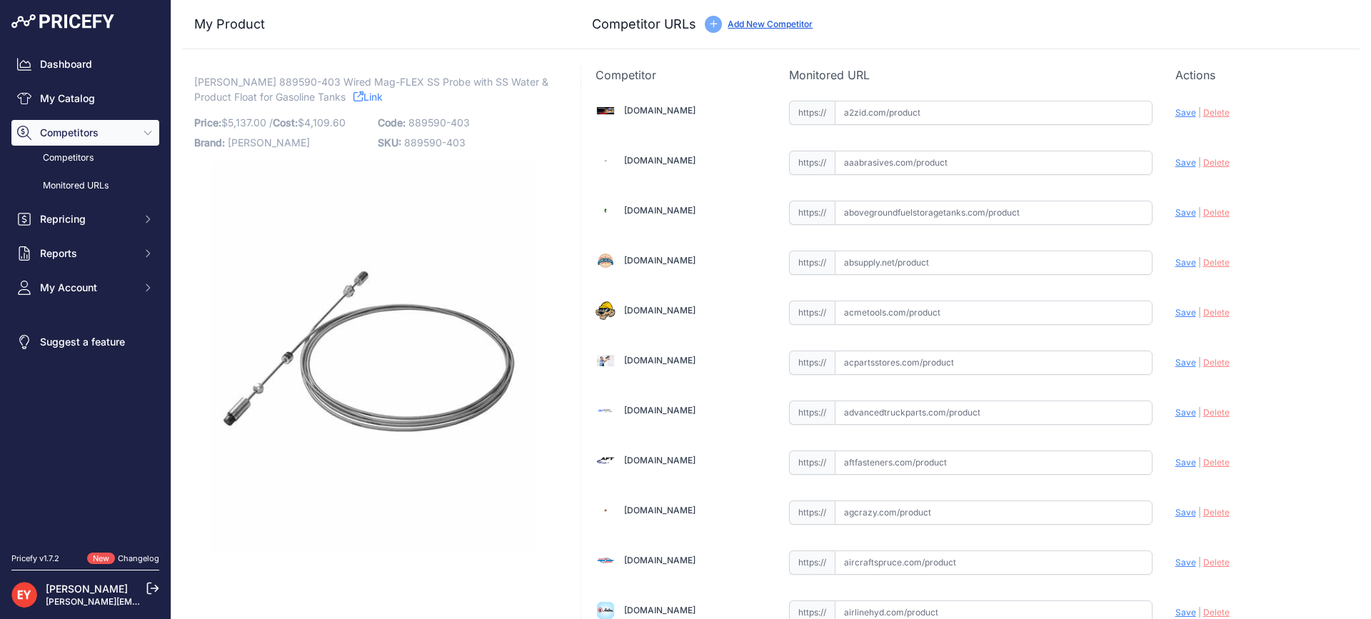
scroll to position [1350, 0]
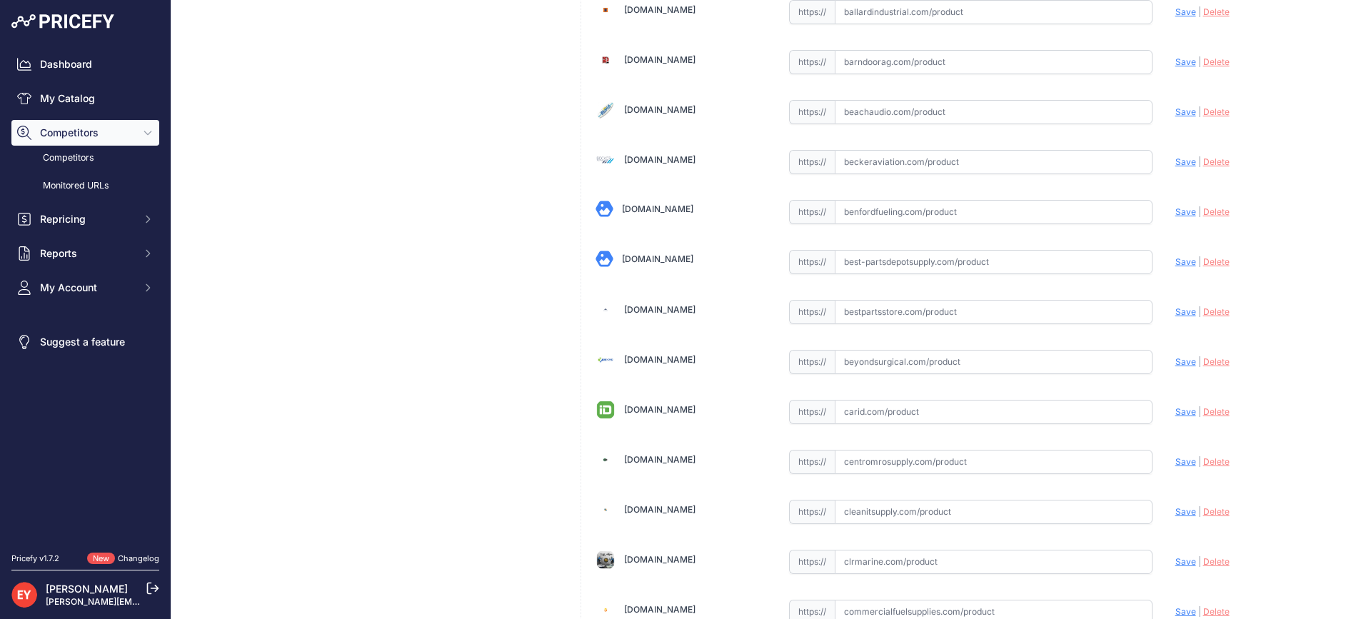
click at [857, 323] on input "text" at bounding box center [994, 312] width 318 height 24
paste input "[URL][DOMAIN_NAME][PERSON_NAME]"
click at [1175, 311] on span "Save" at bounding box center [1185, 311] width 21 height 11
click at [1198, 311] on span "|" at bounding box center [1199, 311] width 3 height 11
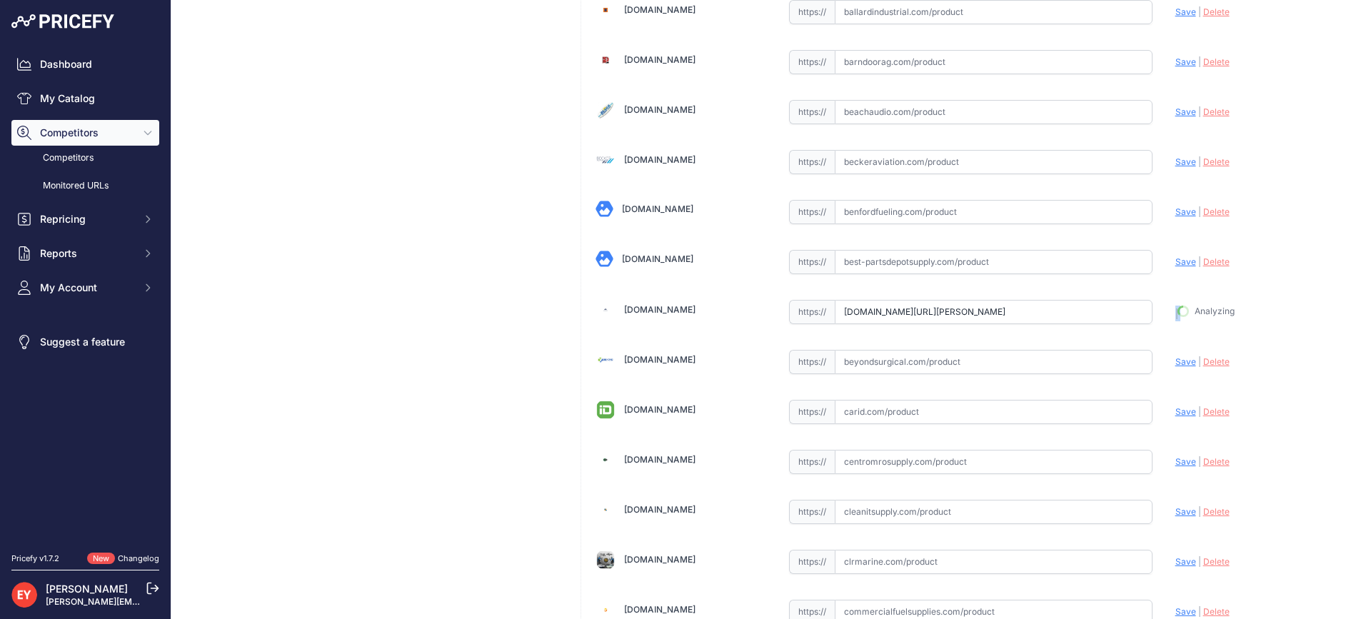
type input "[URL][DOMAIN_NAME][PERSON_NAME]"
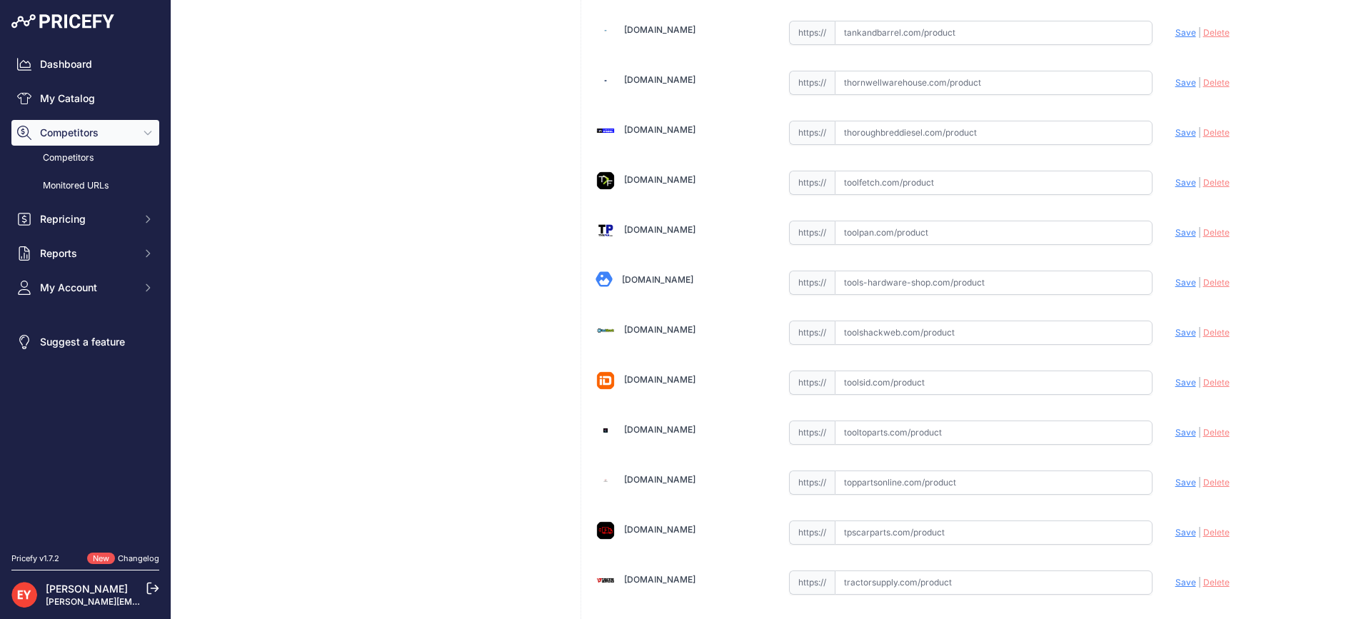
scroll to position [10835, 0]
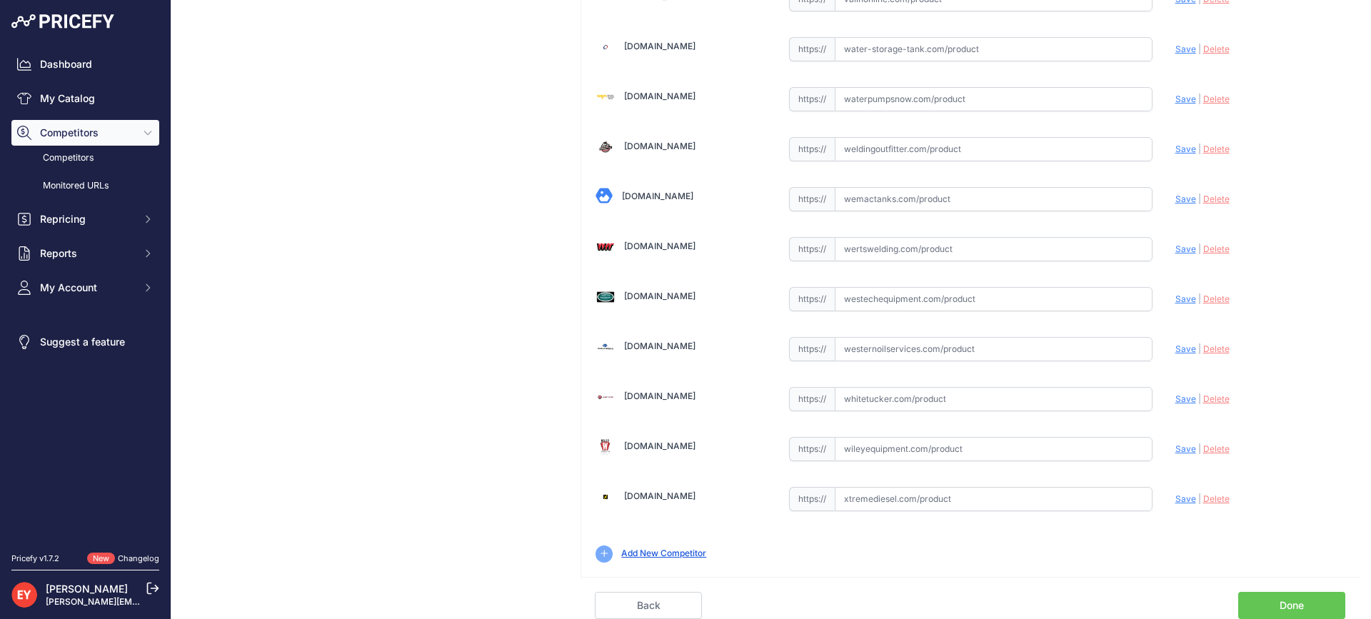
click at [1311, 602] on link "Done" at bounding box center [1291, 605] width 107 height 27
drag, startPoint x: 1311, startPoint y: 602, endPoint x: 1263, endPoint y: 576, distance: 54.3
click at [1311, 602] on link "Done" at bounding box center [1291, 605] width 107 height 27
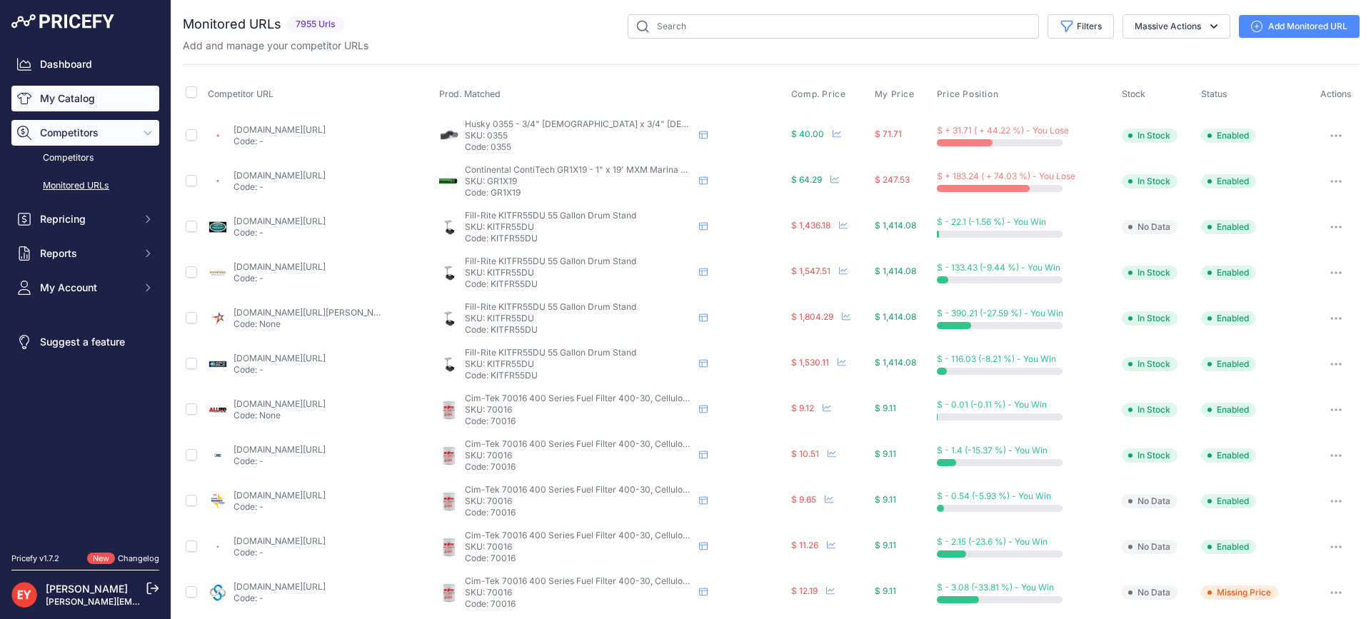
click at [57, 108] on link "My Catalog" at bounding box center [85, 99] width 148 height 26
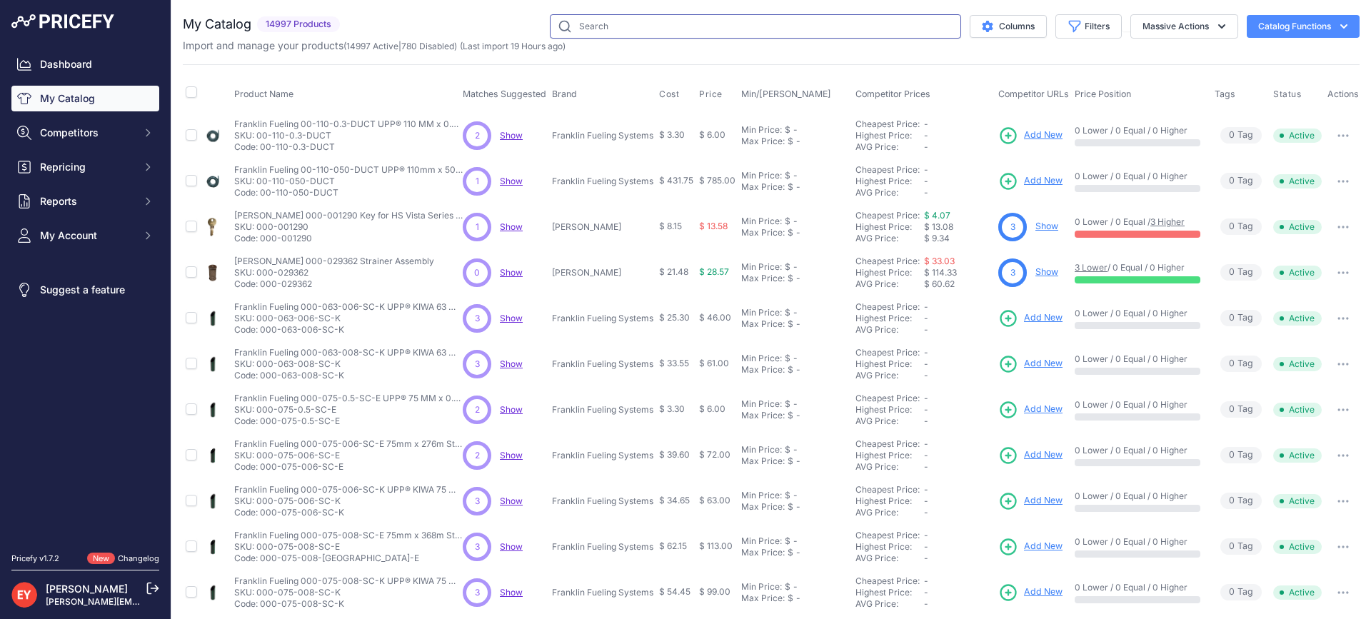
click at [604, 23] on input "text" at bounding box center [755, 26] width 411 height 24
click at [605, 26] on input "text" at bounding box center [755, 26] width 411 height 24
paste input "889590-404"
type input "889590-404"
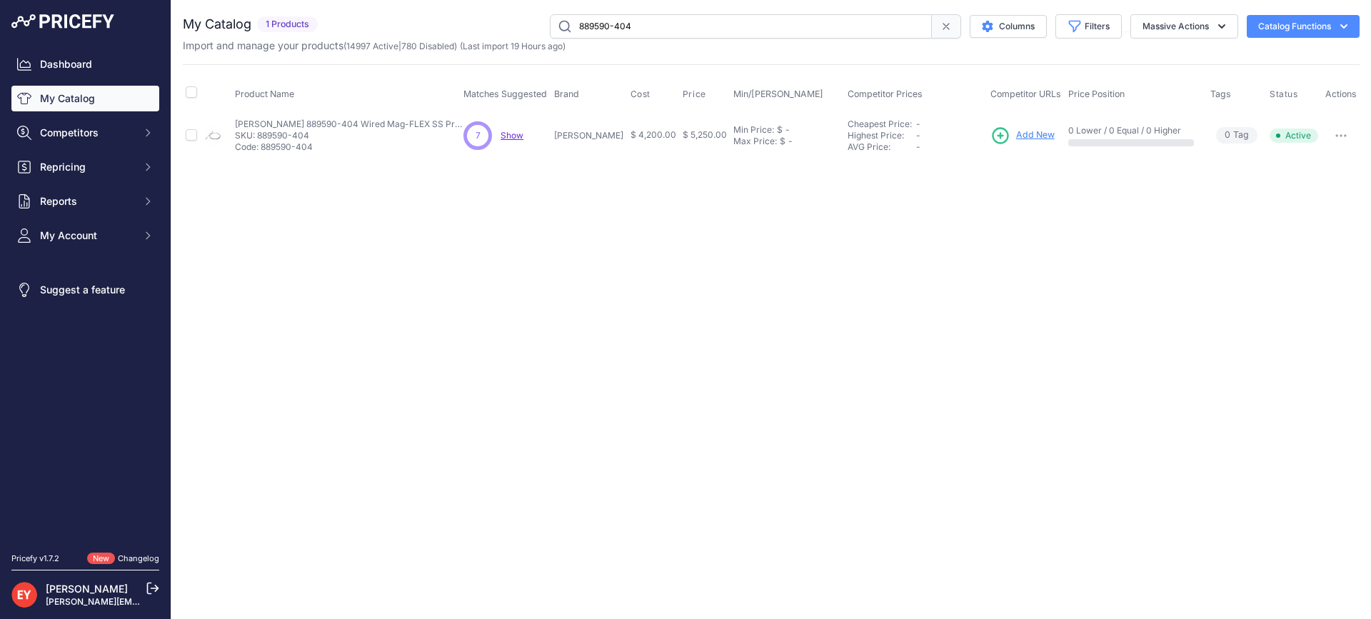
click at [1010, 127] on link "Add New" at bounding box center [1022, 136] width 64 height 20
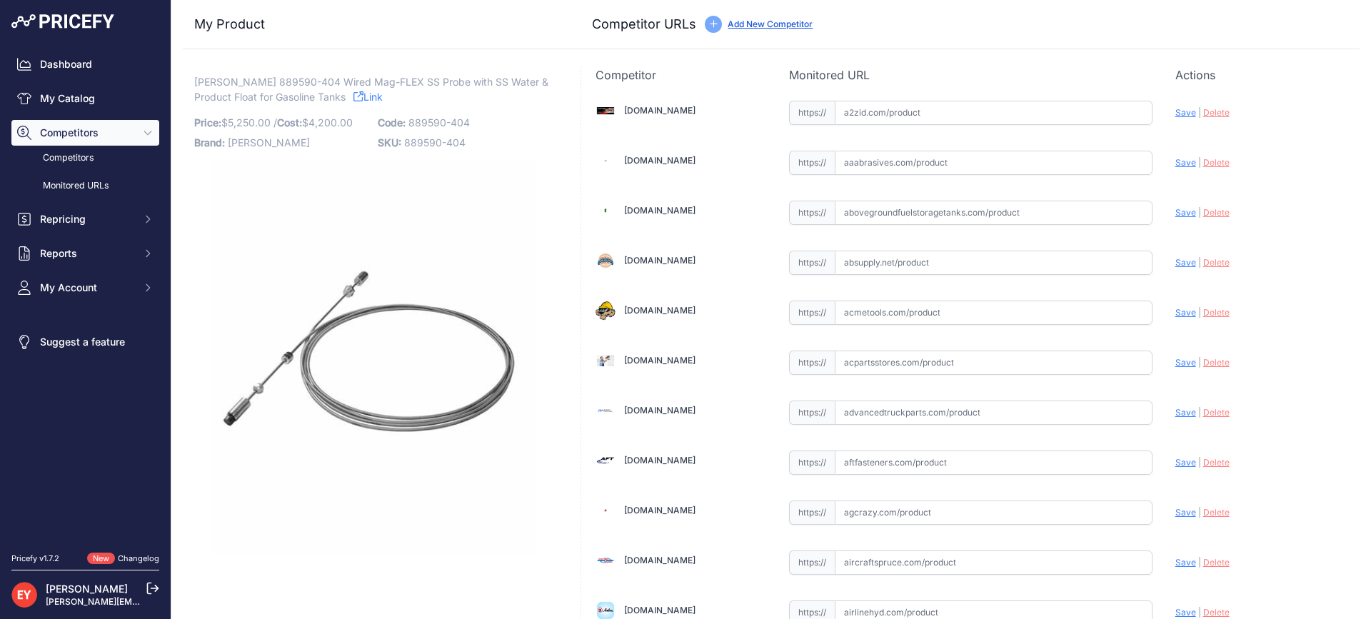
scroll to position [1350, 0]
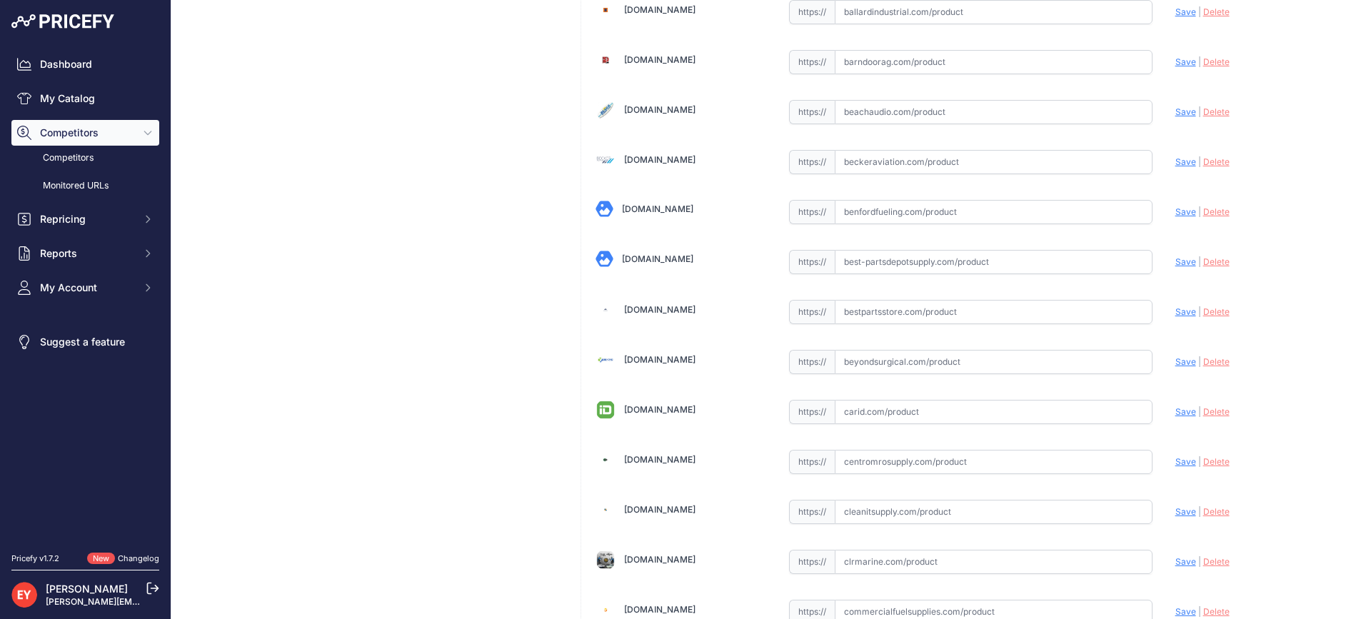
click at [895, 308] on input "text" at bounding box center [994, 312] width 318 height 24
paste input "[URL][DOMAIN_NAME][PERSON_NAME]"
click at [1175, 308] on span "Save" at bounding box center [1185, 311] width 21 height 11
type input "[URL][DOMAIN_NAME][PERSON_NAME]"
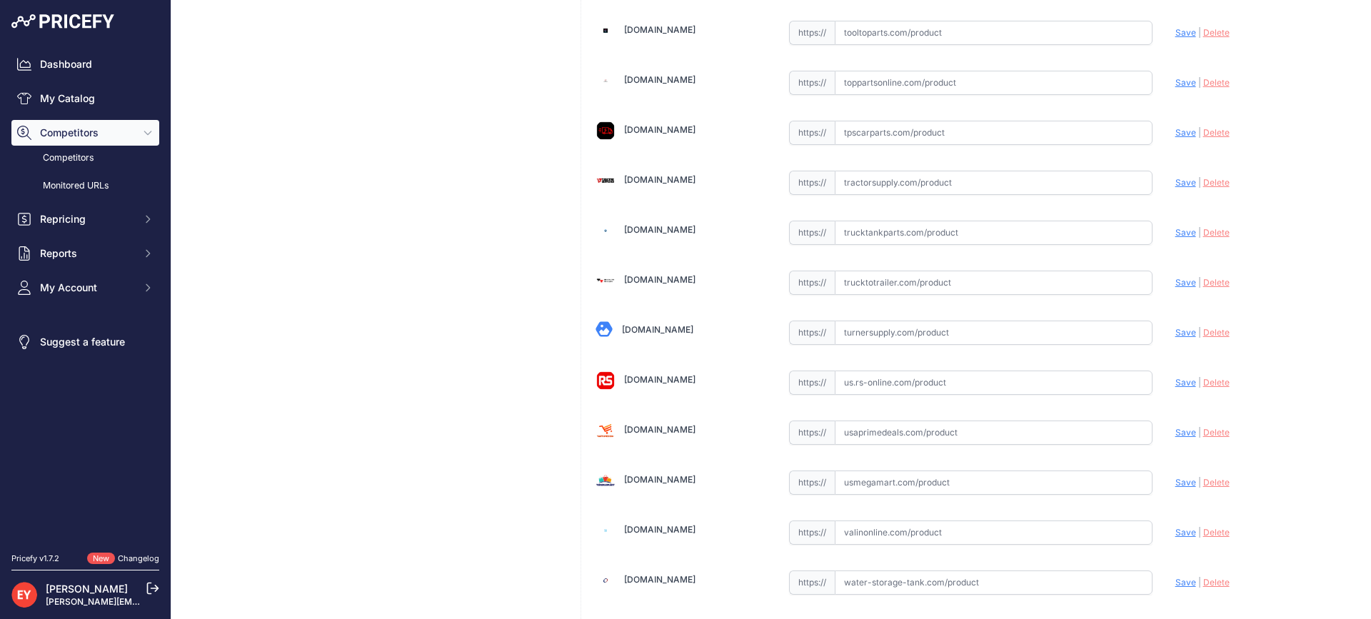
scroll to position [10835, 0]
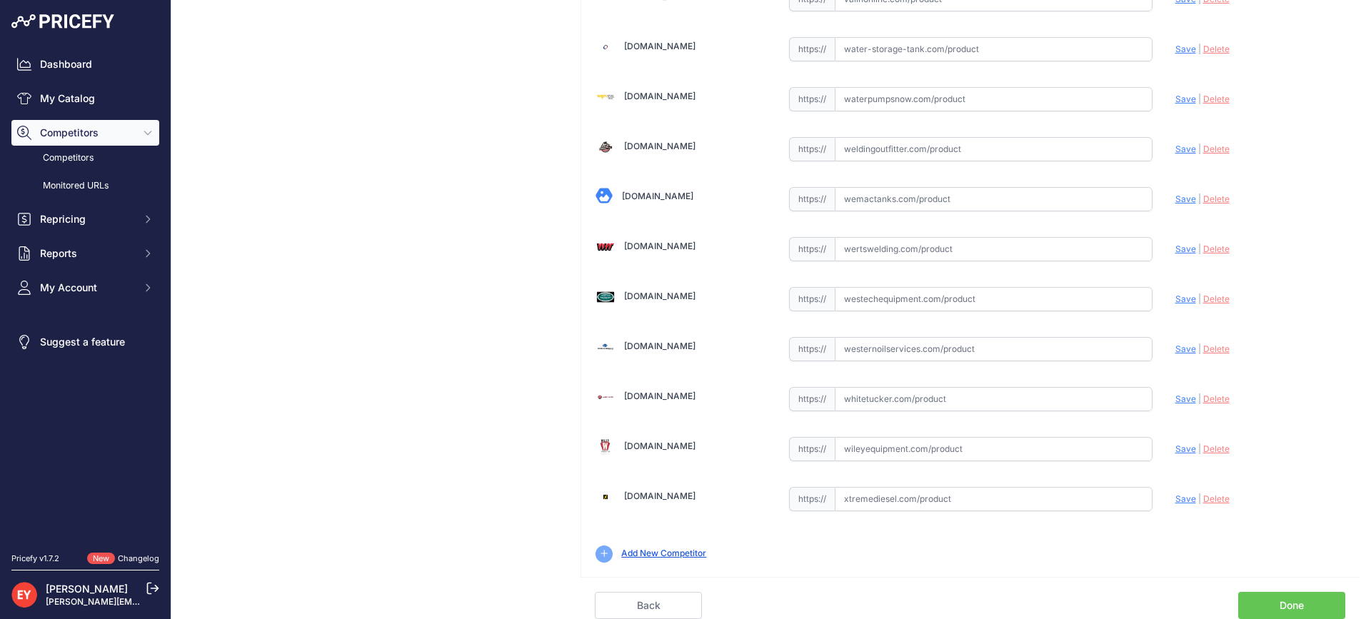
click at [1314, 601] on link "Done" at bounding box center [1291, 605] width 107 height 27
drag, startPoint x: 1314, startPoint y: 601, endPoint x: 1305, endPoint y: 596, distance: 10.5
click at [1314, 601] on link "Done" at bounding box center [1291, 605] width 107 height 27
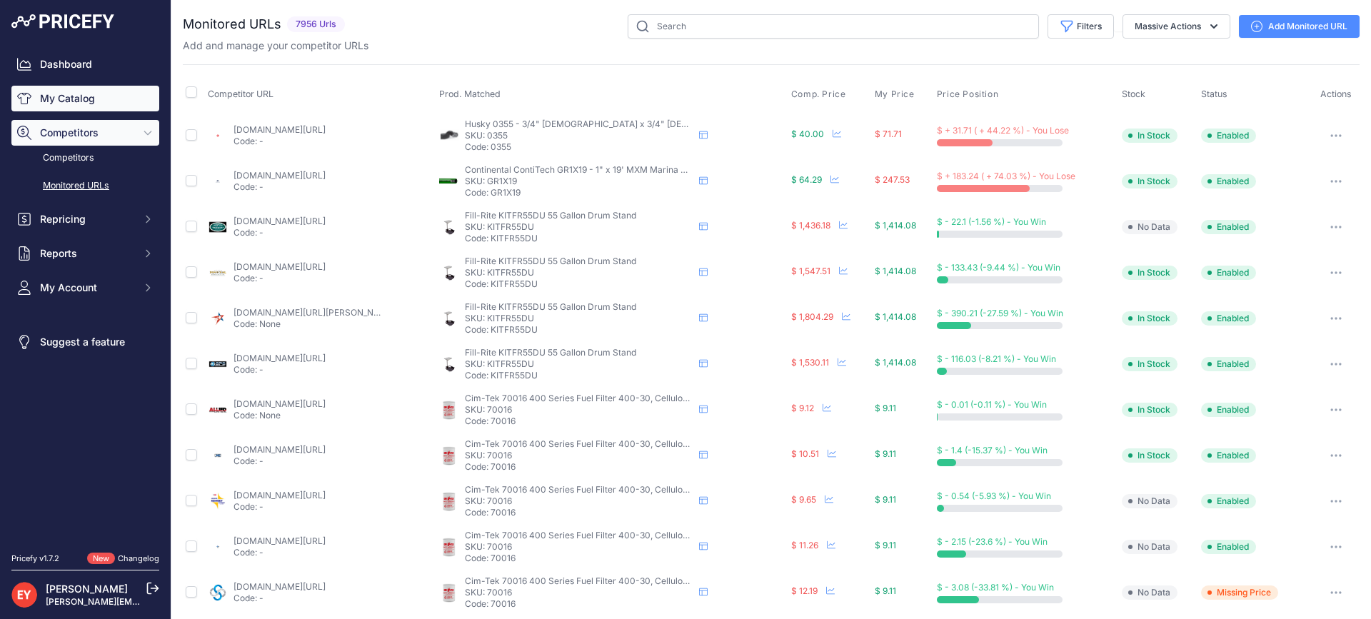
click at [74, 86] on link "My Catalog" at bounding box center [85, 99] width 148 height 26
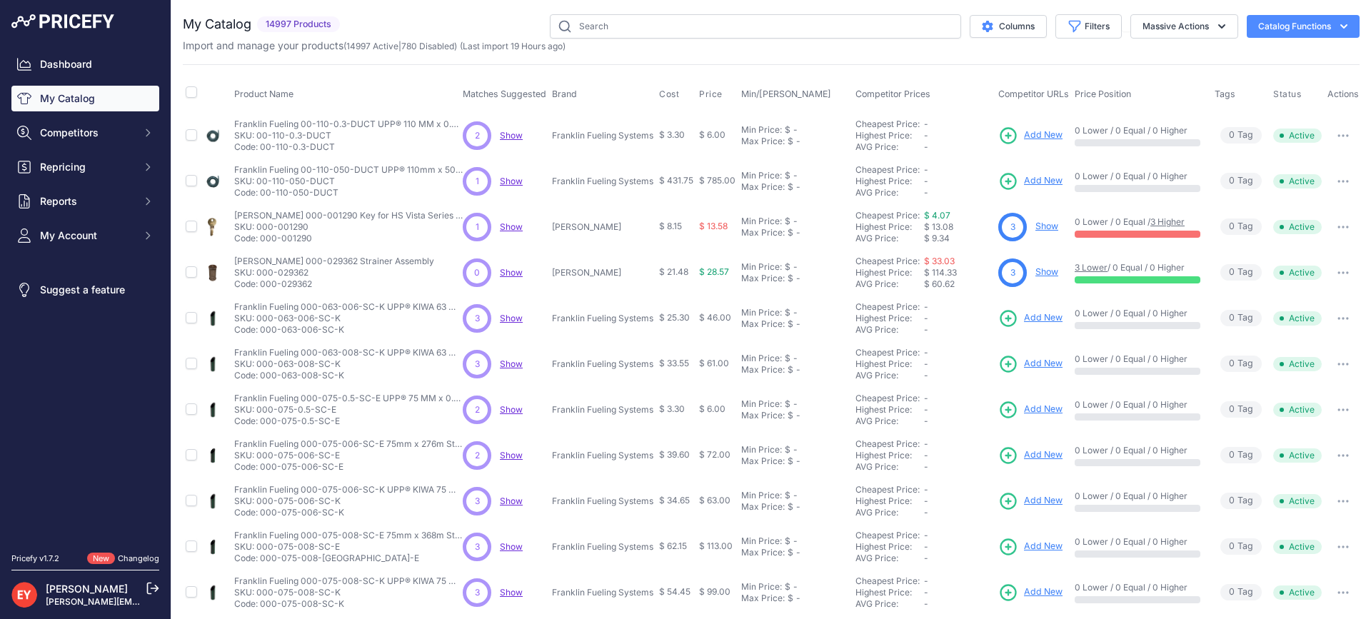
click at [637, 12] on div "You are not connected to the internet. My Catalog" at bounding box center [771, 429] width 1177 height 858
click at [634, 16] on input "text" at bounding box center [755, 26] width 411 height 24
paste input "889590-405"
type input "889590-405"
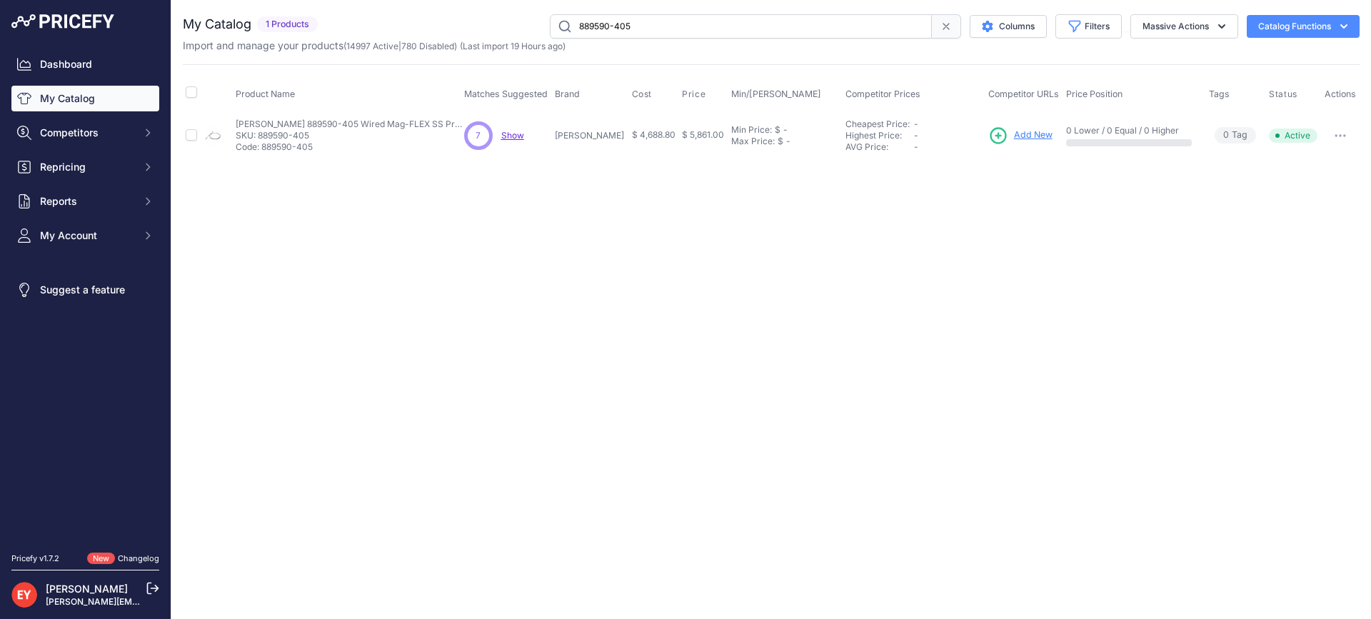
click at [1014, 129] on span "Add New" at bounding box center [1033, 136] width 39 height 14
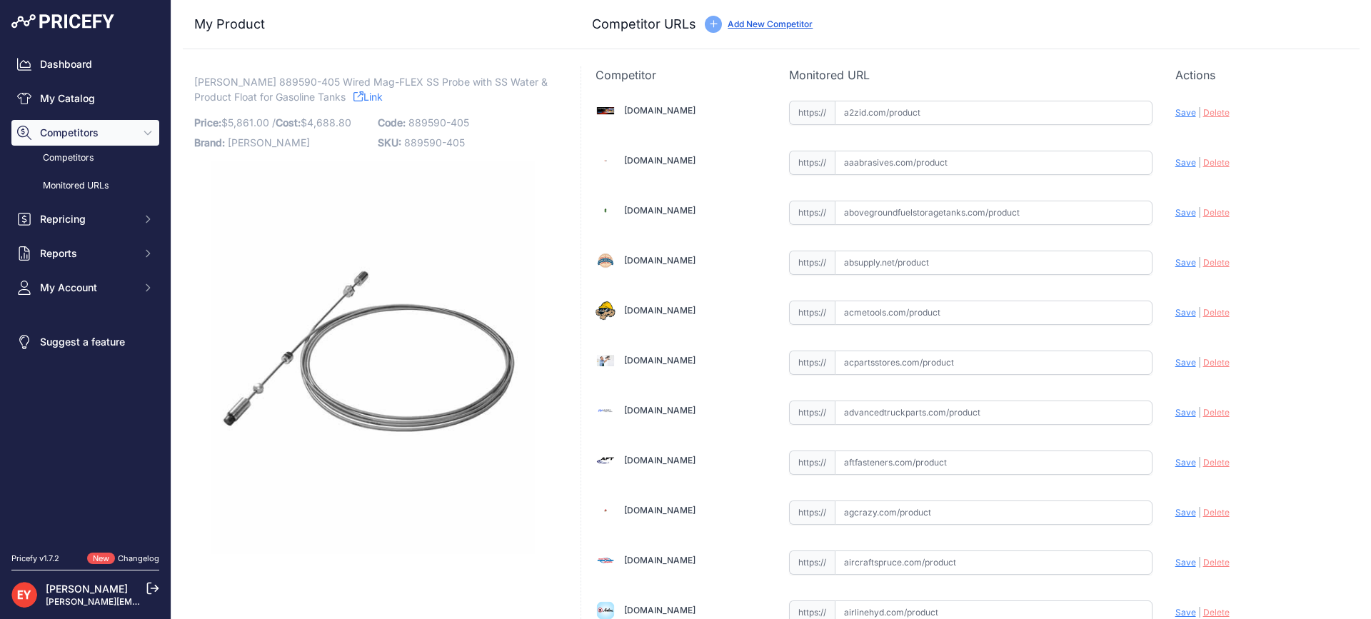
scroll to position [1350, 0]
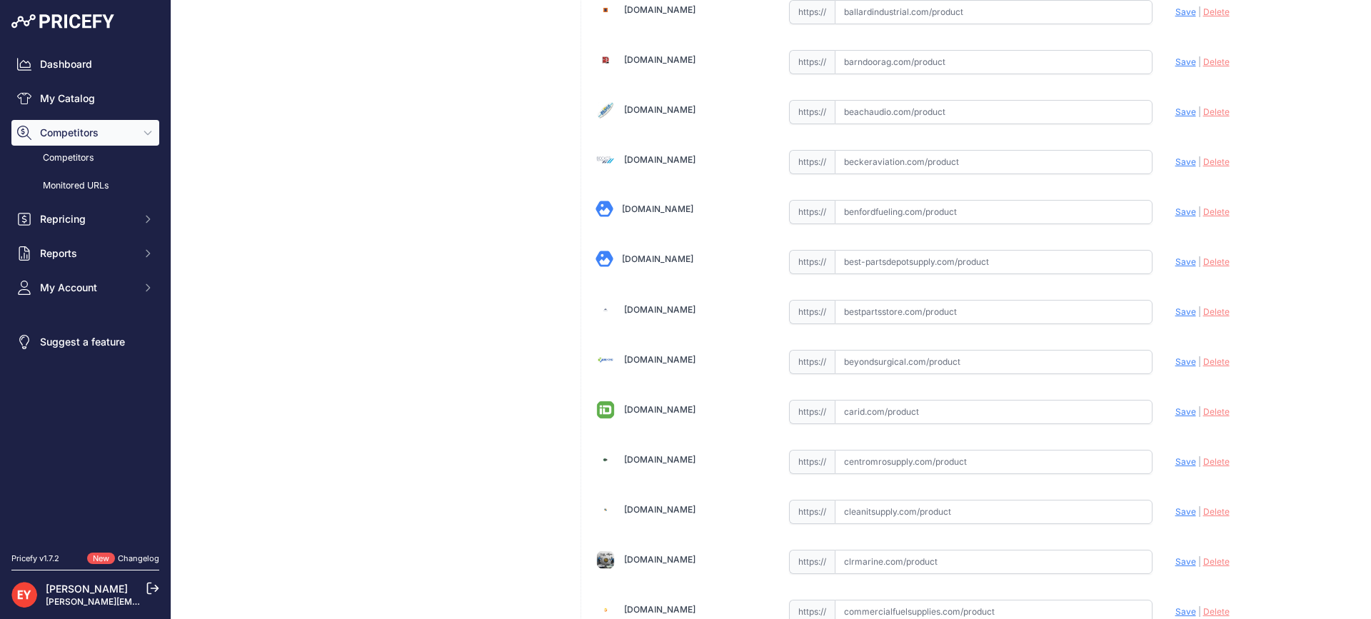
drag, startPoint x: 858, startPoint y: 313, endPoint x: 798, endPoint y: 276, distance: 70.5
click at [858, 312] on input "text" at bounding box center [994, 312] width 318 height 24
paste input "[URL][DOMAIN_NAME][PERSON_NAME]"
click at [1178, 313] on span "Save" at bounding box center [1185, 311] width 21 height 11
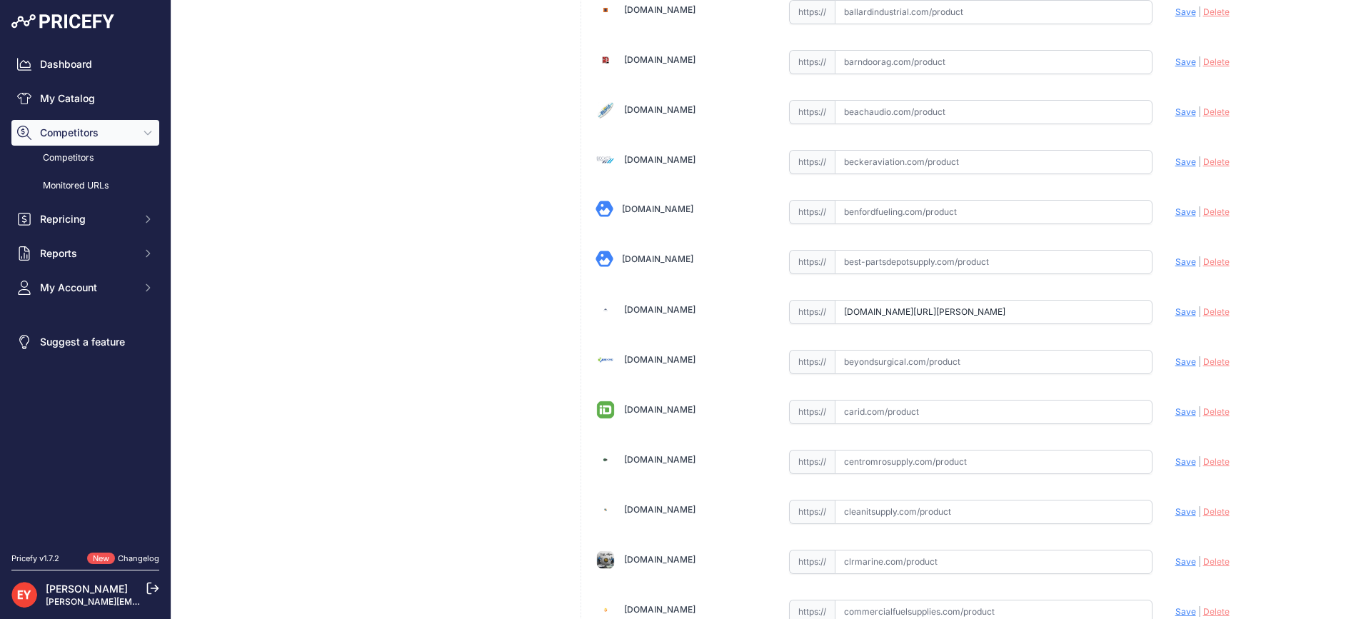
scroll to position [0, 0]
type input "https://www.bestpartsstore.com/product/veeder-root-889590-405-wired-mag-flex-ss…"
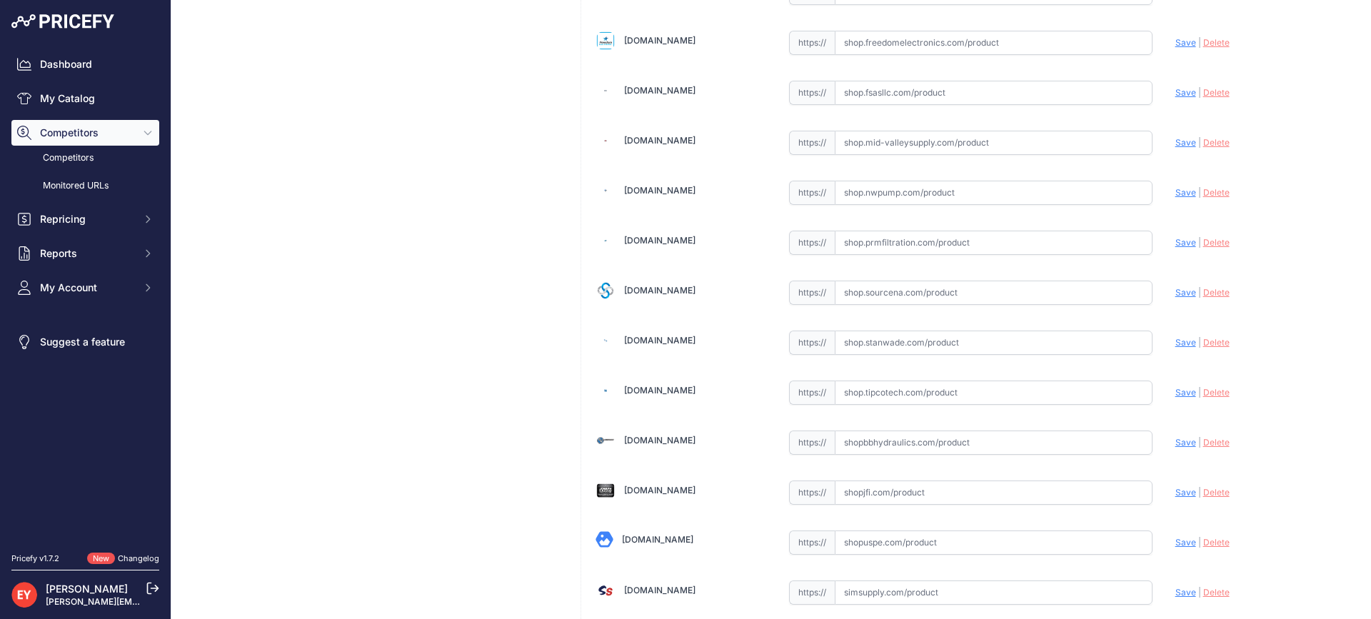
scroll to position [10802, 0]
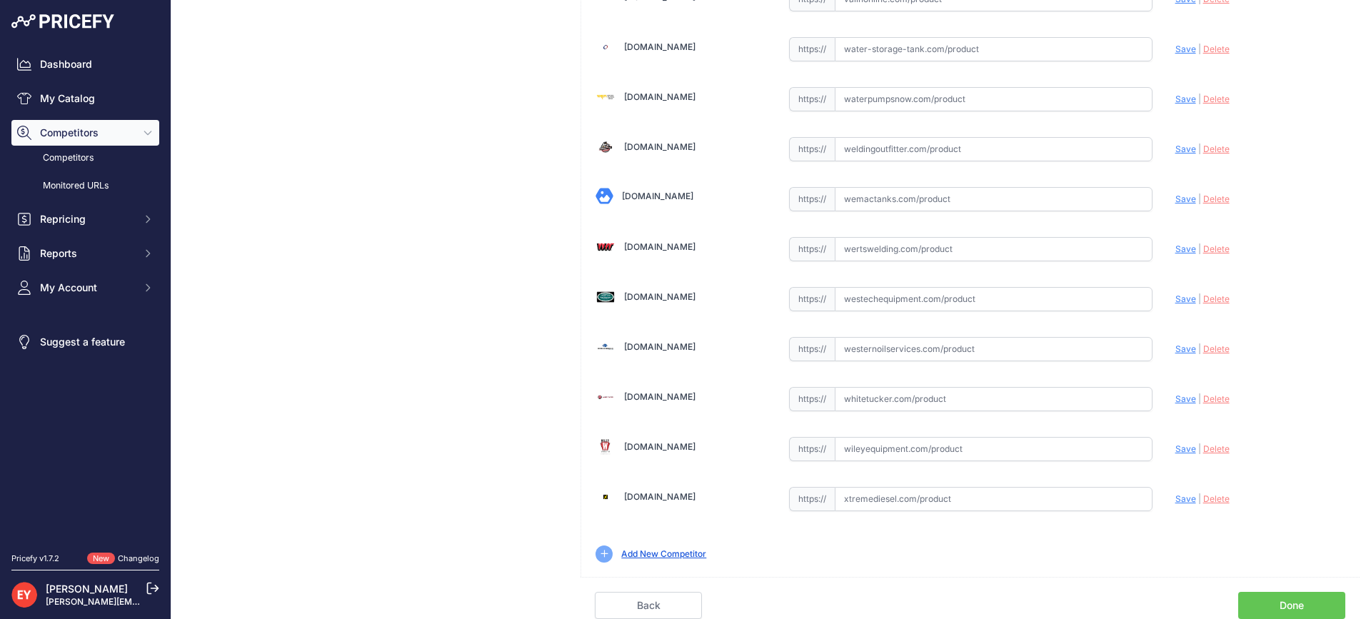
click at [1307, 596] on link "Done" at bounding box center [1291, 605] width 107 height 27
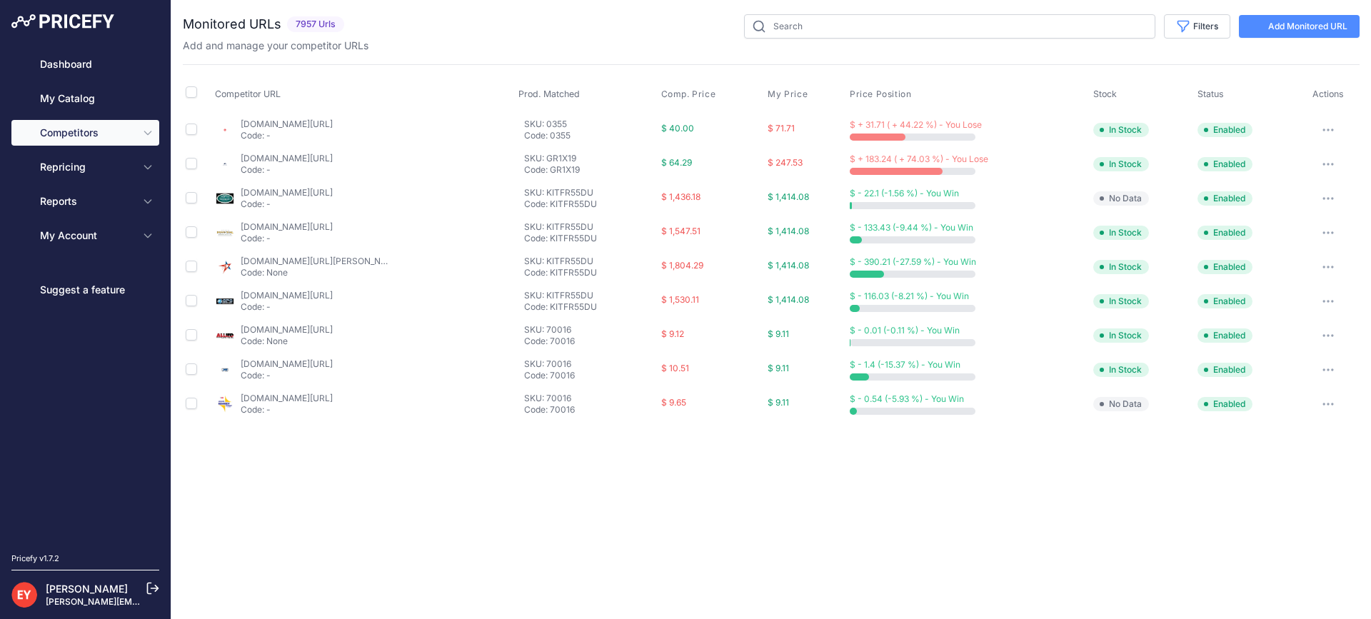
click at [93, 114] on div "Dashboard My Catalog Competitors Competitors Monitored URLs Repricing My Repric…" at bounding box center [85, 149] width 148 height 197
click at [93, 106] on link "My Catalog" at bounding box center [85, 99] width 148 height 26
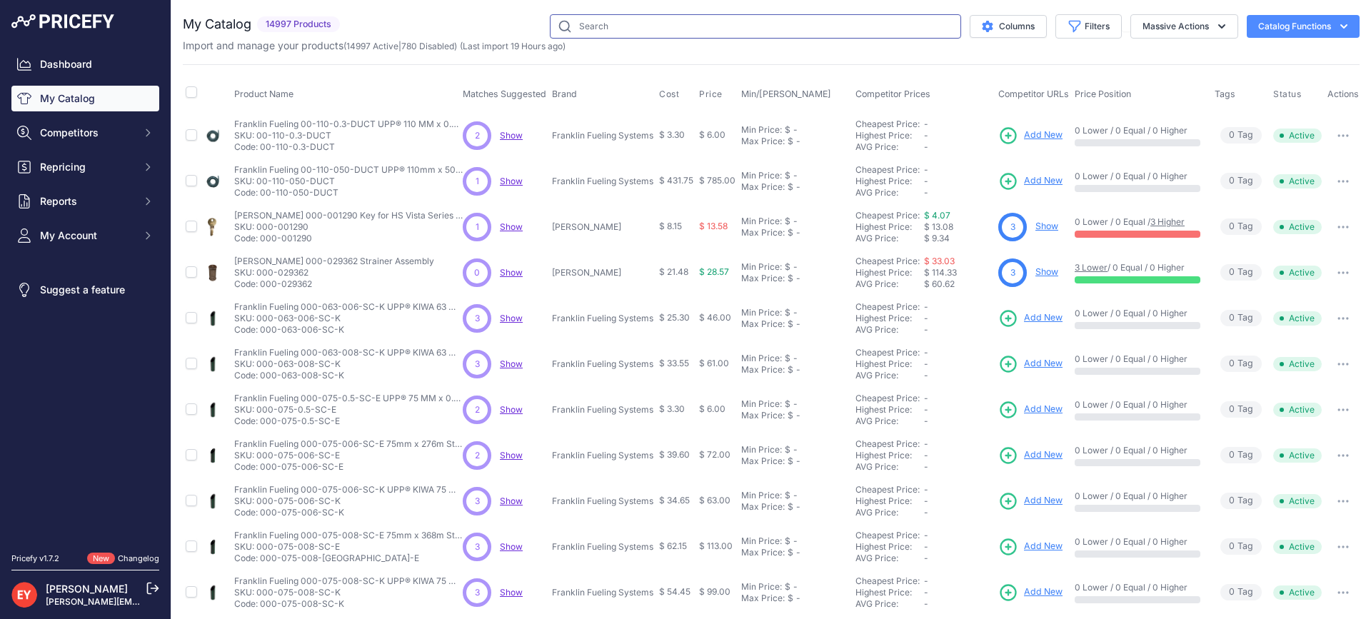
click at [630, 24] on input "text" at bounding box center [755, 26] width 411 height 24
paste input "889590-407"
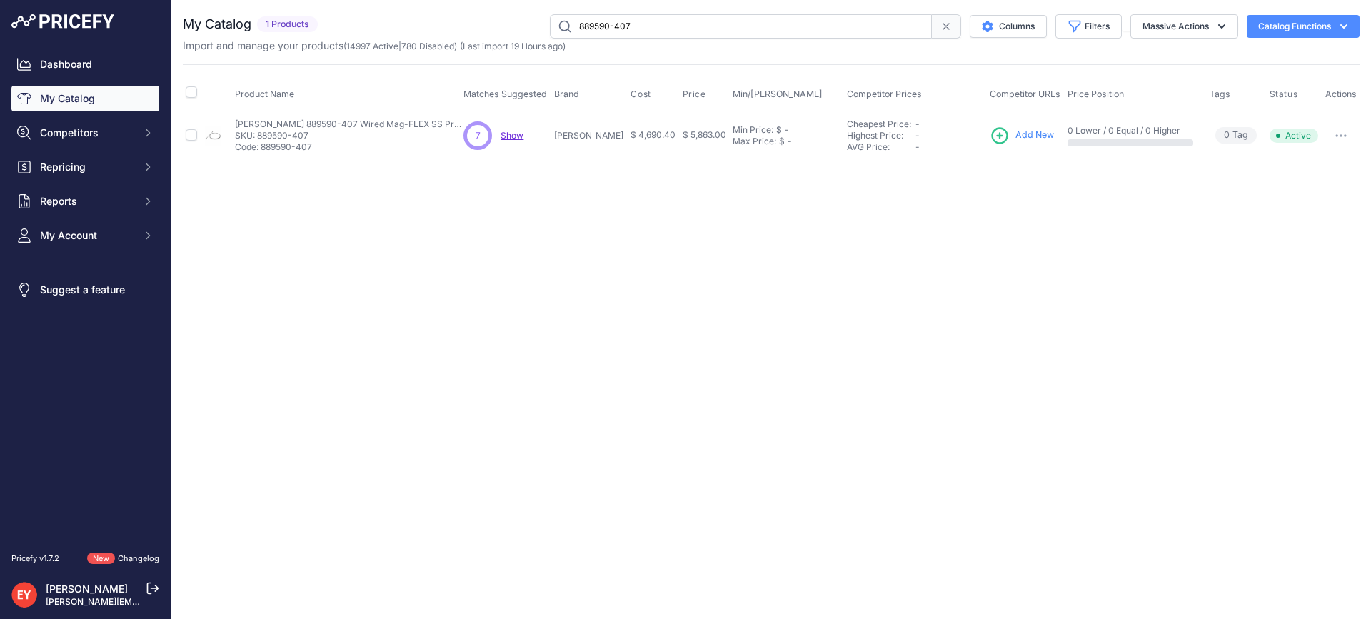
drag, startPoint x: 664, startPoint y: 27, endPoint x: 472, endPoint y: 24, distance: 192.1
click at [472, 24] on div "889590-407 Columns Filters Status All Status Only Enabled Only Disabled" at bounding box center [841, 26] width 1036 height 24
paste input "330160-003"
type input "330160-003"
